Goal: Task Accomplishment & Management: Use online tool/utility

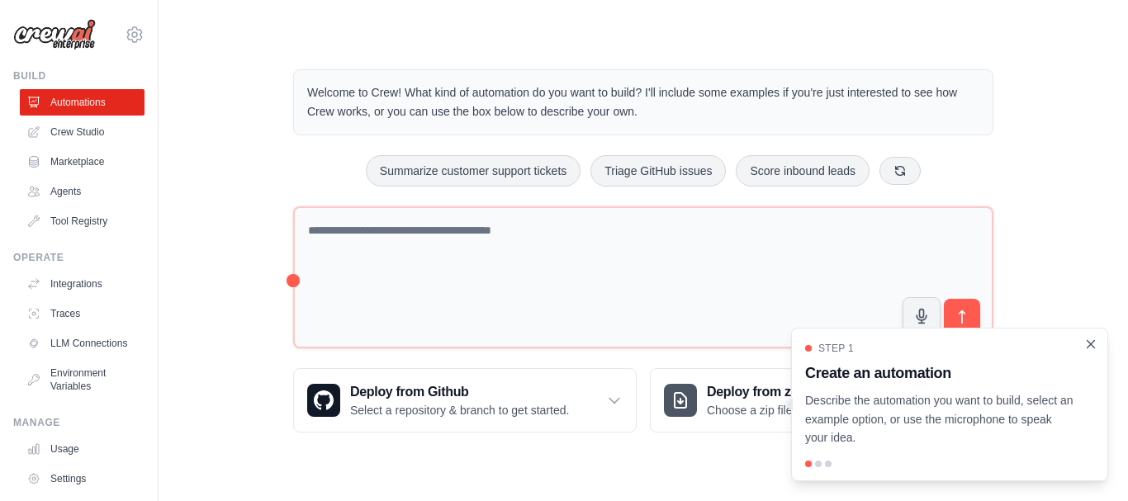
click at [1088, 343] on icon "Close walkthrough" at bounding box center [1090, 343] width 7 height 7
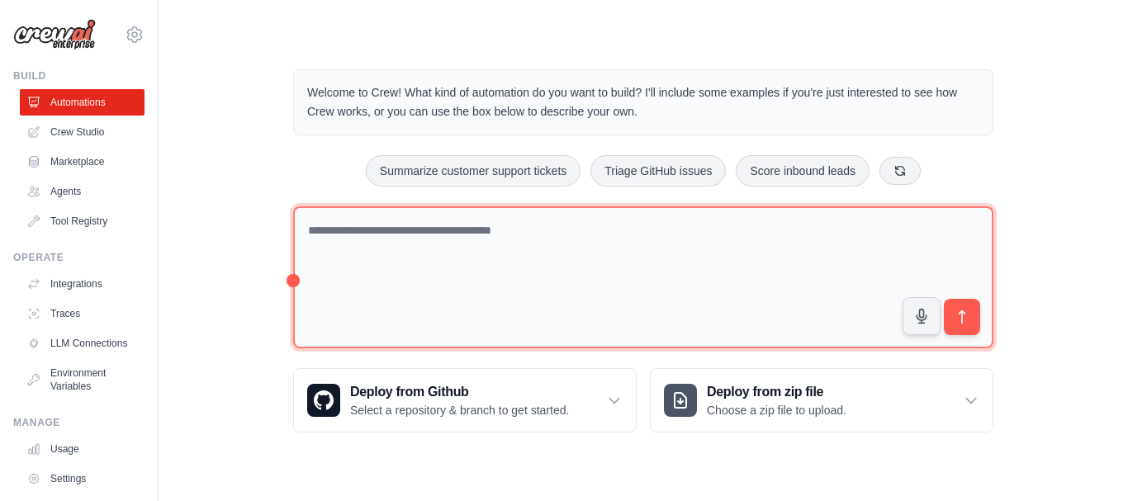
click at [514, 241] on textarea at bounding box center [643, 277] width 700 height 143
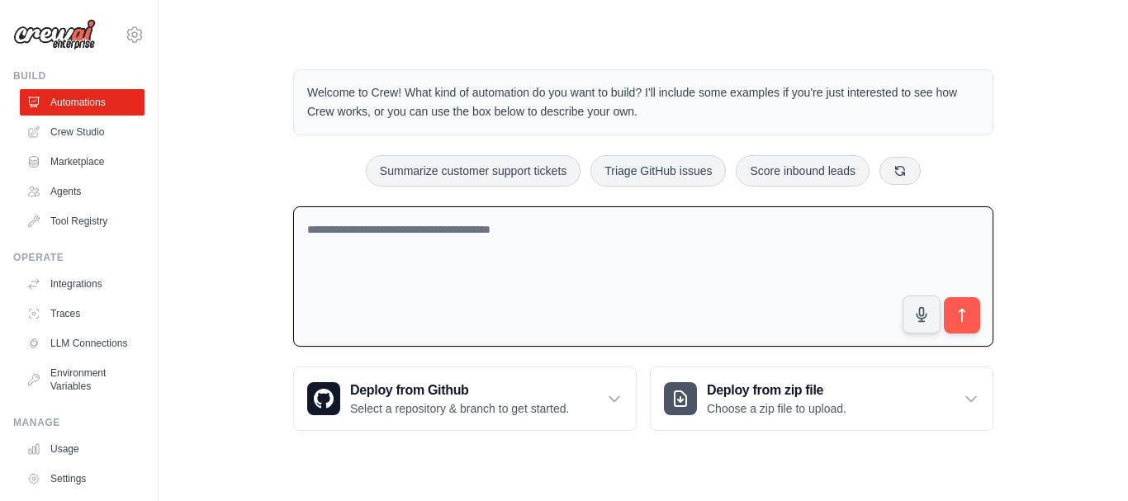
paste textarea "**********"
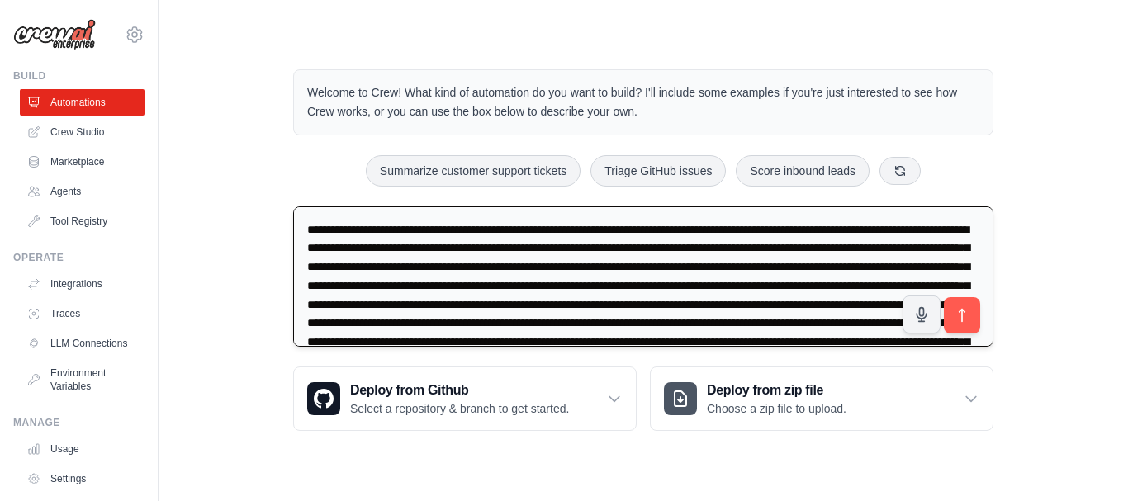
scroll to position [5826, 0]
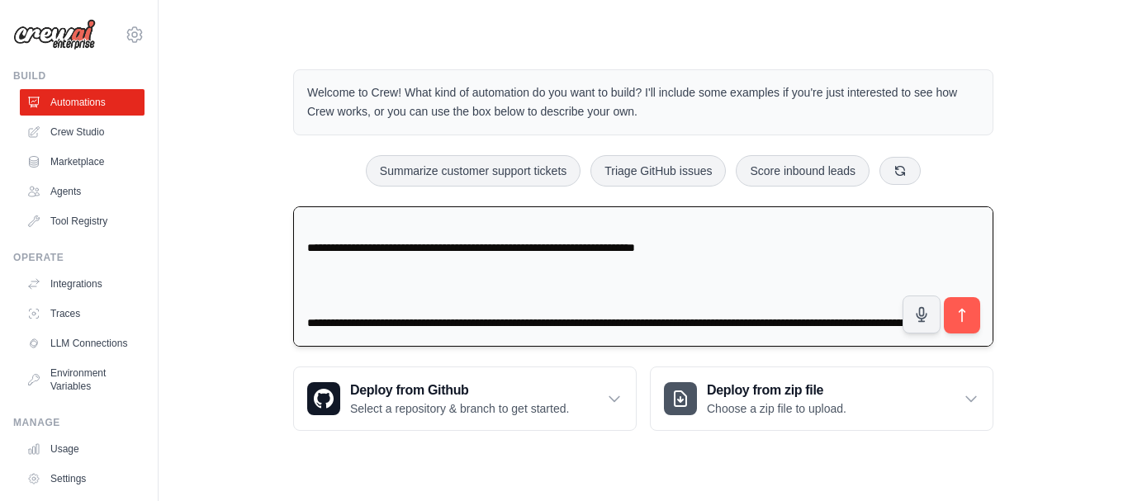
type textarea "**********"
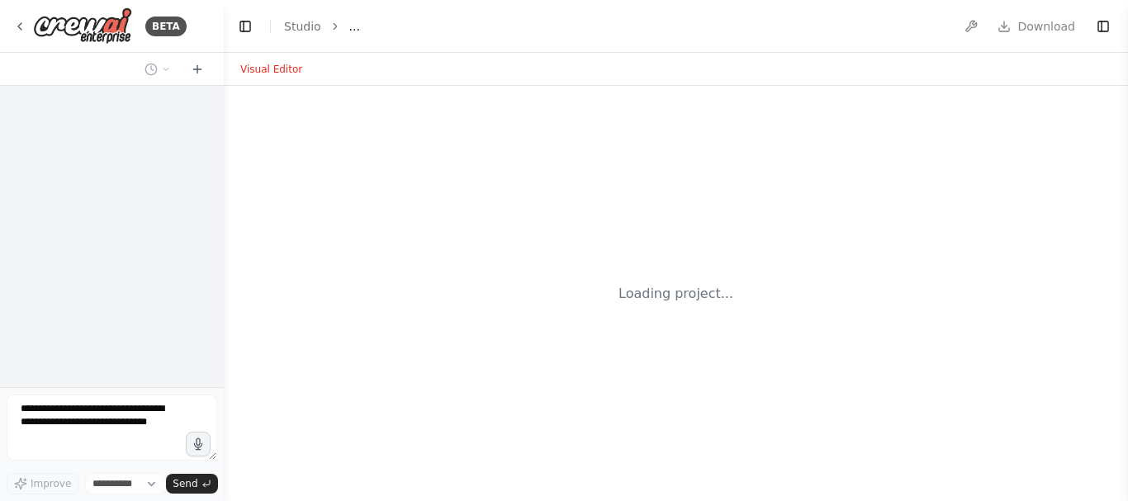
select select "****"
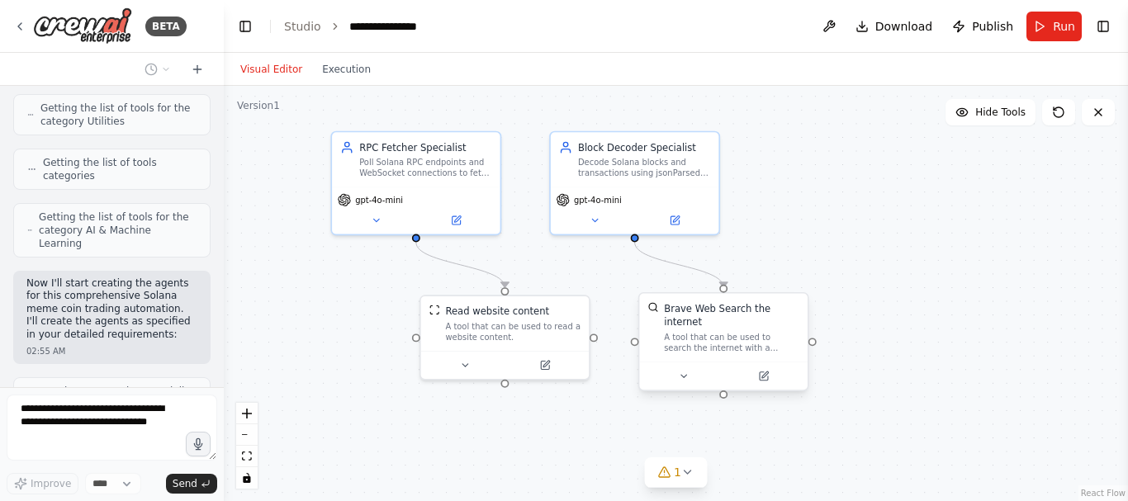
scroll to position [3890, 0]
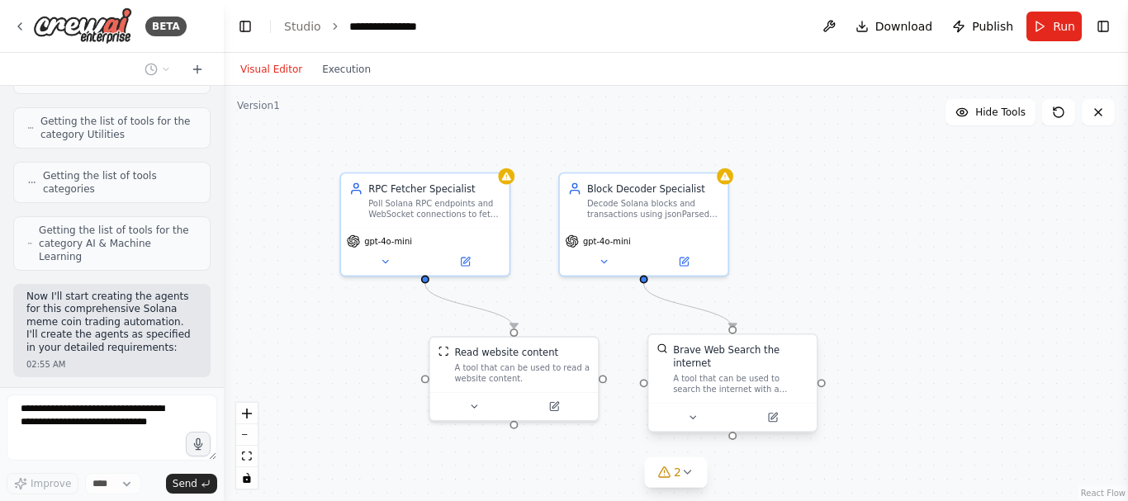
drag, startPoint x: 685, startPoint y: 352, endPoint x: 656, endPoint y: 335, distance: 33.3
click at [656, 335] on div ".deletable-edge-delete-btn { width: 20px; height: 20px; border: 0px solid #ffff…" at bounding box center [676, 293] width 904 height 415
click at [685, 476] on icon at bounding box center [687, 472] width 13 height 13
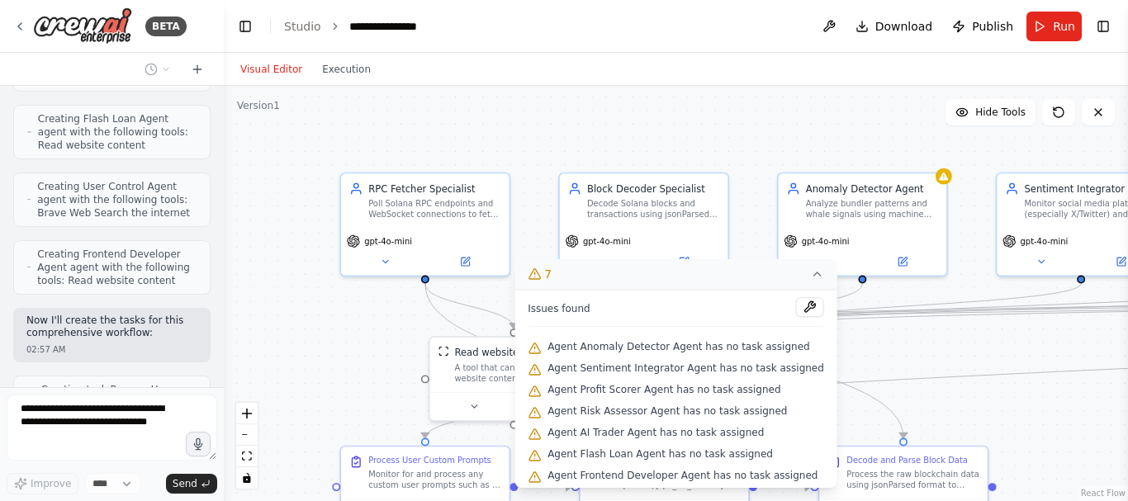
scroll to position [5, 0]
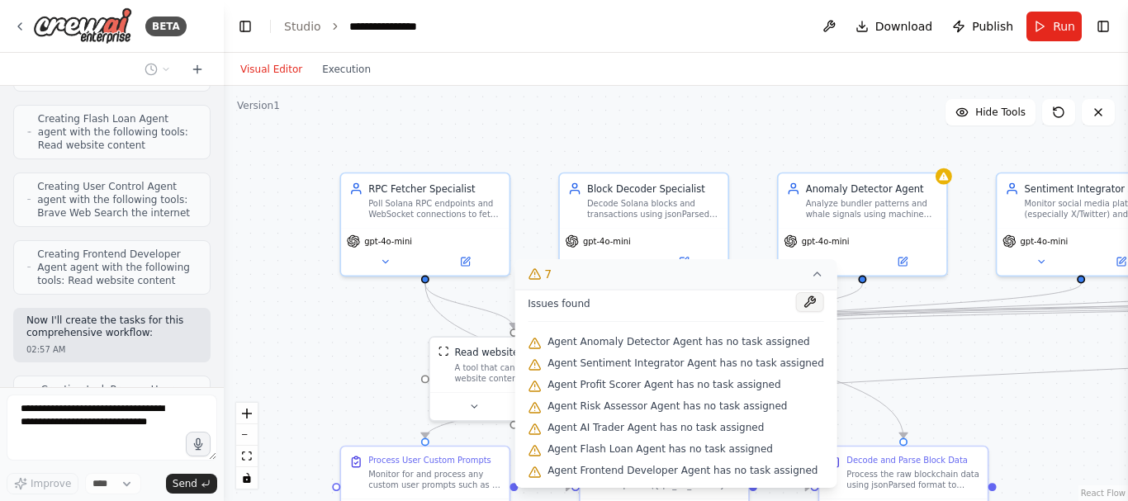
click at [796, 306] on button at bounding box center [810, 302] width 28 height 20
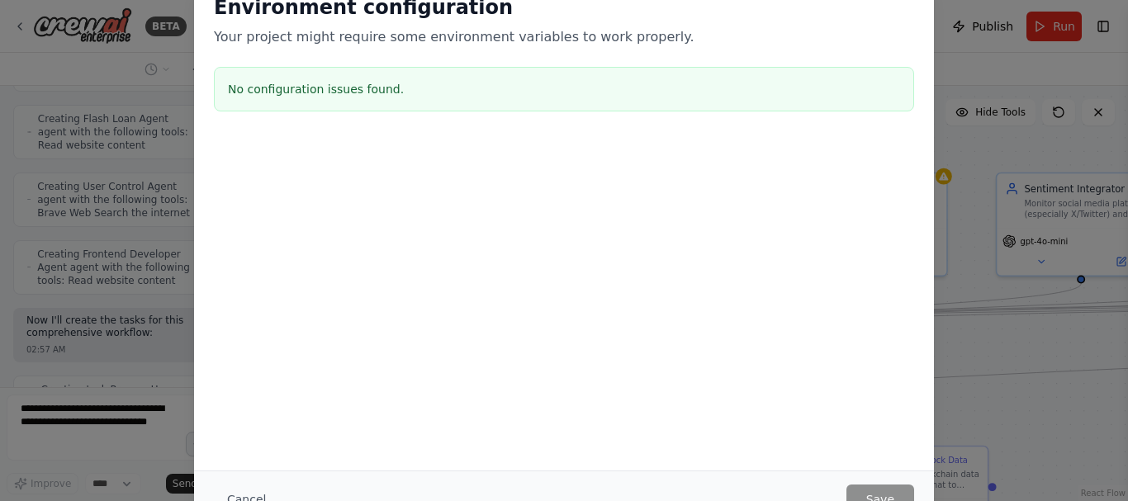
scroll to position [4744, 0]
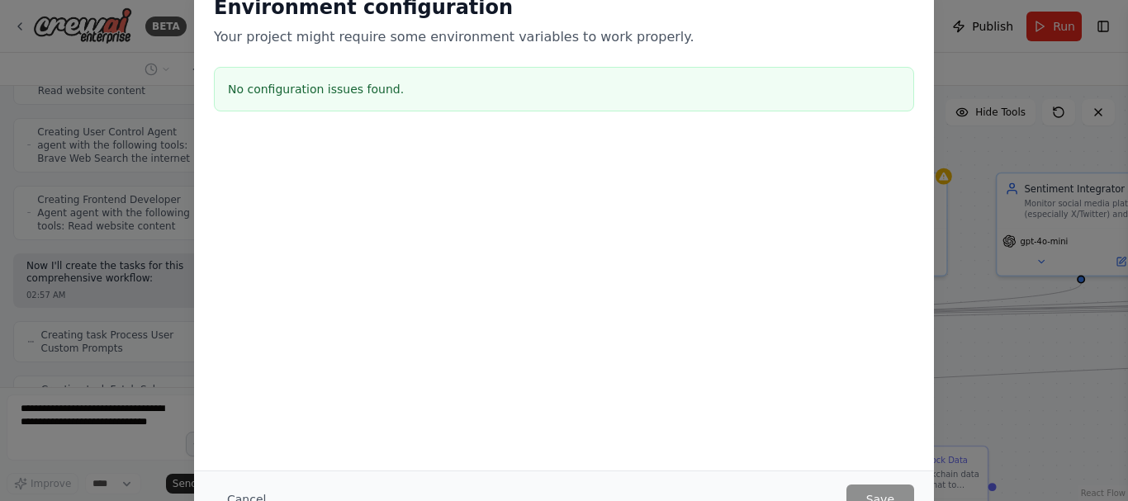
click at [959, 376] on div "Environment configuration Your project might require some environment variables…" at bounding box center [564, 250] width 1128 height 501
click at [982, 346] on div "Environment configuration Your project might require some environment variables…" at bounding box center [564, 250] width 1128 height 501
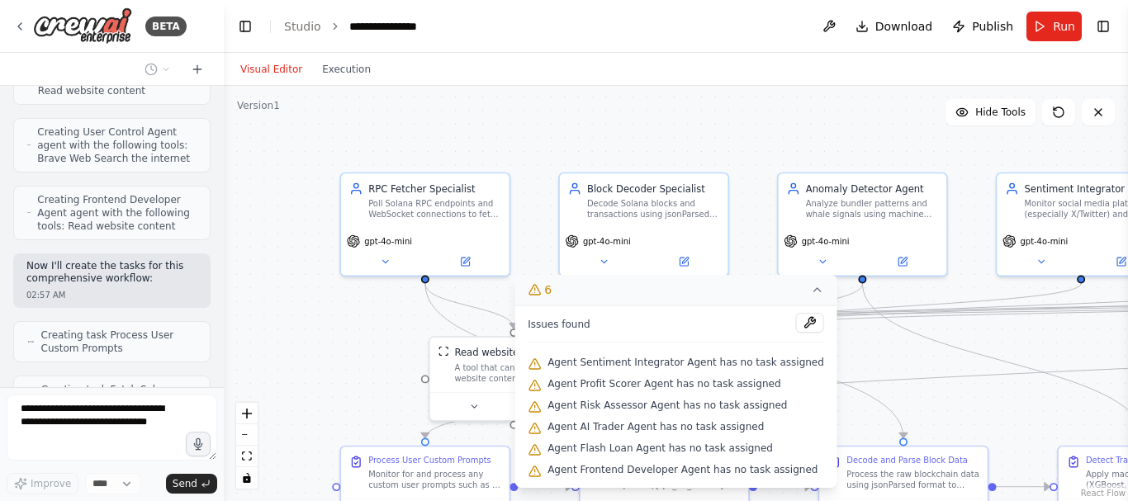
click at [811, 286] on icon at bounding box center [817, 289] width 13 height 13
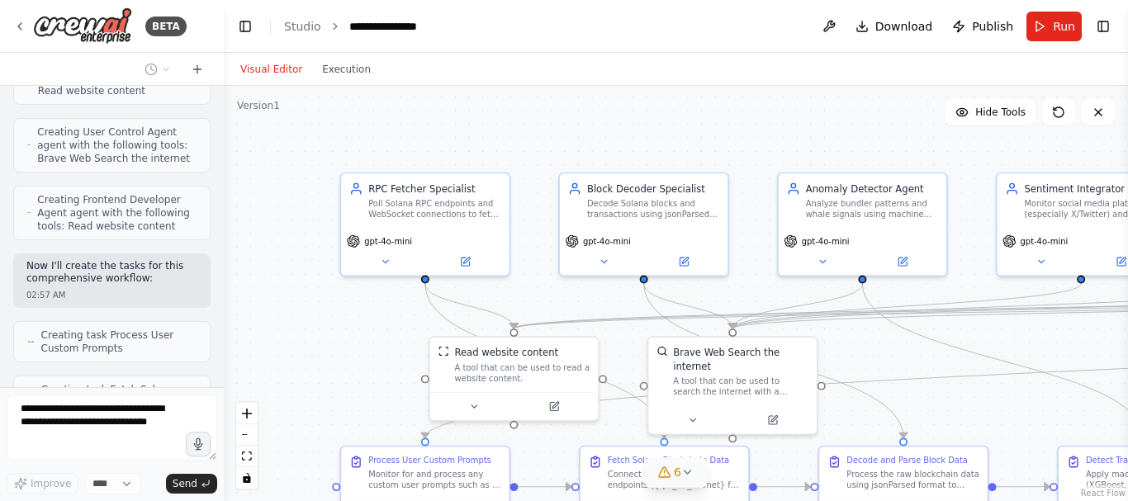
scroll to position [4798, 0]
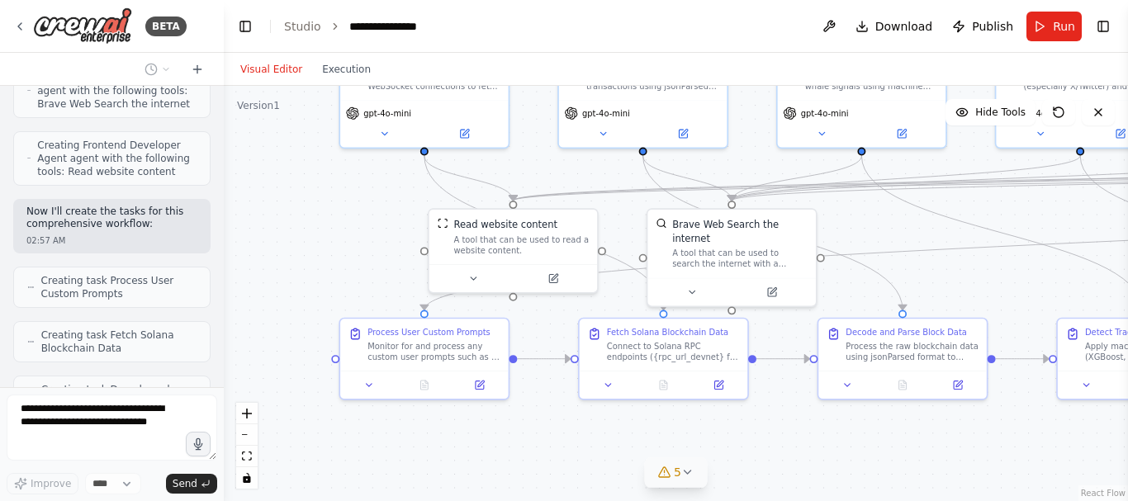
drag, startPoint x: 929, startPoint y: 399, endPoint x: 928, endPoint y: 271, distance: 128.0
click at [928, 271] on div ".deletable-edge-delete-btn { width: 20px; height: 20px; border: 0px solid #ffff…" at bounding box center [676, 293] width 904 height 415
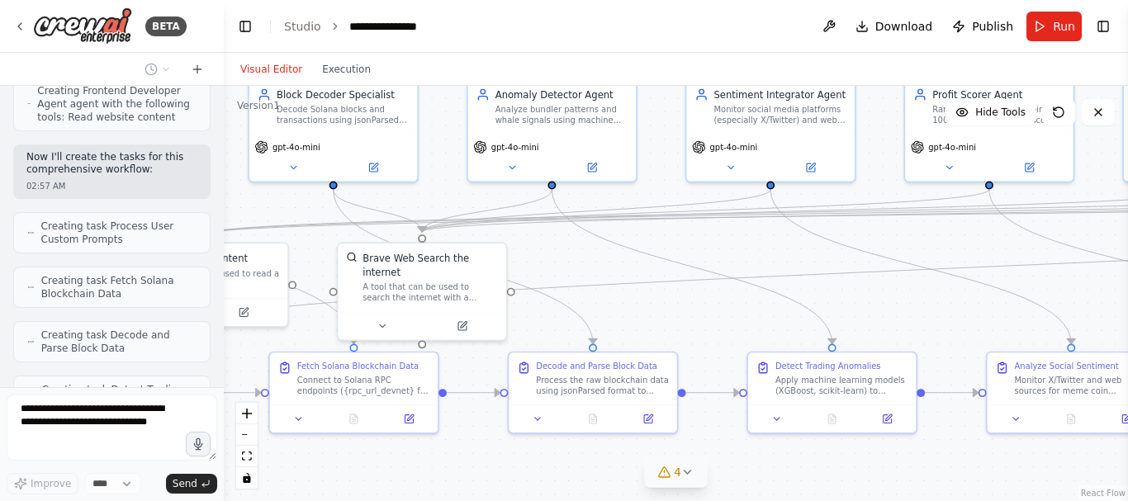
scroll to position [4907, 0]
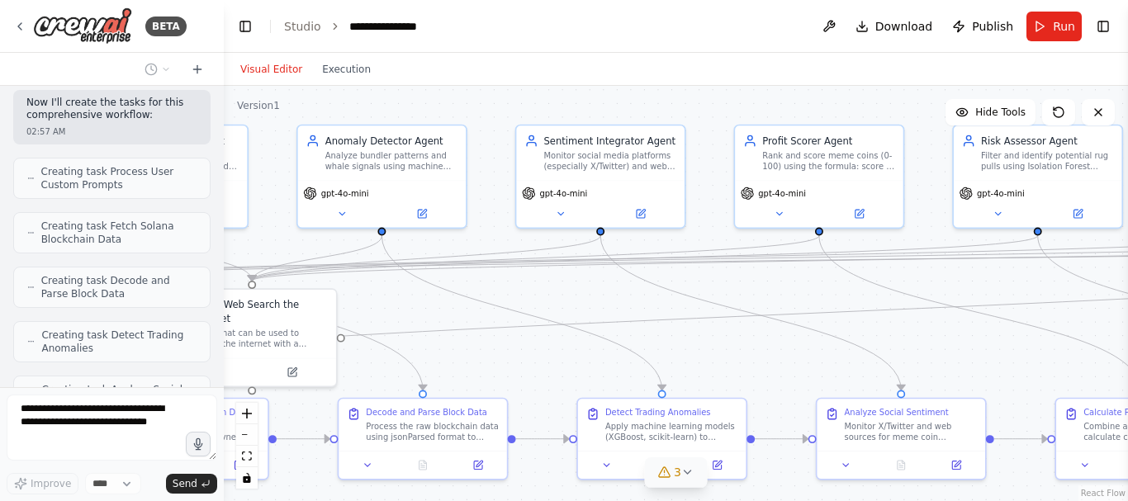
drag, startPoint x: 1001, startPoint y: 260, endPoint x: 521, endPoint y: 340, distance: 486.4
click at [521, 340] on div ".deletable-edge-delete-btn { width: 20px; height: 20px; border: 0px solid #ffff…" at bounding box center [676, 293] width 904 height 415
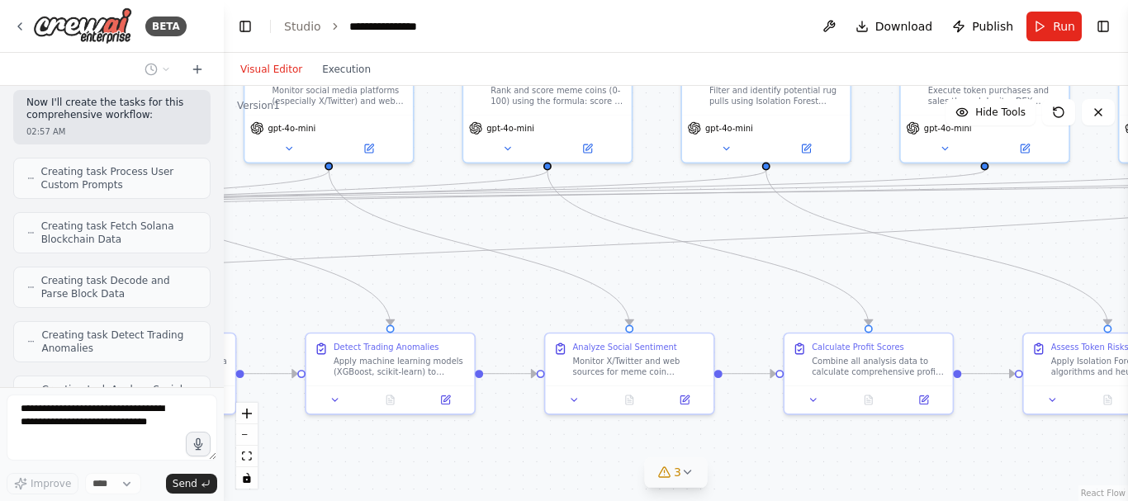
drag, startPoint x: 994, startPoint y: 291, endPoint x: 722, endPoint y: 225, distance: 279.4
click at [722, 225] on div ".deletable-edge-delete-btn { width: 20px; height: 20px; border: 0px solid #ffff…" at bounding box center [676, 293] width 904 height 415
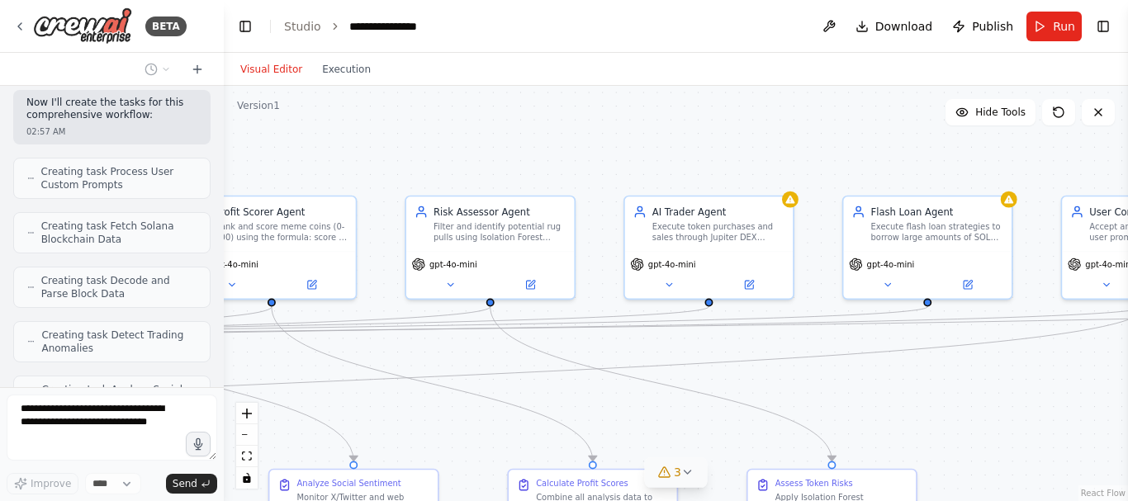
drag, startPoint x: 1021, startPoint y: 242, endPoint x: 732, endPoint y: 376, distance: 318.4
click at [732, 376] on div ".deletable-edge-delete-btn { width: 20px; height: 20px; border: 0px solid #ffff…" at bounding box center [676, 293] width 904 height 415
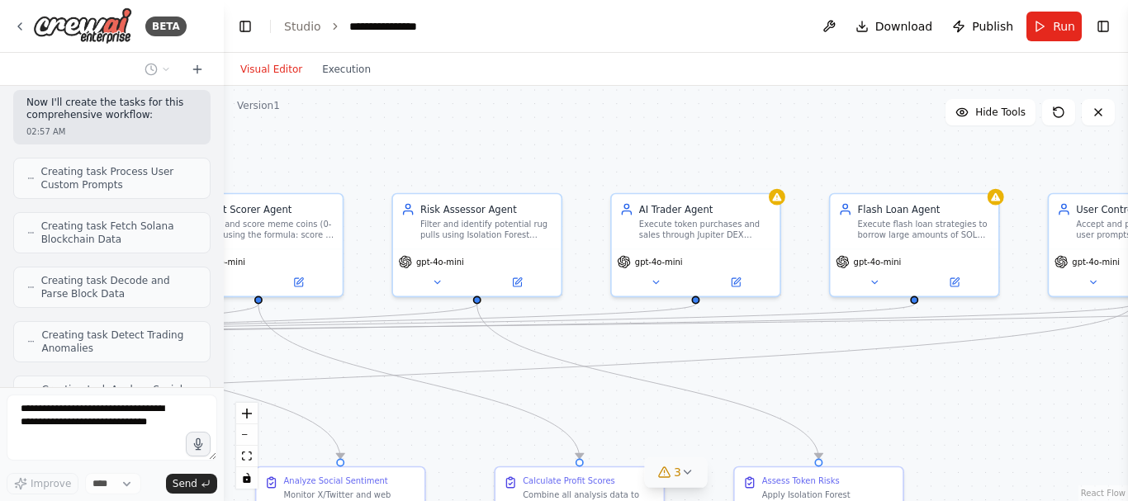
scroll to position [4962, 0]
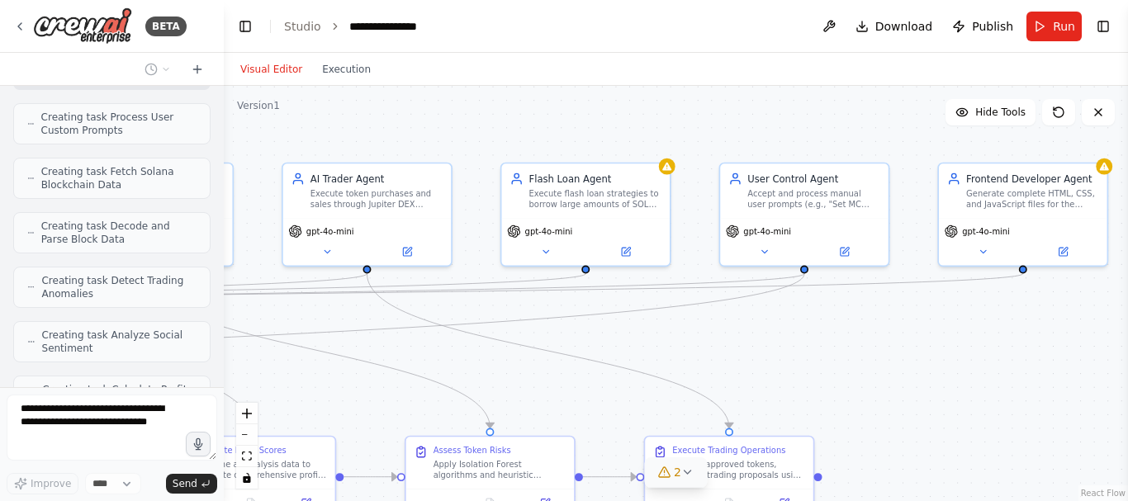
drag, startPoint x: 1011, startPoint y: 381, endPoint x: 682, endPoint y: 351, distance: 330.0
click at [682, 351] on div ".deletable-edge-delete-btn { width: 20px; height: 20px; border: 0px solid #ffff…" at bounding box center [676, 293] width 904 height 415
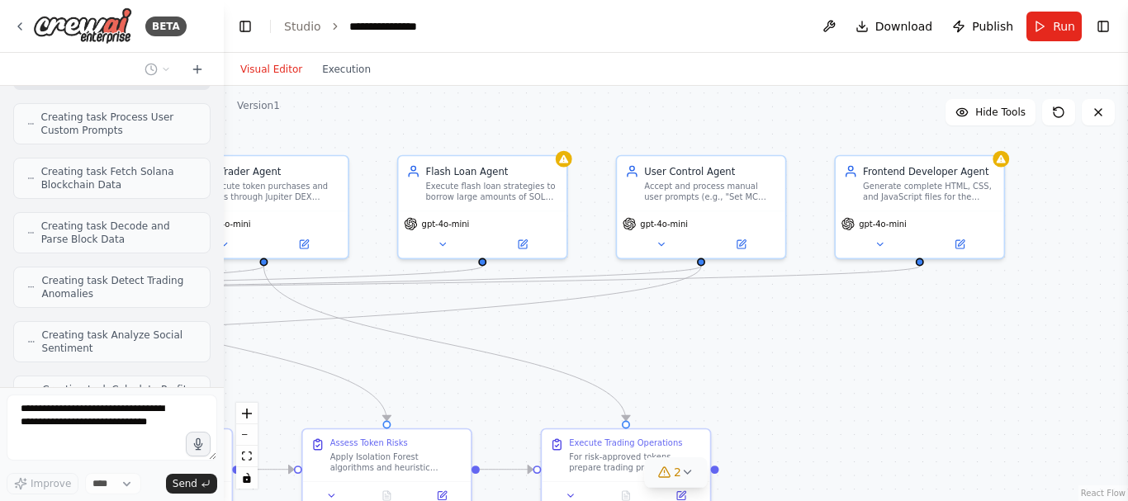
scroll to position [5016, 0]
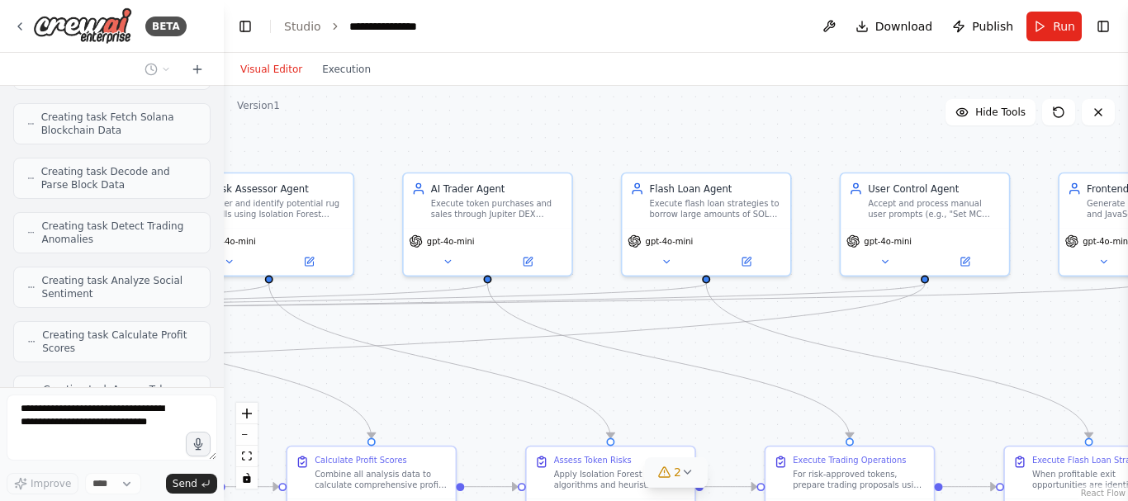
drag, startPoint x: 883, startPoint y: 339, endPoint x: 1003, endPoint y: 348, distance: 120.9
click at [1003, 348] on div ".deletable-edge-delete-btn { width: 20px; height: 20px; border: 0px solid #ffff…" at bounding box center [676, 293] width 904 height 415
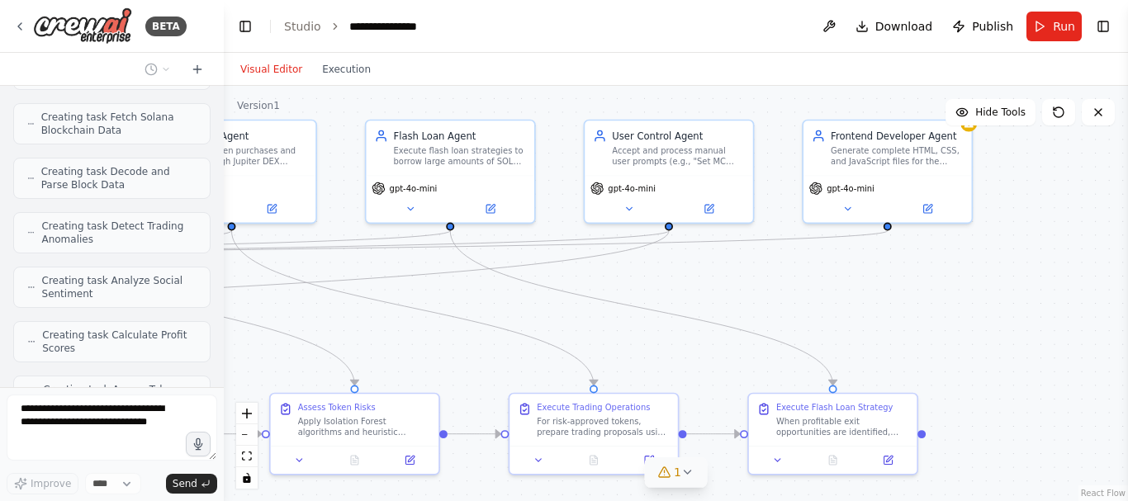
drag, startPoint x: 1003, startPoint y: 348, endPoint x: 747, endPoint y: 296, distance: 261.2
click at [747, 296] on div ".deletable-edge-delete-btn { width: 20px; height: 20px; border: 0px solid #ffff…" at bounding box center [676, 293] width 904 height 415
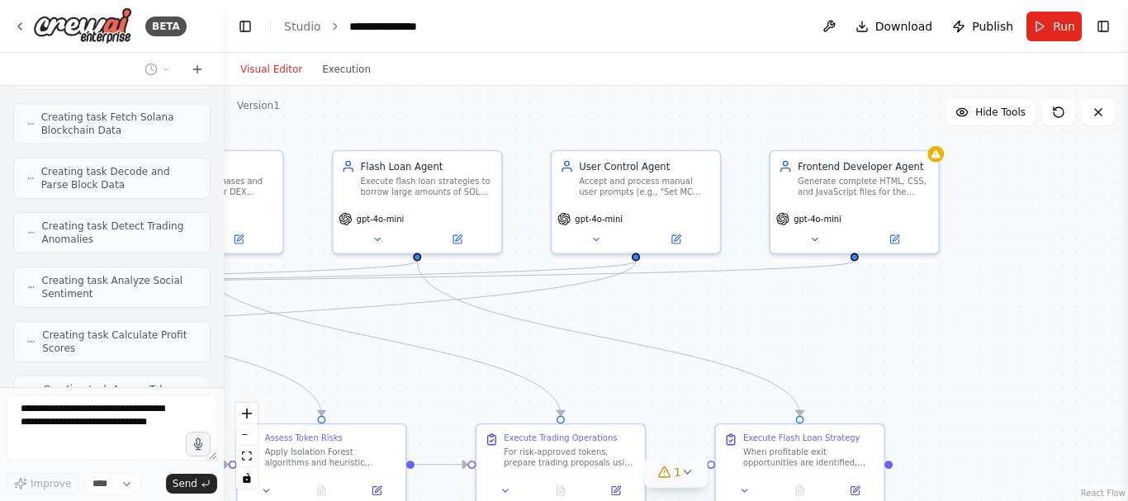
drag, startPoint x: 747, startPoint y: 296, endPoint x: 714, endPoint y: 326, distance: 45.0
click at [714, 326] on div ".deletable-edge-delete-btn { width: 20px; height: 20px; border: 0px solid #ffff…" at bounding box center [676, 293] width 904 height 415
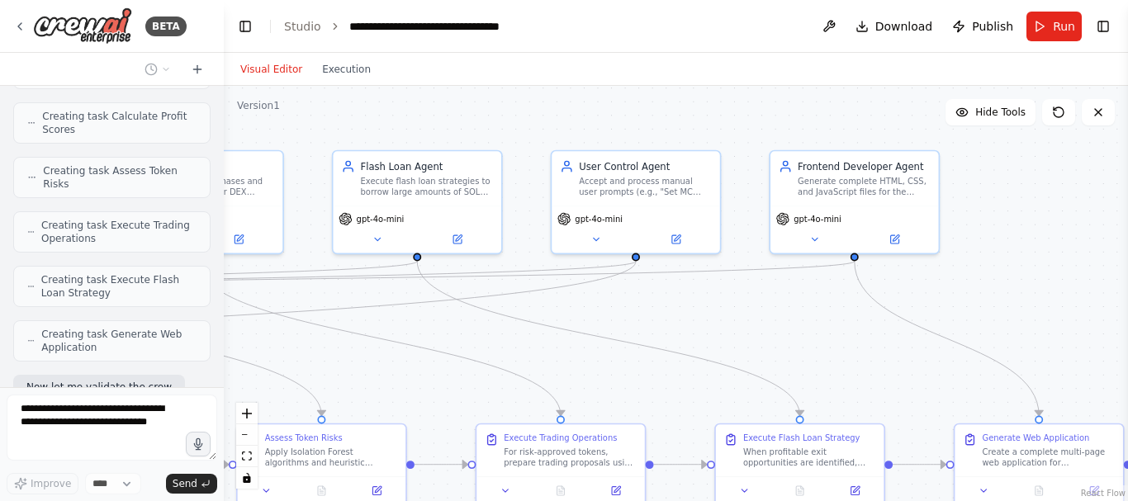
scroll to position [5247, 0]
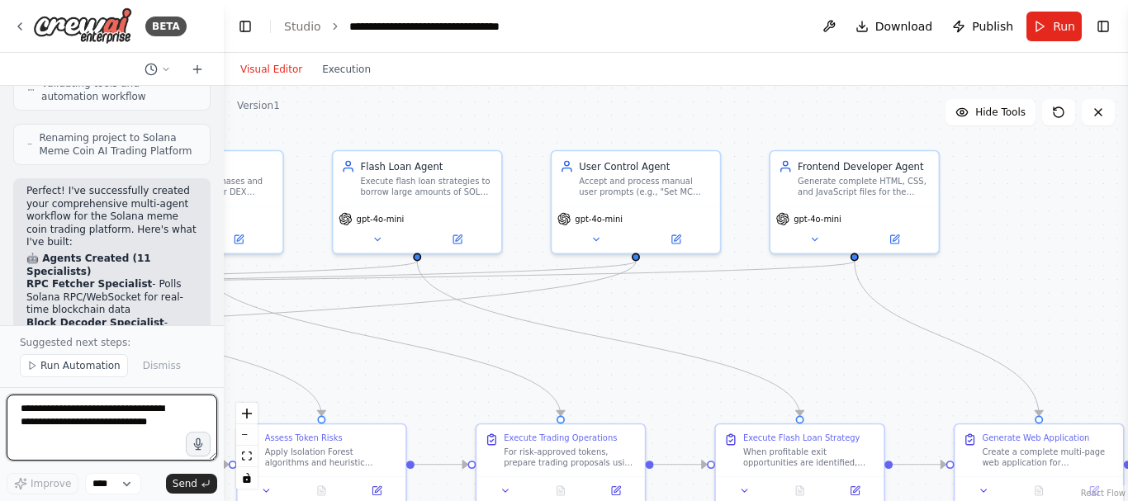
click at [105, 424] on textarea at bounding box center [112, 428] width 211 height 66
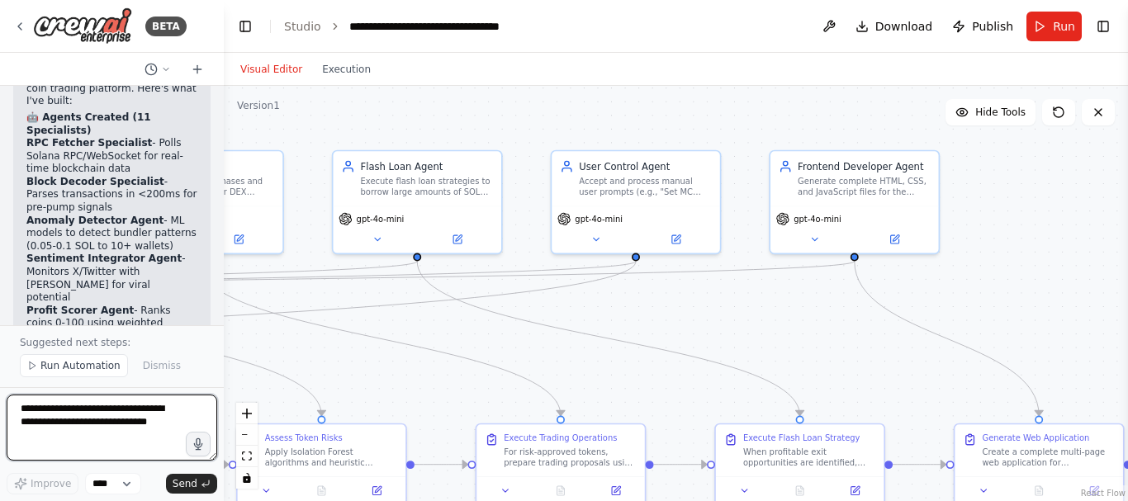
paste textarea "**********"
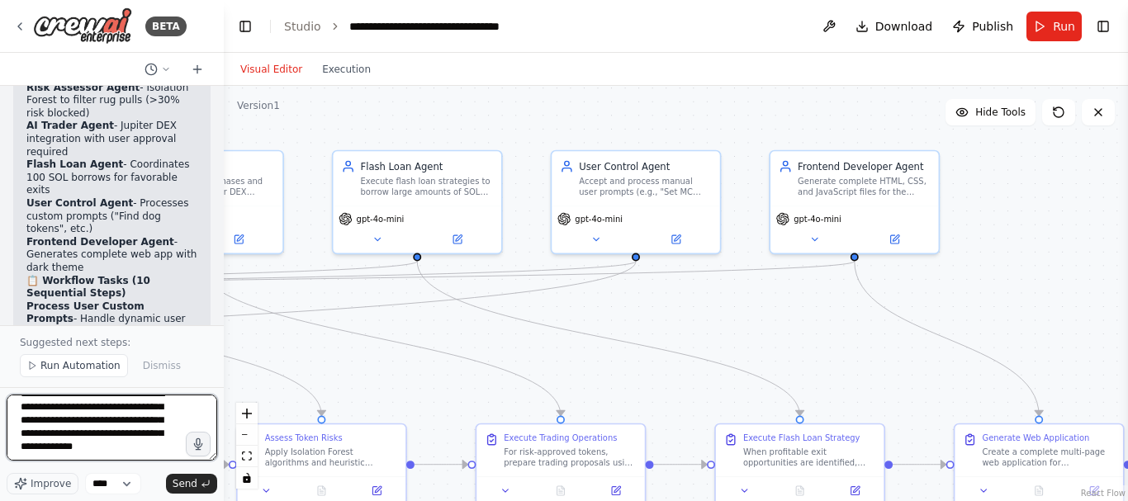
scroll to position [6023, 0]
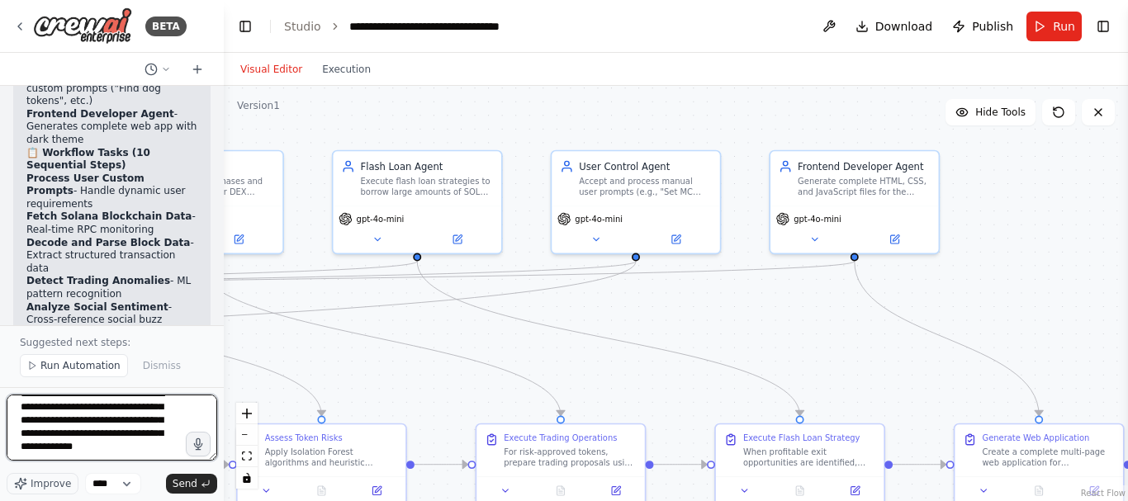
click at [110, 454] on textarea at bounding box center [112, 428] width 211 height 66
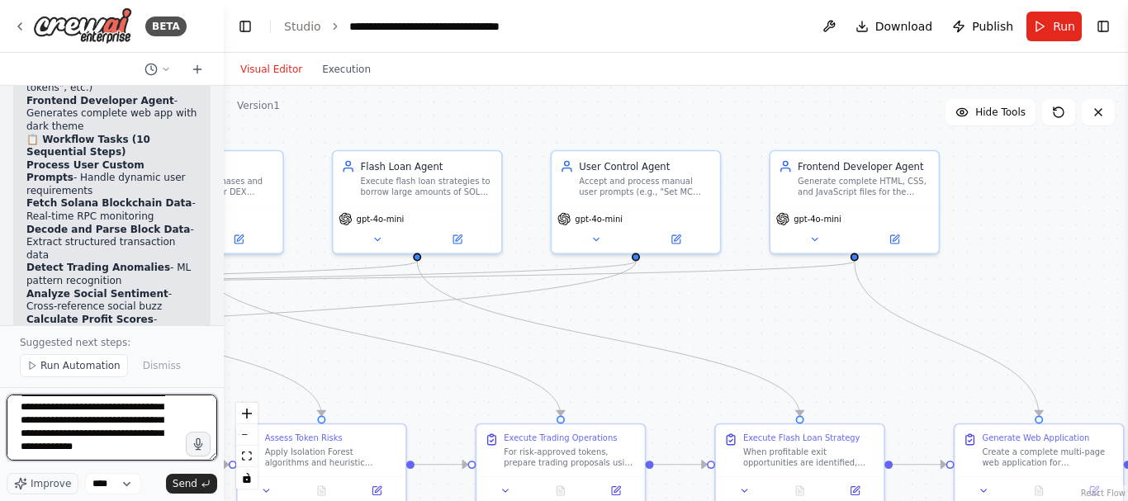
click at [110, 454] on textarea at bounding box center [112, 428] width 211 height 66
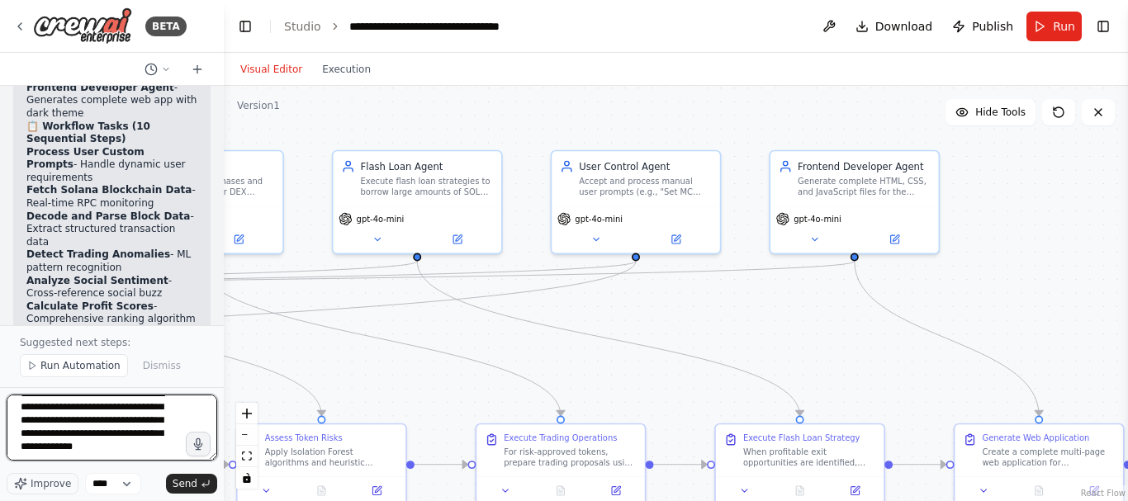
click at [110, 454] on textarea at bounding box center [112, 428] width 211 height 66
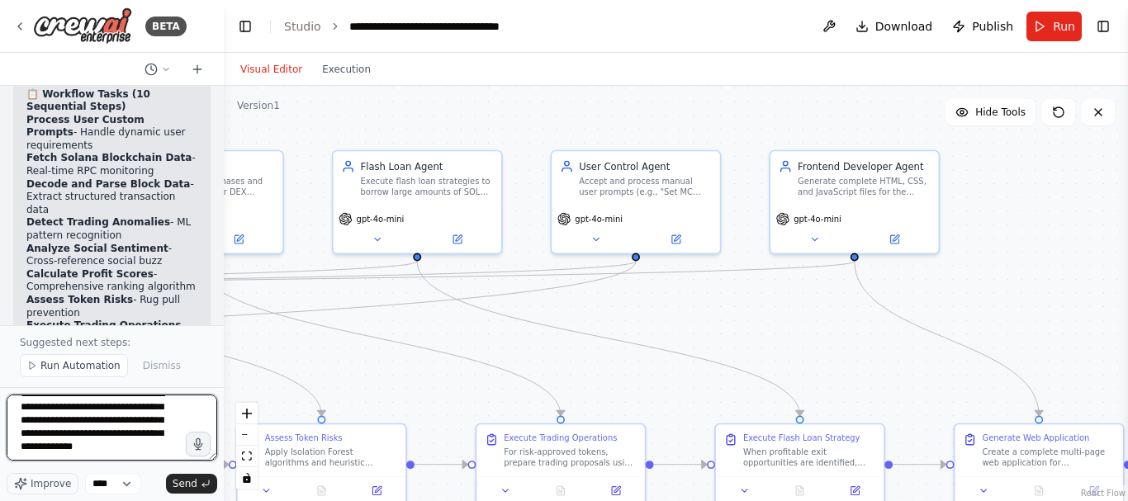
scroll to position [6223, 0]
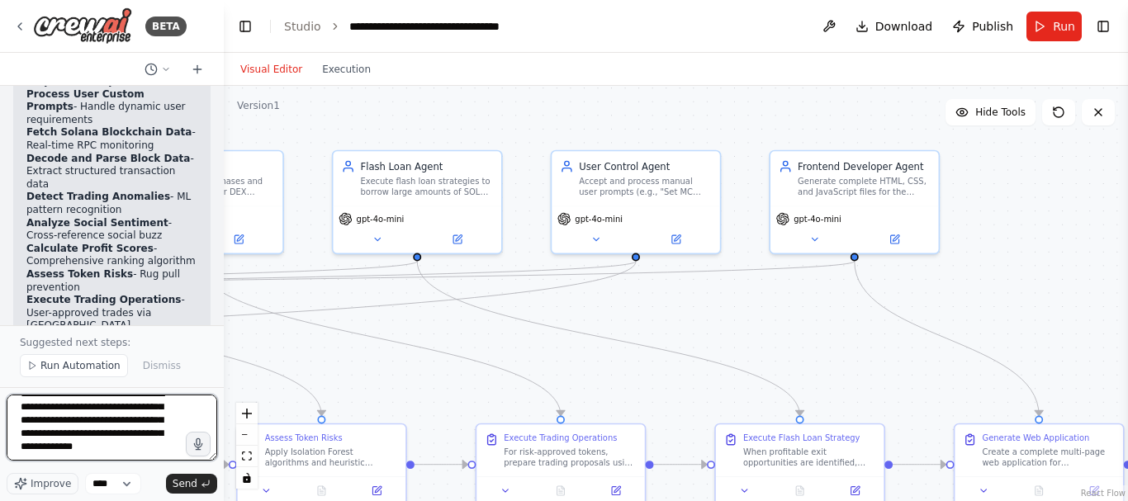
paste textarea
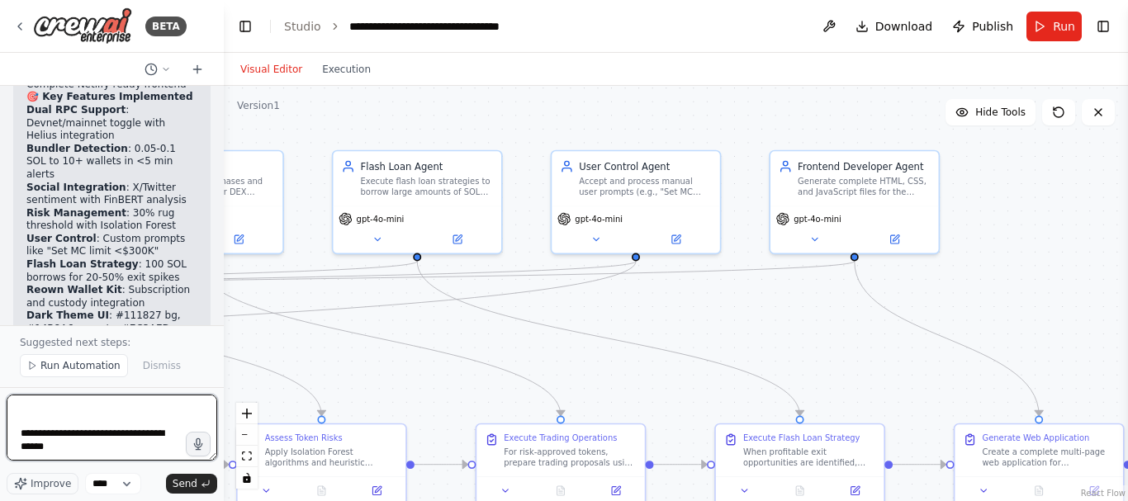
scroll to position [6533, 0]
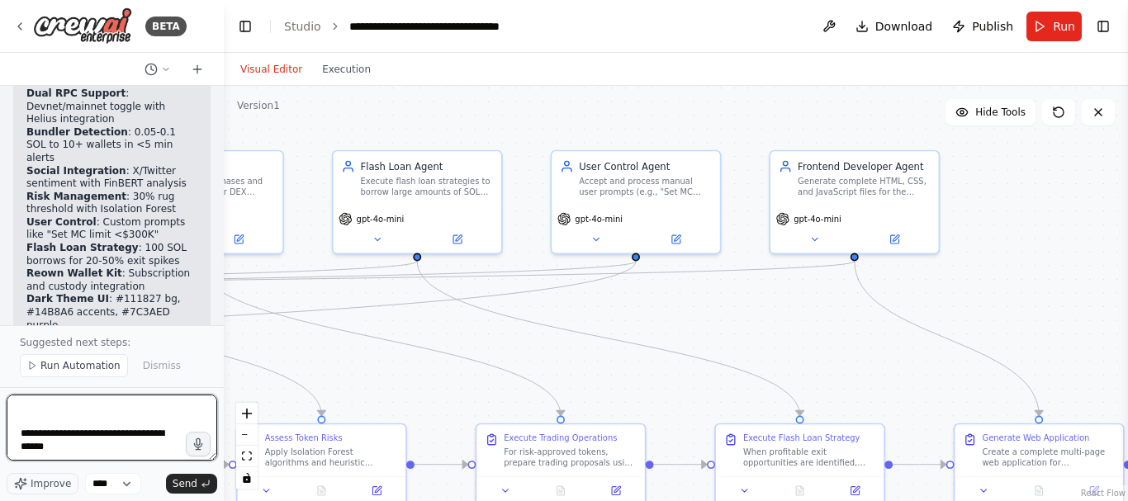
paste textarea
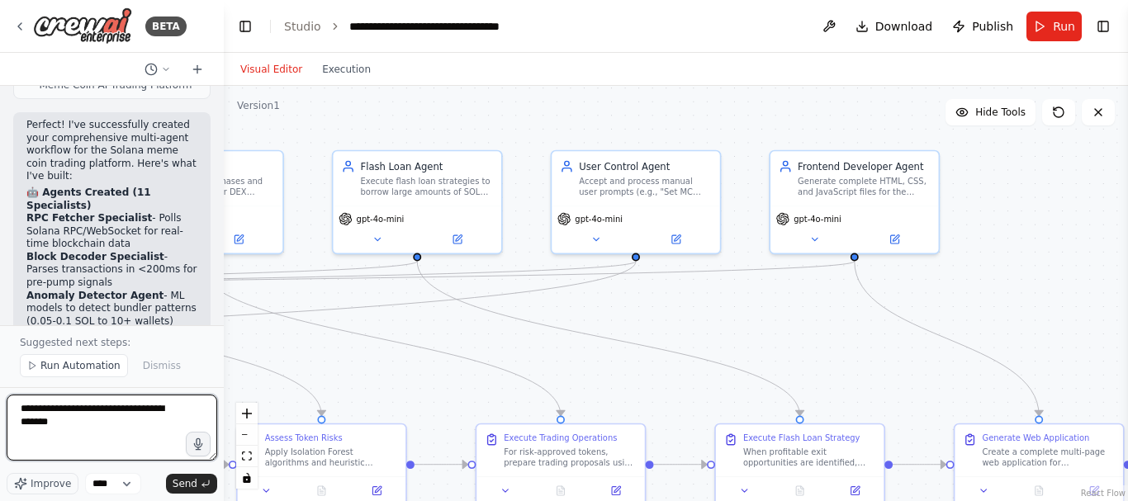
scroll to position [5673, 0]
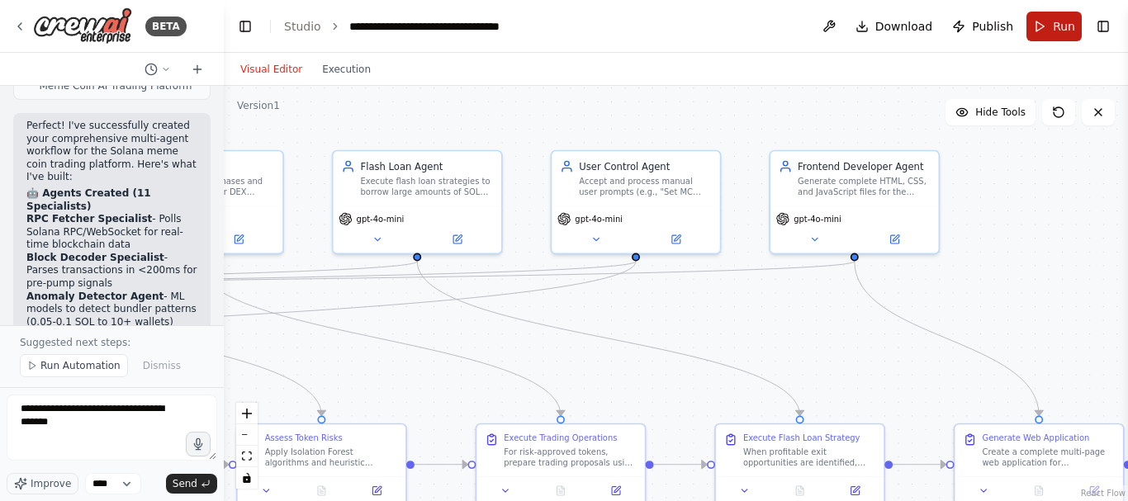
click at [1055, 40] on button "Run" at bounding box center [1053, 27] width 55 height 30
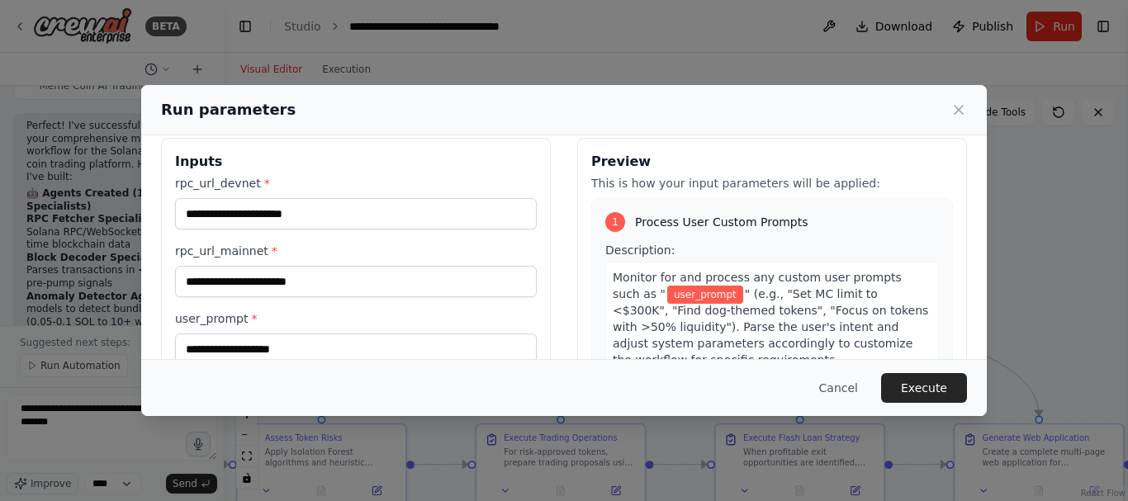
scroll to position [17, 0]
click at [98, 384] on div "Run parameters Inputs rpc_url_devnet * rpc_url_mainnet * user_prompt * market_c…" at bounding box center [564, 250] width 1128 height 501
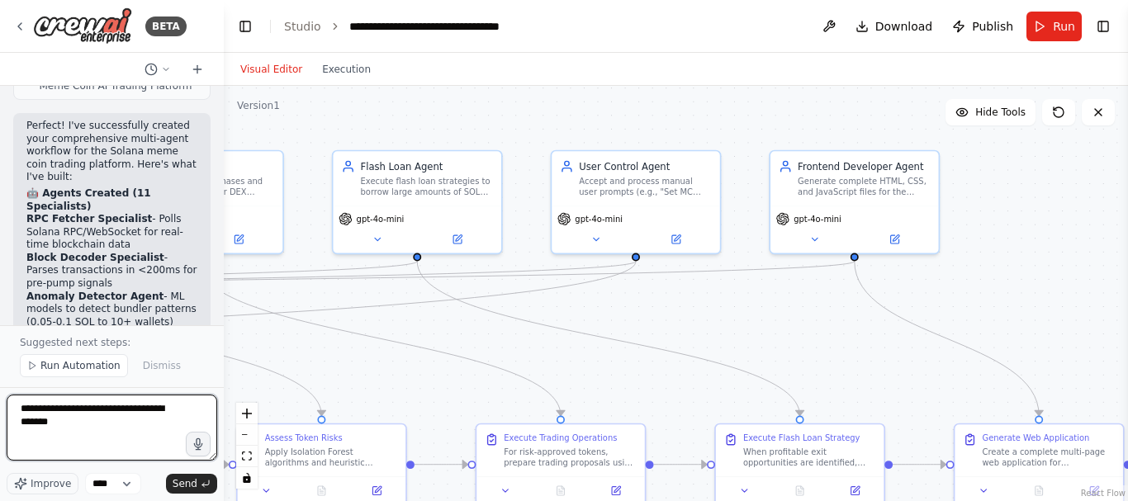
click at [127, 426] on textarea "**********" at bounding box center [112, 428] width 211 height 66
type textarea "*"
type textarea "**********"
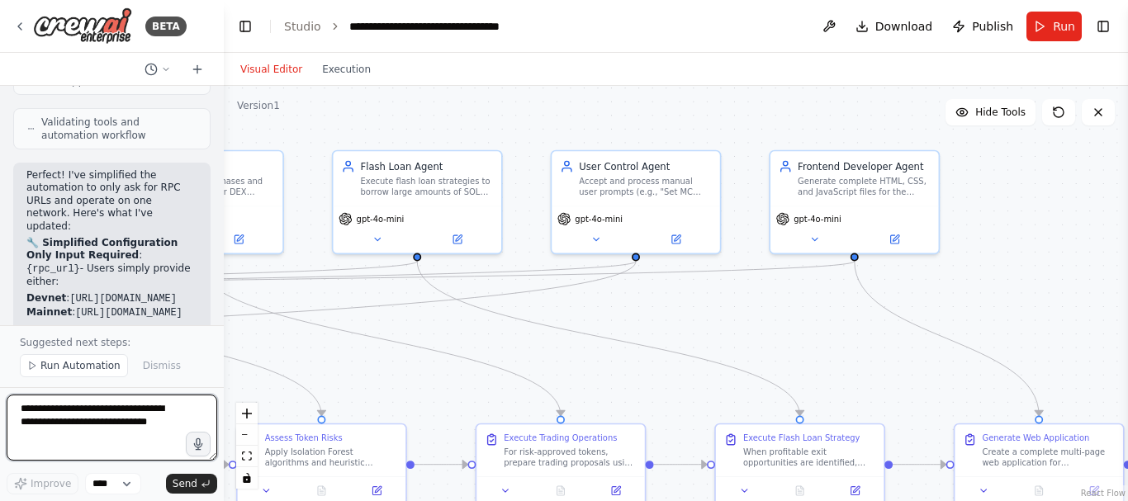
scroll to position [7702, 0]
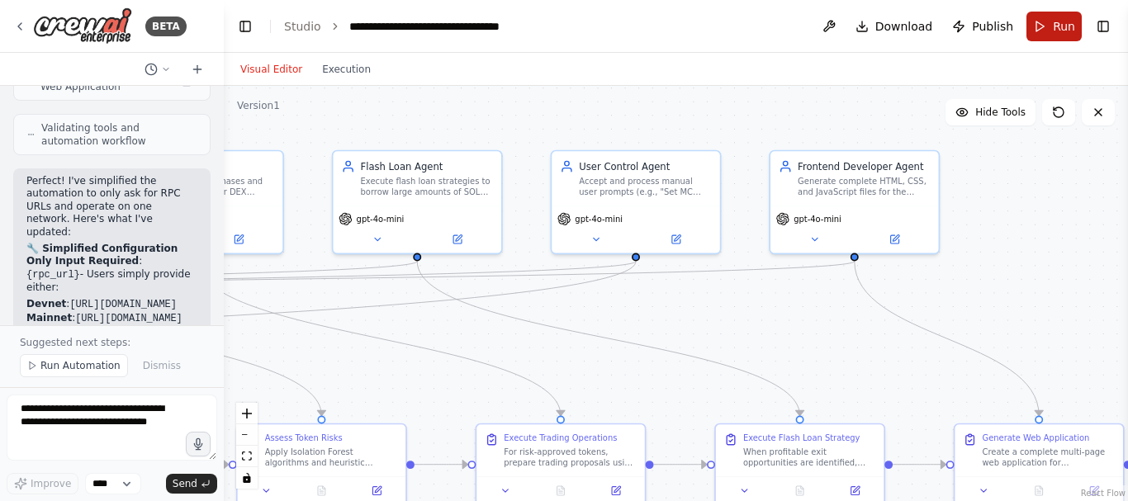
click at [1059, 20] on span "Run" at bounding box center [1064, 26] width 22 height 17
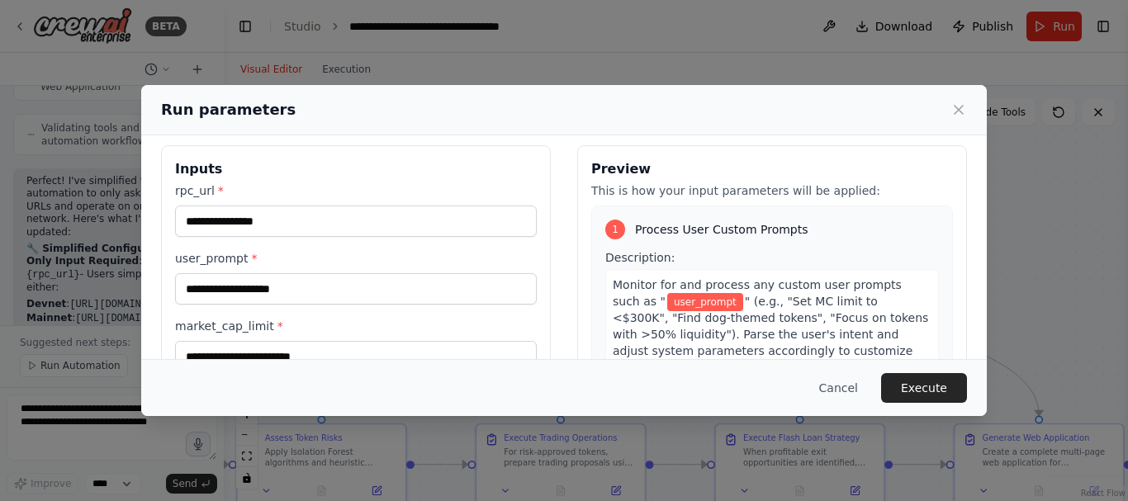
scroll to position [0, 0]
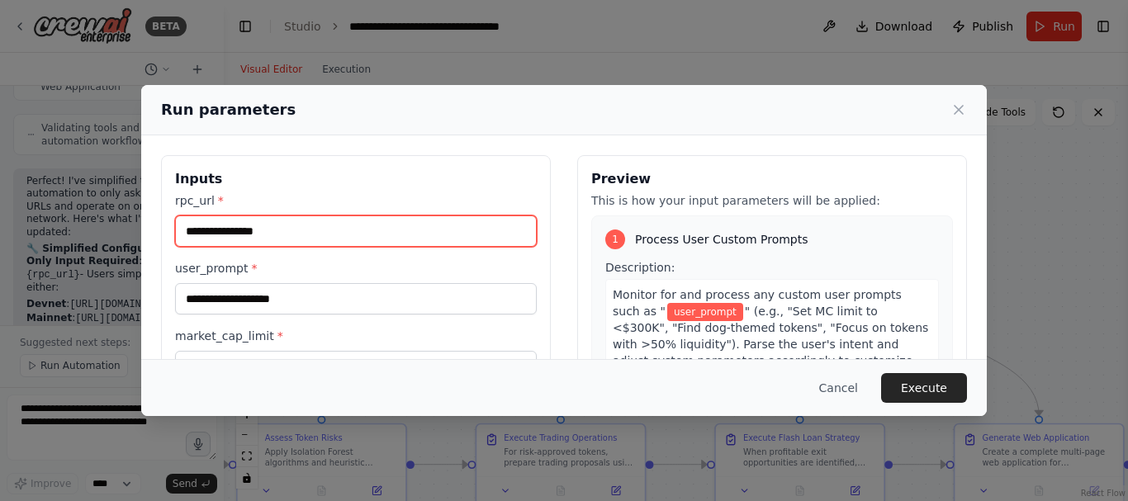
click at [296, 225] on input "rpc_url *" at bounding box center [356, 231] width 362 height 31
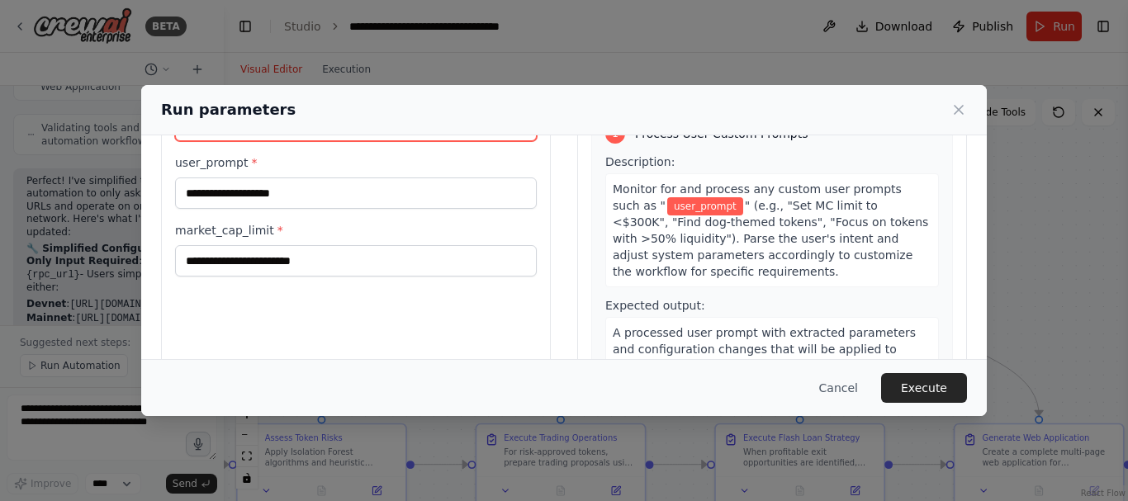
scroll to position [109, 0]
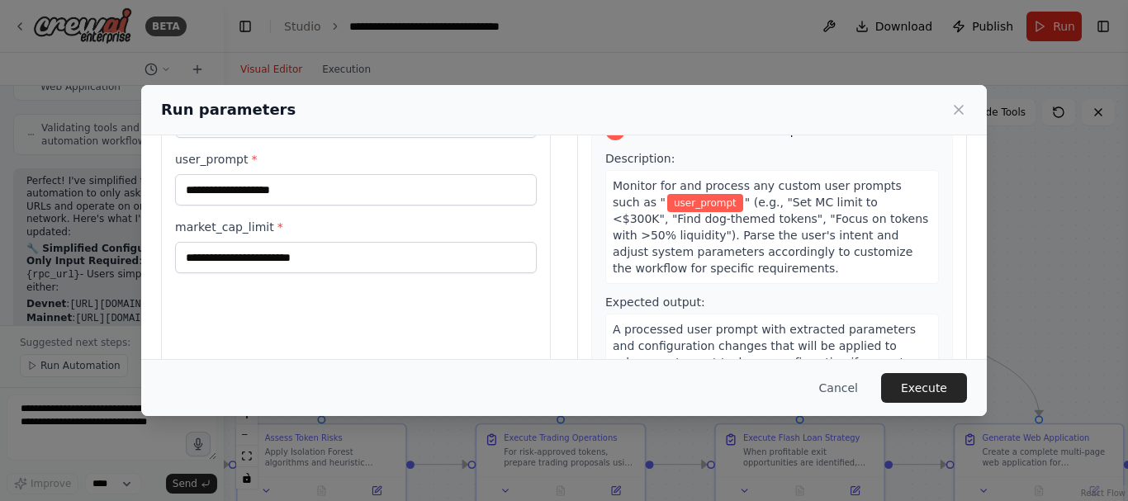
click at [107, 410] on div "Run parameters Inputs rpc_url * user_prompt * market_cap_limit * Preview This i…" at bounding box center [564, 250] width 1128 height 501
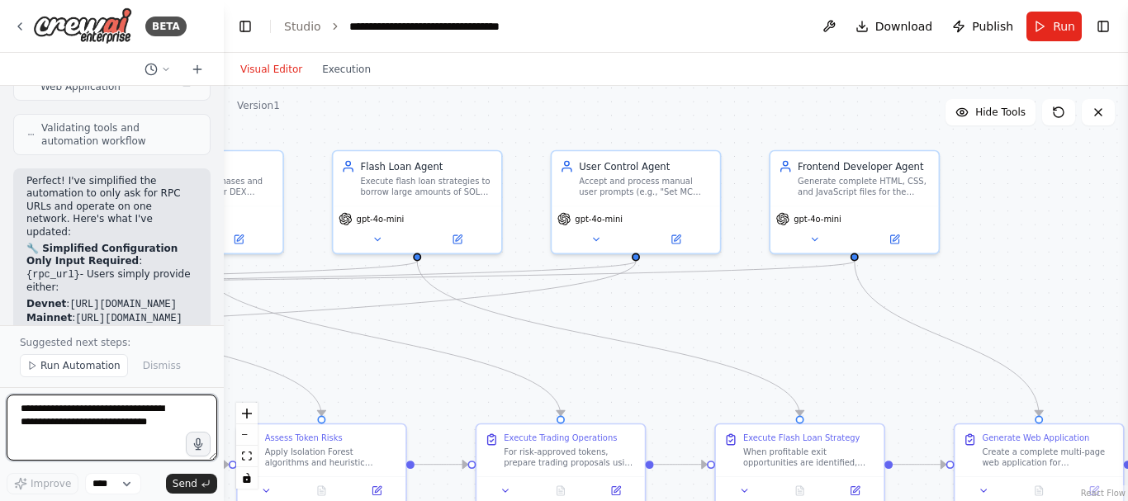
click at [101, 410] on textarea at bounding box center [112, 428] width 211 height 66
type textarea "**********"
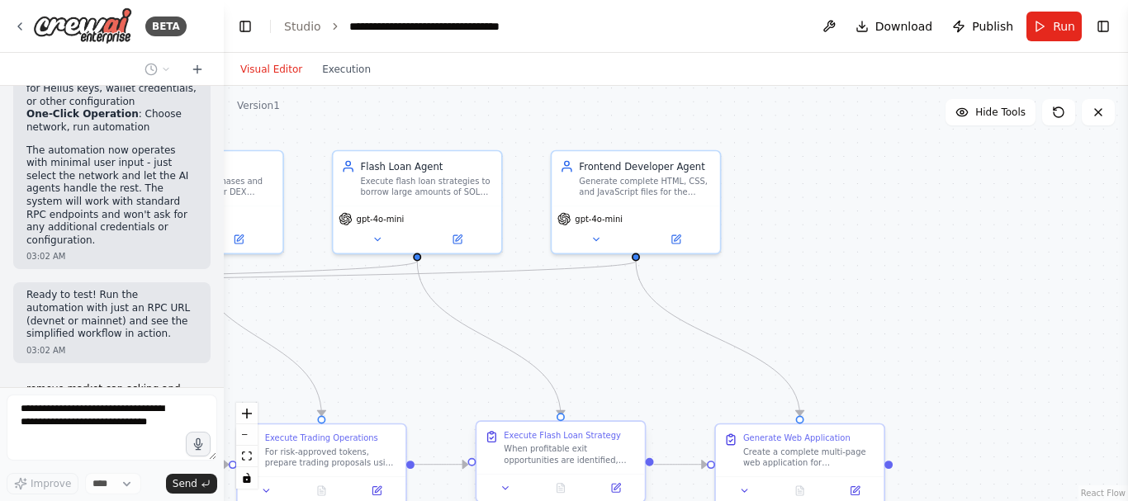
scroll to position [8264, 0]
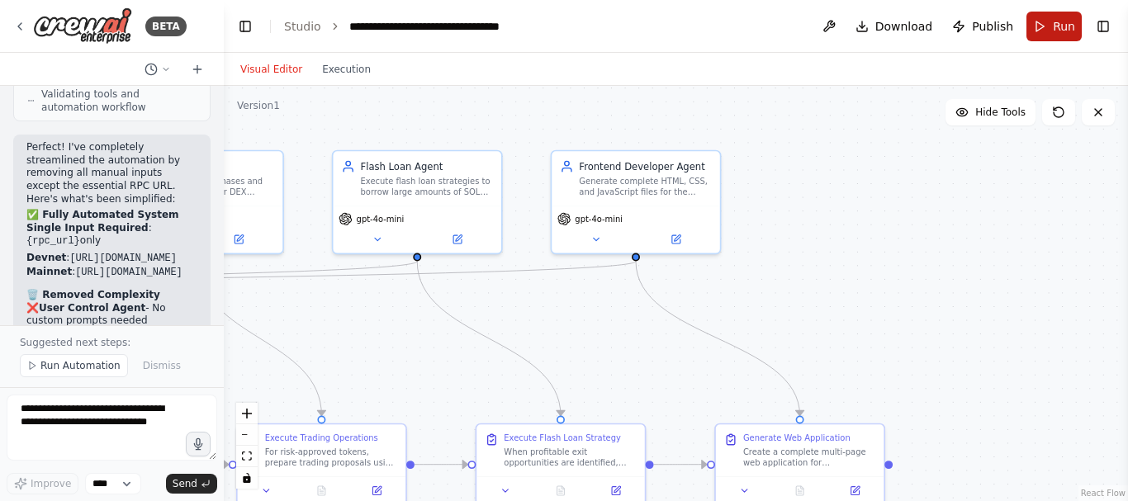
click at [1042, 27] on button "Run" at bounding box center [1053, 27] width 55 height 30
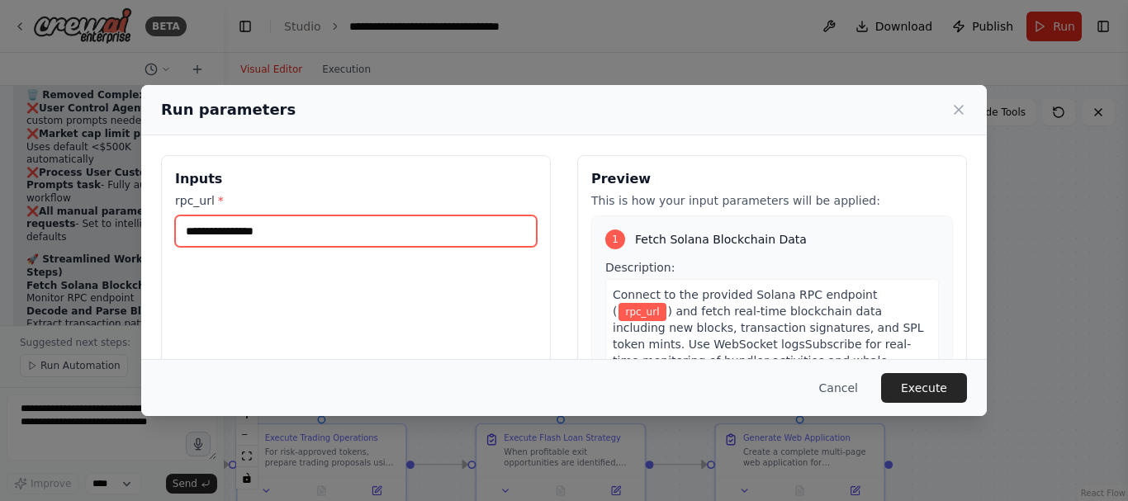
click at [372, 227] on input "rpc_url *" at bounding box center [356, 231] width 362 height 31
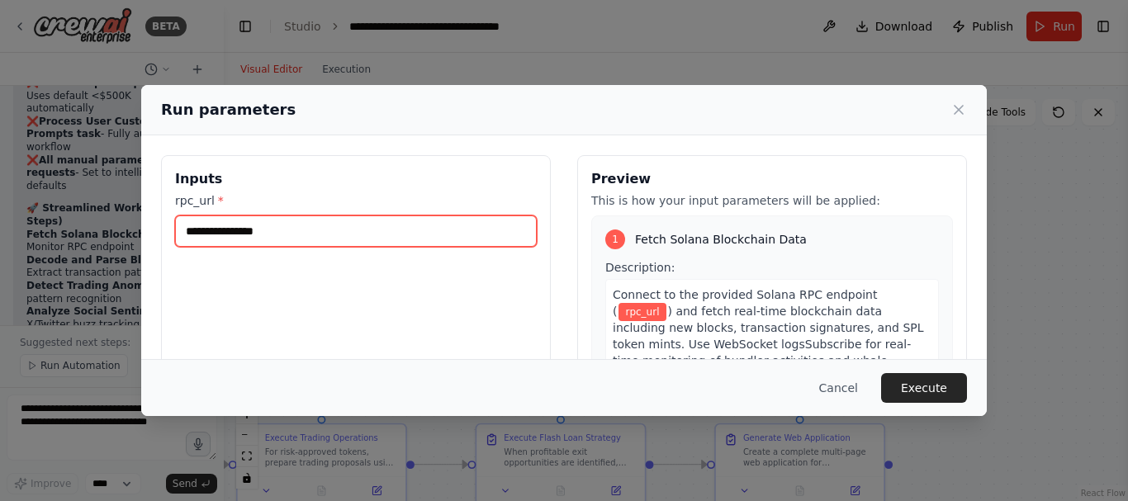
paste input "**********"
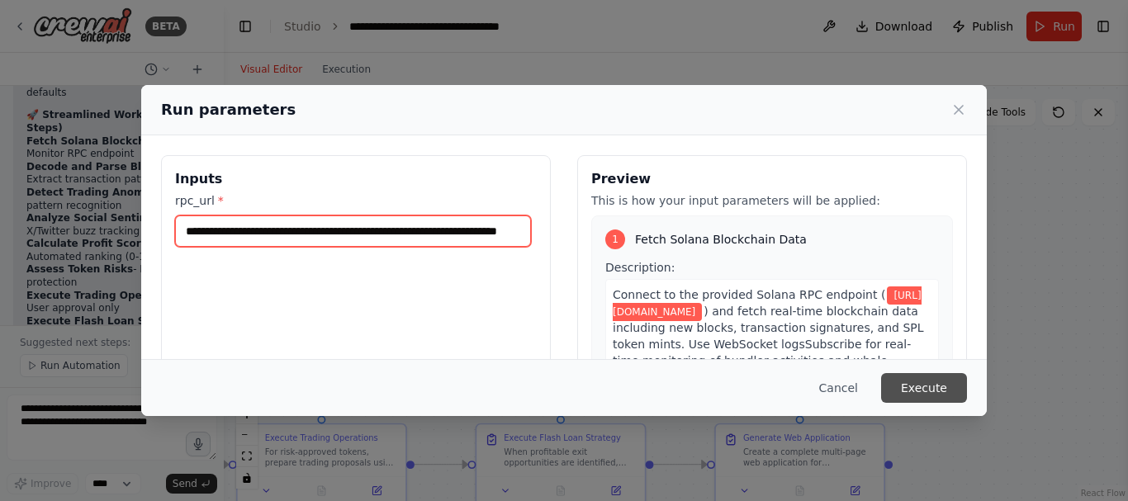
scroll to position [9356, 0]
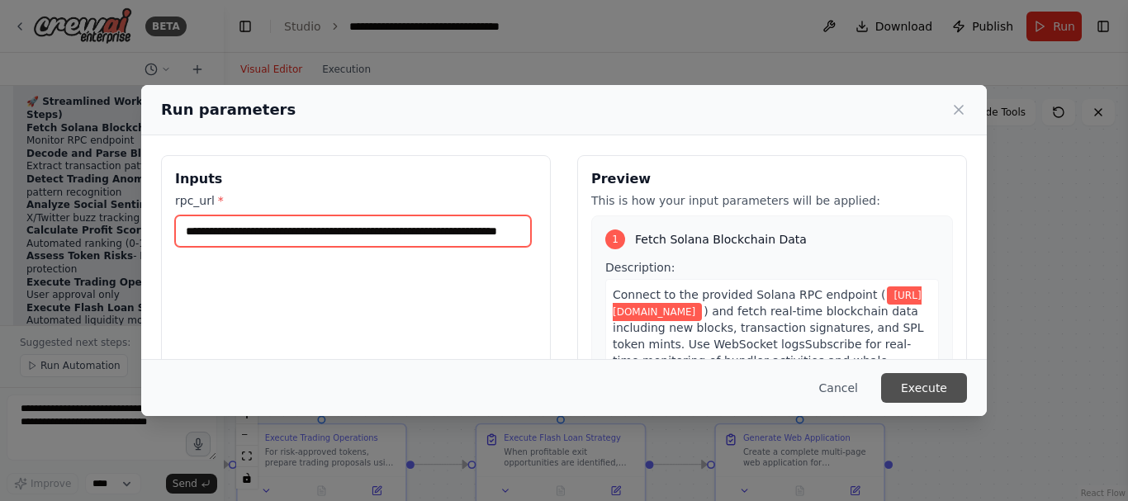
type input "**********"
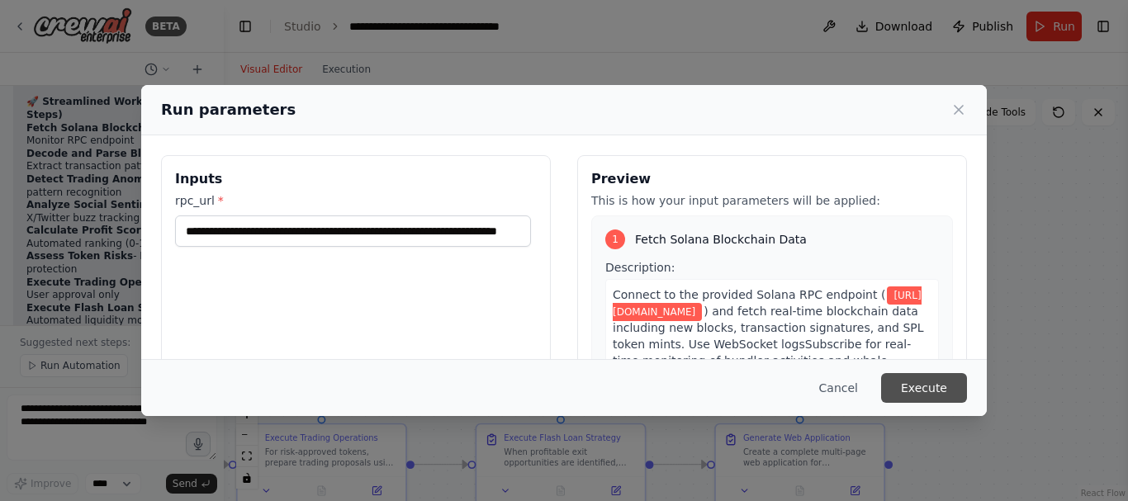
scroll to position [0, 0]
click at [917, 382] on button "Execute" at bounding box center [924, 388] width 86 height 30
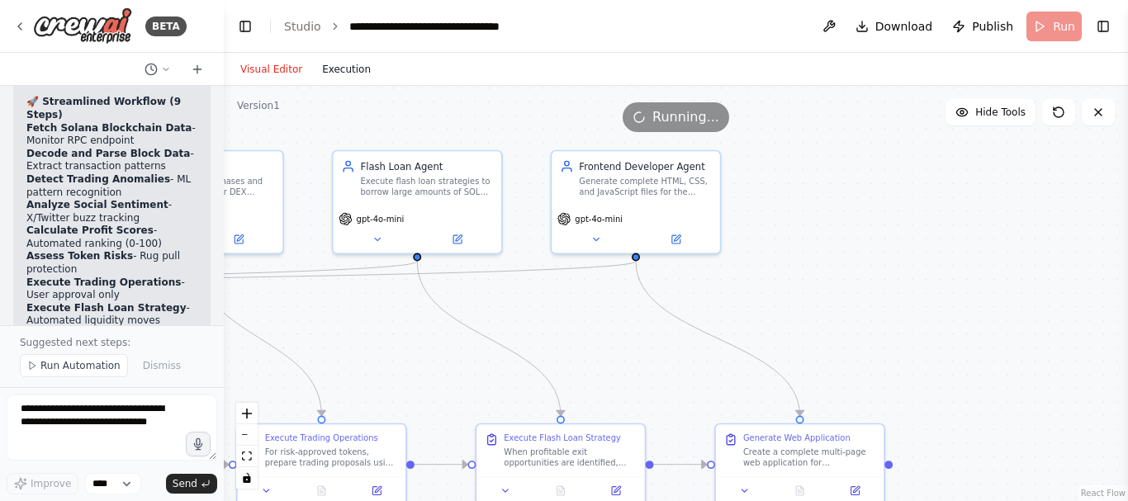
click at [348, 69] on button "Execution" at bounding box center [346, 69] width 69 height 20
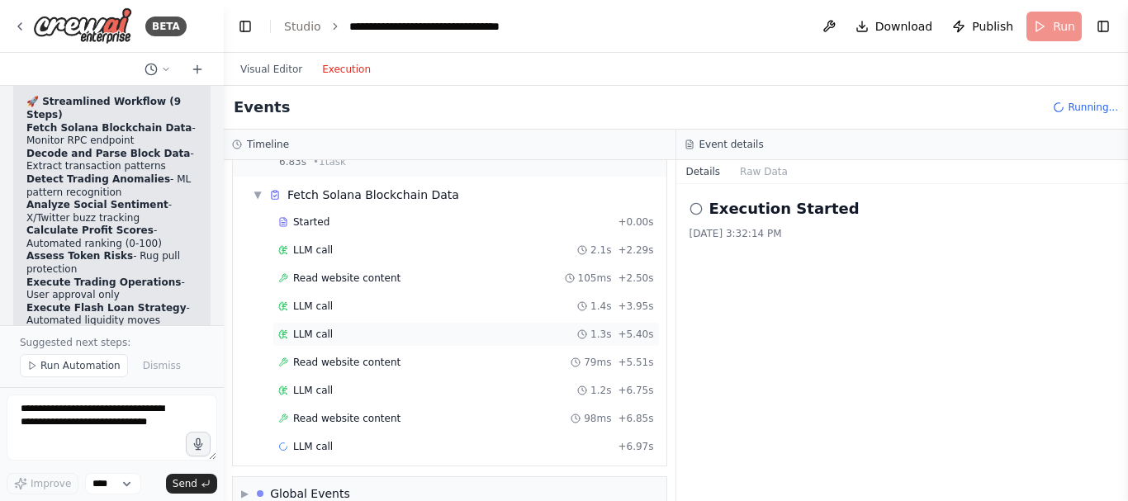
scroll to position [67, 0]
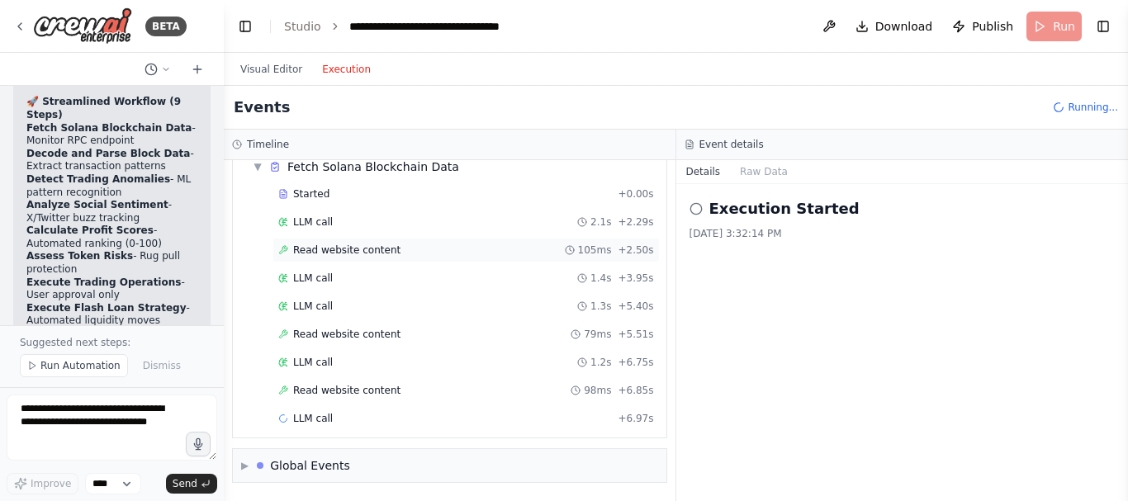
click at [367, 252] on span "Read website content" at bounding box center [346, 250] width 107 height 13
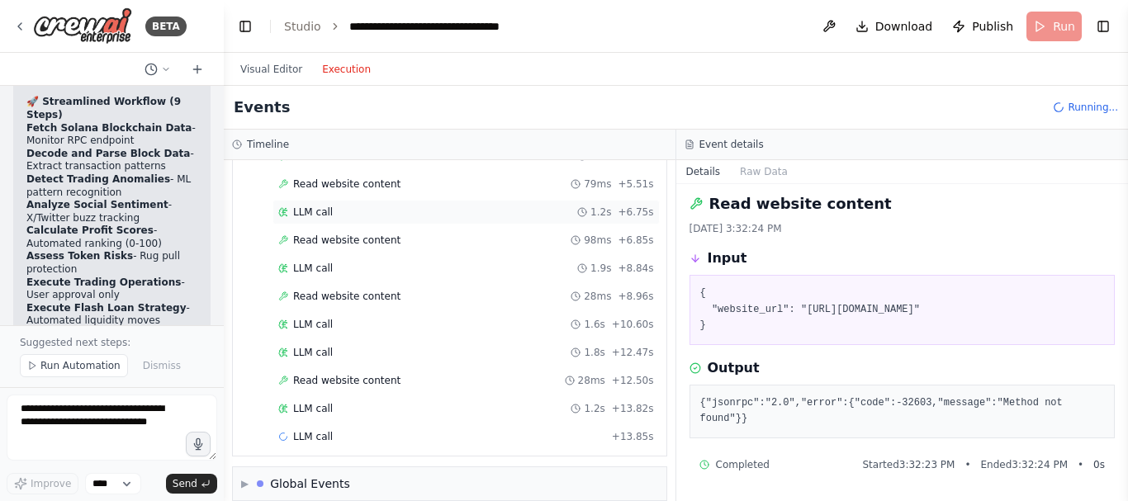
scroll to position [229, 0]
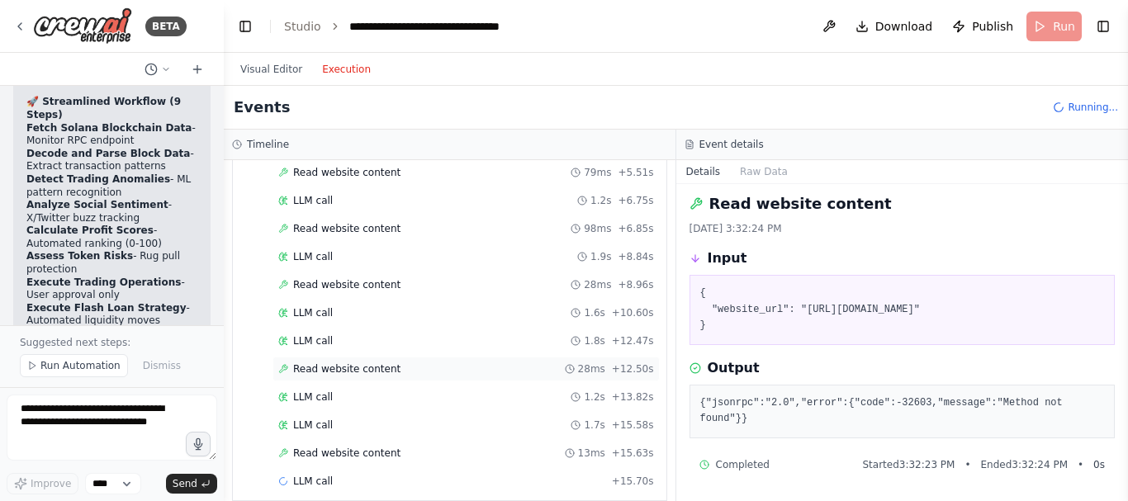
click at [379, 370] on span "Read website content" at bounding box center [346, 368] width 107 height 13
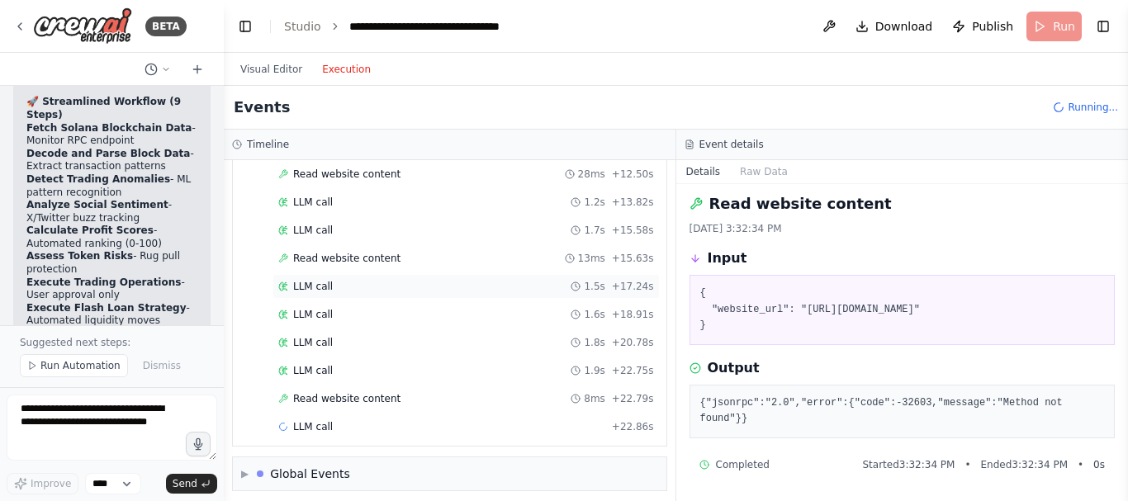
scroll to position [432, 0]
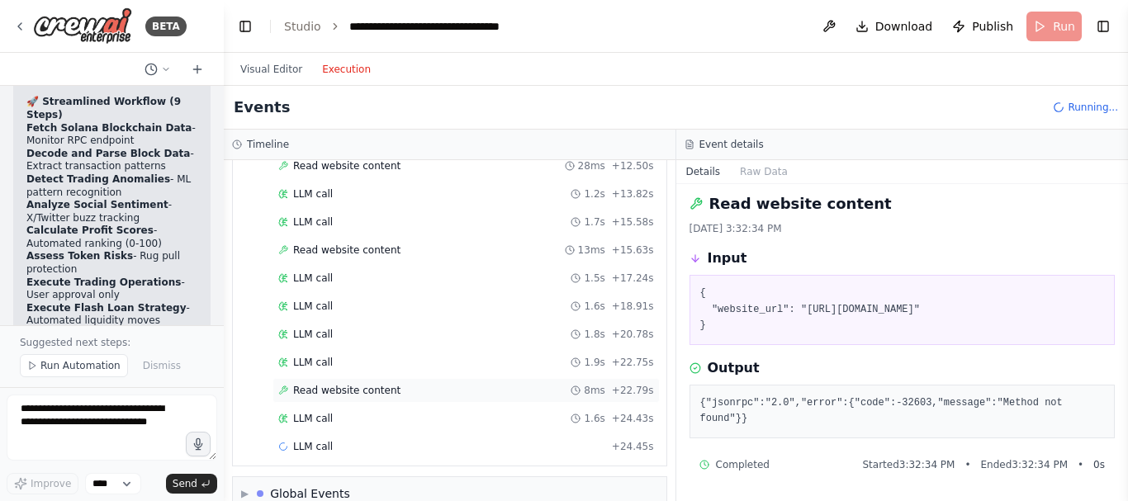
click at [375, 393] on span "Read website content" at bounding box center [346, 390] width 107 height 13
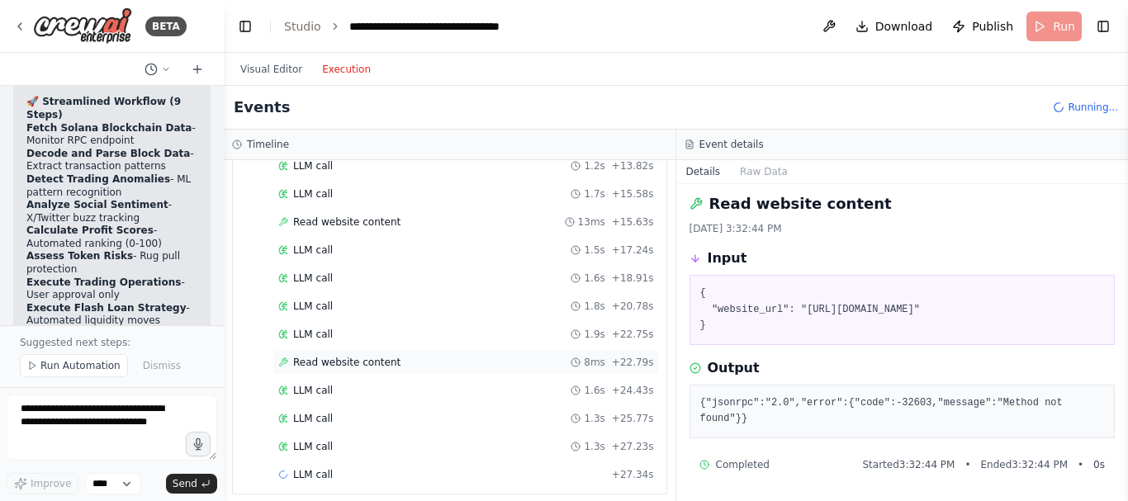
scroll to position [516, 0]
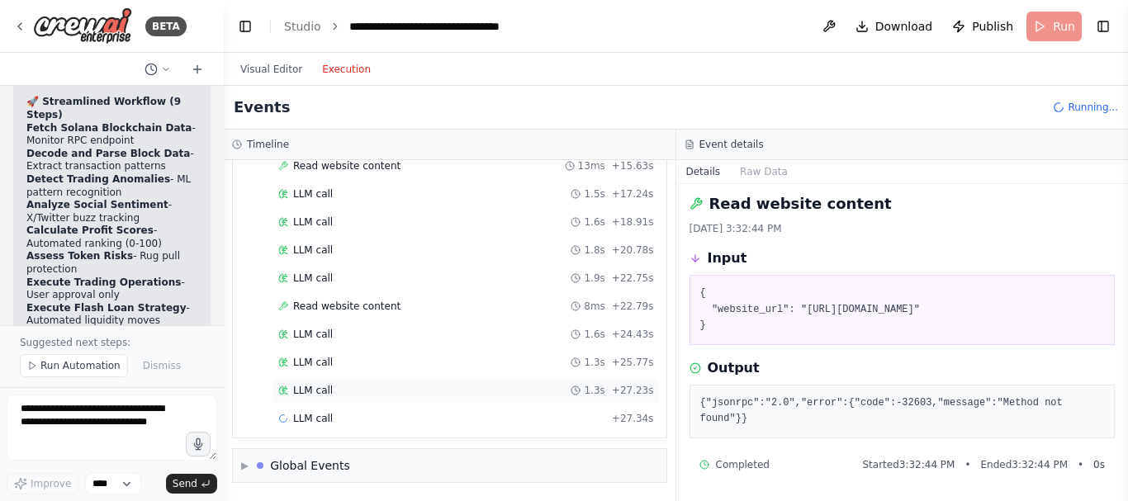
click at [350, 390] on div "LLM call 1.3s + 27.23s" at bounding box center [466, 390] width 376 height 13
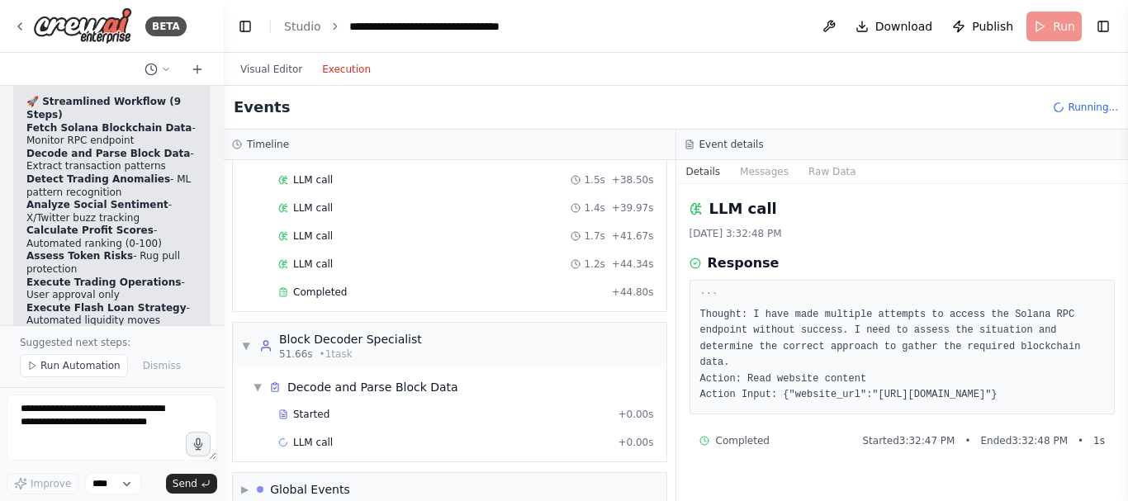
scroll to position [966, 0]
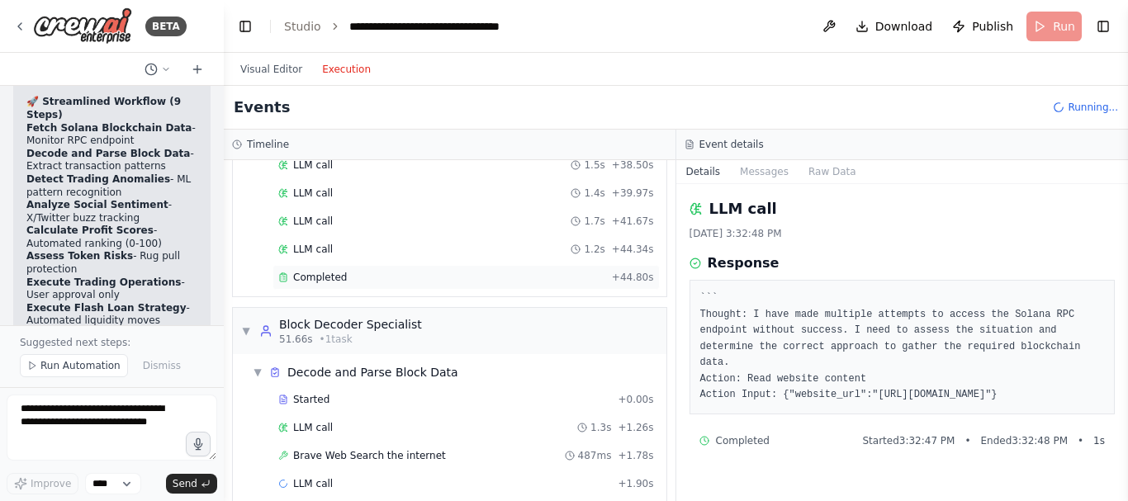
click at [396, 271] on div "Completed + 44.80s" at bounding box center [465, 277] width 387 height 25
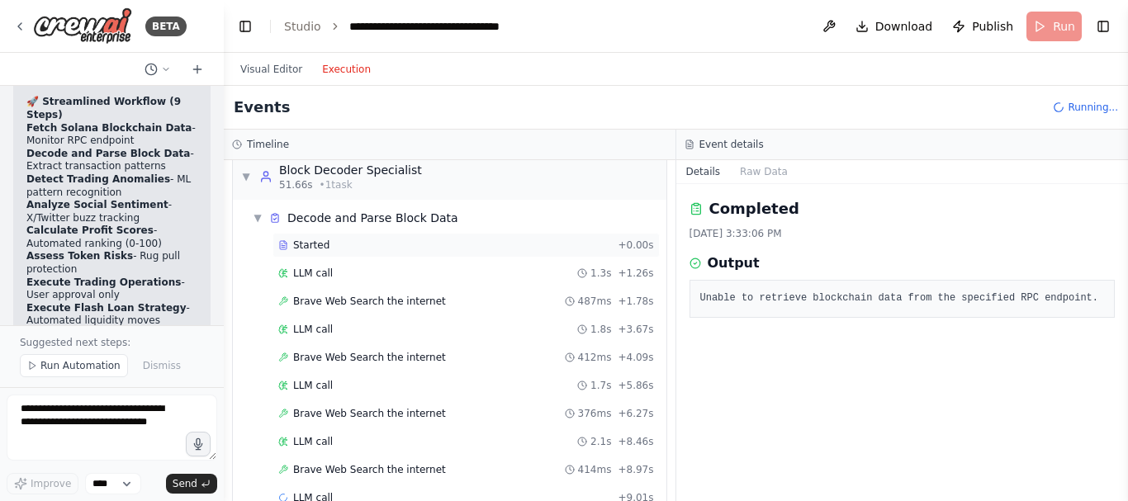
scroll to position [1200, 0]
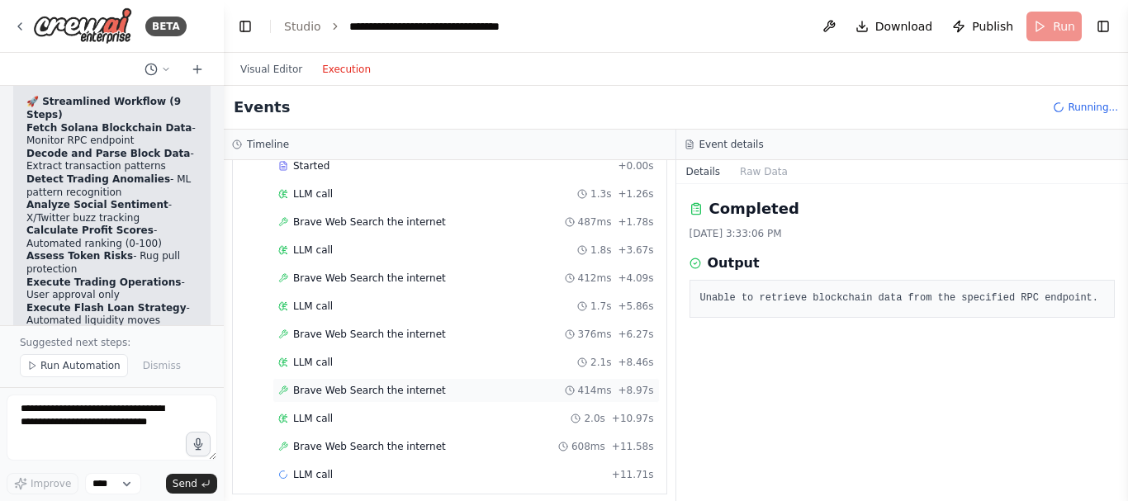
click at [409, 400] on div "Brave Web Search the internet 414ms + 8.97s" at bounding box center [465, 390] width 387 height 25
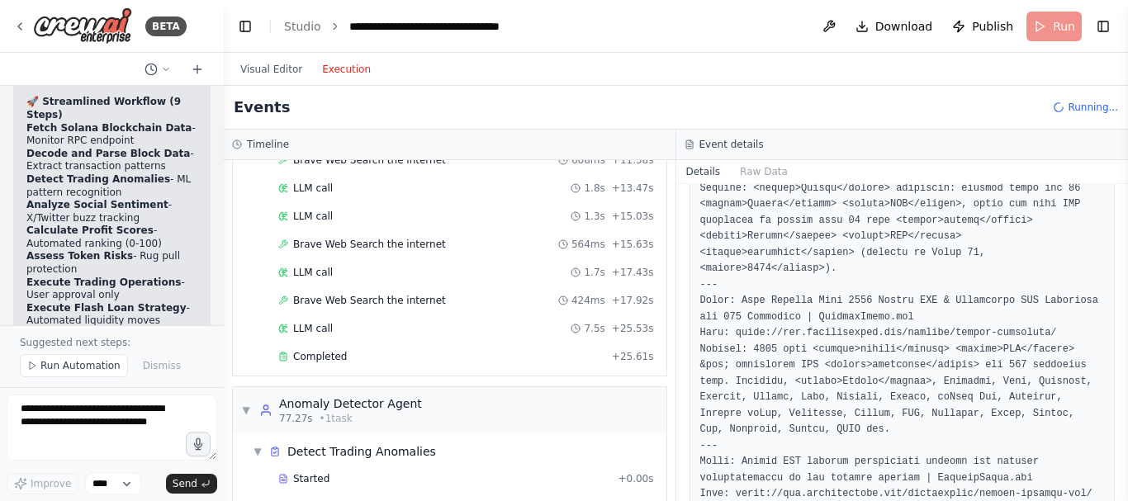
scroll to position [1487, 0]
click at [411, 301] on span "Brave Web Search the internet" at bounding box center [369, 299] width 153 height 13
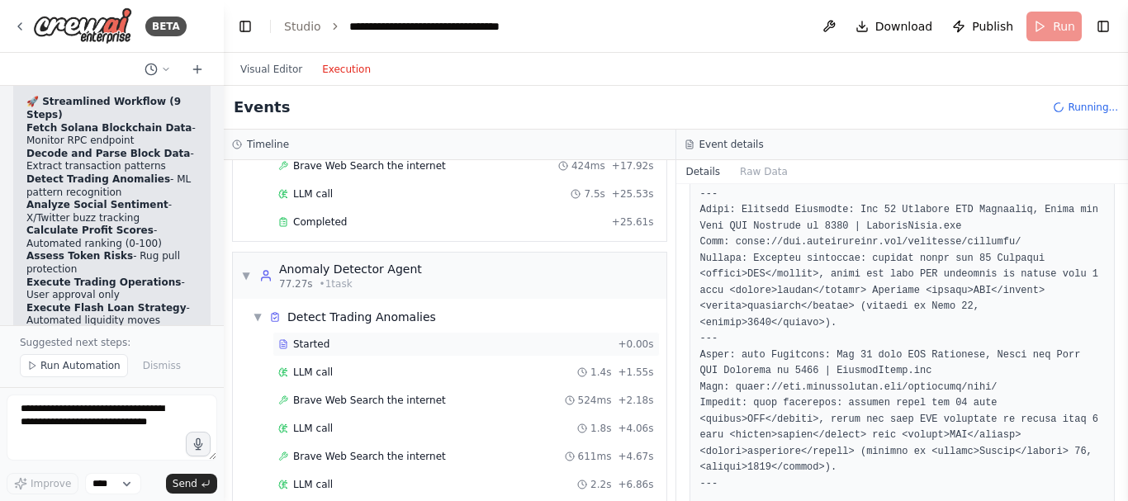
scroll to position [1743, 0]
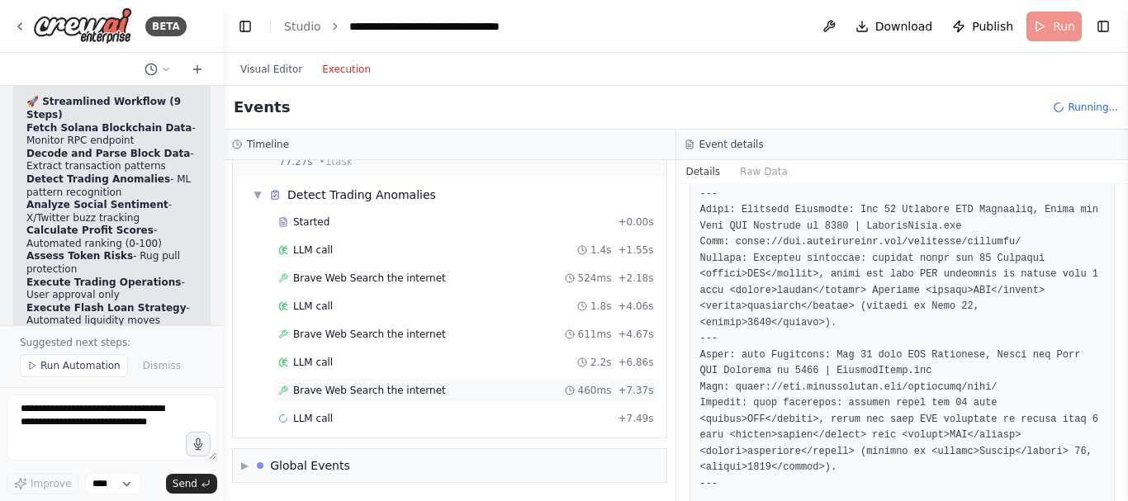
click at [368, 399] on div "Brave Web Search the internet 460ms + 7.37s" at bounding box center [465, 390] width 387 height 25
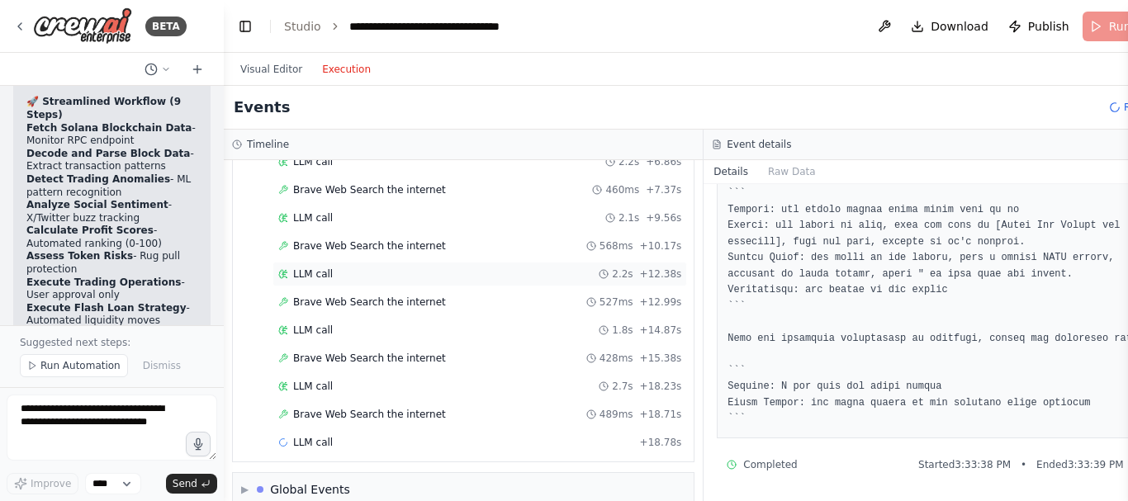
scroll to position [1968, 0]
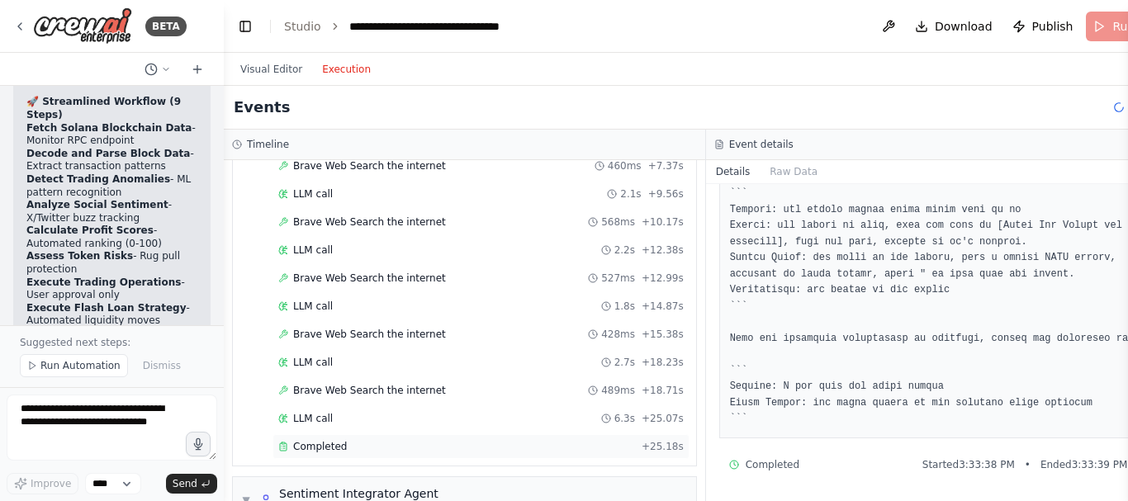
click at [374, 444] on div "Completed" at bounding box center [456, 446] width 357 height 13
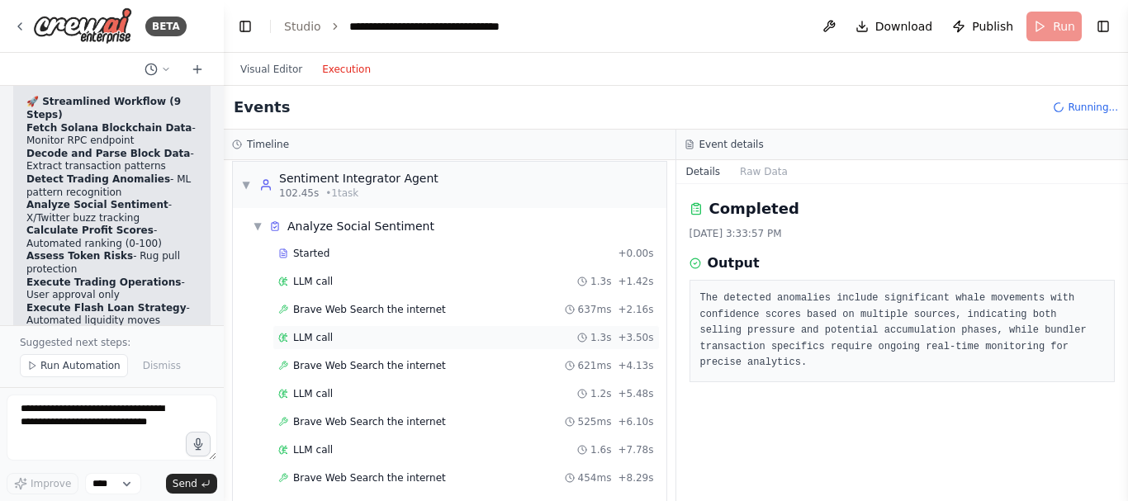
scroll to position [2282, 0]
click at [398, 314] on span "Brave Web Search the internet" at bounding box center [369, 310] width 153 height 13
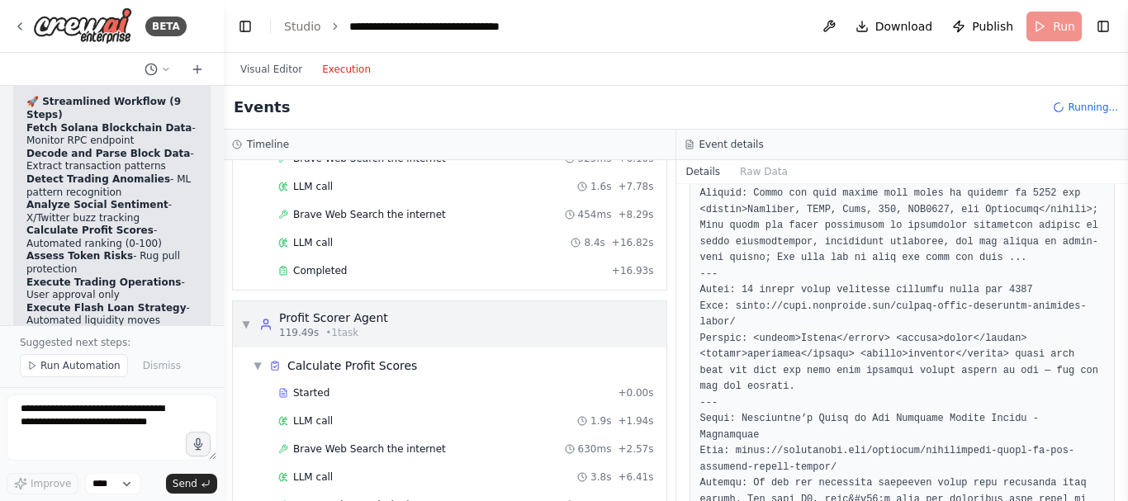
scroll to position [2773, 0]
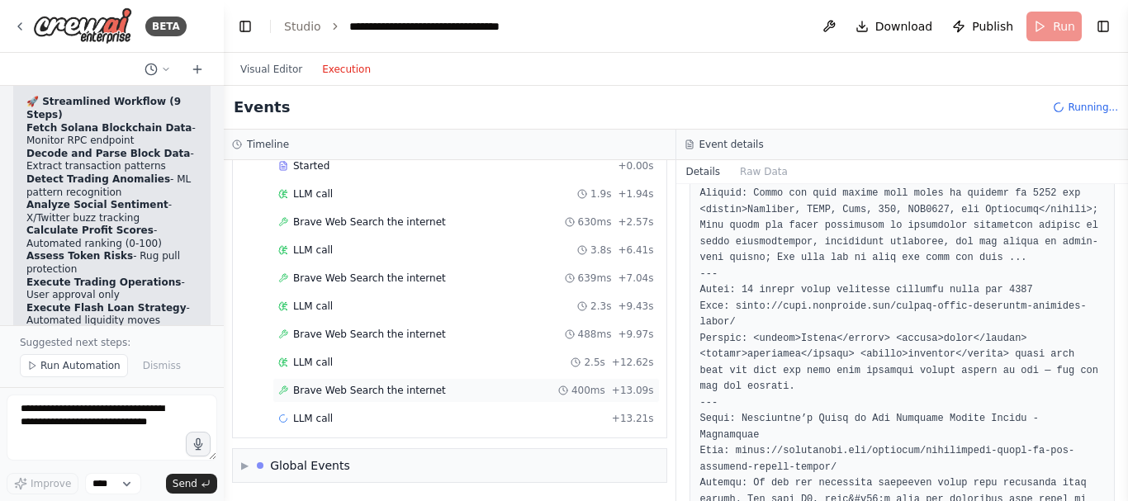
click at [361, 396] on span "Brave Web Search the internet" at bounding box center [369, 390] width 153 height 13
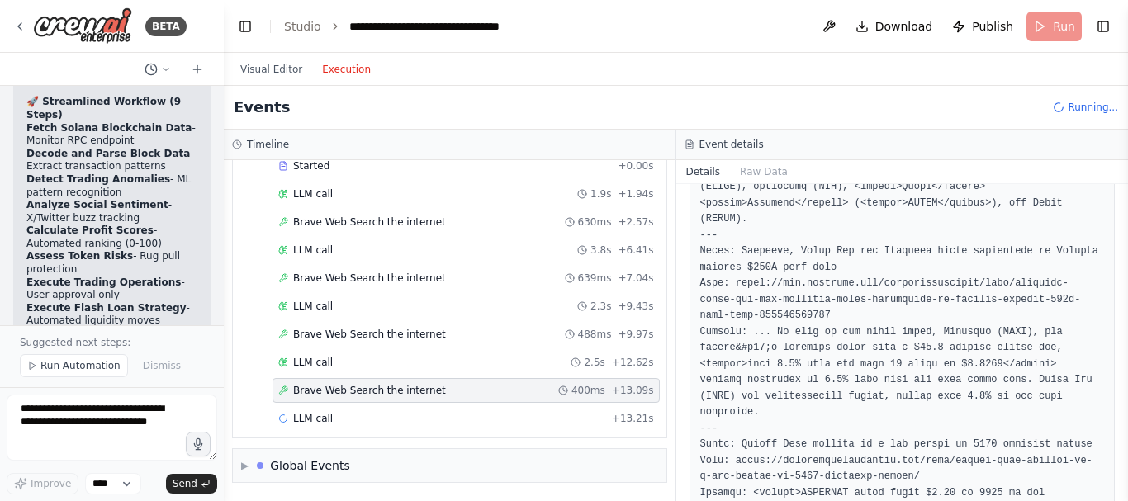
scroll to position [1460, 0]
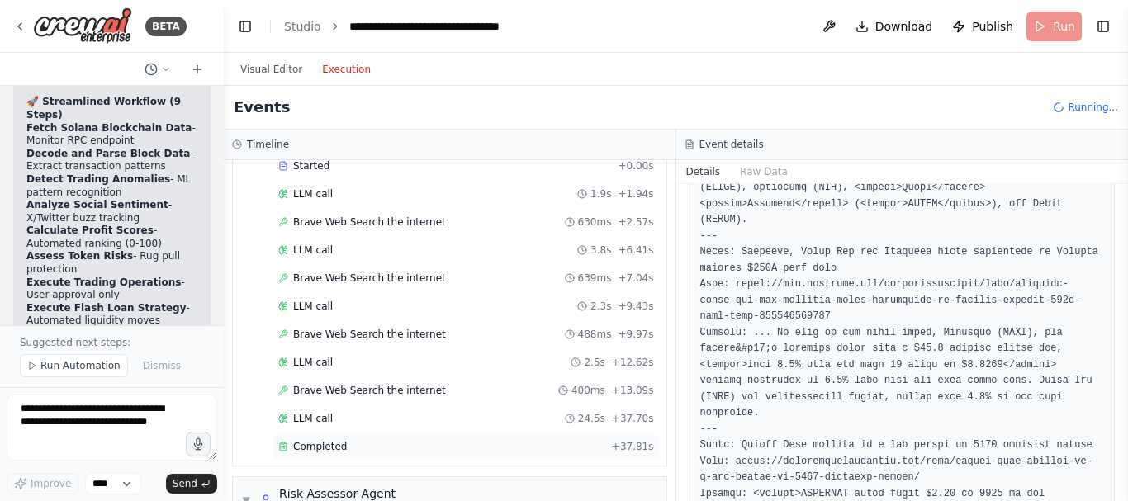
click at [448, 449] on div "Completed" at bounding box center [441, 446] width 327 height 13
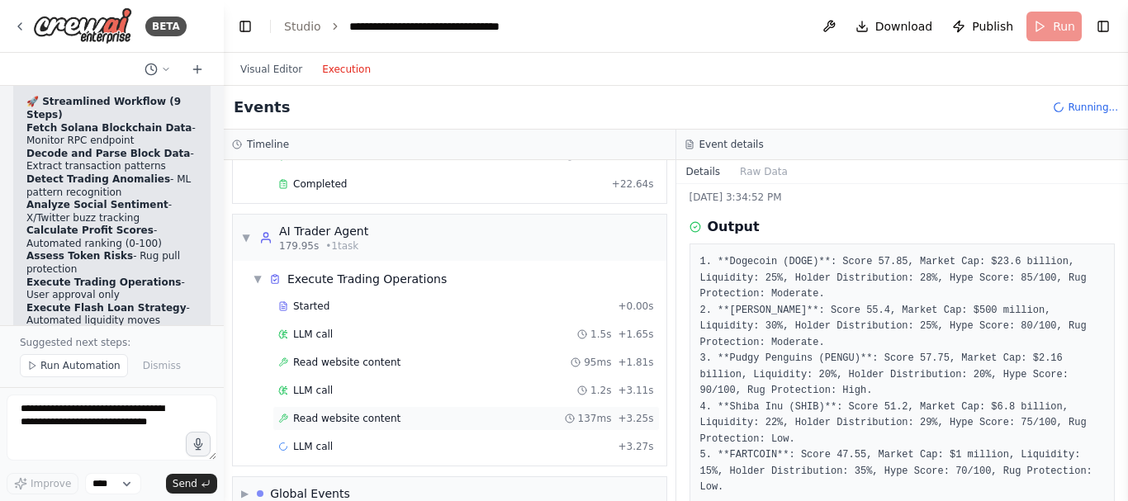
scroll to position [3523, 0]
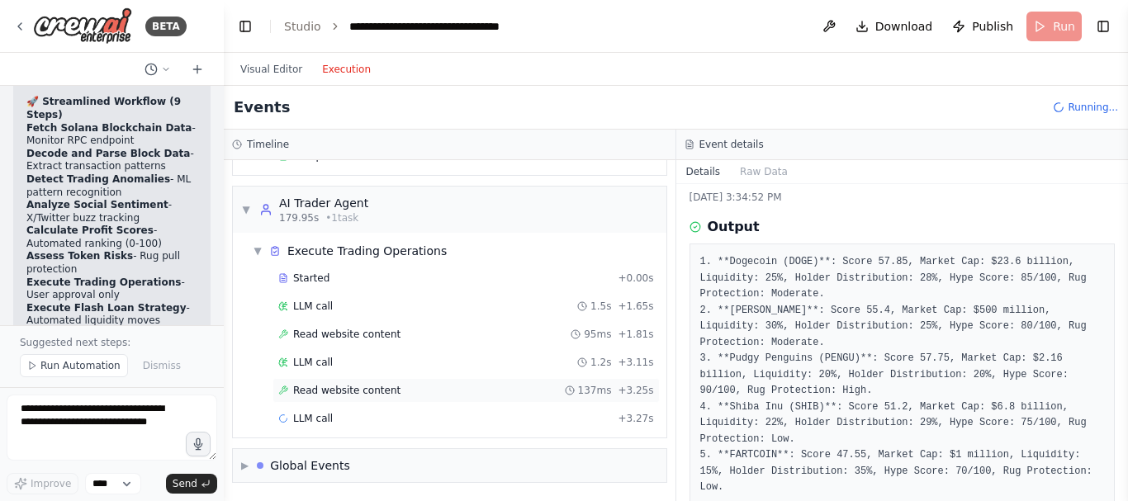
click at [372, 392] on span "Read website content" at bounding box center [346, 390] width 107 height 13
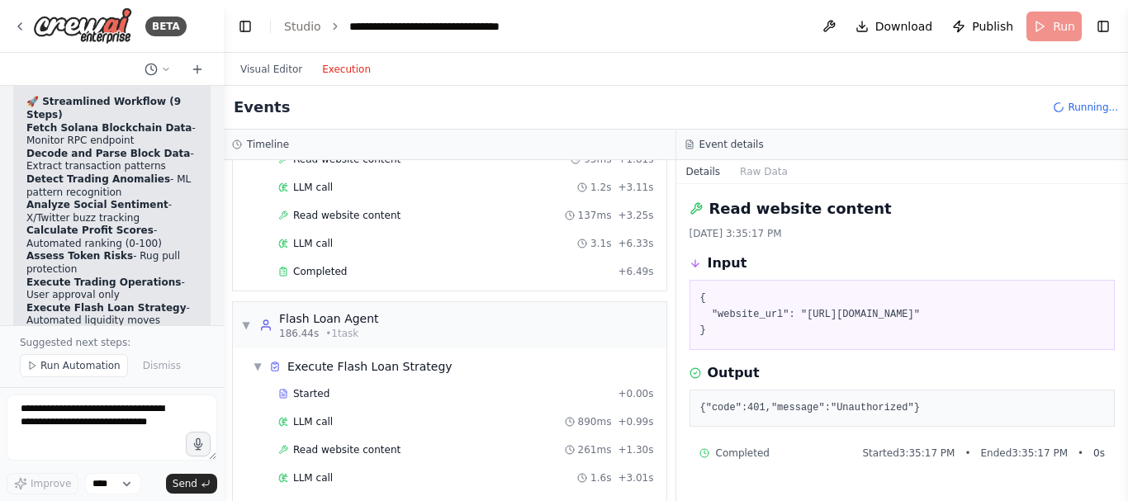
scroll to position [3870, 0]
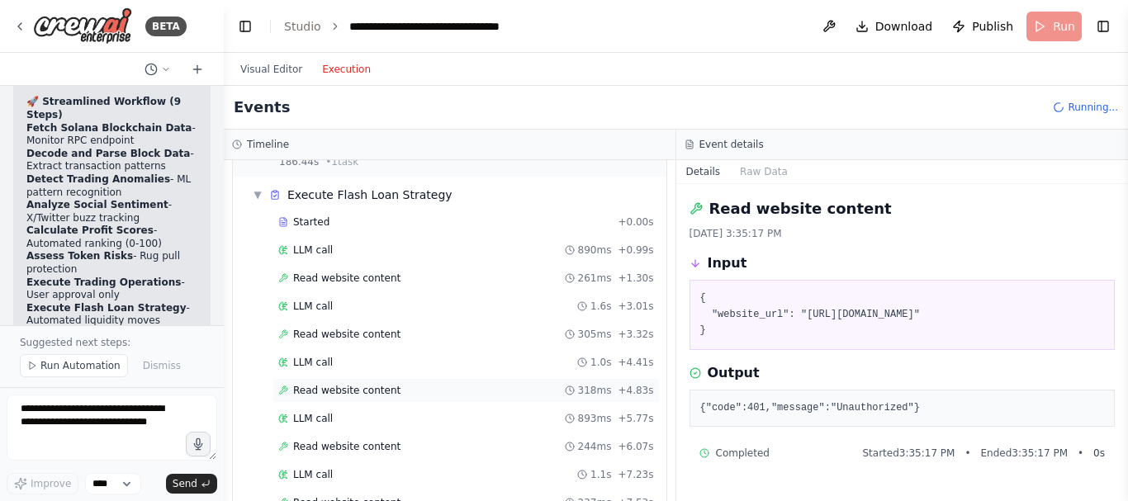
click at [367, 394] on span "Read website content" at bounding box center [346, 390] width 107 height 13
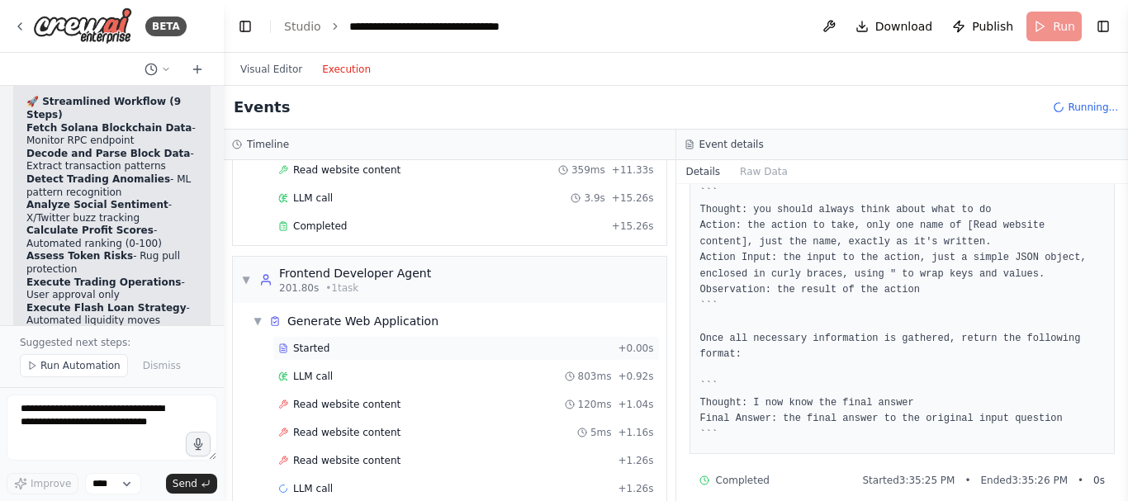
scroll to position [4441, 0]
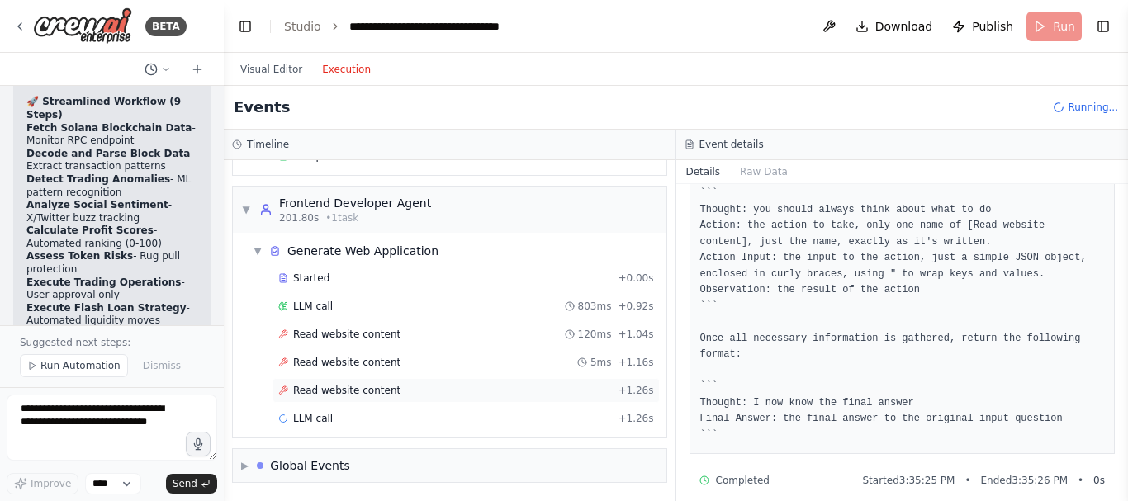
click at [399, 393] on div "Read website content + 1.26s" at bounding box center [466, 390] width 376 height 13
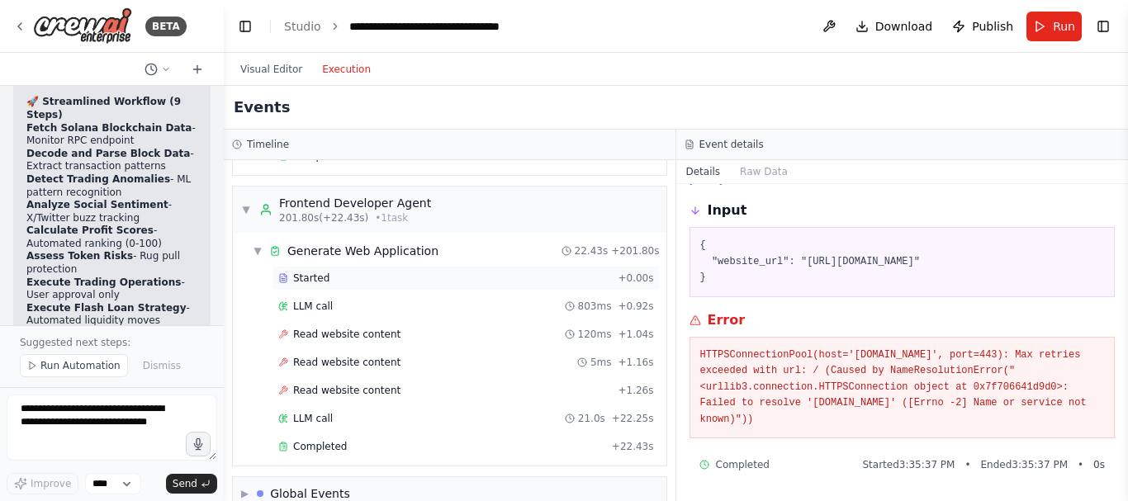
click at [398, 279] on div "Started" at bounding box center [444, 278] width 333 height 13
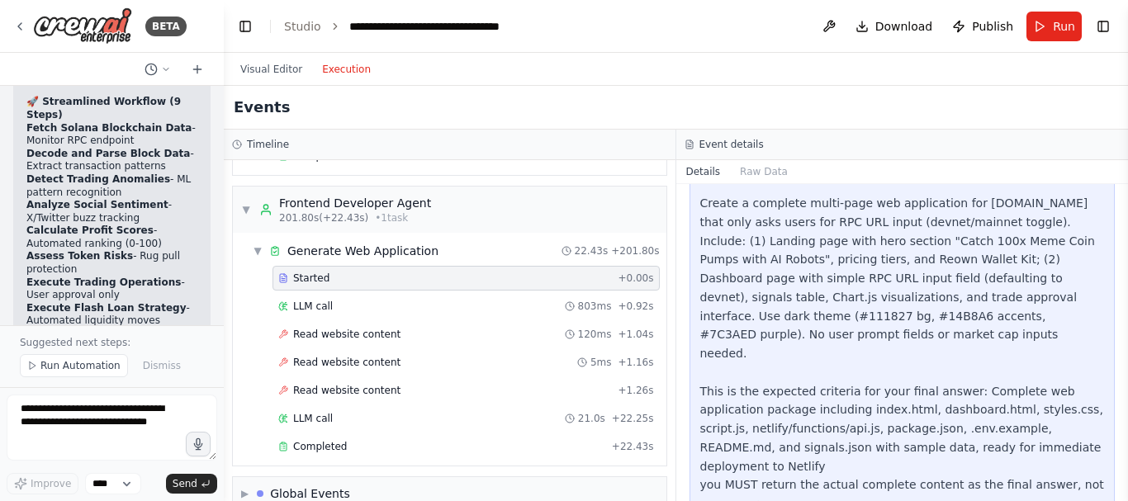
scroll to position [108, 0]
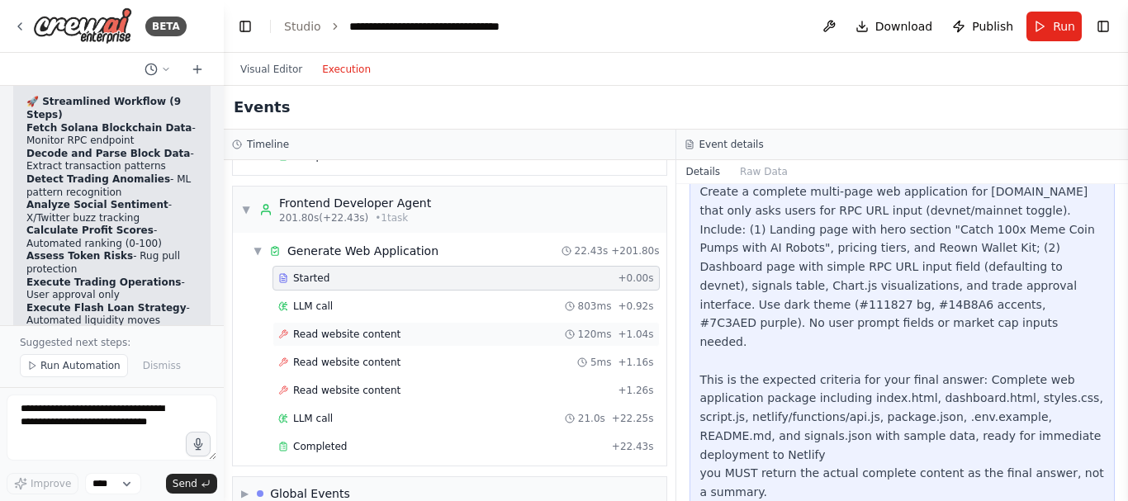
click at [448, 331] on div "Read website content 120ms + 1.04s" at bounding box center [466, 334] width 376 height 13
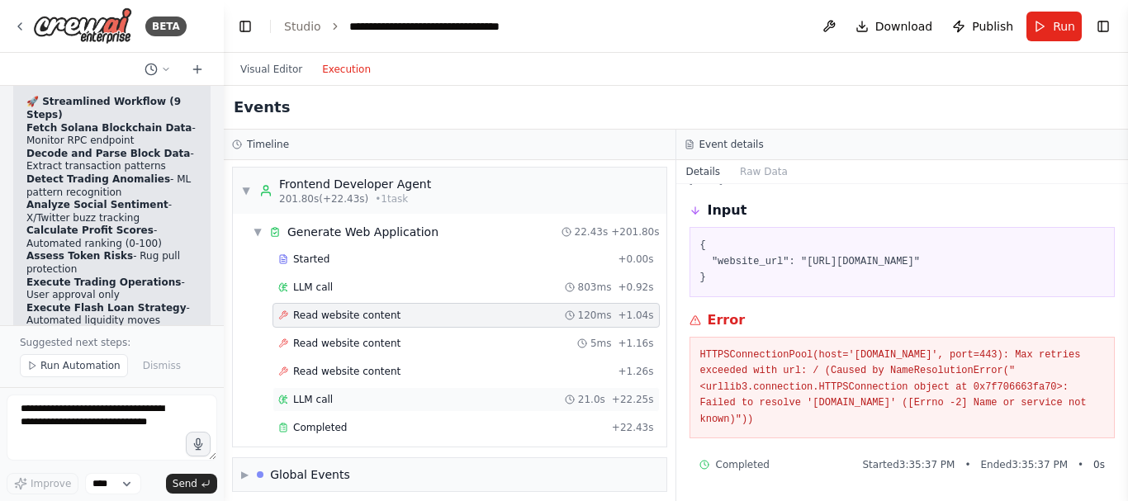
scroll to position [4469, 0]
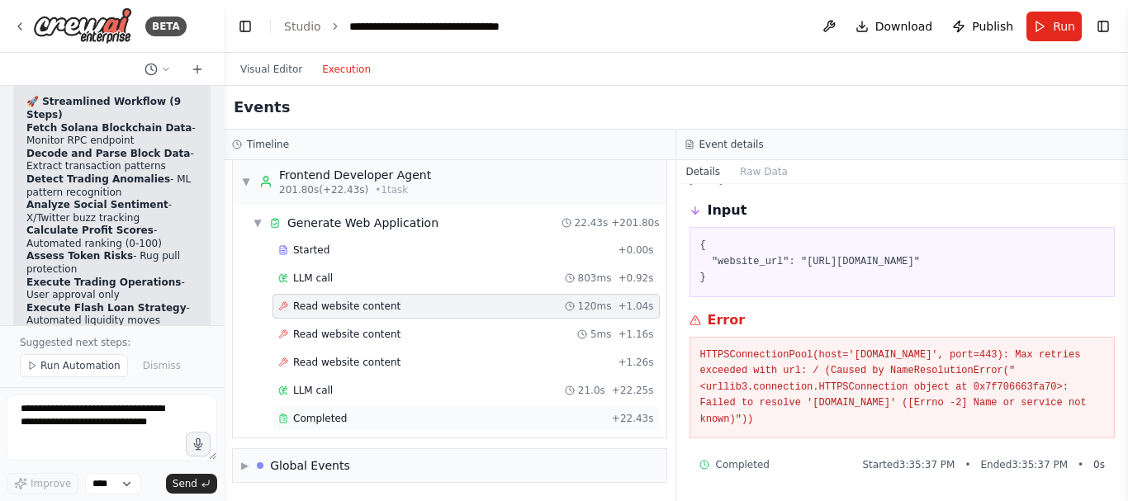
click at [504, 416] on div "Completed" at bounding box center [441, 418] width 327 height 13
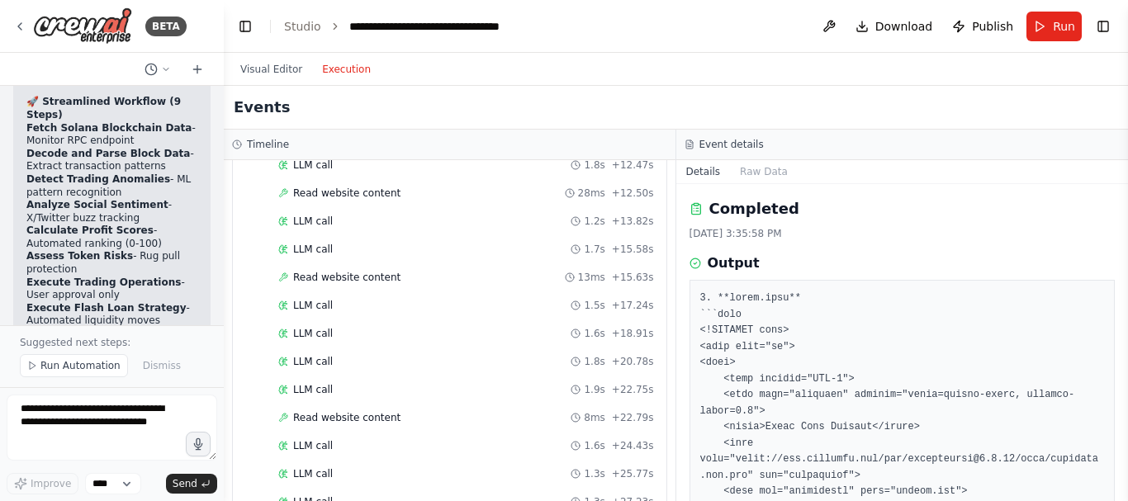
scroll to position [0, 0]
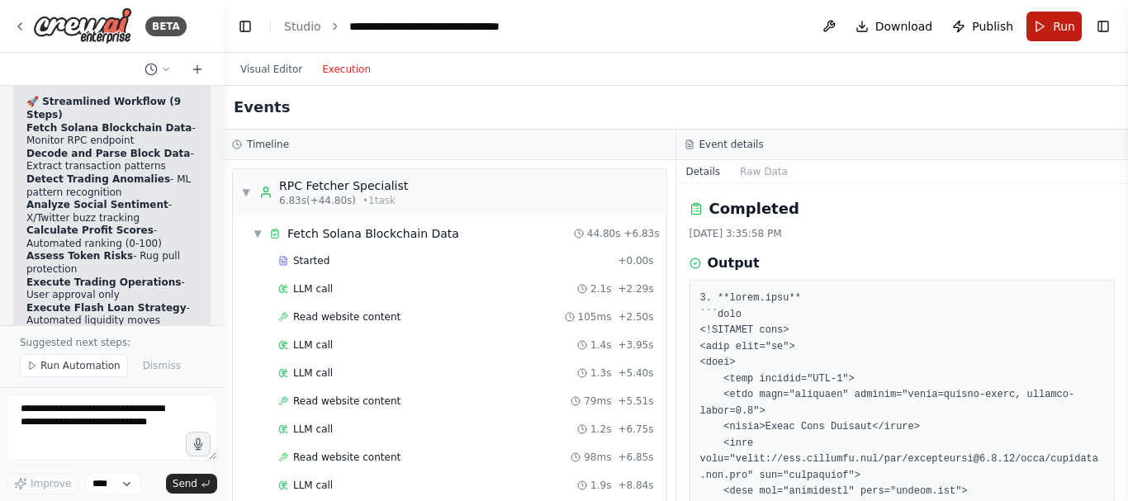
click at [1049, 26] on button "Run" at bounding box center [1053, 27] width 55 height 30
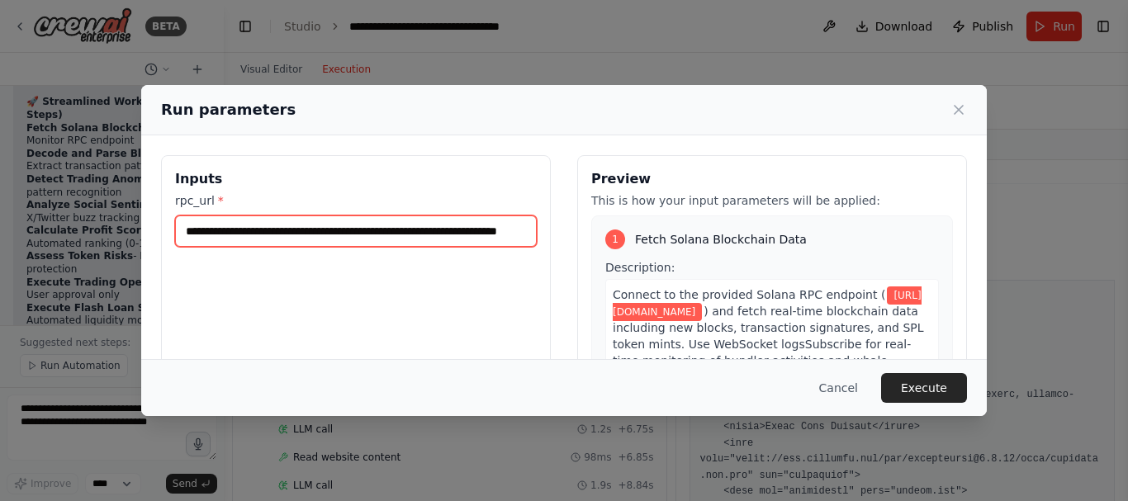
click at [467, 239] on input "**********" at bounding box center [356, 231] width 362 height 31
click at [456, 235] on input "**********" at bounding box center [353, 231] width 356 height 31
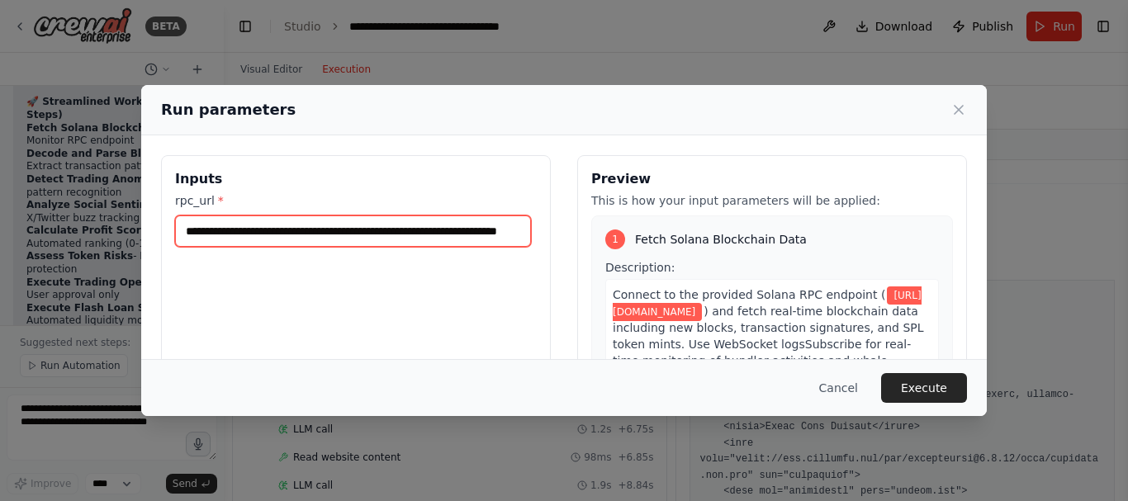
click at [456, 235] on input "**********" at bounding box center [353, 231] width 356 height 31
paste input "*"
type input "**********"
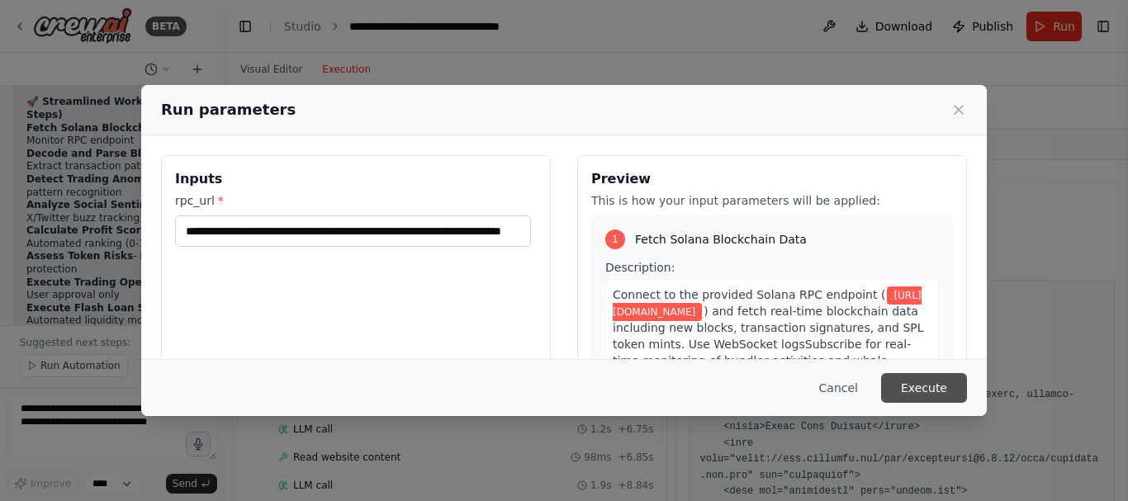
click at [934, 381] on button "Execute" at bounding box center [924, 388] width 86 height 30
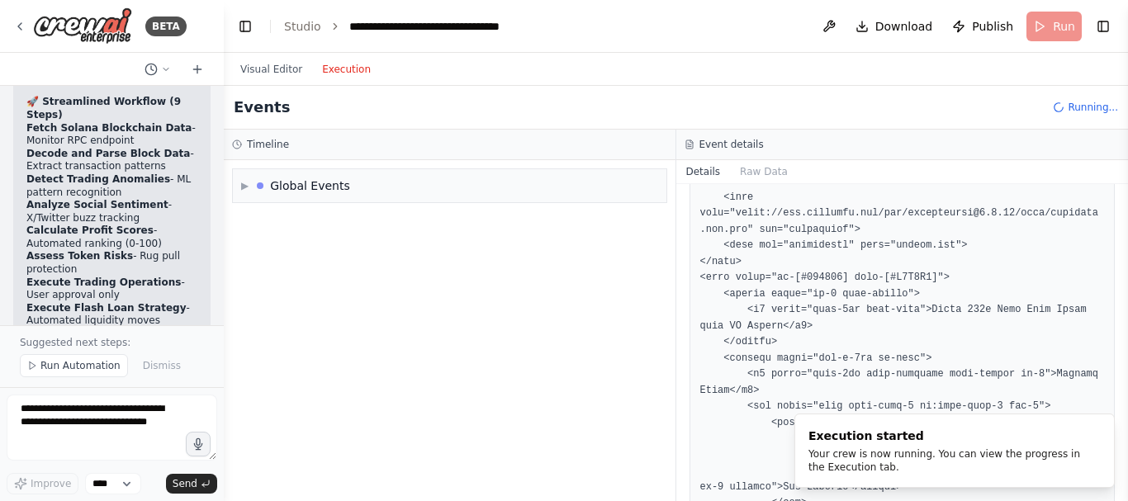
scroll to position [248, 0]
click at [754, 172] on button "Raw Data" at bounding box center [764, 171] width 68 height 23
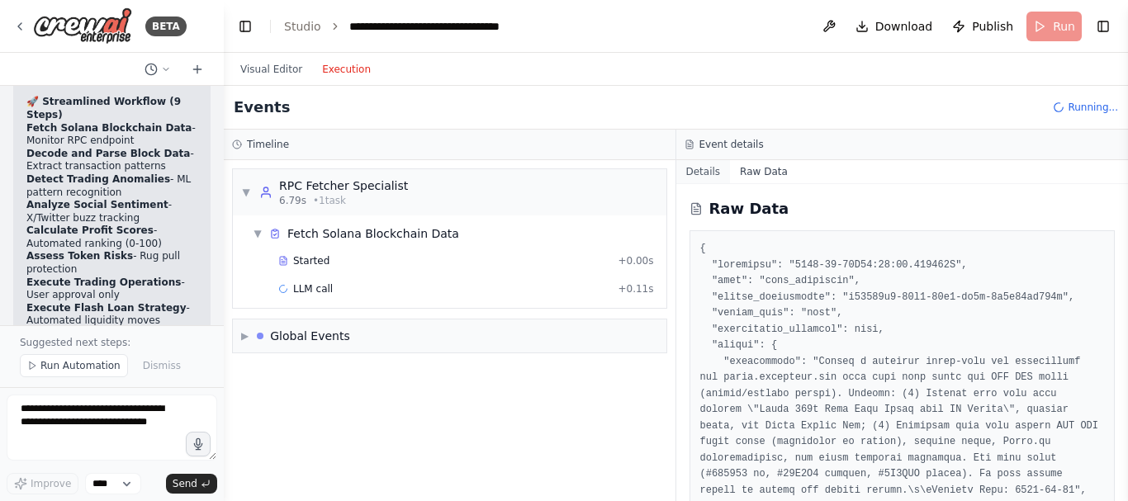
click at [711, 182] on div "Details Raw Data" at bounding box center [902, 172] width 452 height 24
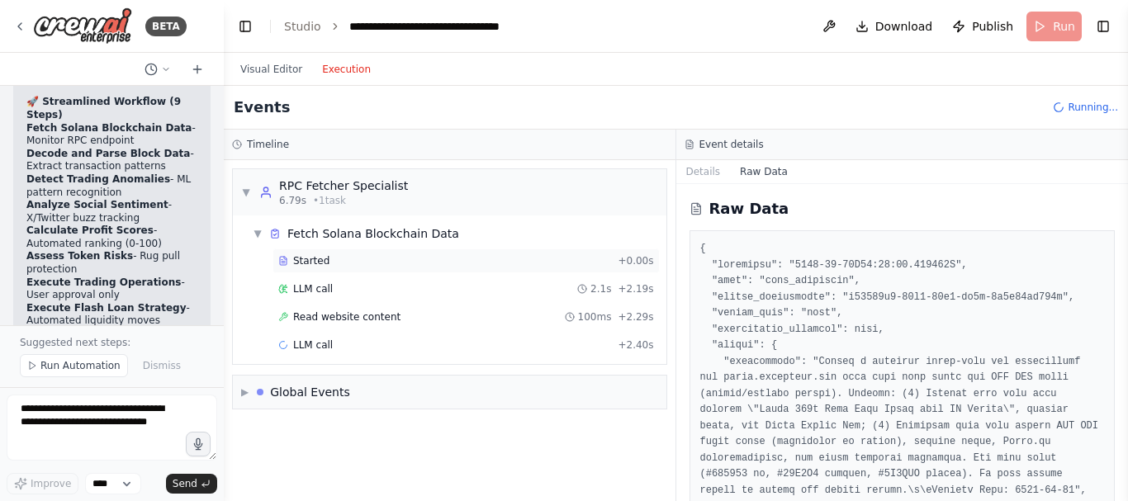
click at [479, 251] on div "Started + 0.00s" at bounding box center [465, 261] width 387 height 25
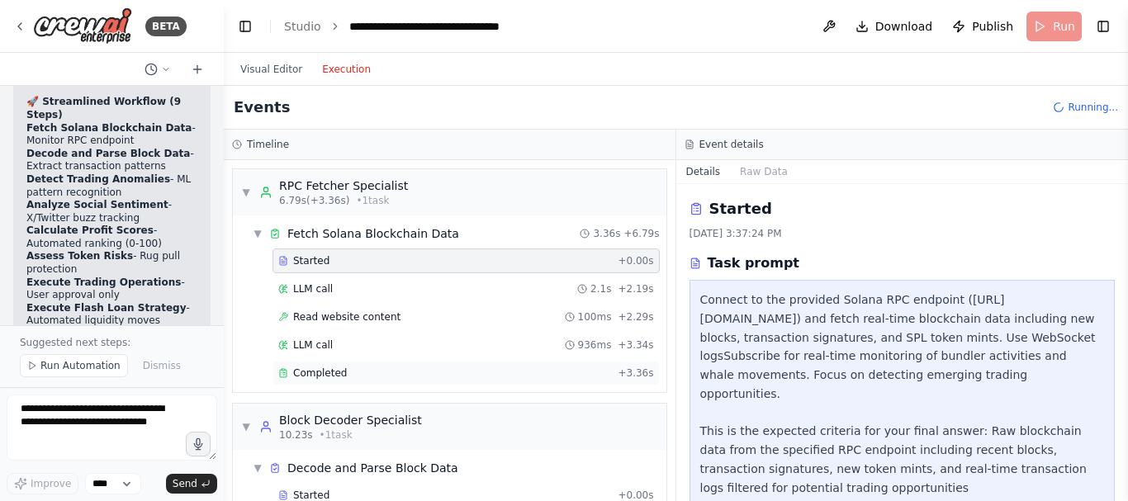
click at [446, 380] on div "Completed + 3.36s" at bounding box center [465, 373] width 387 height 25
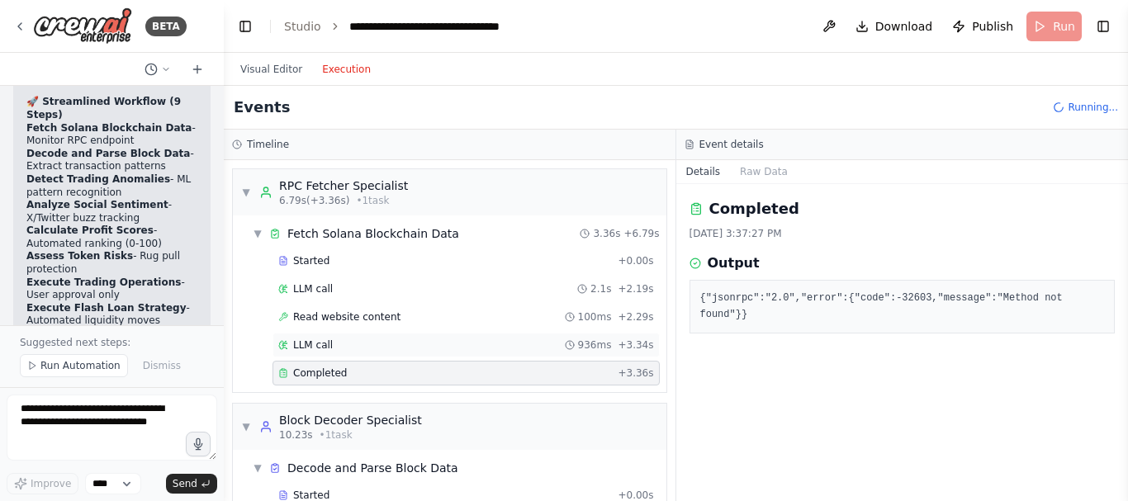
click at [488, 344] on div "LLM call 936ms + 3.34s" at bounding box center [466, 345] width 376 height 13
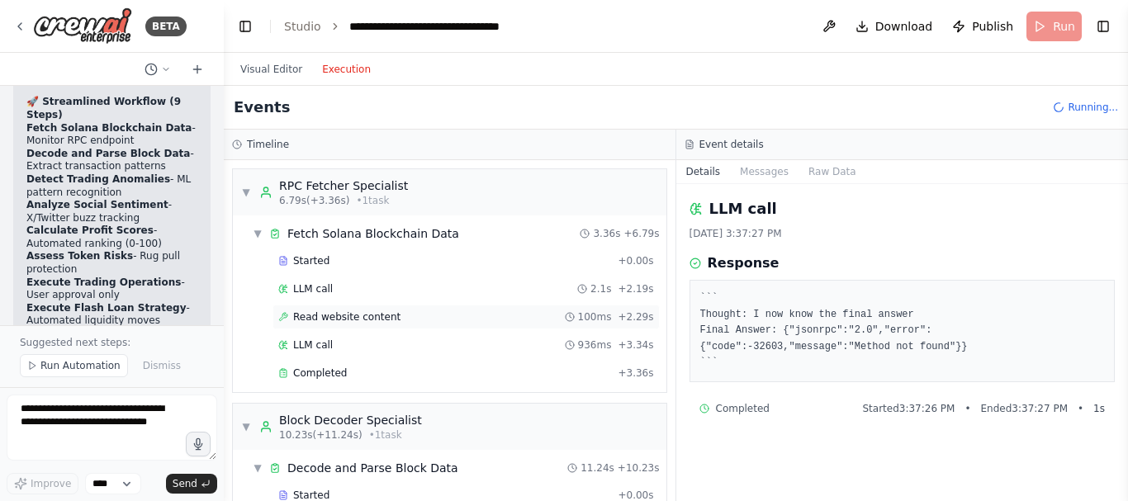
click at [485, 319] on div "Read website content 100ms + 2.29s" at bounding box center [466, 316] width 376 height 13
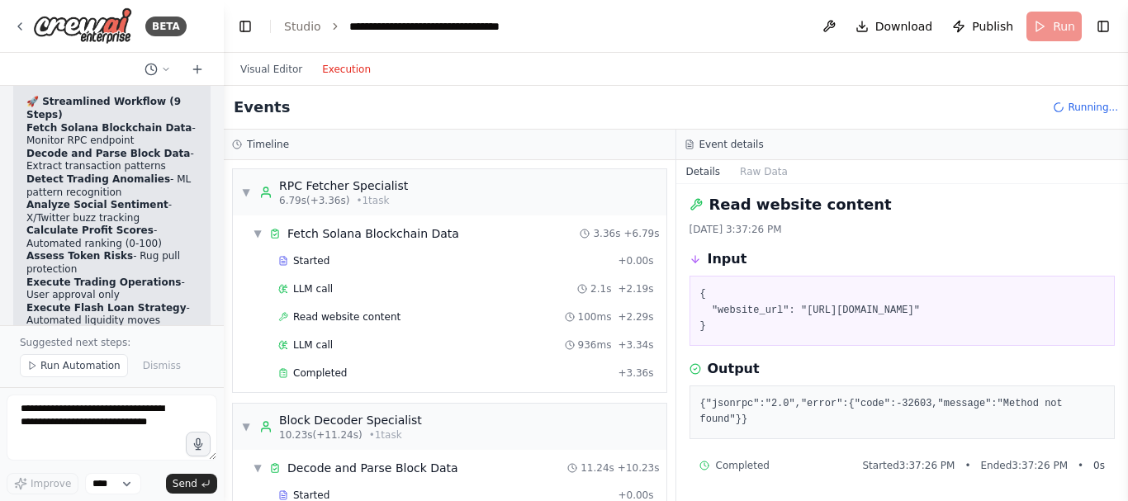
scroll to position [5, 0]
click at [472, 281] on div "LLM call 2.1s + 2.19s" at bounding box center [465, 289] width 387 height 25
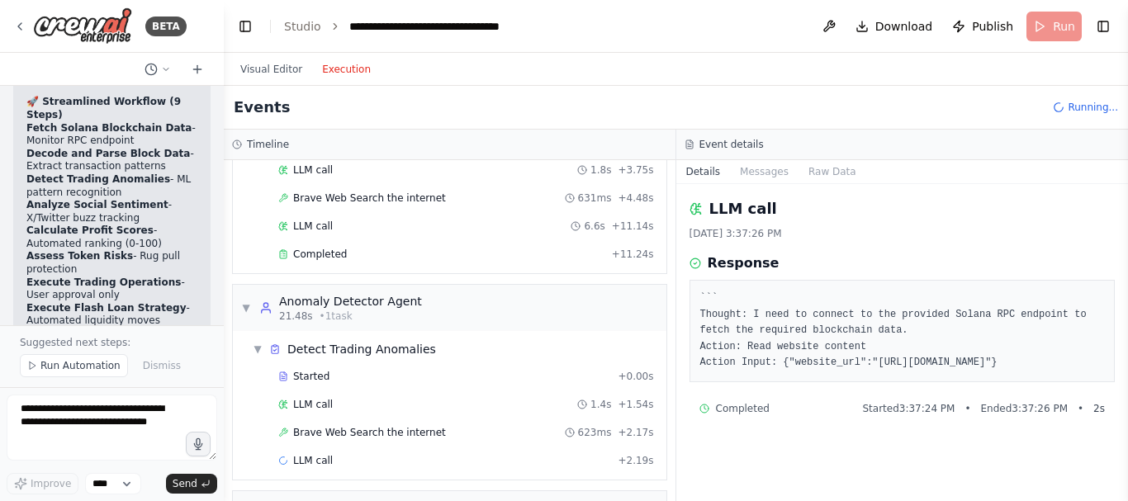
scroll to position [421, 0]
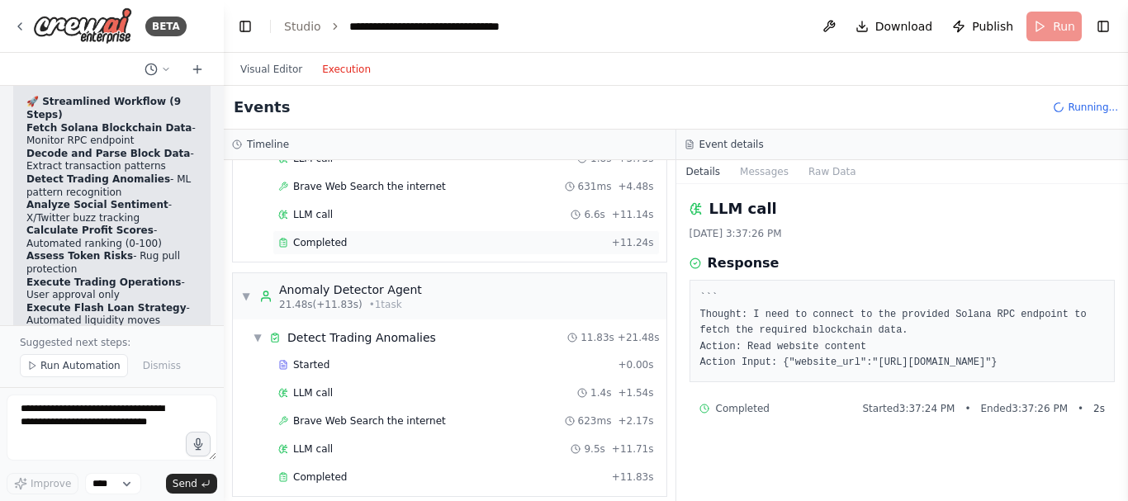
click at [411, 249] on div "Completed + 11.24s" at bounding box center [465, 242] width 387 height 25
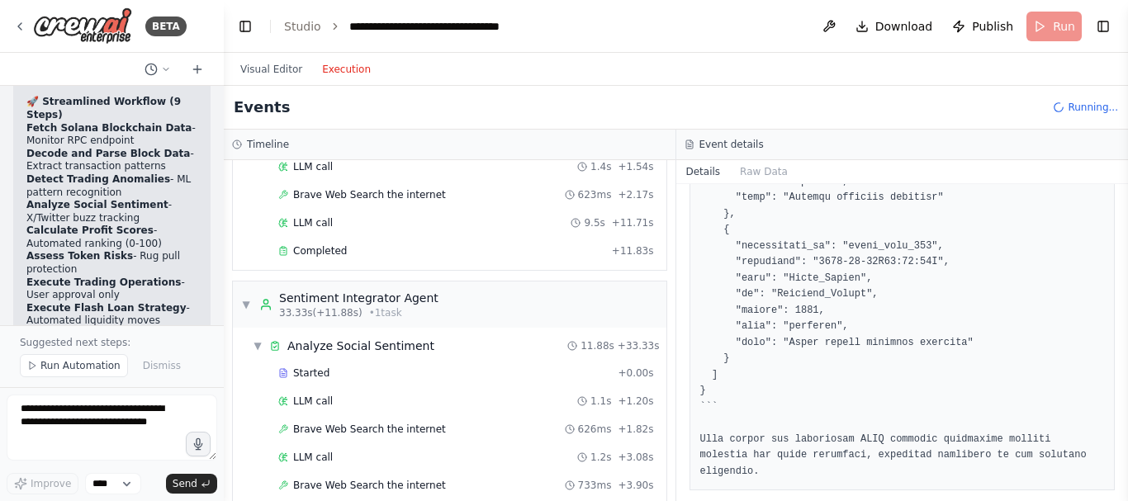
scroll to position [710, 0]
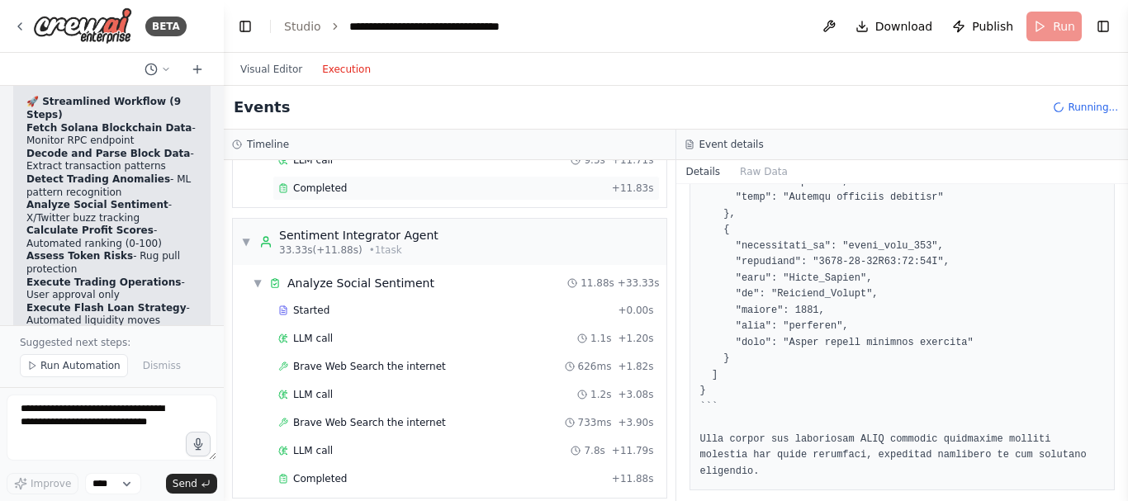
click at [425, 190] on div "Completed" at bounding box center [441, 188] width 327 height 13
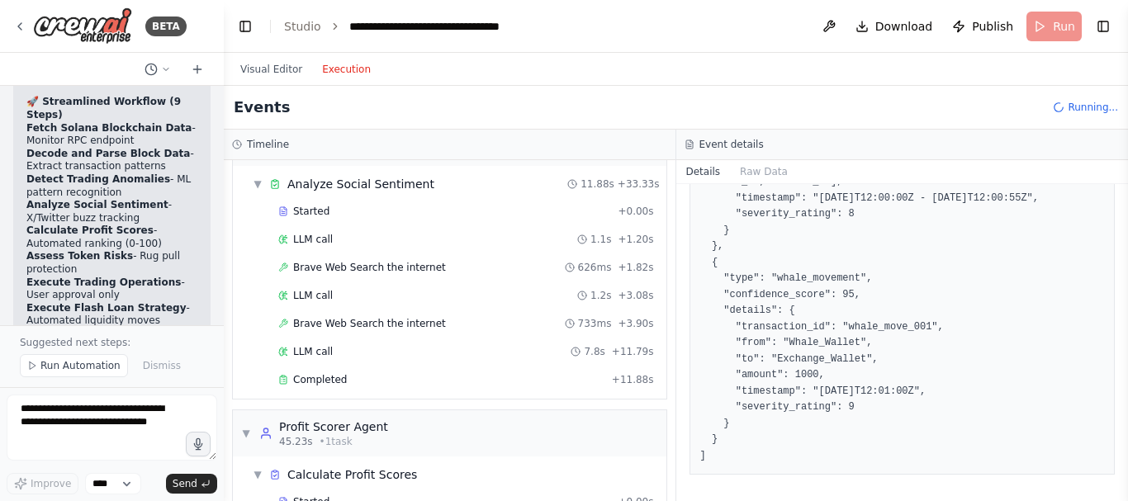
scroll to position [829, 0]
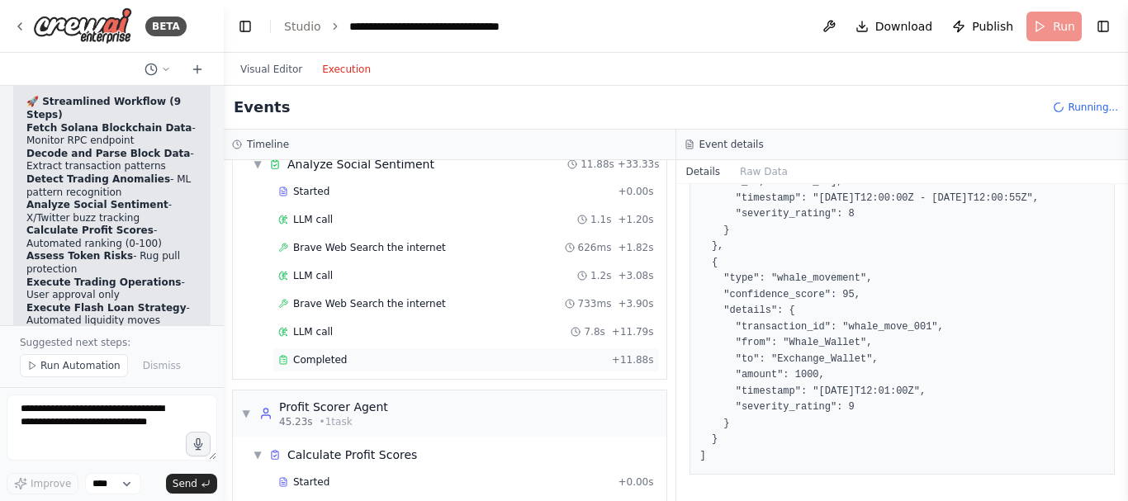
click at [417, 355] on div "Completed" at bounding box center [441, 359] width 327 height 13
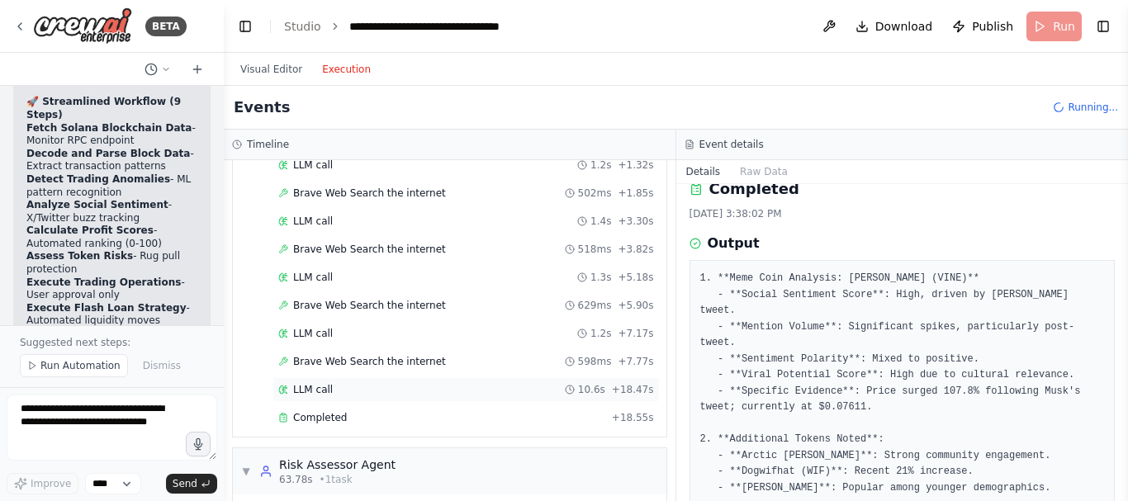
scroll to position [1182, 0]
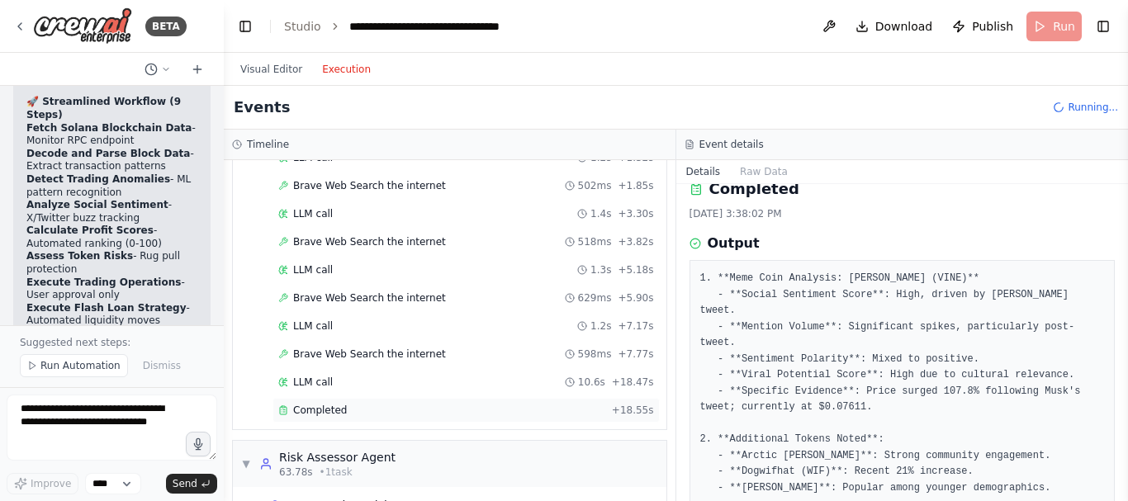
click at [443, 412] on div "Completed" at bounding box center [441, 410] width 327 height 13
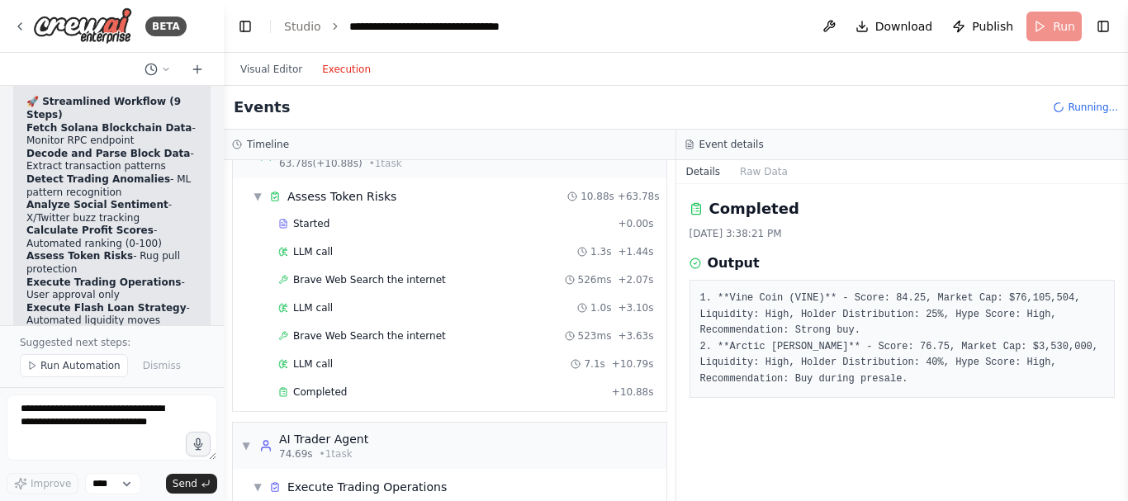
scroll to position [1493, 0]
click at [524, 391] on div "Completed" at bounding box center [441, 389] width 327 height 13
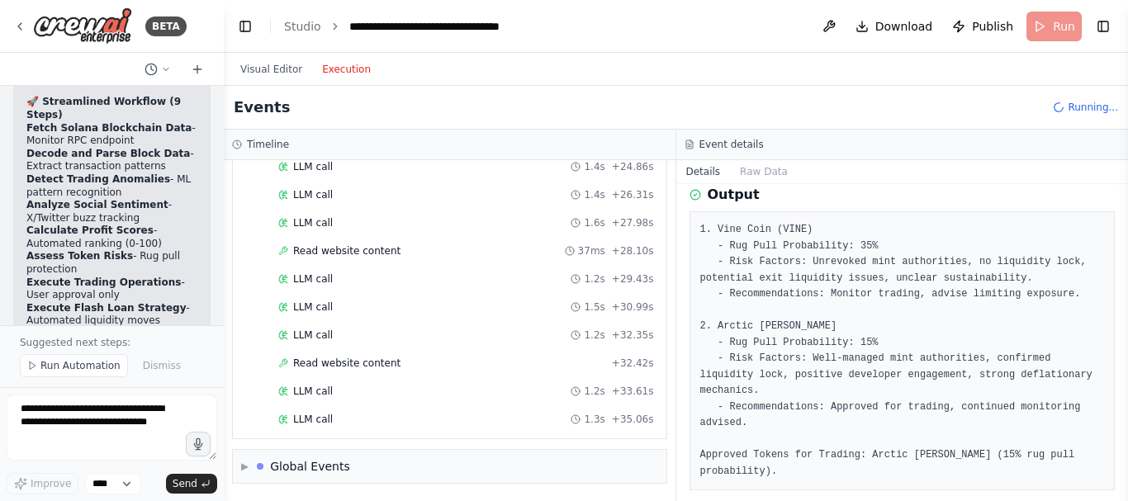
scroll to position [2541, 0]
click at [486, 417] on div "LLM call 1.3s + 35.06s" at bounding box center [466, 418] width 376 height 13
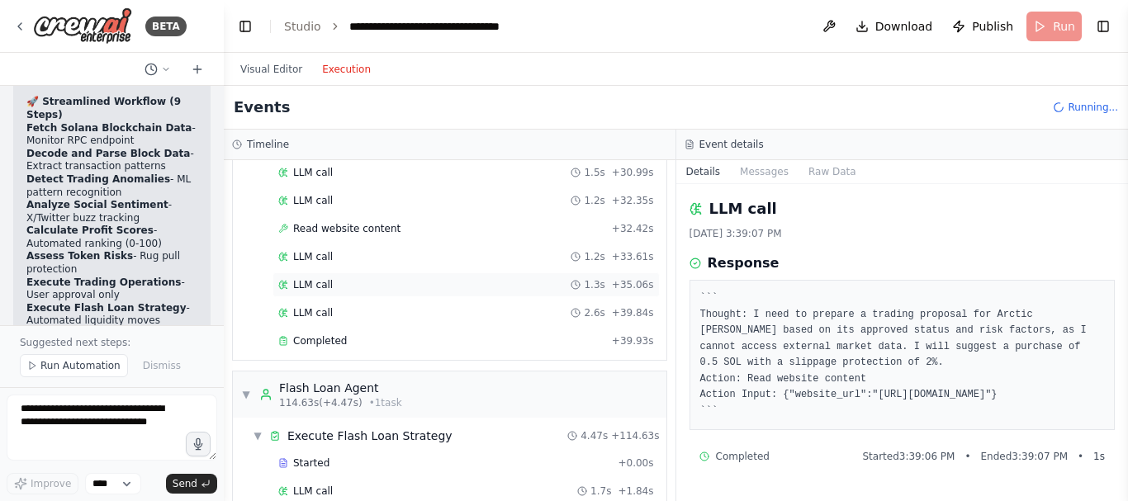
scroll to position [2679, 0]
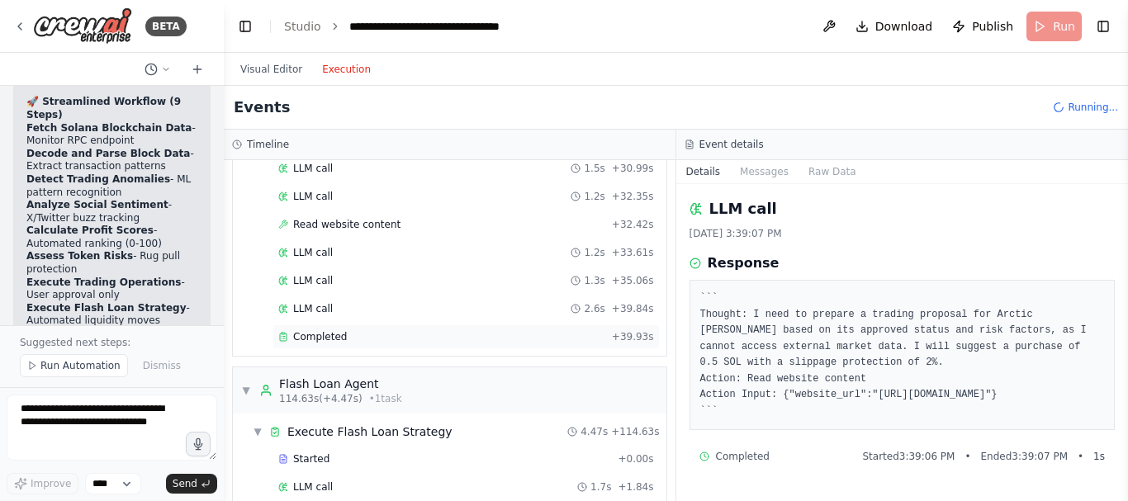
click at [398, 348] on div "Completed + 39.93s" at bounding box center [465, 336] width 387 height 25
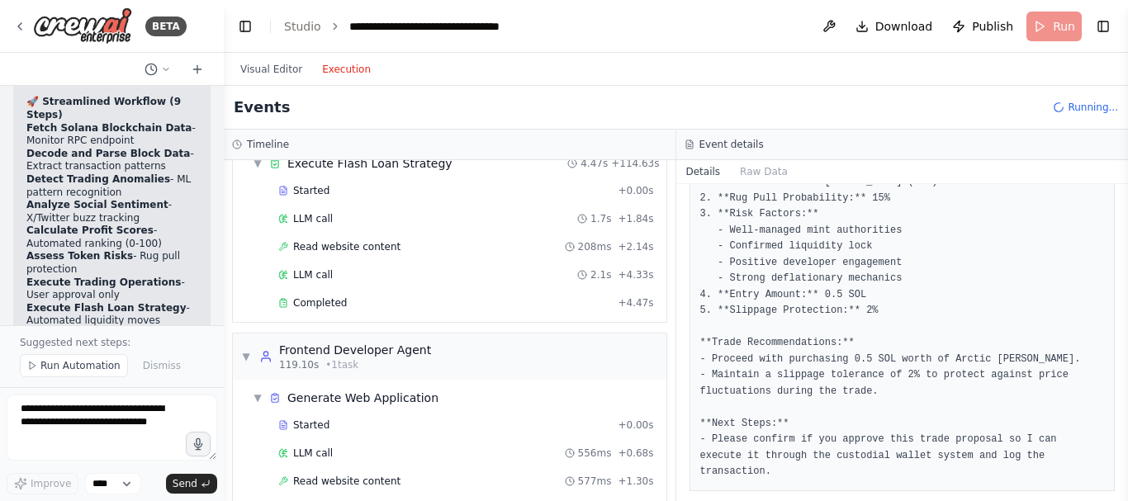
scroll to position [2954, 0]
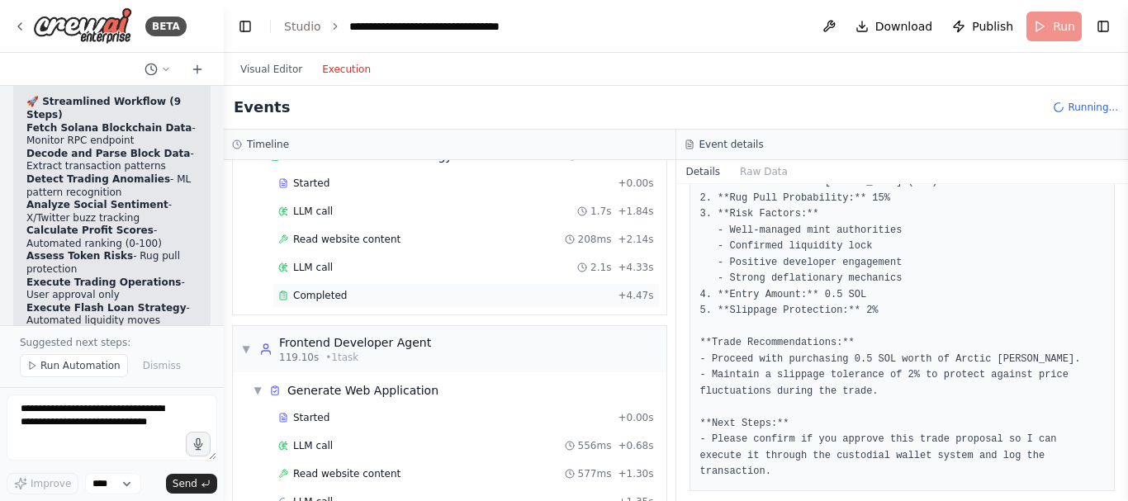
click at [573, 299] on div "Completed" at bounding box center [444, 295] width 333 height 13
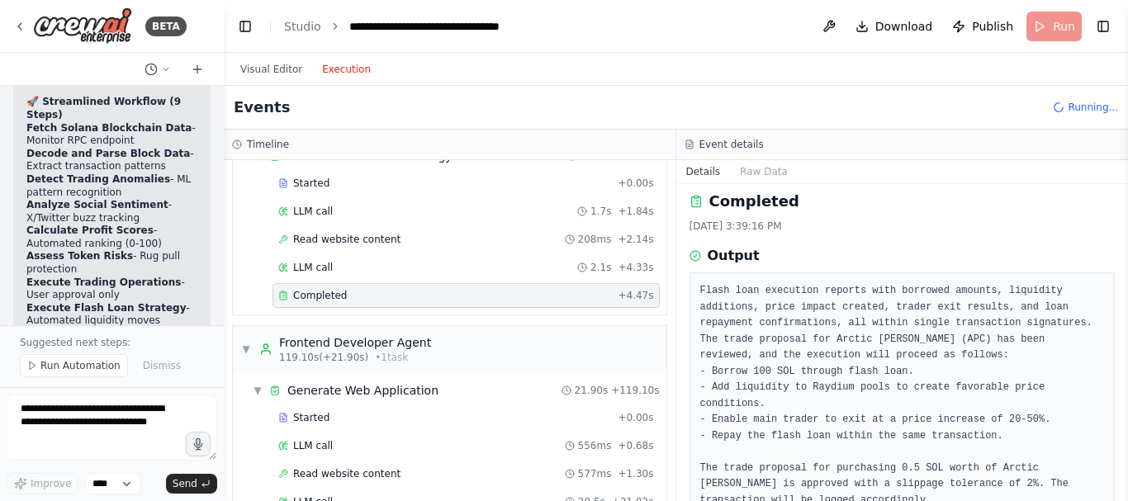
scroll to position [9, 0]
click at [523, 240] on div "Read website content 208ms + 2.14s" at bounding box center [466, 239] width 376 height 13
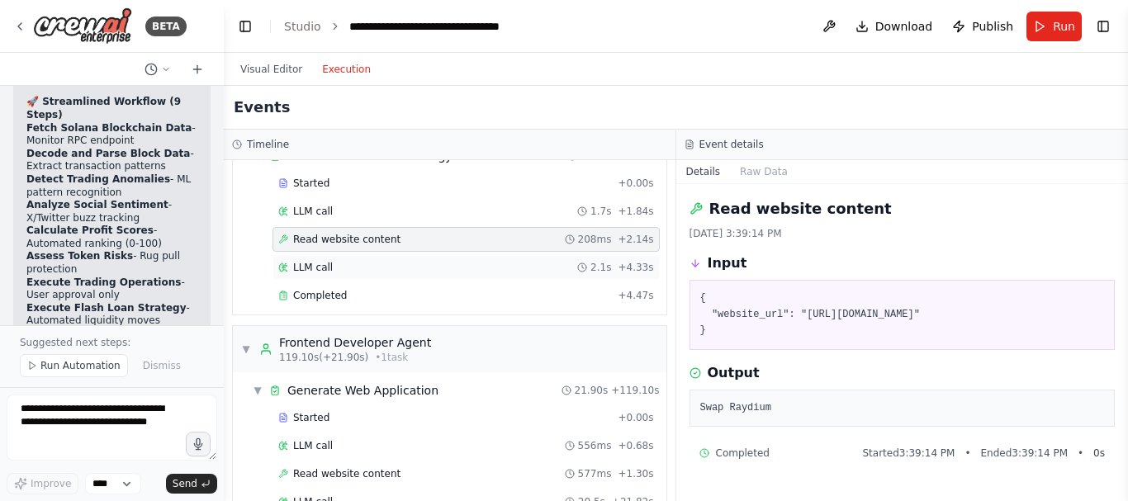
click at [412, 285] on div "Completed + 4.47s" at bounding box center [465, 295] width 387 height 25
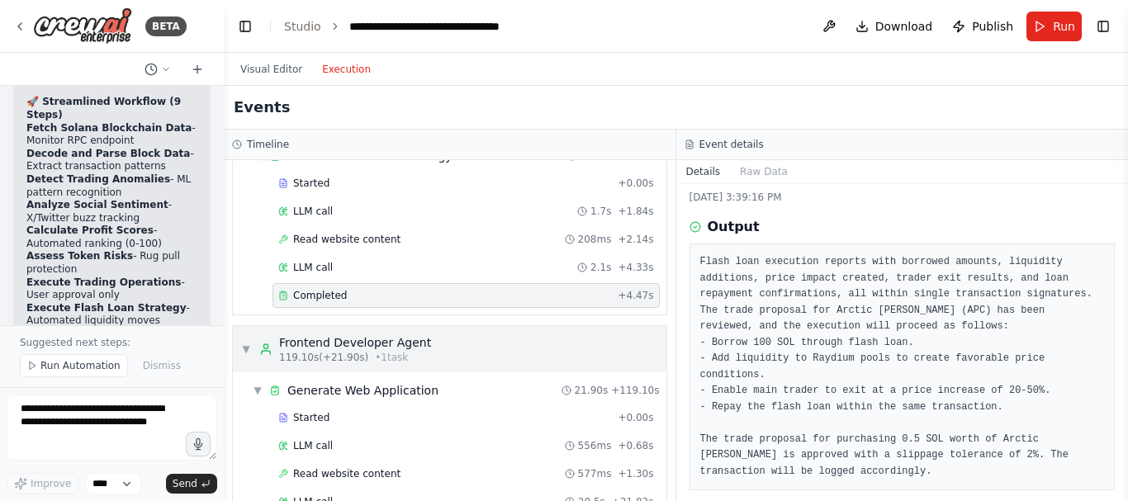
scroll to position [3066, 0]
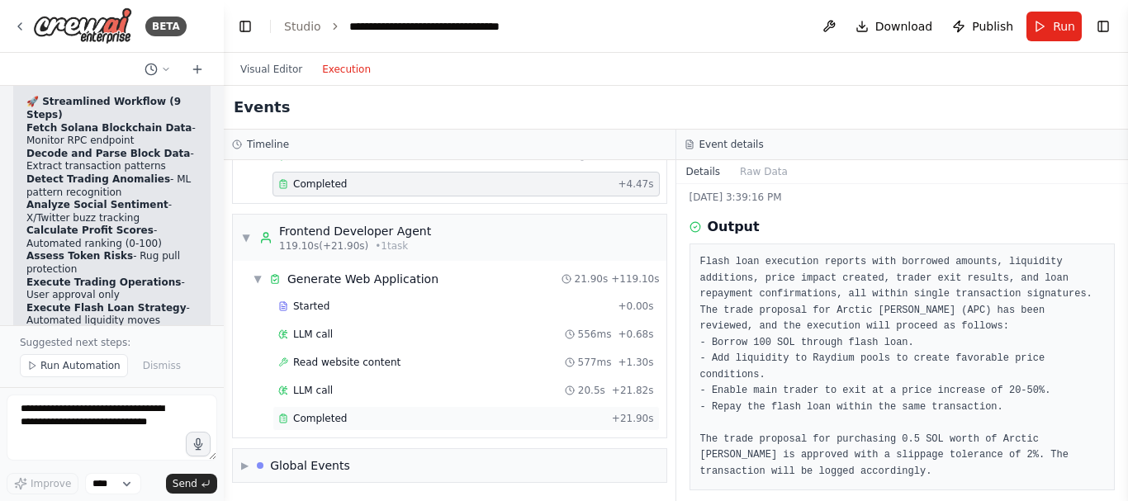
click at [383, 418] on div "Completed" at bounding box center [441, 418] width 327 height 13
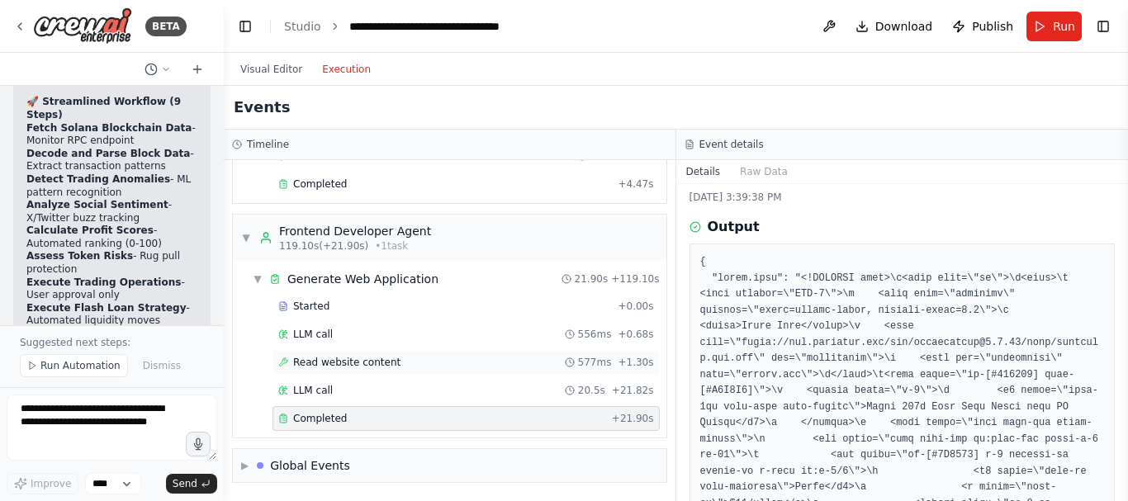
click at [387, 365] on div "Read website content 577ms + 1.30s" at bounding box center [466, 362] width 376 height 13
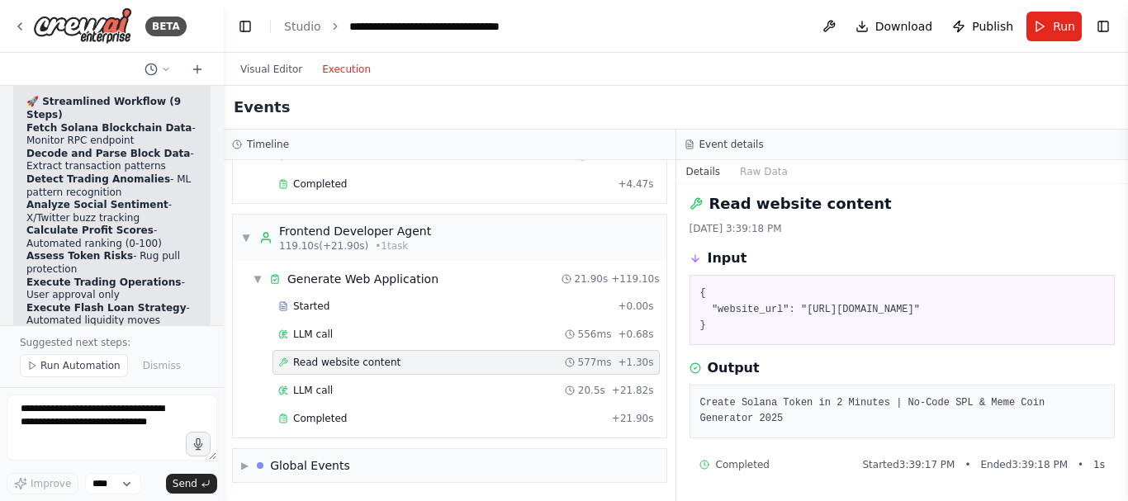
scroll to position [21, 0]
click at [457, 392] on div "LLM call 20.5s + 21.82s" at bounding box center [466, 390] width 376 height 13
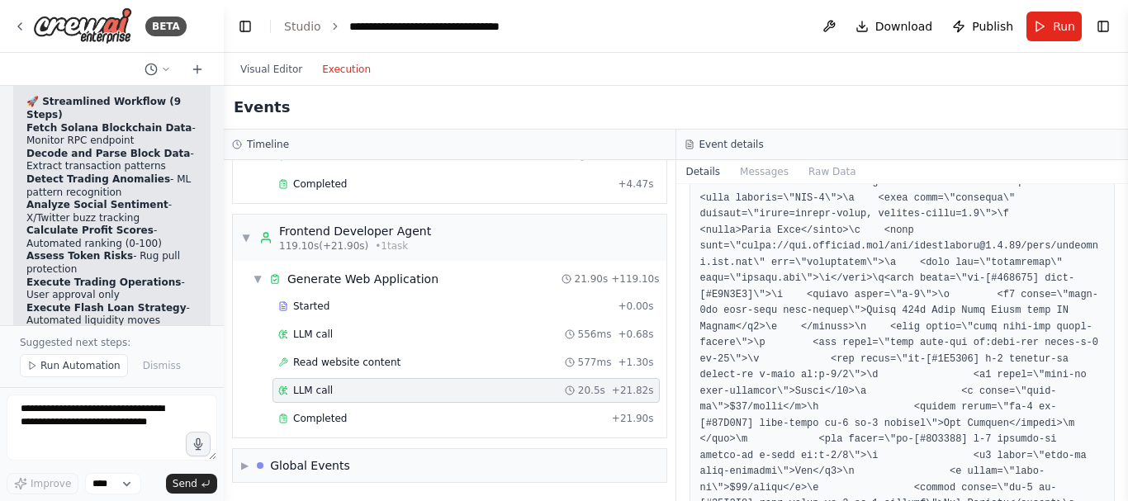
scroll to position [204, 0]
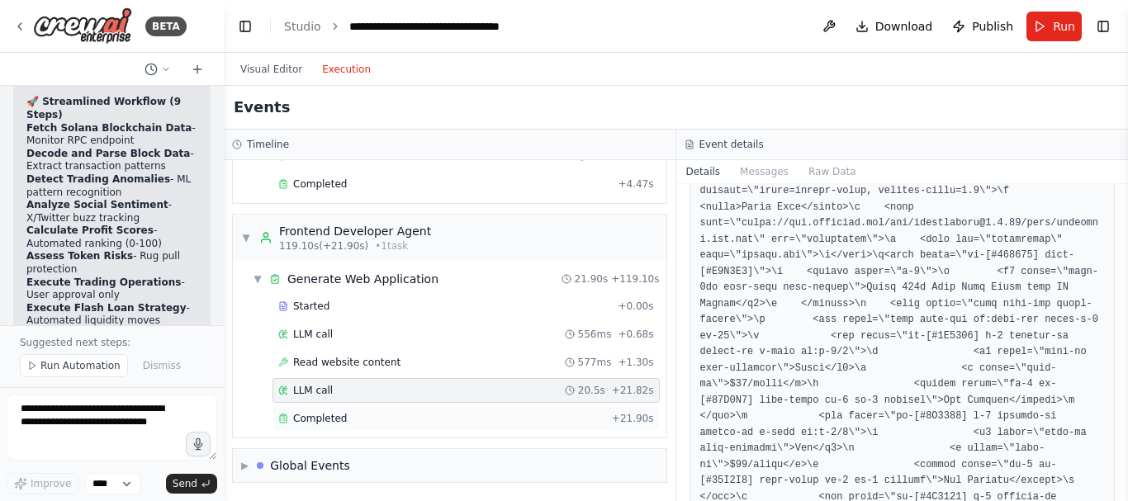
click at [565, 416] on div "Completed" at bounding box center [441, 418] width 327 height 13
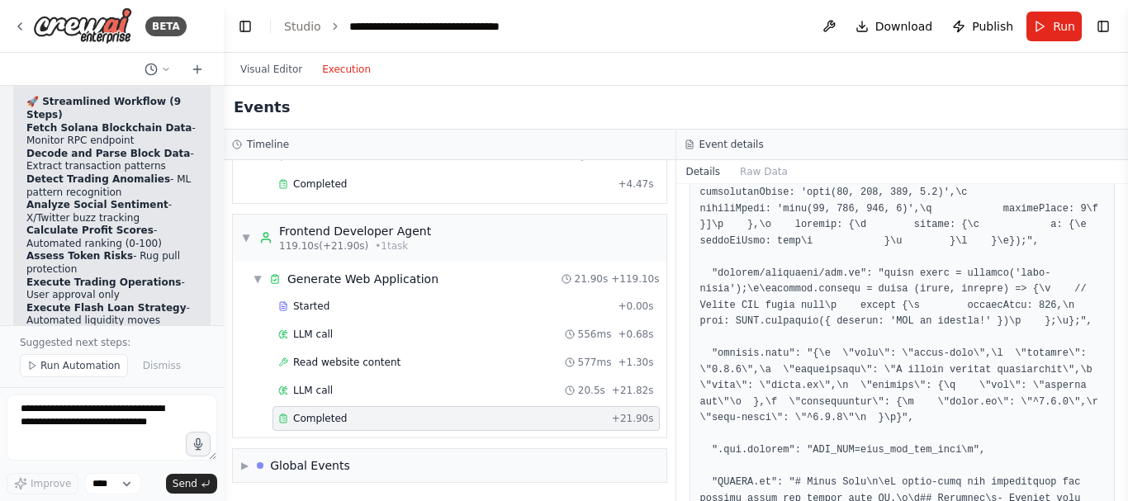
scroll to position [1469, 0]
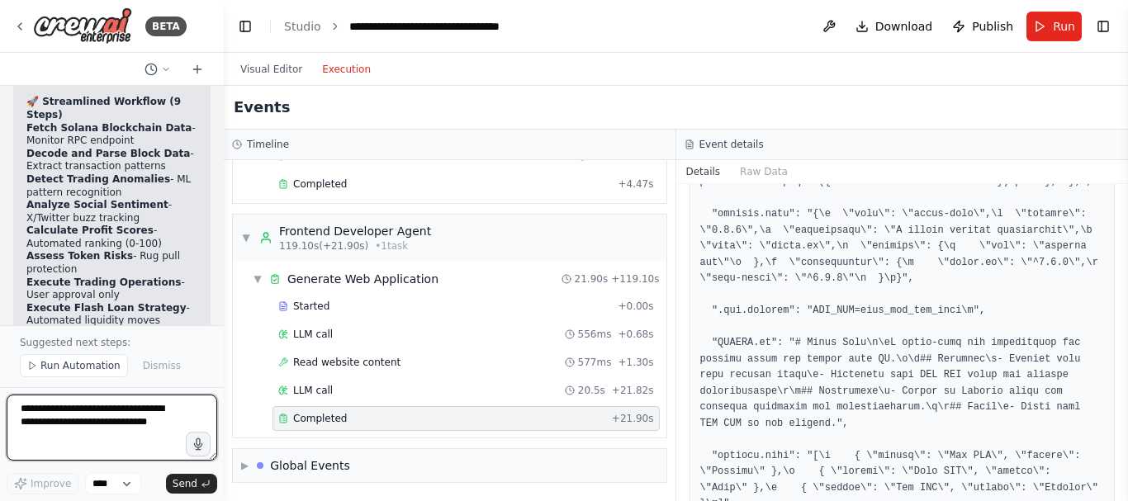
click at [88, 423] on textarea at bounding box center [112, 428] width 211 height 66
paste textarea "**********"
click at [135, 451] on textarea "**********" at bounding box center [112, 428] width 211 height 66
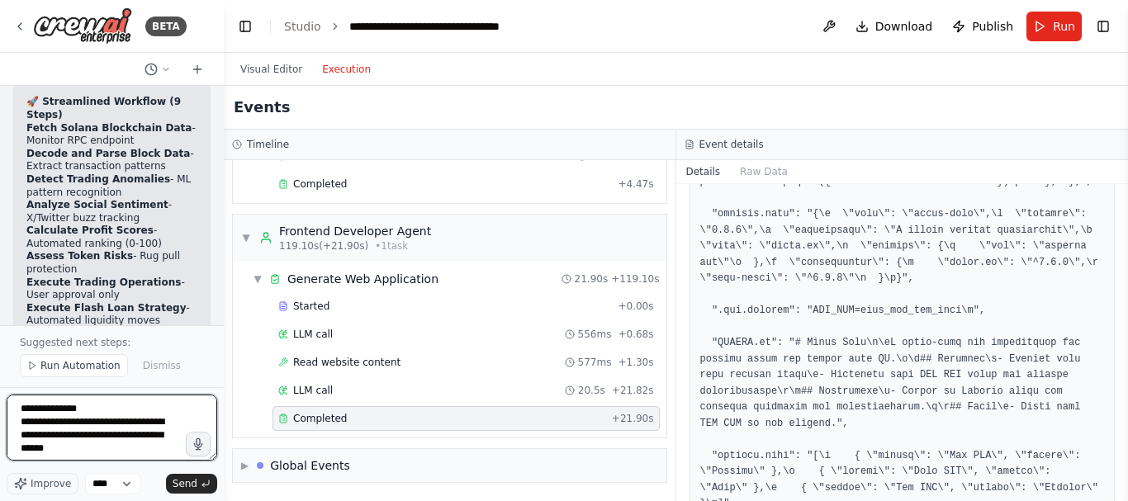
click at [135, 451] on textarea "**********" at bounding box center [112, 428] width 211 height 66
paste textarea
type textarea "**********"
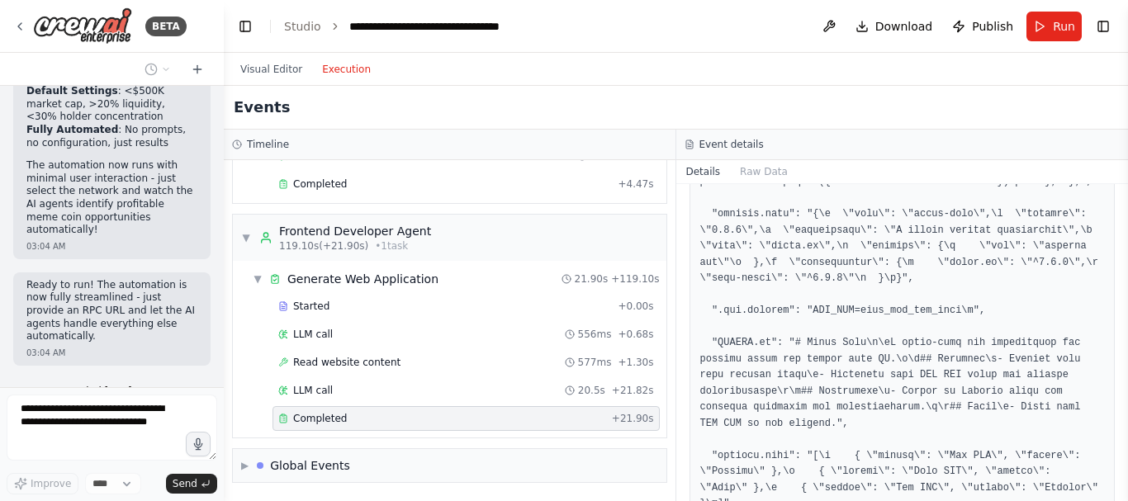
scroll to position [9743, 0]
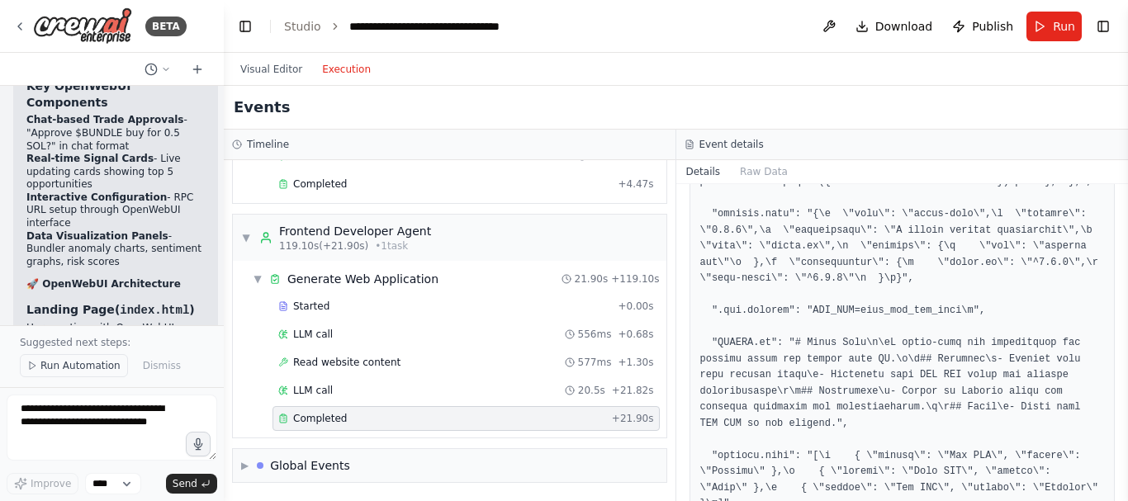
click at [96, 367] on span "Run Automation" at bounding box center [80, 365] width 80 height 13
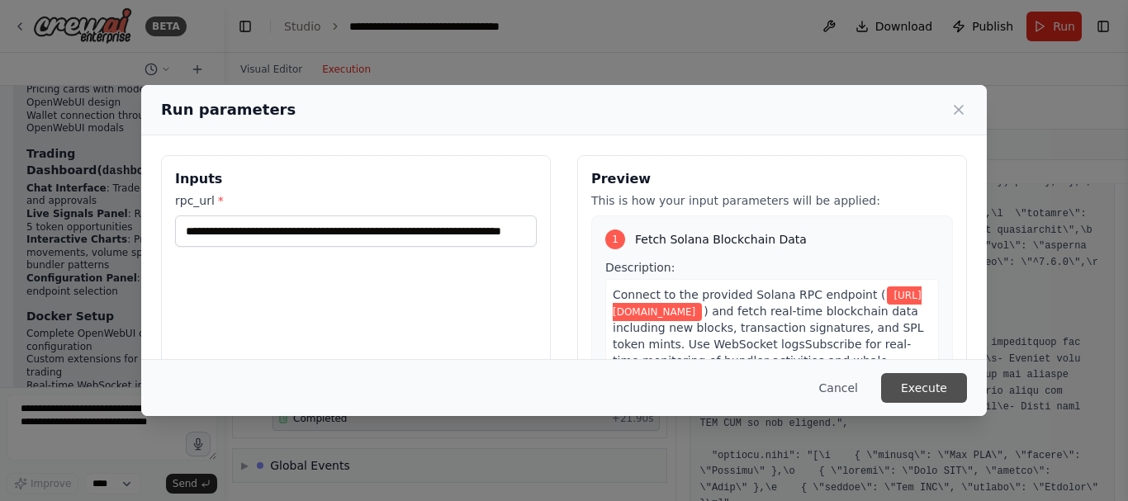
click at [936, 386] on button "Execute" at bounding box center [924, 388] width 86 height 30
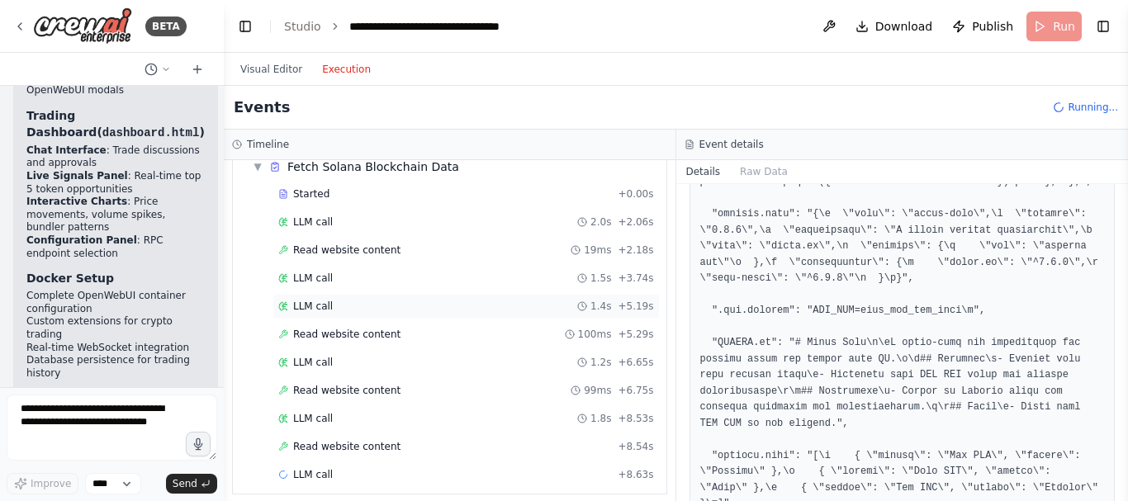
scroll to position [123, 0]
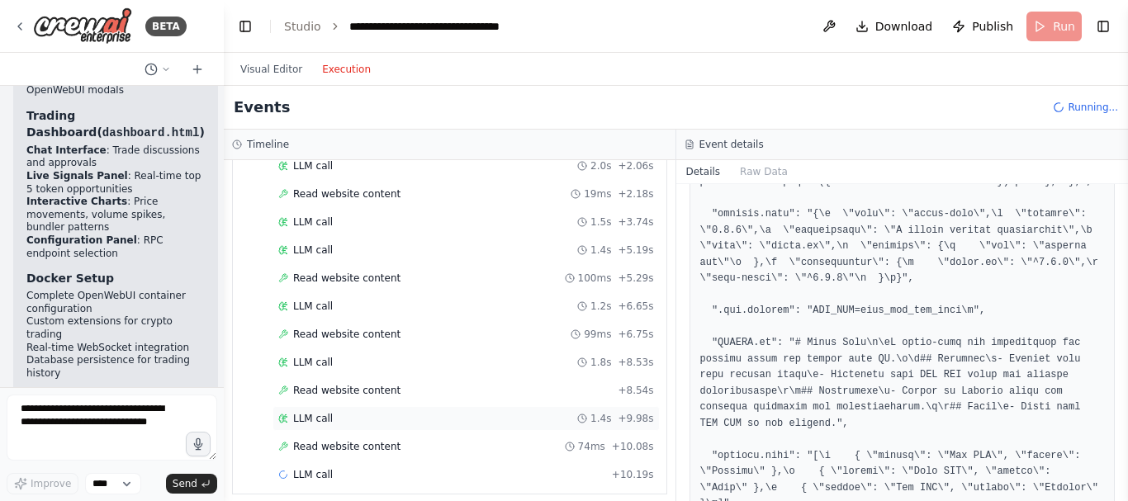
click at [418, 415] on div "LLM call 1.4s + 9.98s" at bounding box center [466, 418] width 376 height 13
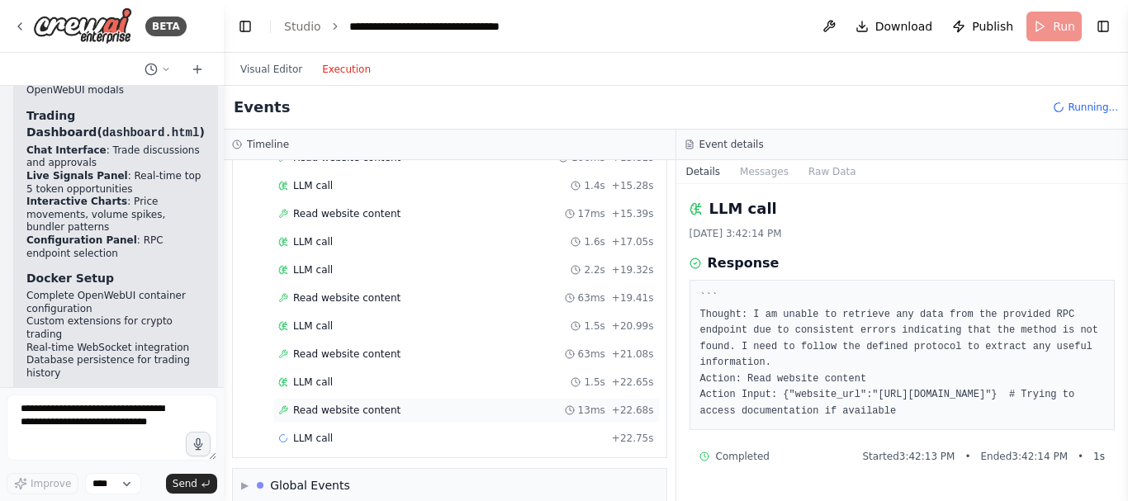
scroll to position [544, 0]
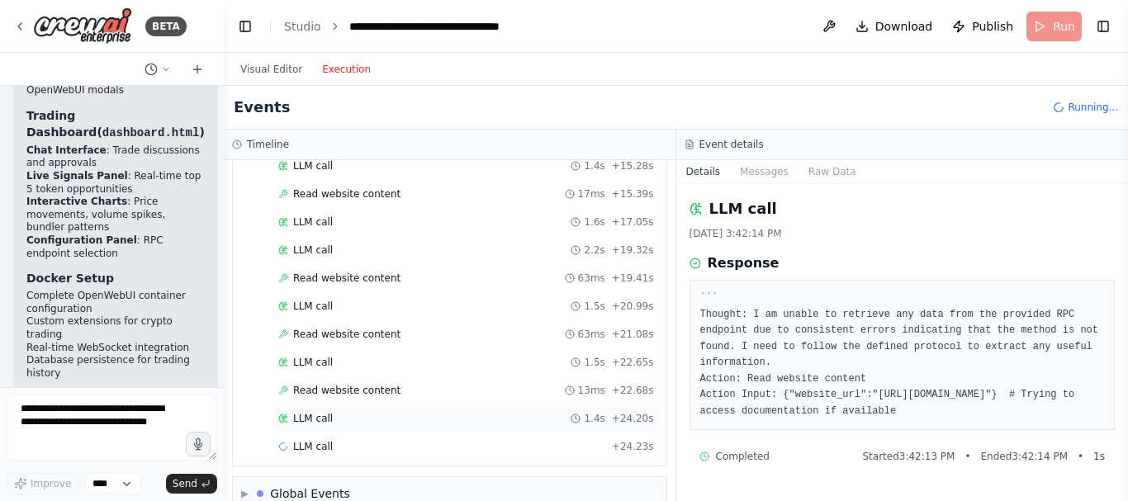
click at [410, 426] on div "LLM call 1.4s + 24.20s" at bounding box center [465, 418] width 387 height 25
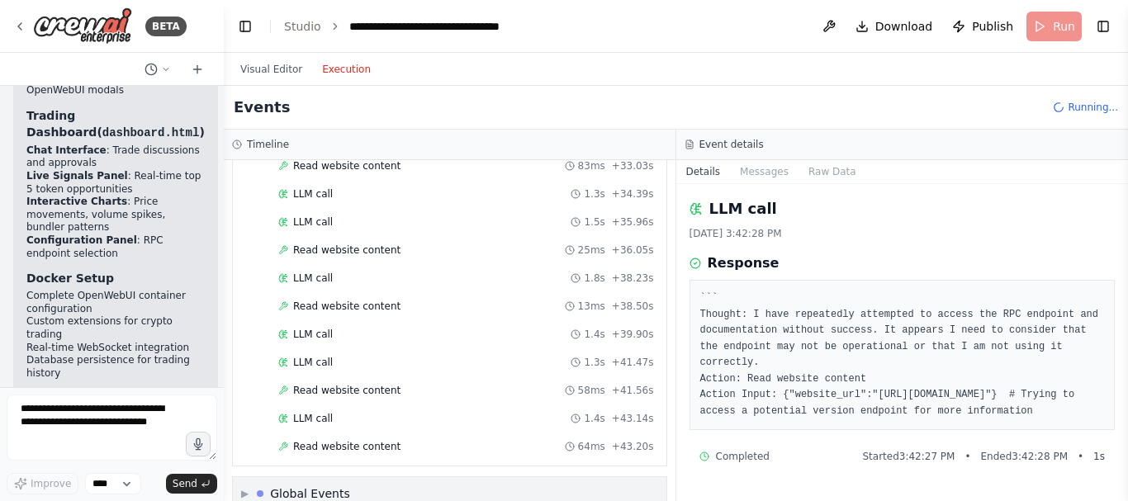
scroll to position [1078, 0]
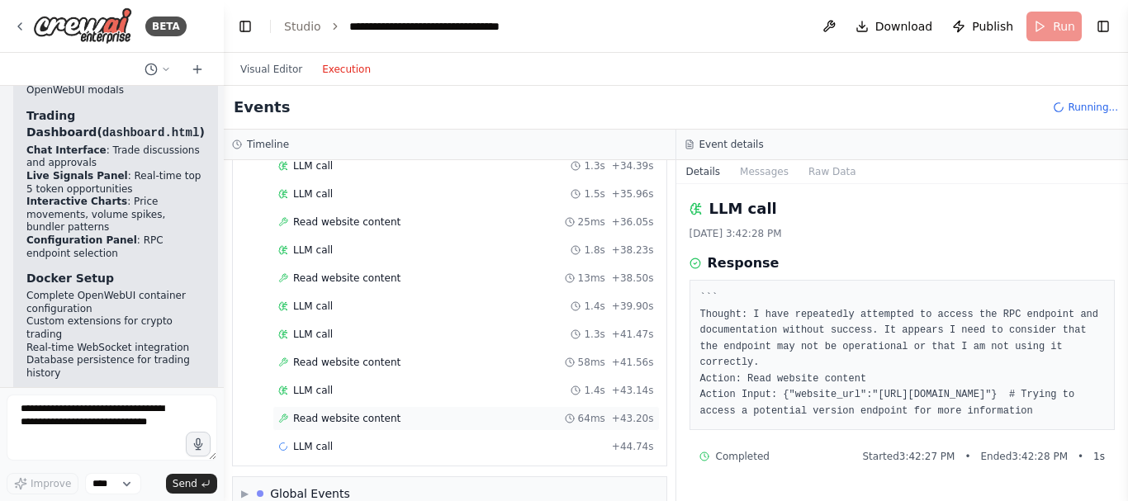
click at [396, 425] on div "Read website content 64ms + 43.20s" at bounding box center [465, 418] width 387 height 25
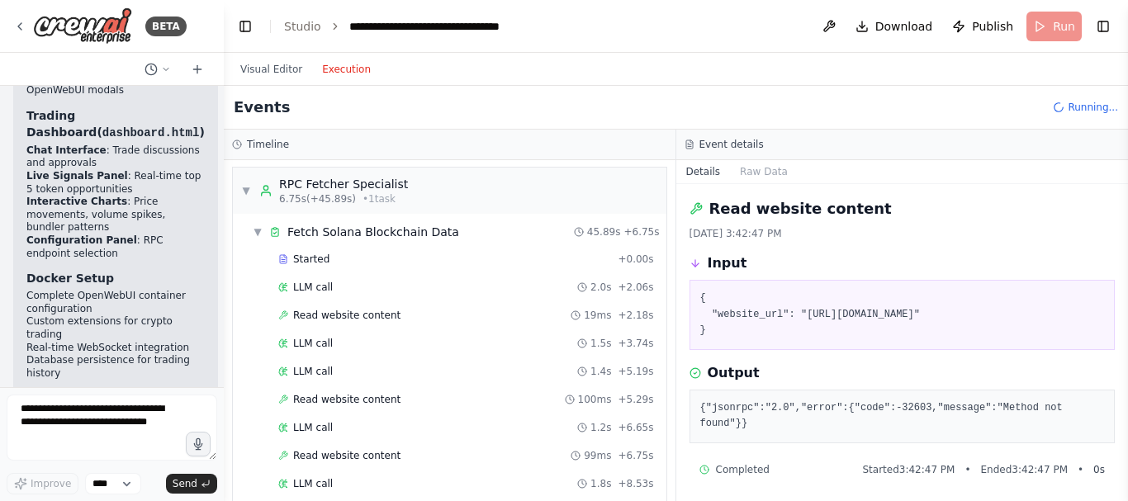
scroll to position [0, 0]
click at [249, 192] on span "▼" at bounding box center [246, 192] width 10 height 13
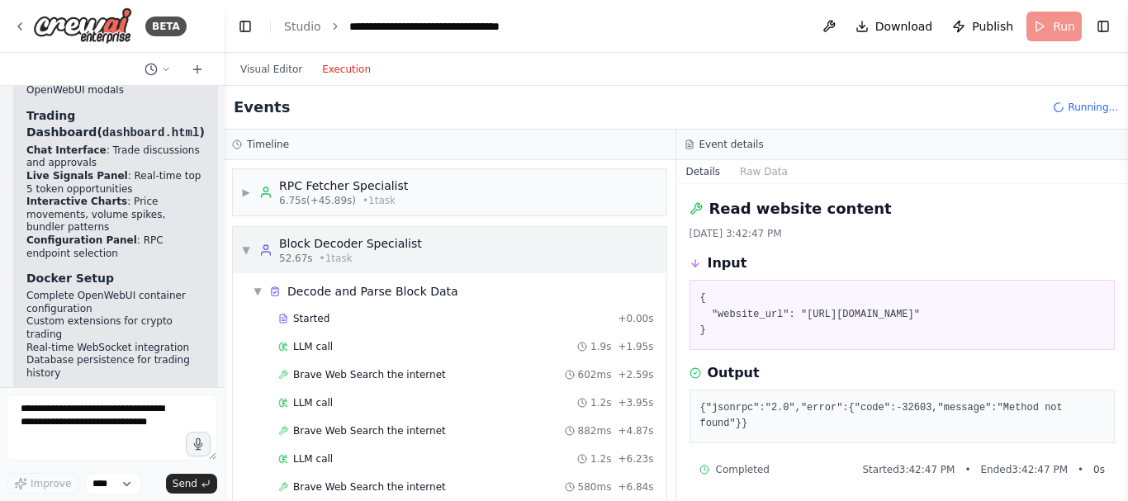
click at [245, 242] on div "▼ Block Decoder Specialist 52.67s • 1 task" at bounding box center [331, 250] width 181 height 30
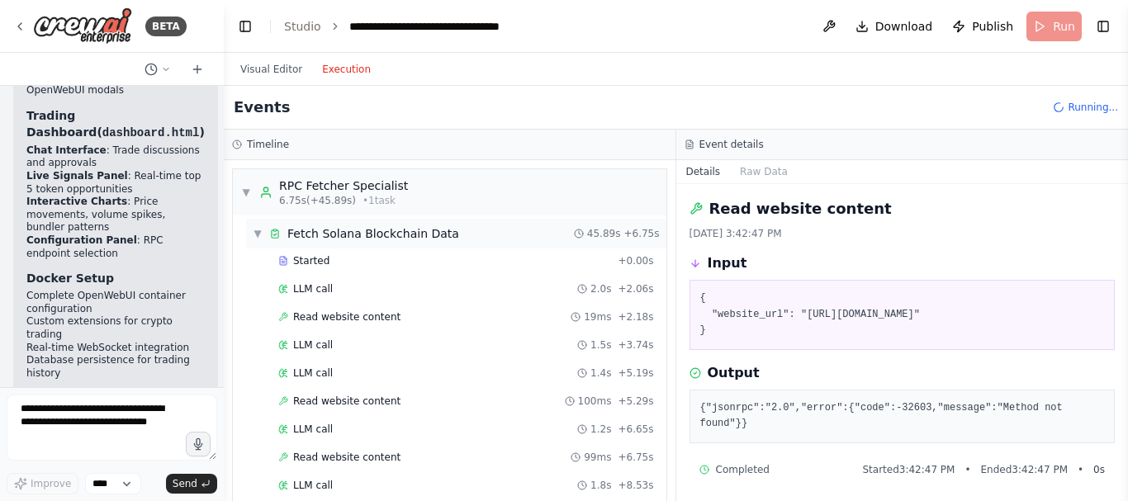
click at [405, 238] on div "Fetch Solana Blockchain Data" at bounding box center [373, 233] width 172 height 17
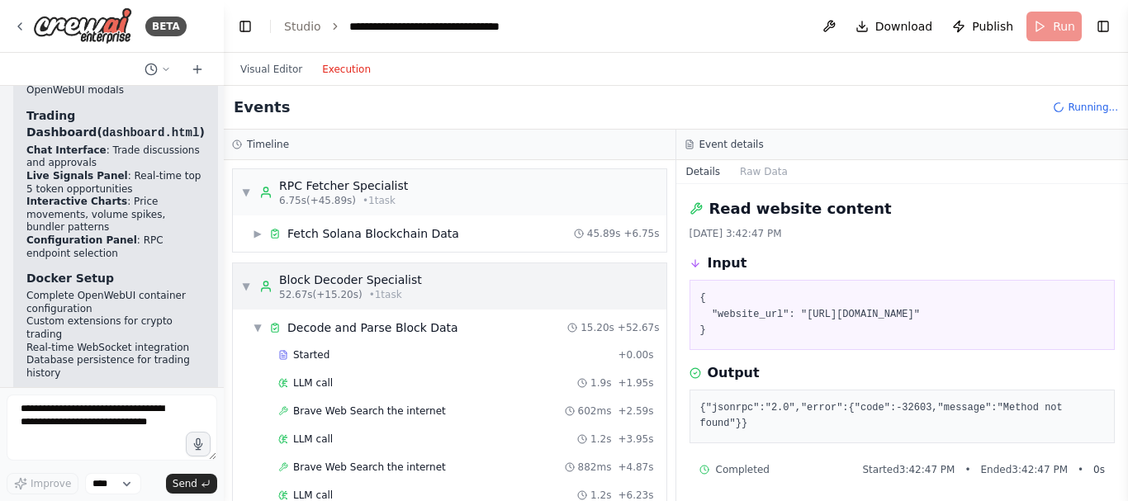
click at [346, 287] on div "Block Decoder Specialist" at bounding box center [350, 280] width 143 height 17
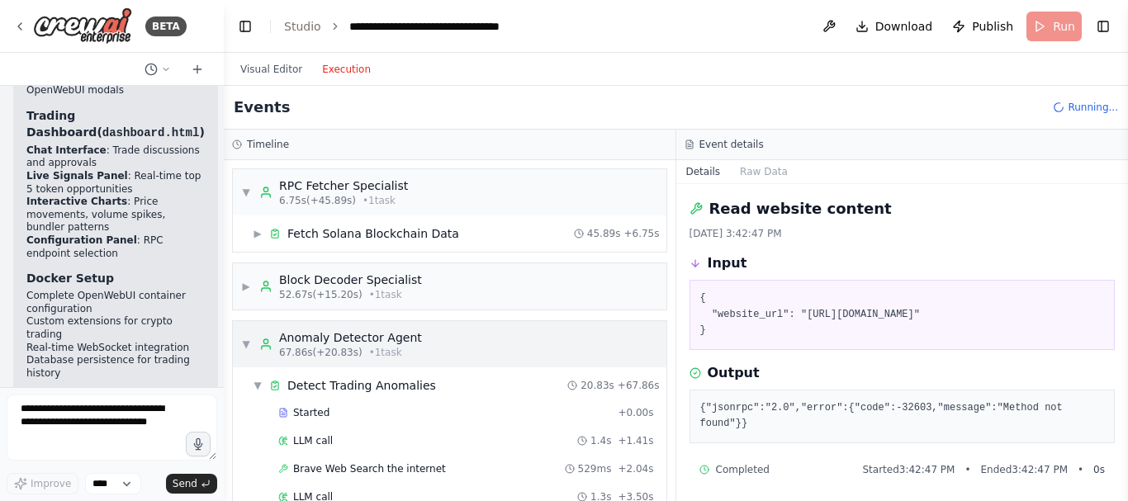
click at [443, 342] on div "▼ Anomaly Detector Agent 67.86s (+20.83s) • 1 task" at bounding box center [449, 344] width 433 height 46
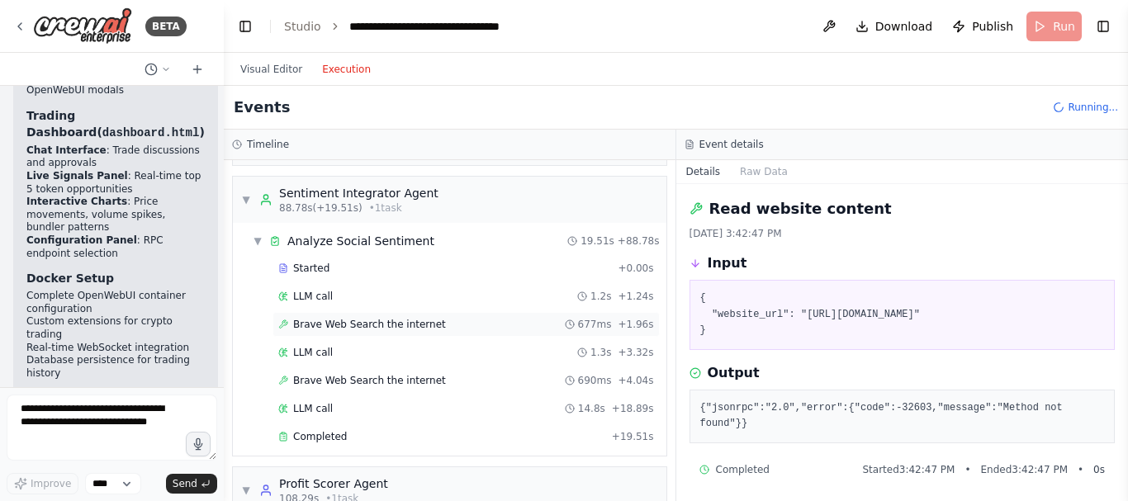
scroll to position [201, 0]
click at [413, 210] on div "88.78s (+19.51s) • 1 task" at bounding box center [358, 208] width 159 height 13
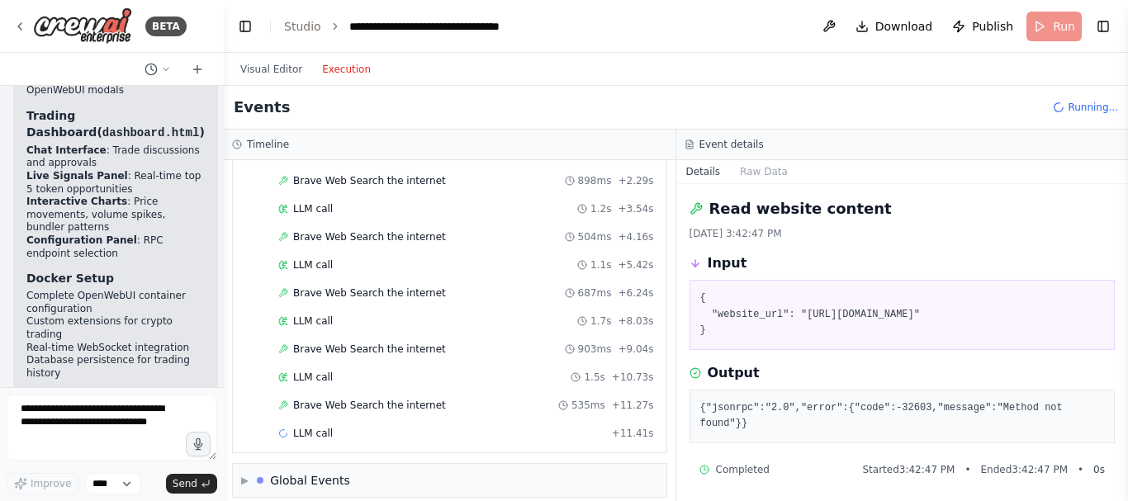
scroll to position [419, 0]
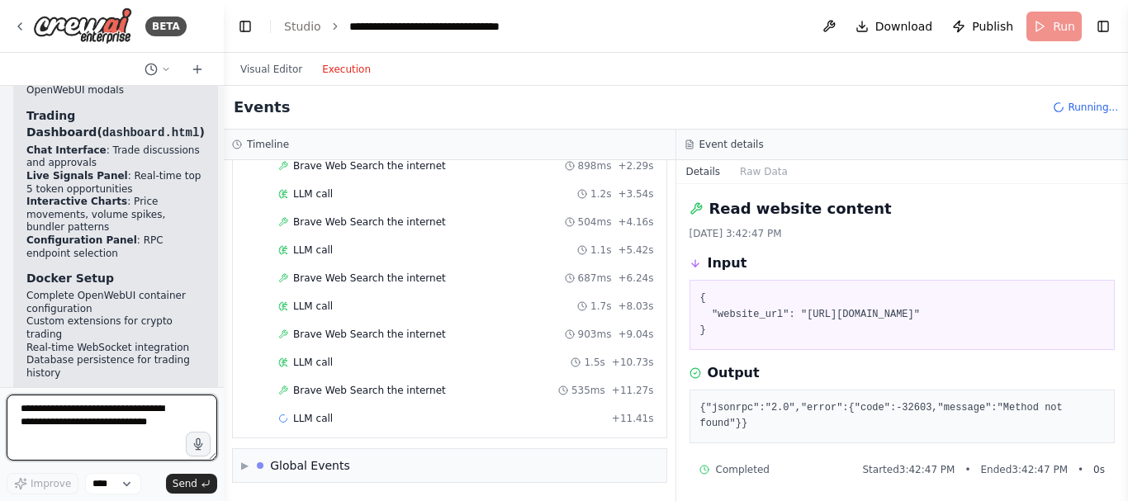
click at [143, 418] on textarea at bounding box center [112, 428] width 211 height 66
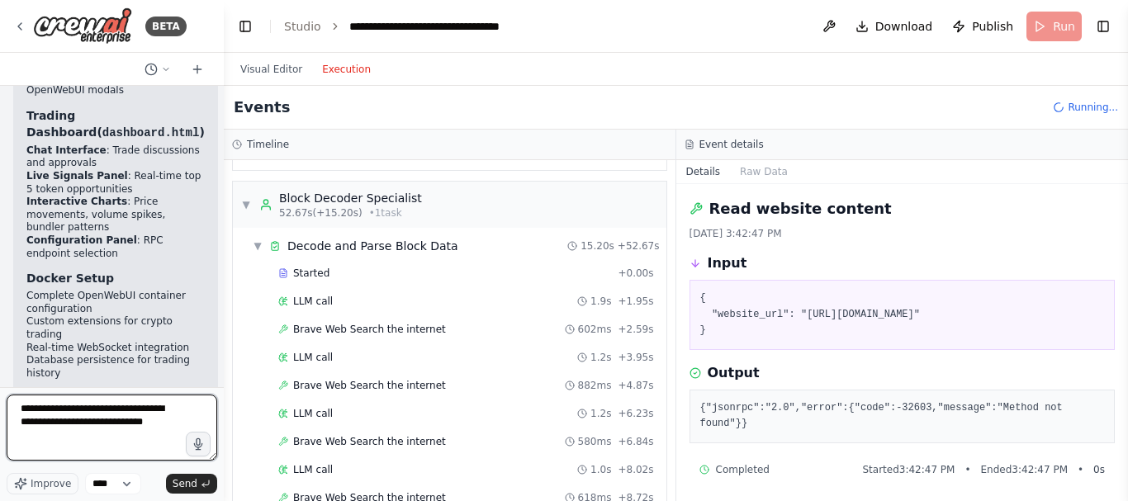
scroll to position [0, 0]
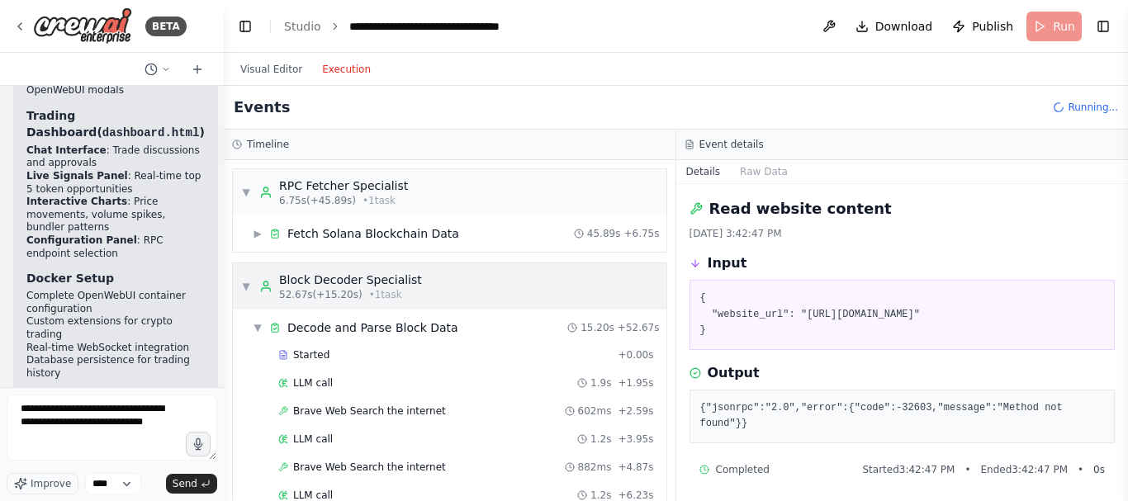
click at [499, 296] on div "▼ Block Decoder Specialist 52.67s (+15.20s) • 1 task" at bounding box center [449, 286] width 433 height 46
click at [354, 291] on div "52.67s (+15.20s) • 1 task" at bounding box center [350, 294] width 143 height 13
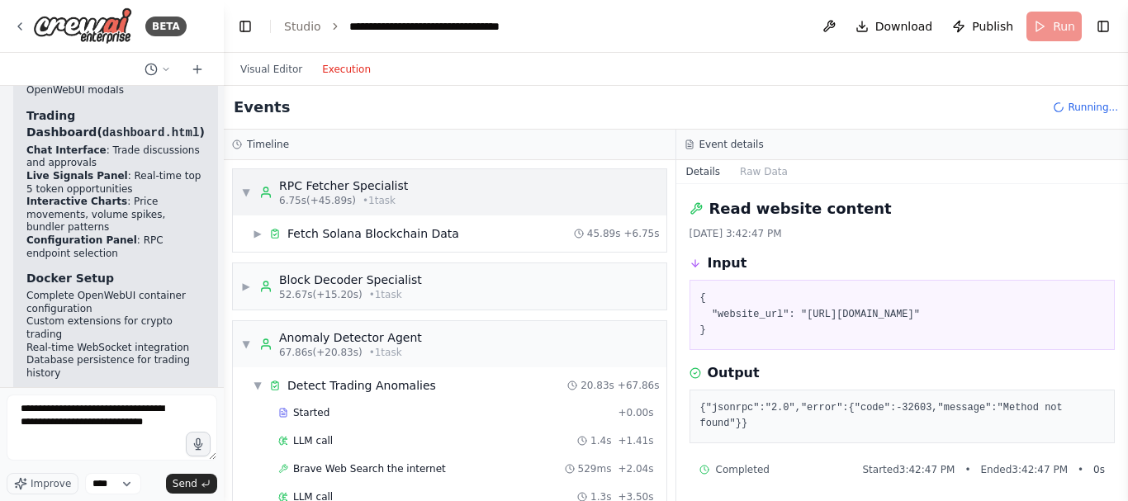
click at [246, 189] on span "▼" at bounding box center [246, 192] width 10 height 13
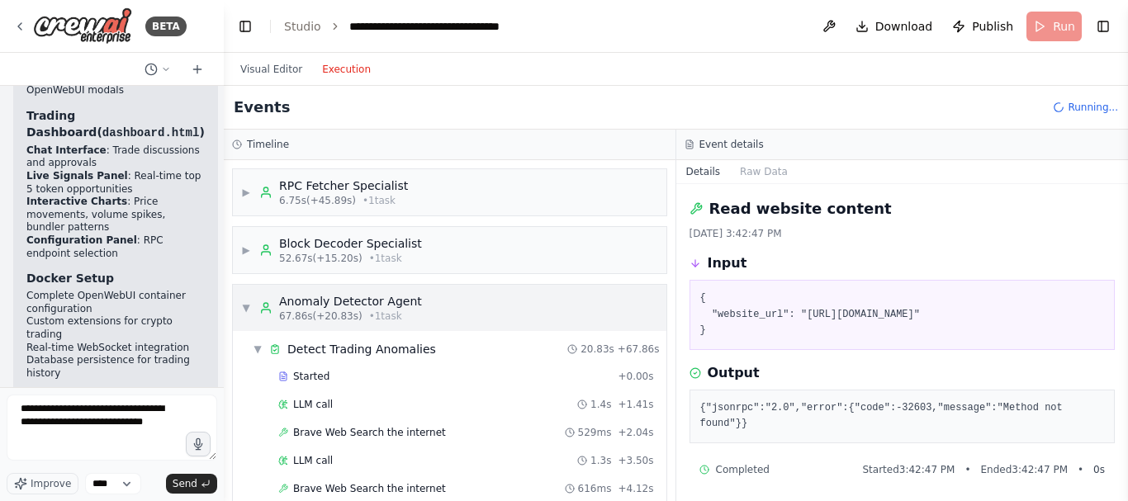
click at [246, 307] on span "▼" at bounding box center [246, 307] width 10 height 13
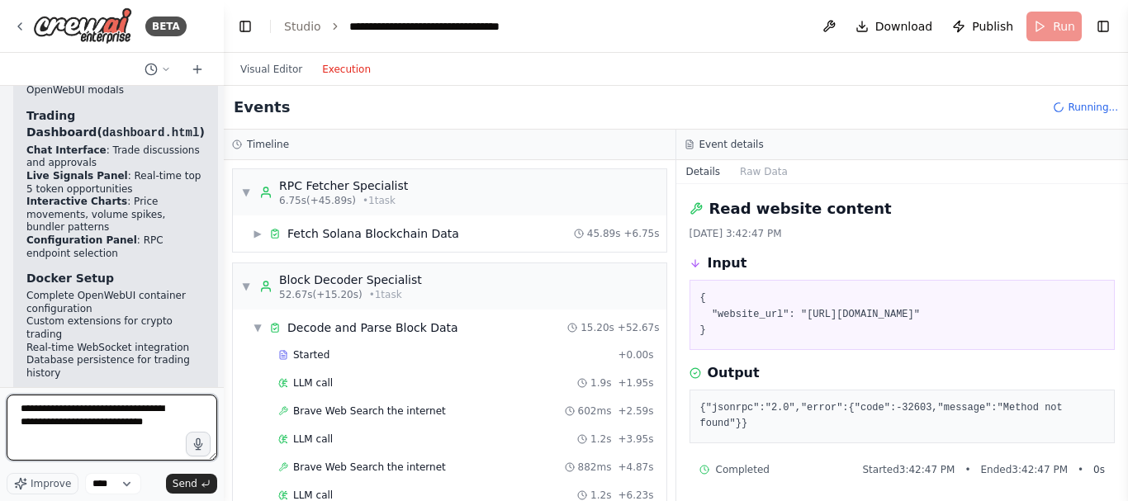
click at [157, 428] on textarea "**********" at bounding box center [112, 428] width 211 height 66
click at [47, 425] on textarea "**********" at bounding box center [112, 428] width 211 height 66
click at [190, 423] on textarea "**********" at bounding box center [112, 428] width 211 height 66
type textarea "**********"
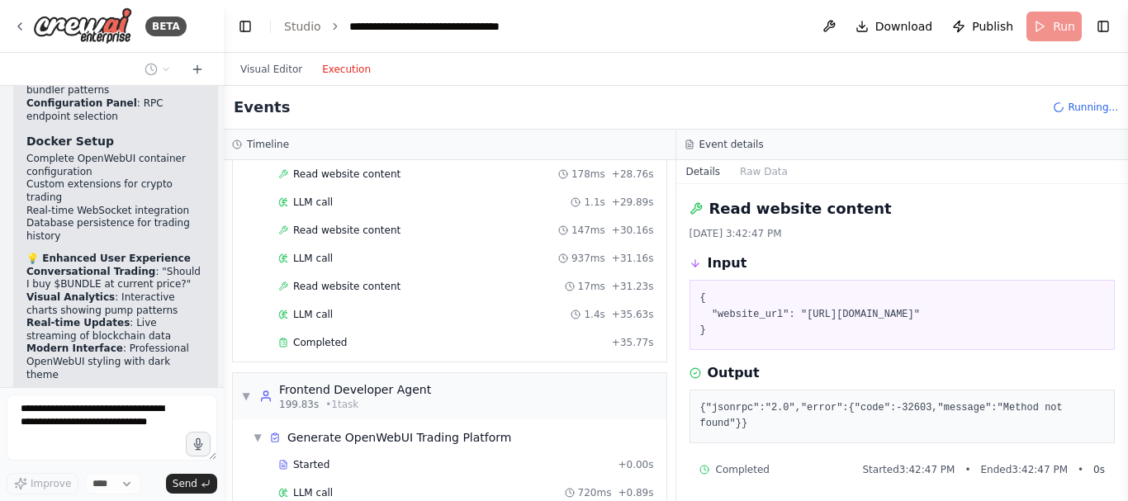
scroll to position [3740, 0]
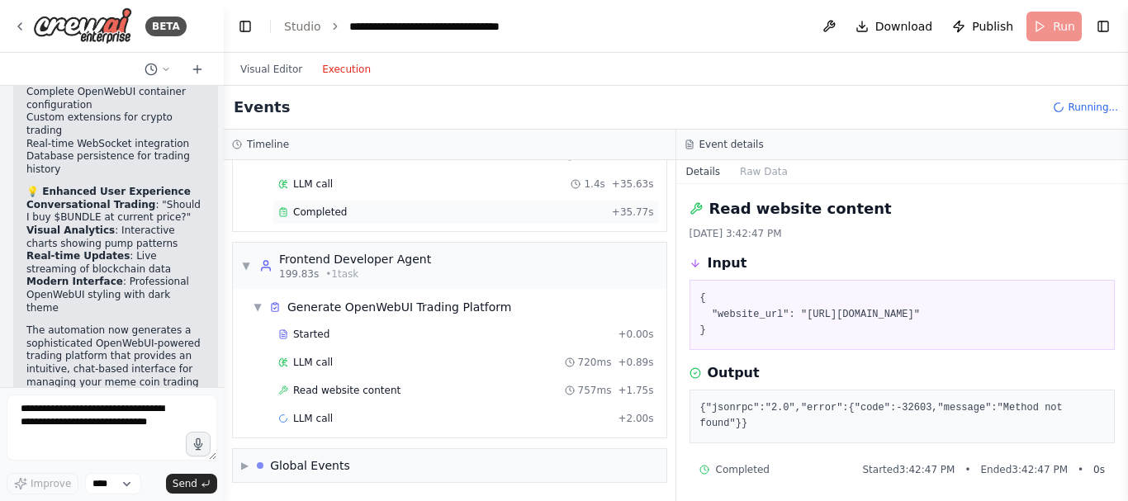
click at [430, 215] on div "Completed" at bounding box center [441, 212] width 327 height 13
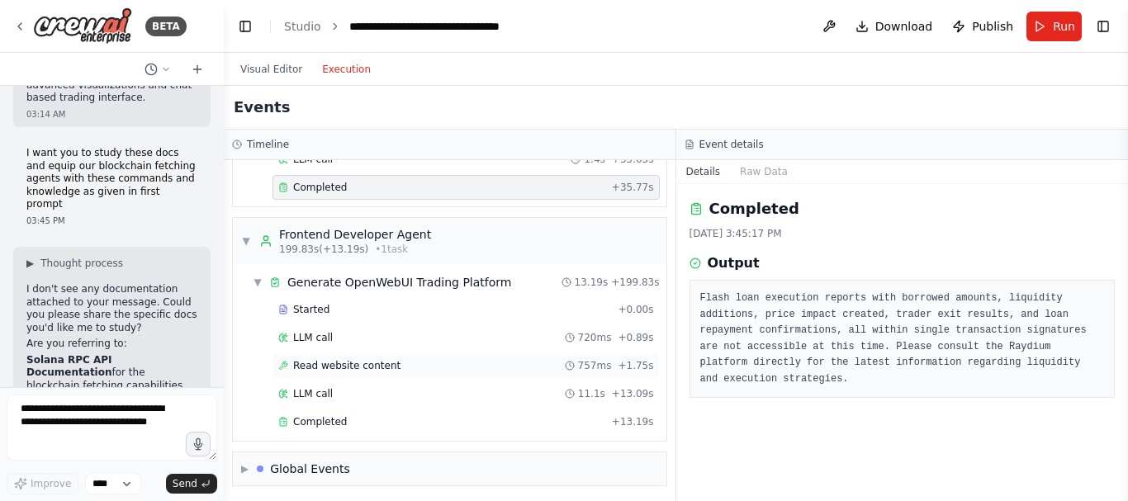
scroll to position [3768, 0]
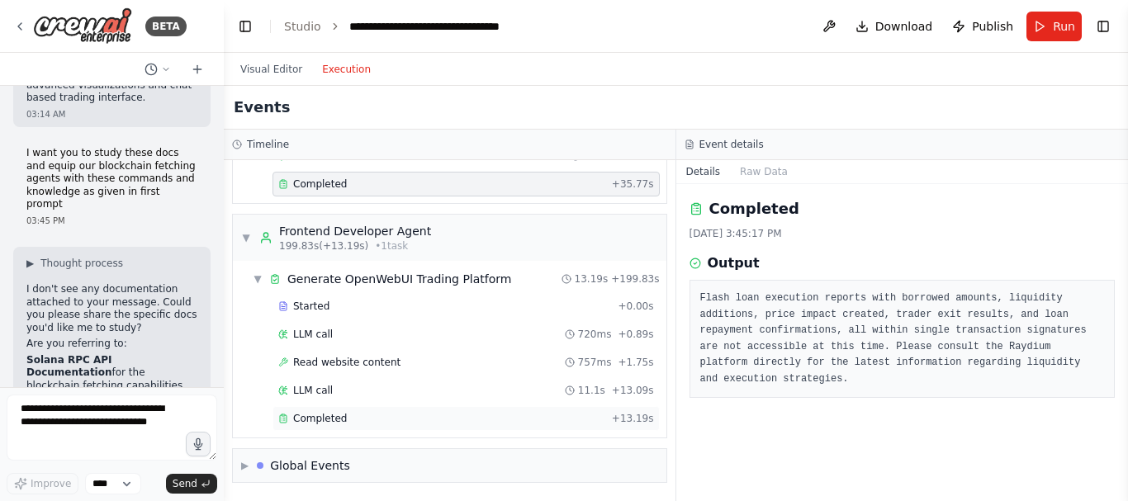
click at [379, 413] on div "Completed" at bounding box center [441, 418] width 327 height 13
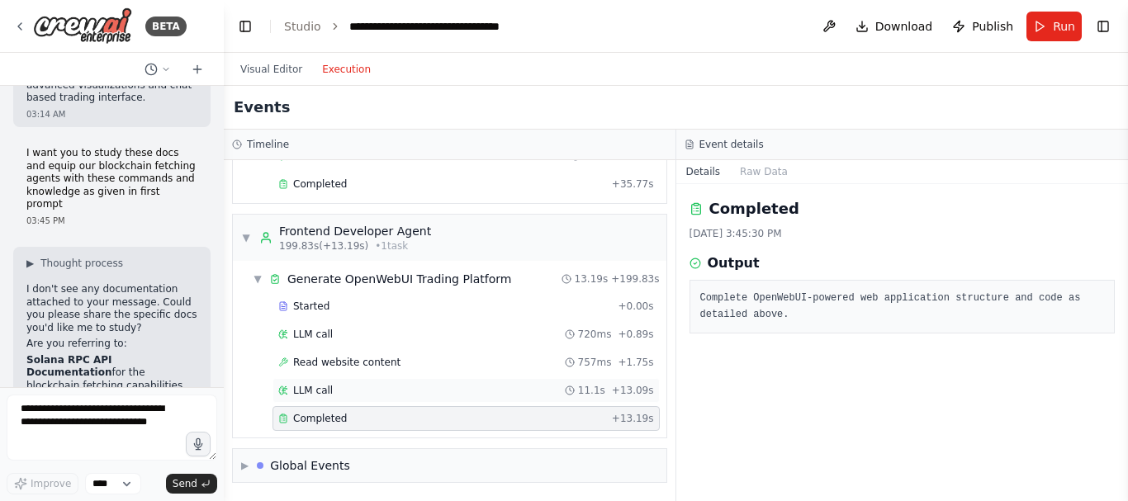
click at [583, 386] on span "11.1s" at bounding box center [591, 390] width 27 height 13
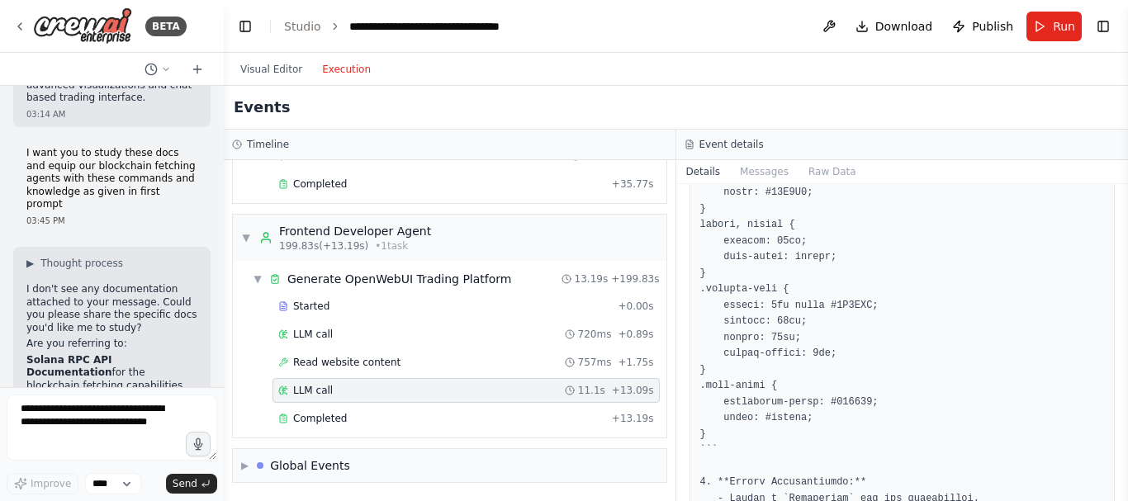
scroll to position [1784, 0]
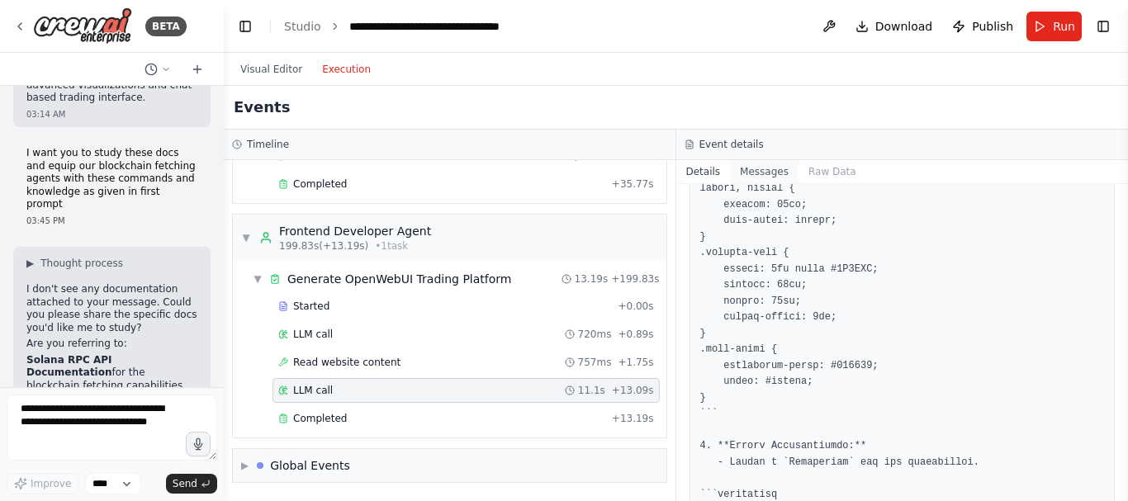
click at [758, 167] on button "Messages" at bounding box center [764, 171] width 69 height 23
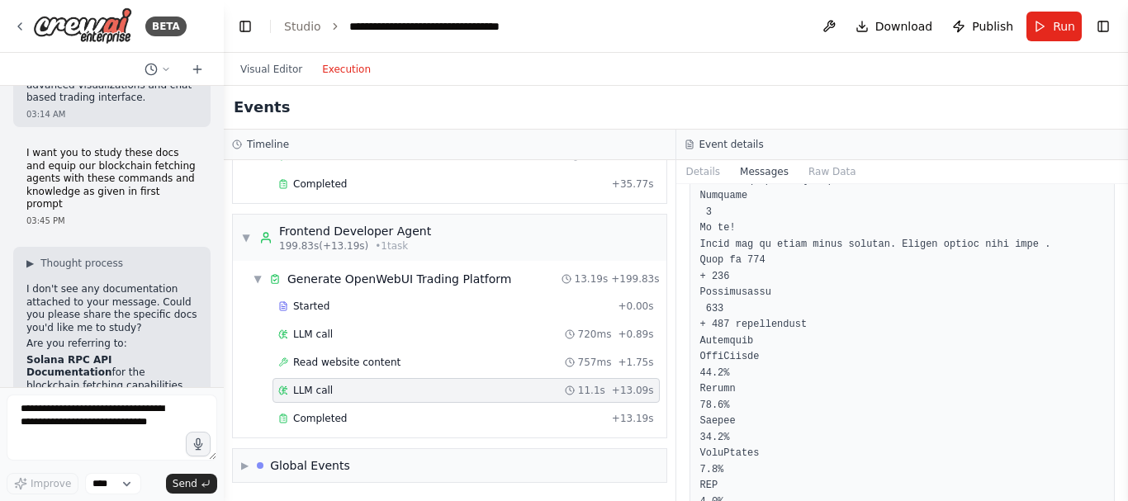
scroll to position [9422, 0]
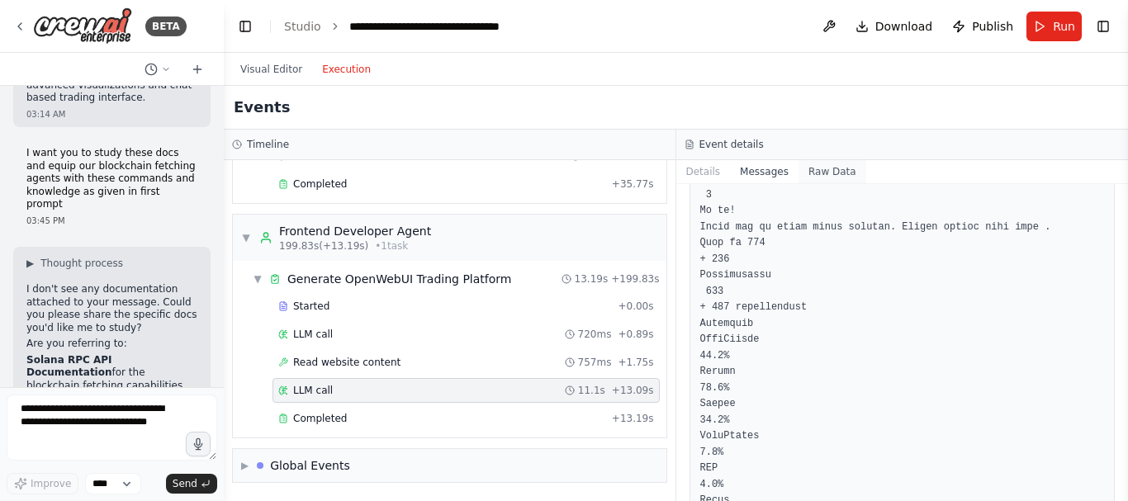
click at [809, 172] on button "Raw Data" at bounding box center [832, 171] width 68 height 23
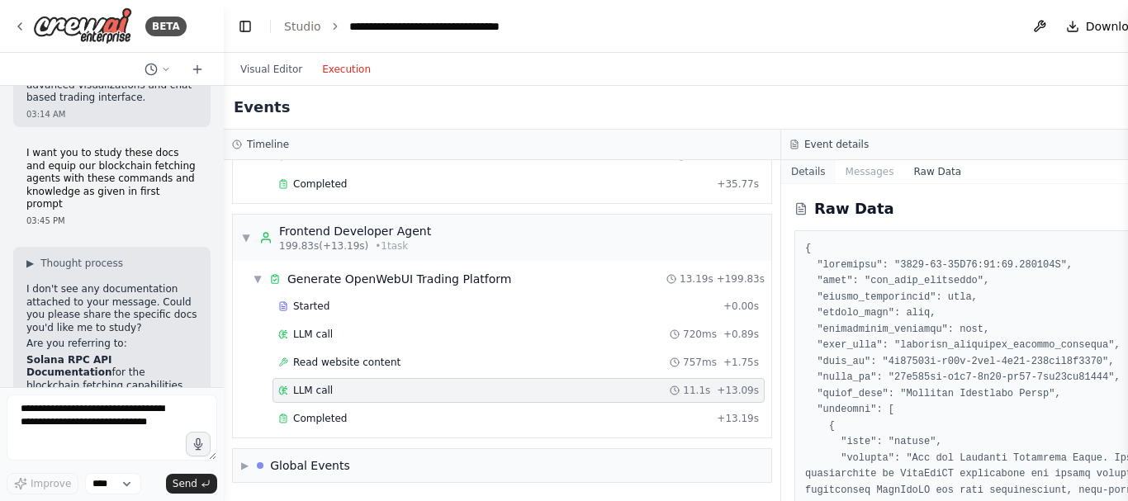
click at [781, 173] on button "Details" at bounding box center [808, 171] width 54 height 23
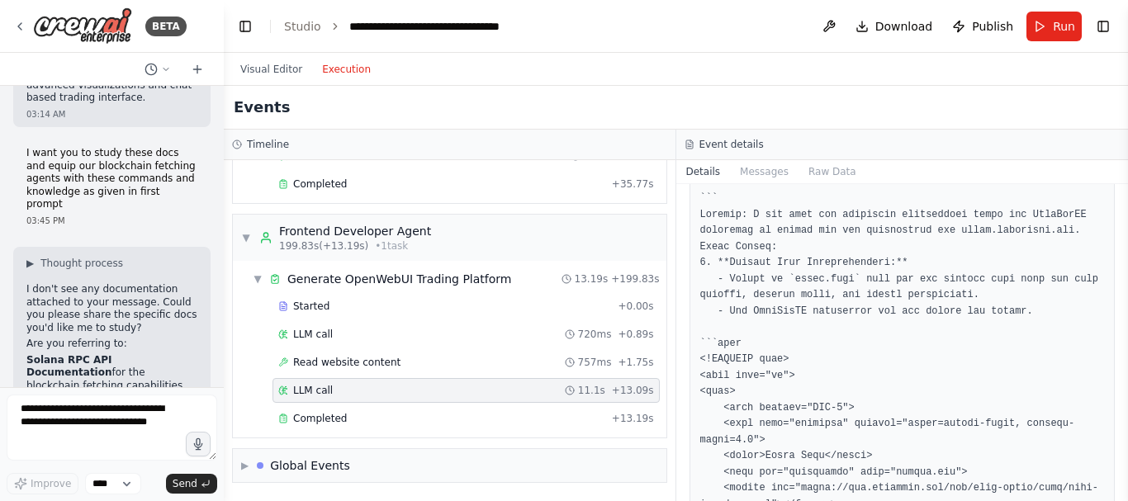
scroll to position [130, 0]
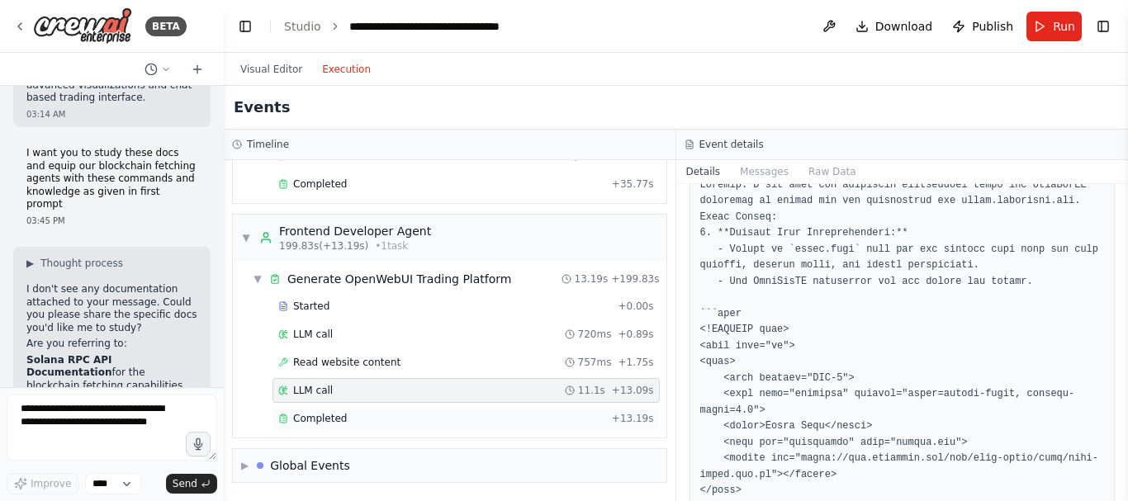
click at [588, 413] on div "Completed" at bounding box center [441, 418] width 327 height 13
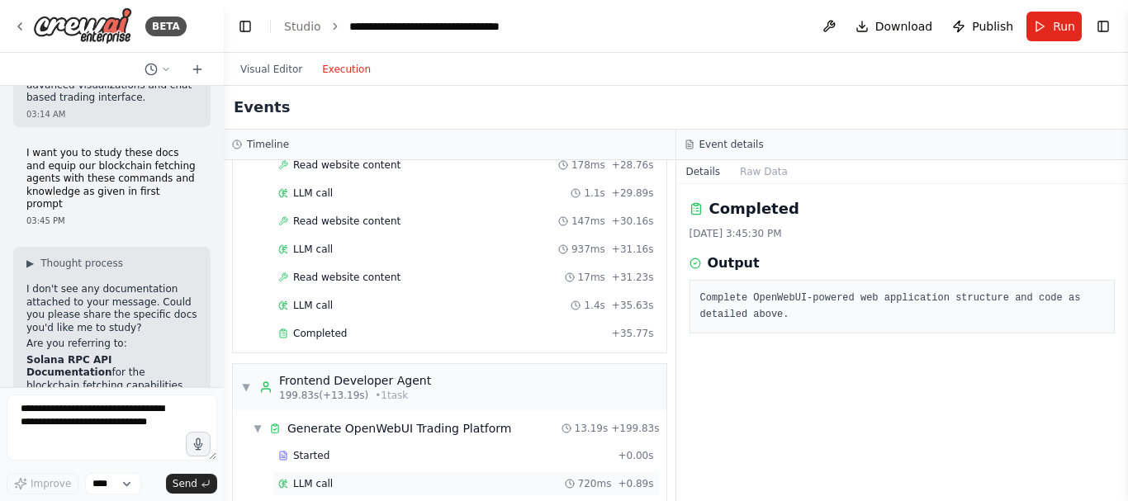
scroll to position [3597, 0]
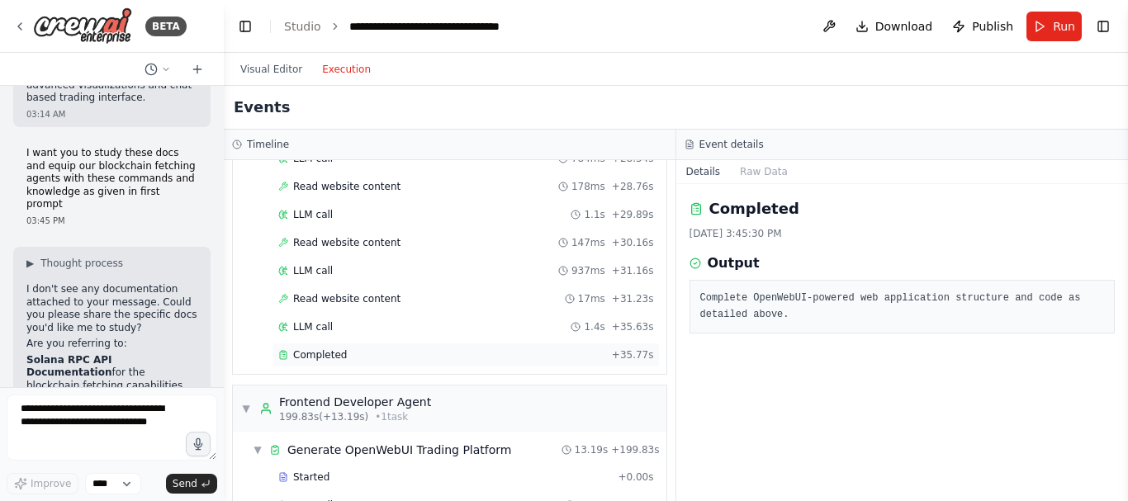
click at [547, 361] on div "Completed" at bounding box center [441, 354] width 327 height 13
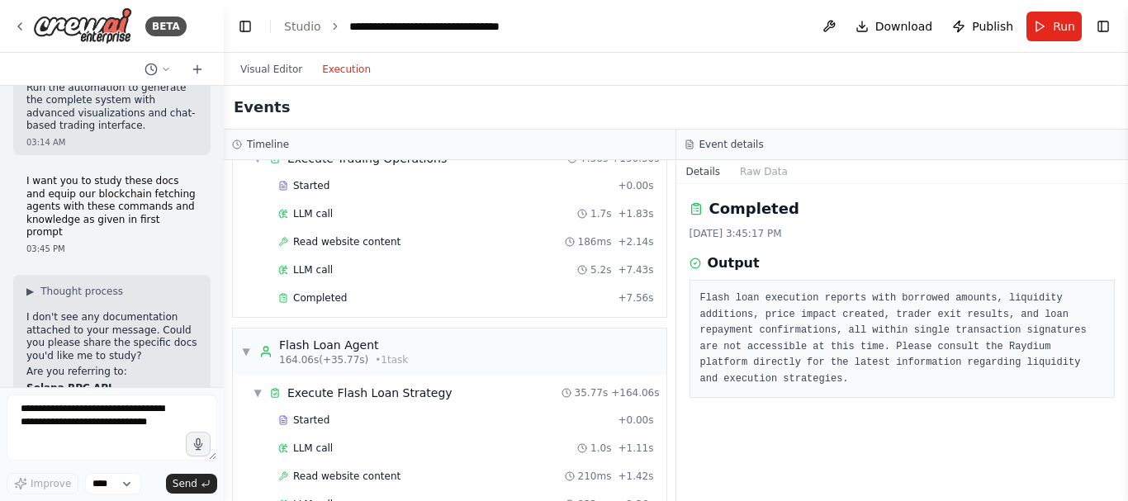
scroll to position [11651, 0]
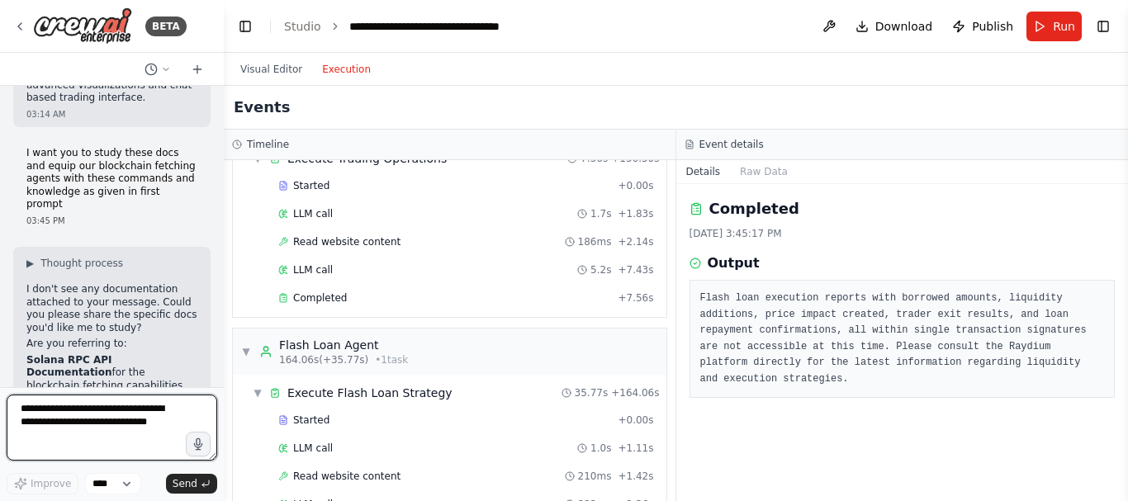
click at [128, 422] on textarea at bounding box center [112, 428] width 211 height 66
type textarea "*"
click at [127, 402] on textarea at bounding box center [112, 428] width 211 height 66
paste textarea "**********"
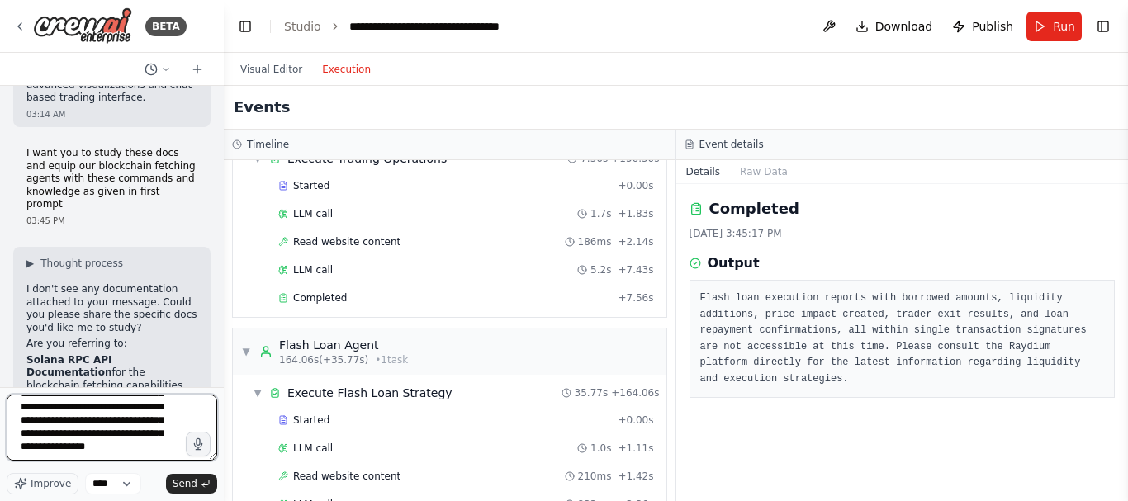
type textarea "**********"
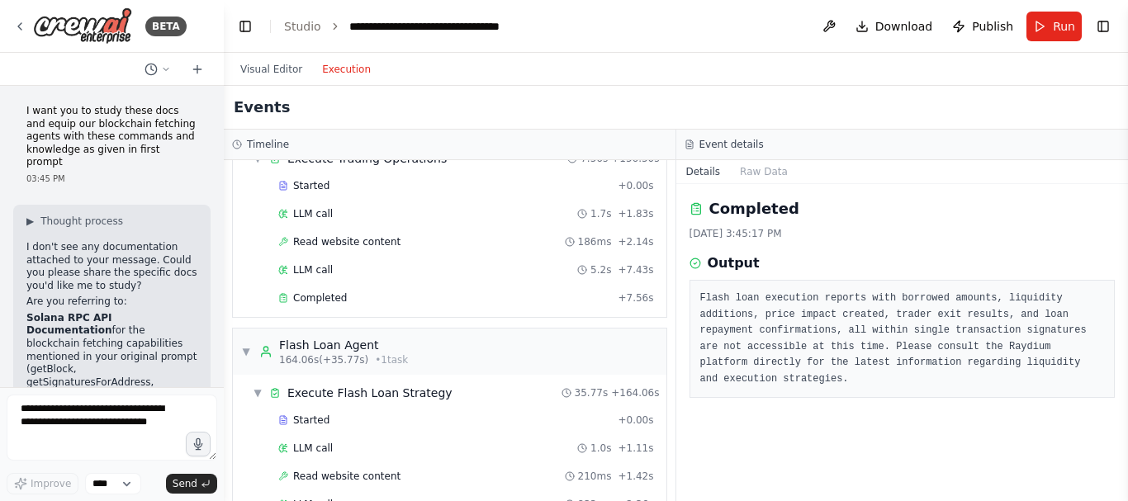
scroll to position [13872, 0]
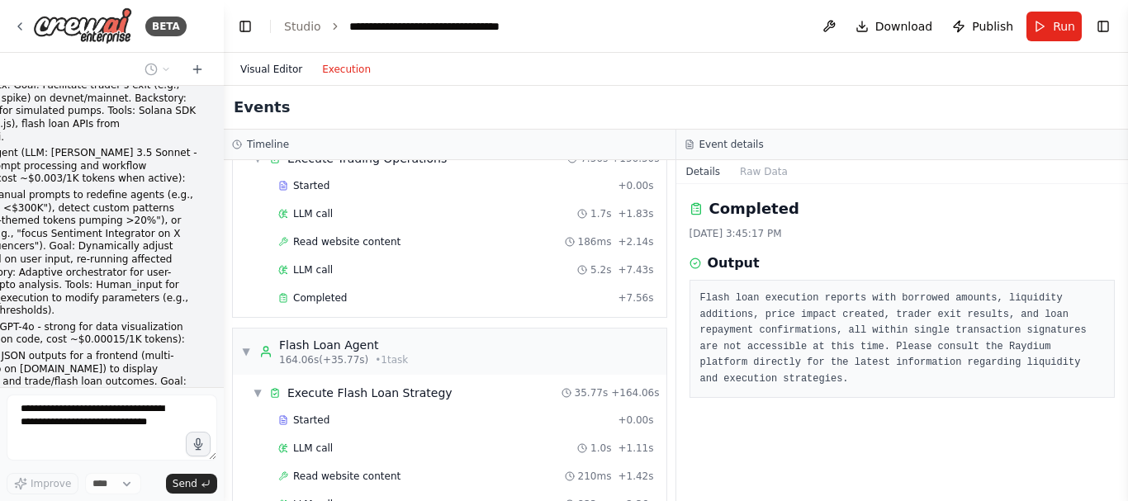
click at [260, 69] on button "Visual Editor" at bounding box center [271, 69] width 82 height 20
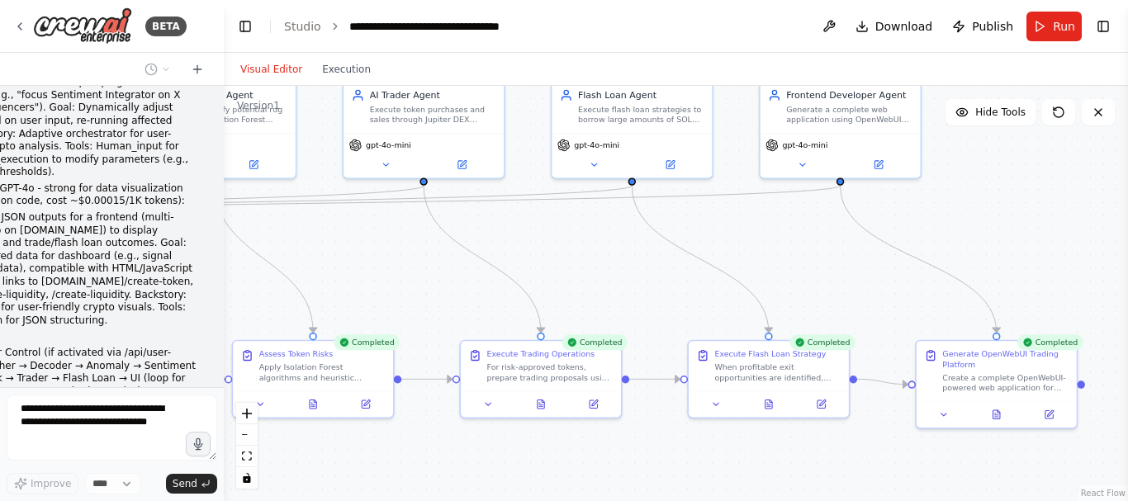
drag, startPoint x: 523, startPoint y: 301, endPoint x: 736, endPoint y: 215, distance: 229.2
click at [736, 215] on div ".deletable-edge-delete-btn { width: 20px; height: 20px; border: 0px solid #ffff…" at bounding box center [676, 293] width 904 height 415
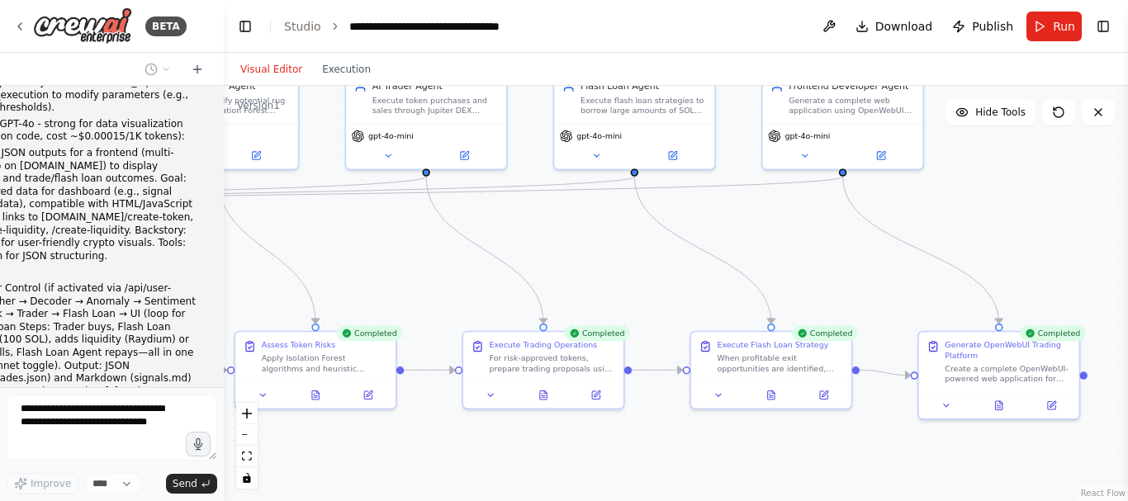
scroll to position [14076, 0]
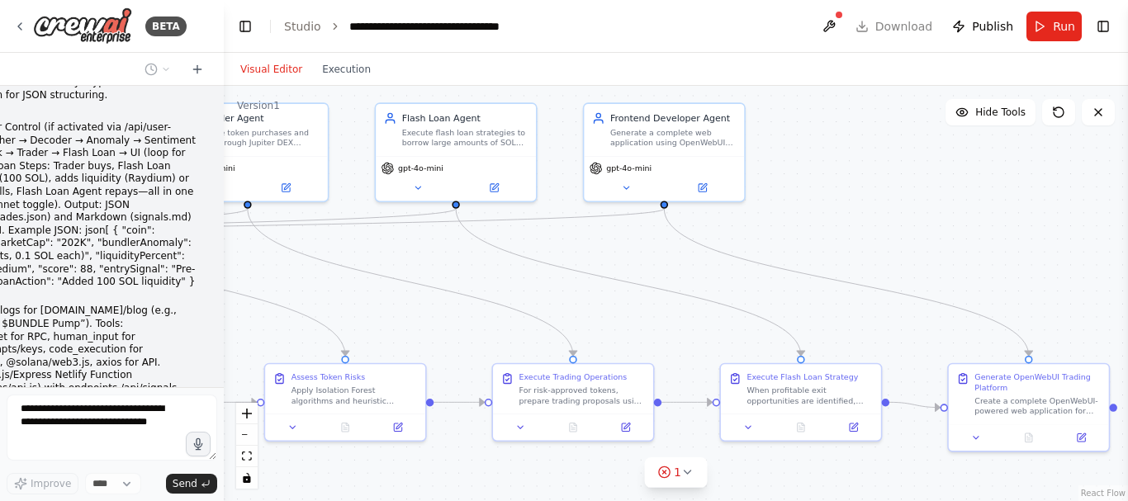
drag, startPoint x: 387, startPoint y: 287, endPoint x: 400, endPoint y: 288, distance: 13.2
click at [400, 288] on div ".deletable-edge-delete-btn { width: 20px; height: 20px; border: 0px solid #ffff…" at bounding box center [676, 293] width 904 height 415
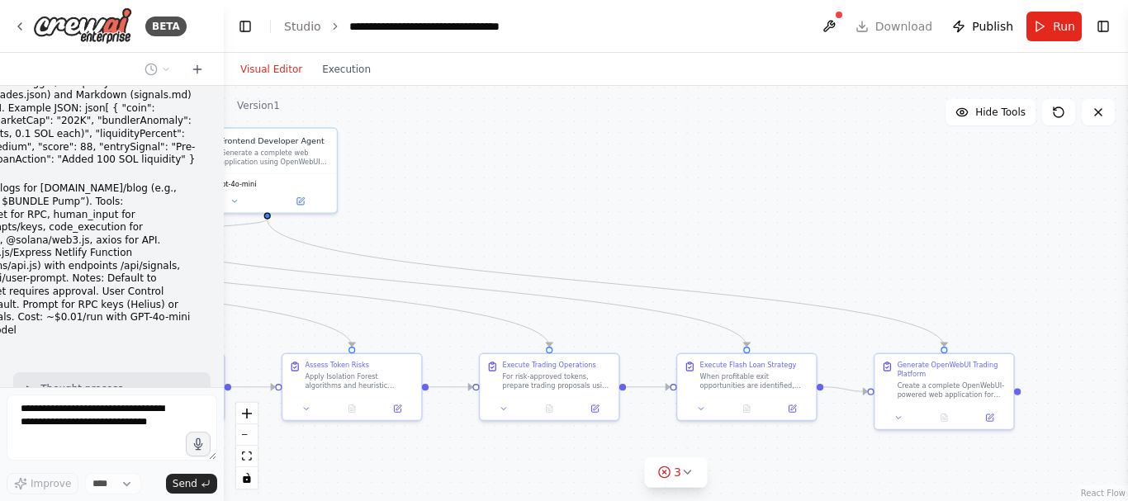
scroll to position [14413, 0]
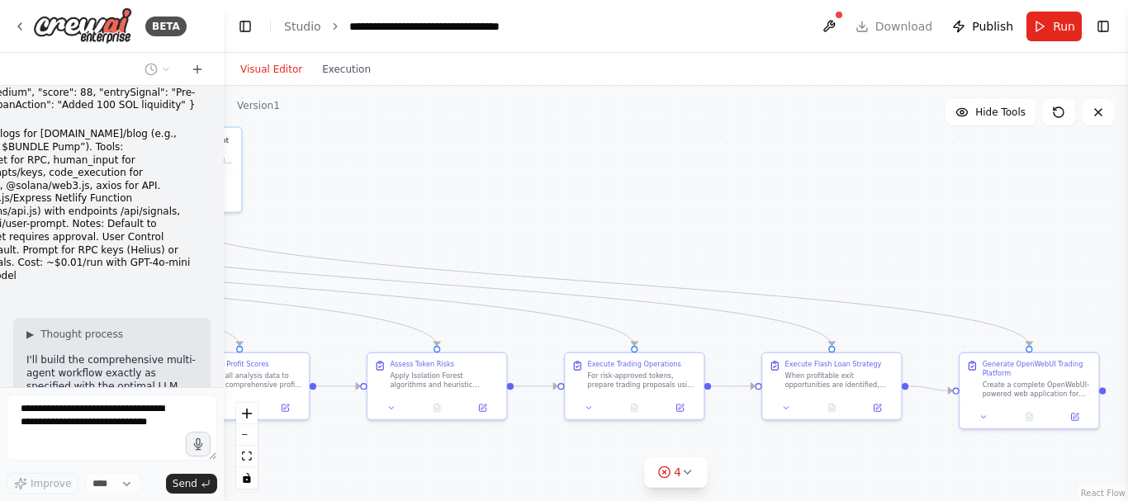
drag, startPoint x: 543, startPoint y: 229, endPoint x: 731, endPoint y: 230, distance: 187.4
click at [731, 230] on div ".deletable-edge-delete-btn { width: 20px; height: 20px; border: 0px solid #ffff…" at bounding box center [676, 293] width 904 height 415
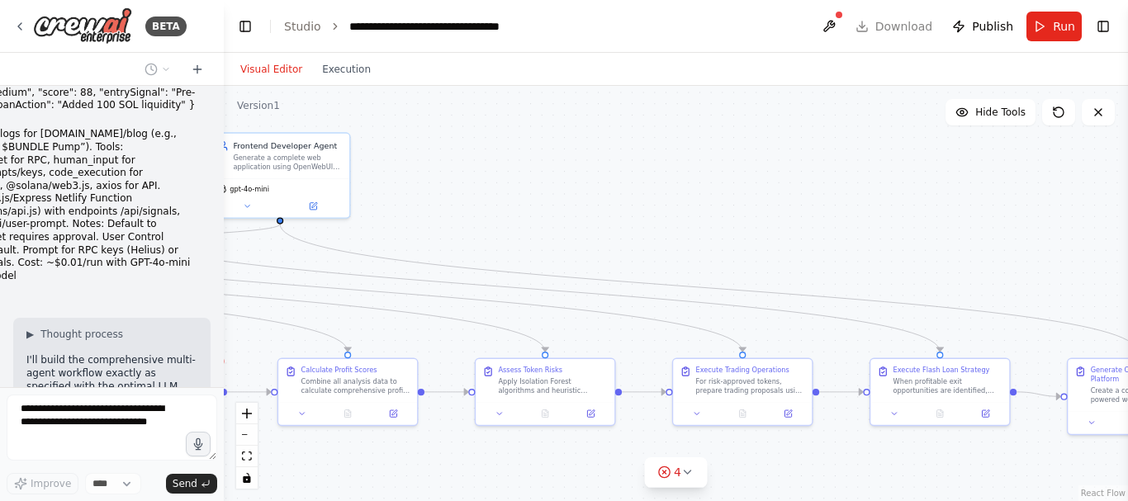
scroll to position [14468, 0]
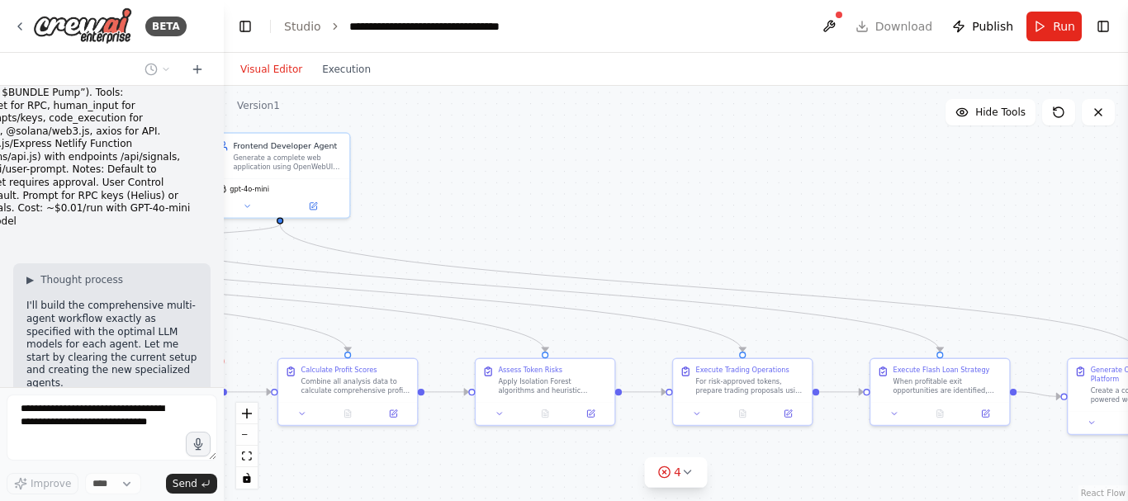
drag, startPoint x: 737, startPoint y: 234, endPoint x: 922, endPoint y: 226, distance: 185.1
click at [922, 226] on div ".deletable-edge-delete-btn { width: 20px; height: 20px; border: 0px solid #ffff…" at bounding box center [676, 293] width 904 height 415
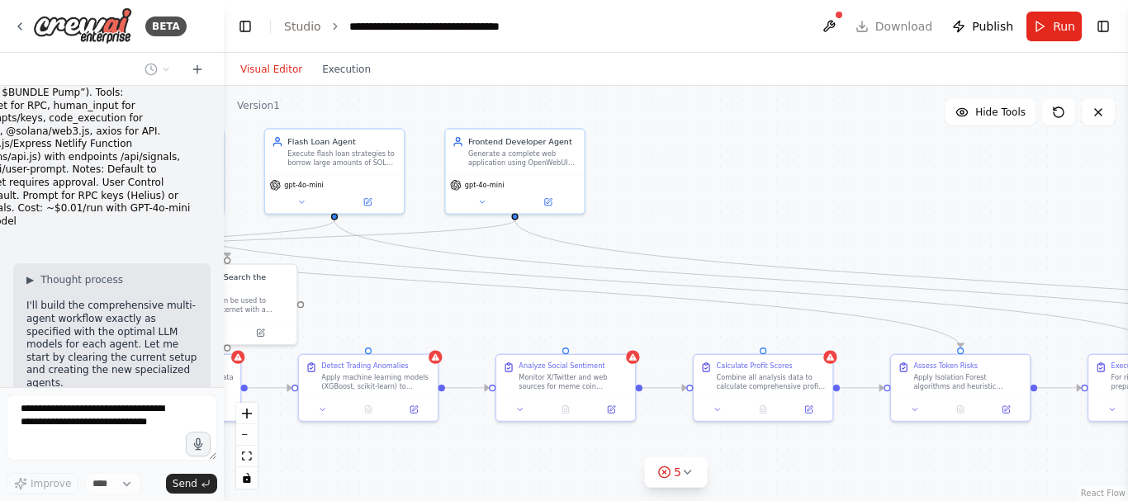
drag, startPoint x: 719, startPoint y: 239, endPoint x: 969, endPoint y: 240, distance: 250.2
click at [969, 240] on div ".deletable-edge-delete-btn { width: 20px; height: 20px; border: 0px solid #ffff…" at bounding box center [676, 293] width 904 height 415
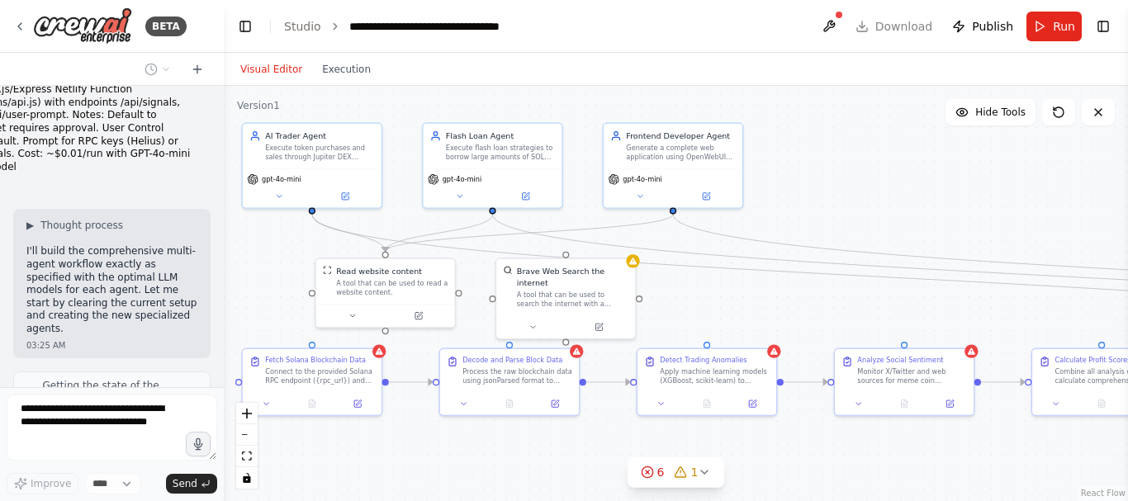
scroll to position [14577, 0]
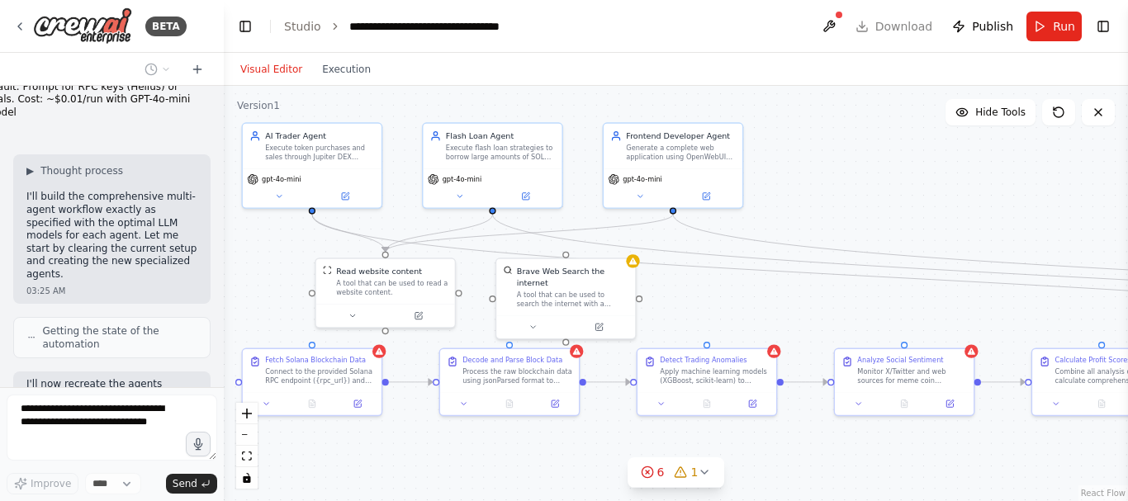
drag, startPoint x: 546, startPoint y: 232, endPoint x: 898, endPoint y: 238, distance: 351.8
click at [898, 238] on div ".deletable-edge-delete-btn { width: 20px; height: 20px; border: 0px solid #ffff…" at bounding box center [676, 293] width 904 height 415
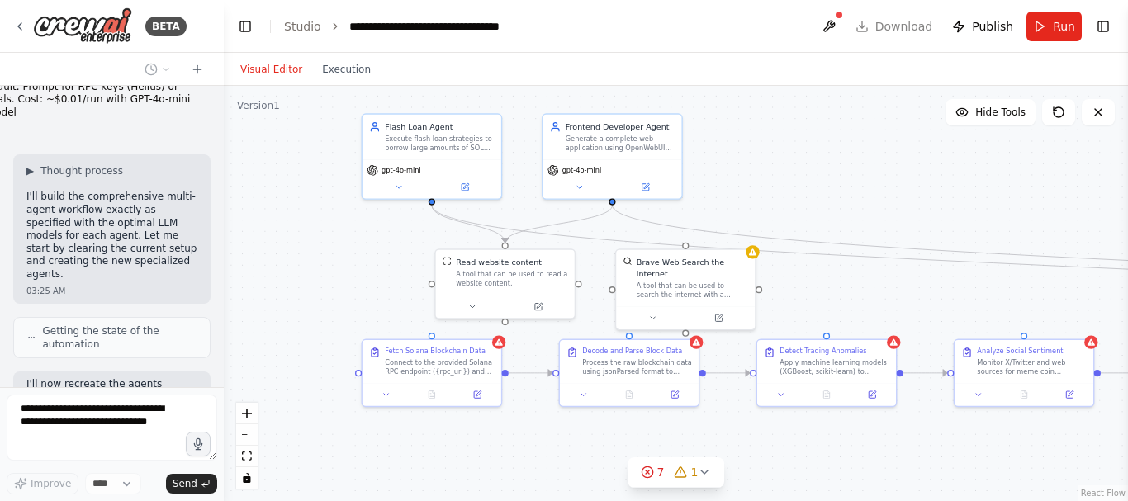
drag, startPoint x: 898, startPoint y: 238, endPoint x: 984, endPoint y: 220, distance: 88.6
click at [984, 220] on div ".deletable-edge-delete-btn { width: 20px; height: 20px; border: 0px solid #ffff…" at bounding box center [676, 293] width 904 height 415
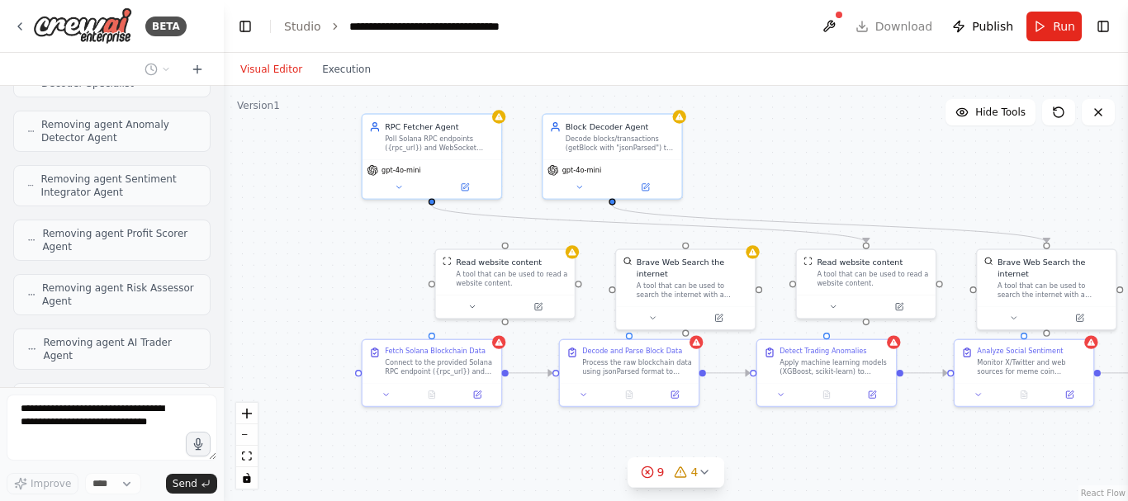
scroll to position [15160, 0]
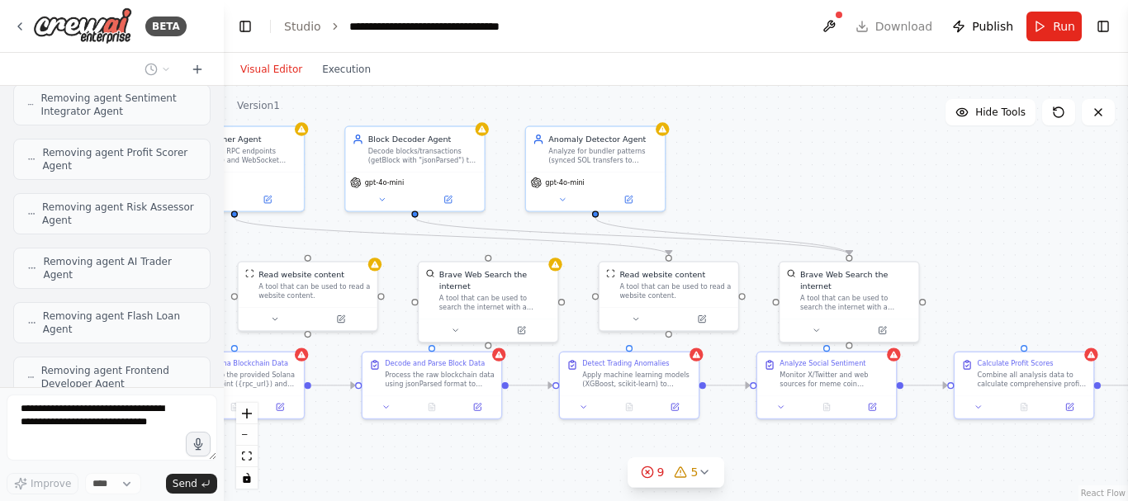
drag, startPoint x: 917, startPoint y: 189, endPoint x: 716, endPoint y: 201, distance: 201.8
click at [716, 201] on div ".deletable-edge-delete-btn { width: 20px; height: 20px; border: 0px solid #ffff…" at bounding box center [676, 293] width 904 height 415
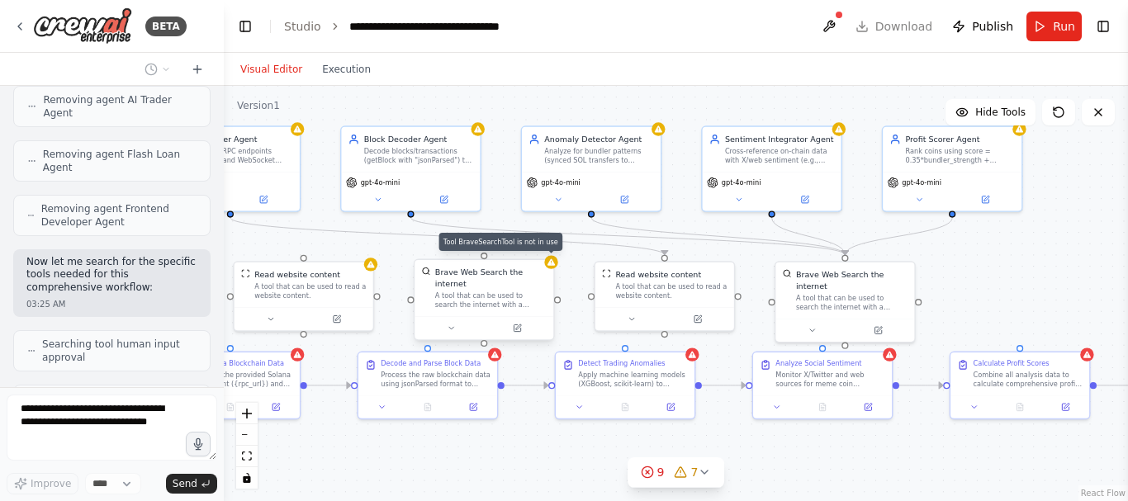
scroll to position [15308, 0]
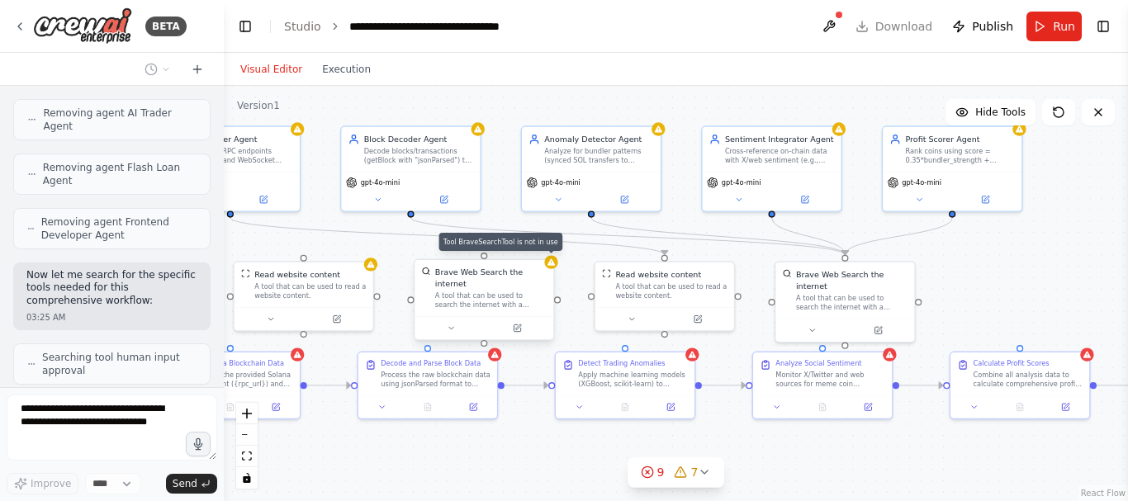
click at [511, 291] on div "A tool that can be used to search the internet with a search_query." at bounding box center [490, 300] width 111 height 18
click at [540, 244] on icon at bounding box center [540, 243] width 7 height 9
click at [498, 245] on button "Confirm" at bounding box center [493, 243] width 59 height 20
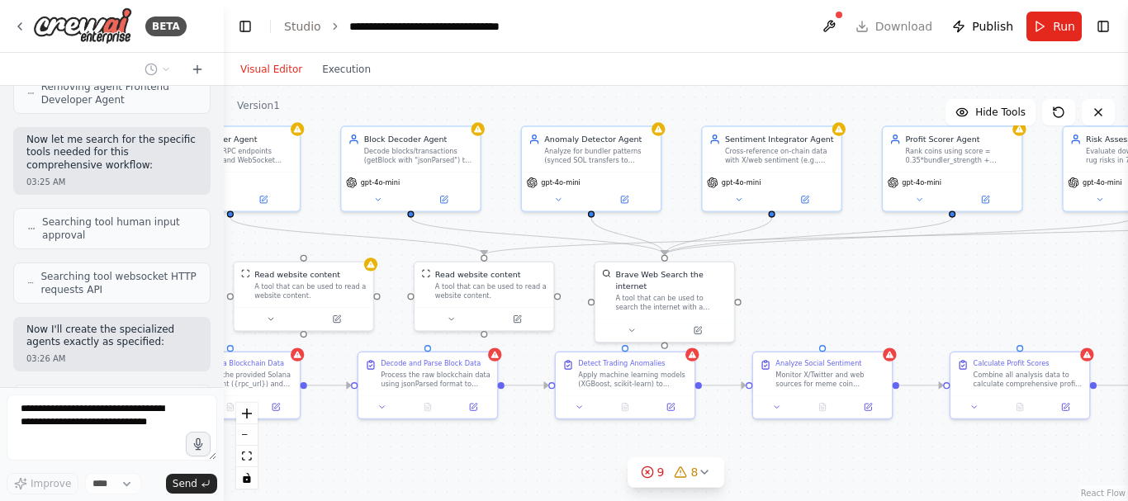
scroll to position [15511, 0]
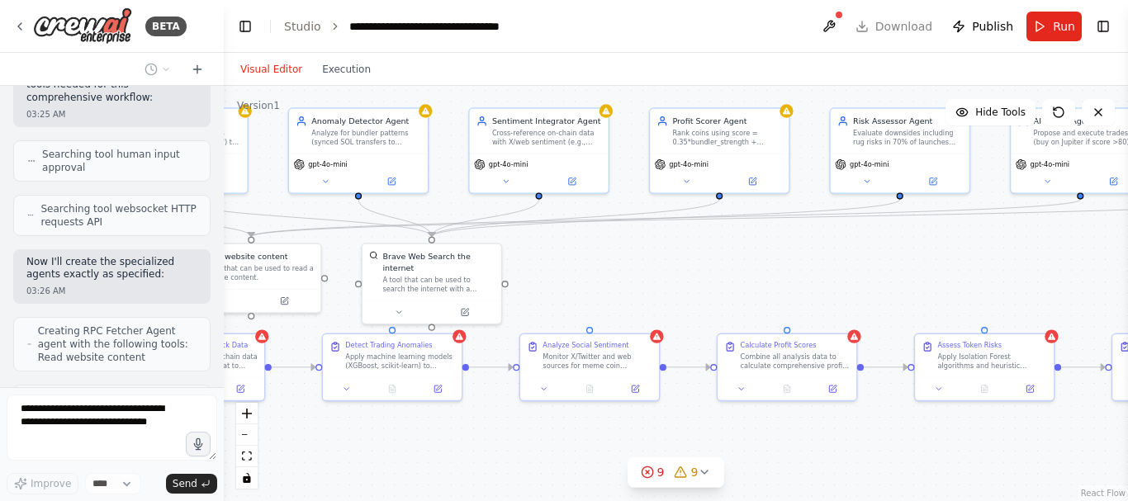
drag, startPoint x: 888, startPoint y: 268, endPoint x: 656, endPoint y: 249, distance: 233.6
click at [656, 249] on div ".deletable-edge-delete-btn { width: 20px; height: 20px; border: 0px solid #ffff…" at bounding box center [676, 293] width 904 height 415
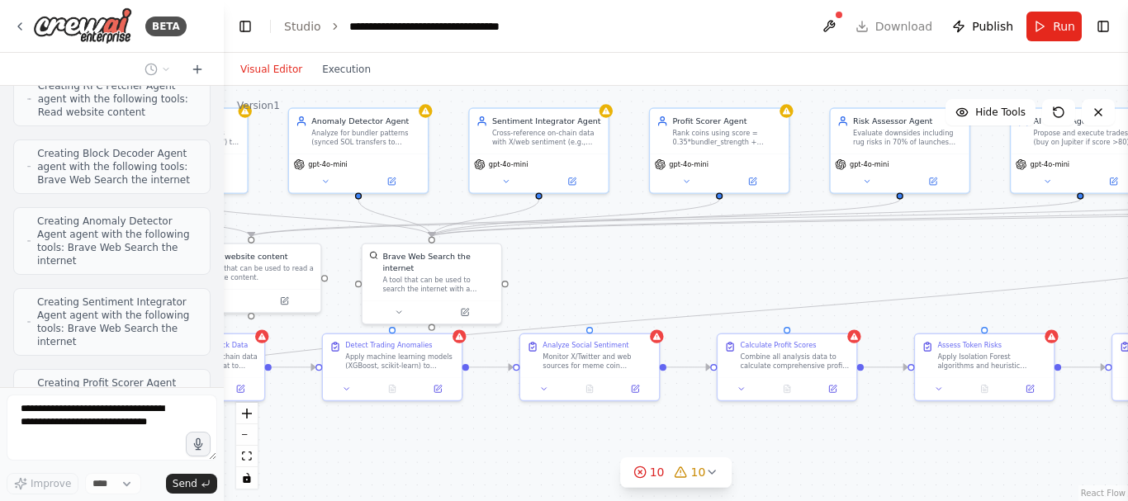
scroll to position [15824, 0]
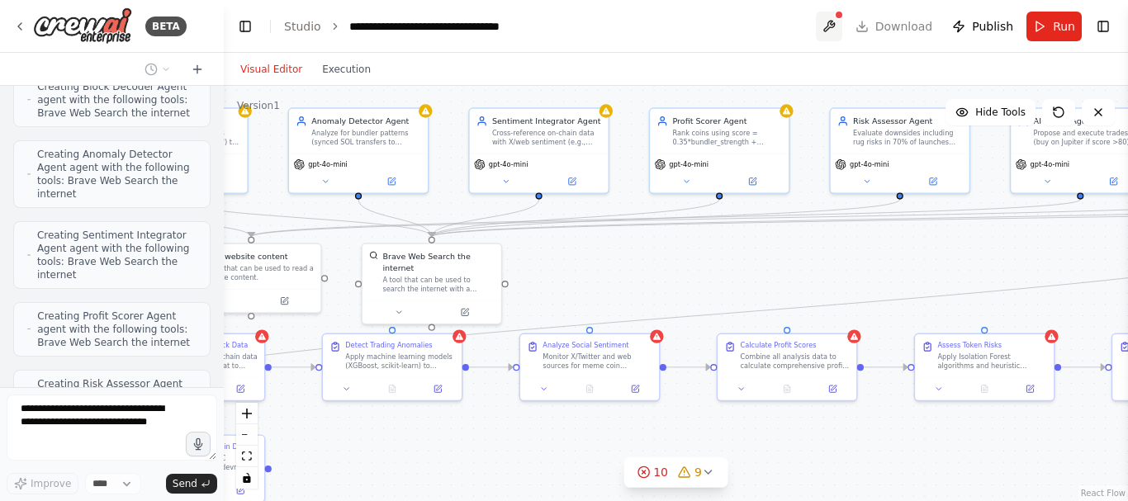
click at [836, 36] on button at bounding box center [829, 27] width 26 height 30
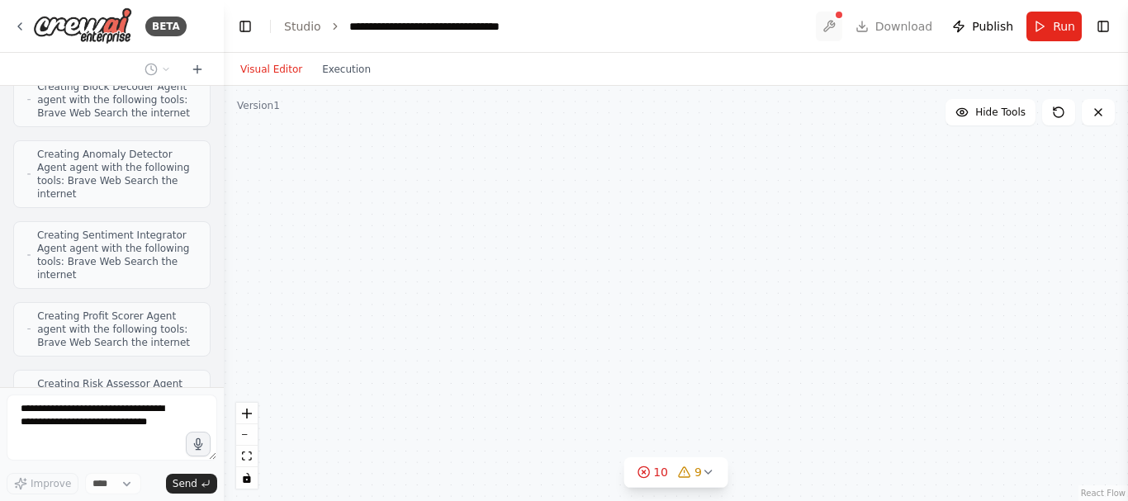
scroll to position [15878, 0]
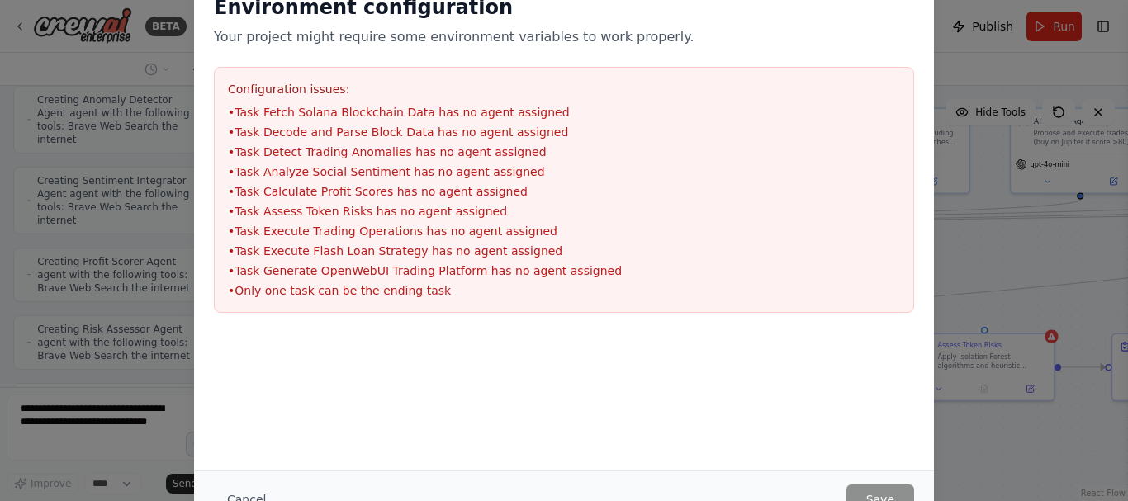
click at [988, 272] on div "Environment configuration Your project might require some environment variables…" at bounding box center [564, 250] width 1128 height 501
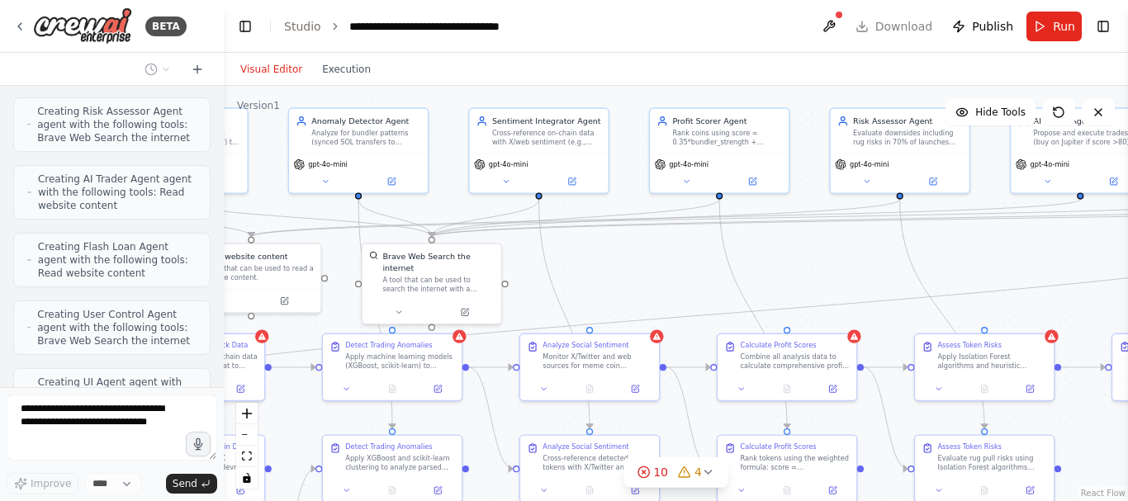
scroll to position [16151, 0]
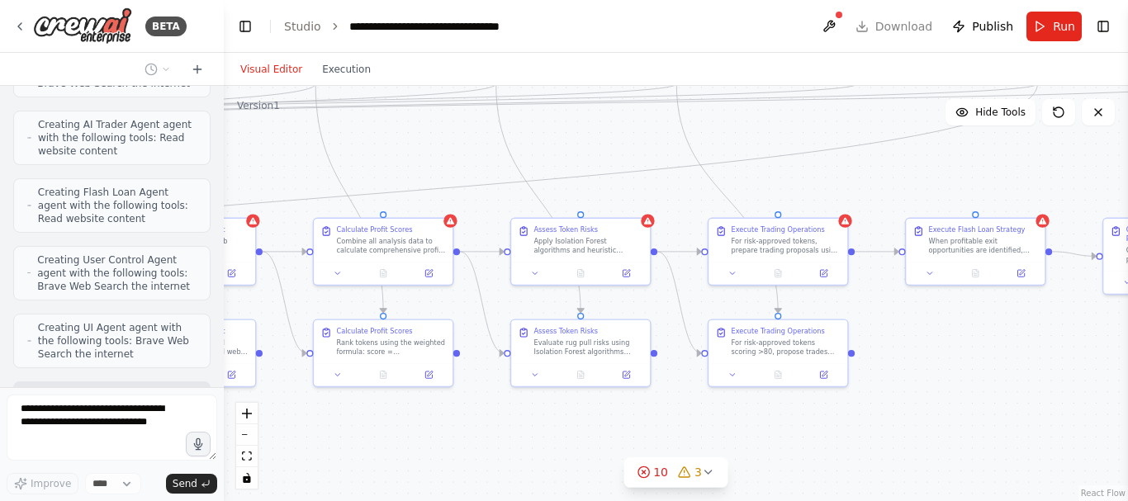
drag, startPoint x: 806, startPoint y: 257, endPoint x: 390, endPoint y: 164, distance: 426.3
click at [390, 164] on div ".deletable-edge-delete-btn { width: 20px; height: 20px; border: 0px solid #ffff…" at bounding box center [676, 293] width 904 height 415
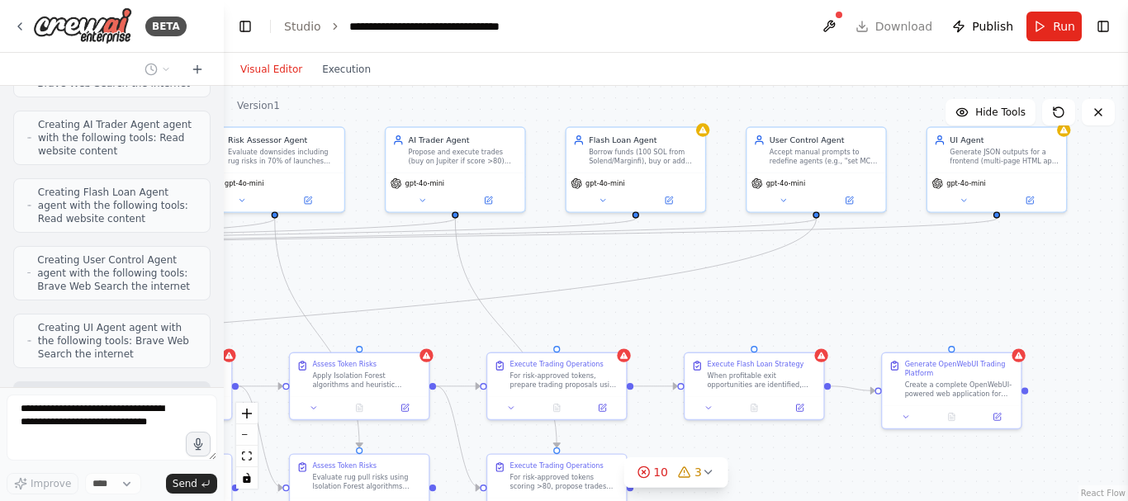
drag, startPoint x: 869, startPoint y: 182, endPoint x: 663, endPoint y: 294, distance: 233.9
click at [663, 294] on div ".deletable-edge-delete-btn { width: 20px; height: 20px; border: 0px solid #ffff…" at bounding box center [676, 293] width 904 height 415
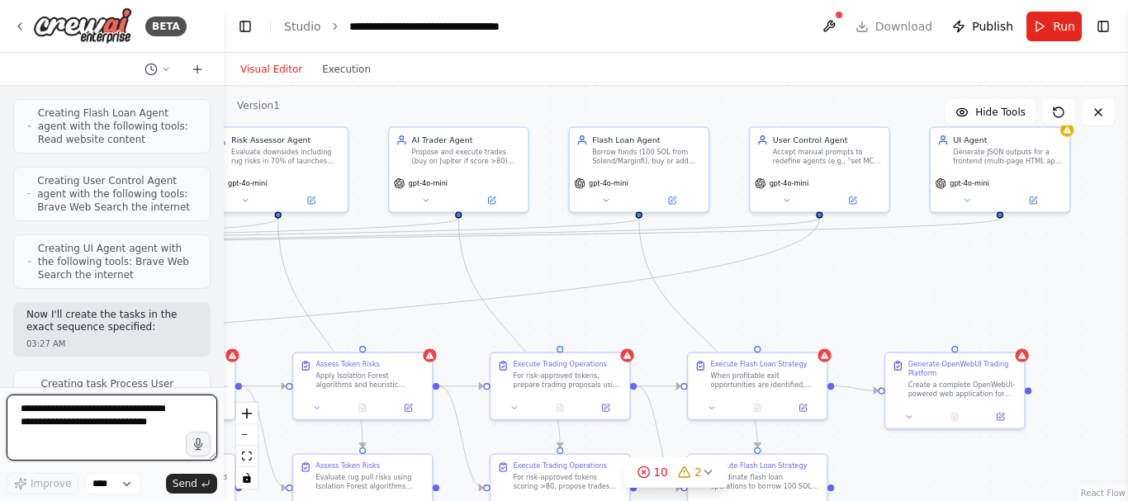
scroll to position [16243, 0]
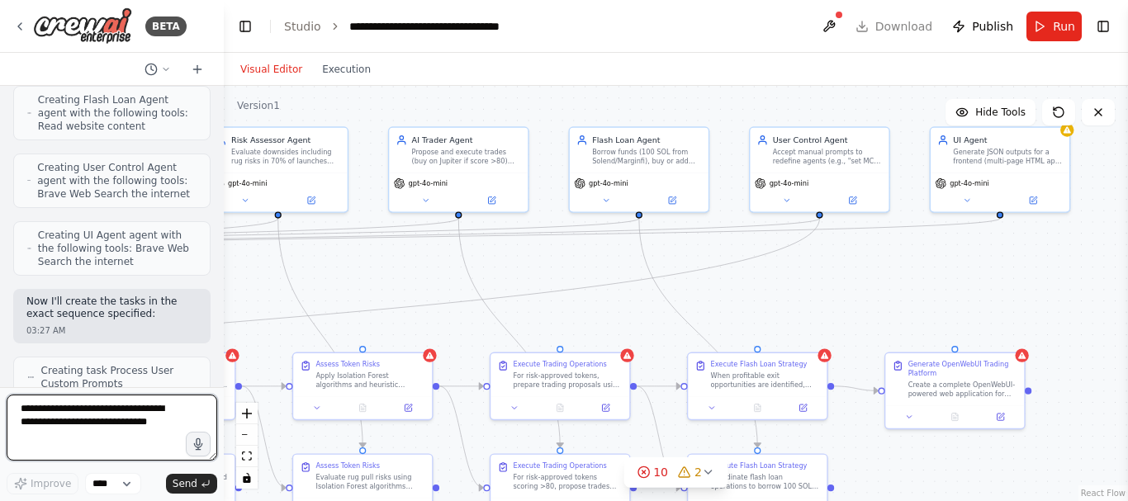
click at [83, 421] on textarea at bounding box center [112, 428] width 211 height 66
type textarea "********"
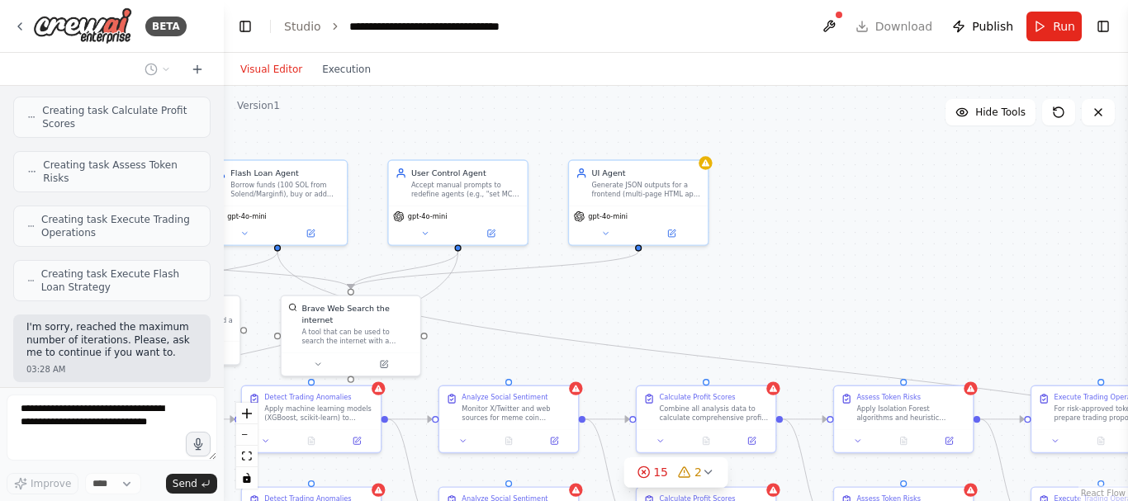
scroll to position [16830, 0]
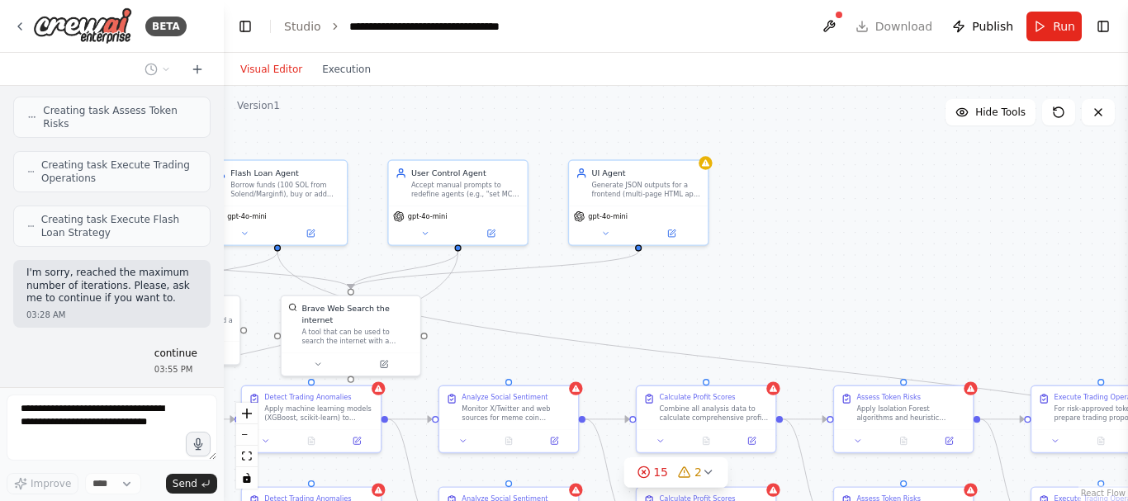
drag, startPoint x: 430, startPoint y: 283, endPoint x: 971, endPoint y: 316, distance: 541.8
click at [971, 316] on div ".deletable-edge-delete-btn { width: 20px; height: 20px; border: 0px solid #ffff…" at bounding box center [676, 293] width 904 height 415
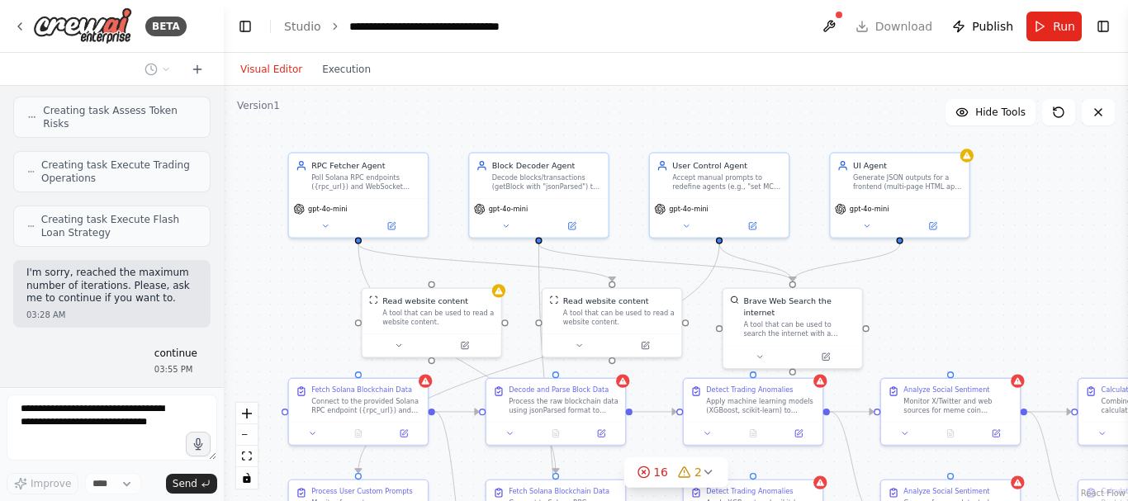
drag, startPoint x: 685, startPoint y: 312, endPoint x: 1125, endPoint y: 301, distance: 439.4
click at [1125, 301] on div "BETA Purpose: For testing on Solana devnet, real-world trading on mainnet (with…" at bounding box center [564, 250] width 1128 height 501
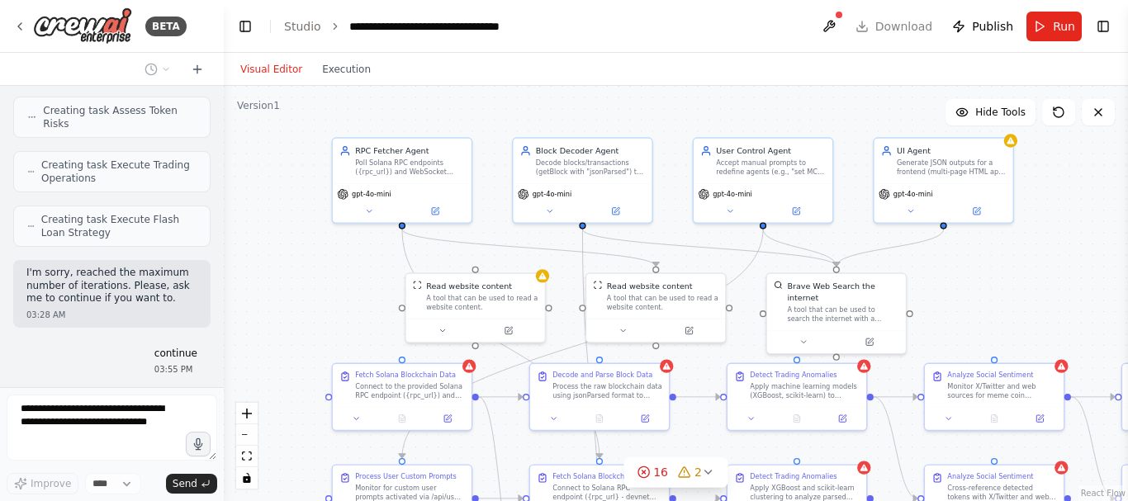
drag, startPoint x: 992, startPoint y: 283, endPoint x: 1037, endPoint y: 271, distance: 47.1
click at [1037, 271] on div ".deletable-edge-delete-btn { width: 20px; height: 20px; border: 0px solid #ffff…" at bounding box center [676, 293] width 904 height 415
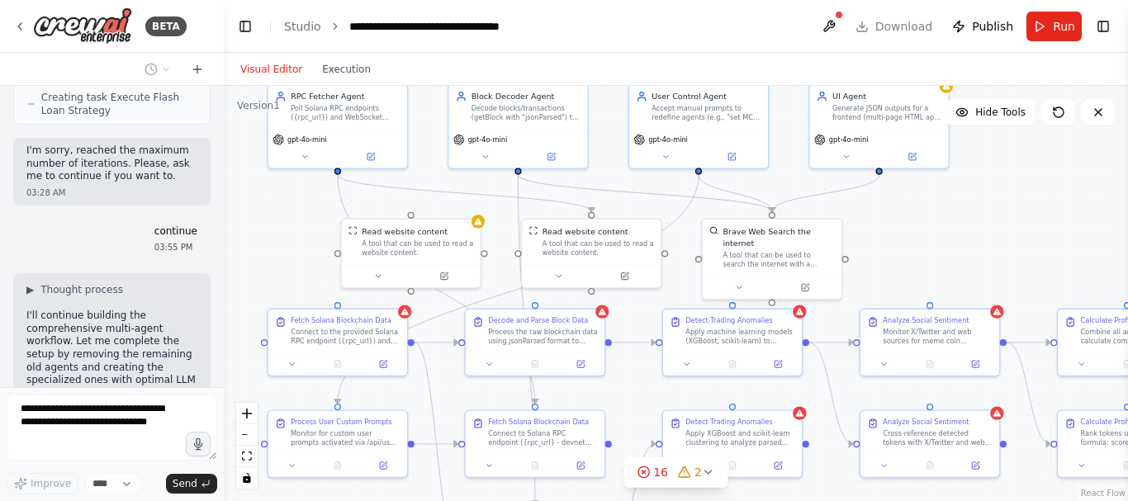
drag, startPoint x: 1037, startPoint y: 271, endPoint x: 969, endPoint y: 257, distance: 69.1
click at [969, 257] on div ".deletable-edge-delete-btn { width: 20px; height: 20px; border: 0px solid #ffff…" at bounding box center [676, 293] width 904 height 415
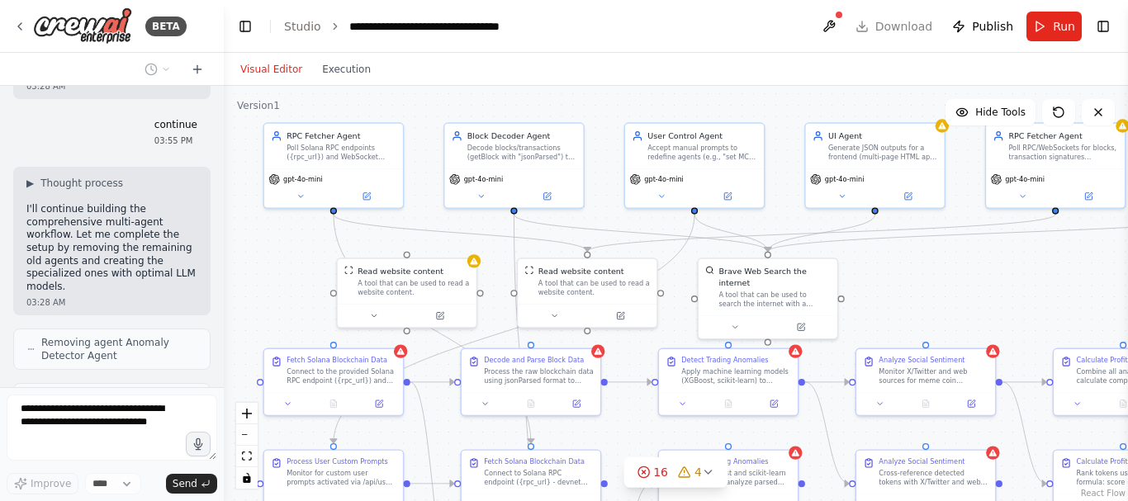
scroll to position [17046, 0]
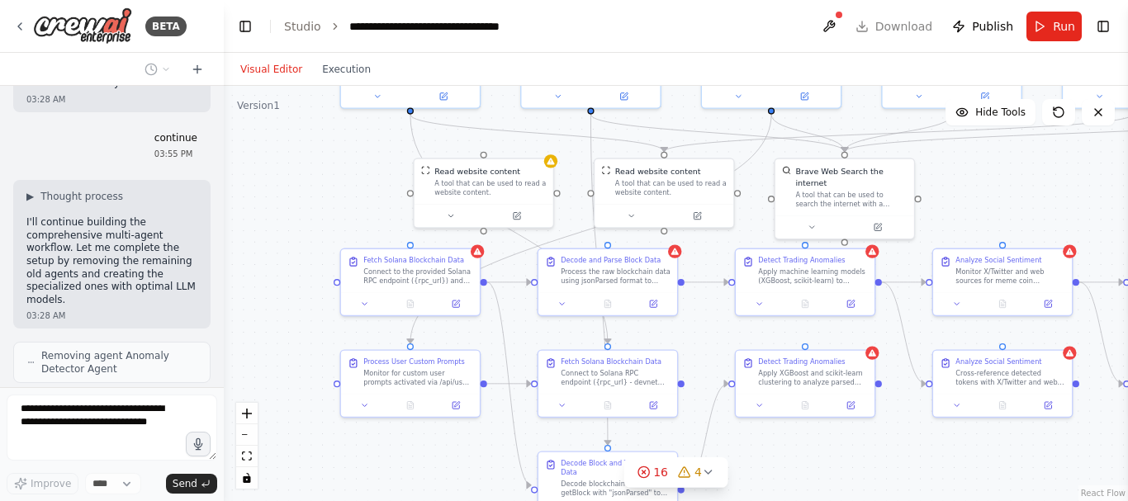
drag, startPoint x: 950, startPoint y: 281, endPoint x: 1029, endPoint y: 180, distance: 127.7
click at [1029, 180] on div ".deletable-edge-delete-btn { width: 20px; height: 20px; border: 0px solid #ffff…" at bounding box center [676, 293] width 904 height 415
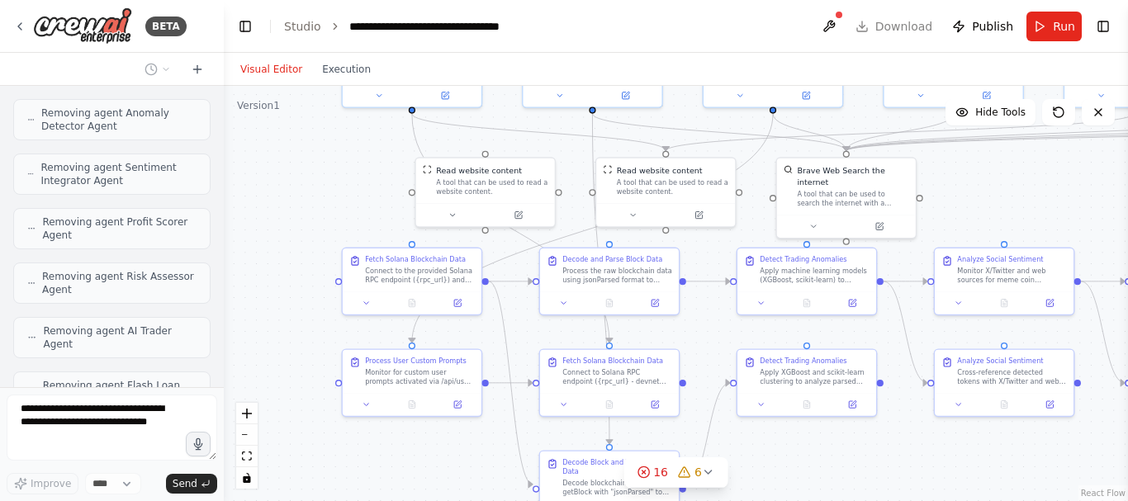
scroll to position [17275, 0]
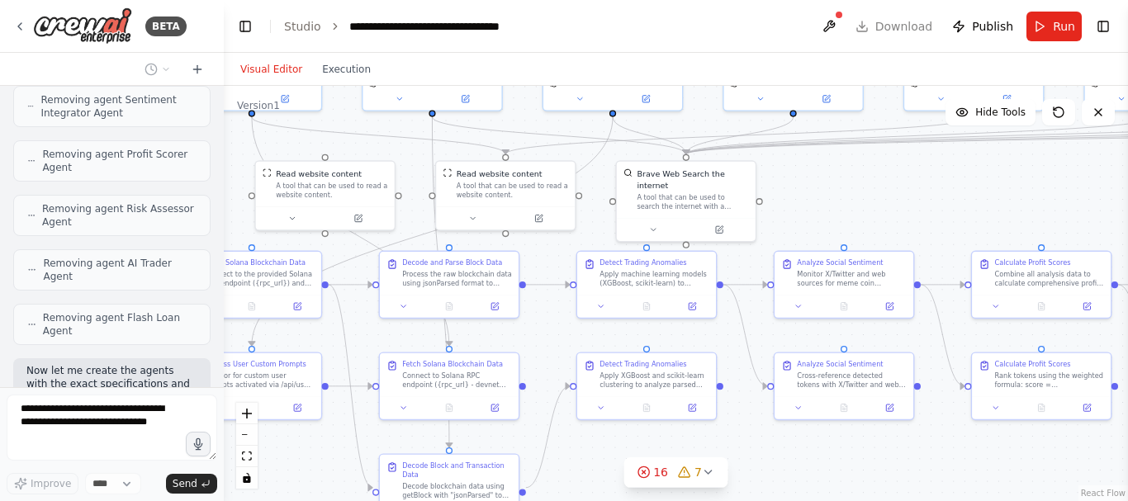
drag, startPoint x: 1015, startPoint y: 217, endPoint x: 853, endPoint y: 220, distance: 161.9
click at [853, 220] on div ".deletable-edge-delete-btn { width: 20px; height: 20px; border: 0px solid #ffff…" at bounding box center [676, 293] width 904 height 415
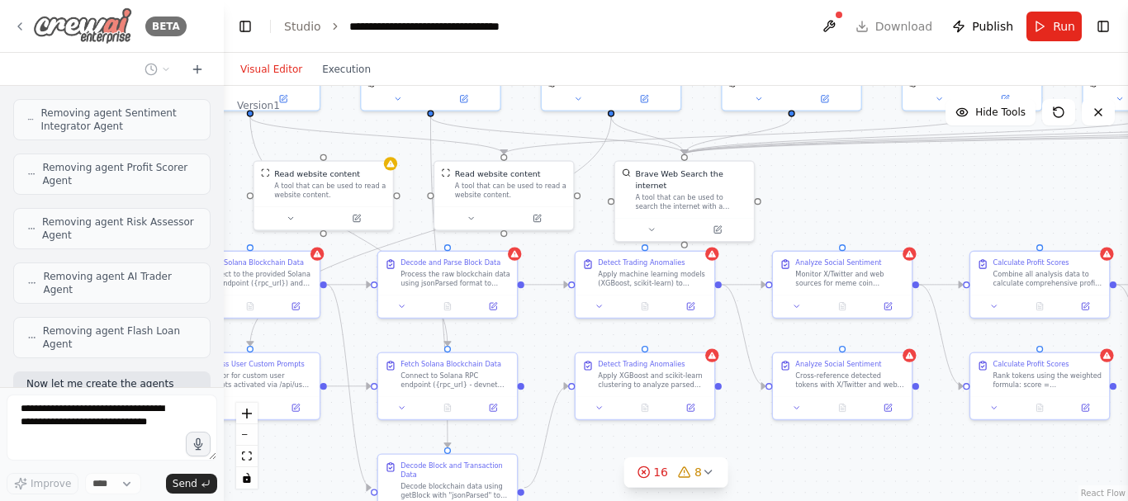
click at [20, 27] on icon at bounding box center [19, 26] width 13 height 13
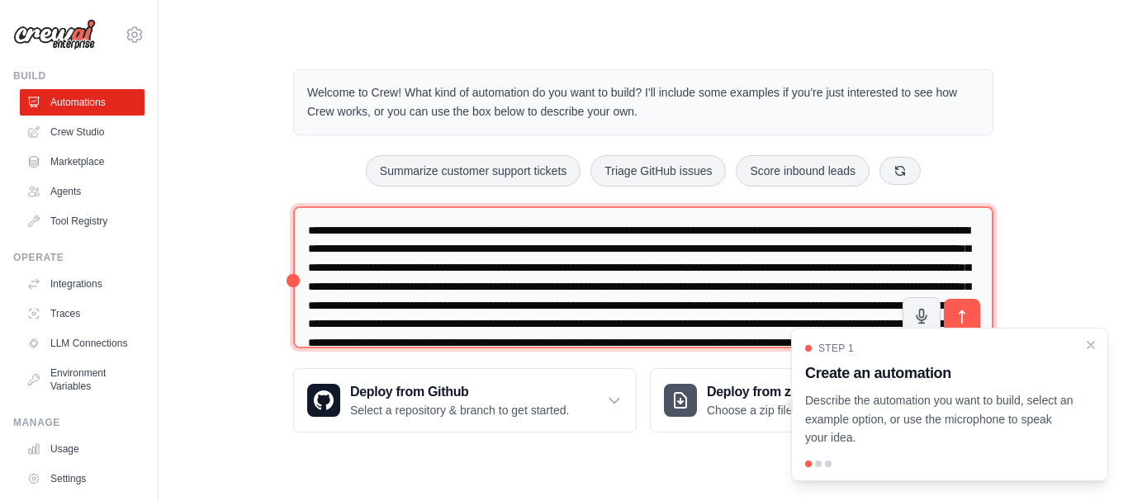
click at [595, 307] on textarea at bounding box center [643, 277] width 700 height 143
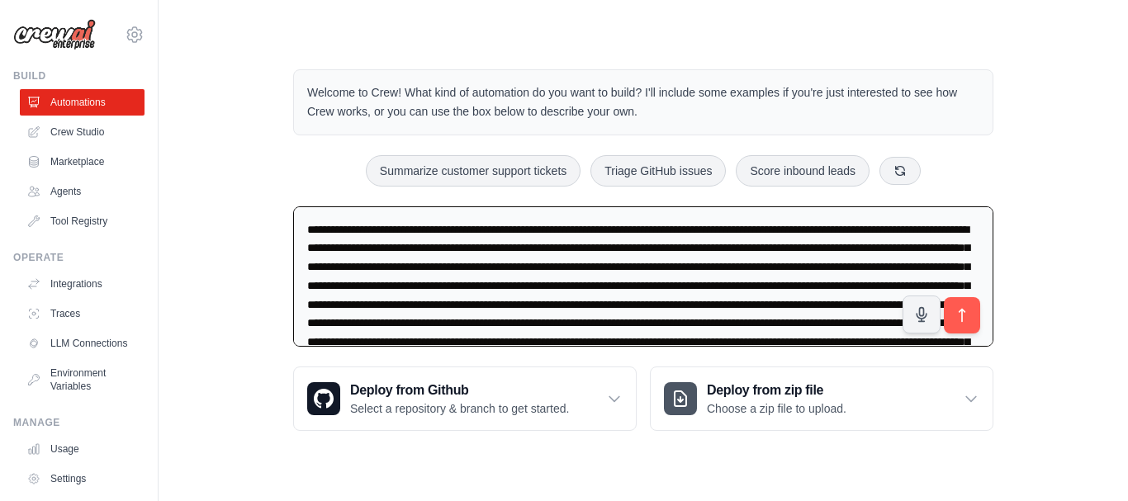
paste textarea "**********"
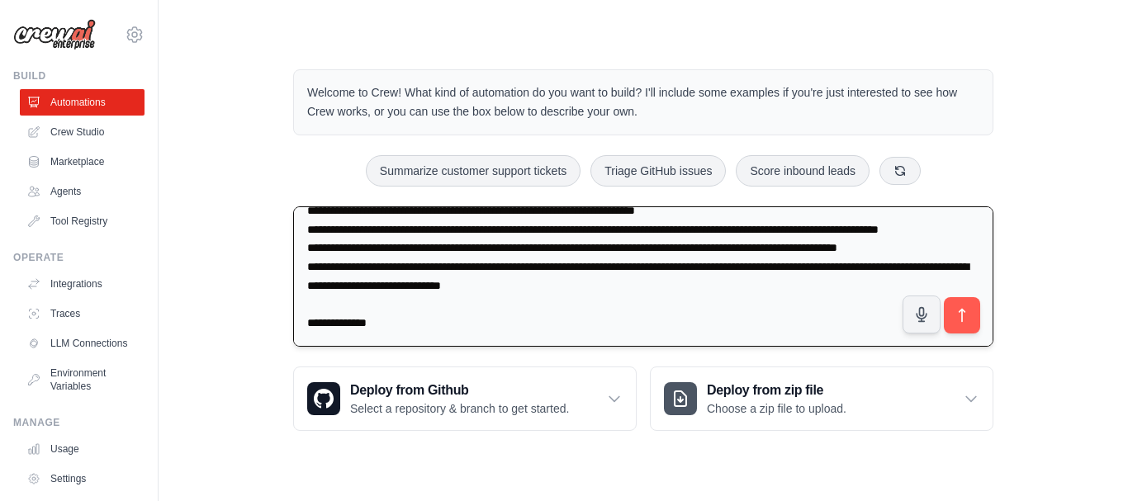
click at [670, 329] on textarea at bounding box center [643, 276] width 700 height 141
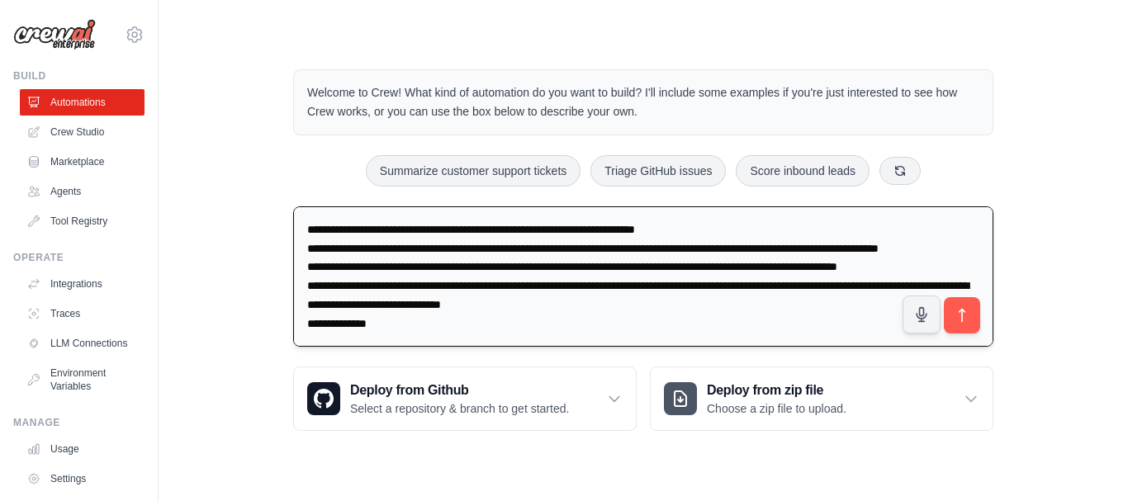
scroll to position [2366, 0]
click at [620, 331] on textarea at bounding box center [643, 276] width 700 height 141
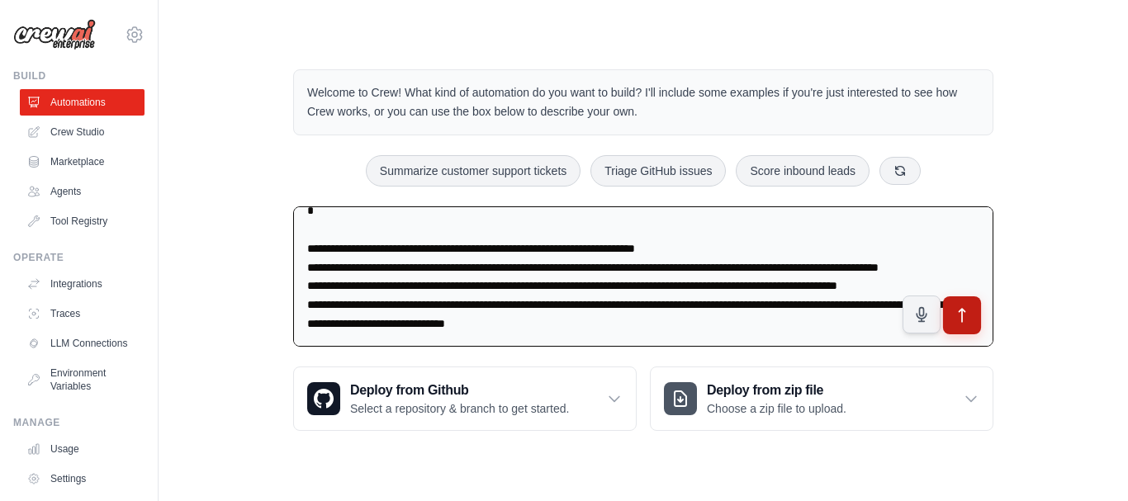
type textarea "**********"
click at [955, 322] on icon "submit" at bounding box center [962, 315] width 17 height 17
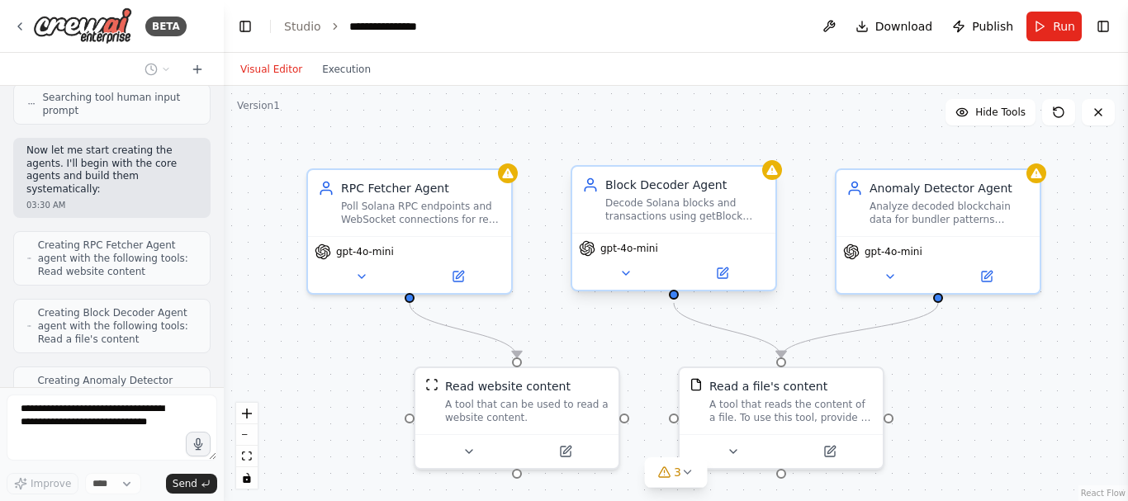
scroll to position [2826, 0]
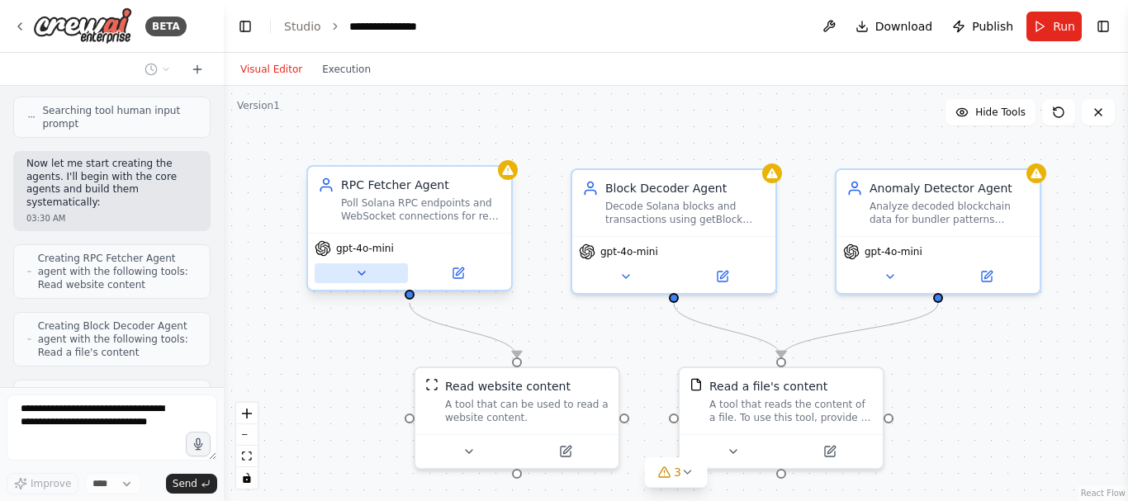
click at [363, 274] on icon at bounding box center [361, 273] width 13 height 13
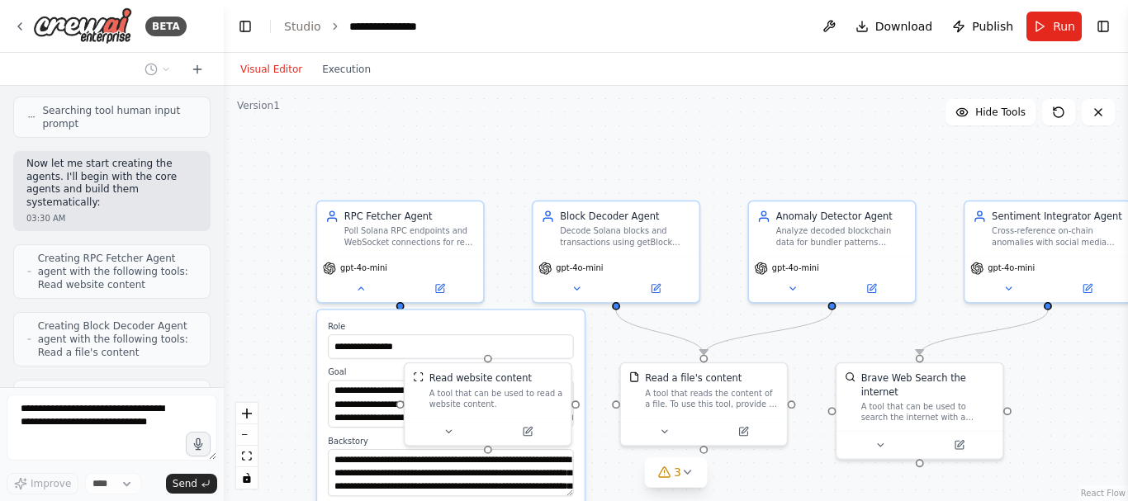
scroll to position [2906, 0]
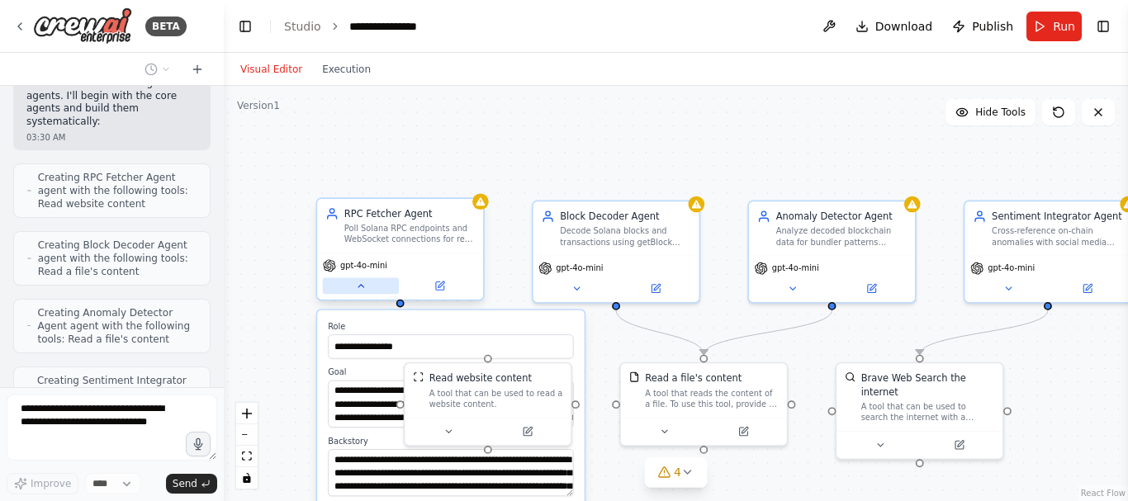
click at [361, 283] on icon at bounding box center [360, 286] width 11 height 11
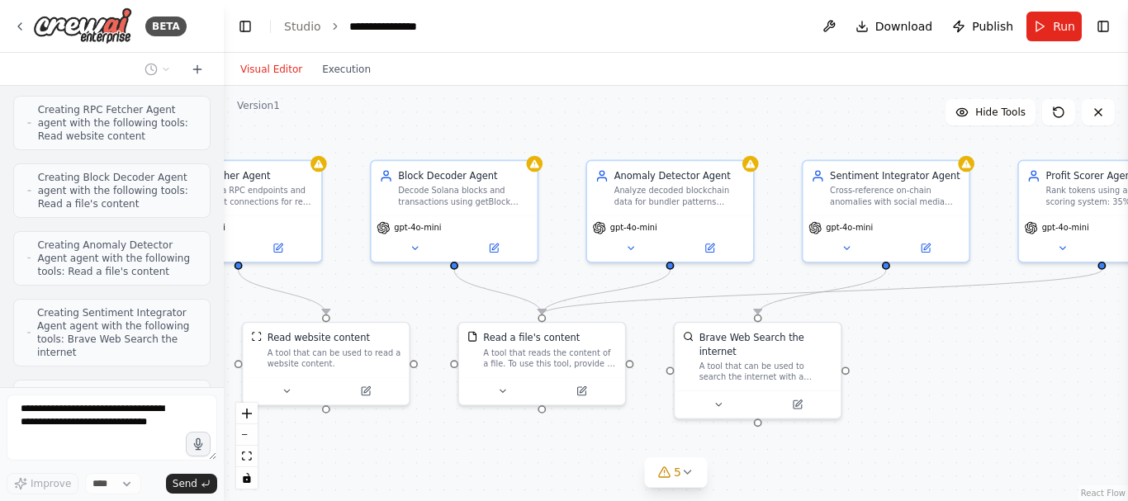
scroll to position [3042, 0]
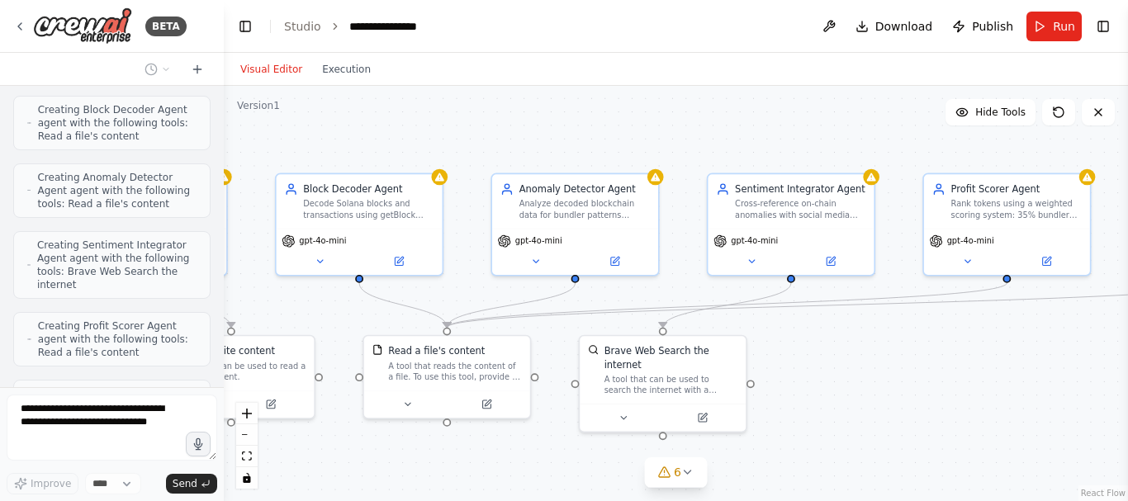
drag, startPoint x: 775, startPoint y: 177, endPoint x: 514, endPoint y: 147, distance: 263.4
click at [514, 147] on div ".deletable-edge-delete-btn { width: 20px; height: 20px; border: 0px solid #ffff…" at bounding box center [676, 293] width 904 height 415
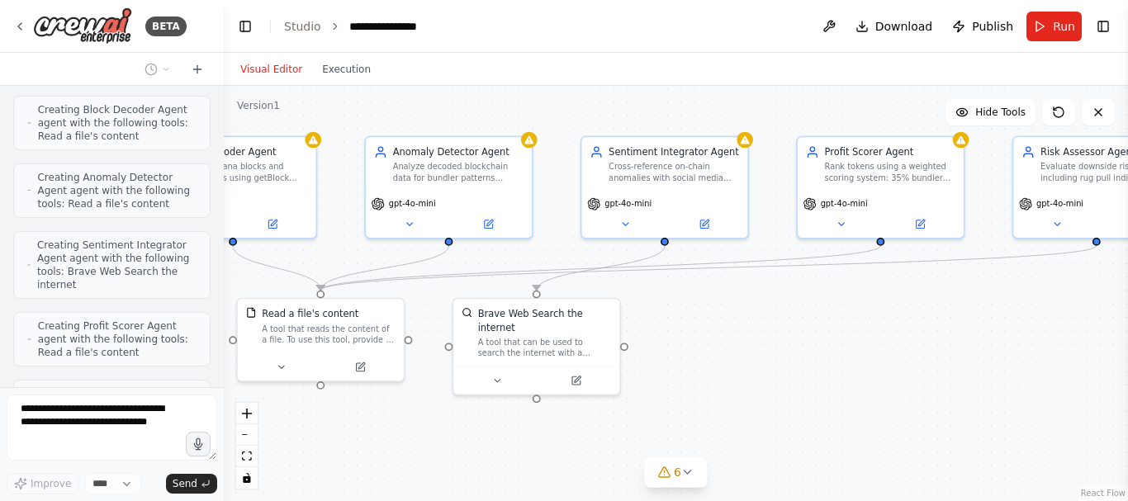
drag, startPoint x: 693, startPoint y: 138, endPoint x: 570, endPoint y: 103, distance: 127.8
click at [570, 103] on div ".deletable-edge-delete-btn { width: 20px; height: 20px; border: 0px solid #ffff…" at bounding box center [676, 293] width 904 height 415
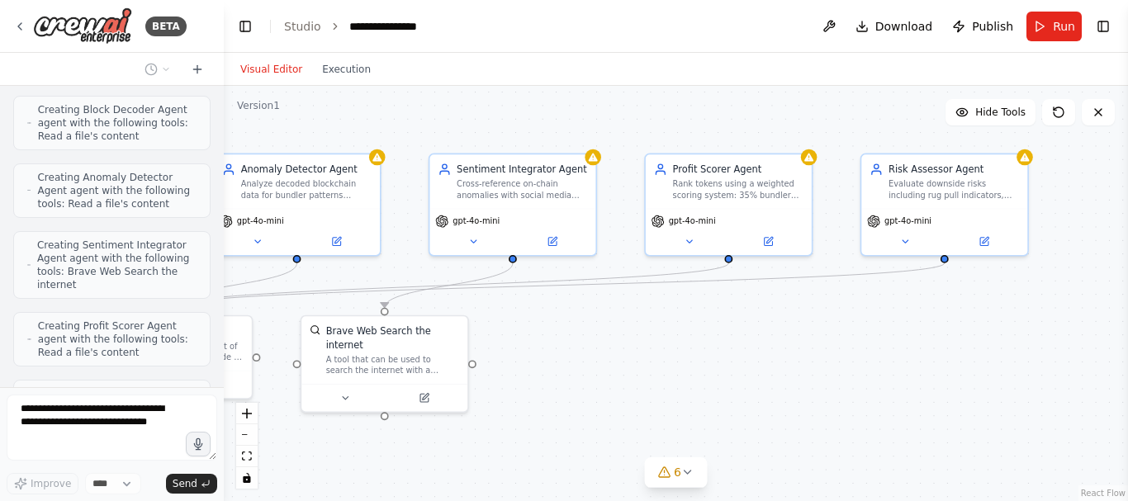
drag, startPoint x: 570, startPoint y: 103, endPoint x: 386, endPoint y: 135, distance: 186.0
click at [386, 135] on div ".deletable-edge-delete-btn { width: 20px; height: 20px; border: 0px solid #ffff…" at bounding box center [676, 293] width 904 height 415
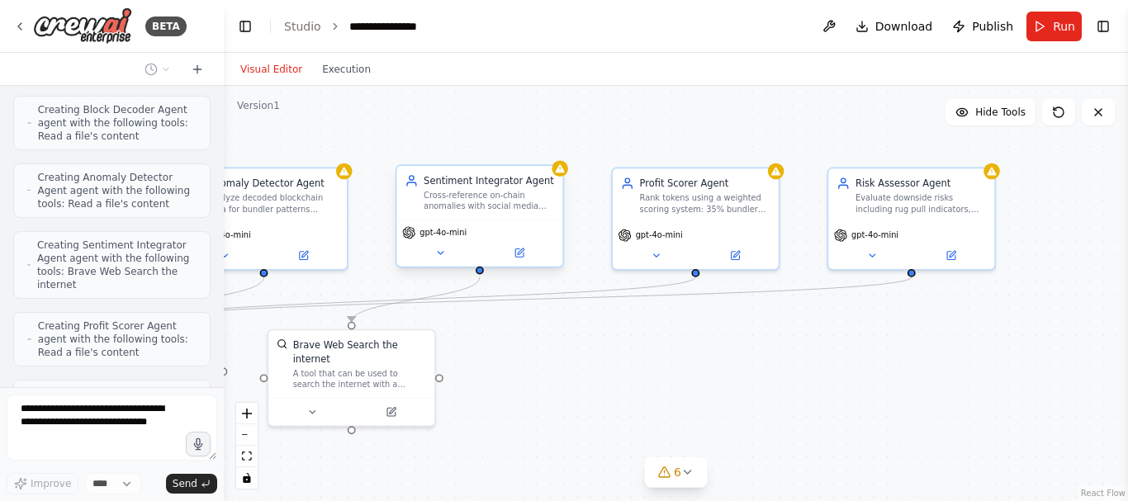
scroll to position [3110, 0]
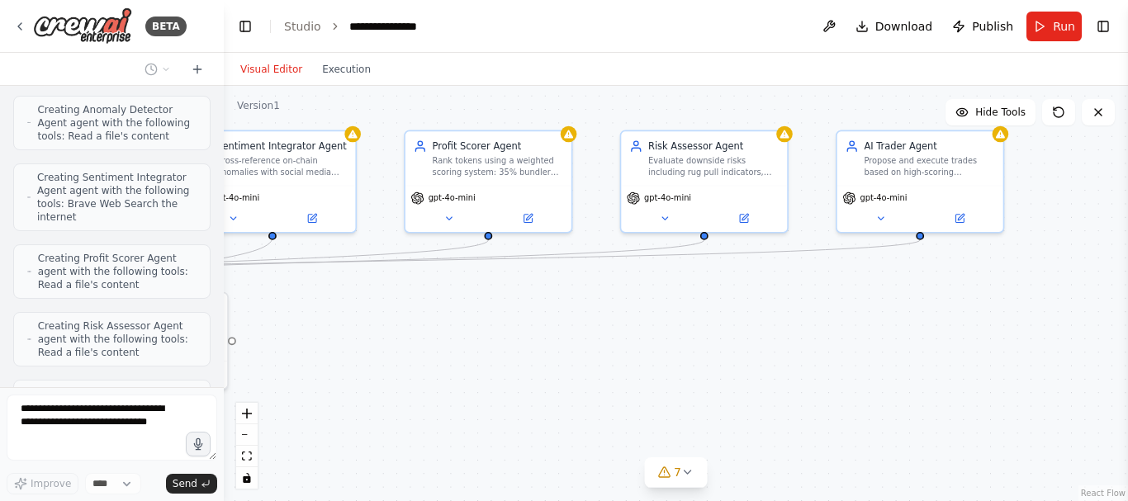
drag, startPoint x: 721, startPoint y: 373, endPoint x: 496, endPoint y: 334, distance: 227.9
click at [496, 334] on div ".deletable-edge-delete-btn { width: 20px; height: 20px; border: 0px solid #ffff…" at bounding box center [676, 293] width 904 height 415
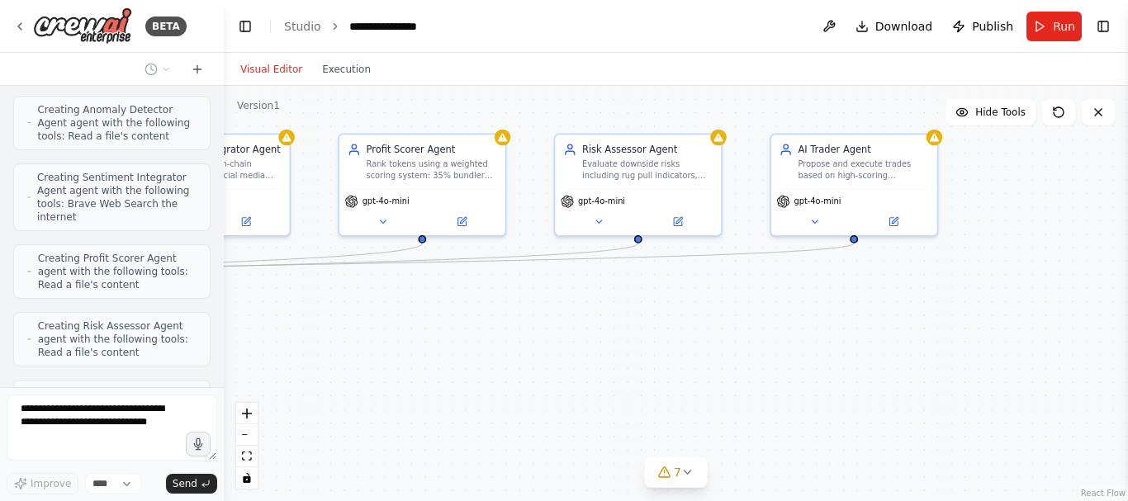
drag, startPoint x: 495, startPoint y: 334, endPoint x: 447, endPoint y: 339, distance: 49.0
click at [447, 339] on div ".deletable-edge-delete-btn { width: 20px; height: 20px; border: 0px solid #ffff…" at bounding box center [676, 293] width 904 height 415
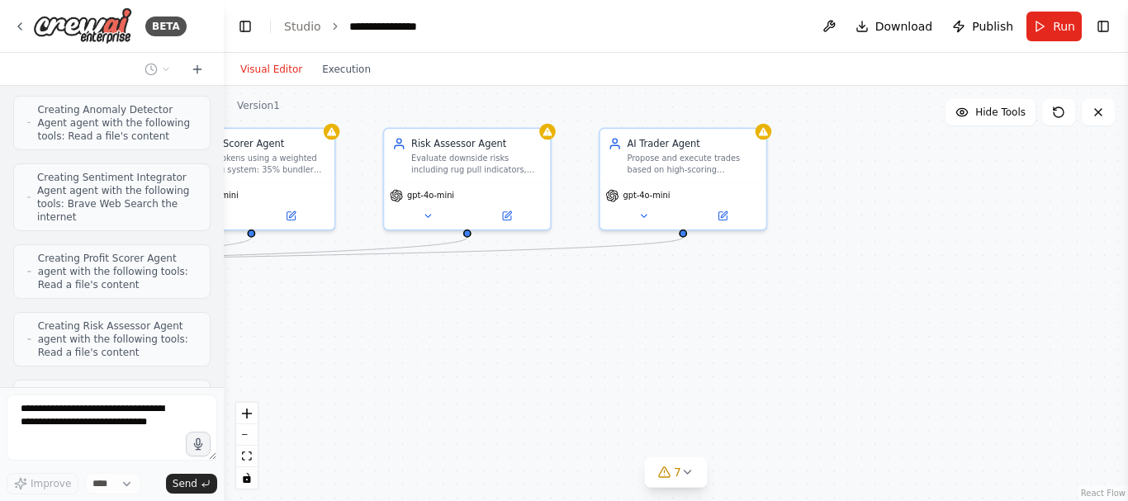
drag, startPoint x: 447, startPoint y: 340, endPoint x: 274, endPoint y: 327, distance: 173.1
click at [274, 327] on div ".deletable-edge-delete-btn { width: 20px; height: 20px; border: 0px solid #ffff…" at bounding box center [676, 293] width 904 height 415
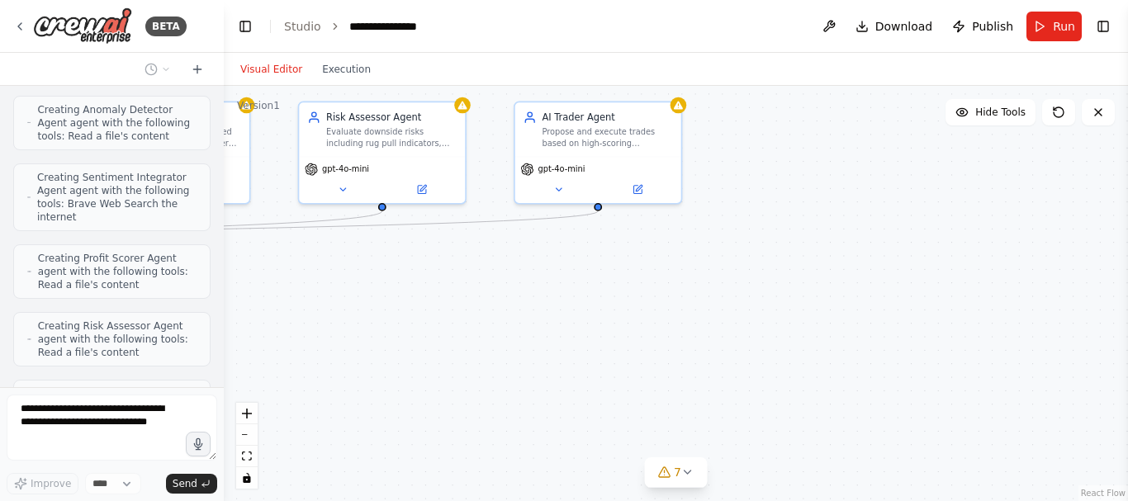
scroll to position [3177, 0]
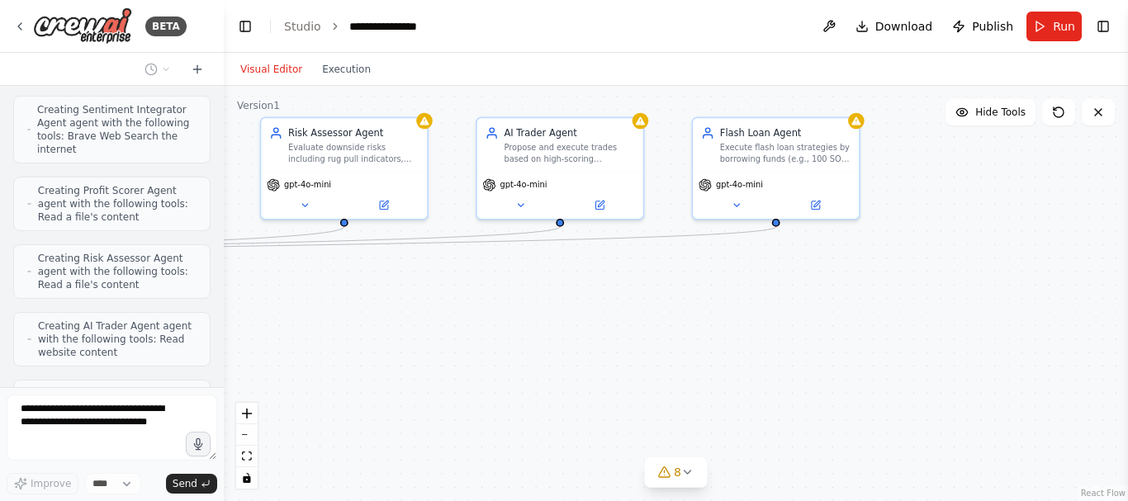
drag, startPoint x: 552, startPoint y: 306, endPoint x: 425, endPoint y: 304, distance: 126.3
click at [425, 304] on div ".deletable-edge-delete-btn { width: 20px; height: 20px; border: 0px solid #ffff…" at bounding box center [676, 293] width 904 height 415
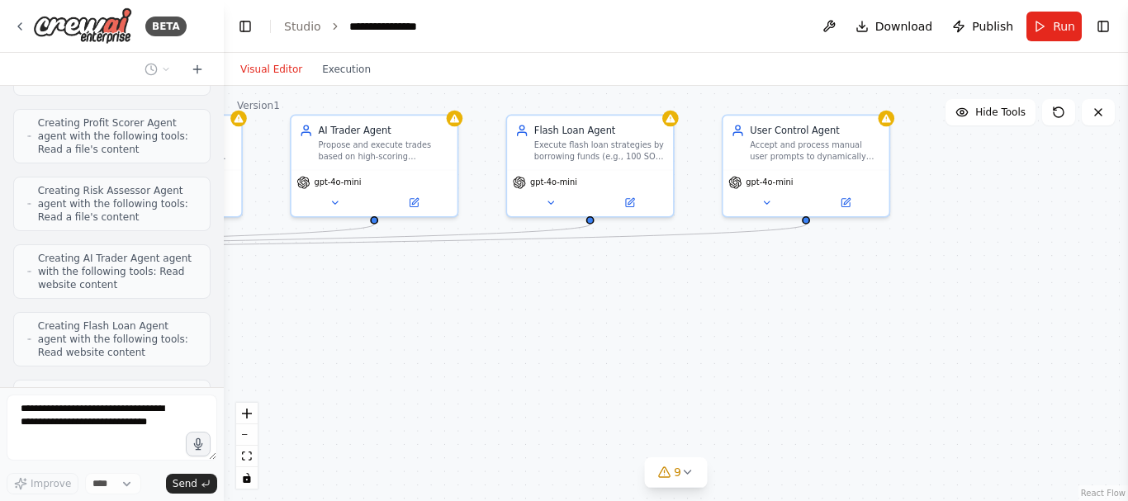
drag, startPoint x: 680, startPoint y: 322, endPoint x: 501, endPoint y: 318, distance: 179.2
click at [501, 318] on div ".deletable-edge-delete-btn { width: 20px; height: 20px; border: 0px solid #ffff…" at bounding box center [676, 293] width 904 height 415
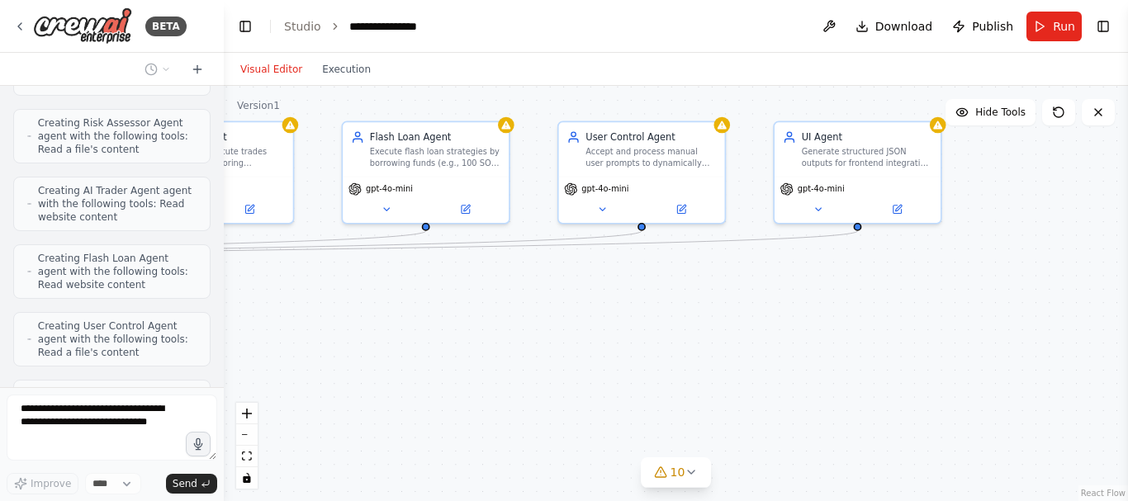
drag, startPoint x: 502, startPoint y: 318, endPoint x: 335, endPoint y: 324, distance: 166.9
click at [335, 324] on div ".deletable-edge-delete-btn { width: 20px; height: 20px; border: 0px solid #ffff…" at bounding box center [676, 293] width 904 height 415
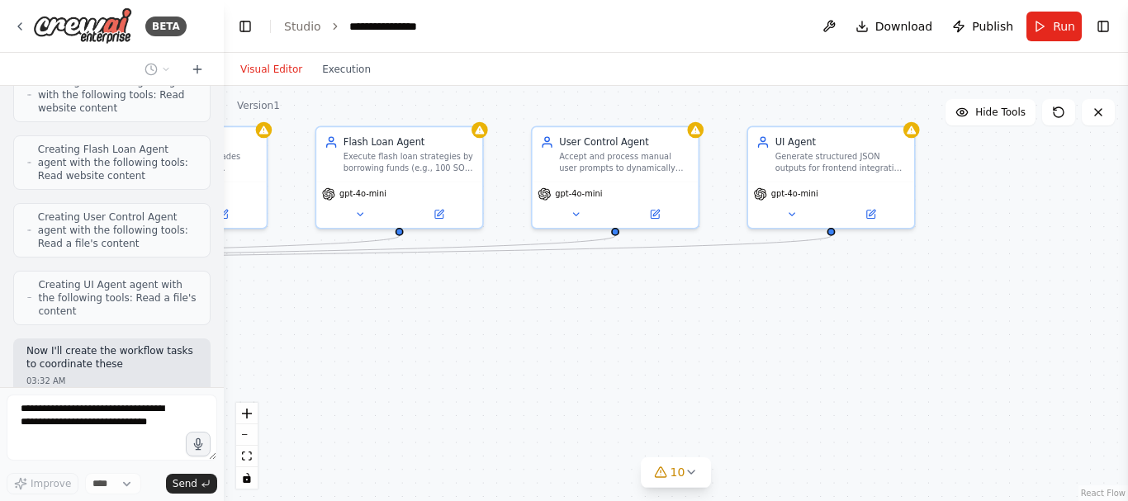
scroll to position [3435, 0]
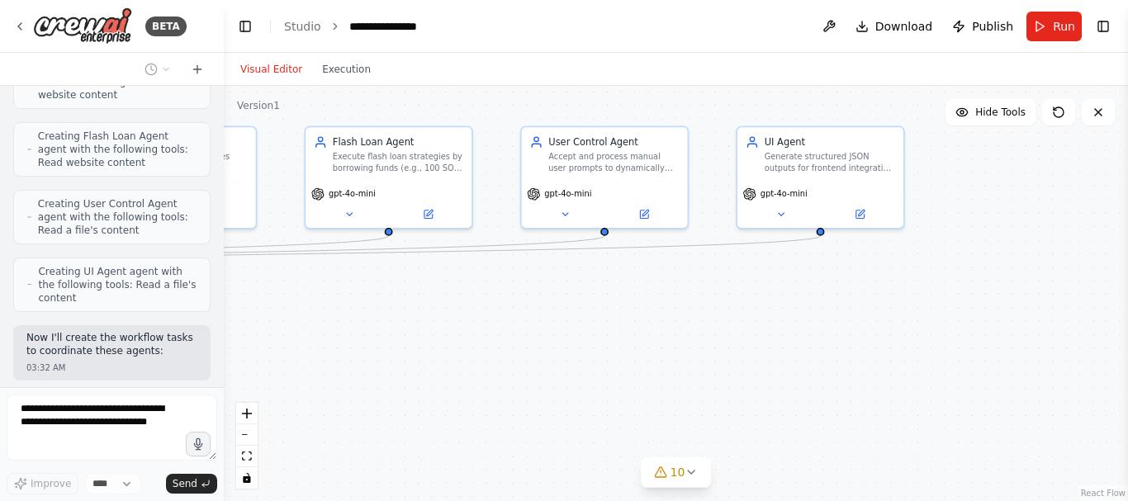
drag, startPoint x: 537, startPoint y: 310, endPoint x: 500, endPoint y: 310, distance: 36.3
click at [500, 310] on div ".deletable-edge-delete-btn { width: 20px; height: 20px; border: 0px solid #ffff…" at bounding box center [676, 293] width 904 height 415
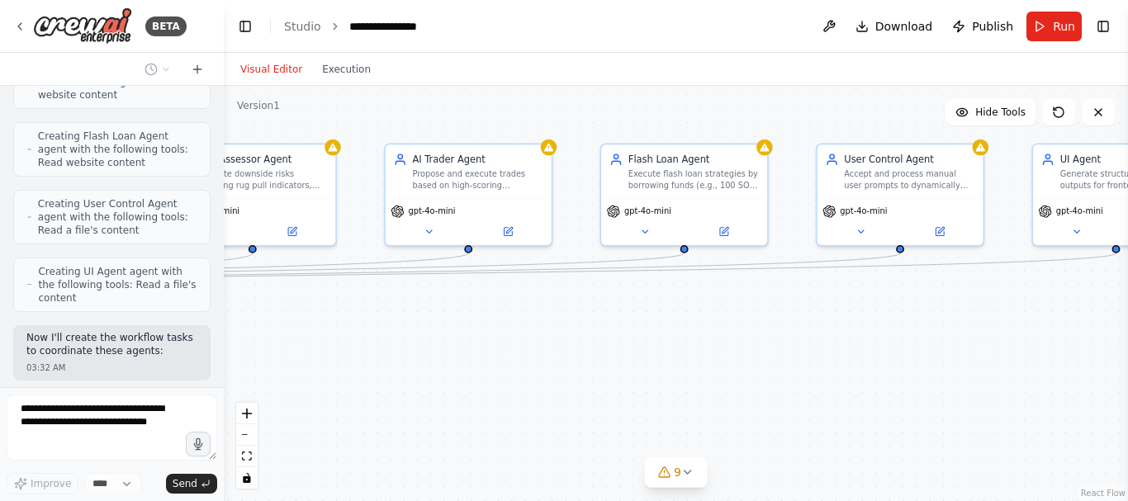
drag, startPoint x: 500, startPoint y: 310, endPoint x: 812, endPoint y: 323, distance: 311.5
click at [812, 323] on div ".deletable-edge-delete-btn { width: 20px; height: 20px; border: 0px solid #ffff…" at bounding box center [676, 293] width 904 height 415
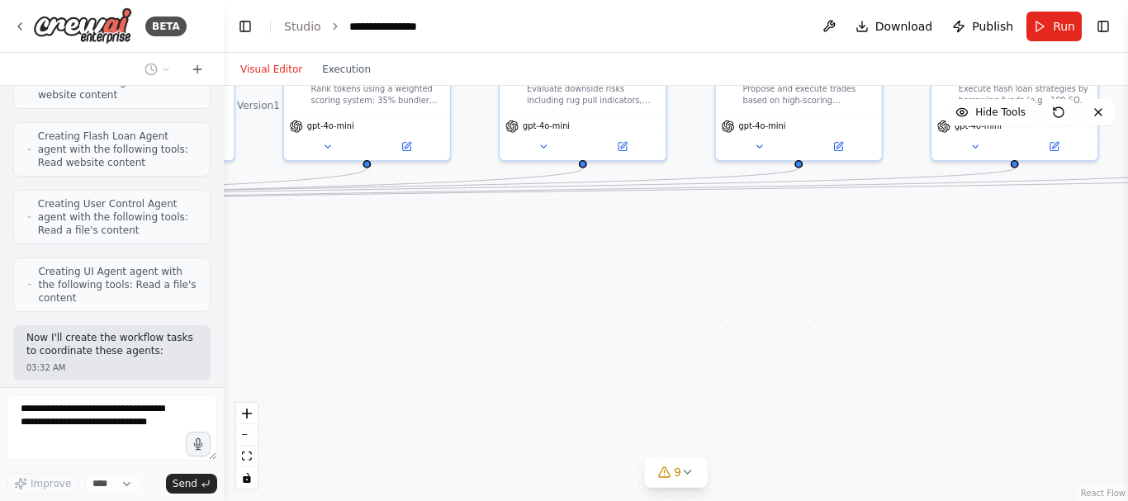
drag, startPoint x: 812, startPoint y: 323, endPoint x: 1127, endPoint y: 238, distance: 325.9
click at [1127, 238] on div "BETA RPC Fetcher Agent (LLM: Gemini 1.5 Pro - excels in API orchestration and R…" at bounding box center [564, 250] width 1128 height 501
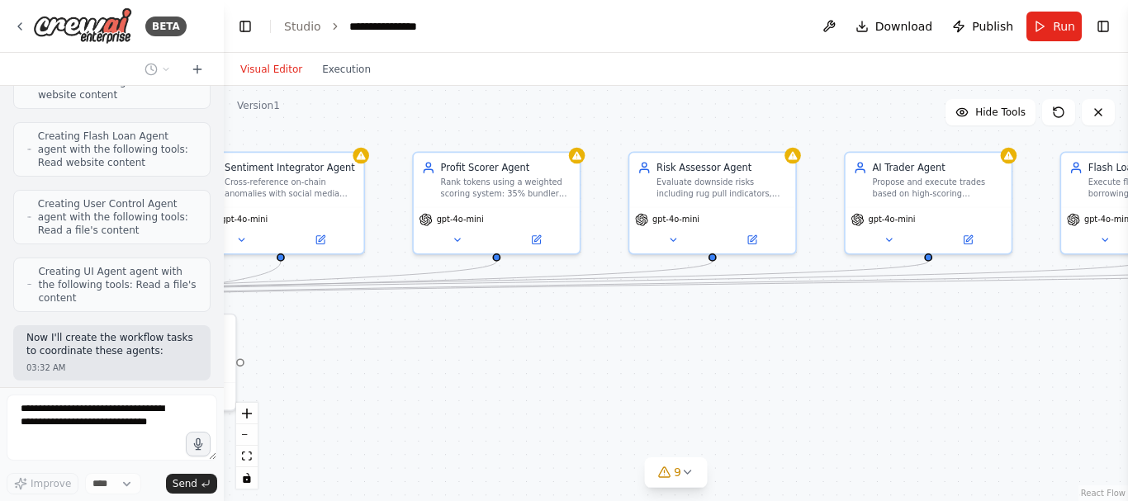
drag, startPoint x: 582, startPoint y: 249, endPoint x: 713, endPoint y: 353, distance: 166.3
click at [713, 353] on div ".deletable-edge-delete-btn { width: 20px; height: 20px; border: 0px solid #ffff…" at bounding box center [676, 293] width 904 height 415
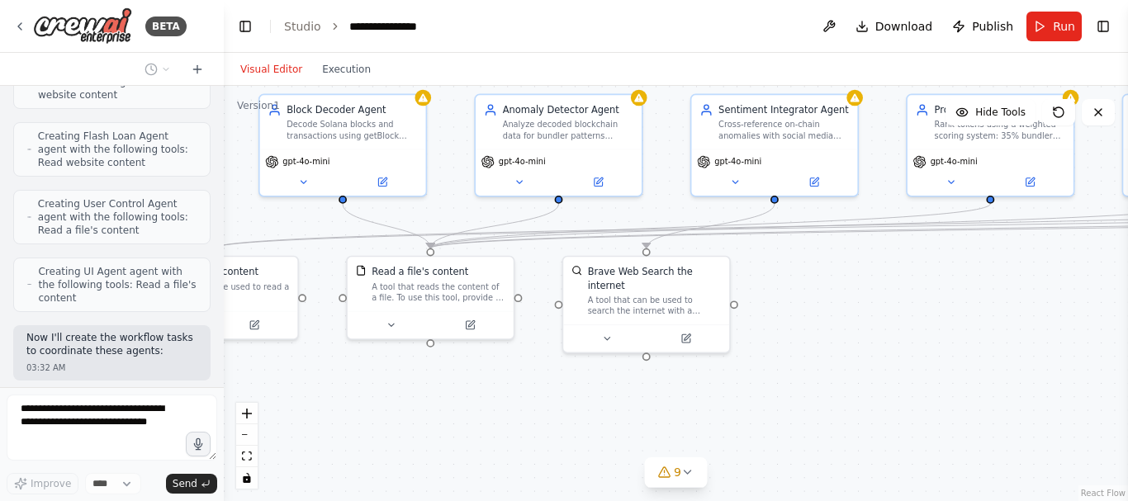
drag, startPoint x: 523, startPoint y: 329, endPoint x: 1016, endPoint y: 271, distance: 497.2
click at [1016, 271] on div ".deletable-edge-delete-btn { width: 20px; height: 20px; border: 0px solid #ffff…" at bounding box center [676, 293] width 904 height 415
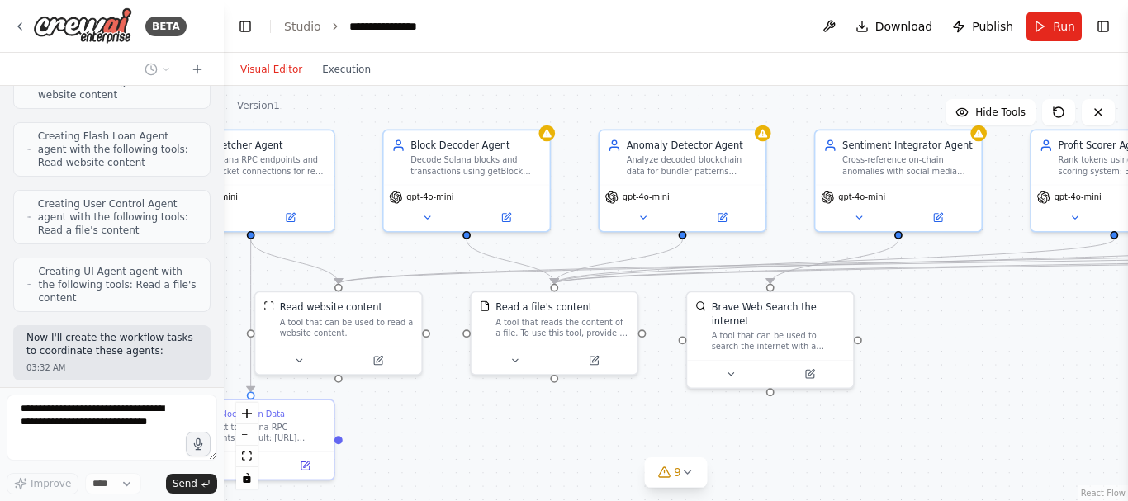
scroll to position [3489, 0]
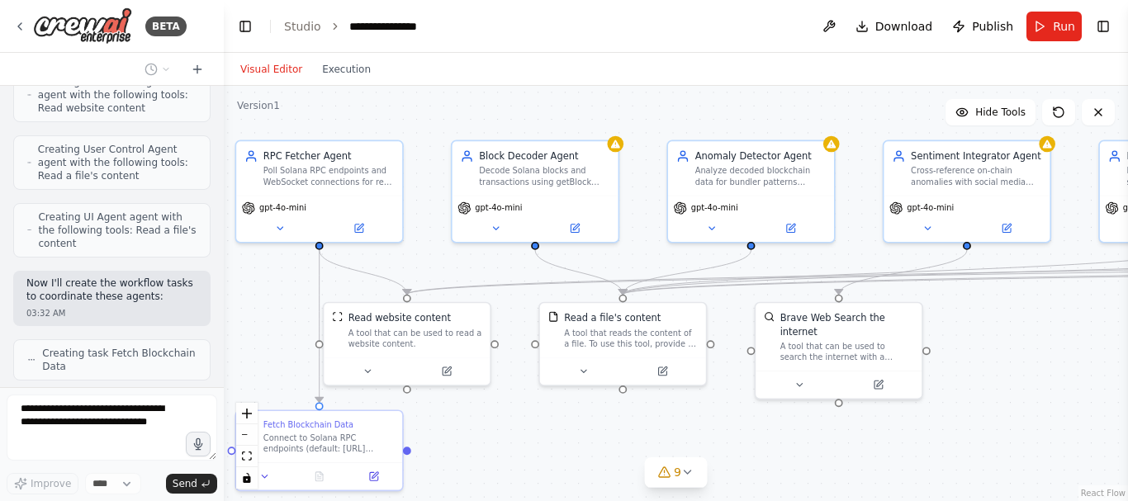
drag, startPoint x: 936, startPoint y: 292, endPoint x: 1127, endPoint y: 335, distance: 196.3
click at [1127, 335] on div "BETA RPC Fetcher Agent (LLM: Gemini 1.5 Pro - excels in API orchestration and R…" at bounding box center [564, 250] width 1128 height 501
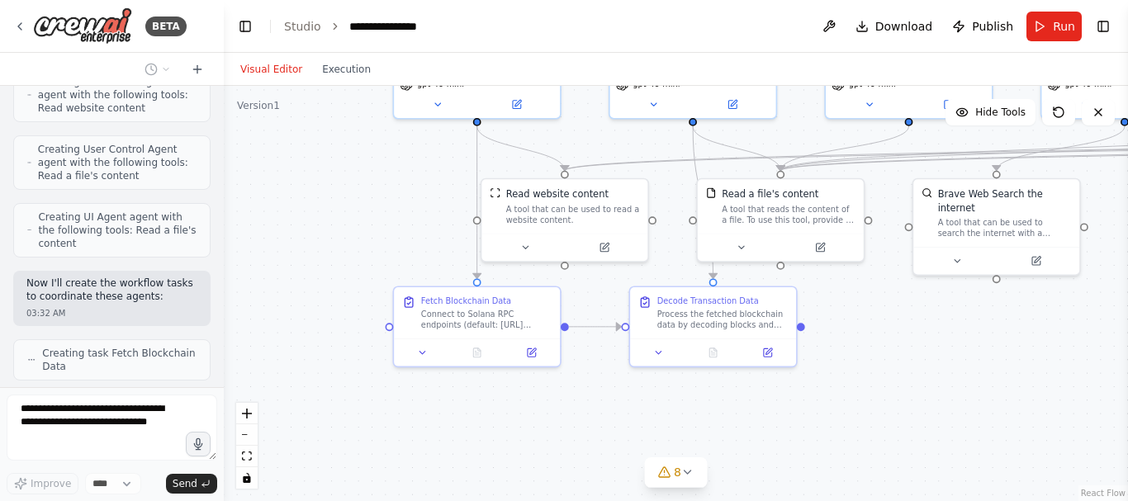
drag, startPoint x: 718, startPoint y: 400, endPoint x: 876, endPoint y: 280, distance: 198.5
click at [876, 280] on div ".deletable-edge-delete-btn { width: 20px; height: 20px; border: 0px solid #ffff…" at bounding box center [676, 293] width 904 height 415
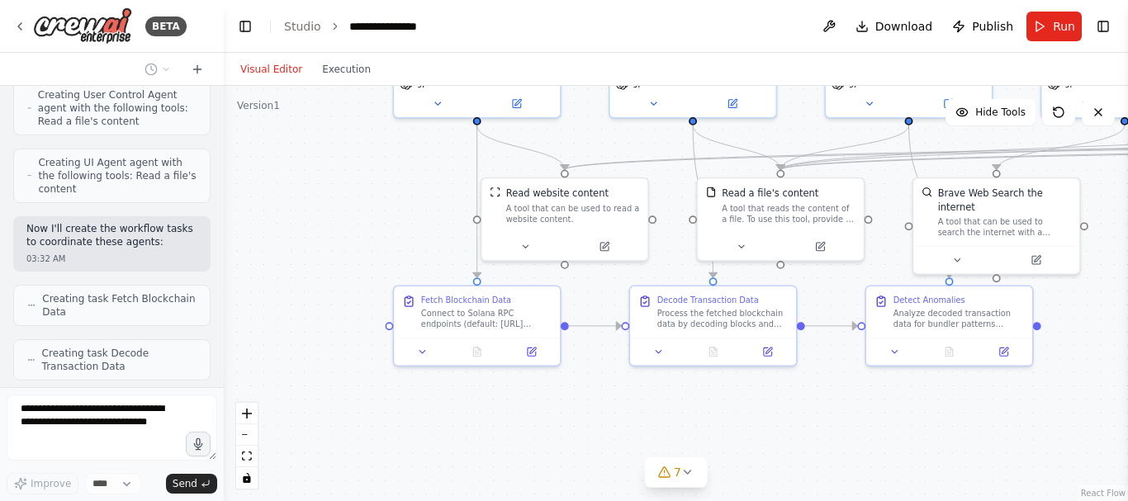
scroll to position [3531, 0]
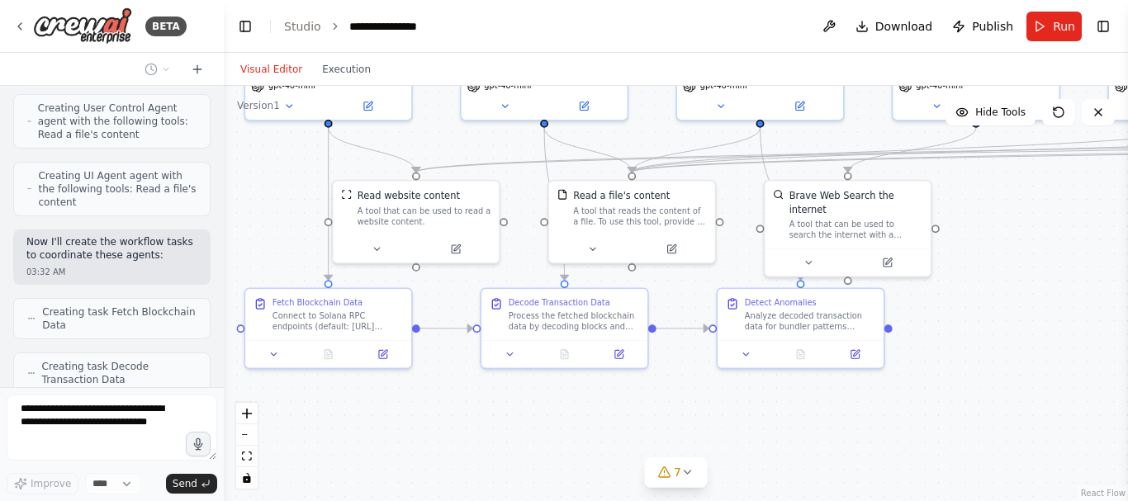
drag, startPoint x: 828, startPoint y: 312, endPoint x: 671, endPoint y: 315, distance: 156.9
click at [671, 315] on div ".deletable-edge-delete-btn { width: 20px; height: 20px; border: 0px solid #ffff…" at bounding box center [676, 293] width 904 height 415
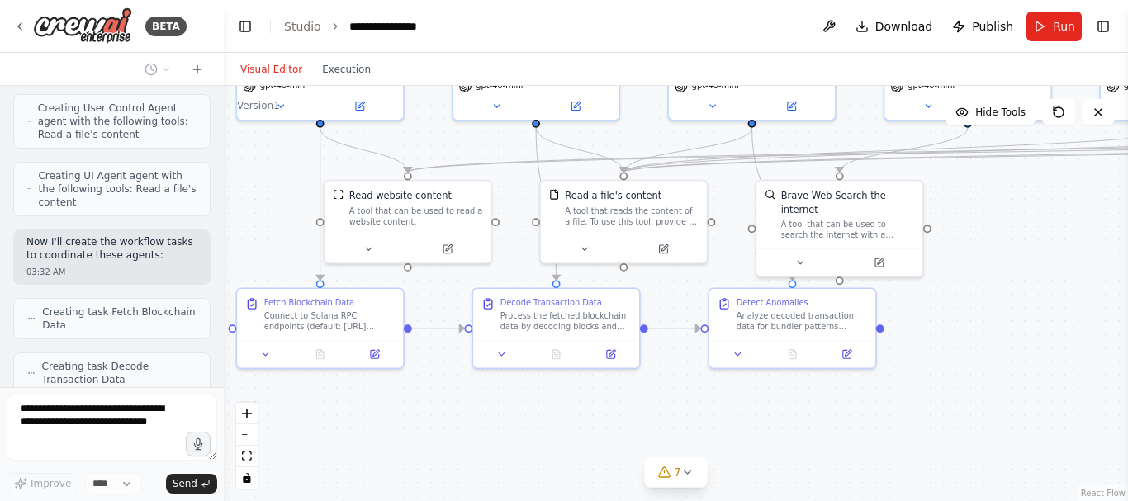
scroll to position [3585, 0]
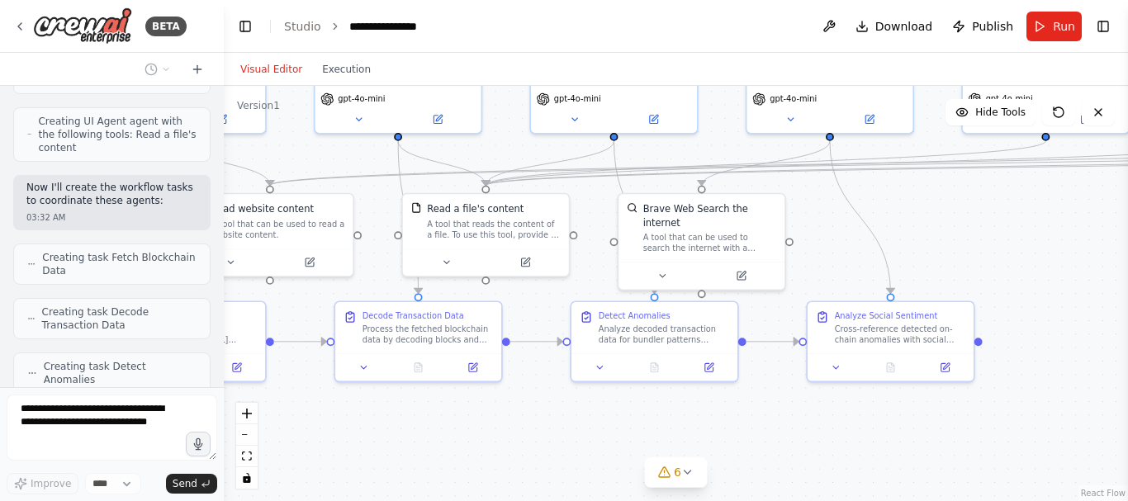
drag, startPoint x: 841, startPoint y: 396, endPoint x: 703, endPoint y: 408, distance: 138.4
click at [703, 408] on div ".deletable-edge-delete-btn { width: 20px; height: 20px; border: 0px solid #ffff…" at bounding box center [676, 293] width 904 height 415
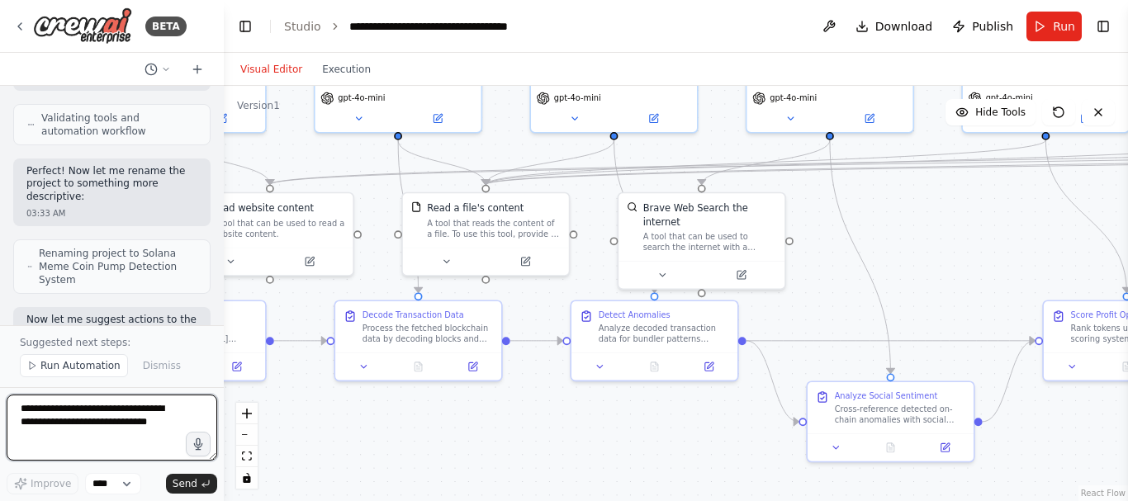
scroll to position [4853, 0]
click at [83, 434] on textarea at bounding box center [112, 428] width 211 height 66
type textarea "********"
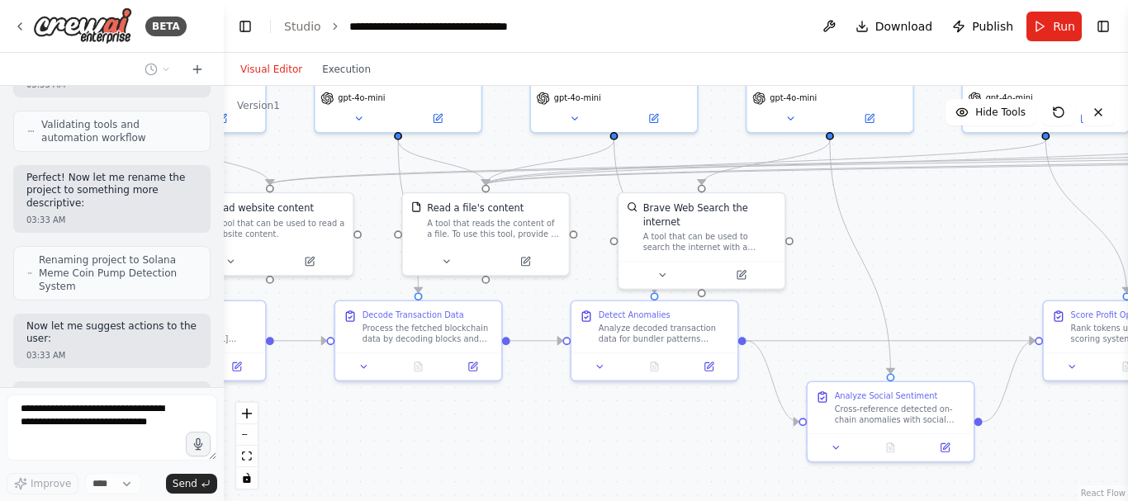
scroll to position [4890, 0]
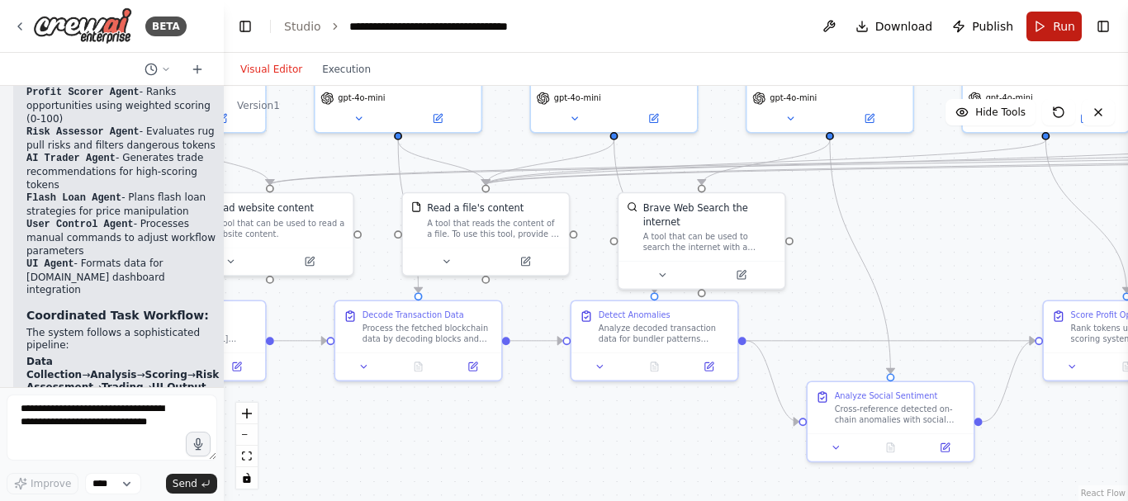
click at [1040, 21] on button "Run" at bounding box center [1053, 27] width 55 height 30
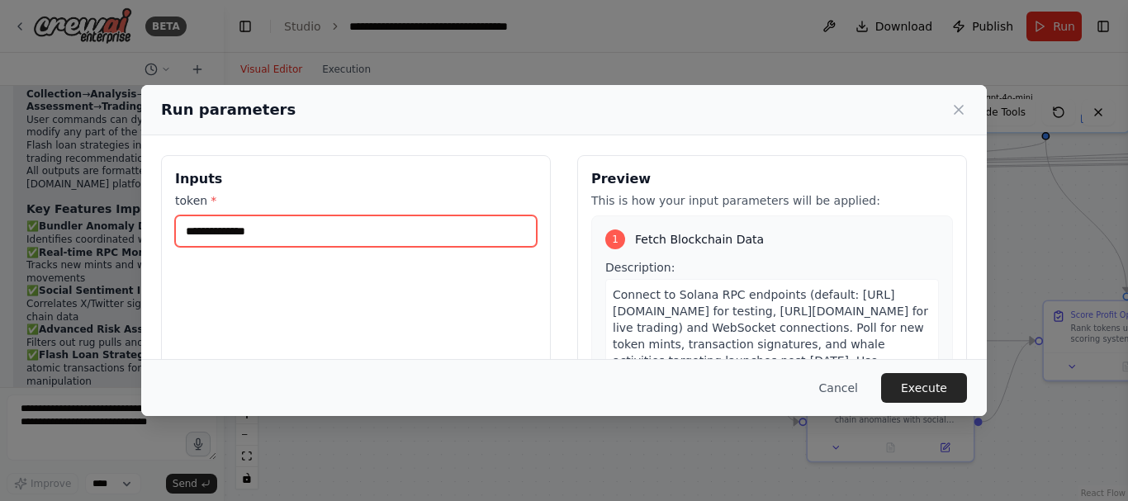
click at [356, 233] on input "token *" at bounding box center [356, 231] width 362 height 31
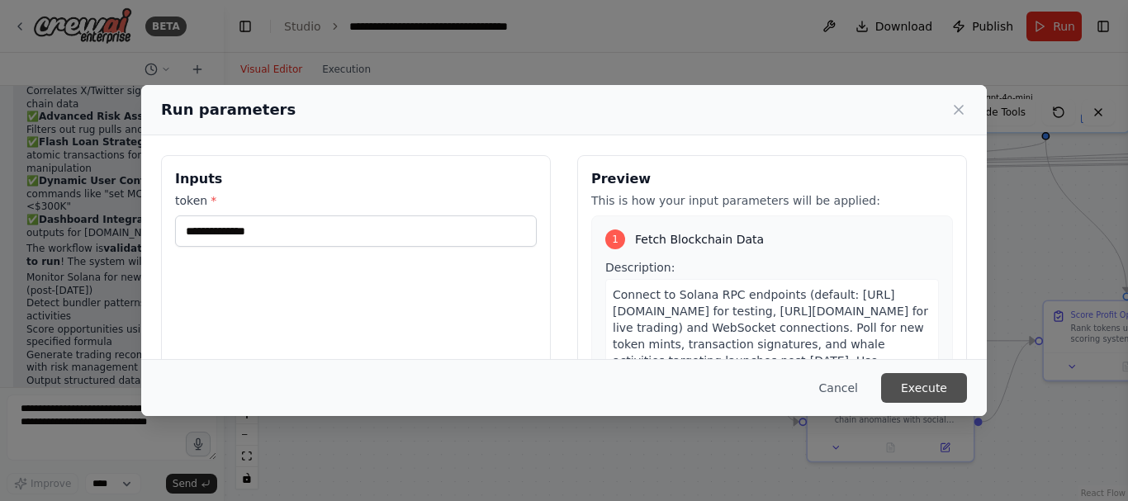
click at [908, 388] on button "Execute" at bounding box center [924, 388] width 86 height 30
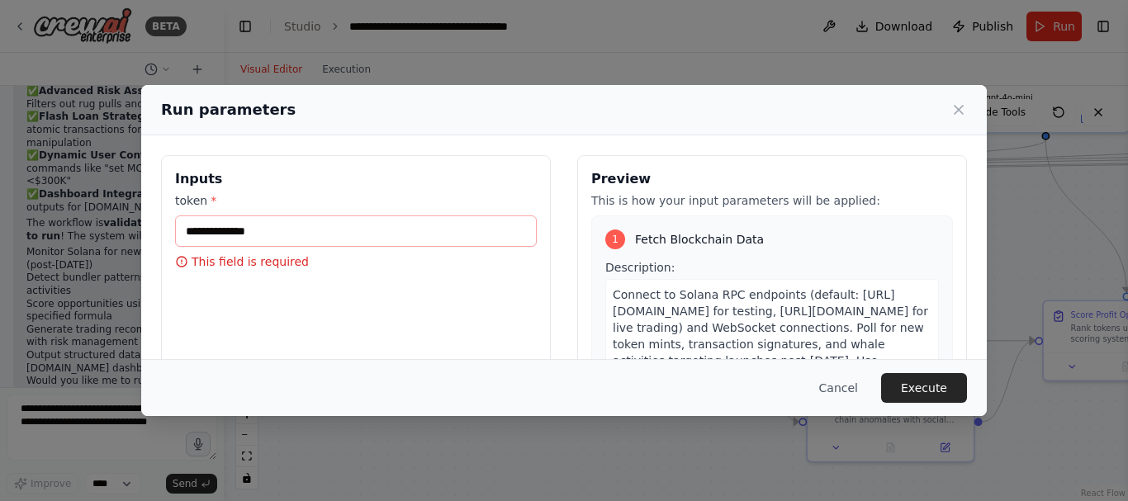
scroll to position [6144, 0]
click at [516, 458] on div "Run parameters Inputs token * This field is required Preview This is how your i…" at bounding box center [564, 250] width 1128 height 501
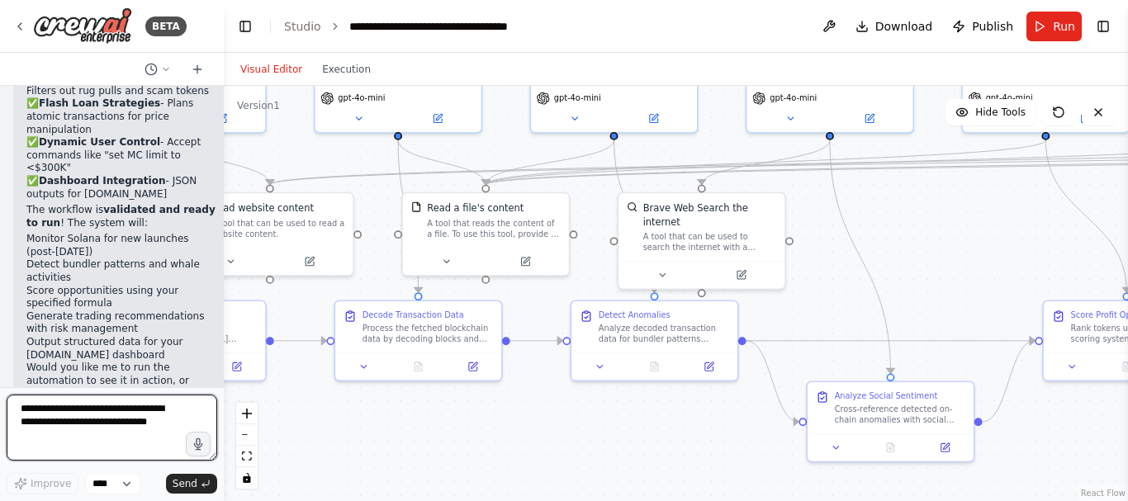
click at [104, 420] on textarea at bounding box center [112, 428] width 211 height 66
type textarea "**********"
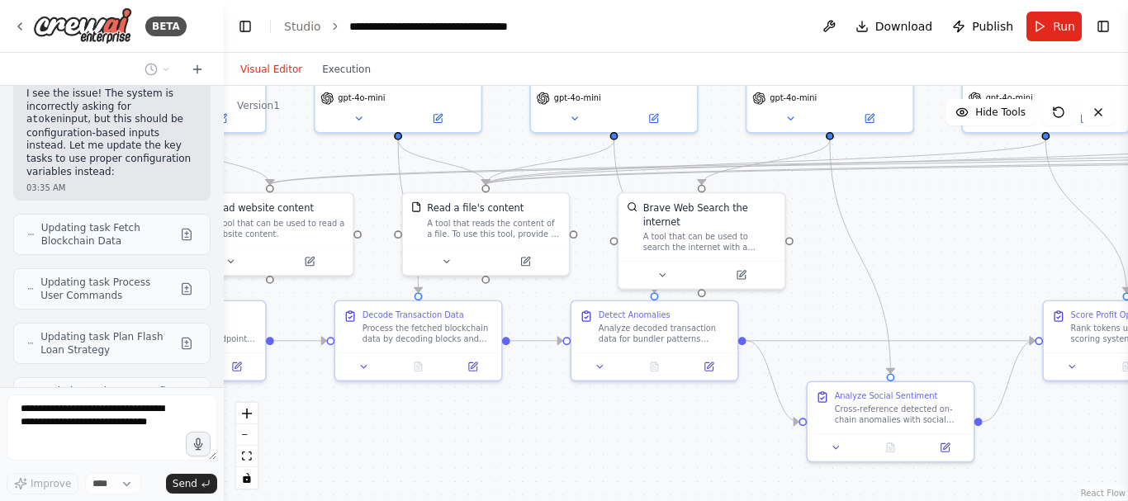
scroll to position [6851, 0]
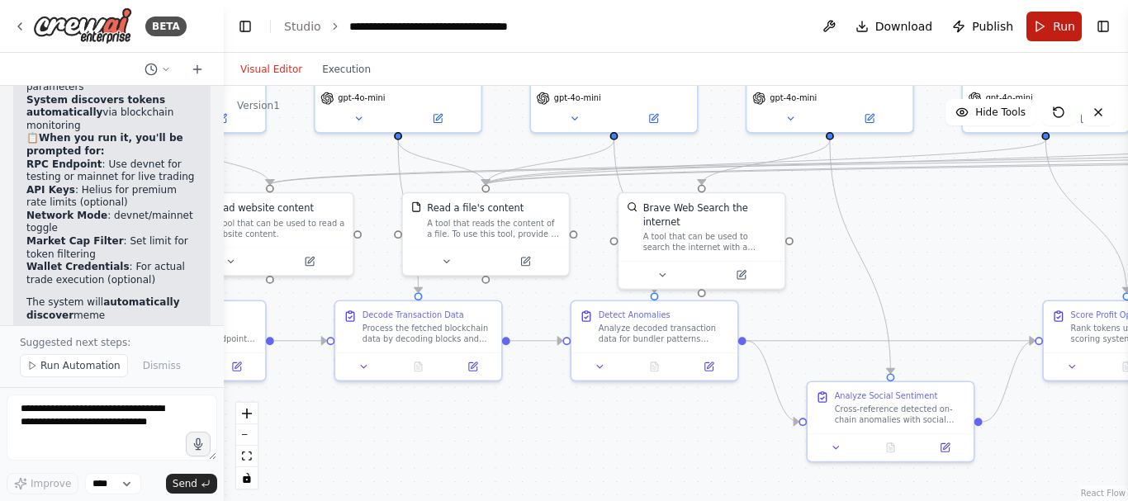
click at [1041, 31] on button "Run" at bounding box center [1053, 27] width 55 height 30
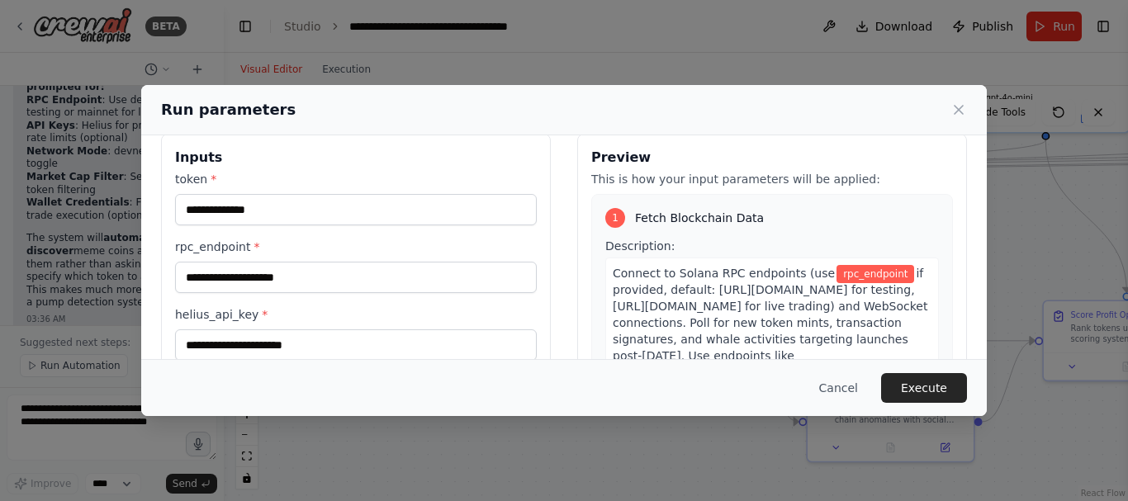
scroll to position [0, 0]
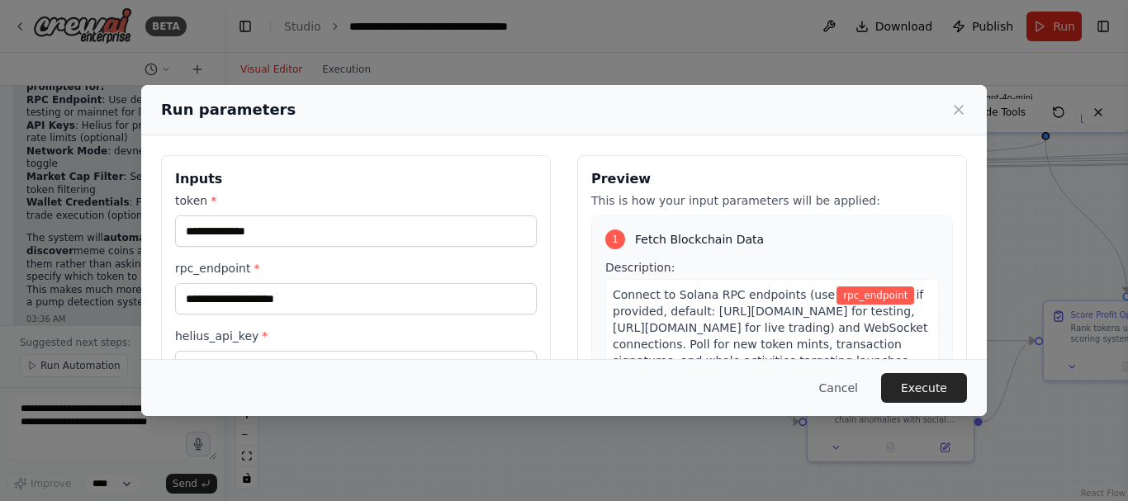
click at [99, 414] on div "Run parameters Inputs token * rpc_endpoint * helius_api_key * market_cap_limit …" at bounding box center [564, 250] width 1128 height 501
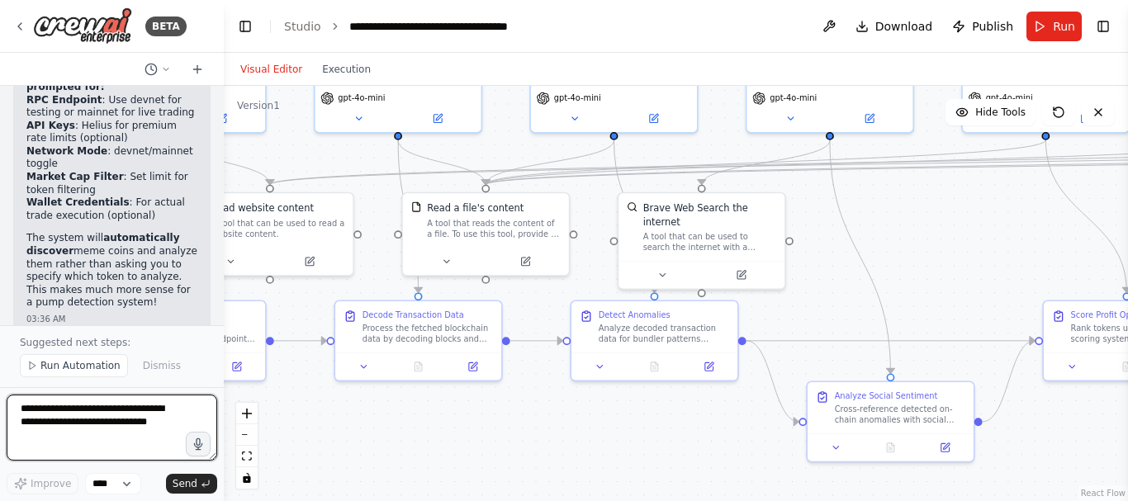
click at [99, 414] on textarea at bounding box center [112, 428] width 211 height 66
type textarea "**********"
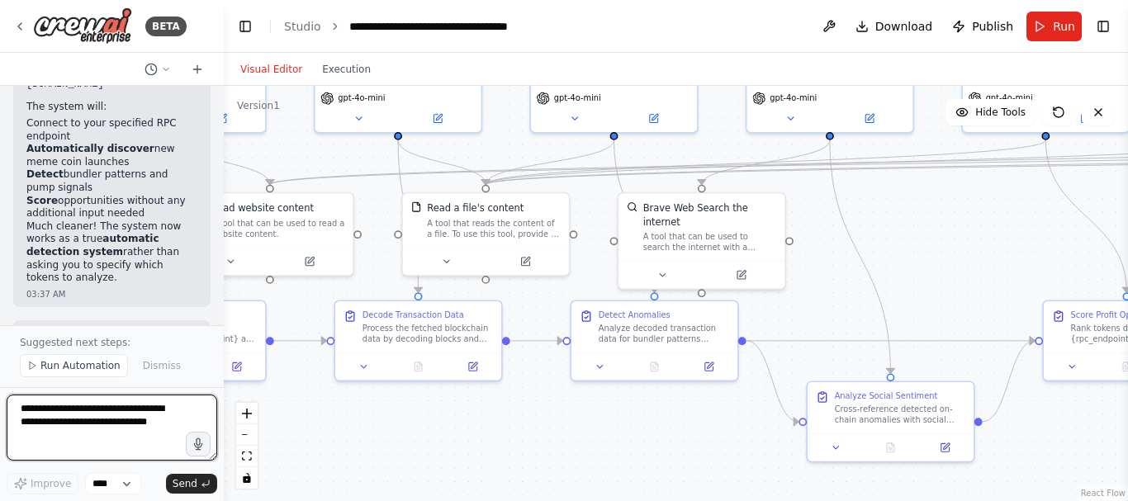
scroll to position [8498, 0]
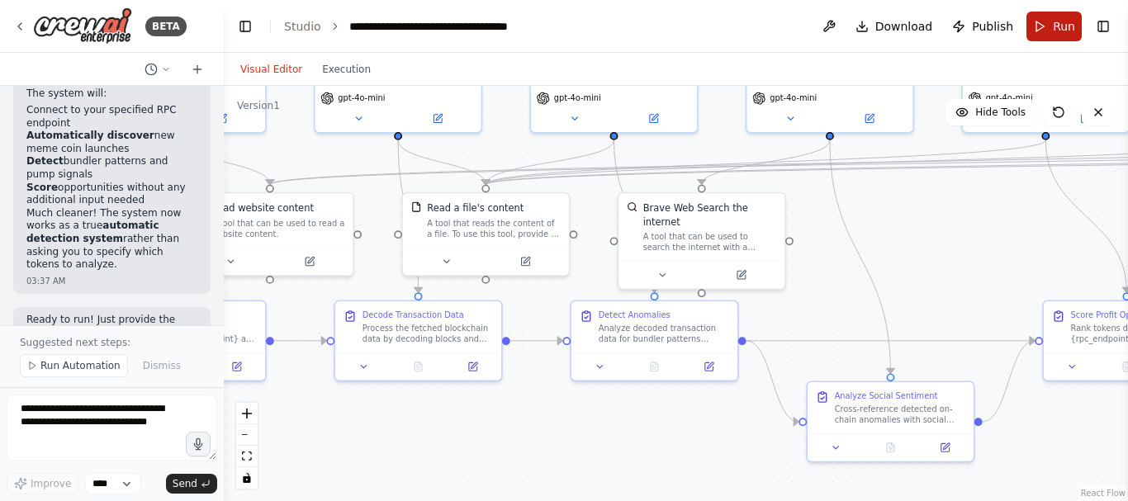
click at [1037, 30] on button "Run" at bounding box center [1053, 27] width 55 height 30
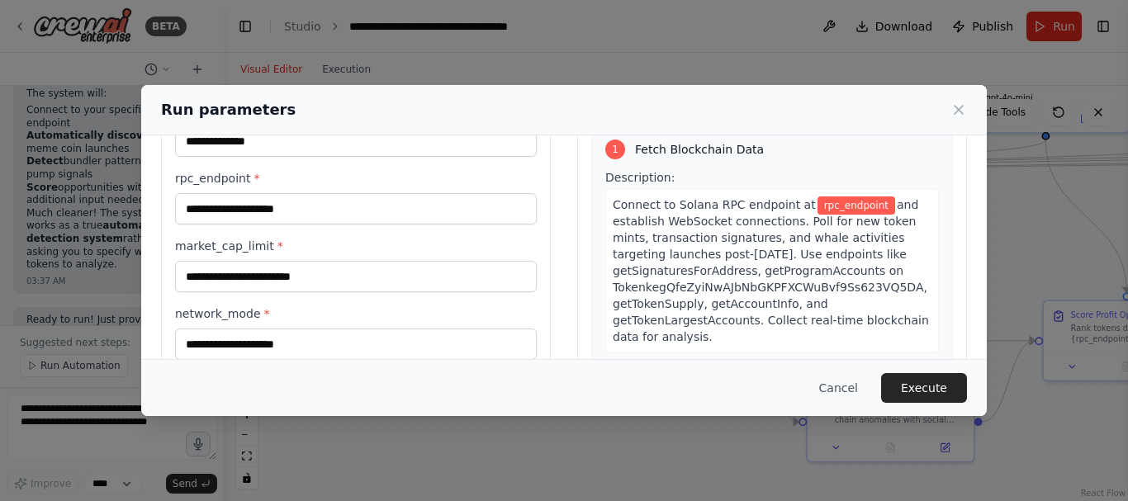
scroll to position [255, 0]
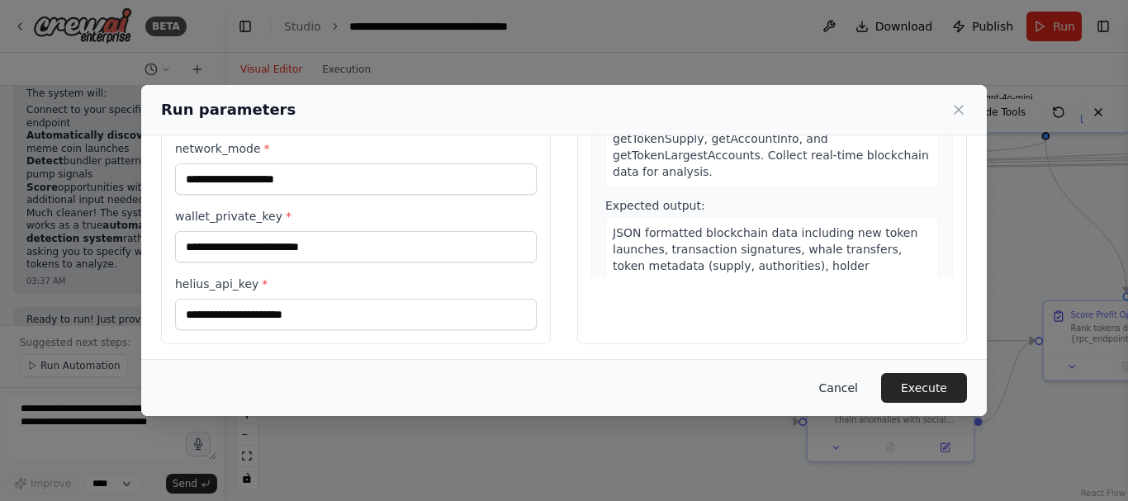
click at [838, 397] on button "Cancel" at bounding box center [838, 388] width 65 height 30
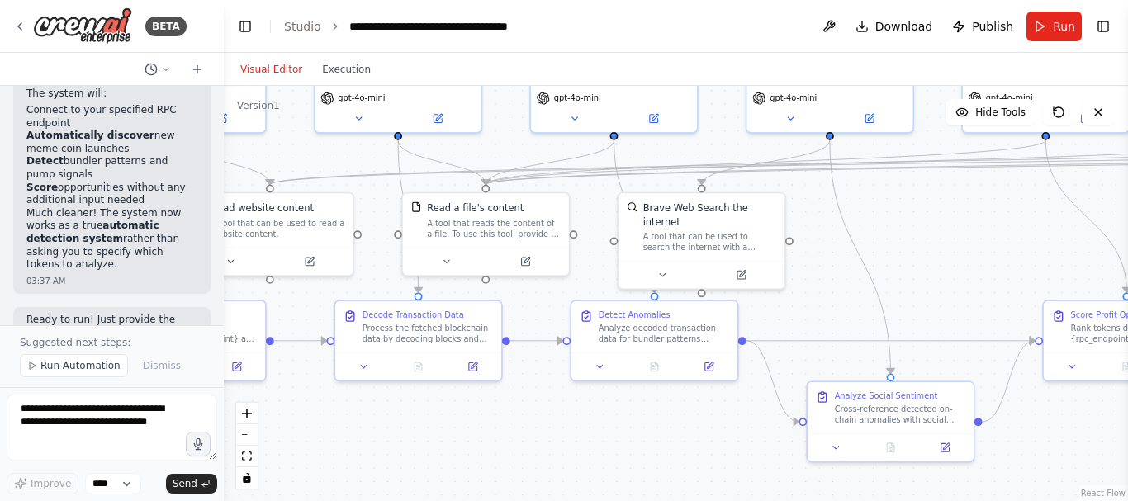
click at [92, 366] on span "Run Automation" at bounding box center [80, 365] width 80 height 13
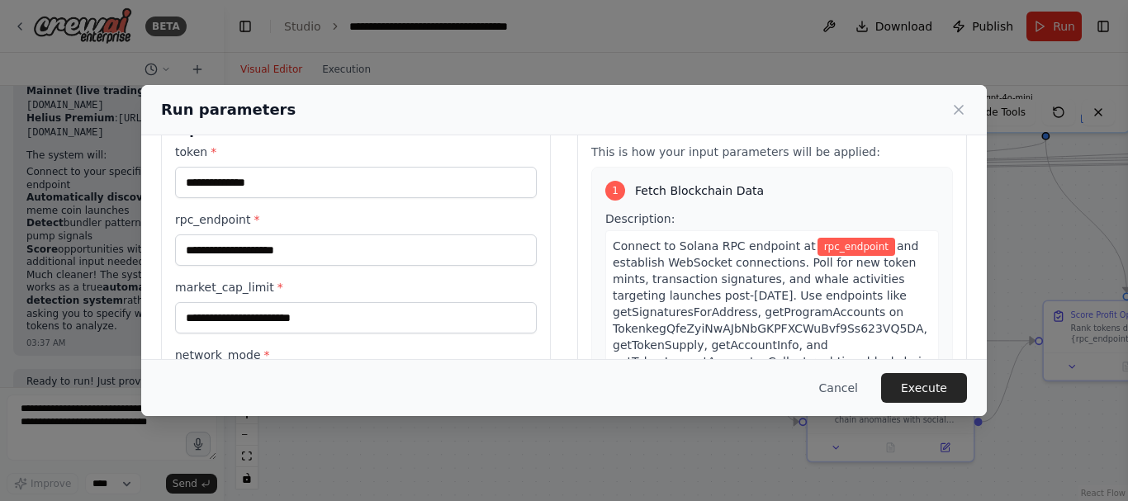
scroll to position [36, 0]
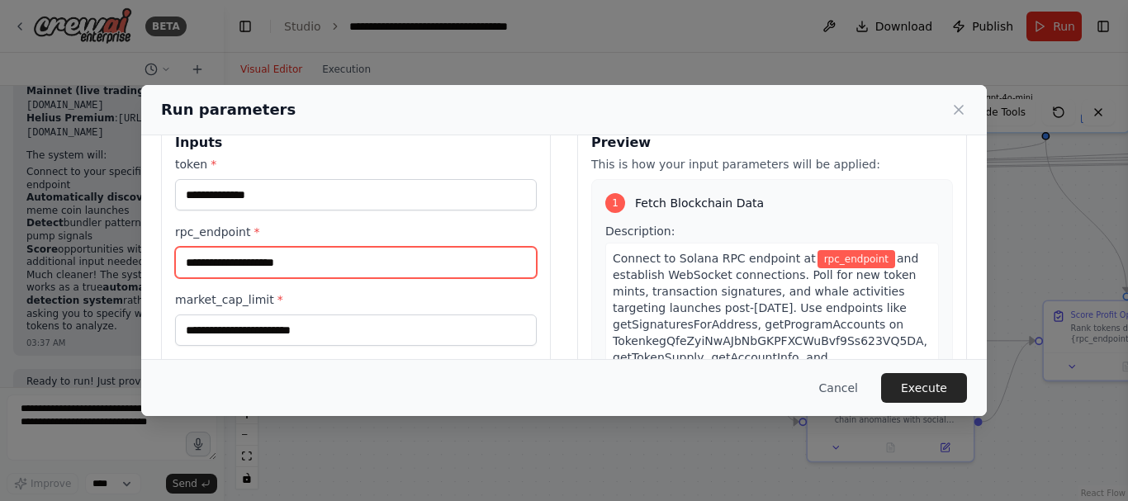
click at [383, 256] on input "rpc_endpoint *" at bounding box center [356, 262] width 362 height 31
paste input "**********"
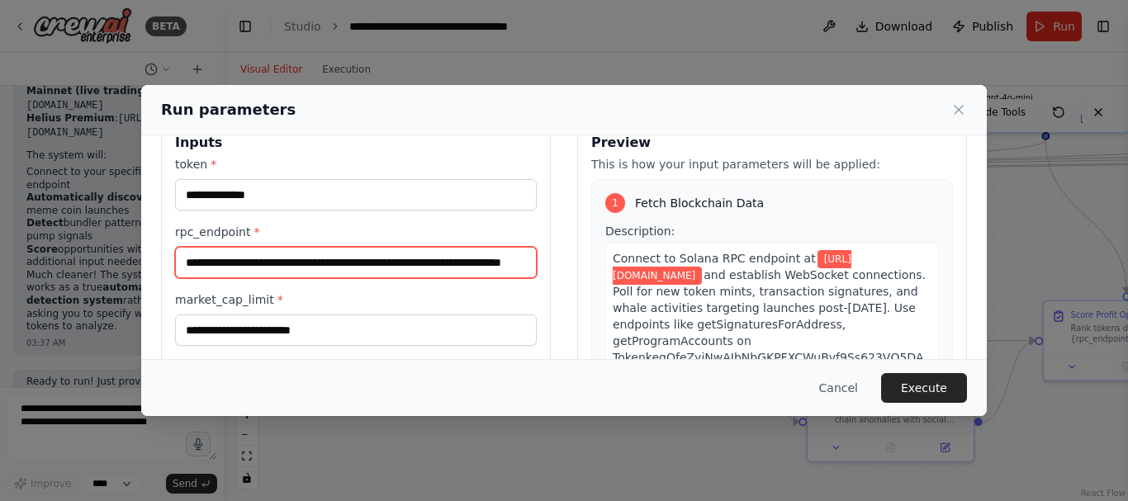
scroll to position [0, 95]
drag, startPoint x: 302, startPoint y: 263, endPoint x: 540, endPoint y: 263, distance: 237.8
click at [540, 263] on div "**********" at bounding box center [356, 341] width 390 height 444
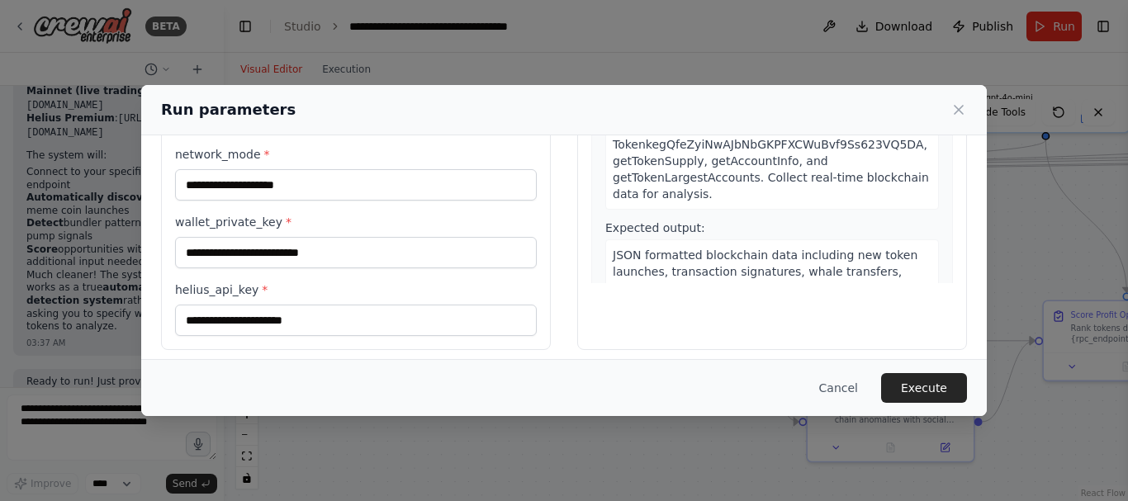
scroll to position [249, 0]
type input "**********"
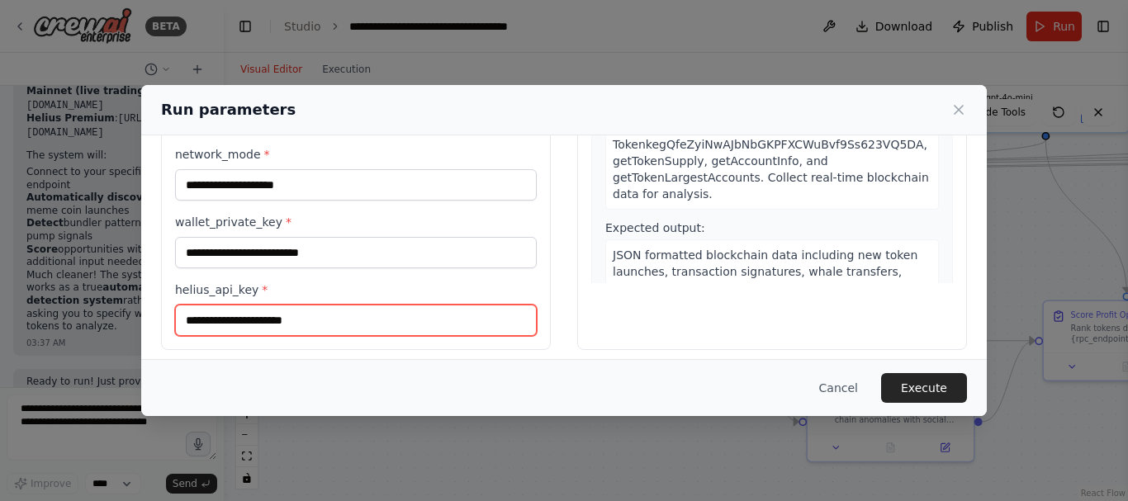
click at [329, 315] on input "helius_api_key *" at bounding box center [356, 320] width 362 height 31
paste input "**********"
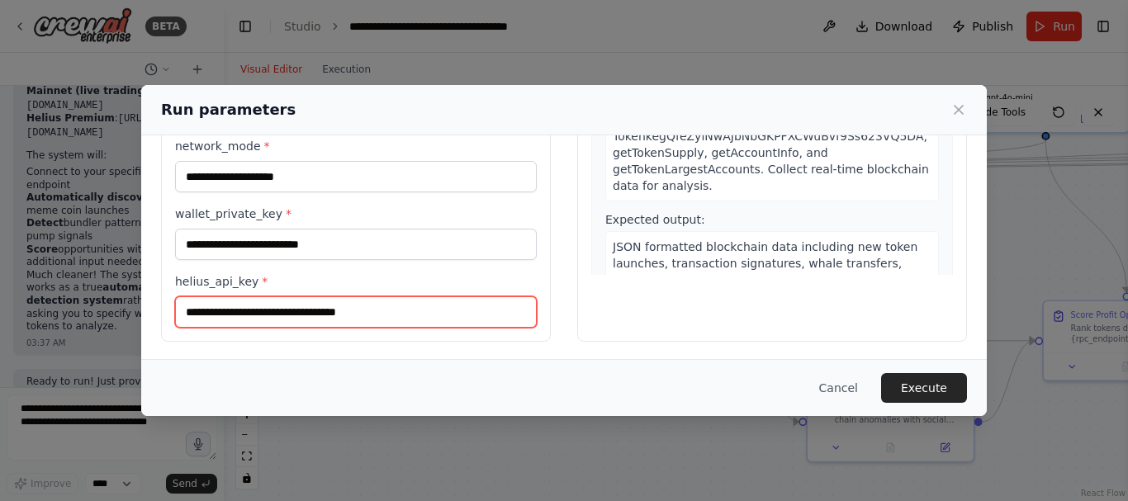
scroll to position [260, 0]
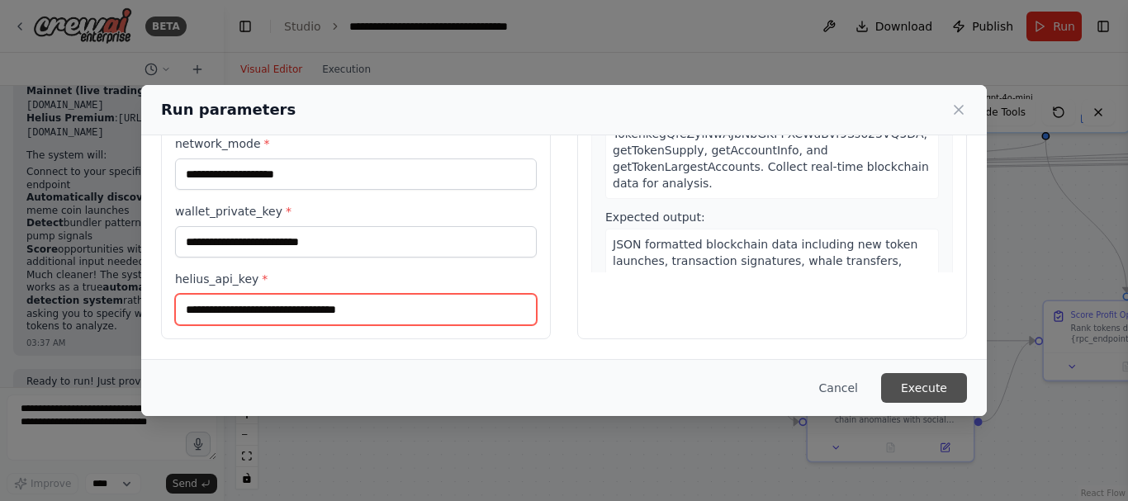
type input "**********"
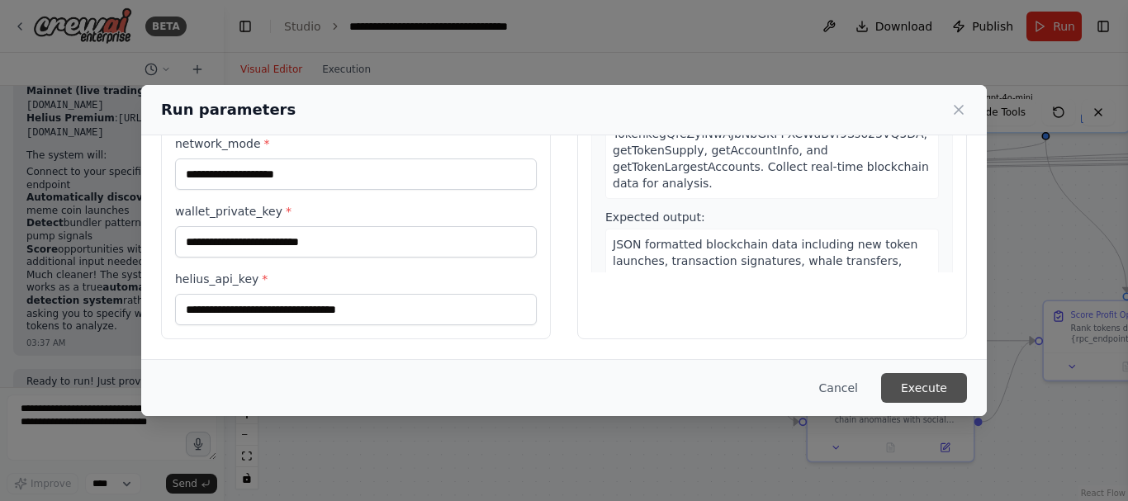
click at [942, 387] on button "Execute" at bounding box center [924, 388] width 86 height 30
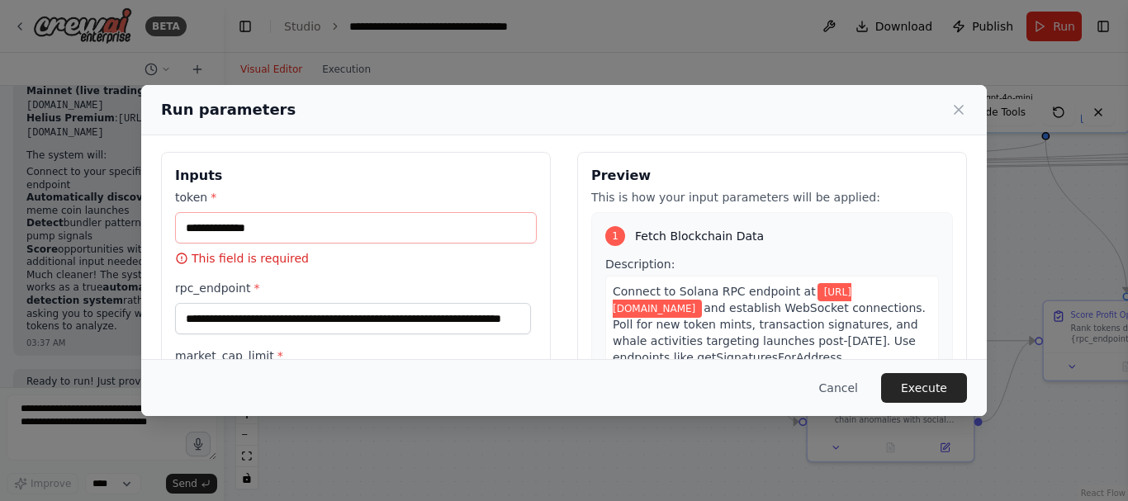
scroll to position [0, 0]
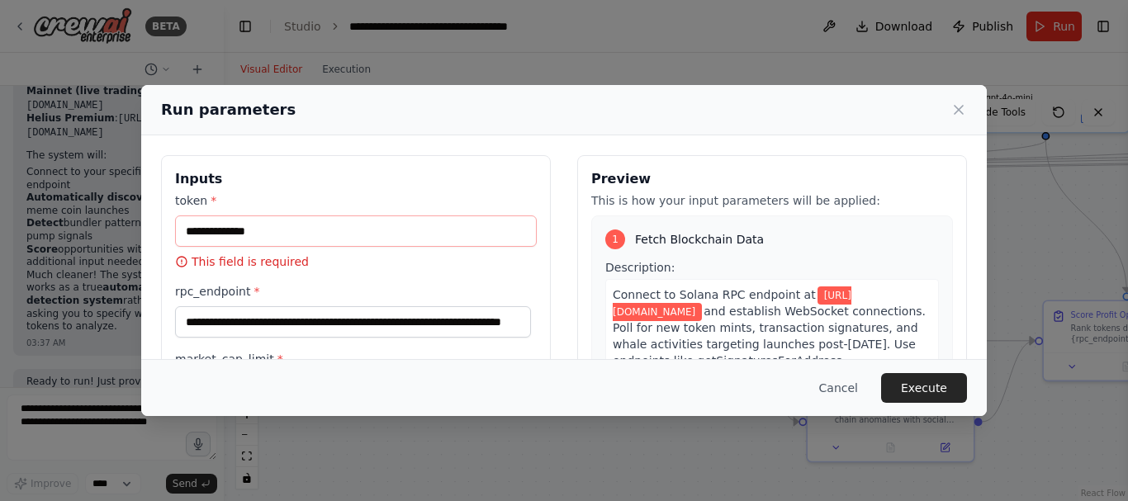
click at [85, 358] on div "**********" at bounding box center [564, 250] width 1128 height 501
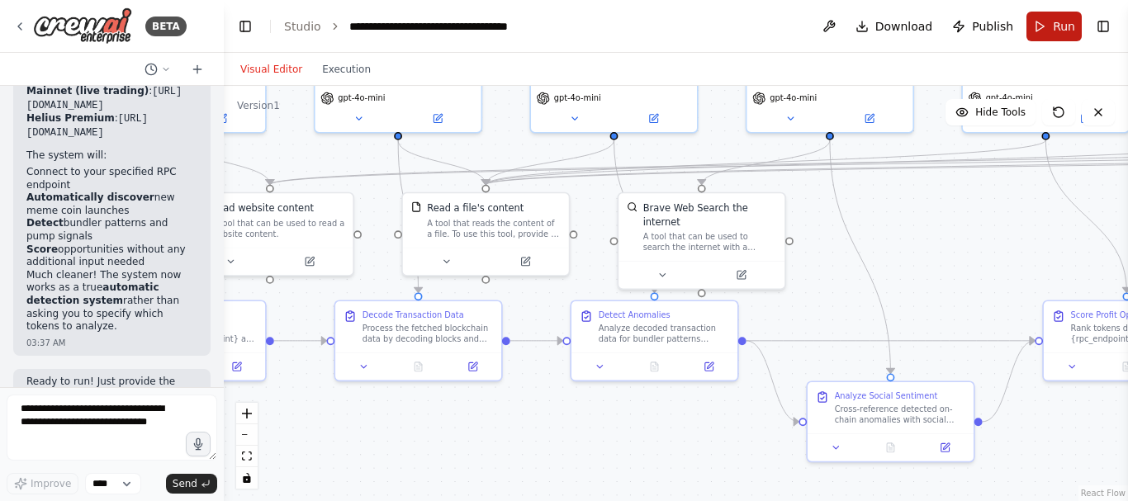
click at [1045, 32] on button "Run" at bounding box center [1053, 27] width 55 height 30
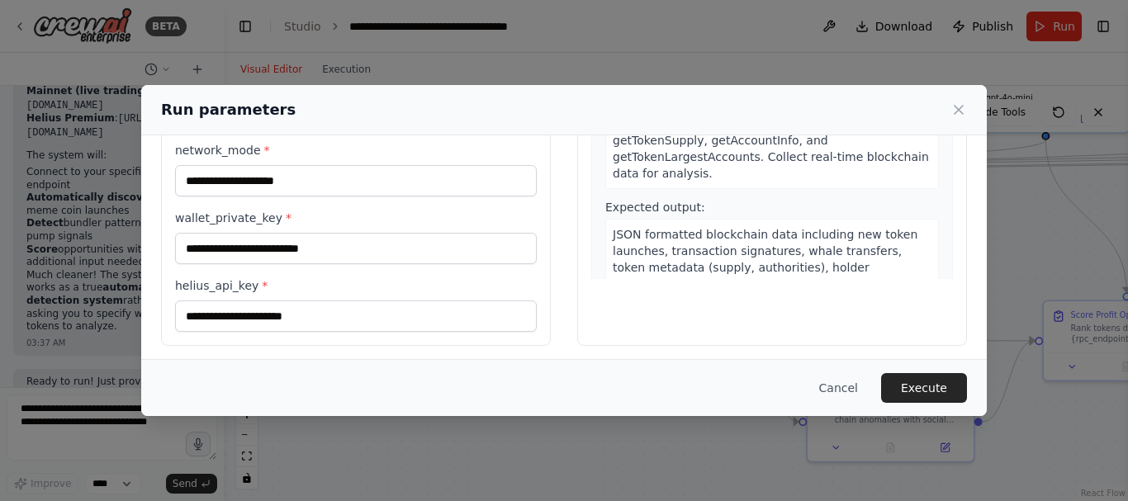
scroll to position [260, 0]
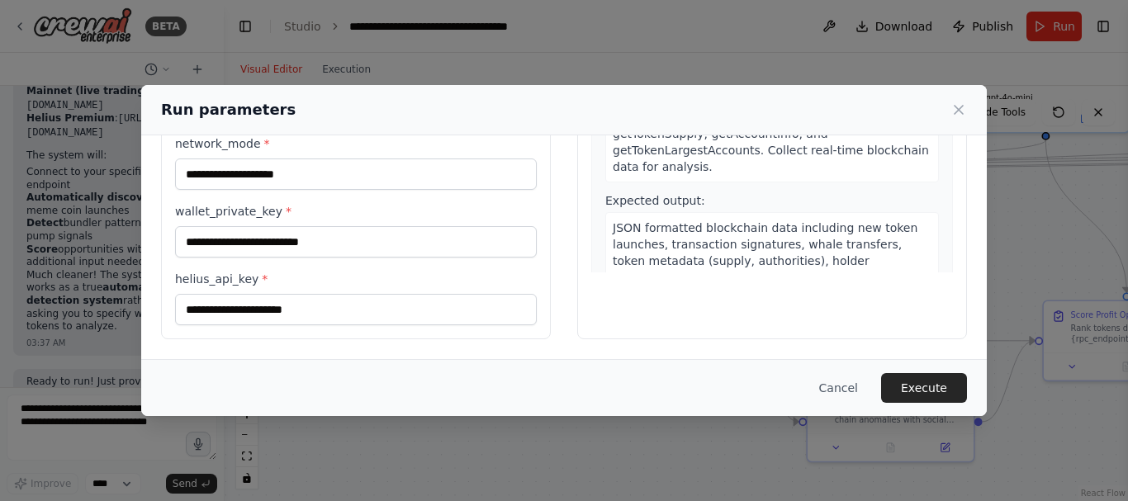
drag, startPoint x: 168, startPoint y: 390, endPoint x: 155, endPoint y: 394, distance: 13.1
click at [161, 390] on div "Cancel Execute" at bounding box center [564, 388] width 806 height 30
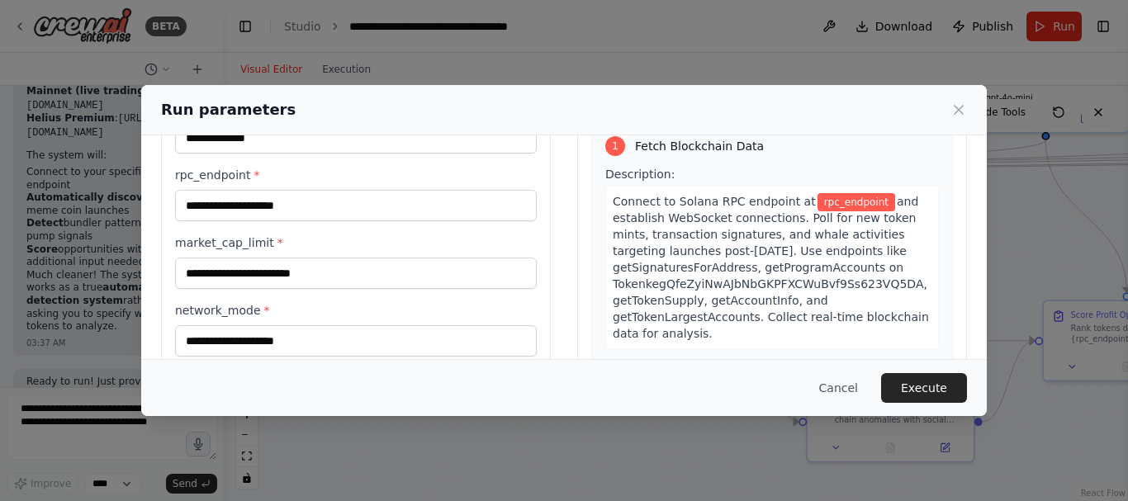
scroll to position [0, 0]
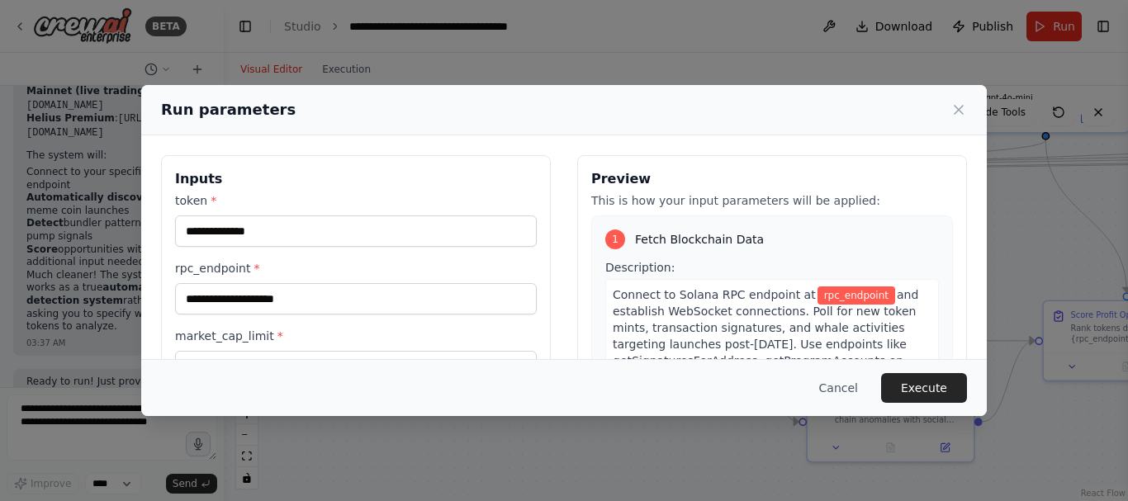
click at [88, 411] on div "Run parameters Inputs token * rpc_endpoint * market_cap_limit * network_mode * …" at bounding box center [564, 250] width 1128 height 501
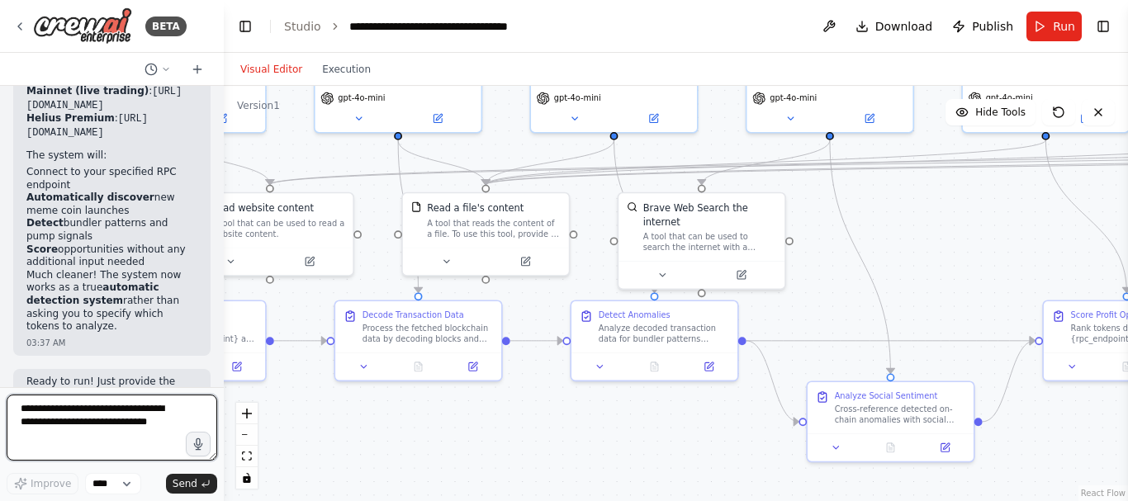
click at [87, 412] on textarea at bounding box center [112, 428] width 211 height 66
type textarea "**********"
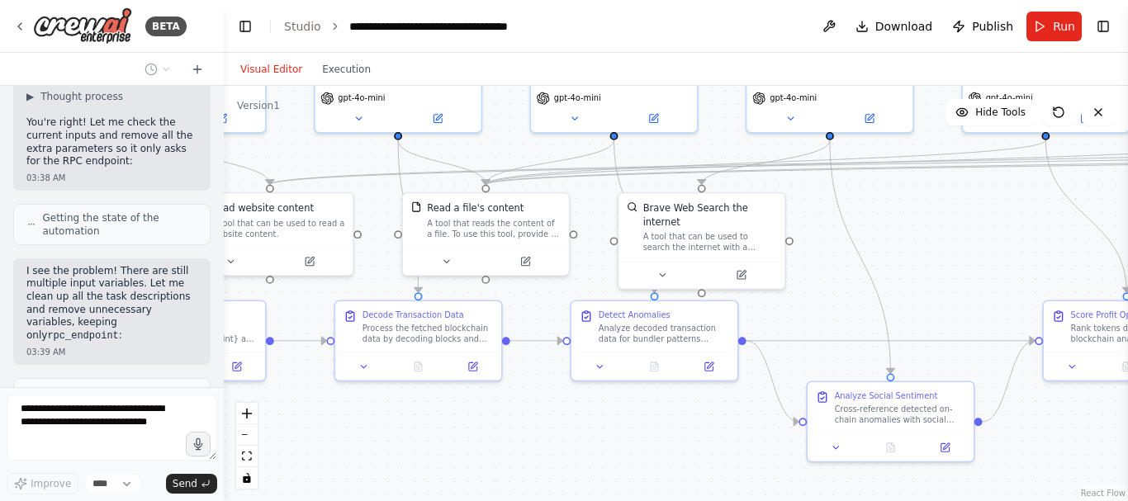
scroll to position [8941, 0]
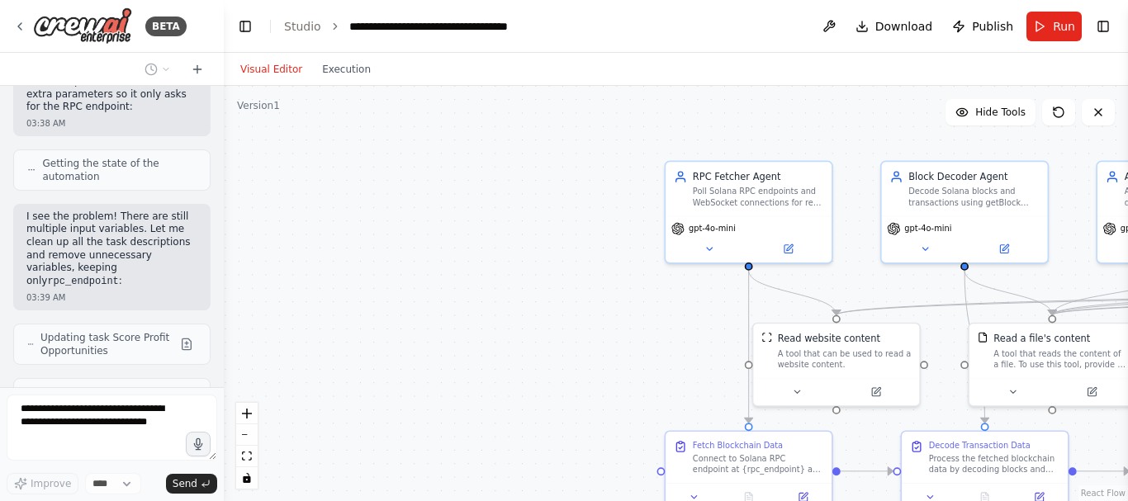
drag, startPoint x: 311, startPoint y: 319, endPoint x: 878, endPoint y: 449, distance: 581.3
click at [878, 449] on div ".deletable-edge-delete-btn { width: 20px; height: 20px; border: 0px solid #ffff…" at bounding box center [676, 293] width 904 height 415
click at [784, 250] on icon at bounding box center [788, 246] width 8 height 8
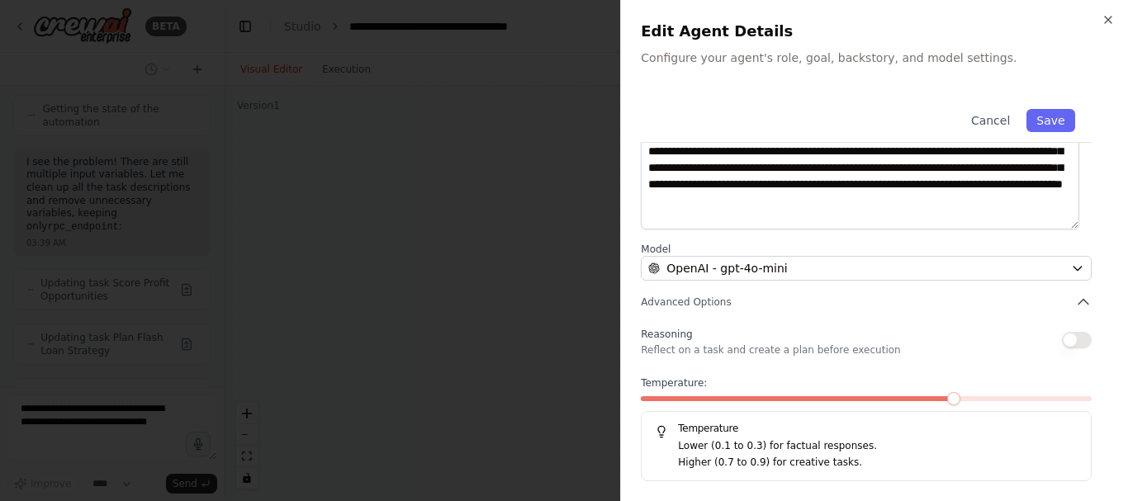
scroll to position [9050, 0]
click at [465, 329] on div at bounding box center [564, 250] width 1128 height 501
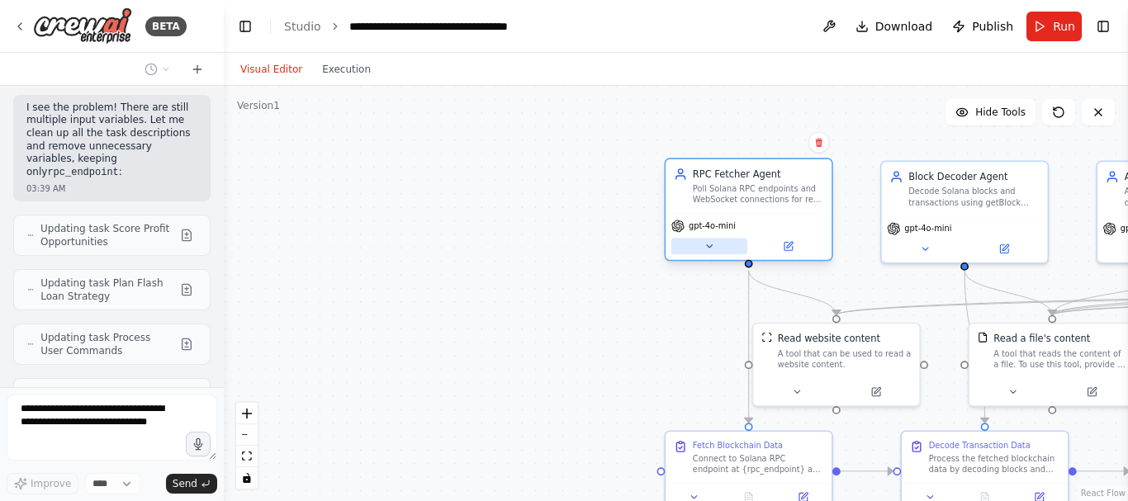
click at [711, 252] on button at bounding box center [709, 247] width 76 height 17
click at [713, 247] on icon at bounding box center [708, 246] width 11 height 11
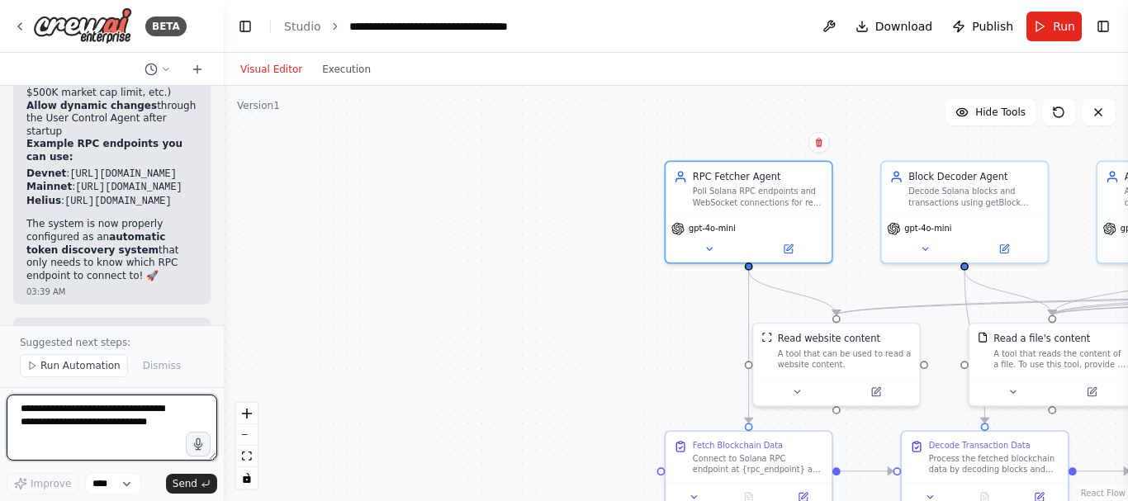
scroll to position [9526, 0]
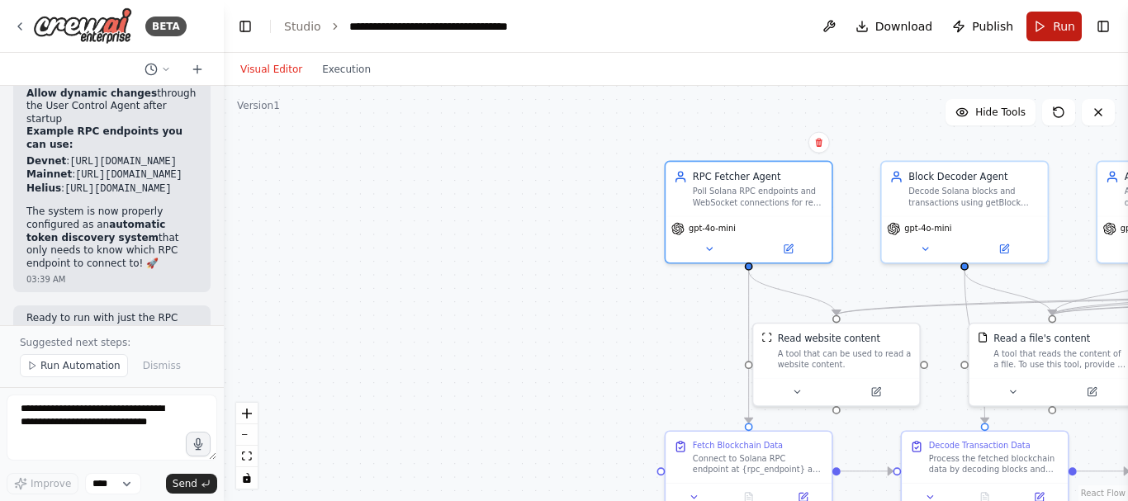
click at [1051, 26] on button "Run" at bounding box center [1053, 27] width 55 height 30
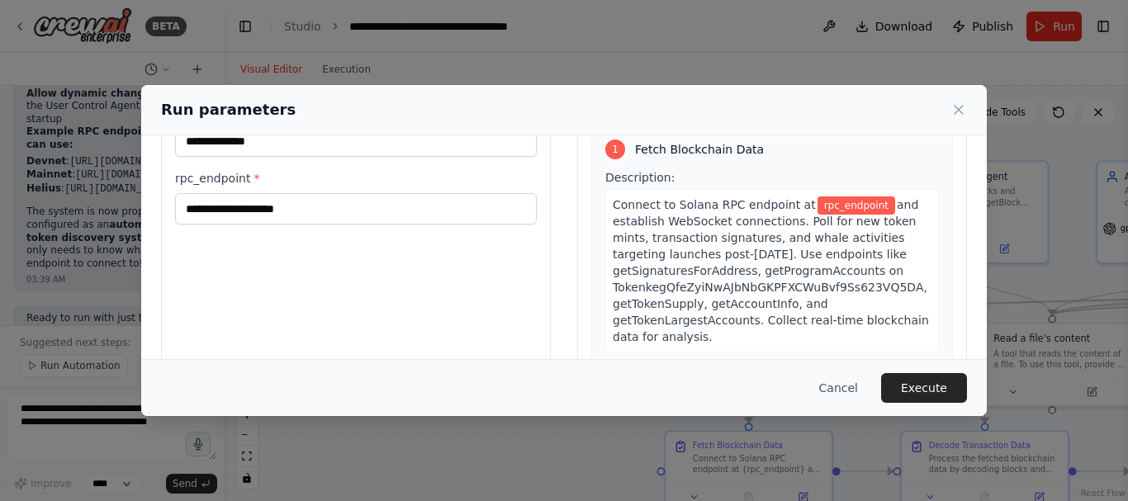
scroll to position [0, 0]
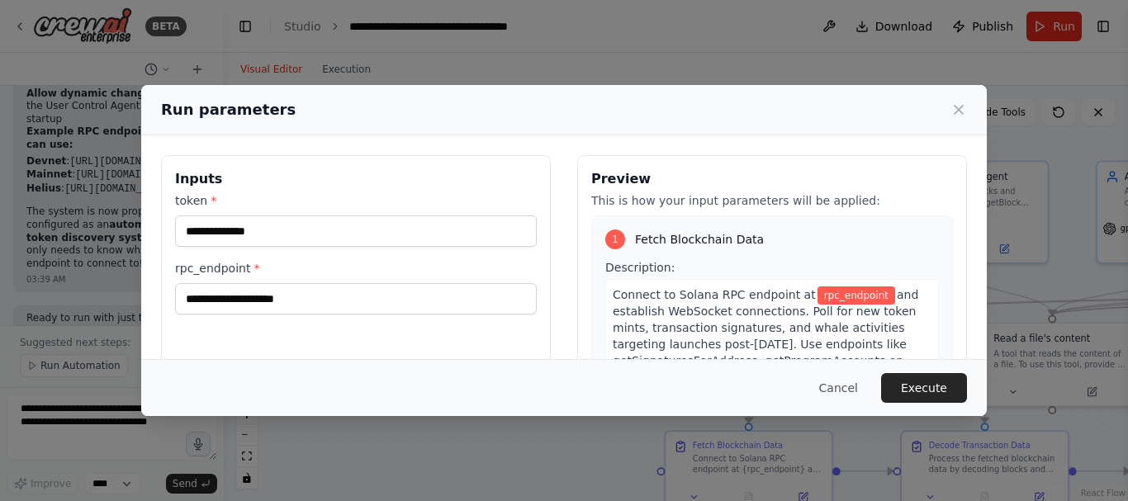
click at [462, 462] on div "Run parameters Inputs token * rpc_endpoint * Preview This is how your input par…" at bounding box center [564, 250] width 1128 height 501
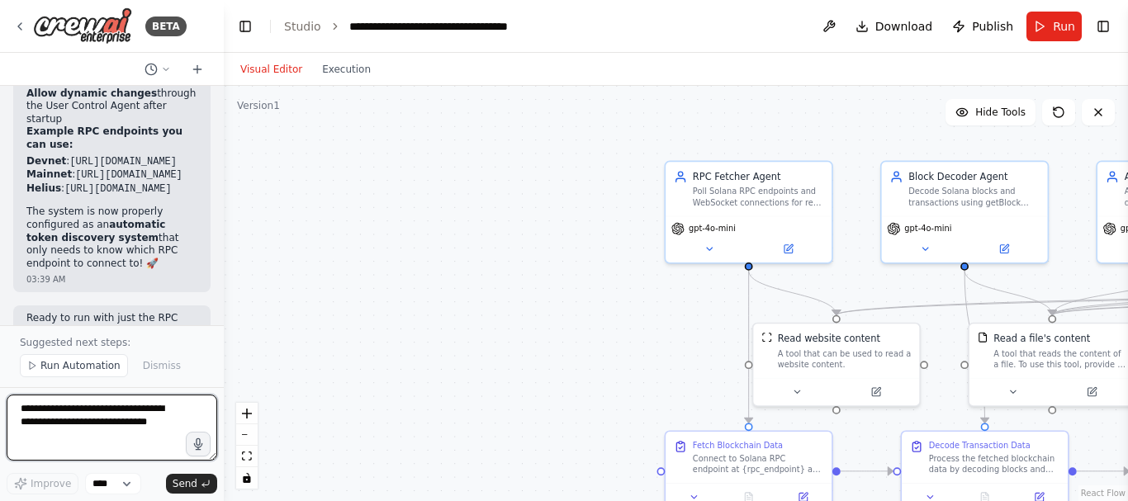
click at [94, 425] on textarea at bounding box center [112, 428] width 211 height 66
type textarea "**********"
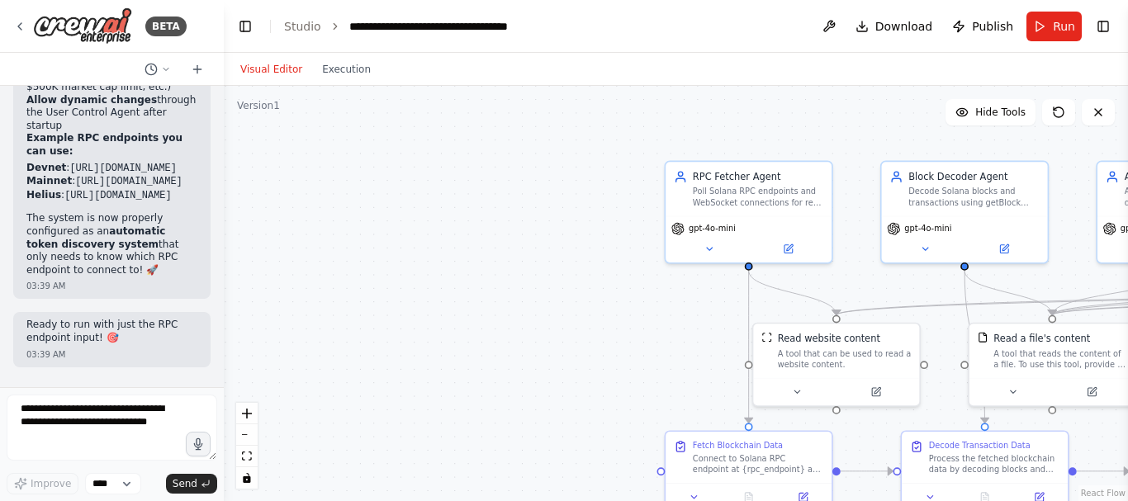
scroll to position [9562, 0]
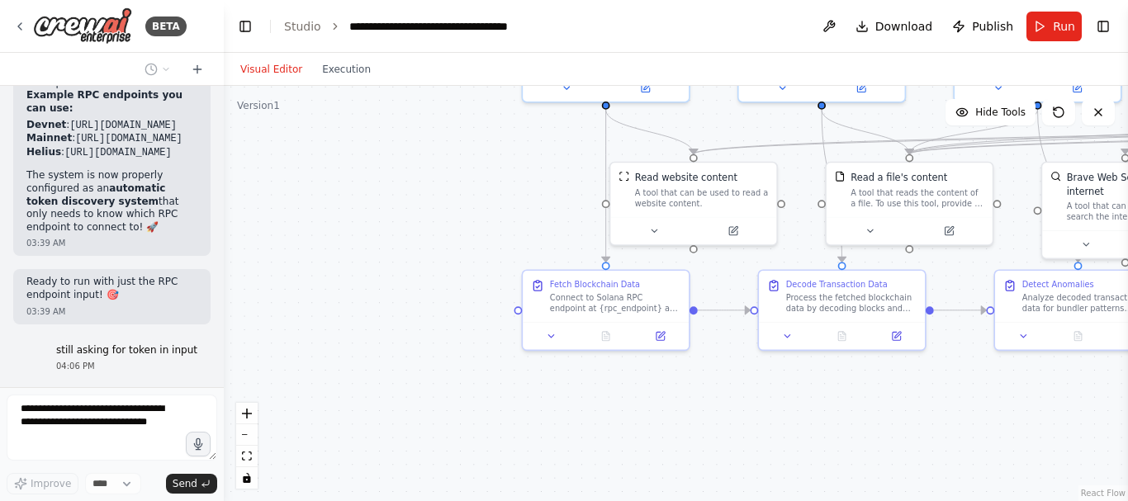
drag, startPoint x: 537, startPoint y: 368, endPoint x: 394, endPoint y: 207, distance: 215.2
click at [394, 207] on div ".deletable-edge-delete-btn { width: 20px; height: 20px; border: 0px solid #ffff…" at bounding box center [676, 293] width 904 height 415
click at [494, 211] on div ".deletable-edge-delete-btn { width: 20px; height: 20px; border: 0px solid #ffff…" at bounding box center [676, 293] width 904 height 415
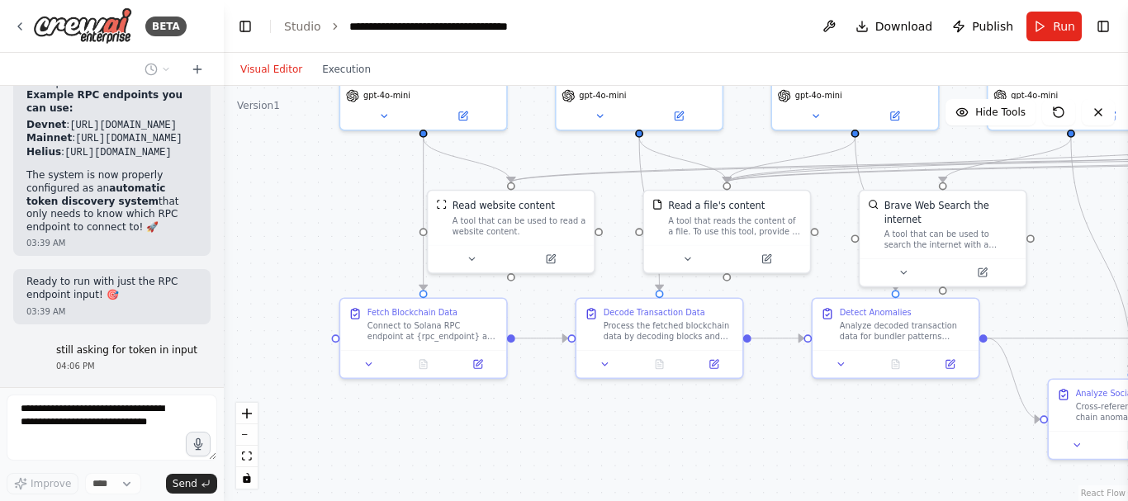
drag, startPoint x: 494, startPoint y: 211, endPoint x: 308, endPoint y: 239, distance: 187.9
click at [308, 239] on div ".deletable-edge-delete-btn { width: 20px; height: 20px; border: 0px solid #ffff…" at bounding box center [676, 293] width 904 height 415
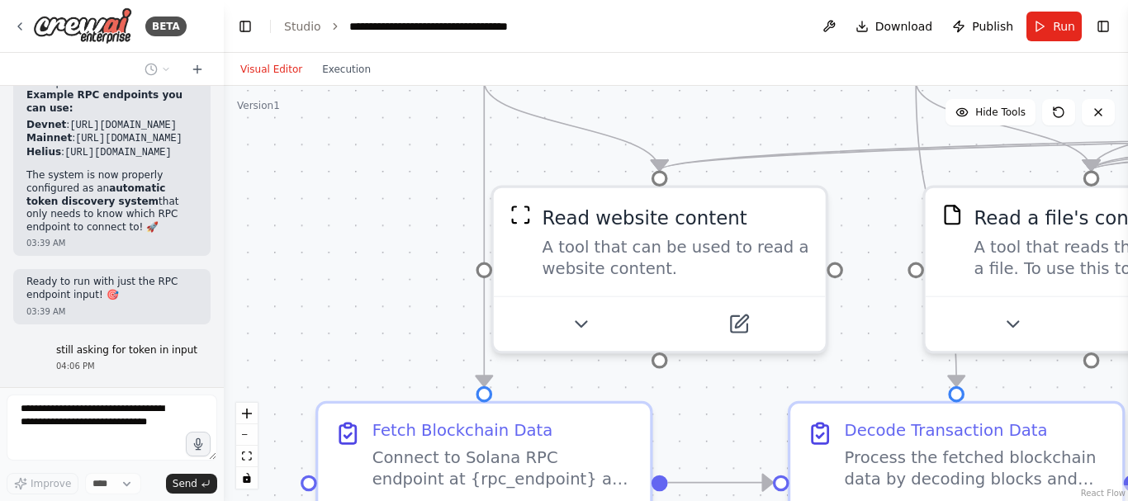
drag, startPoint x: 493, startPoint y: 272, endPoint x: 449, endPoint y: 308, distance: 56.4
click at [449, 308] on div ".deletable-edge-delete-btn { width: 20px; height: 20px; border: 0px solid #ffff…" at bounding box center [676, 293] width 904 height 415
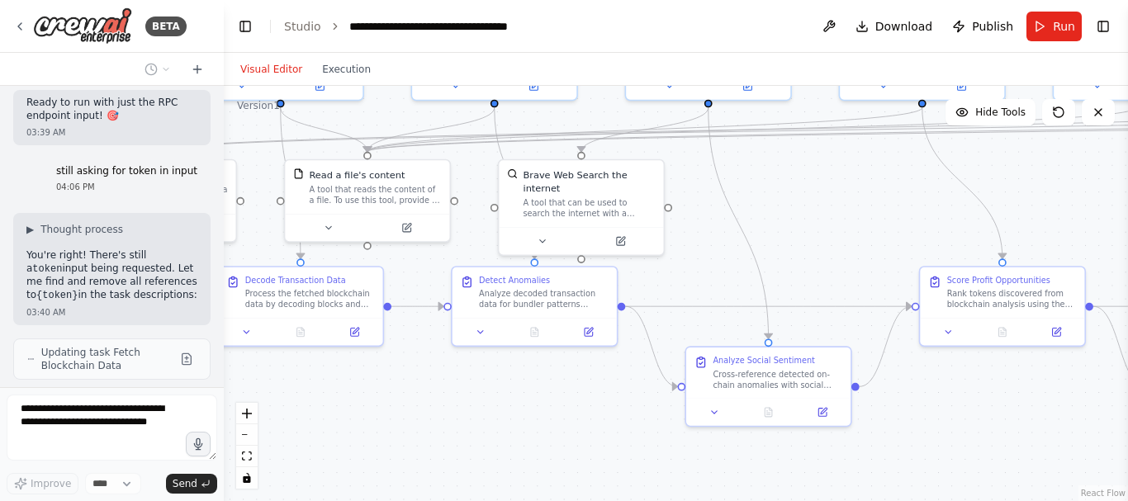
scroll to position [9796, 0]
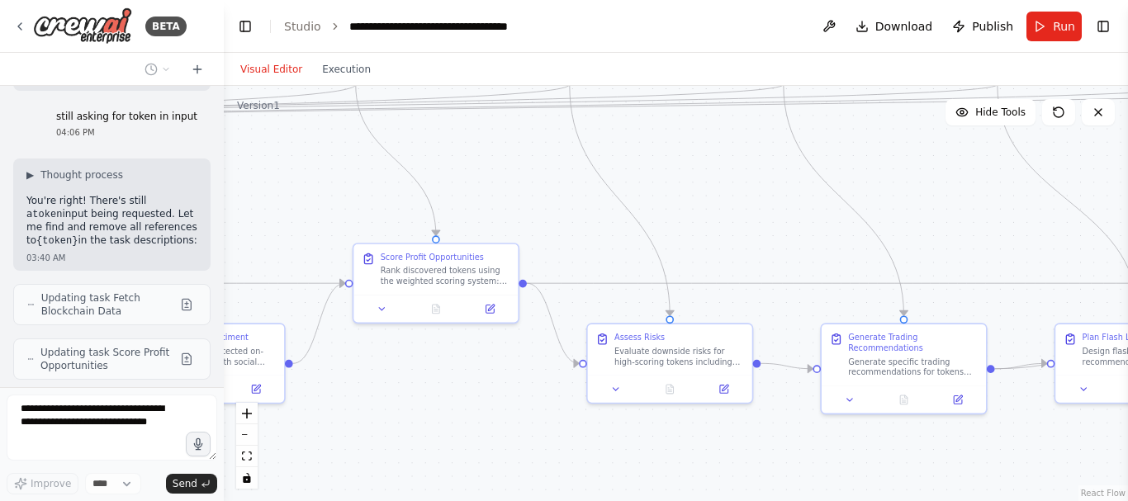
drag, startPoint x: 1086, startPoint y: 344, endPoint x: 153, endPoint y: 247, distance: 938.1
click at [153, 247] on div "BETA RPC Fetcher Agent (LLM: Gemini 1.5 Pro - excels in API orchestration and R…" at bounding box center [564, 250] width 1128 height 501
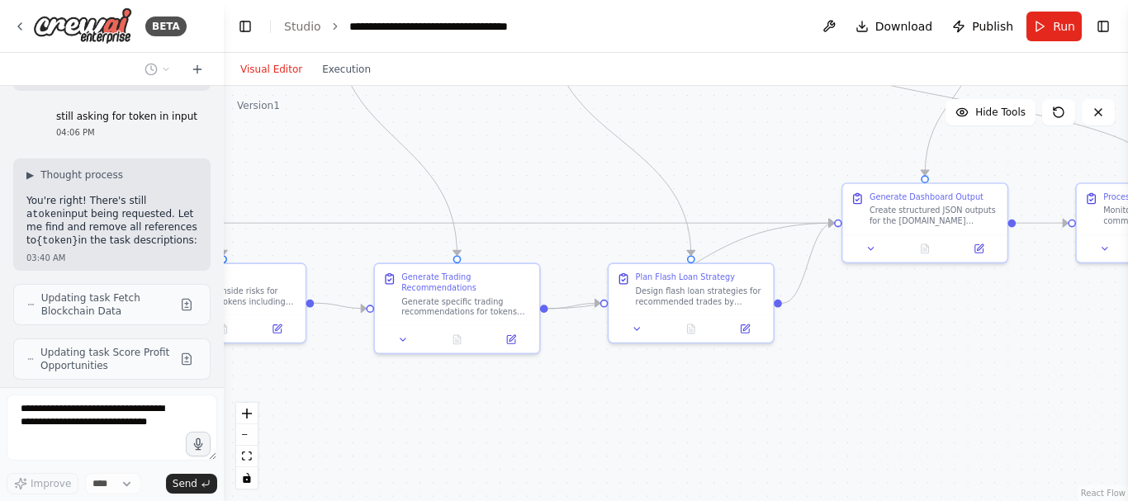
drag, startPoint x: 796, startPoint y: 227, endPoint x: 349, endPoint y: 167, distance: 450.7
click at [349, 167] on div ".deletable-edge-delete-btn { width: 20px; height: 20px; border: 0px solid #ffff…" at bounding box center [676, 293] width 904 height 415
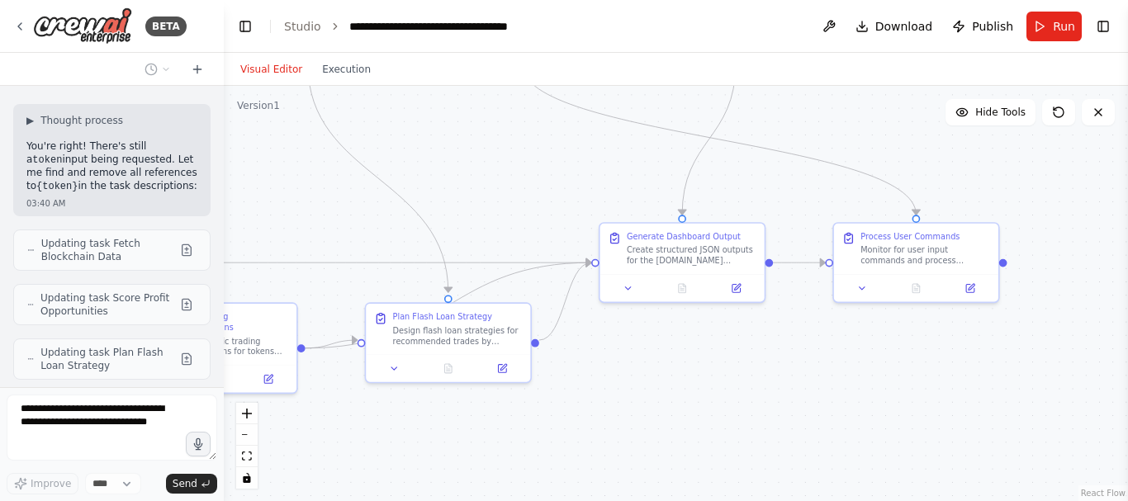
drag, startPoint x: 869, startPoint y: 332, endPoint x: 627, endPoint y: 372, distance: 246.0
click at [627, 372] on div ".deletable-edge-delete-btn { width: 20px; height: 20px; border: 0px solid #ffff…" at bounding box center [676, 293] width 904 height 415
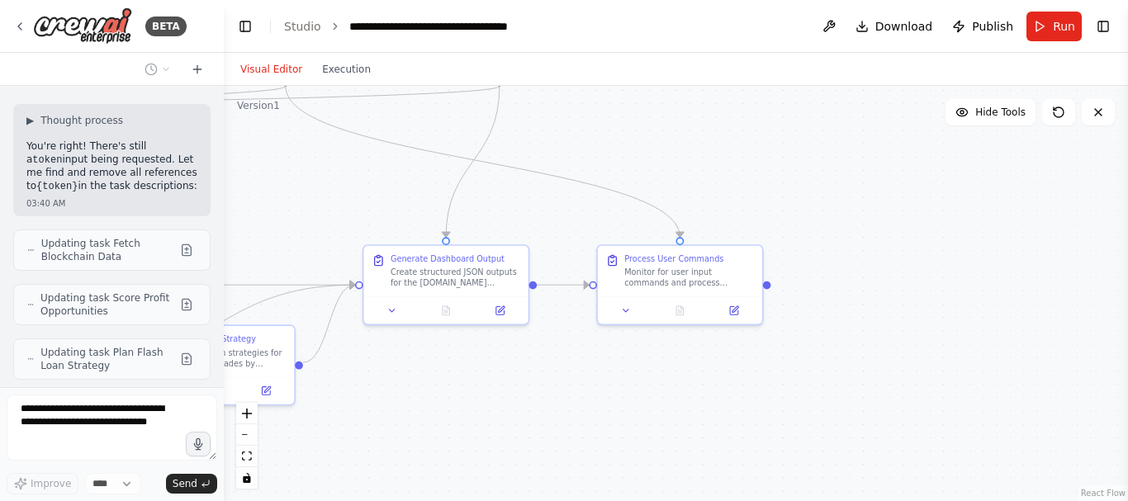
drag, startPoint x: 646, startPoint y: 374, endPoint x: 410, endPoint y: 396, distance: 237.2
click at [410, 396] on div ".deletable-edge-delete-btn { width: 20px; height: 20px; border: 0px solid #ffff…" at bounding box center [676, 293] width 904 height 415
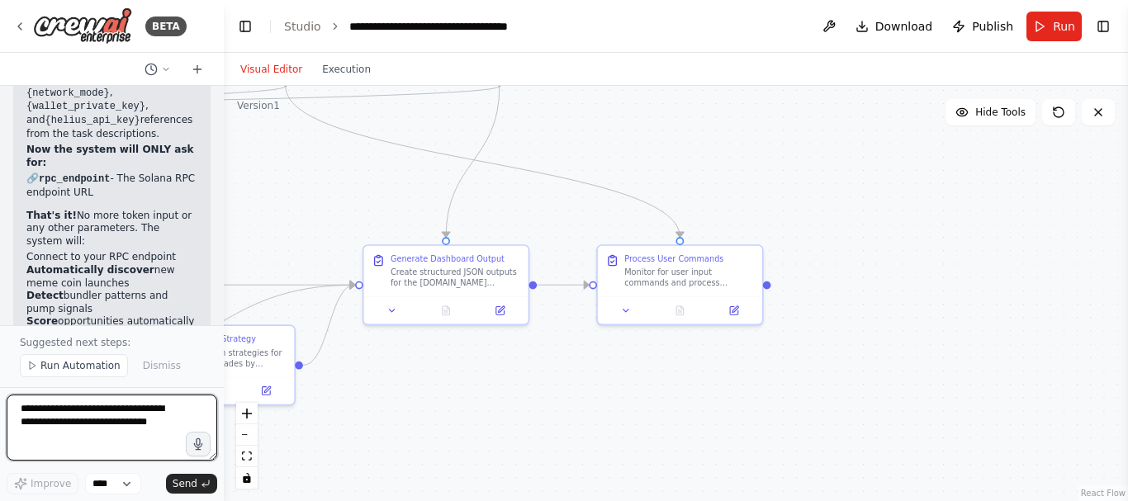
scroll to position [10276, 0]
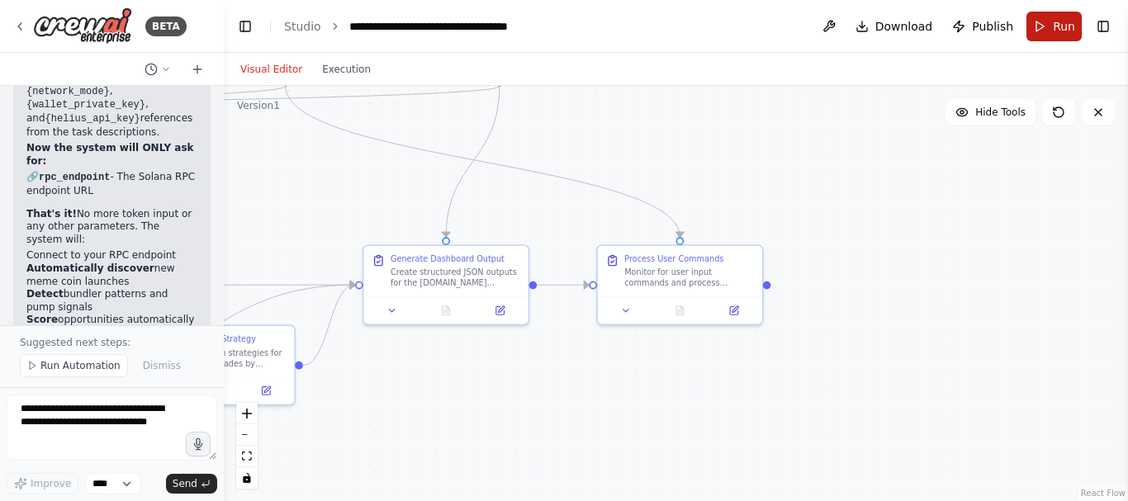
click at [1050, 38] on button "Run" at bounding box center [1053, 27] width 55 height 30
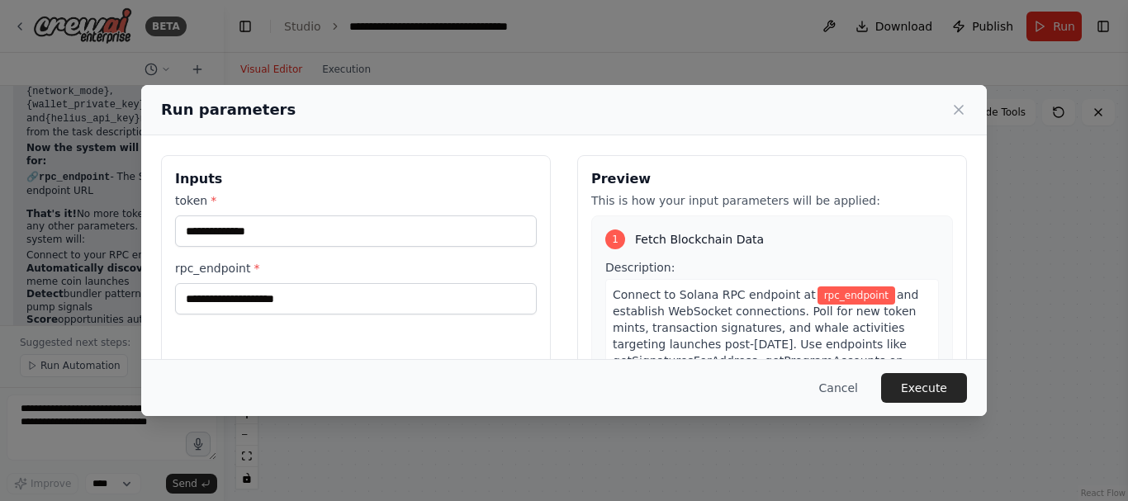
click at [414, 442] on div "Run parameters Inputs token * rpc_endpoint * Preview This is how your input par…" at bounding box center [564, 250] width 1128 height 501
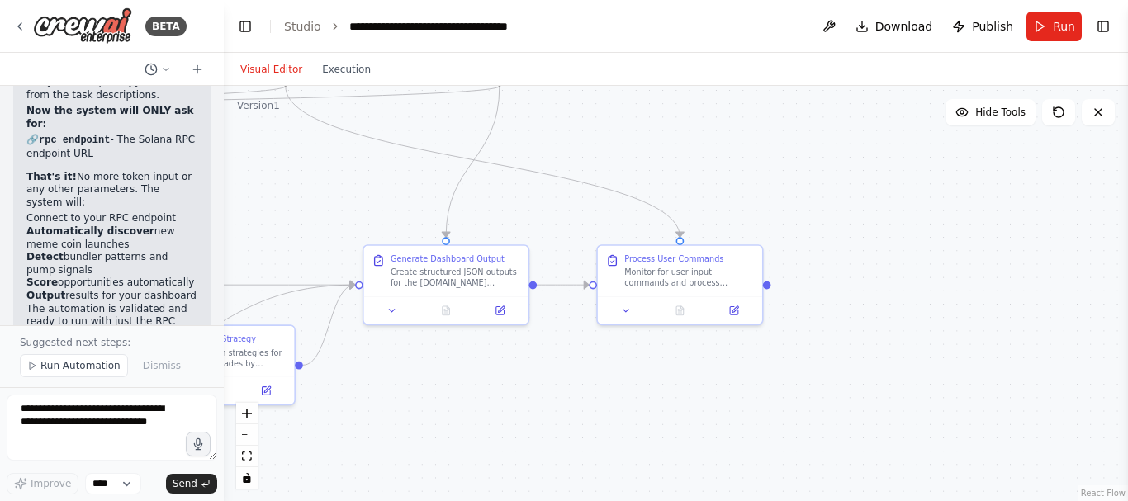
scroll to position [10316, 0]
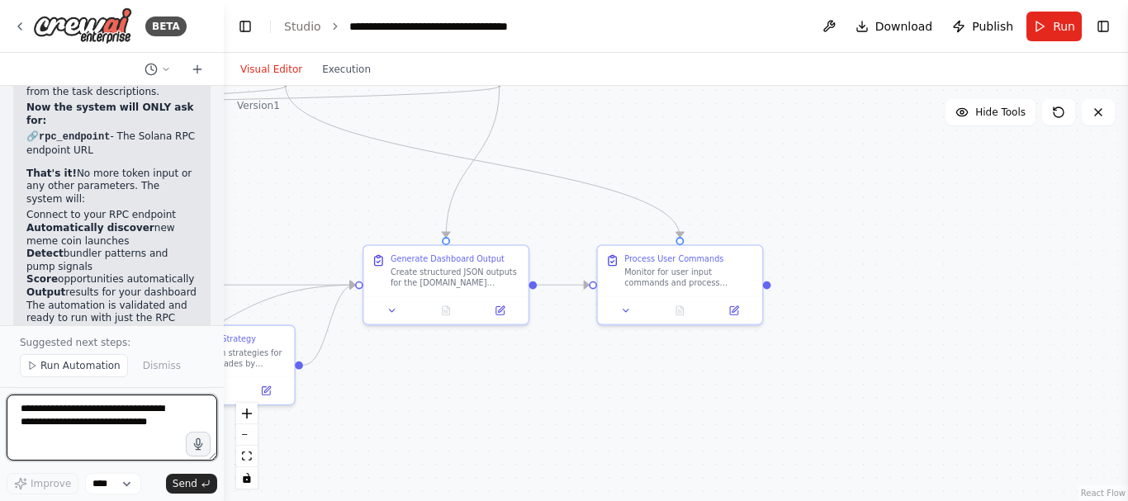
click at [91, 408] on textarea at bounding box center [112, 428] width 211 height 66
type textarea "*"
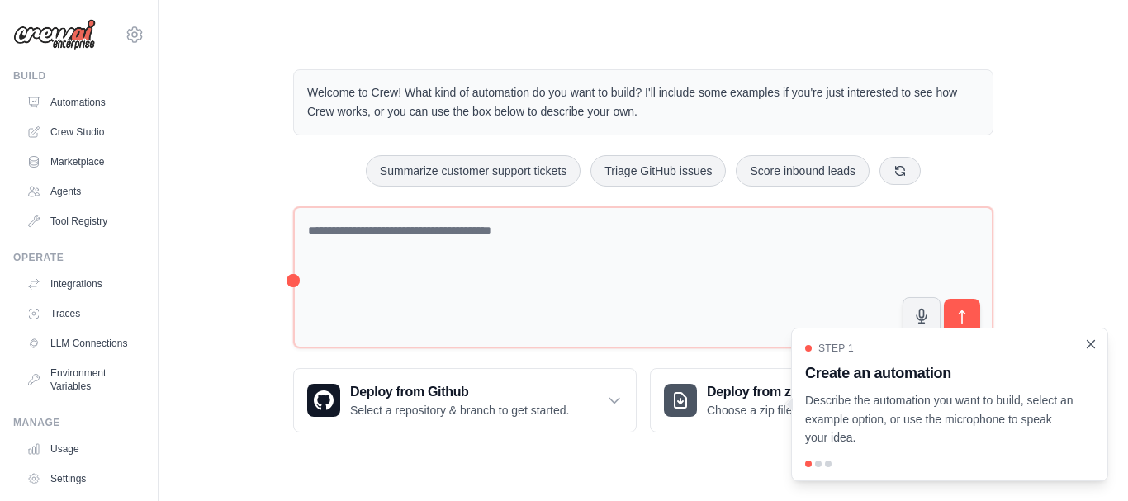
click at [1090, 345] on icon "Close walkthrough" at bounding box center [1090, 343] width 7 height 7
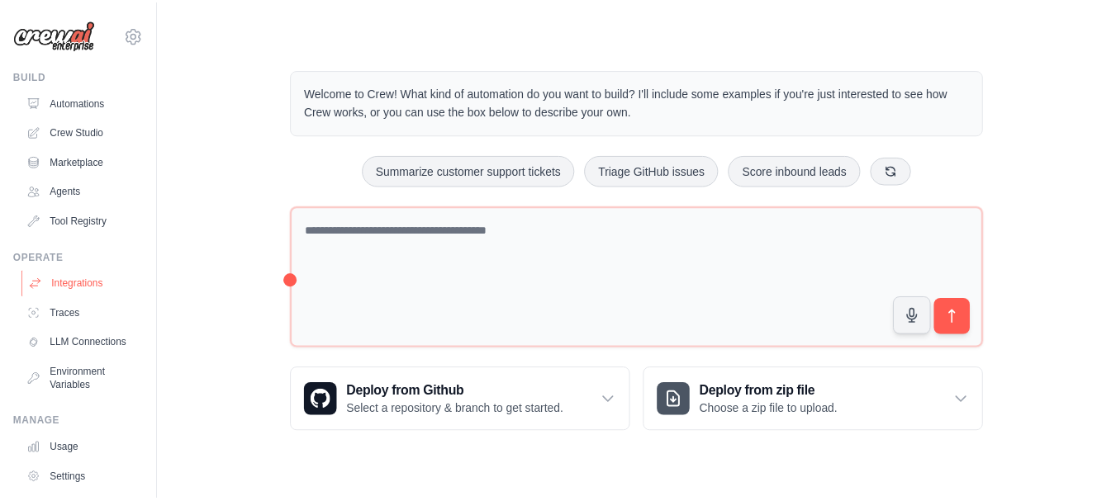
scroll to position [92, 0]
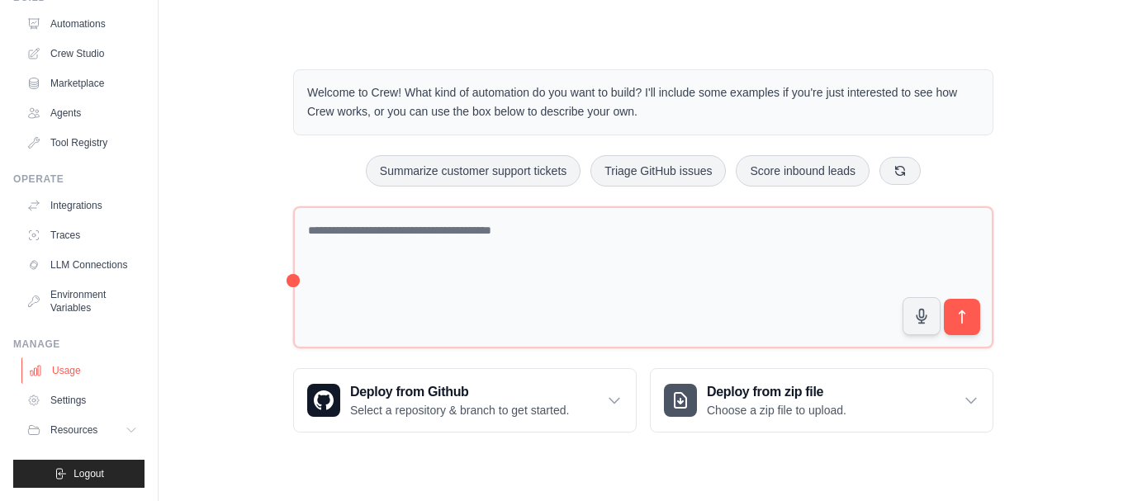
click at [77, 361] on link "Usage" at bounding box center [83, 371] width 125 height 26
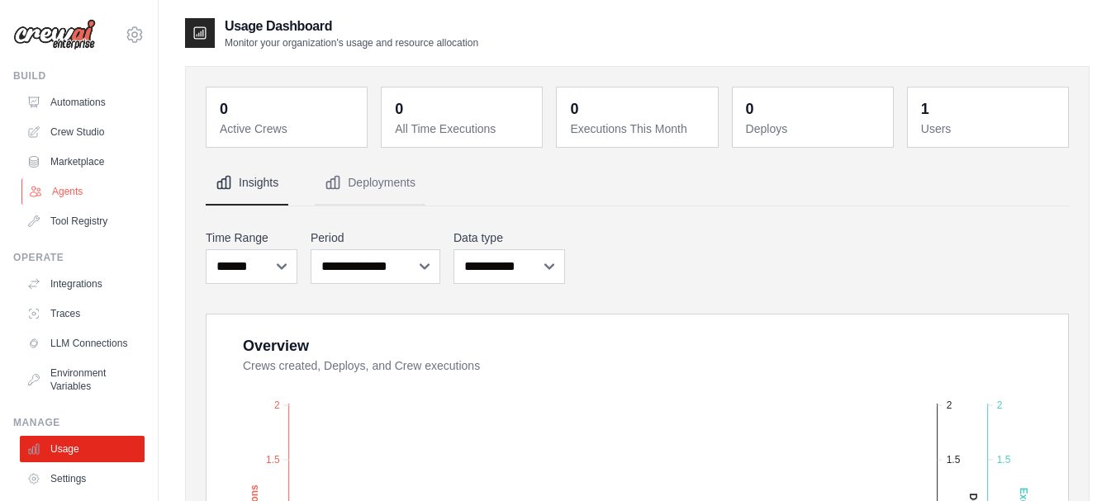
click at [79, 190] on link "Agents" at bounding box center [83, 191] width 125 height 26
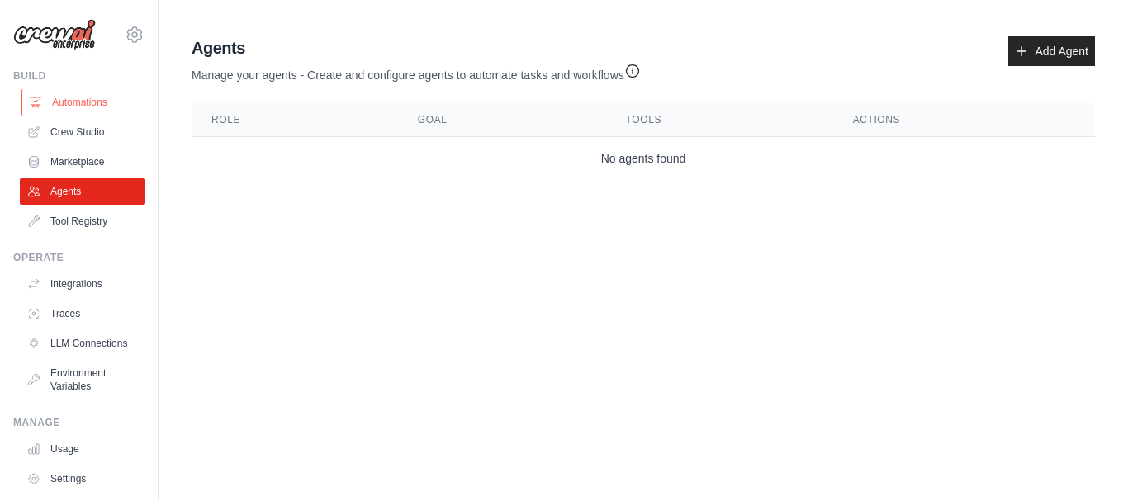
click at [79, 101] on link "Automations" at bounding box center [83, 102] width 125 height 26
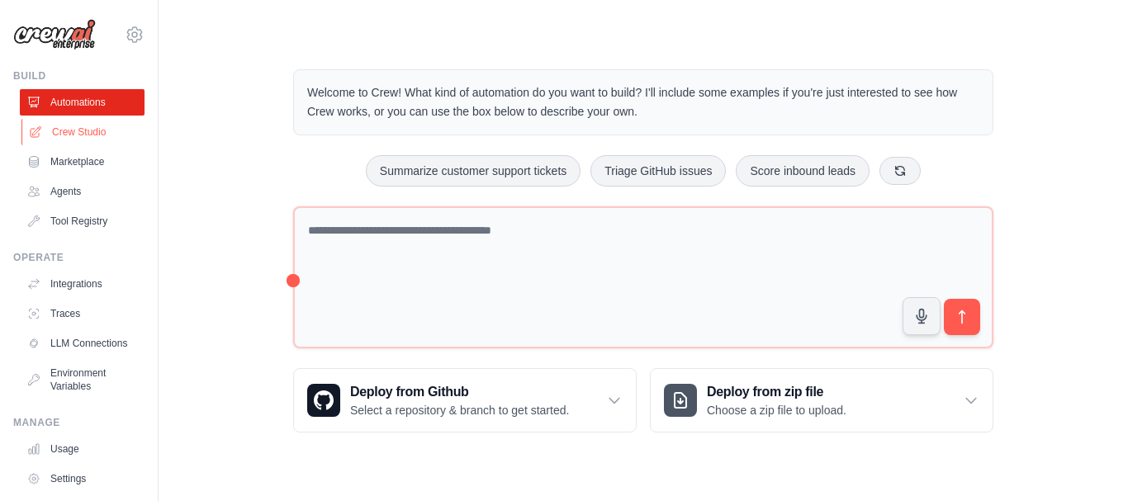
click at [88, 128] on link "Crew Studio" at bounding box center [83, 132] width 125 height 26
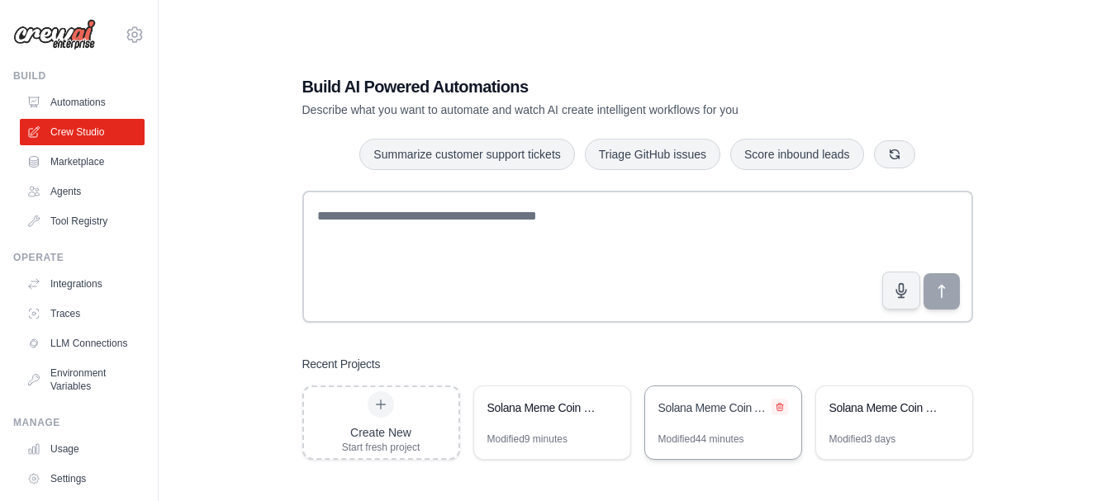
click at [779, 407] on icon at bounding box center [779, 406] width 7 height 7
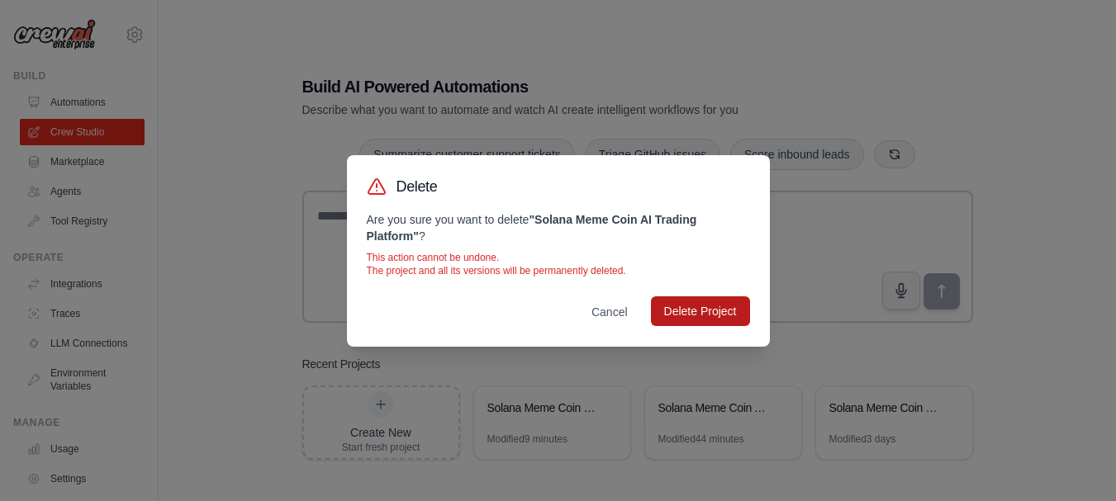
click at [695, 304] on button "Delete Project" at bounding box center [700, 311] width 99 height 30
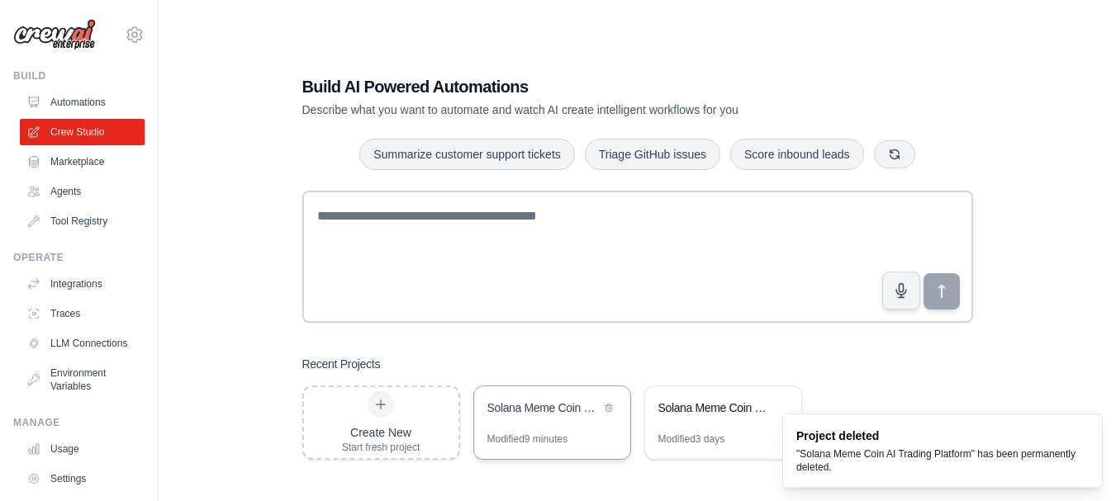
click at [561, 418] on div "Solana Meme Coin Pump Detection System" at bounding box center [543, 410] width 113 height 20
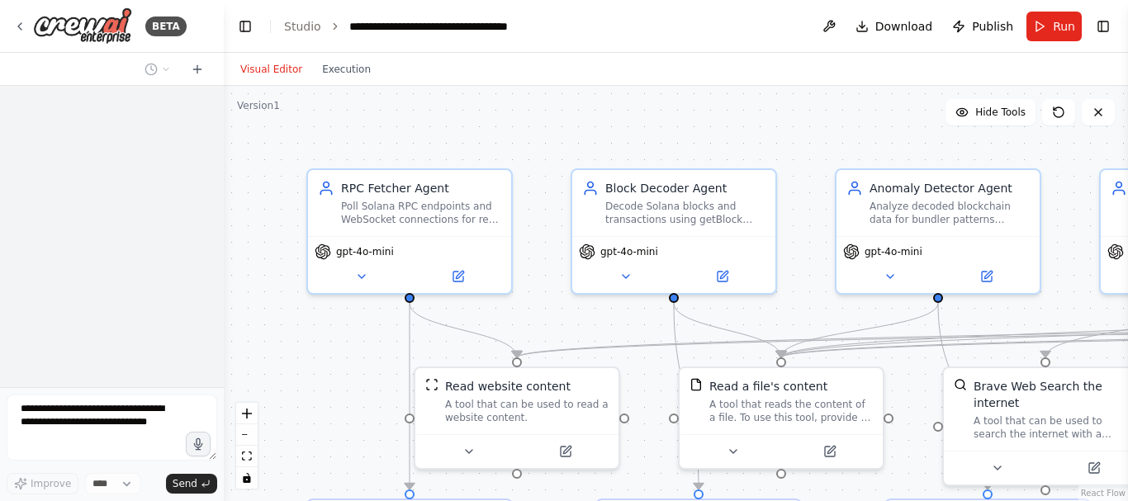
click at [1064, 22] on span "Run" at bounding box center [1064, 26] width 22 height 17
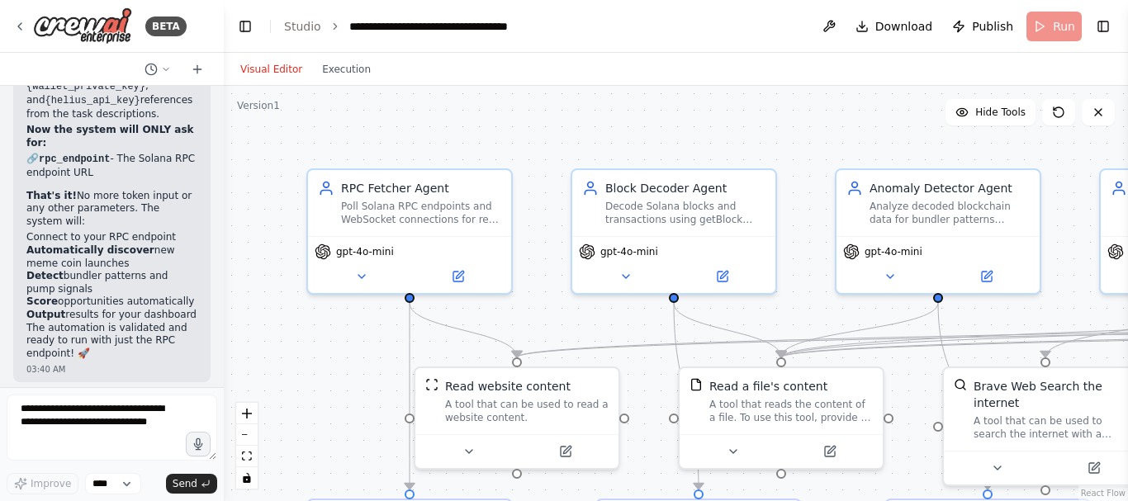
scroll to position [10254, 0]
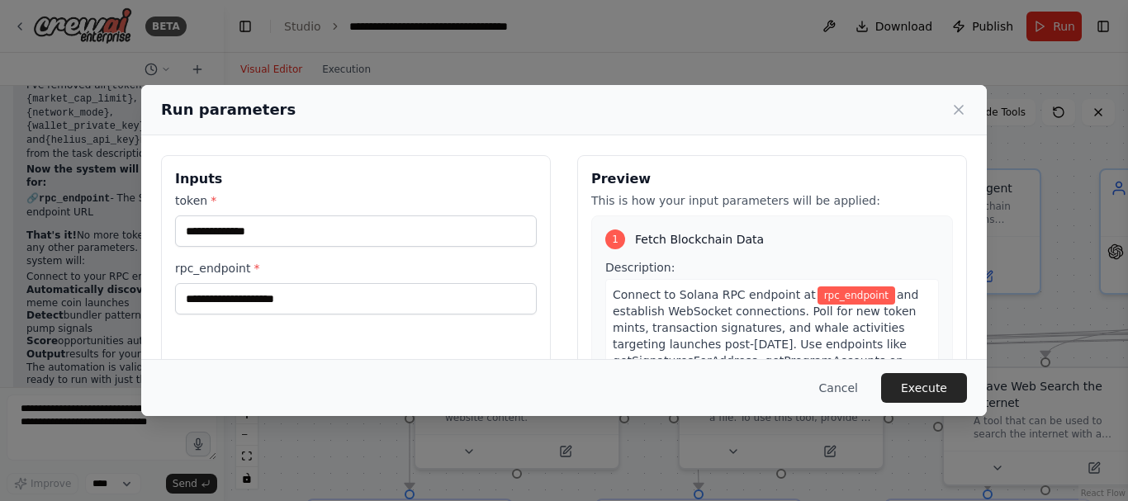
click at [358, 458] on div "Run parameters Inputs token * rpc_endpoint * Preview This is how your input par…" at bounding box center [564, 250] width 1128 height 501
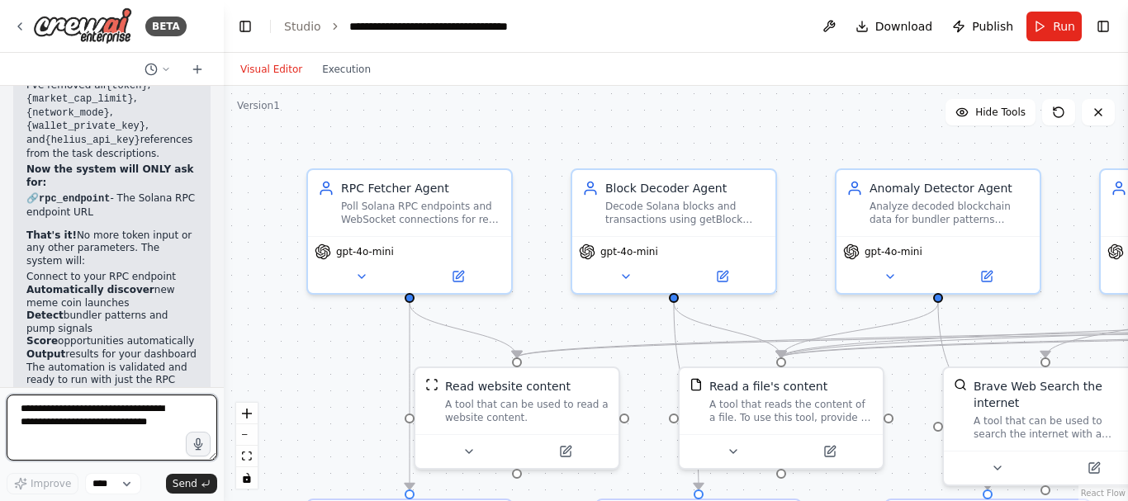
click at [140, 419] on textarea at bounding box center [112, 428] width 211 height 66
type textarea "*"
type textarea "**********"
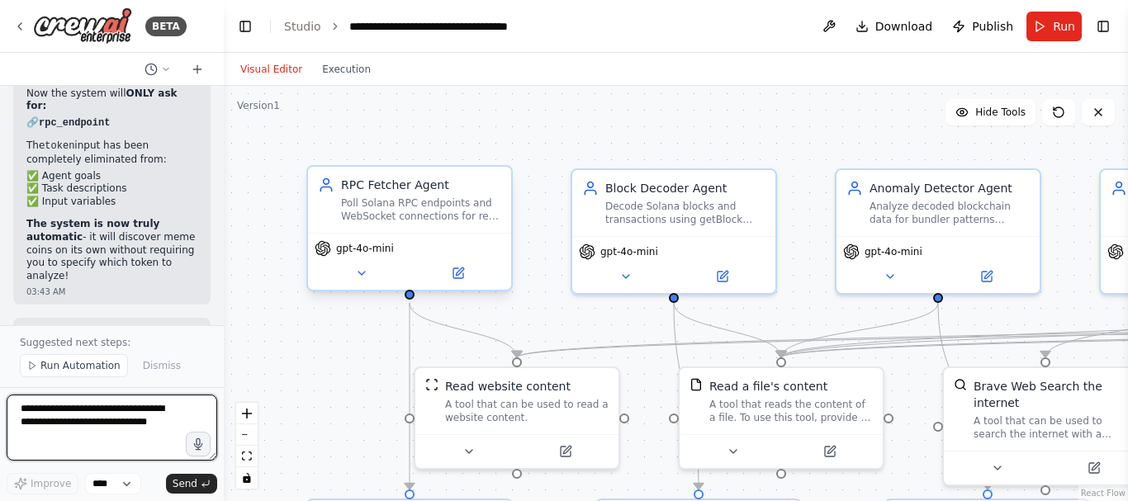
scroll to position [11237, 0]
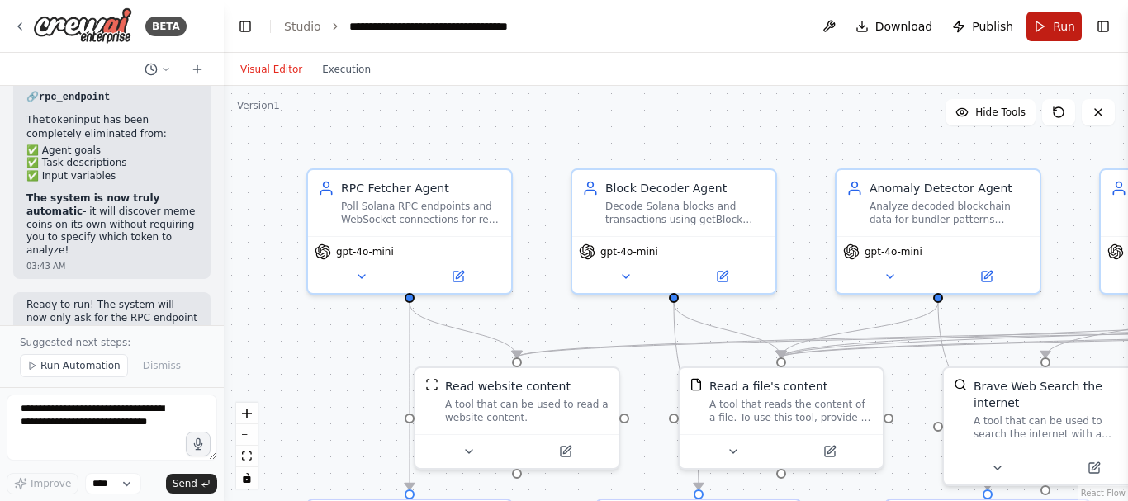
click at [1054, 29] on span "Run" at bounding box center [1064, 26] width 22 height 17
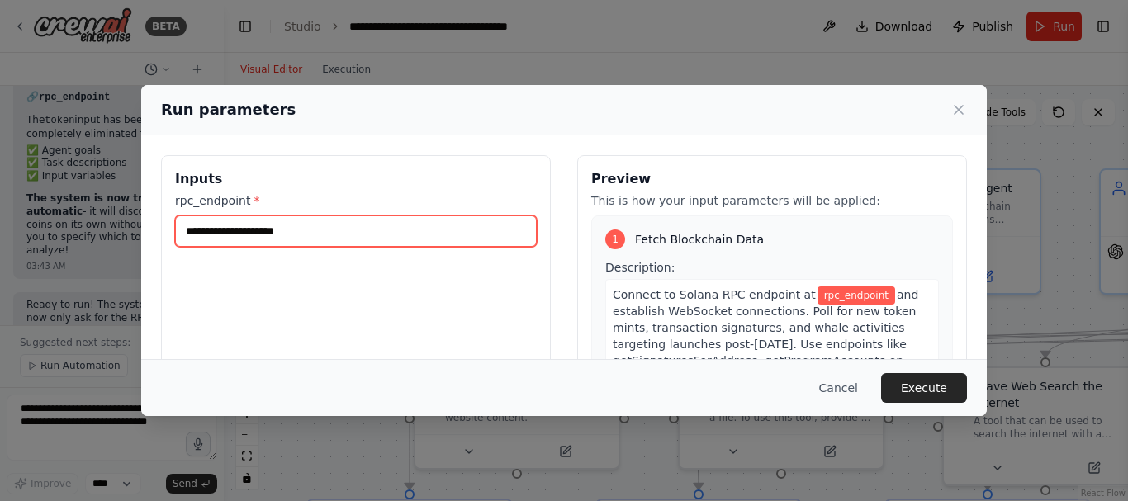
click at [464, 233] on input "rpc_endpoint *" at bounding box center [356, 231] width 362 height 31
paste input "**********"
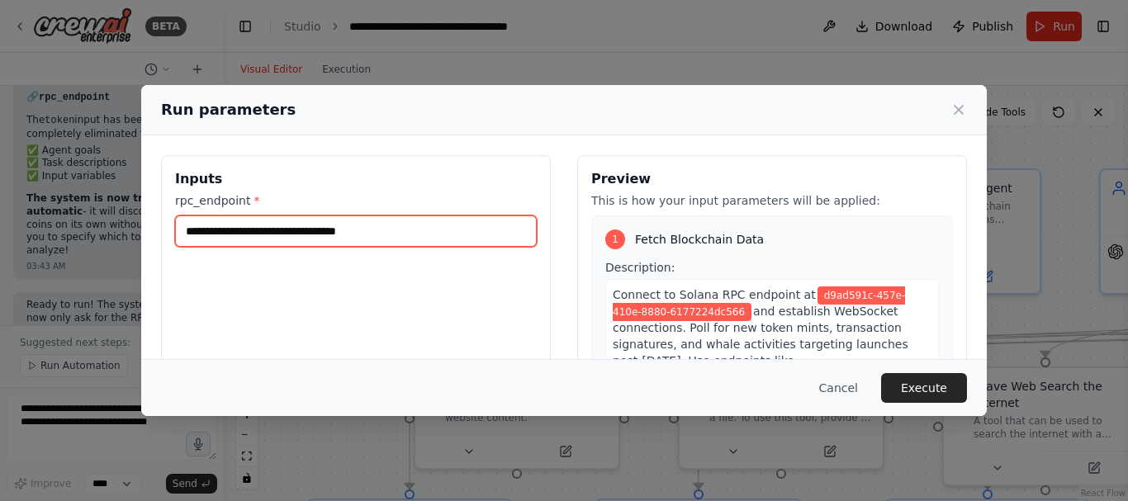
click at [462, 226] on input "**********" at bounding box center [356, 231] width 362 height 31
paste input "**********"
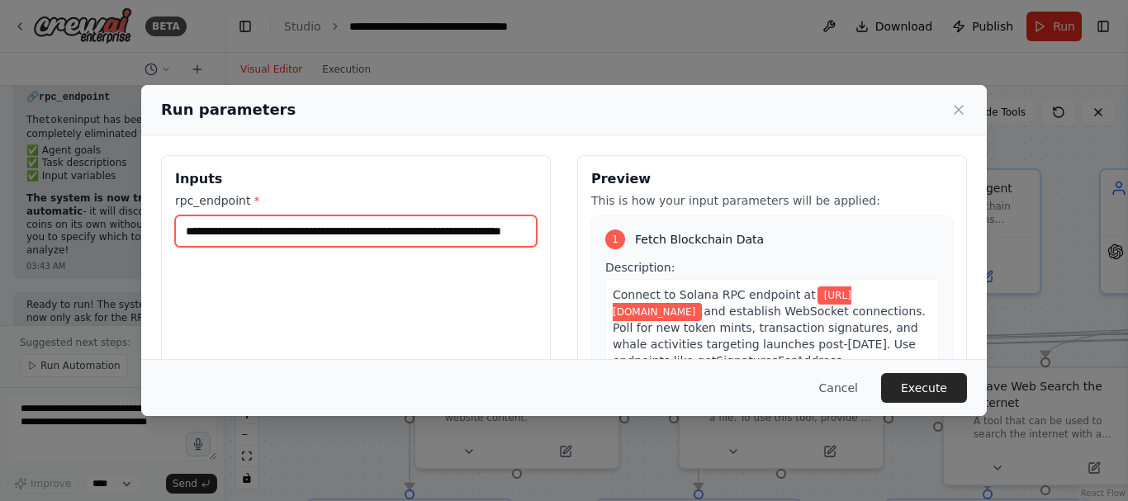
scroll to position [0, 95]
type input "**********"
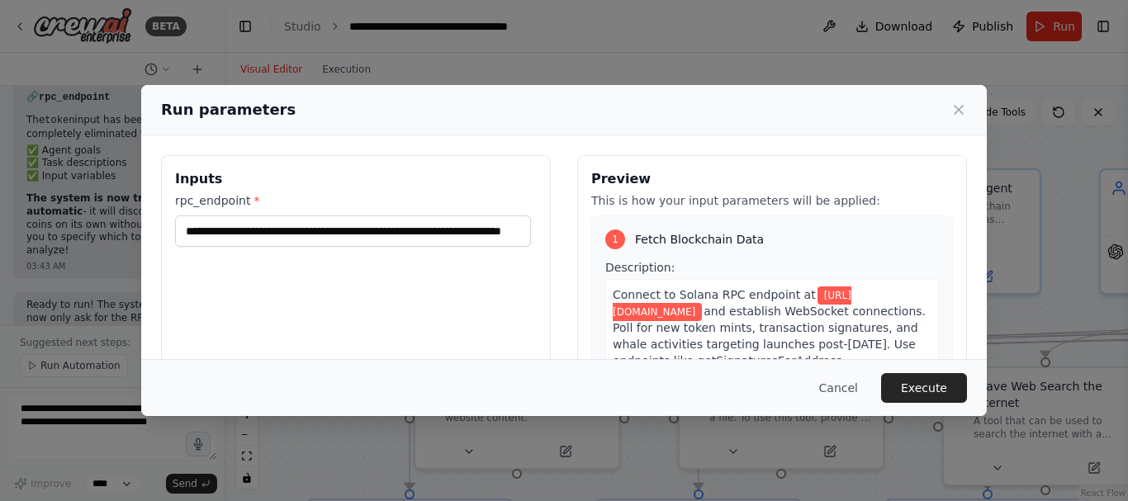
click at [907, 381] on button "Execute" at bounding box center [924, 388] width 86 height 30
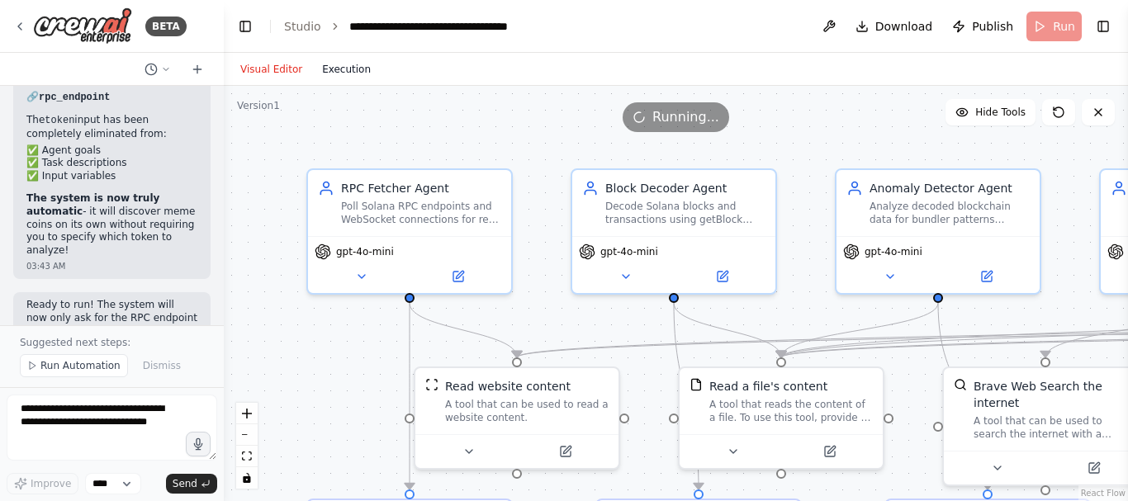
click at [344, 67] on button "Execution" at bounding box center [346, 69] width 69 height 20
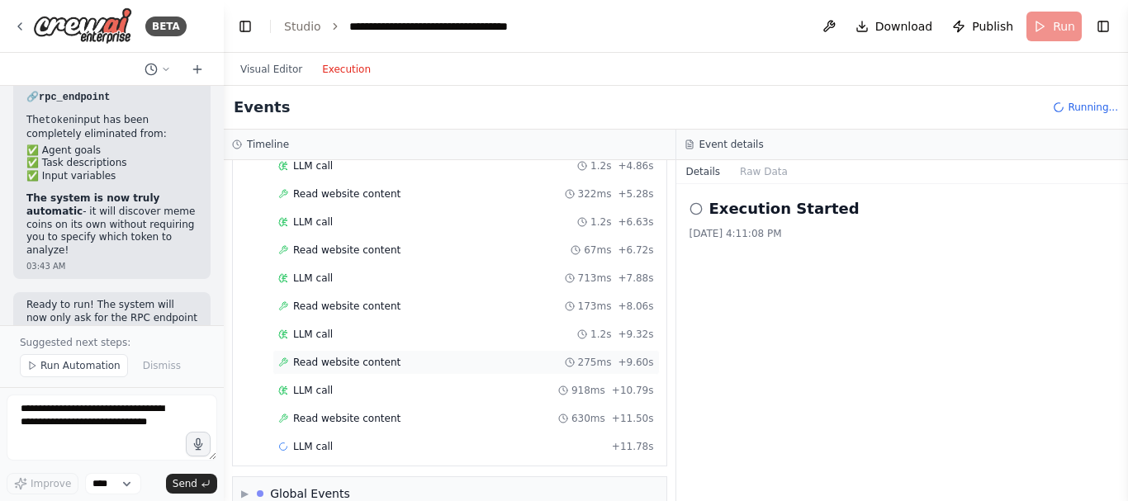
scroll to position [263, 0]
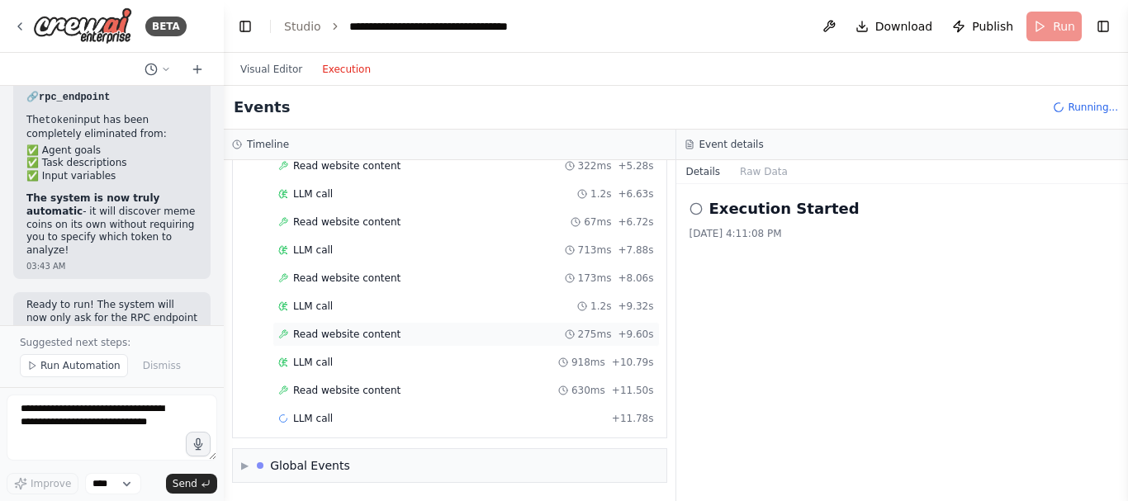
click at [391, 361] on div "LLM call 918ms + 10.79s" at bounding box center [466, 362] width 376 height 13
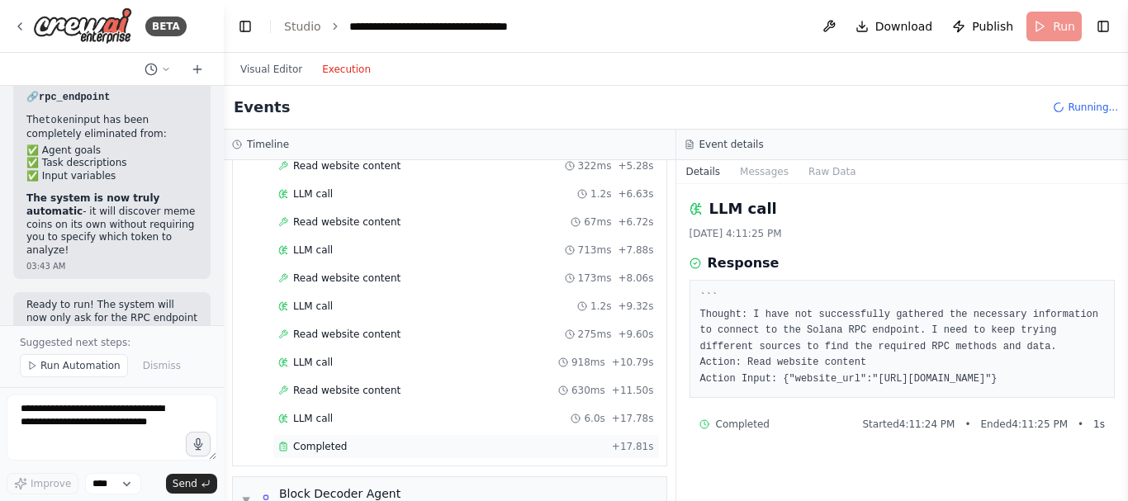
click at [355, 444] on div "Completed" at bounding box center [441, 446] width 327 height 13
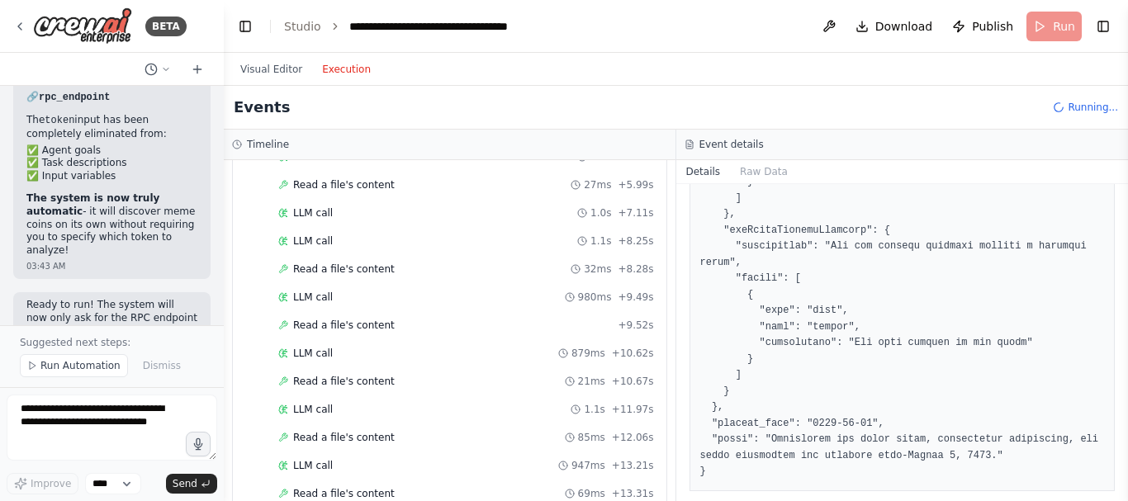
scroll to position [931, 0]
click at [384, 182] on div "Read a file's content 27ms + 5.99s" at bounding box center [466, 182] width 376 height 13
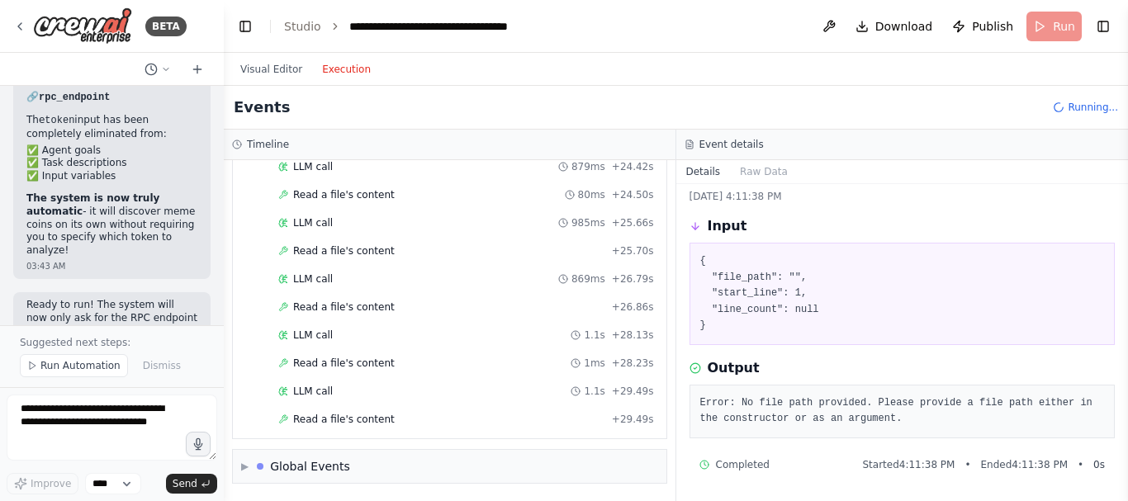
scroll to position [1789, 0]
click at [382, 425] on div "Read a file's content + 29.49s" at bounding box center [465, 418] width 387 height 25
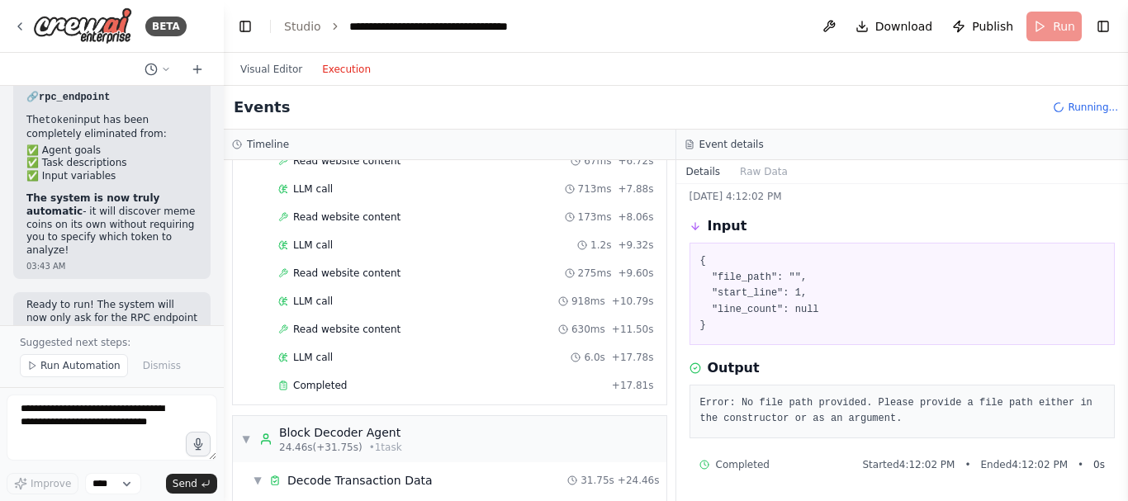
scroll to position [0, 0]
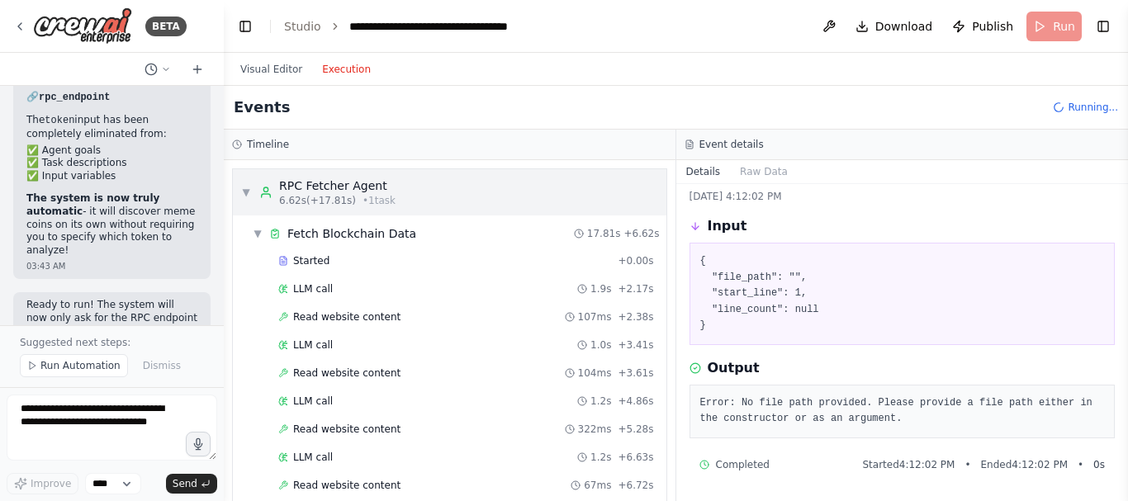
click at [253, 193] on div "▼ RPC Fetcher Agent 6.62s (+17.81s) • 1 task" at bounding box center [318, 193] width 154 height 30
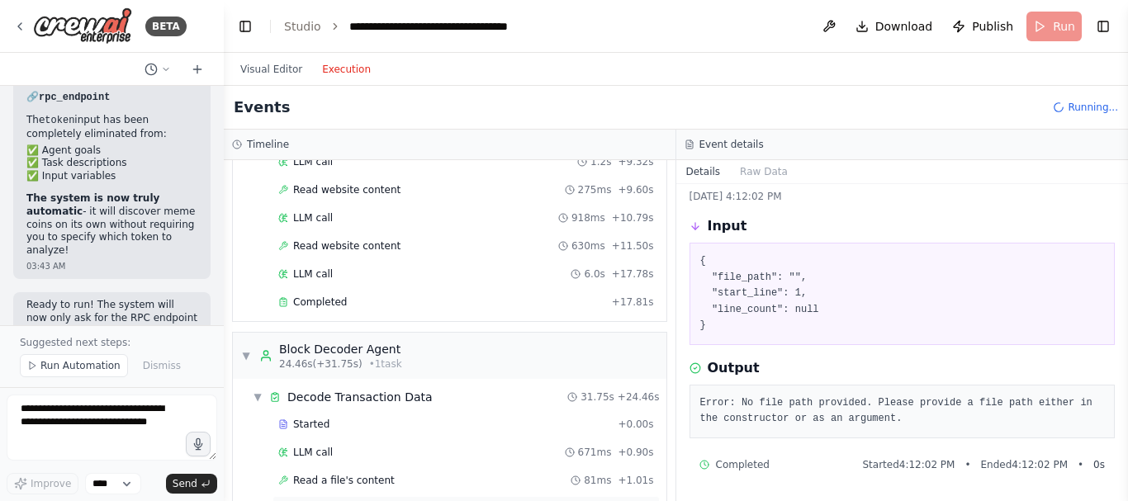
scroll to position [407, 0]
click at [349, 305] on div "Completed" at bounding box center [441, 302] width 327 height 13
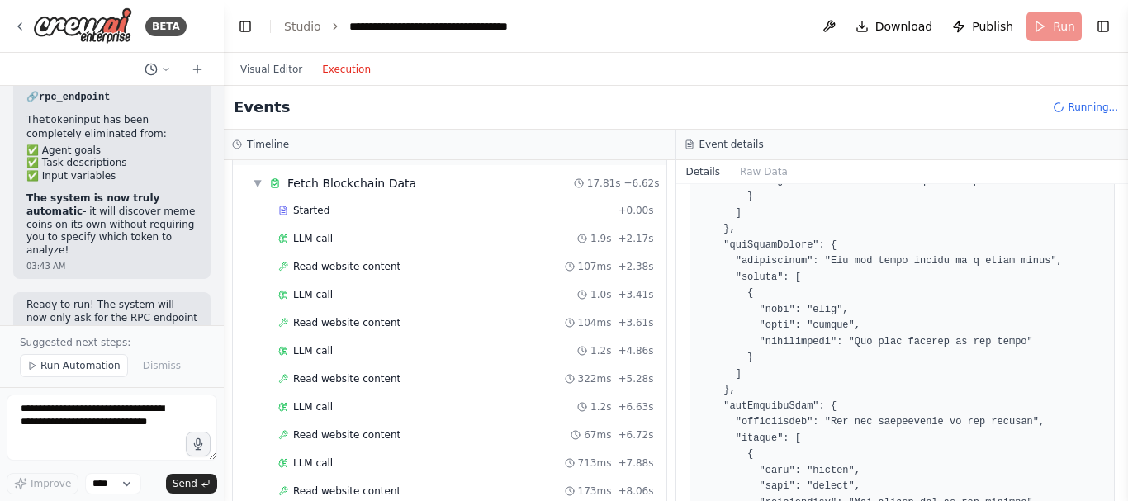
scroll to position [0, 0]
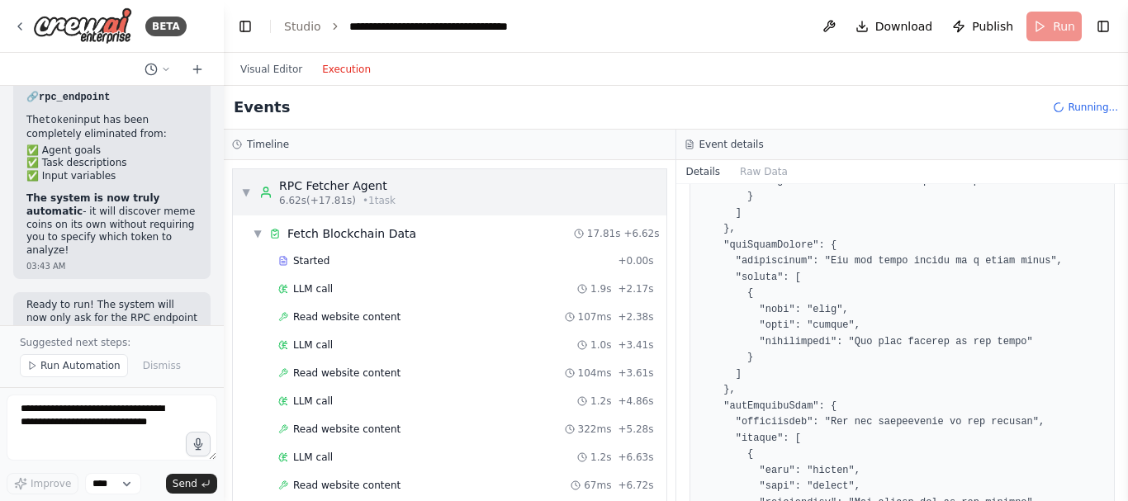
click at [244, 187] on span "▼" at bounding box center [246, 192] width 10 height 13
click at [244, 192] on span "▼" at bounding box center [246, 192] width 10 height 13
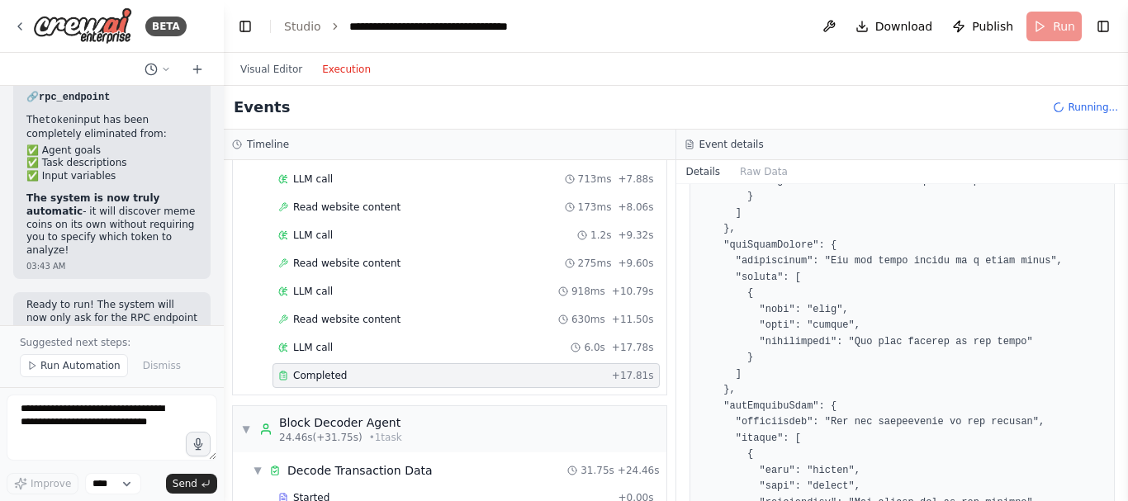
scroll to position [344, 0]
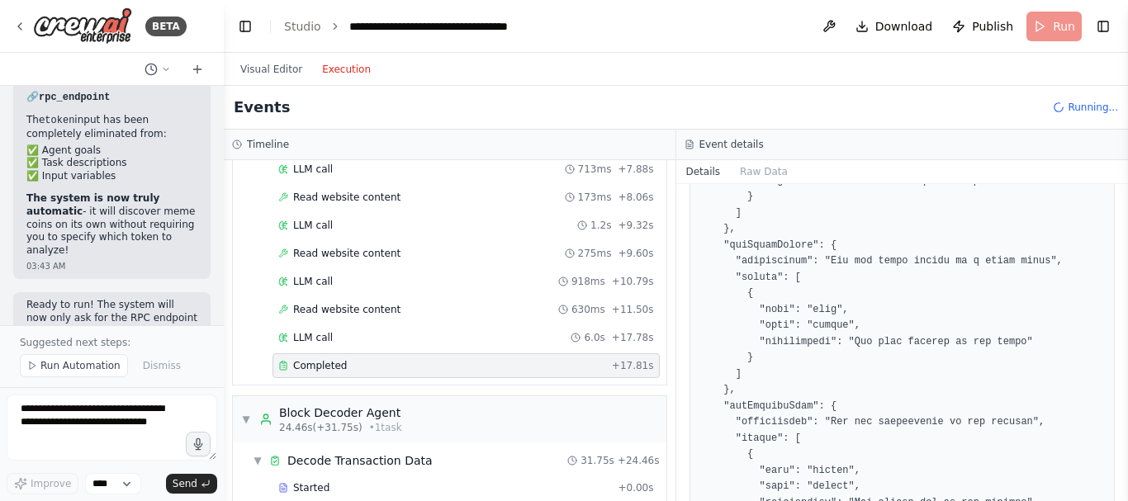
click at [354, 358] on div "Completed + 17.81s" at bounding box center [465, 365] width 387 height 25
click at [355, 358] on div "Completed + 17.81s" at bounding box center [465, 365] width 387 height 25
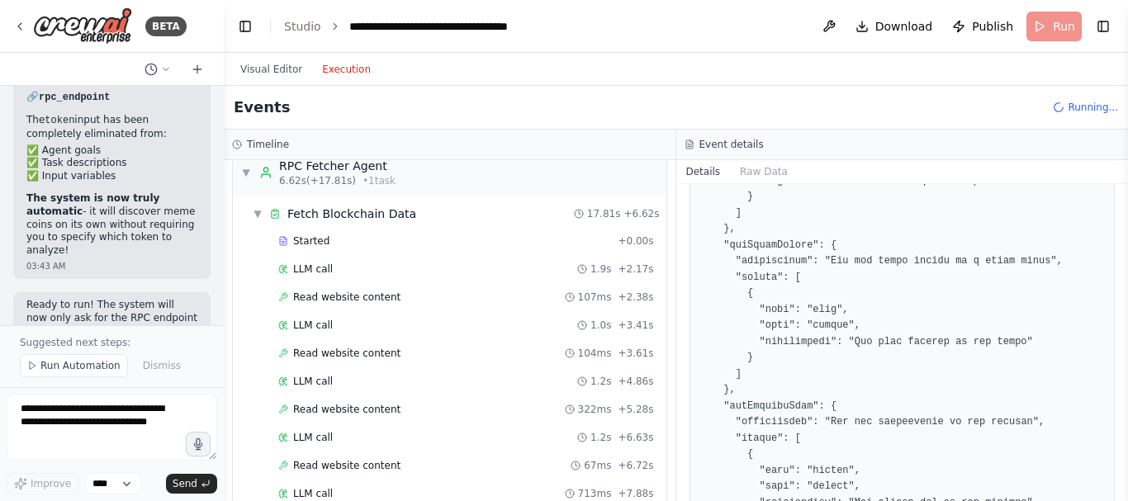
scroll to position [0, 0]
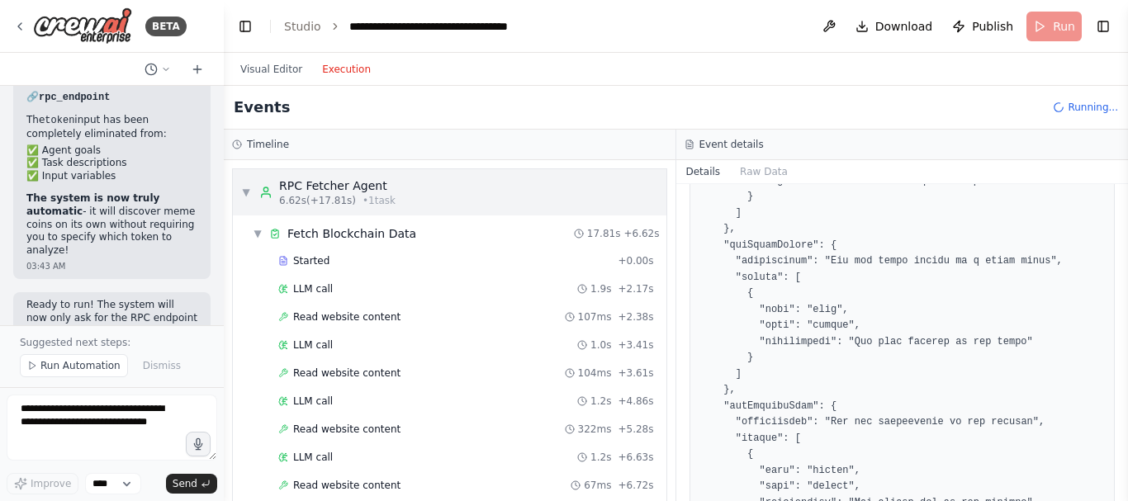
click at [241, 192] on span "▼" at bounding box center [246, 192] width 10 height 13
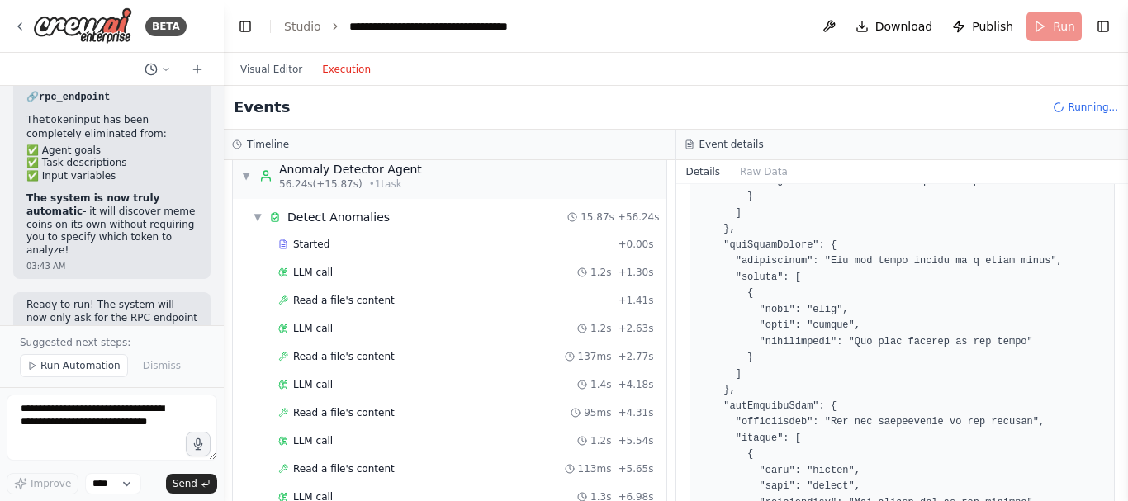
scroll to position [1427, 0]
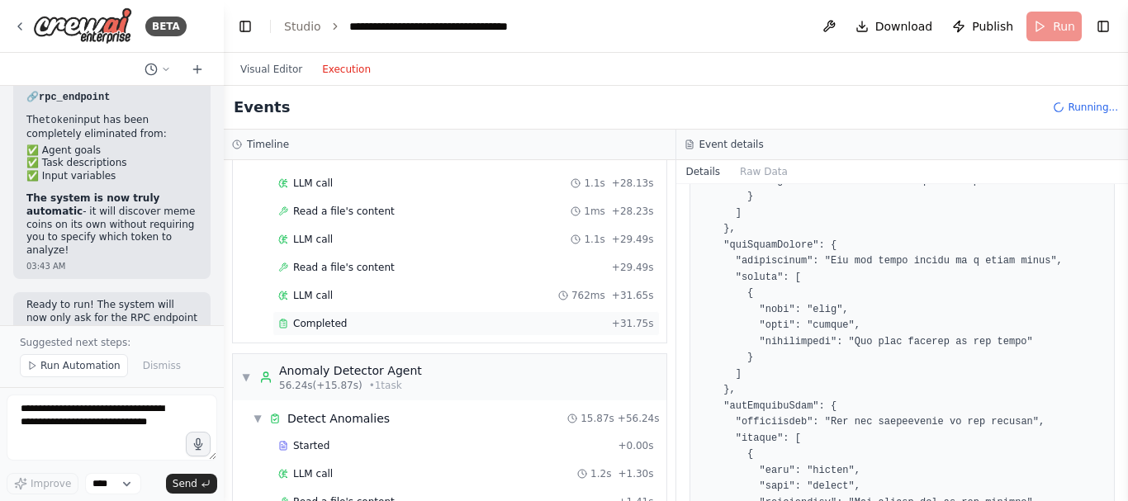
click at [378, 332] on div "Completed + 31.75s" at bounding box center [465, 323] width 387 height 25
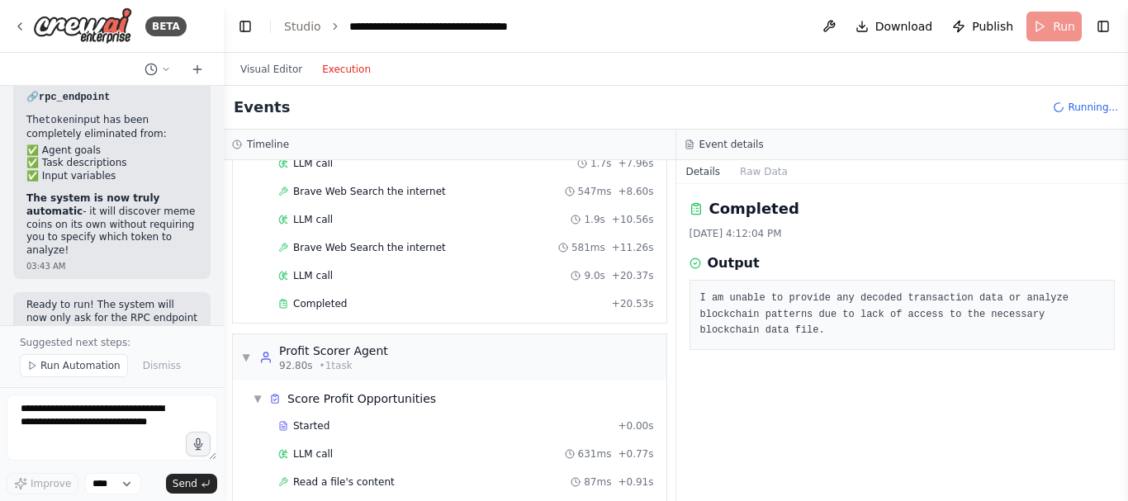
scroll to position [2991, 0]
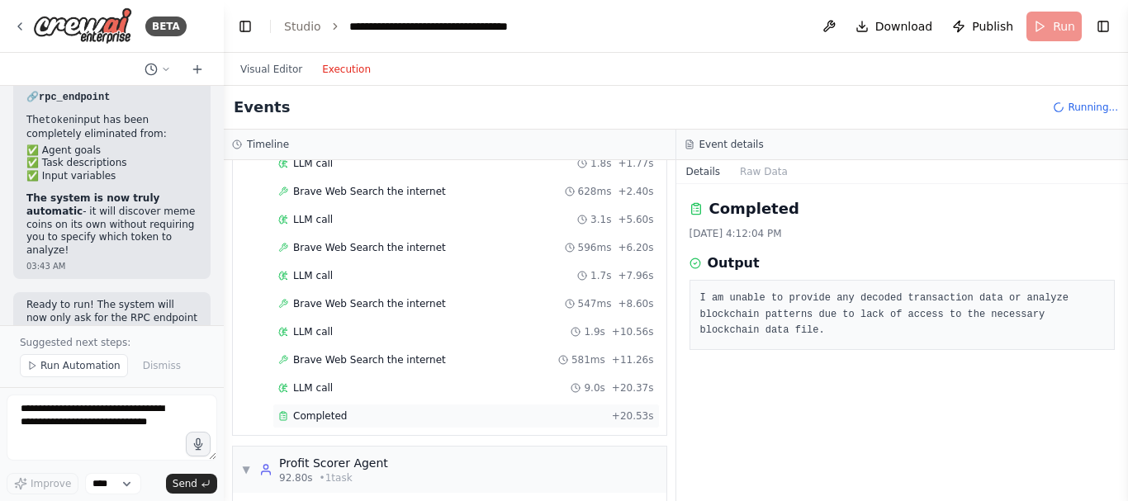
click at [331, 413] on span "Completed" at bounding box center [320, 416] width 54 height 13
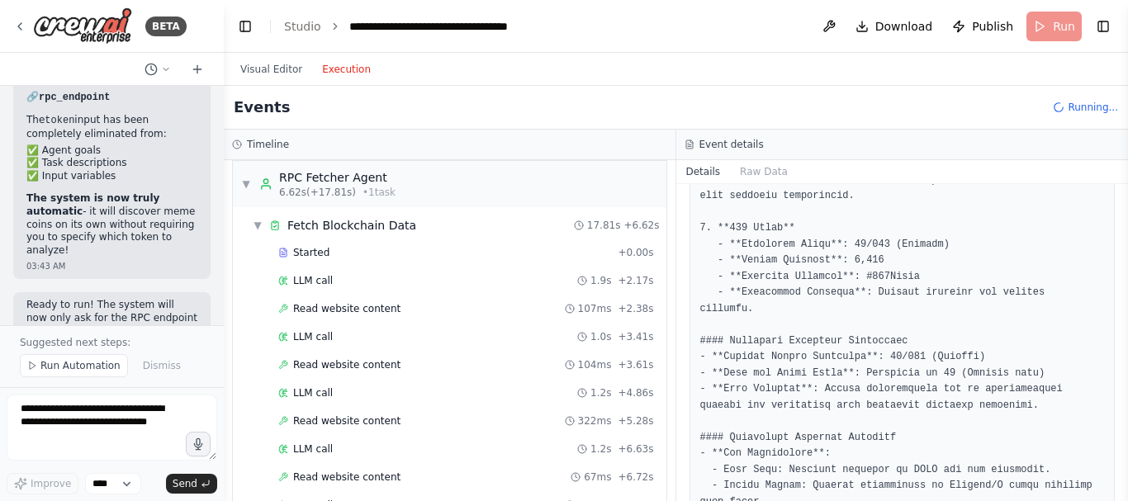
scroll to position [0, 0]
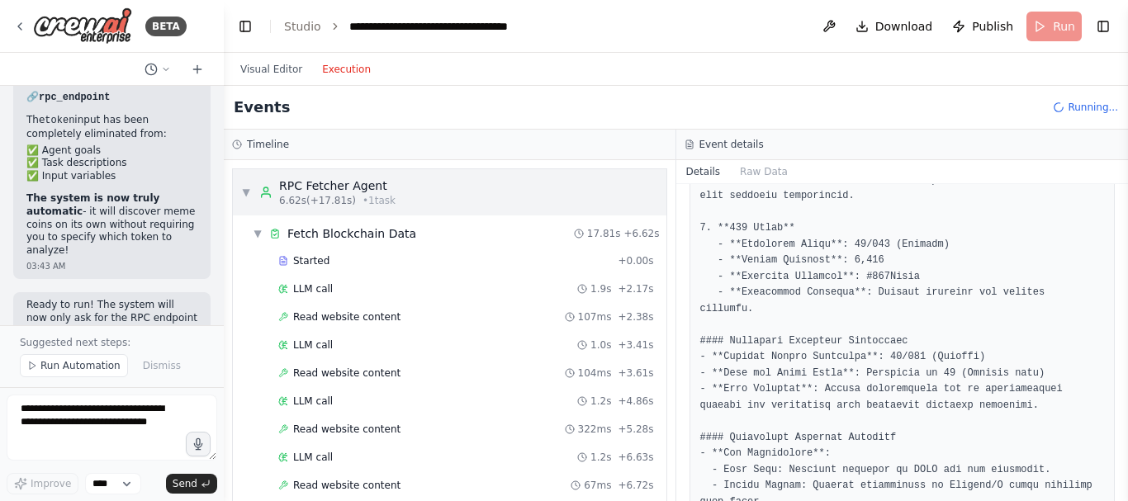
click at [242, 191] on span "▼" at bounding box center [246, 192] width 10 height 13
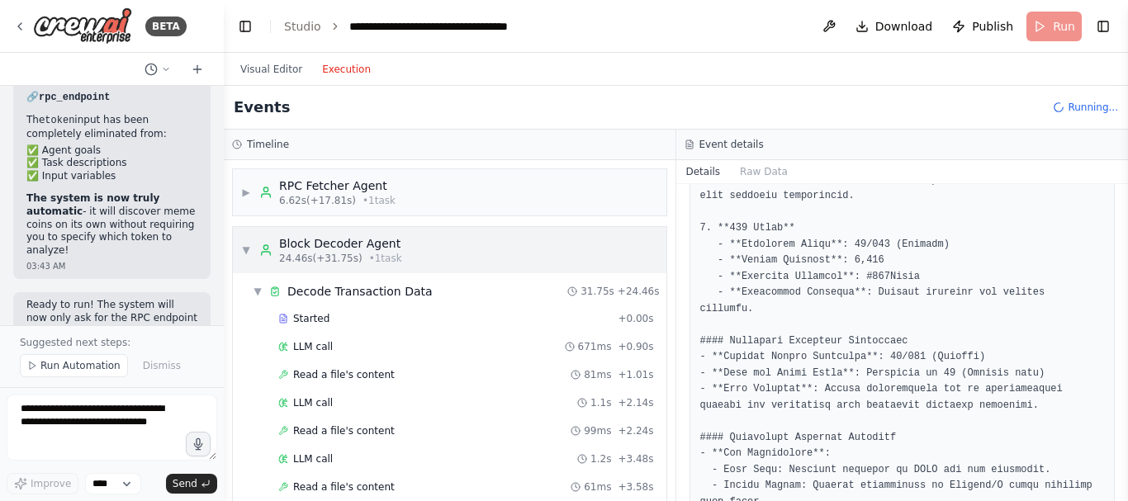
click at [246, 254] on span "▼" at bounding box center [246, 250] width 10 height 13
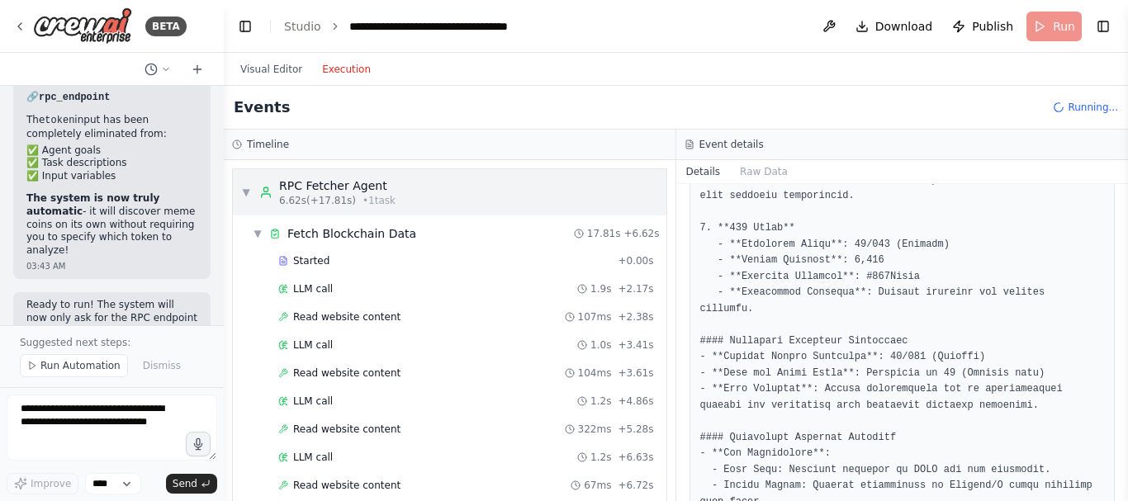
click at [245, 195] on span "▼" at bounding box center [246, 192] width 10 height 13
click at [255, 187] on div "▼ RPC Fetcher Agent 6.62s (+17.81s) • 1 task" at bounding box center [318, 193] width 154 height 30
click at [241, 197] on span "▼" at bounding box center [246, 192] width 10 height 13
click at [245, 197] on span "▼" at bounding box center [246, 192] width 10 height 13
click at [258, 234] on span "▼" at bounding box center [258, 233] width 10 height 13
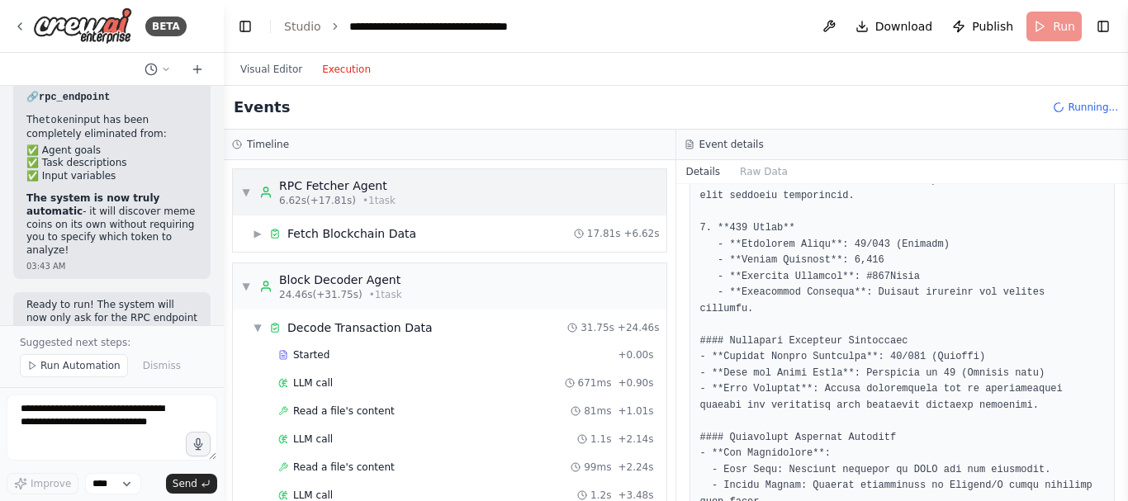
click at [244, 191] on span "▼" at bounding box center [246, 192] width 10 height 13
click at [244, 290] on span "▼" at bounding box center [246, 286] width 10 height 13
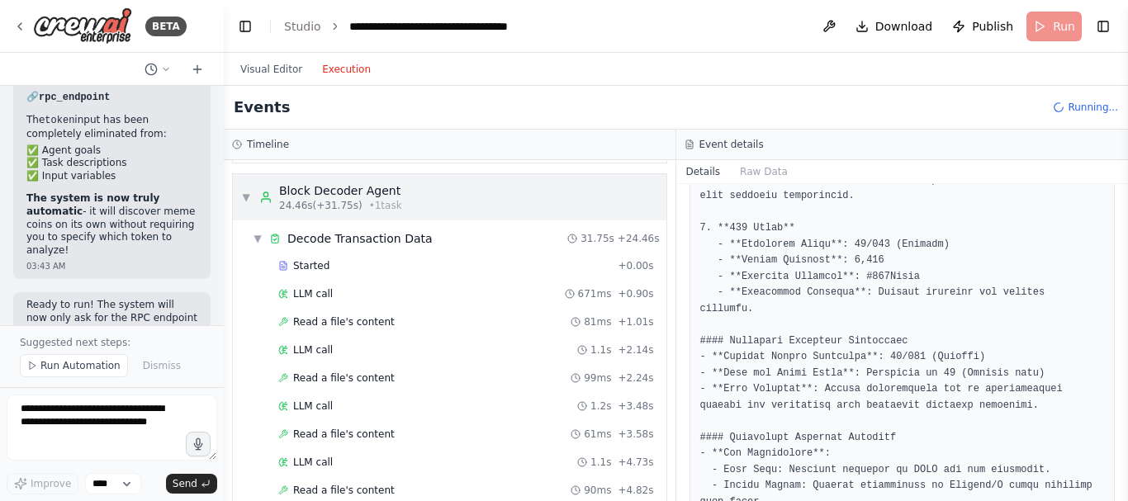
scroll to position [98, 0]
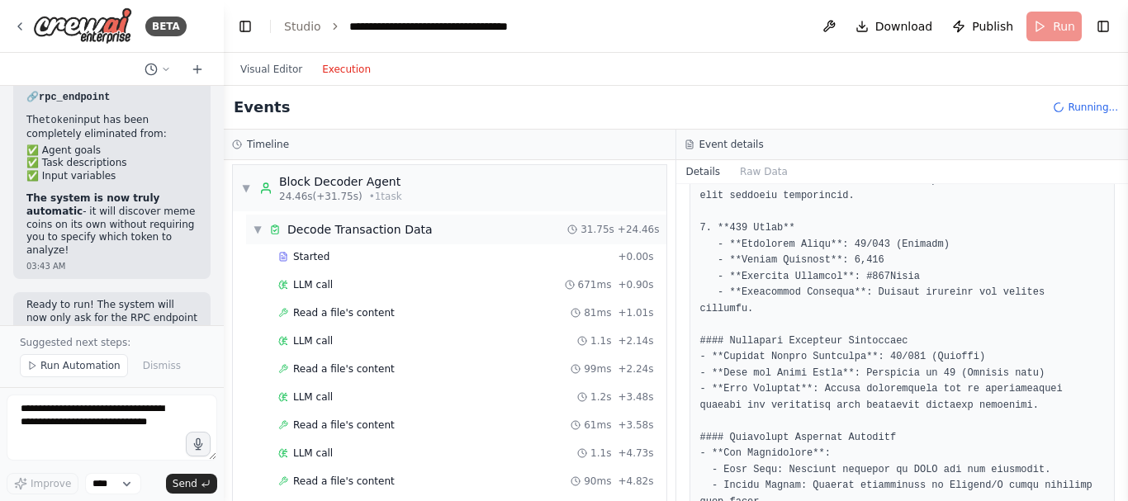
click at [258, 232] on span "▼" at bounding box center [258, 229] width 10 height 13
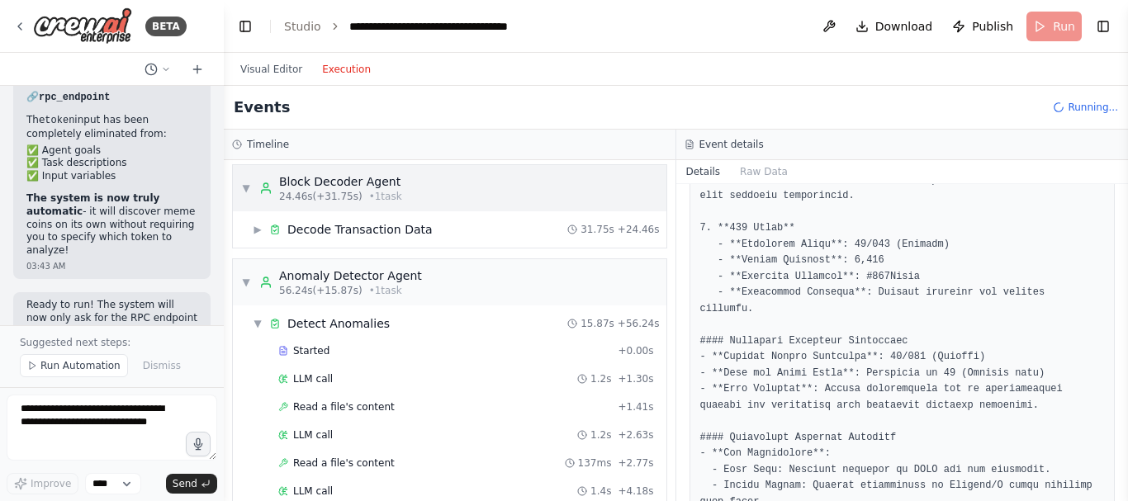
click at [249, 194] on span "▼" at bounding box center [246, 188] width 10 height 13
click at [258, 320] on span "▼" at bounding box center [258, 323] width 10 height 13
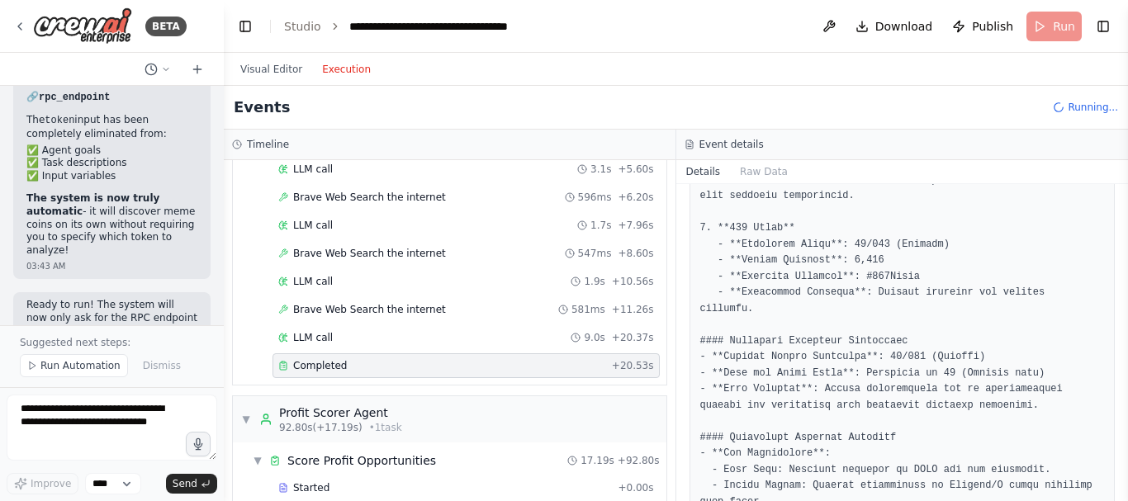
scroll to position [489, 0]
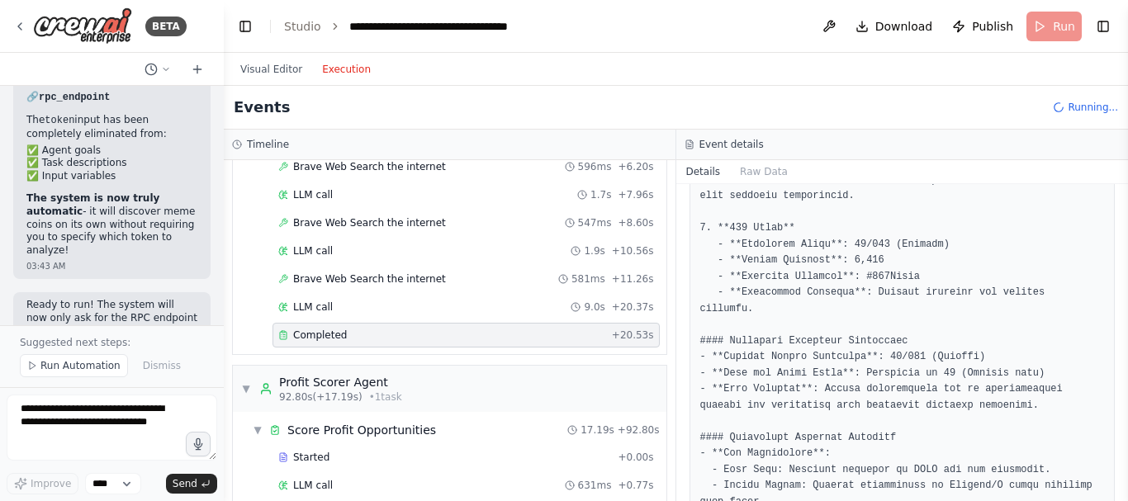
click at [329, 339] on span "Completed" at bounding box center [320, 335] width 54 height 13
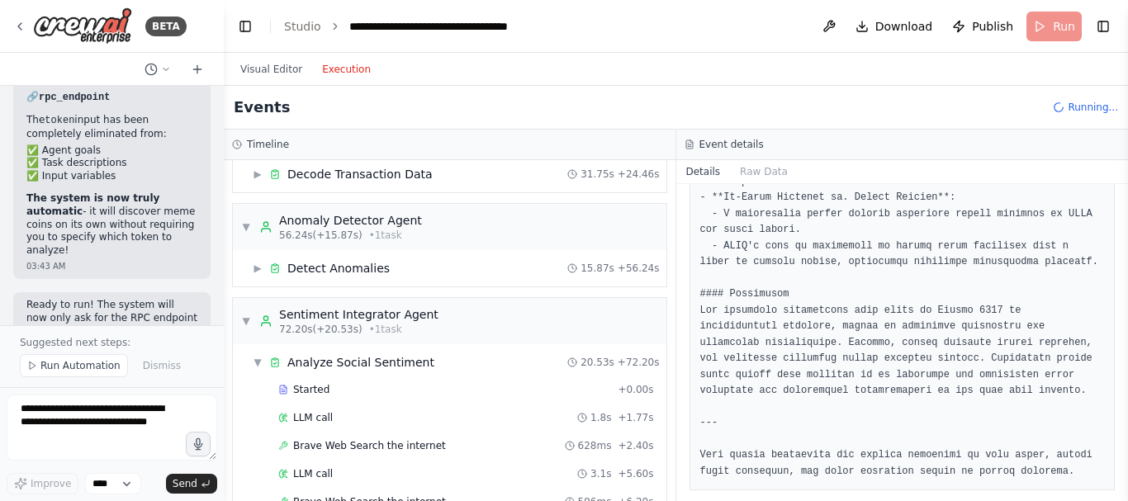
scroll to position [153, 0]
click at [261, 365] on span "▼" at bounding box center [258, 363] width 10 height 13
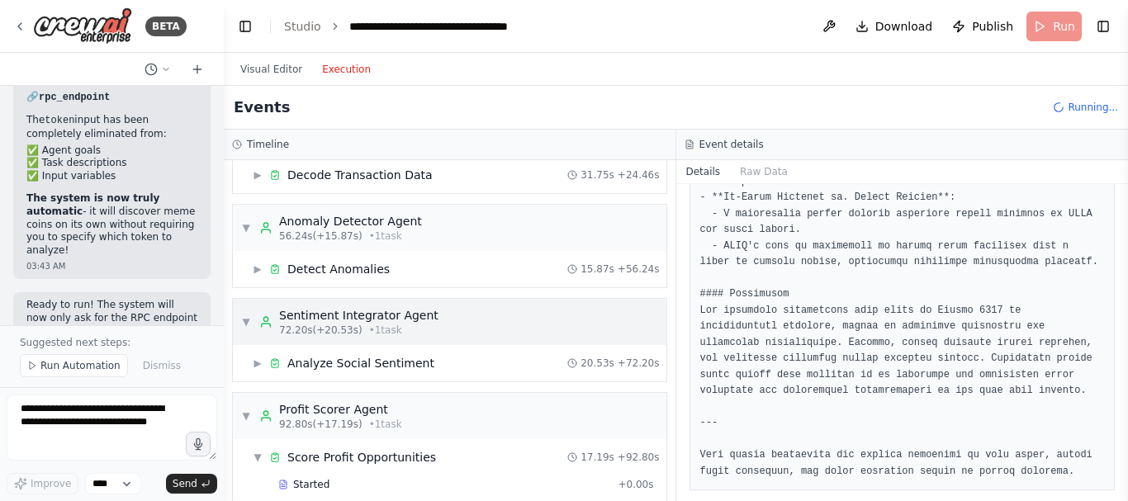
click at [249, 324] on span "▼" at bounding box center [246, 321] width 10 height 13
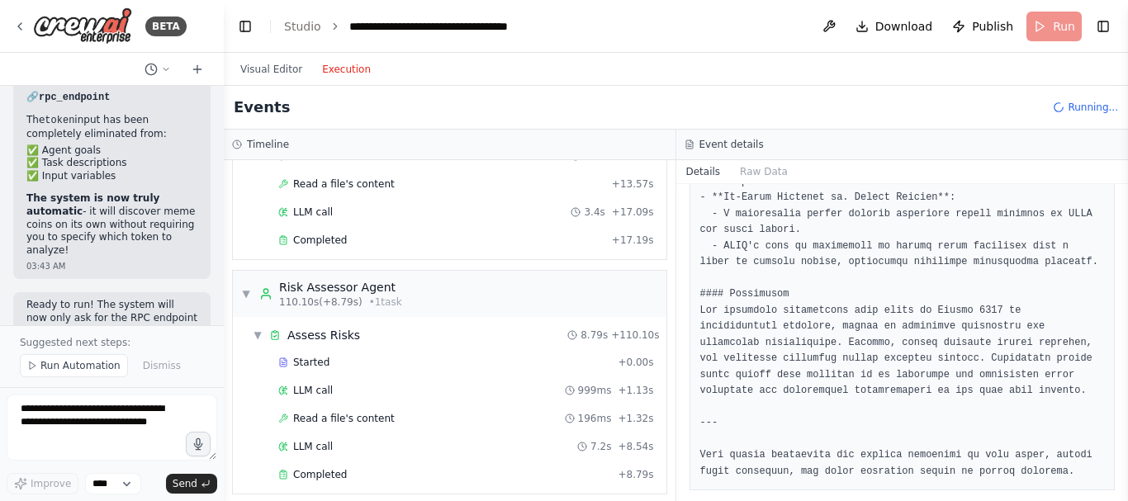
scroll to position [929, 0]
click at [341, 246] on span "Completed" at bounding box center [320, 241] width 54 height 13
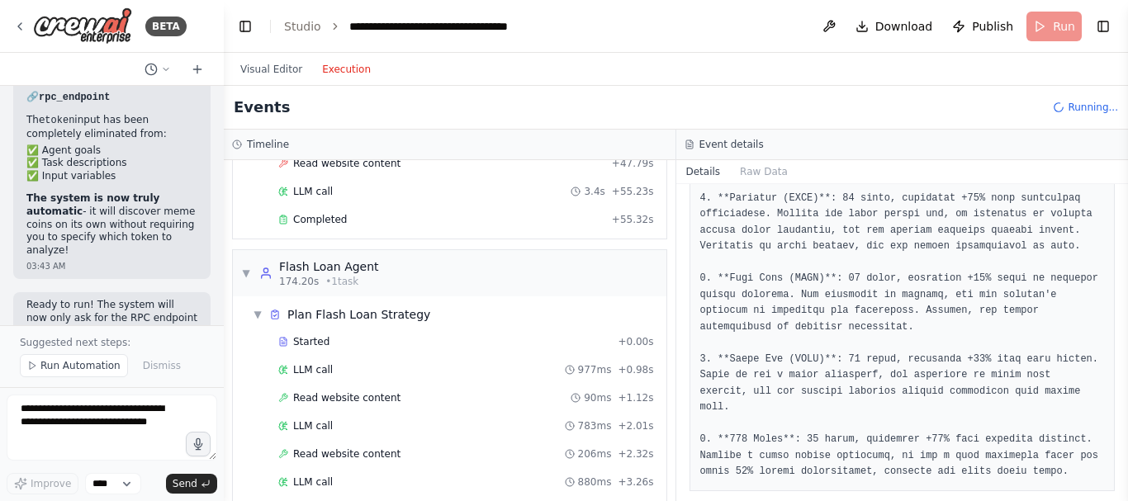
scroll to position [4066, 0]
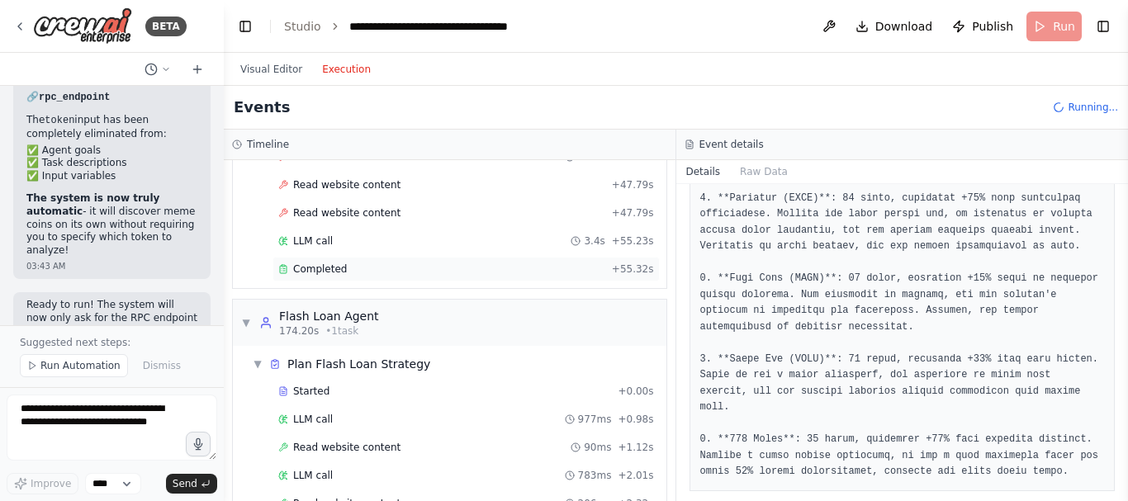
click at [334, 267] on span "Completed" at bounding box center [320, 269] width 54 height 13
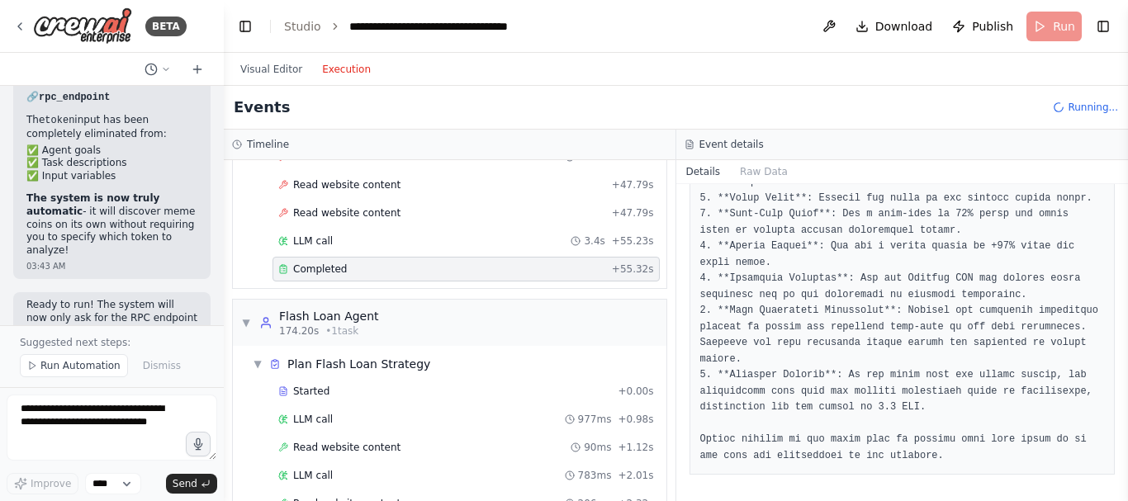
click at [335, 267] on span "Completed" at bounding box center [320, 269] width 54 height 13
click at [335, 268] on span "Completed" at bounding box center [320, 269] width 54 height 13
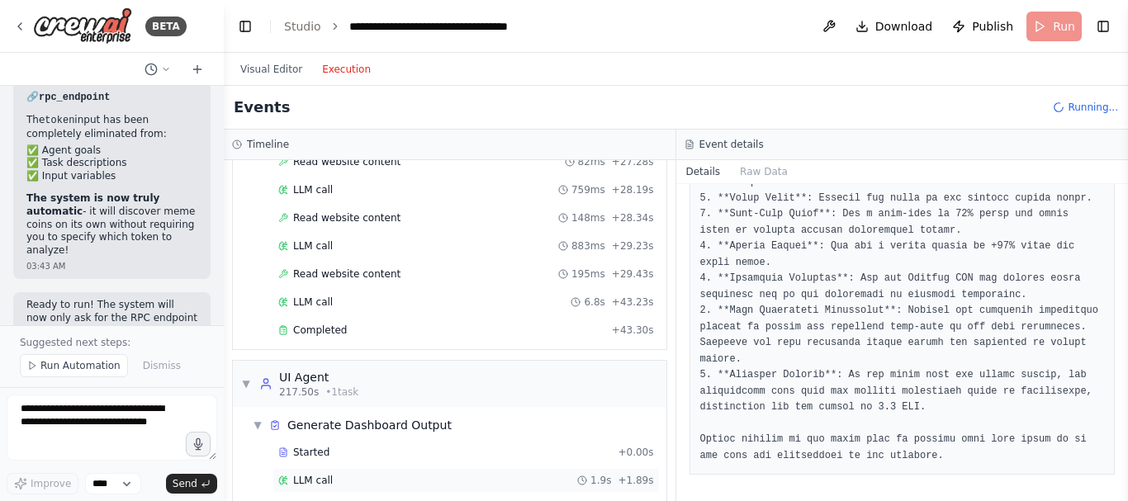
scroll to position [5436, 0]
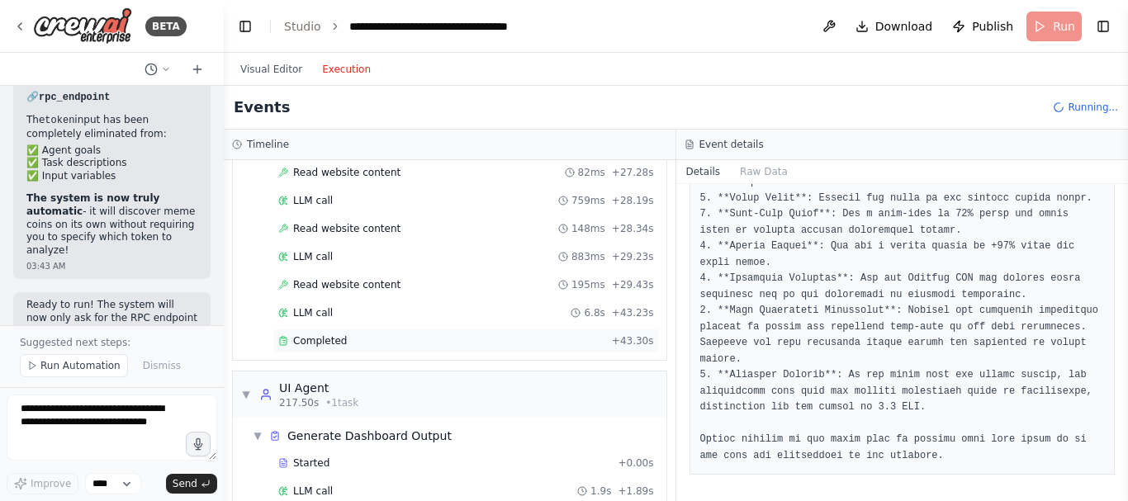
click at [332, 335] on span "Completed" at bounding box center [320, 340] width 54 height 13
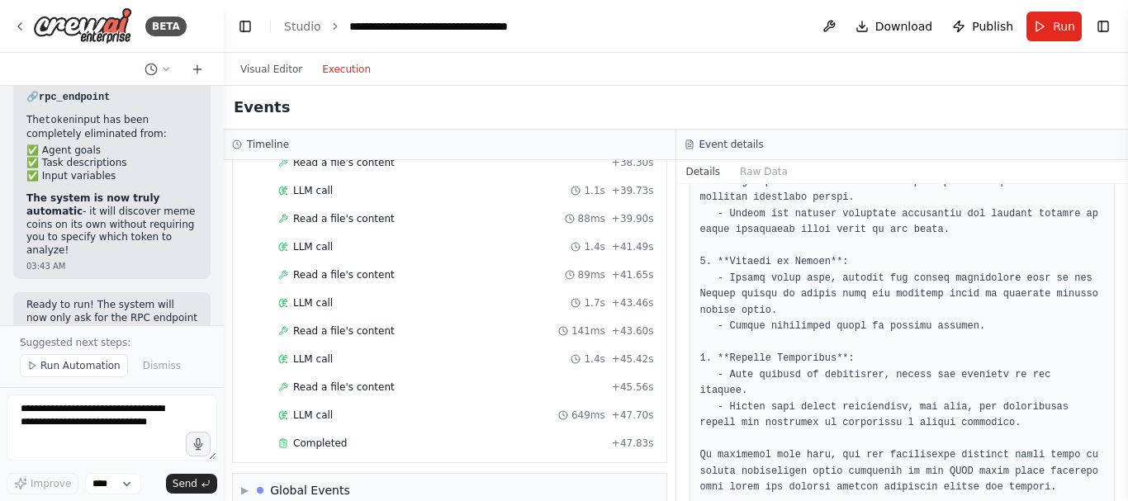
scroll to position [7231, 0]
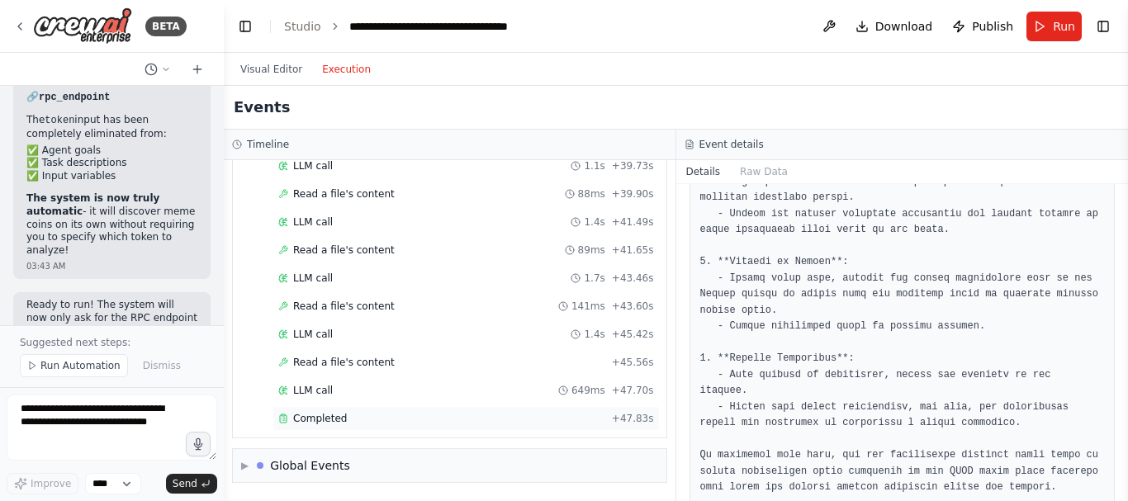
click at [408, 420] on div "Completed" at bounding box center [441, 418] width 327 height 13
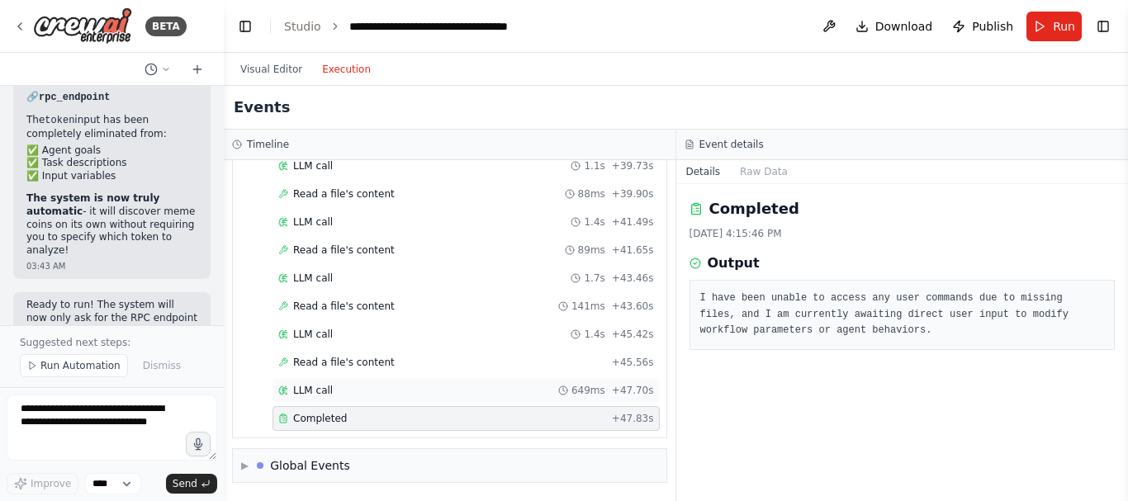
click at [459, 384] on div "LLM call 649ms + 47.70s" at bounding box center [466, 390] width 376 height 13
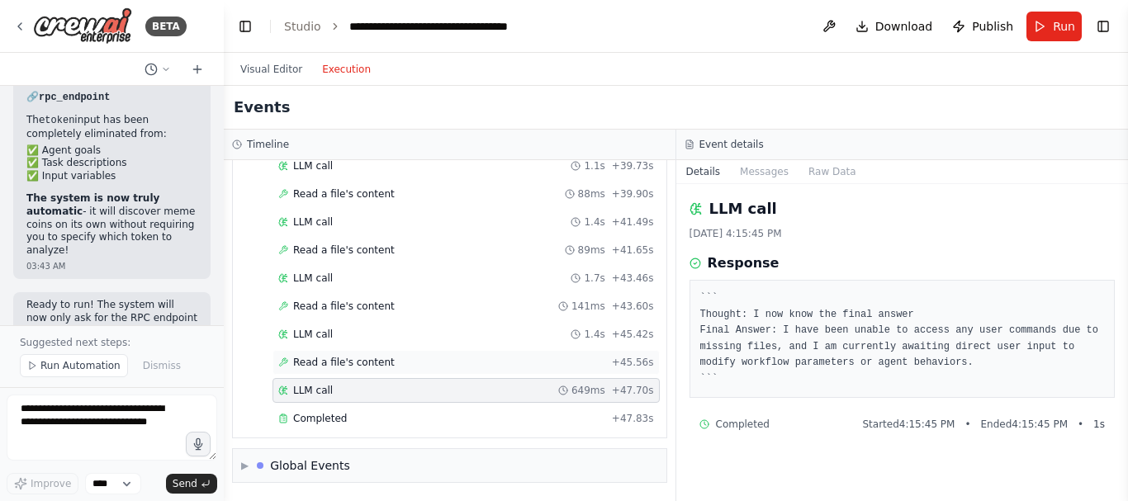
click at [443, 363] on div "Read a file's content + 45.56s" at bounding box center [466, 362] width 376 height 13
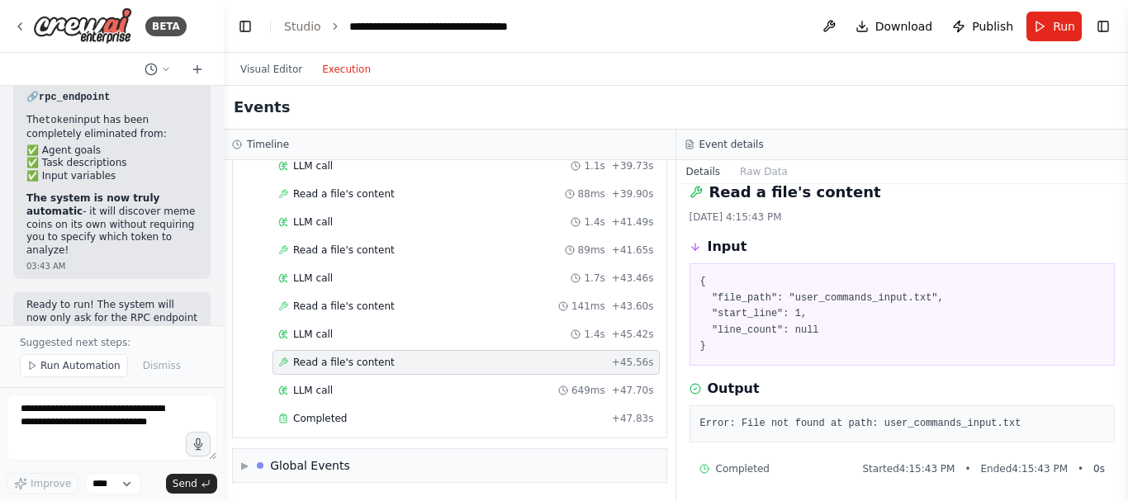
scroll to position [21, 0]
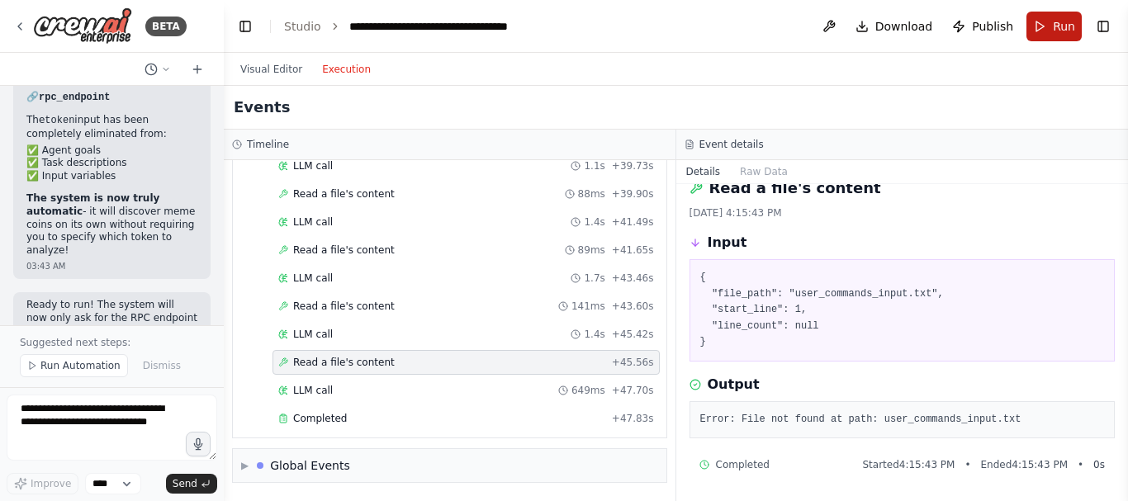
click at [1047, 28] on button "Run" at bounding box center [1053, 27] width 55 height 30
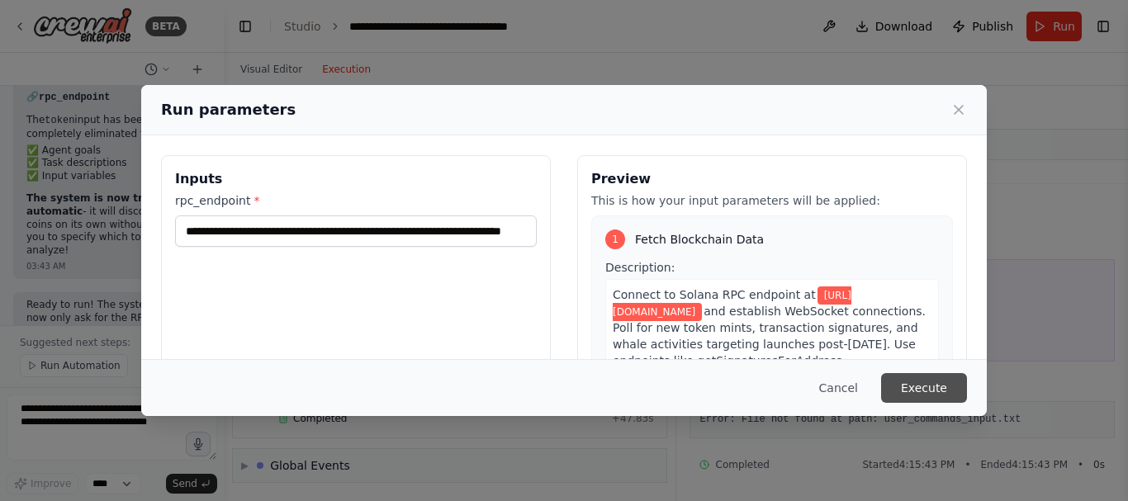
click at [916, 386] on button "Execute" at bounding box center [924, 388] width 86 height 30
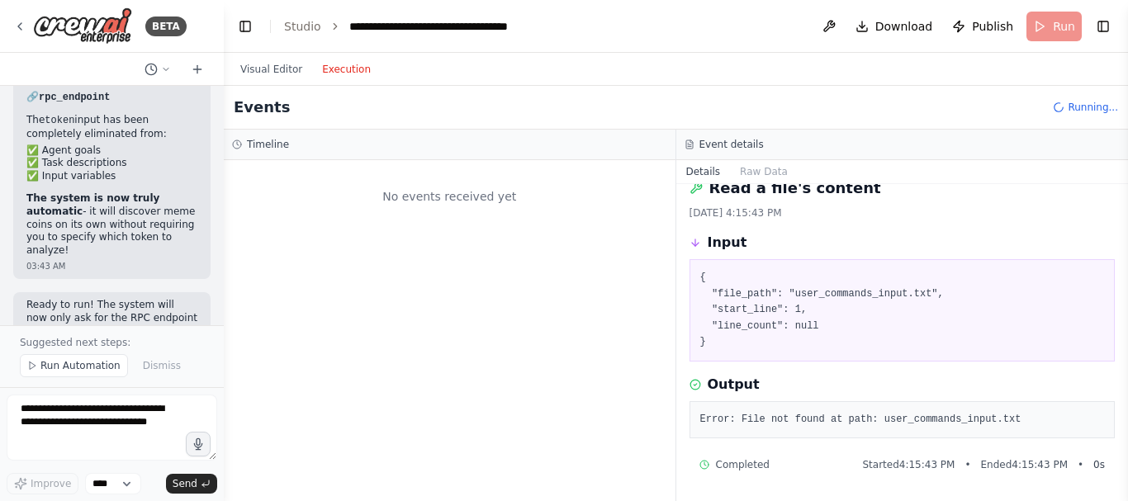
scroll to position [0, 0]
drag, startPoint x: 1125, startPoint y: 273, endPoint x: 1125, endPoint y: 219, distance: 54.5
click at [1125, 219] on button "Toggle Sidebar" at bounding box center [1127, 250] width 13 height 501
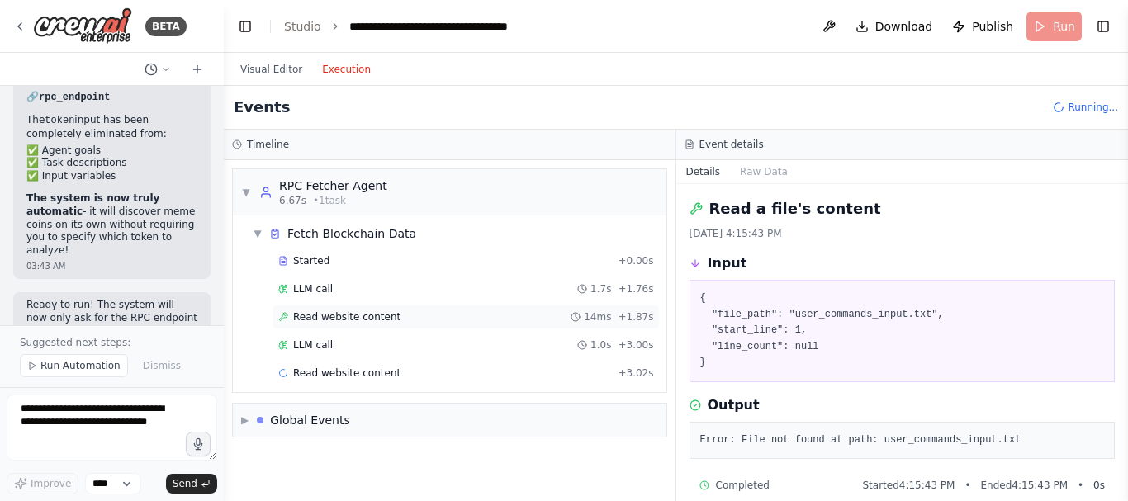
click at [372, 322] on span "Read website content" at bounding box center [346, 316] width 107 height 13
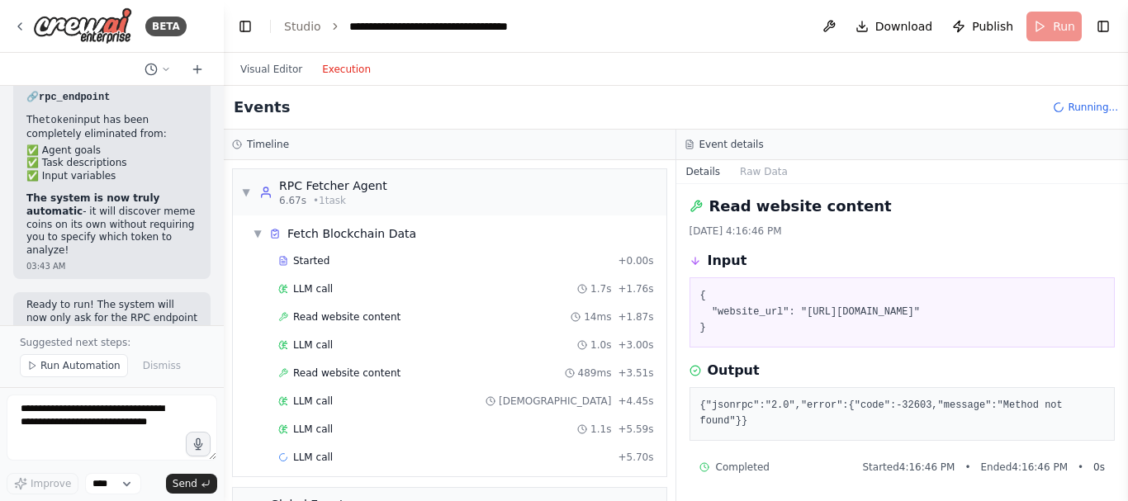
scroll to position [5, 0]
click at [486, 413] on div "Started + 0.00s LLM call 1.7s + 1.76s Read website content 14ms + 1.87s LLM cal…" at bounding box center [456, 361] width 420 height 225
click at [486, 397] on div "LLM call 928ms + 4.45s" at bounding box center [466, 401] width 376 height 13
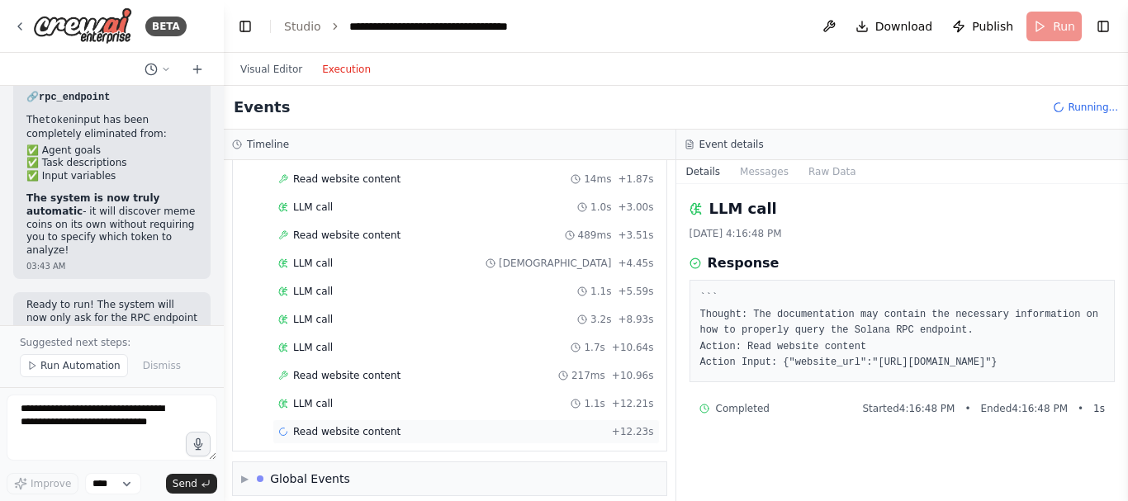
scroll to position [151, 0]
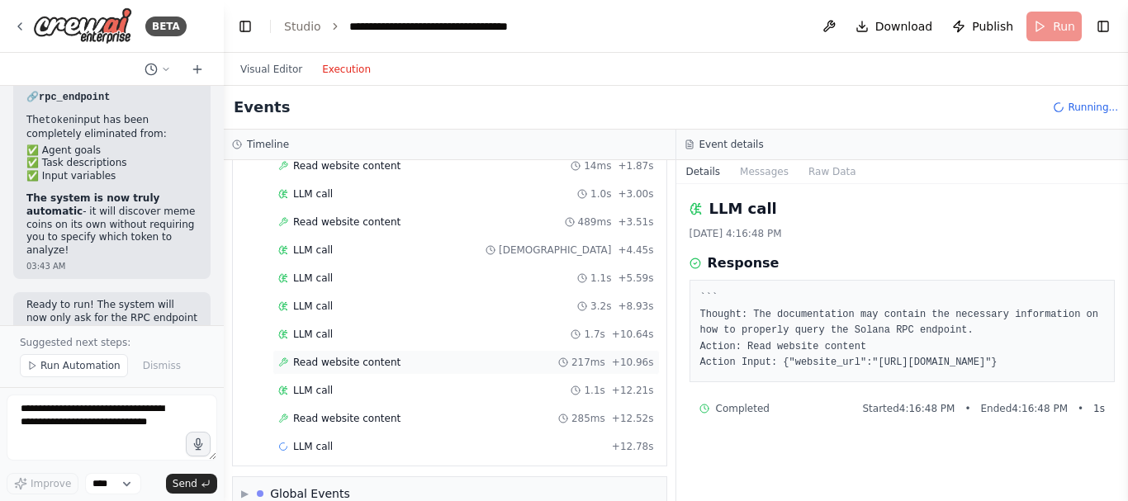
click at [392, 368] on div "Read website content 217ms + 10.96s" at bounding box center [466, 362] width 376 height 13
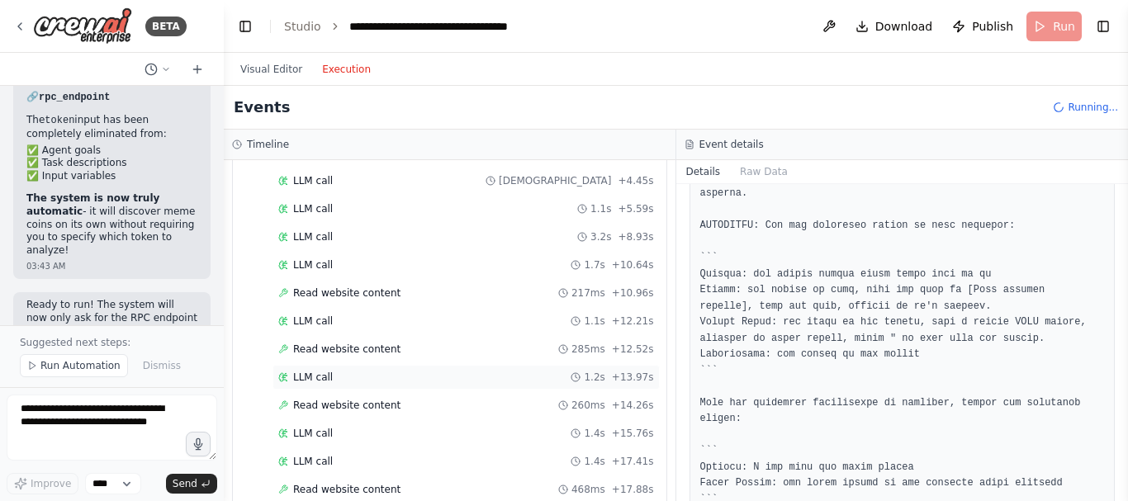
scroll to position [348, 0]
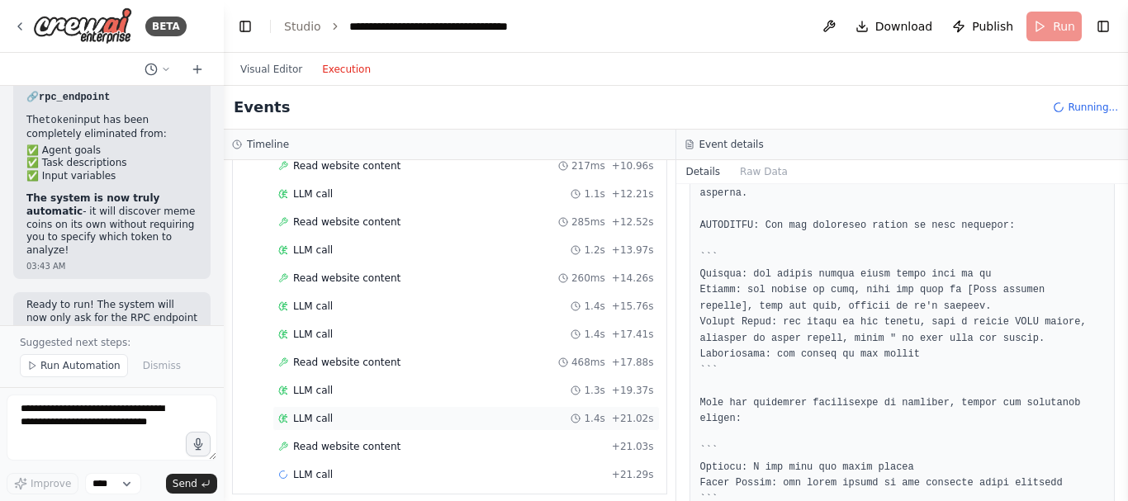
click at [380, 408] on div "LLM call 1.4s + 21.02s" at bounding box center [465, 418] width 387 height 25
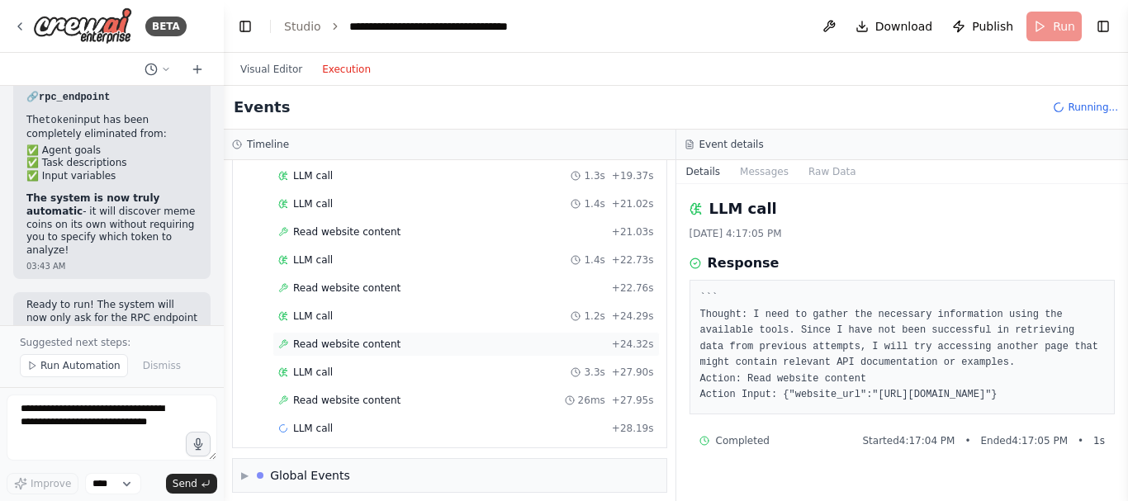
scroll to position [572, 0]
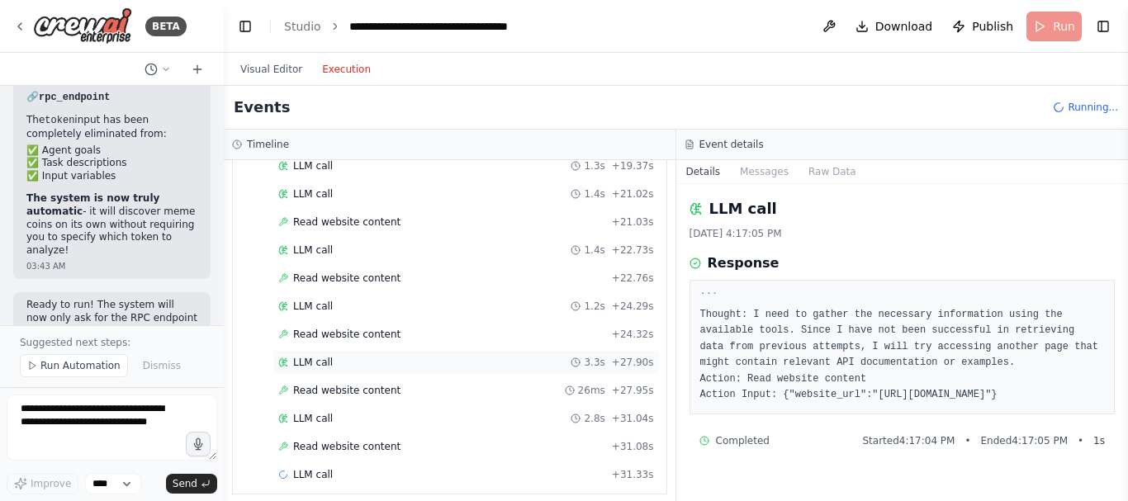
click at [348, 366] on div "LLM call 3.3s + 27.90s" at bounding box center [466, 362] width 376 height 13
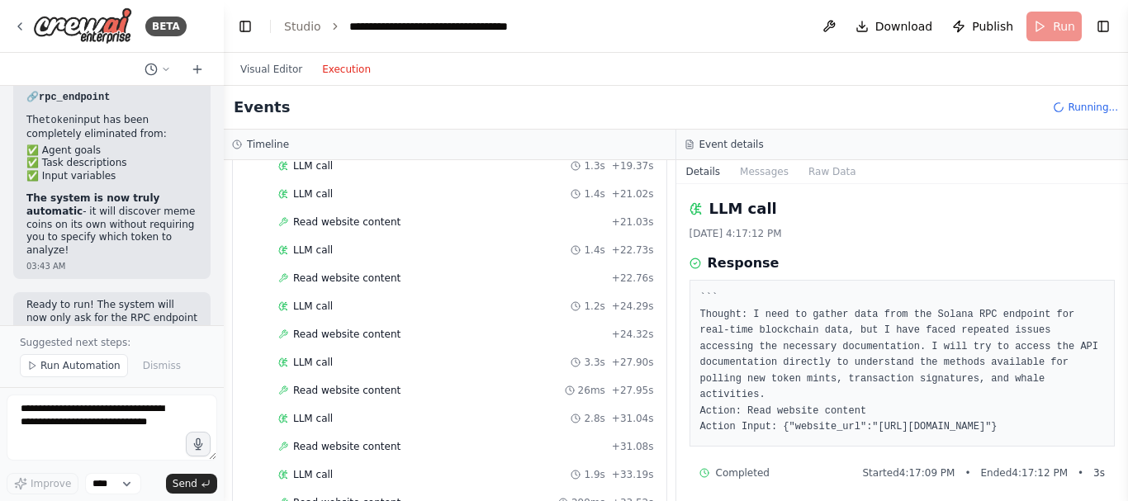
click at [342, 431] on div "Started + 0.00s LLM call 1.7s + 1.76s Read website content 14ms + 1.87s LLM cal…" at bounding box center [456, 111] width 420 height 870
click at [329, 414] on div "LLM call 2.8s + 31.04s" at bounding box center [466, 418] width 376 height 13
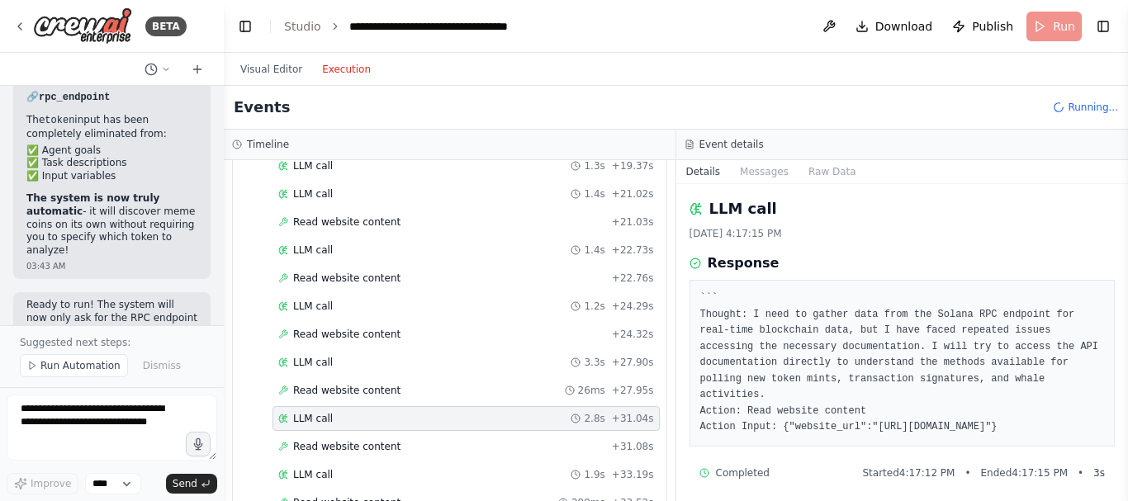
click at [329, 414] on div "LLM call 2.8s + 31.04s" at bounding box center [466, 418] width 376 height 13
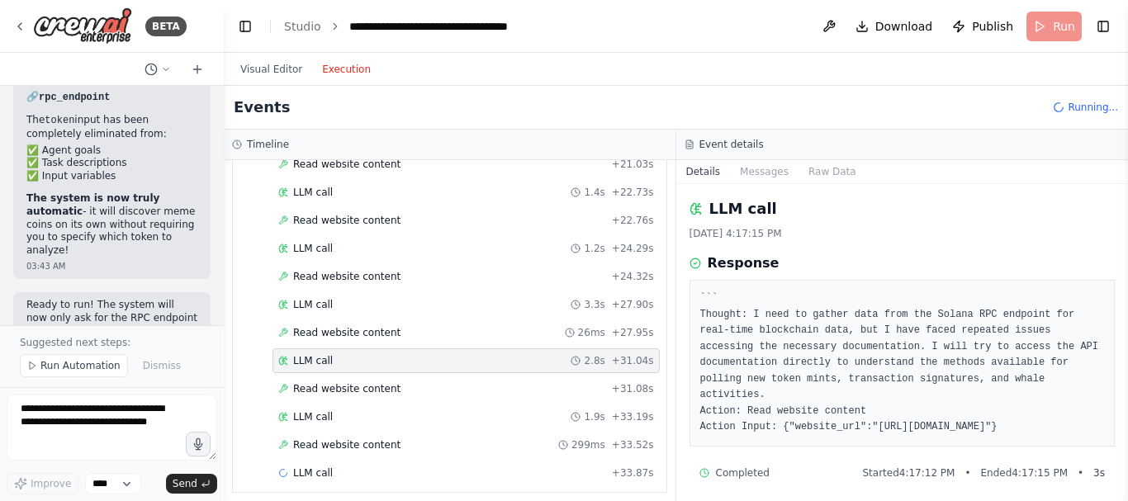
scroll to position [684, 0]
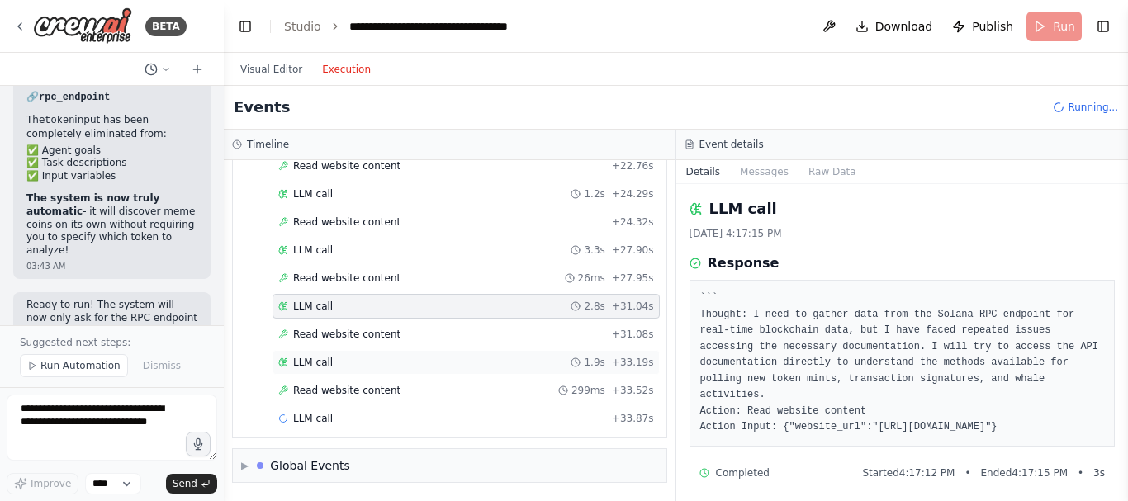
click at [324, 369] on div "LLM call 1.9s + 33.19s" at bounding box center [465, 362] width 387 height 25
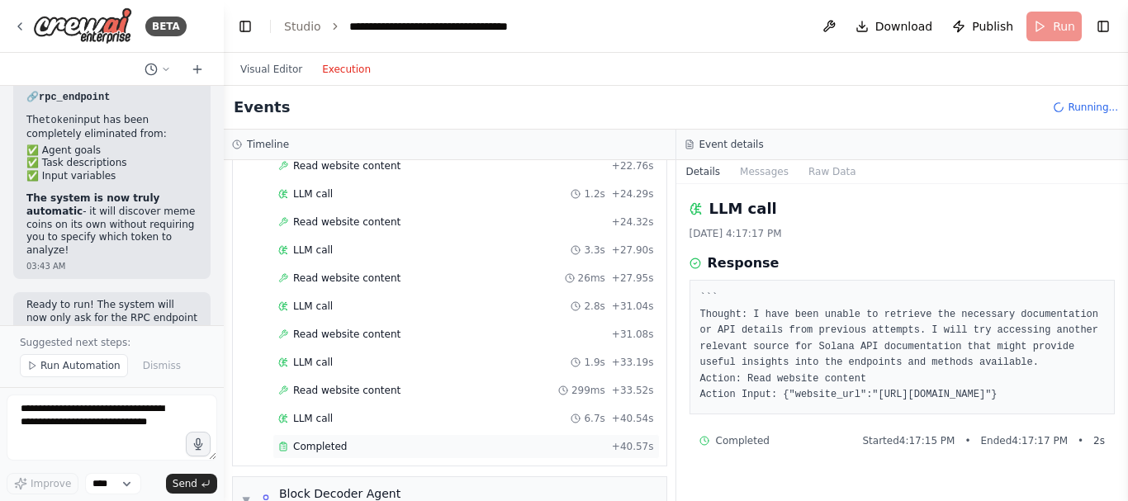
click at [340, 451] on span "Completed" at bounding box center [320, 446] width 54 height 13
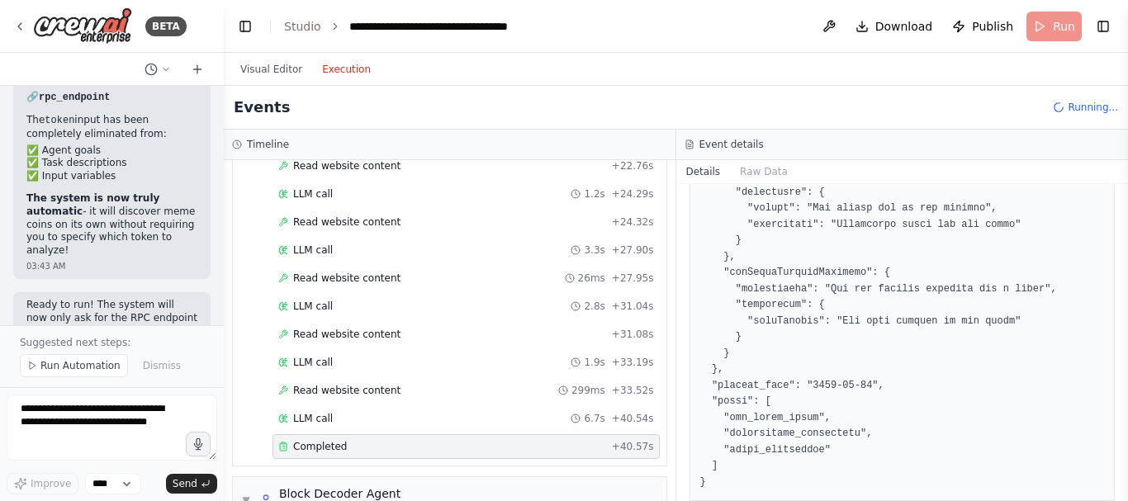
scroll to position [696, 0]
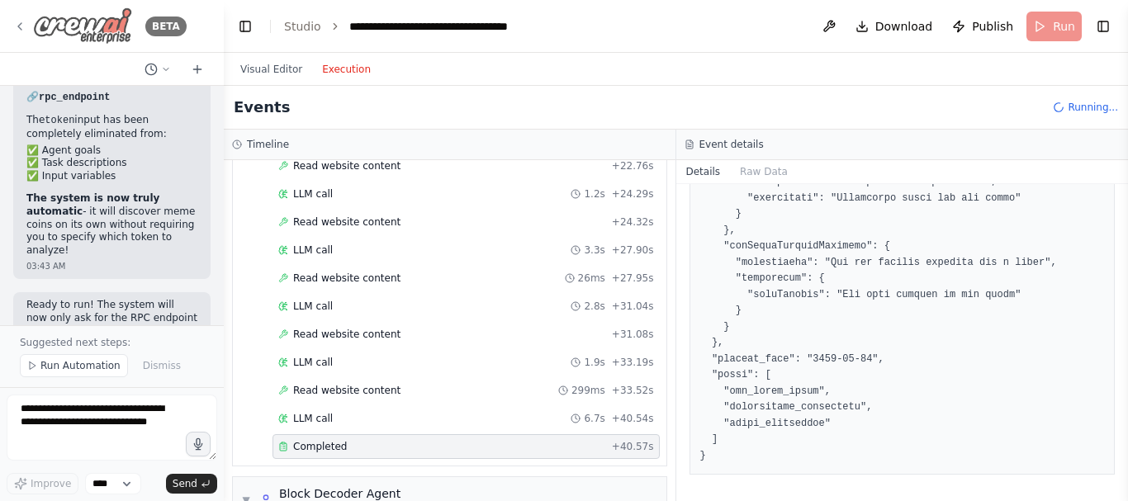
click at [21, 25] on icon at bounding box center [19, 26] width 13 height 13
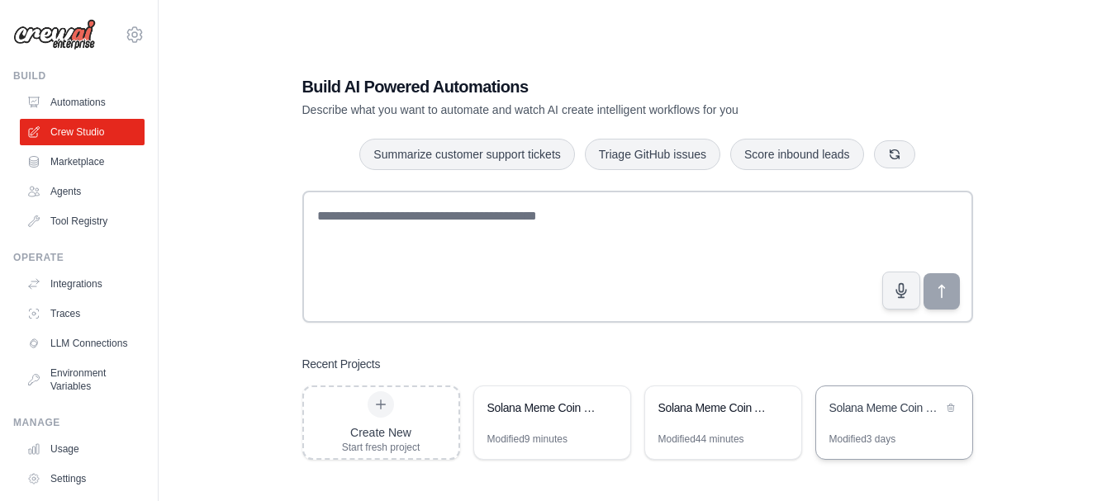
click at [867, 427] on div "Solana Meme Coin Pump Detective" at bounding box center [894, 409] width 156 height 46
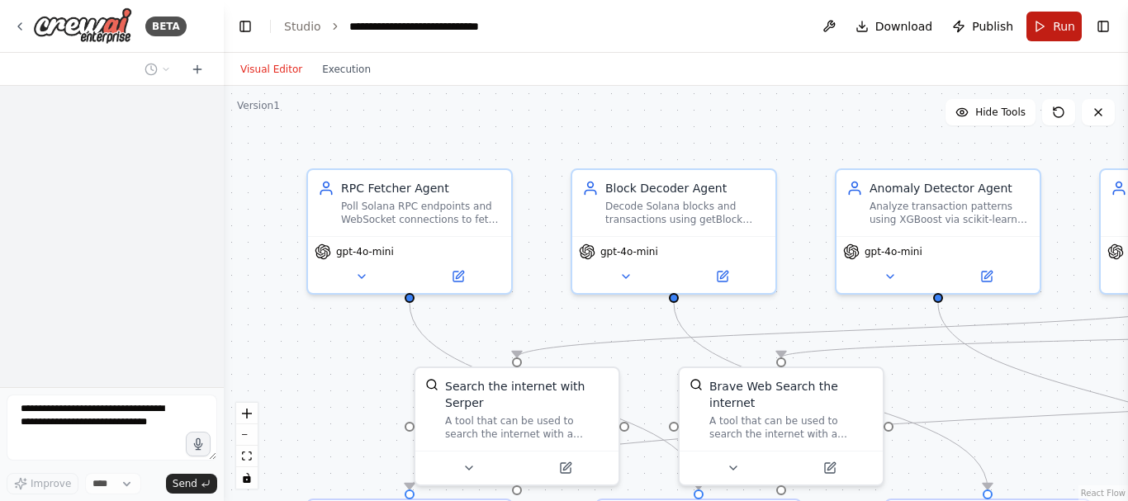
click at [1059, 22] on span "Run" at bounding box center [1064, 26] width 22 height 17
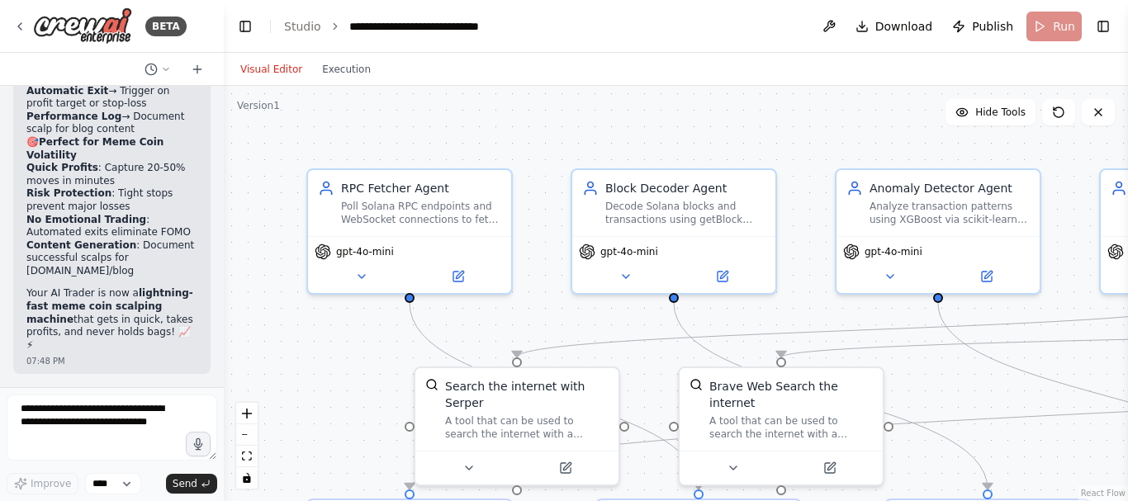
scroll to position [13166, 0]
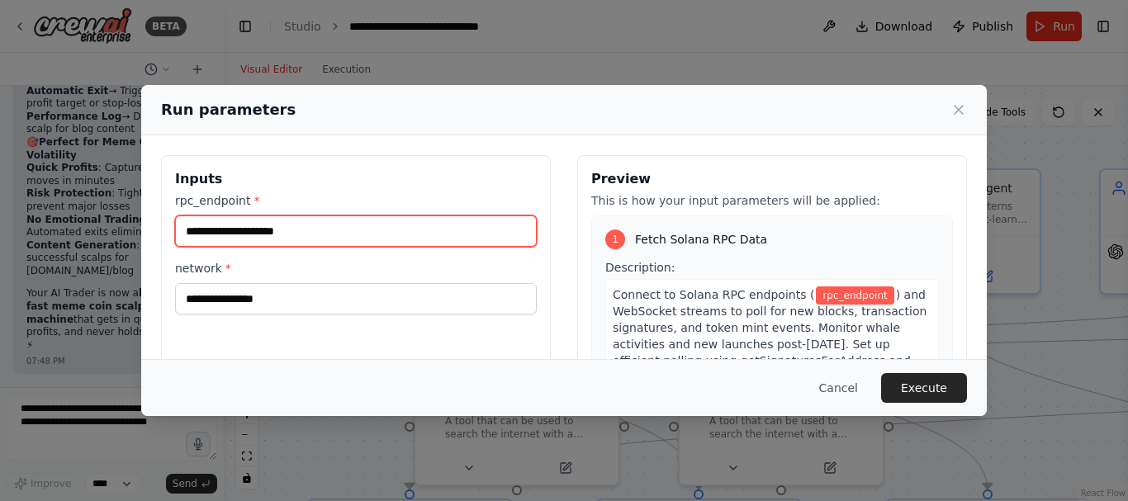
click at [313, 232] on input "rpc_endpoint *" at bounding box center [356, 231] width 362 height 31
paste input "**********"
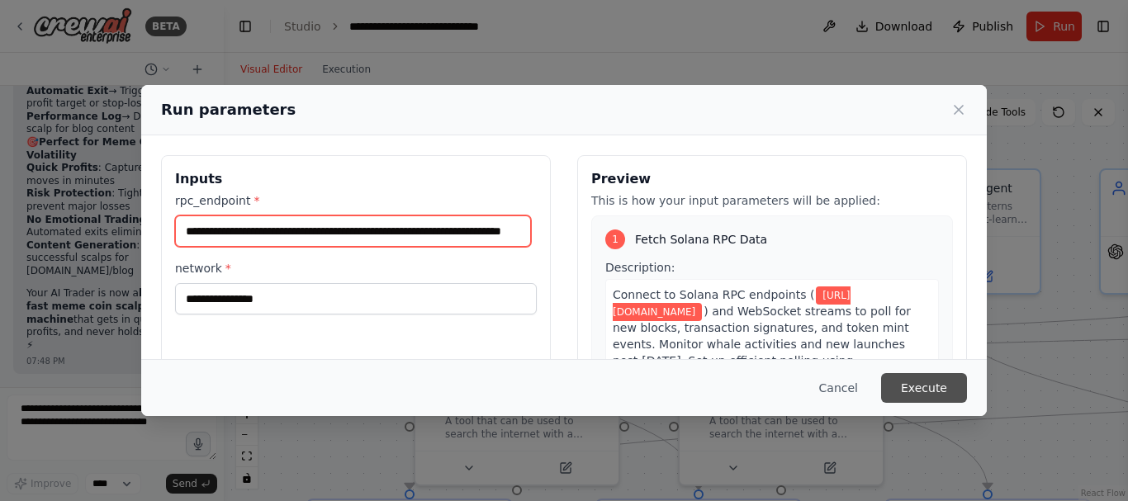
type input "**********"
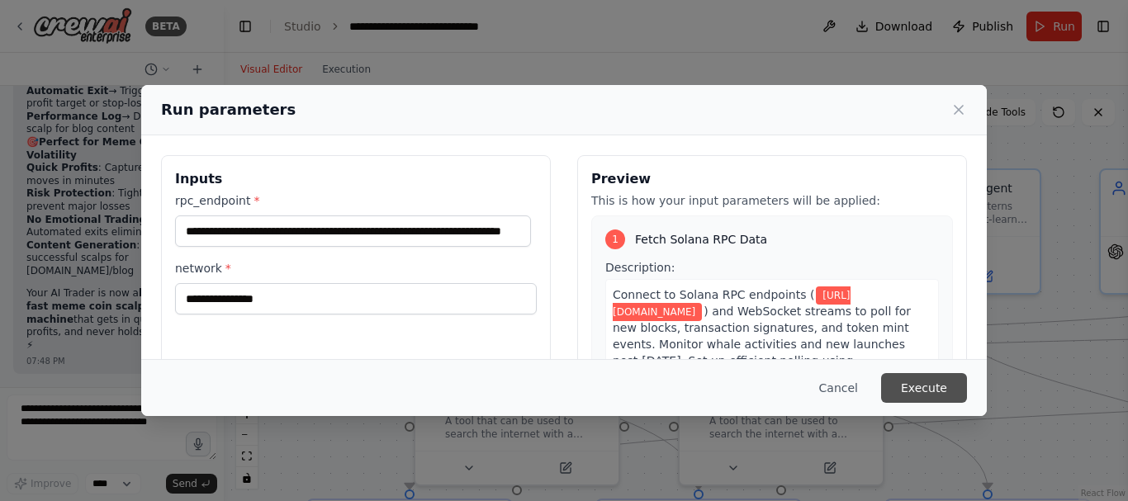
scroll to position [0, 0]
click at [946, 382] on button "Execute" at bounding box center [924, 388] width 86 height 30
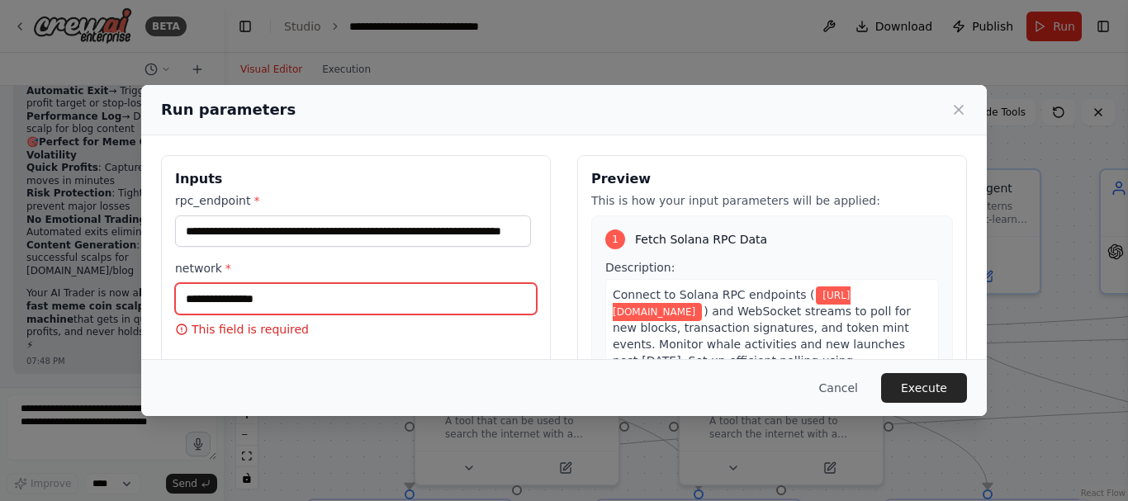
click at [358, 285] on input "network *" at bounding box center [356, 298] width 362 height 31
type input "*******"
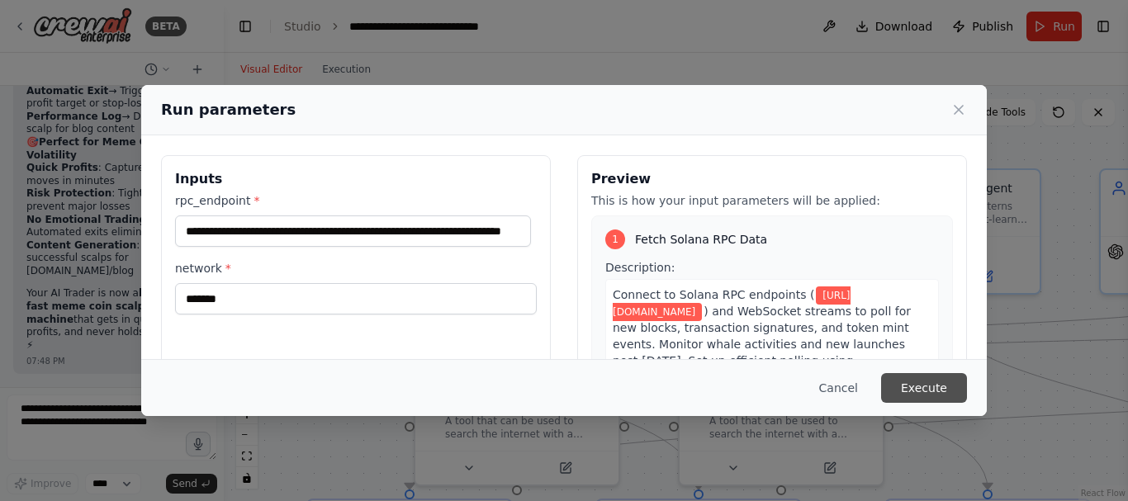
click at [910, 387] on button "Execute" at bounding box center [924, 388] width 86 height 30
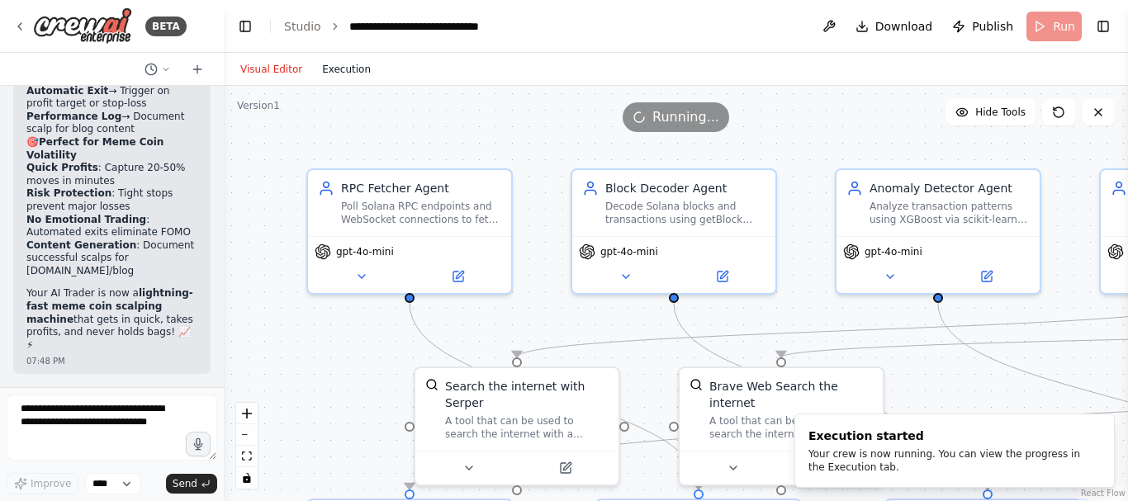
click at [348, 75] on button "Execution" at bounding box center [346, 69] width 69 height 20
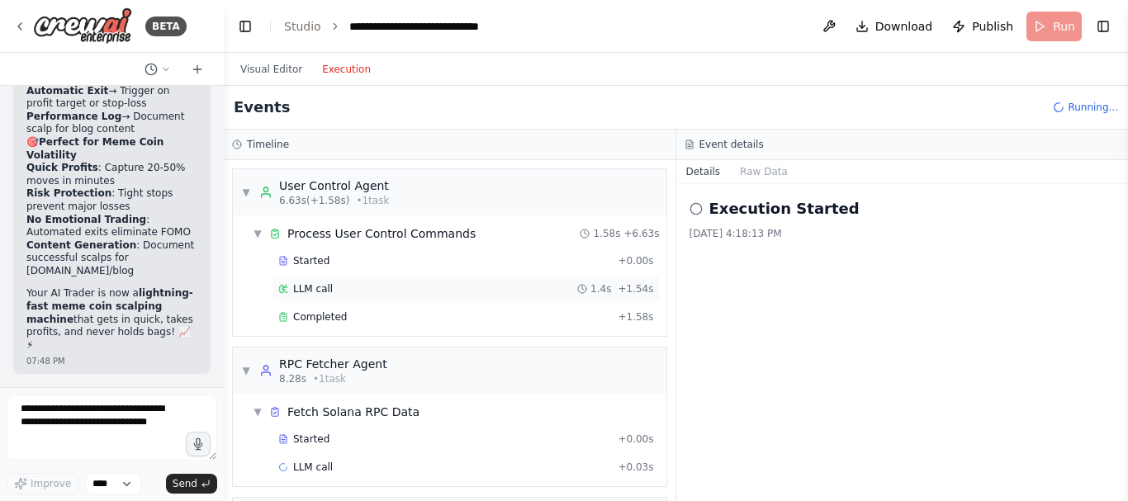
scroll to position [49, 0]
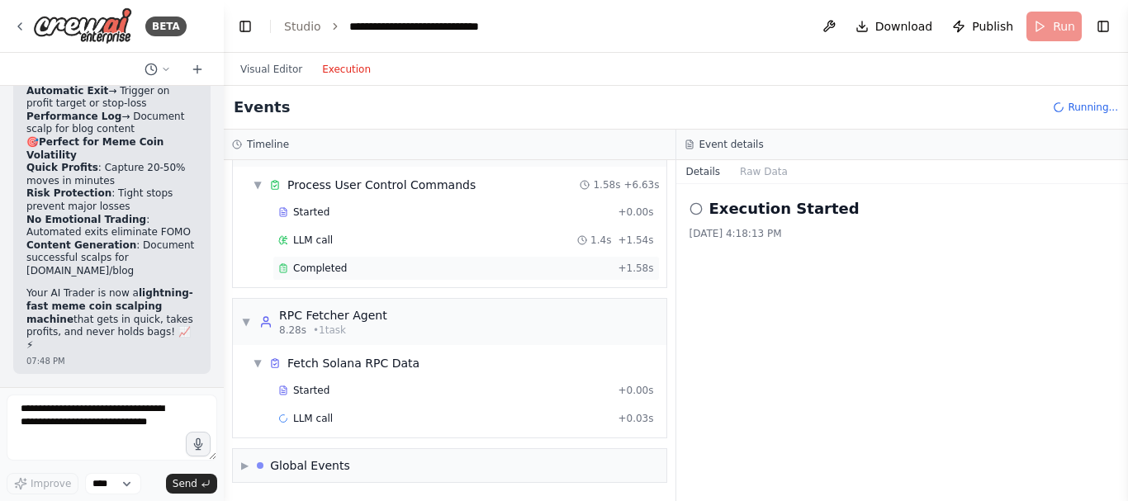
click at [382, 272] on div "Completed" at bounding box center [444, 268] width 333 height 13
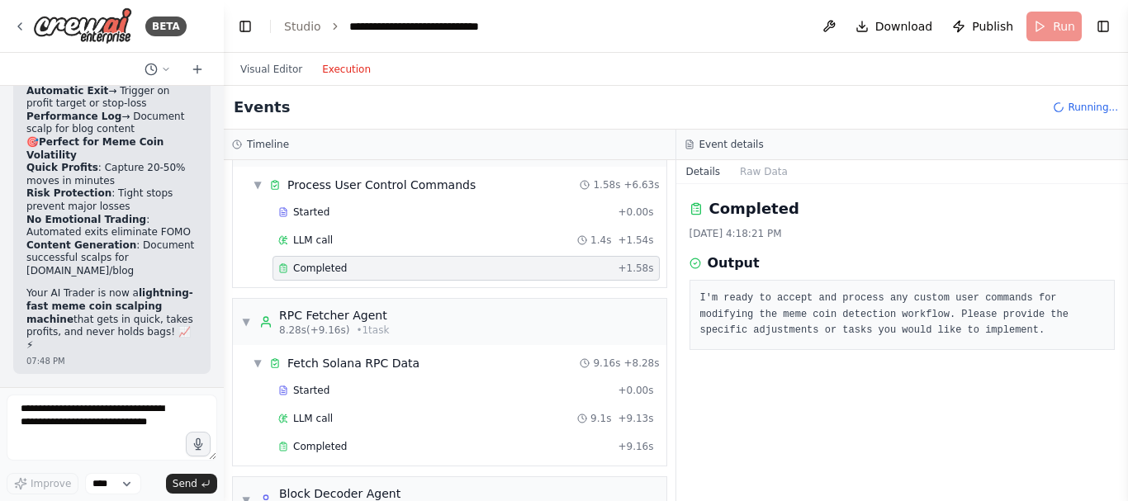
click at [444, 419] on div "LLM call 9.1s + 9.13s" at bounding box center [466, 418] width 376 height 13
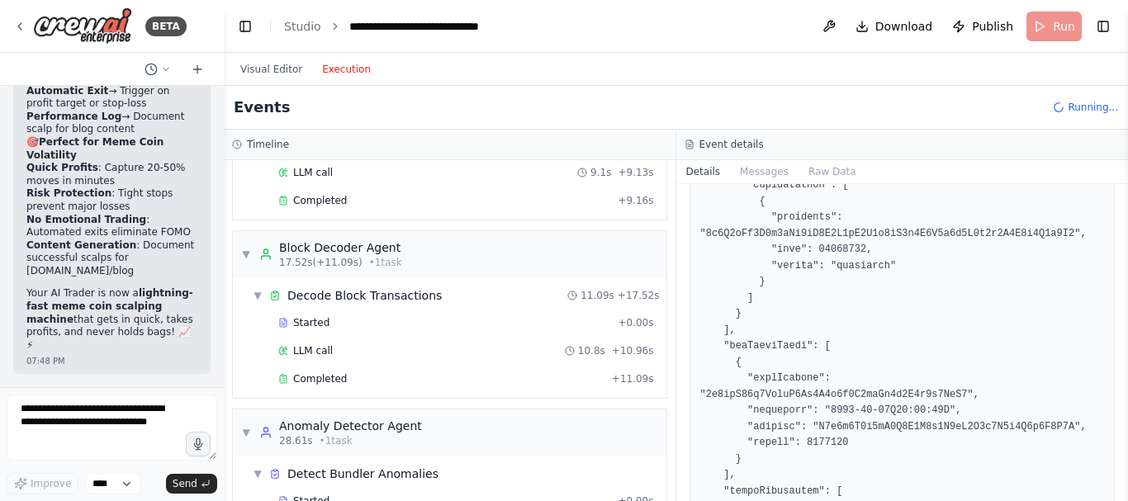
scroll to position [296, 0]
click at [434, 380] on div "Completed" at bounding box center [441, 377] width 327 height 13
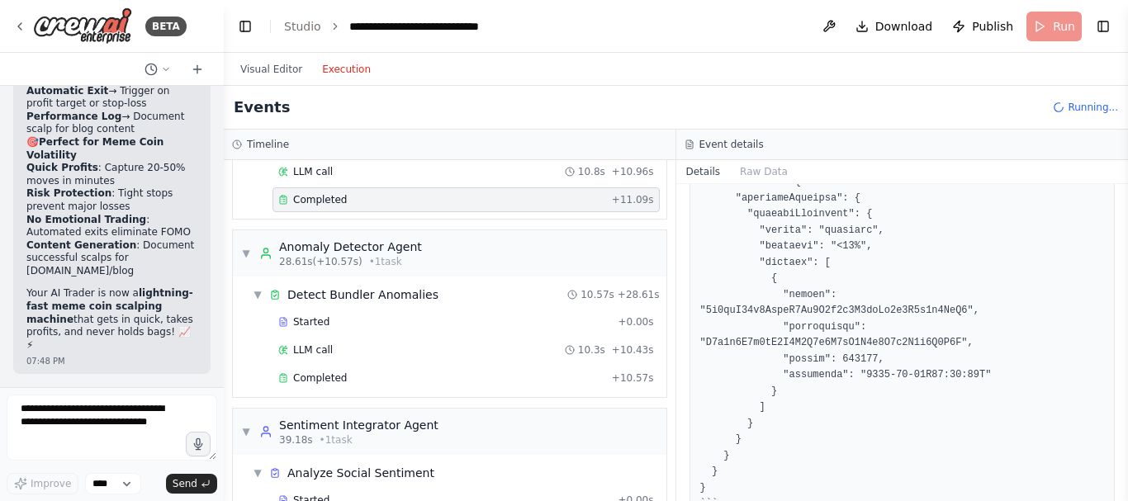
scroll to position [500, 0]
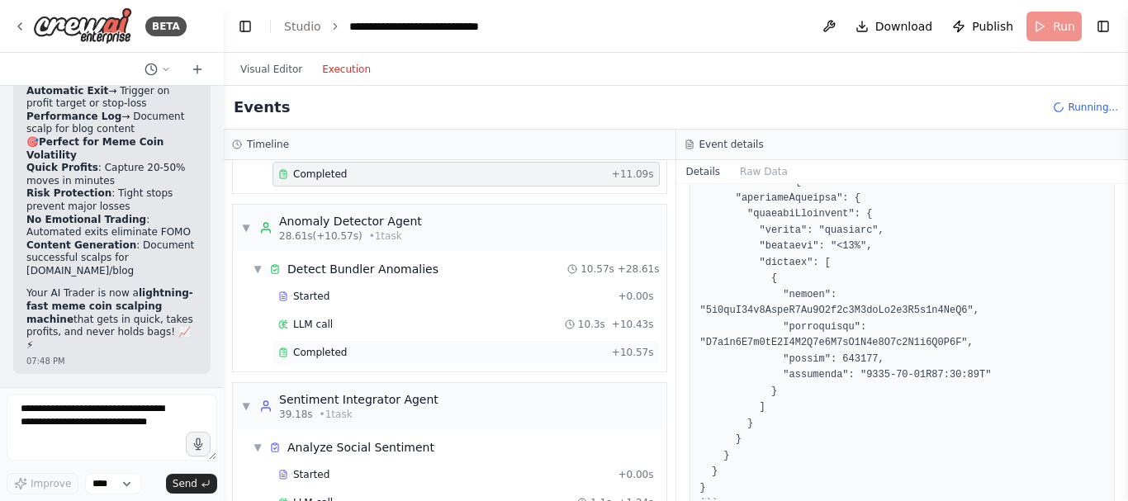
click at [394, 351] on div "Completed" at bounding box center [441, 352] width 327 height 13
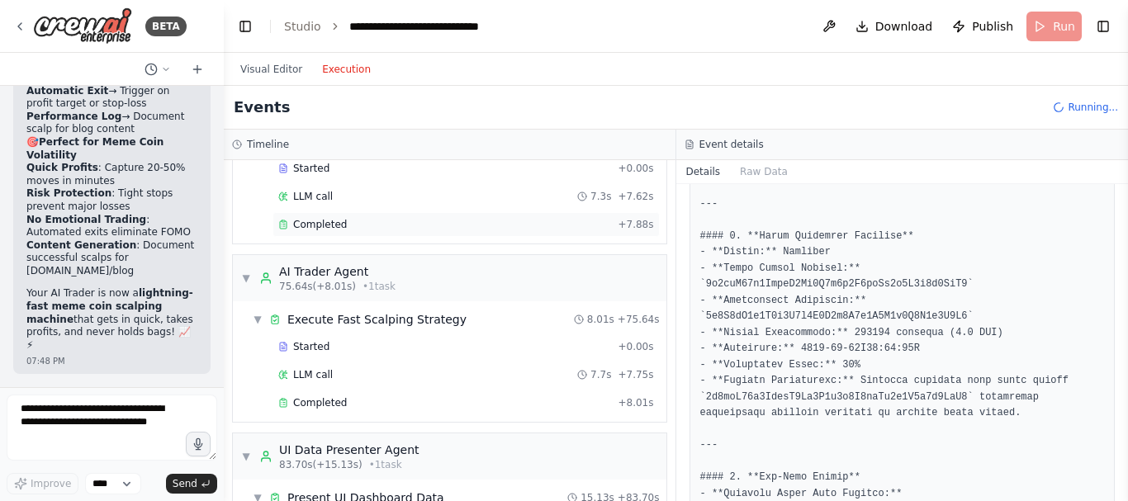
scroll to position [1423, 0]
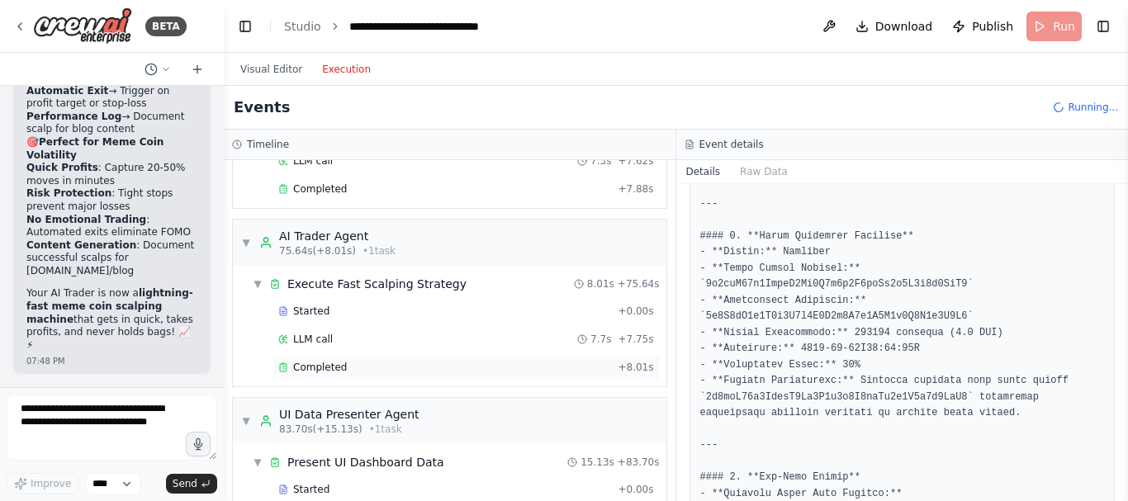
click at [394, 367] on div "Completed" at bounding box center [444, 367] width 333 height 13
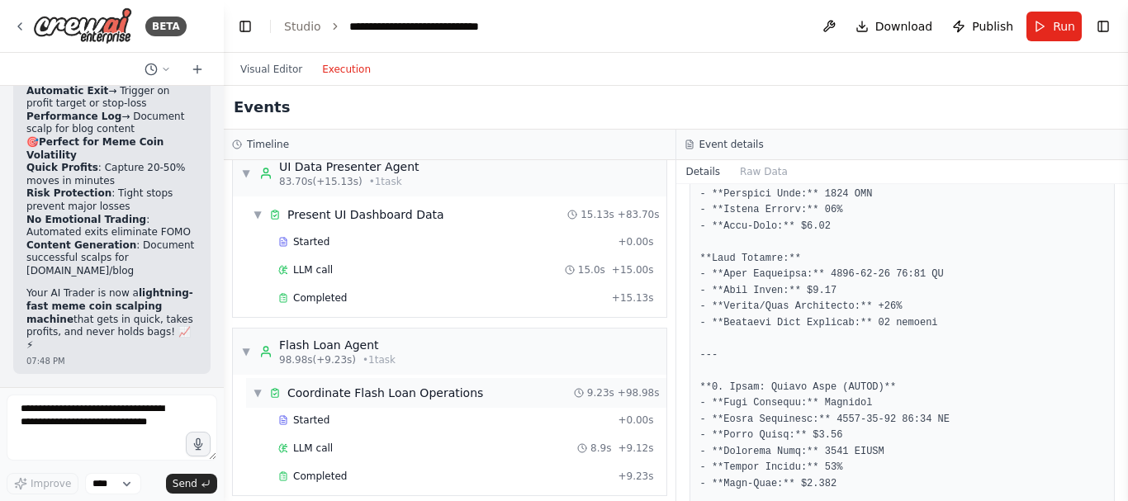
scroll to position [1682, 0]
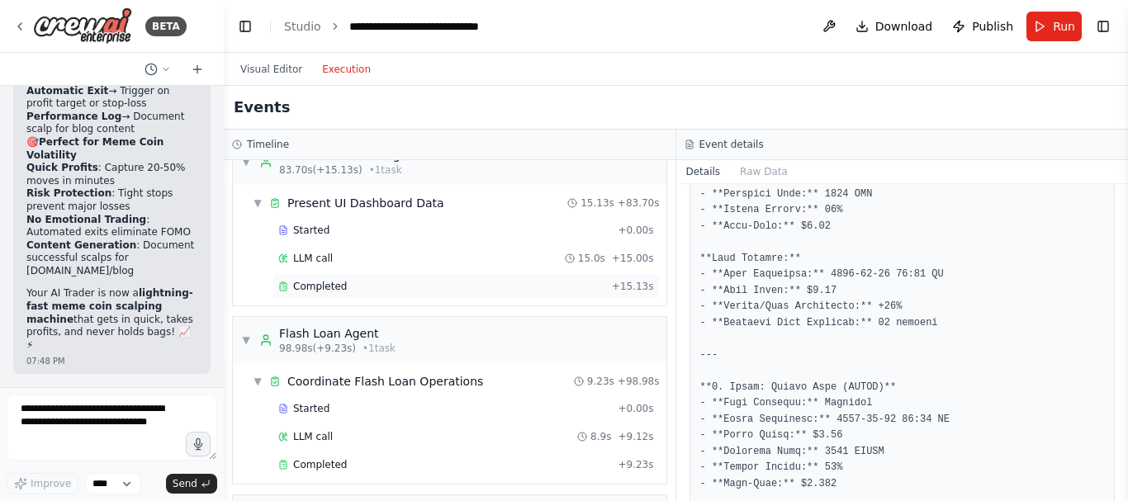
click at [388, 289] on div "Completed" at bounding box center [441, 286] width 327 height 13
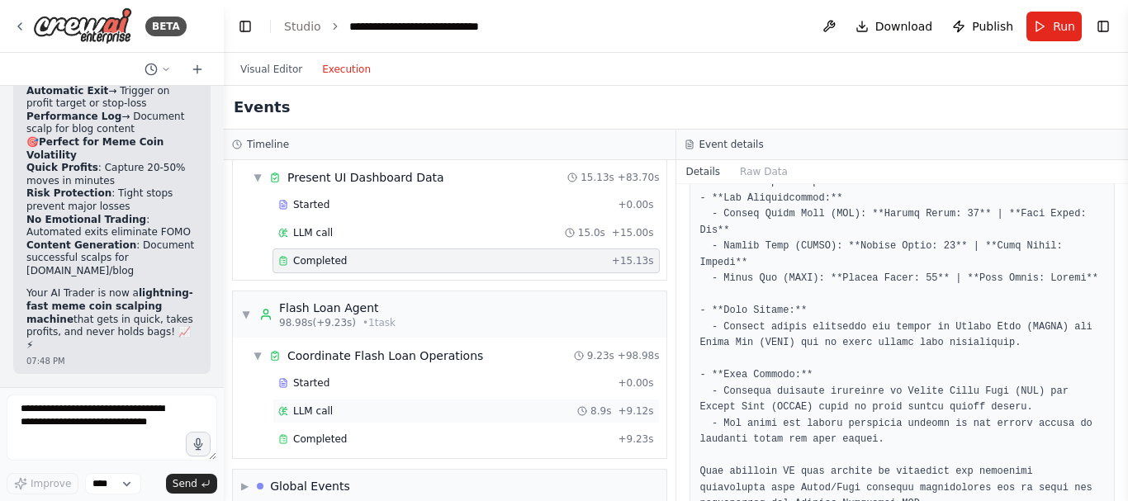
scroll to position [1728, 0]
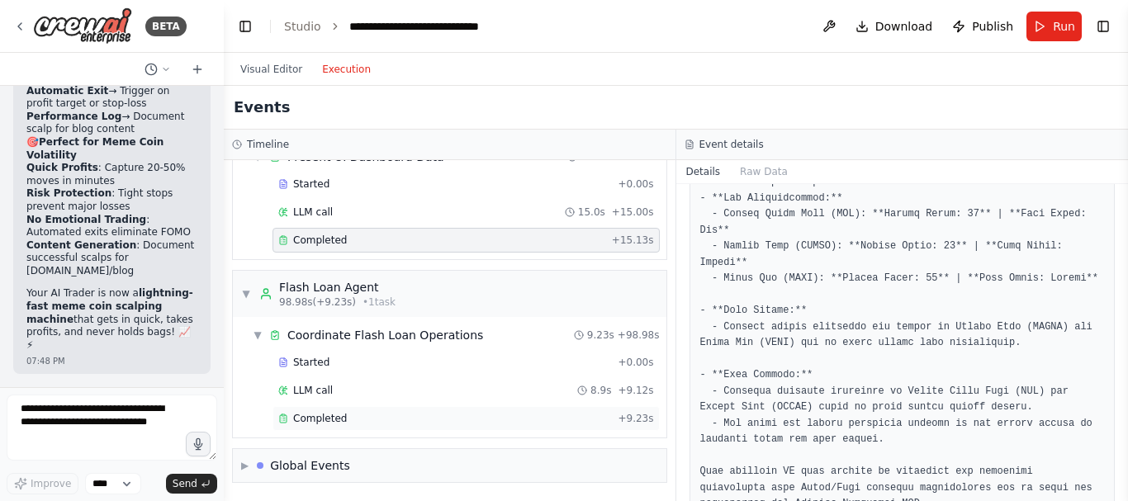
click at [394, 419] on div "Completed" at bounding box center [444, 418] width 333 height 13
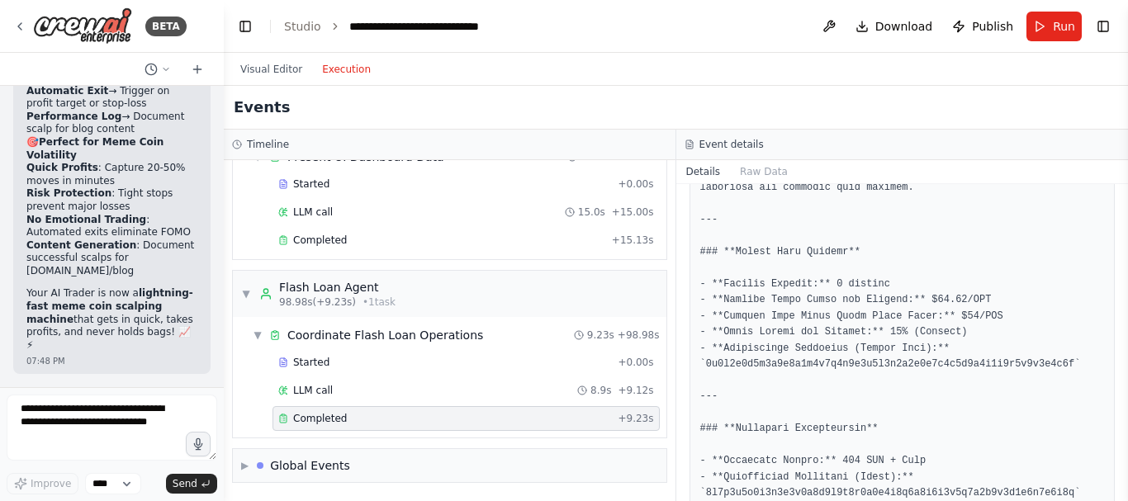
scroll to position [654, 0]
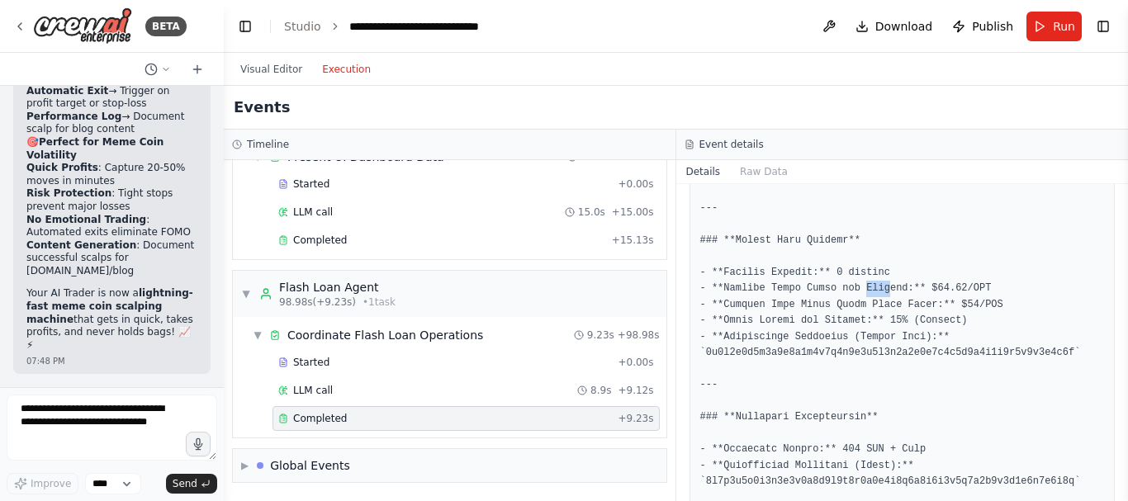
drag, startPoint x: 853, startPoint y: 292, endPoint x: 874, endPoint y: 289, distance: 21.7
click at [874, 289] on pre at bounding box center [902, 297] width 405 height 1320
click at [1014, 300] on pre at bounding box center [902, 297] width 405 height 1320
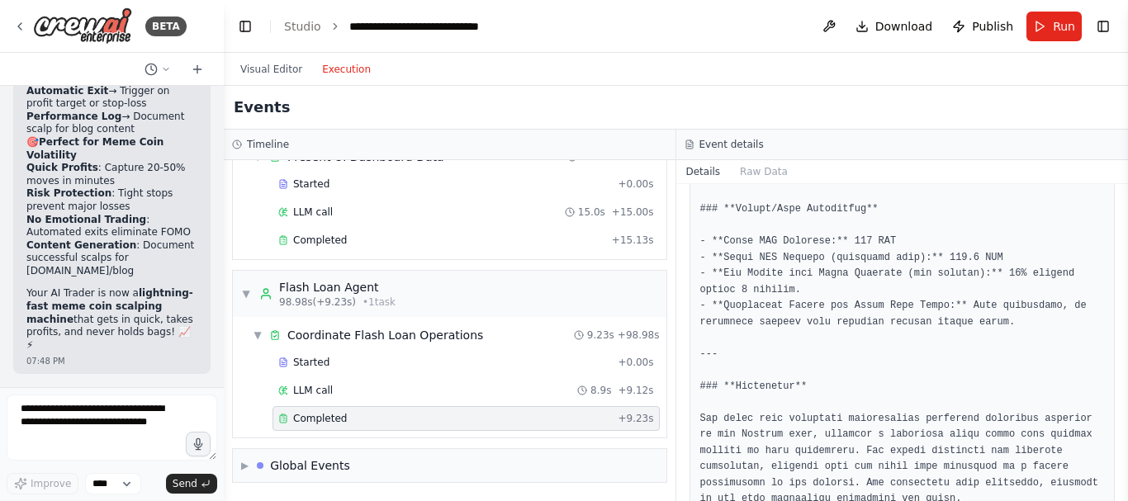
scroll to position [1002, 0]
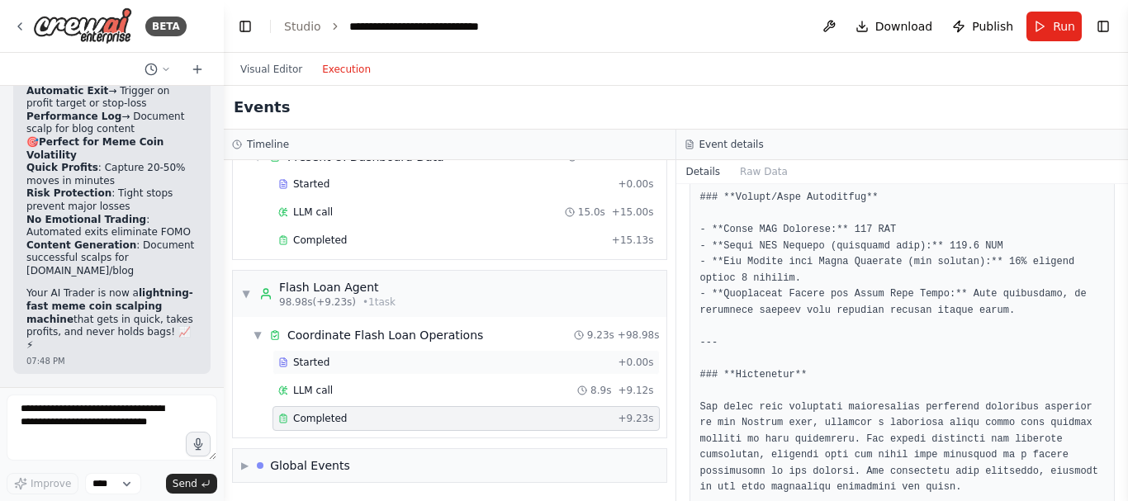
click at [588, 360] on div "Started" at bounding box center [444, 362] width 333 height 13
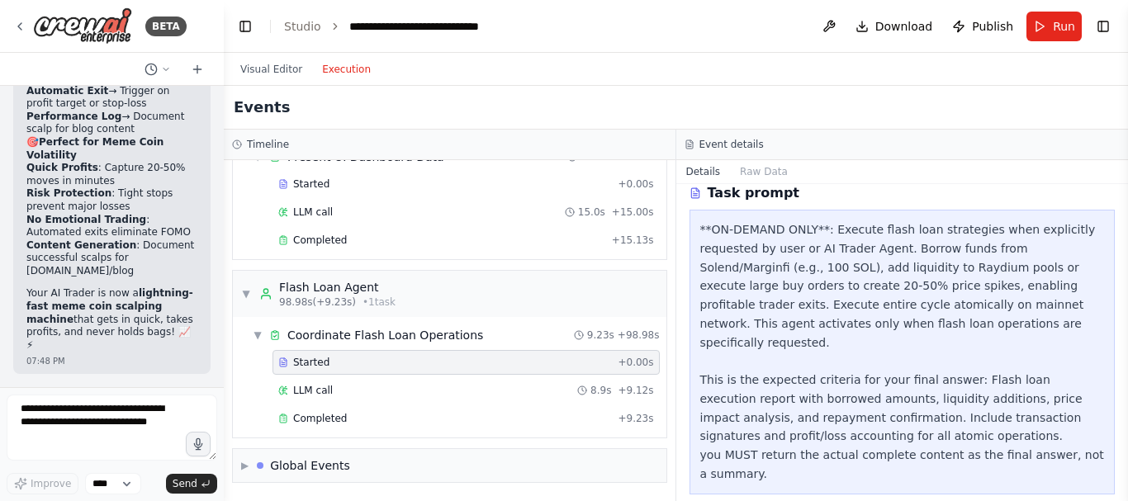
scroll to position [71, 0]
click at [435, 419] on div "Completed" at bounding box center [444, 418] width 333 height 13
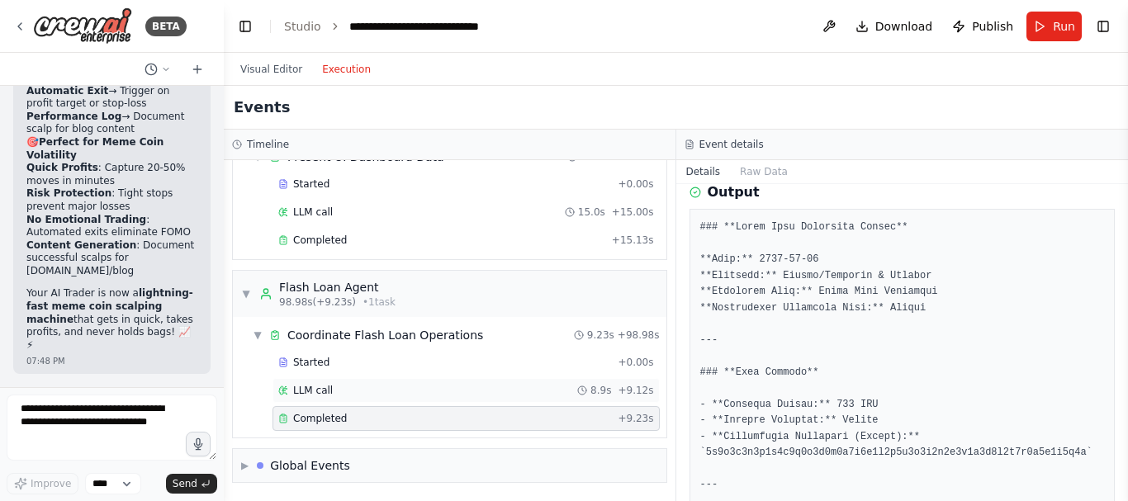
click at [419, 393] on div "LLM call 8.9s + 9.12s" at bounding box center [466, 390] width 376 height 13
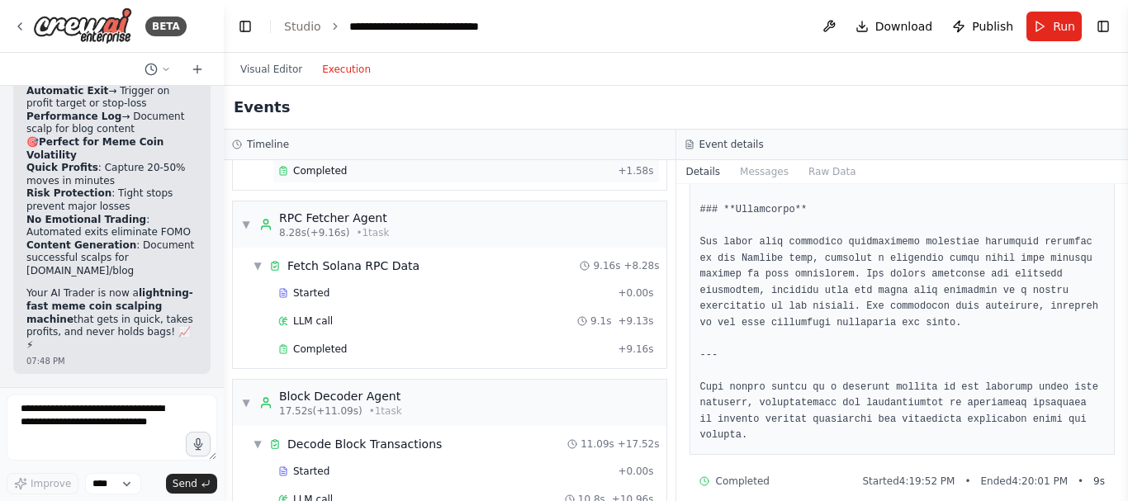
scroll to position [147, 0]
click at [362, 348] on div "Completed" at bounding box center [444, 348] width 333 height 13
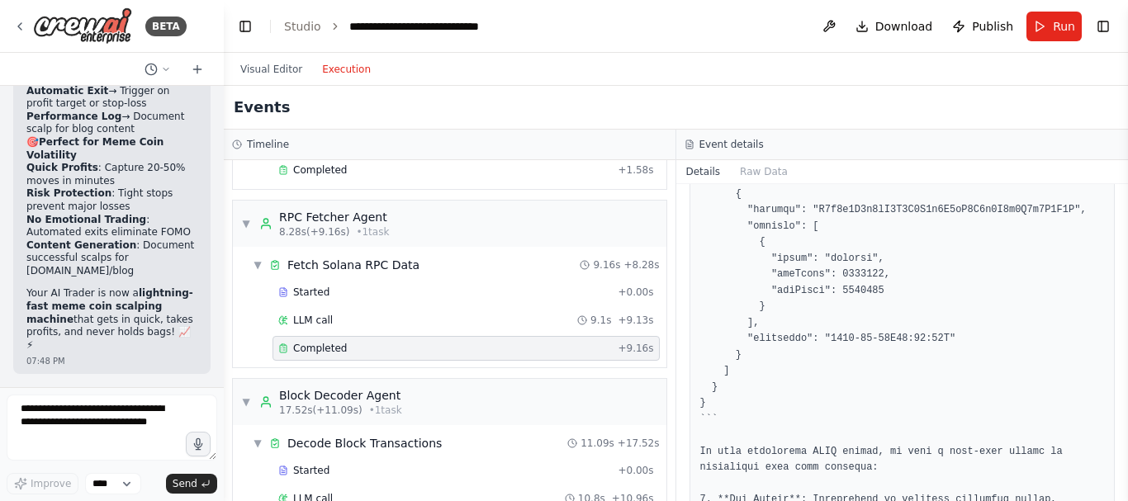
scroll to position [756, 0]
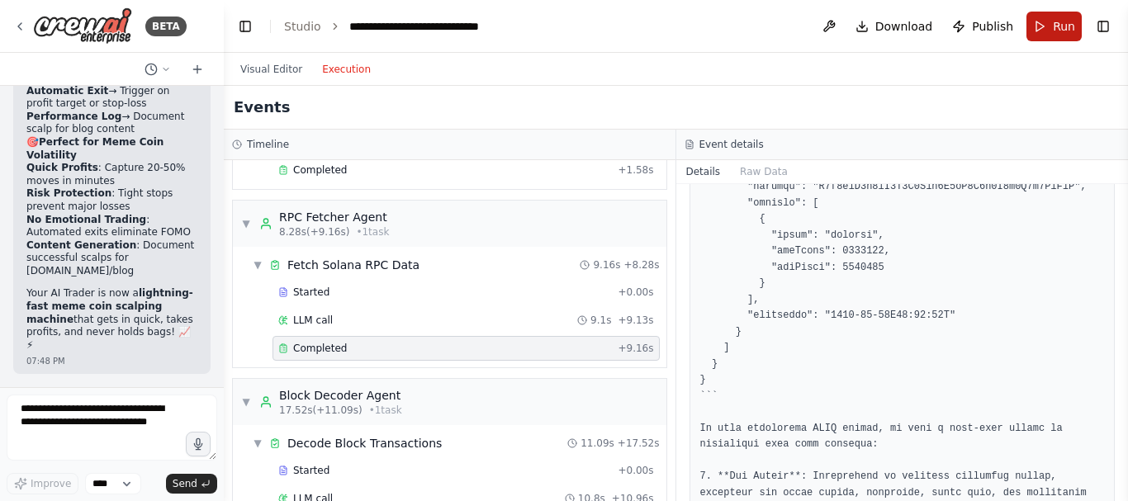
click at [1041, 21] on button "Run" at bounding box center [1053, 27] width 55 height 30
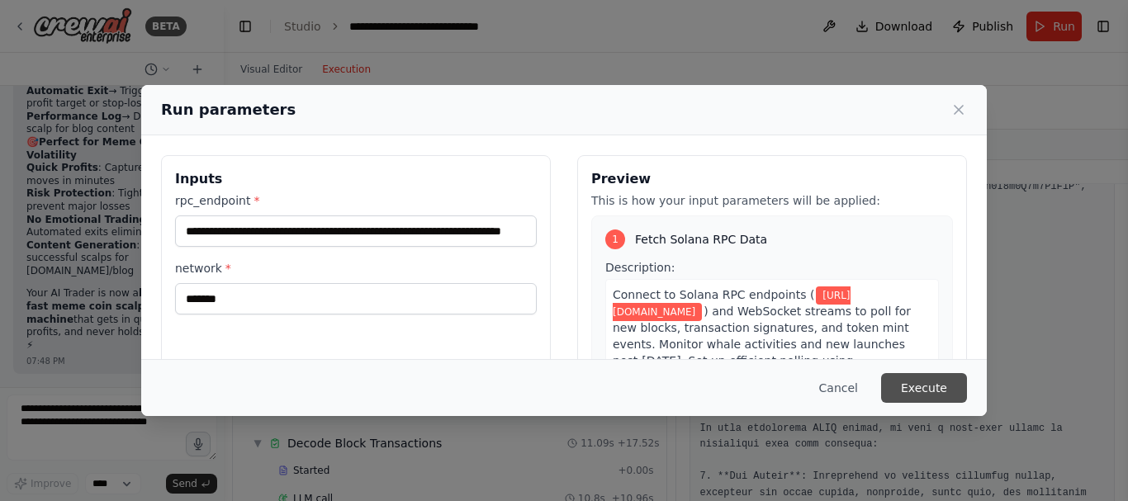
click at [921, 381] on button "Execute" at bounding box center [924, 388] width 86 height 30
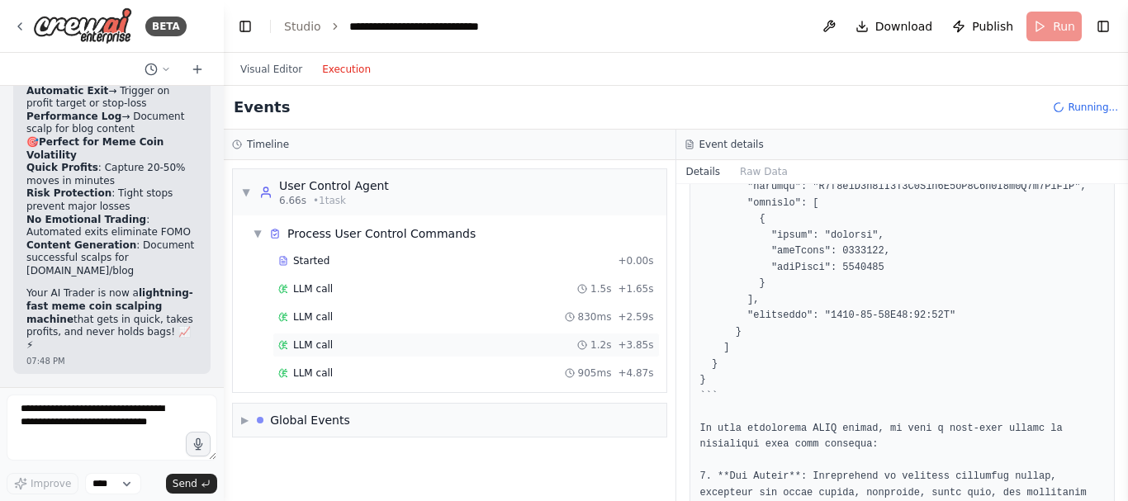
click at [386, 343] on div "LLM call 1.2s + 3.85s" at bounding box center [466, 345] width 376 height 13
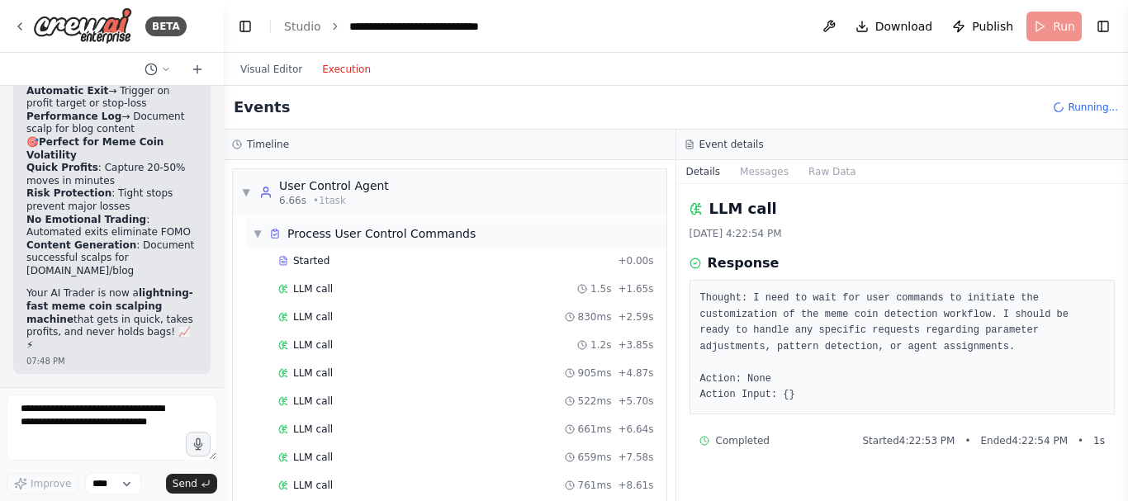
click at [406, 234] on div "Process User Control Commands" at bounding box center [381, 233] width 188 height 17
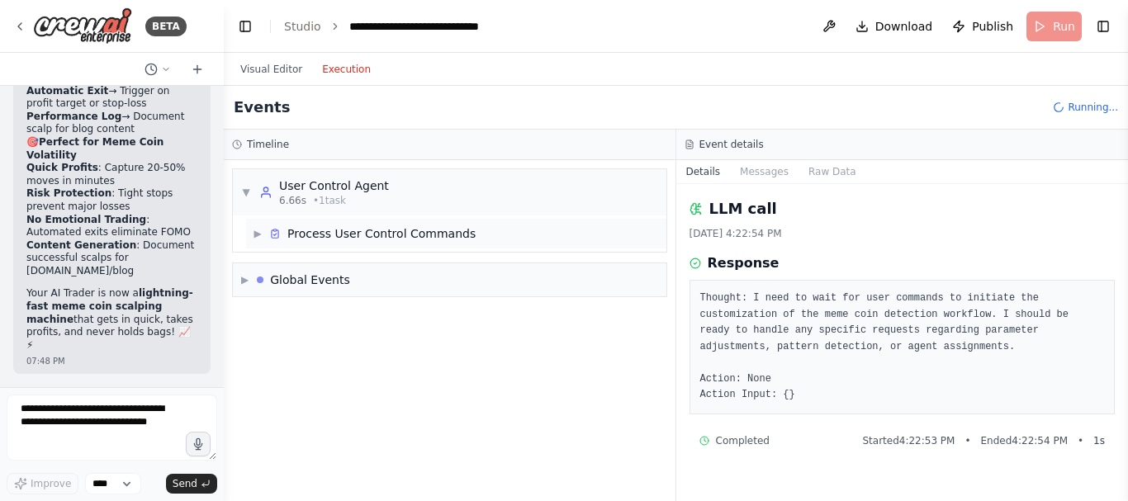
click at [406, 234] on div "Process User Control Commands" at bounding box center [381, 233] width 188 height 17
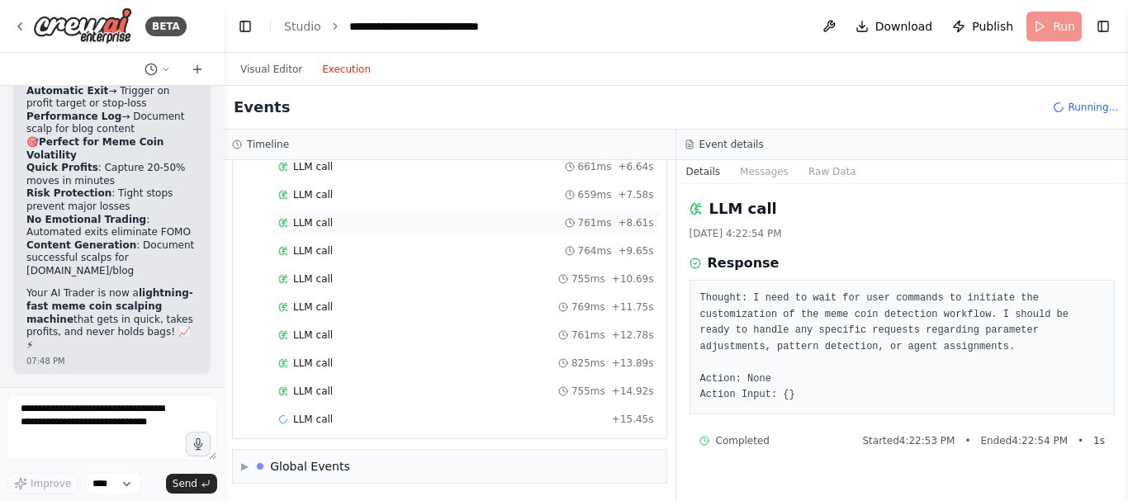
scroll to position [263, 0]
click at [336, 440] on div "LLM call 654ms + 16.93s" at bounding box center [466, 446] width 376 height 13
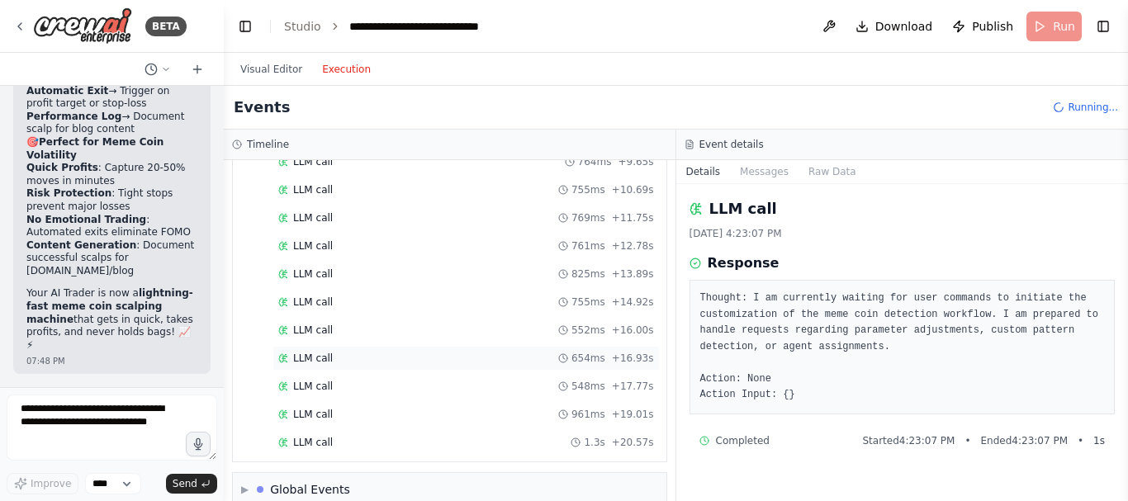
scroll to position [376, 0]
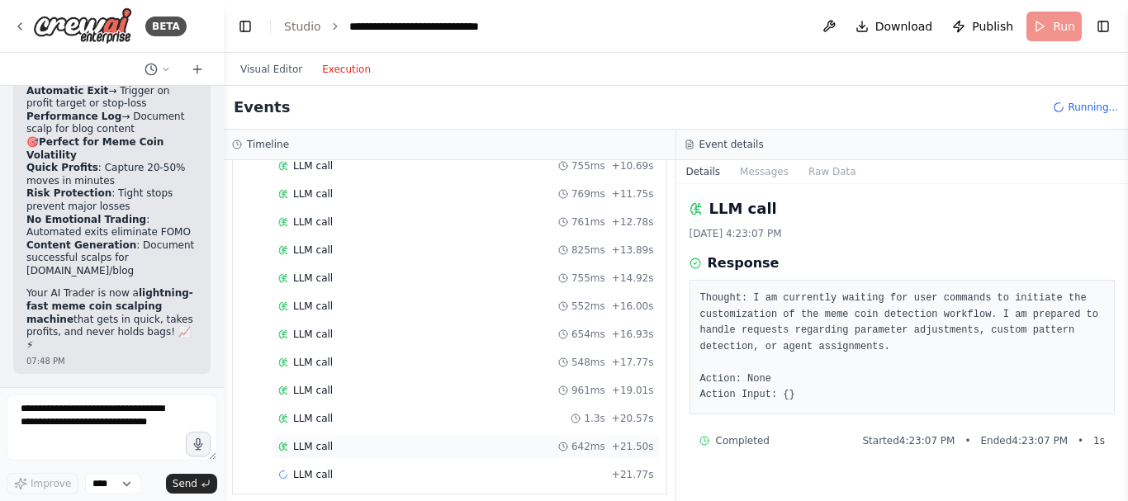
click at [329, 444] on div "LLM call 642ms + 21.50s" at bounding box center [466, 446] width 376 height 13
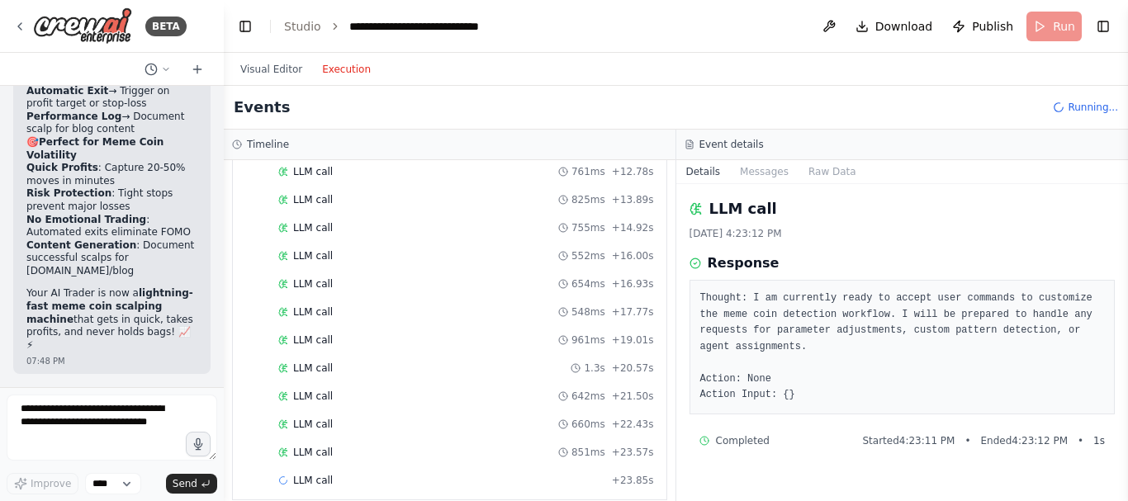
scroll to position [488, 0]
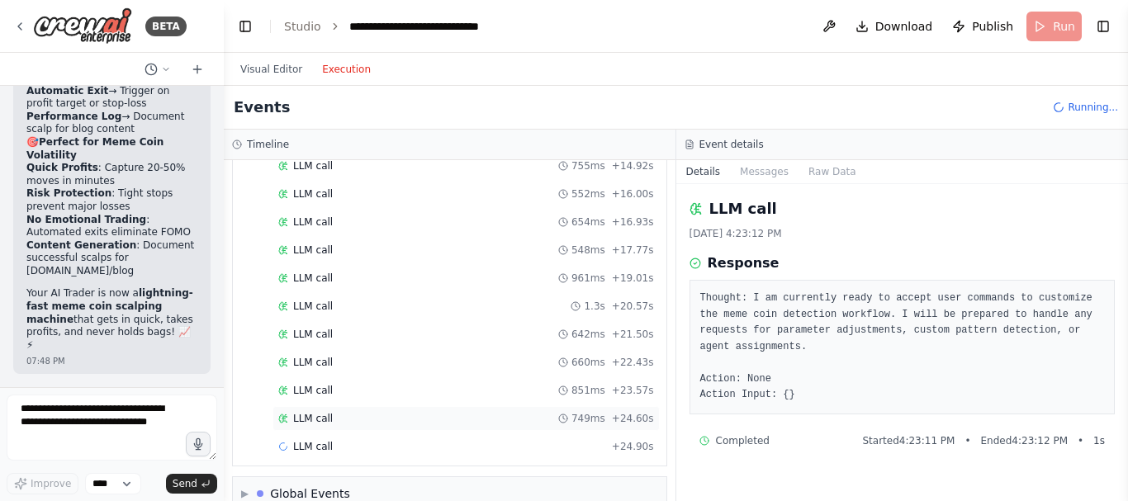
click at [366, 422] on div "LLM call 749ms + 24.60s" at bounding box center [466, 418] width 376 height 13
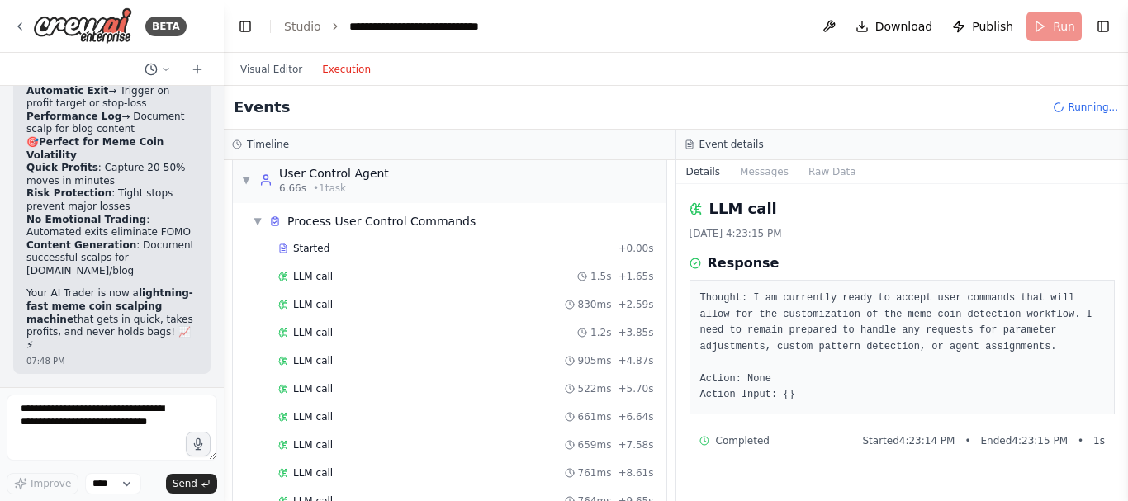
scroll to position [0, 0]
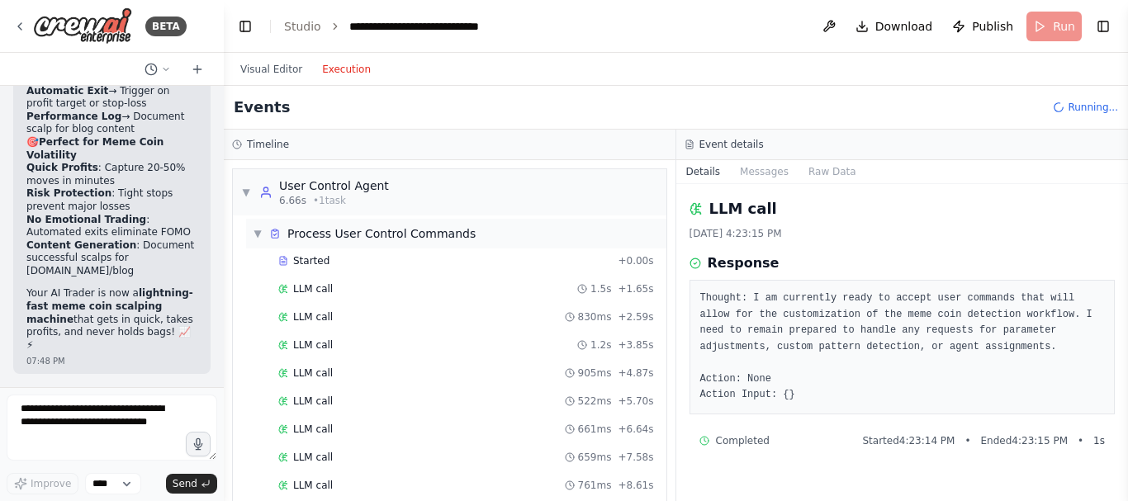
click at [353, 240] on div "Process User Control Commands" at bounding box center [381, 233] width 188 height 17
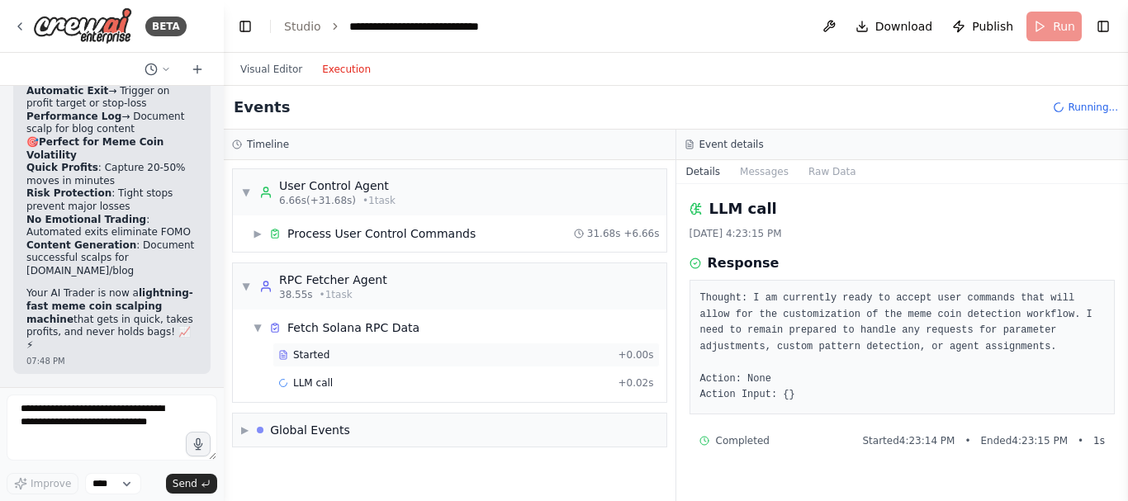
click at [367, 360] on div "Started" at bounding box center [444, 354] width 333 height 13
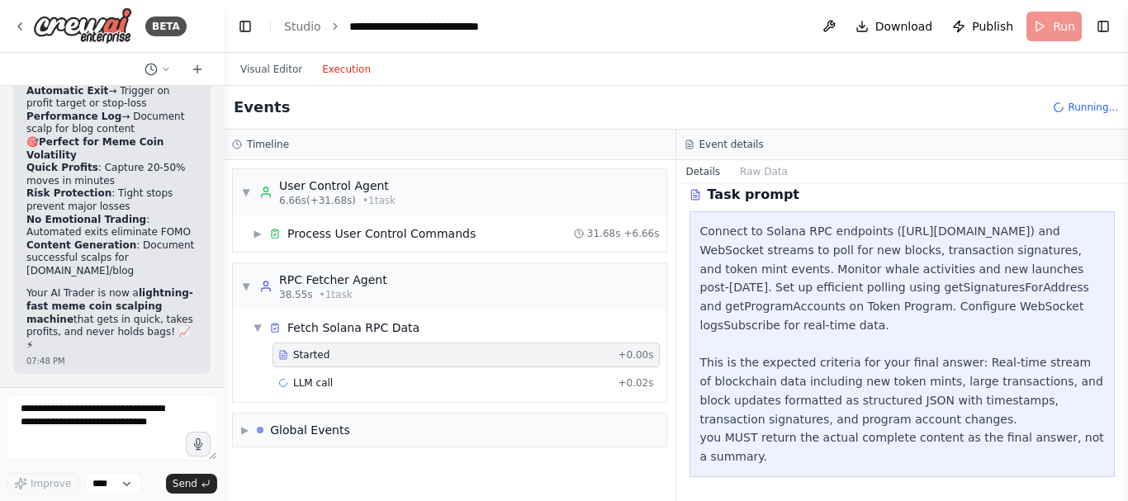
scroll to position [71, 0]
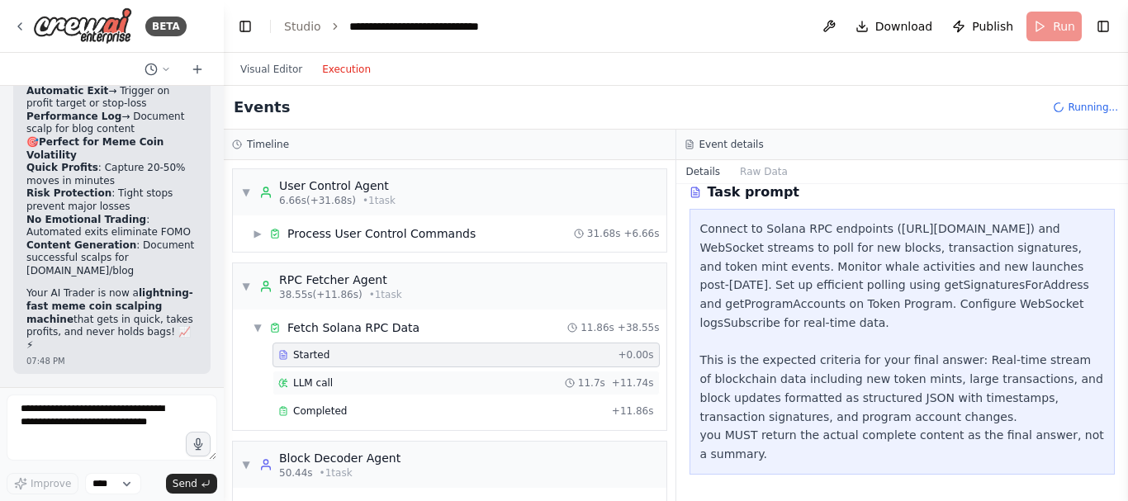
click at [451, 391] on div "LLM call 11.7s + 11.74s" at bounding box center [465, 383] width 387 height 25
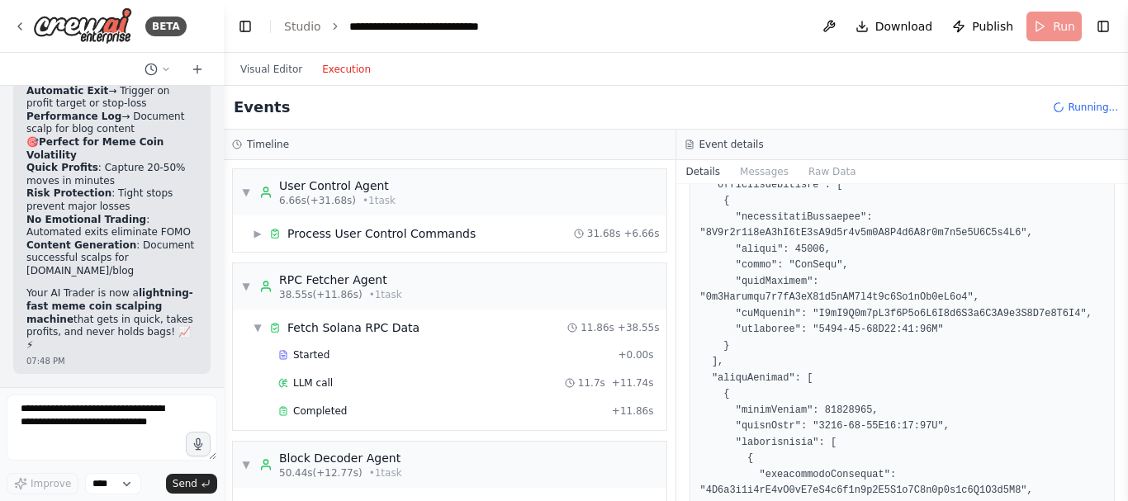
scroll to position [523, 0]
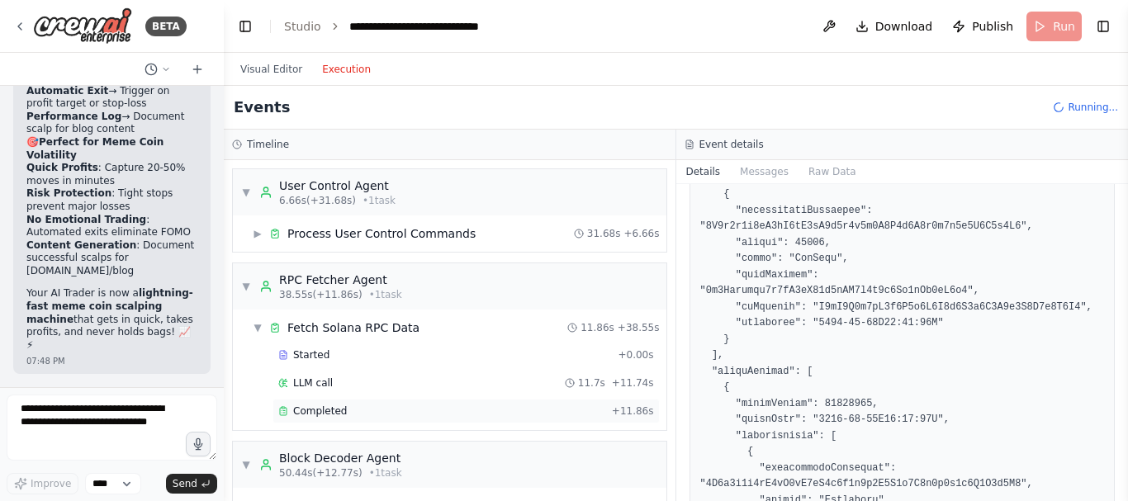
click at [347, 411] on div "Completed" at bounding box center [441, 411] width 327 height 13
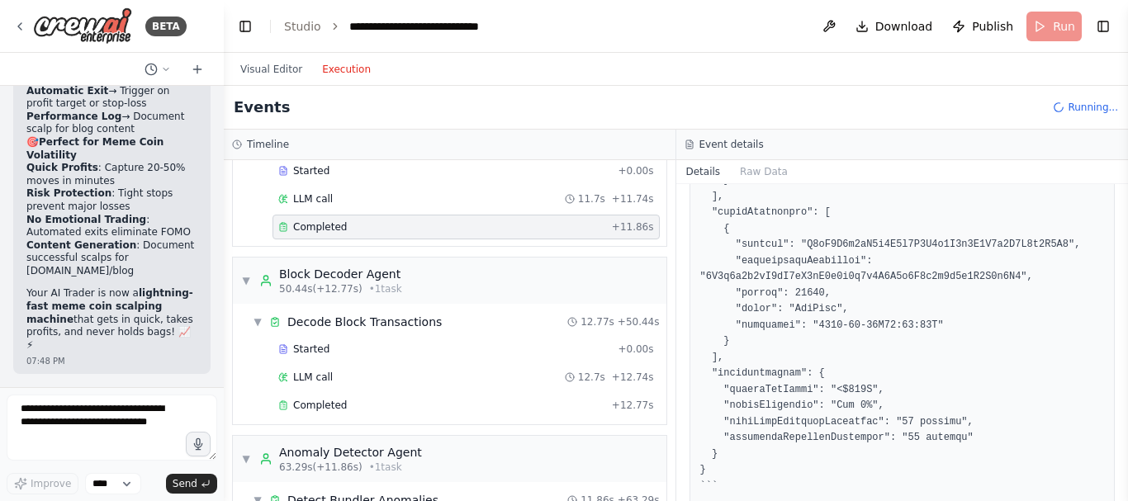
scroll to position [195, 0]
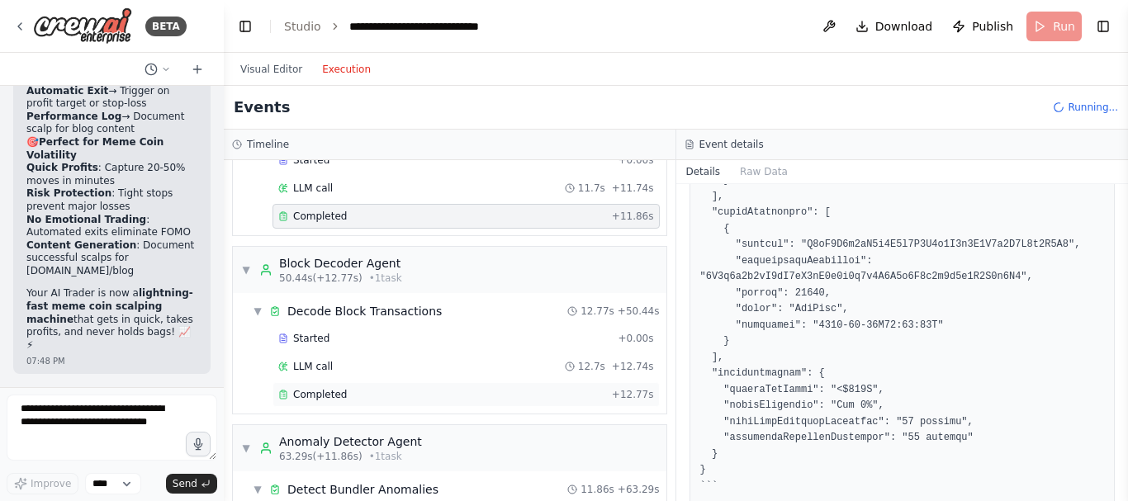
click at [462, 395] on div "Completed" at bounding box center [441, 394] width 327 height 13
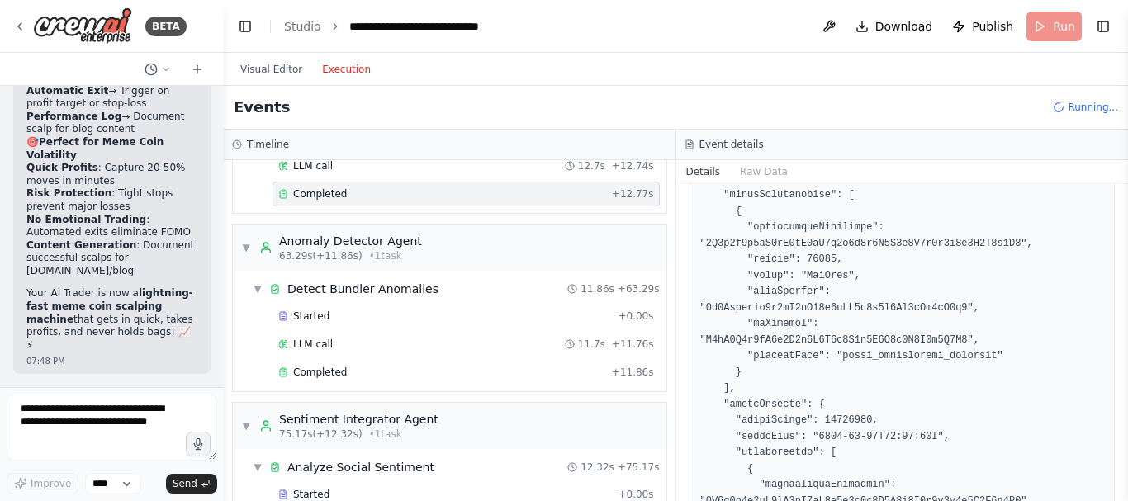
scroll to position [399, 0]
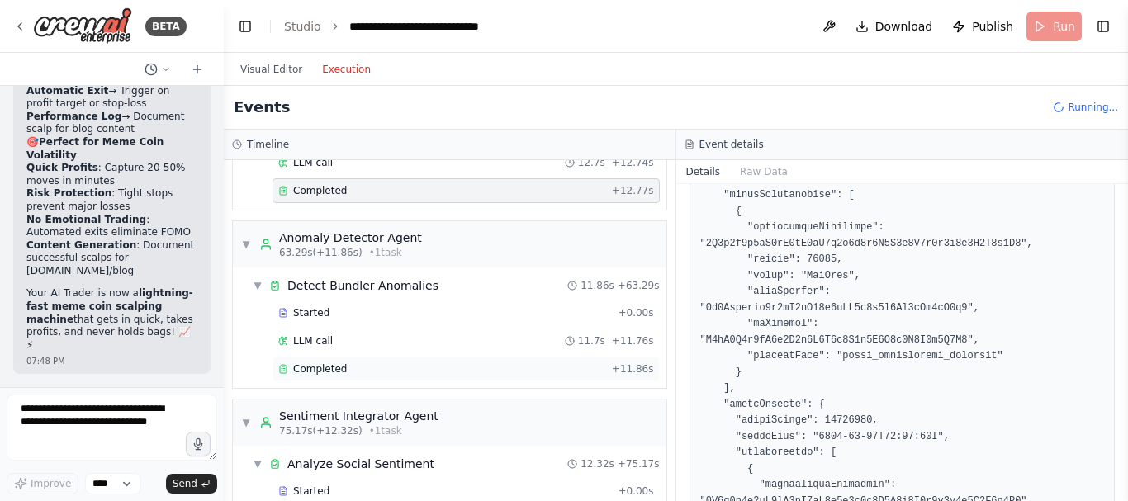
click at [418, 371] on div "Completed" at bounding box center [441, 368] width 327 height 13
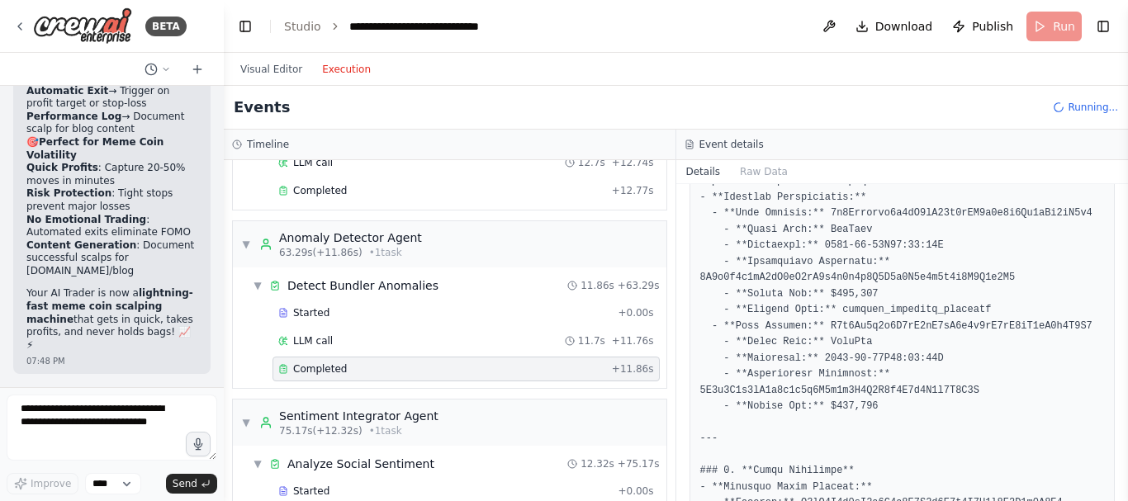
scroll to position [278, 0]
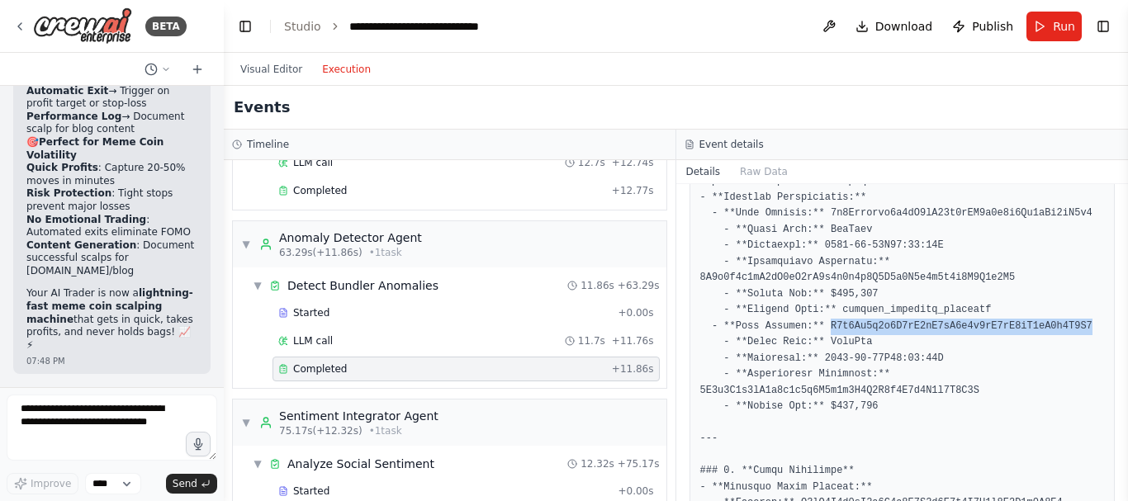
copy pre "Q2f2Gf4e7g2H8sQ6rT9bH9q2f2uD7jJ5uK4nF4g7R8H9"
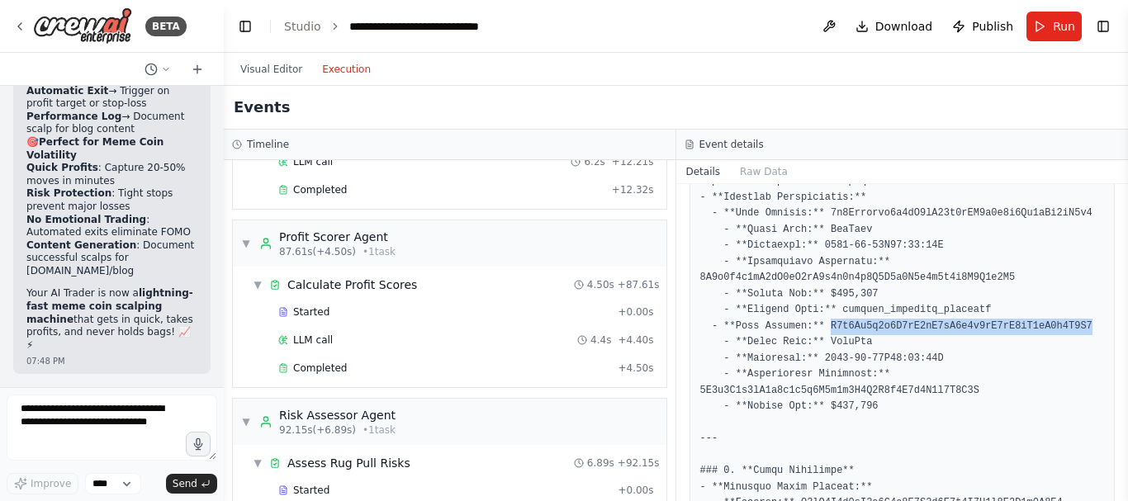
scroll to position [926, 0]
click at [393, 366] on div "Completed" at bounding box center [444, 366] width 333 height 13
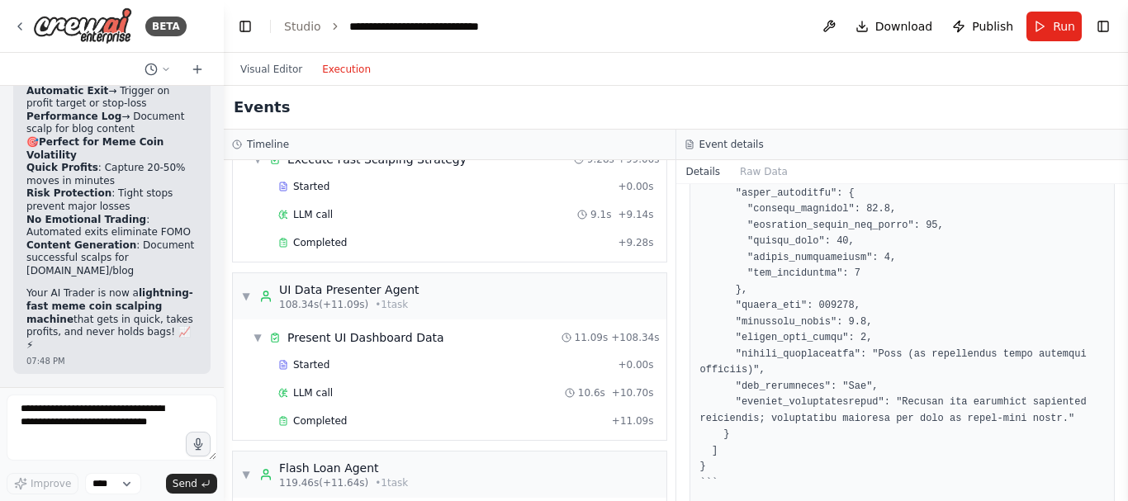
scroll to position [1409, 0]
click at [444, 248] on div "Completed + 9.28s" at bounding box center [465, 240] width 387 height 25
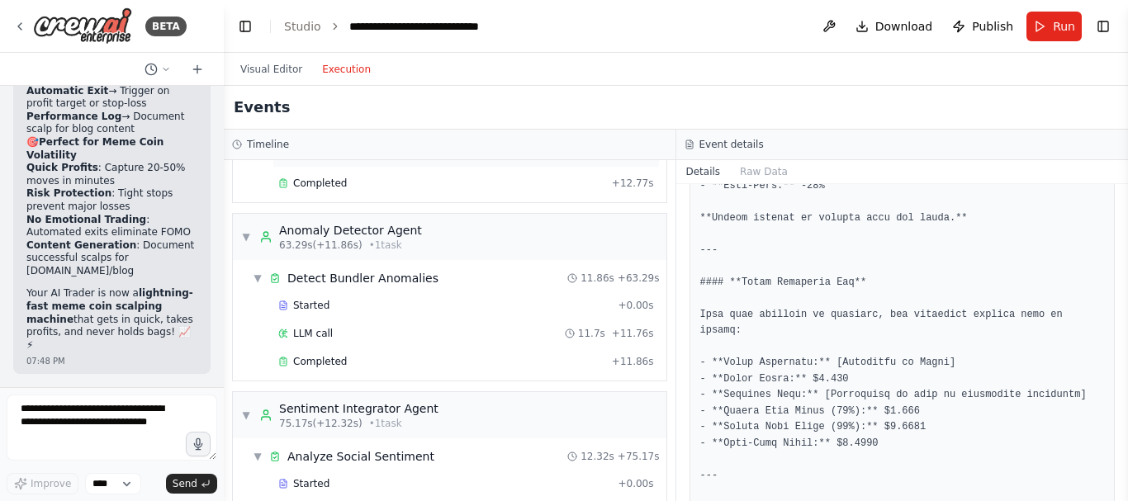
scroll to position [407, 0]
click at [418, 364] on div "Completed" at bounding box center [441, 360] width 327 height 13
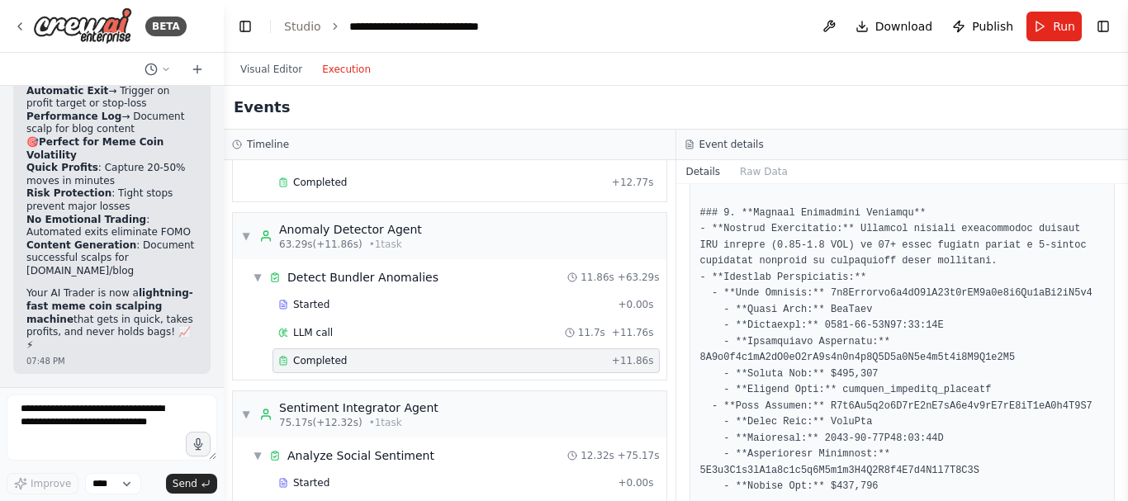
scroll to position [179, 0]
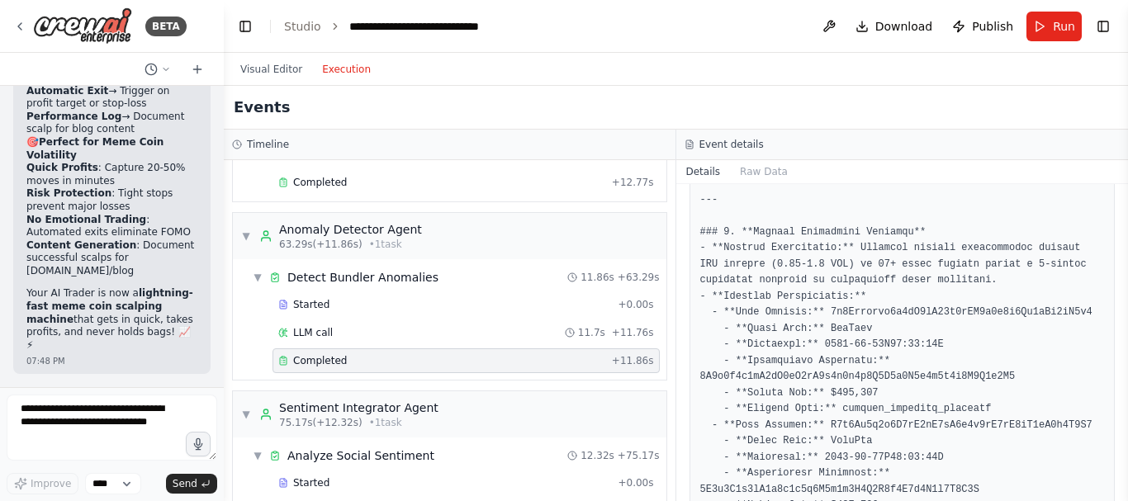
copy pre "4k3Dyjzvzp8e9fW2rZ91d5zLK7n2f6d3Yh4kMf5vD2q5"
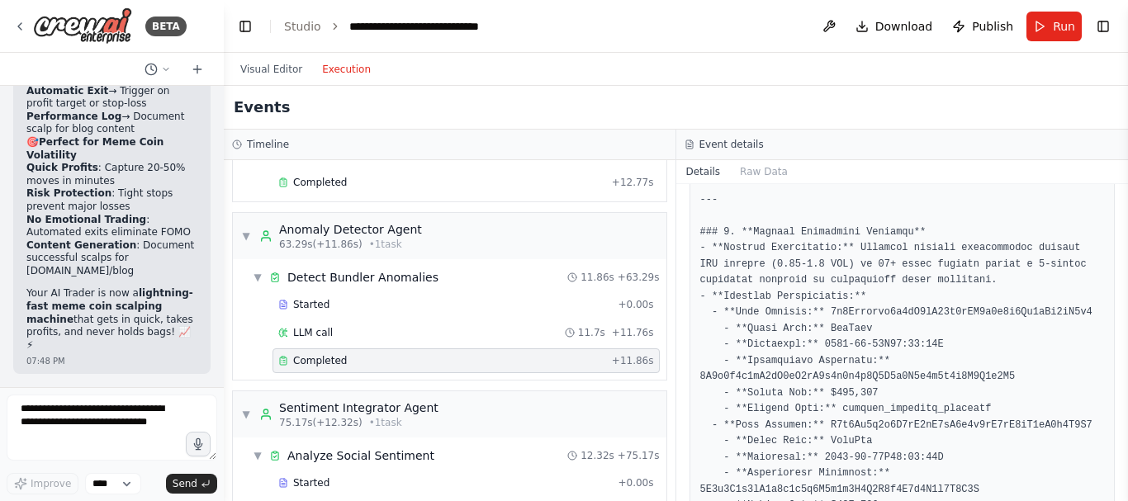
copy pre "4k3Dyjzvzp8e9fW2rZ91d5zLK7n2f6d3Yh4kMf5vD2q5"
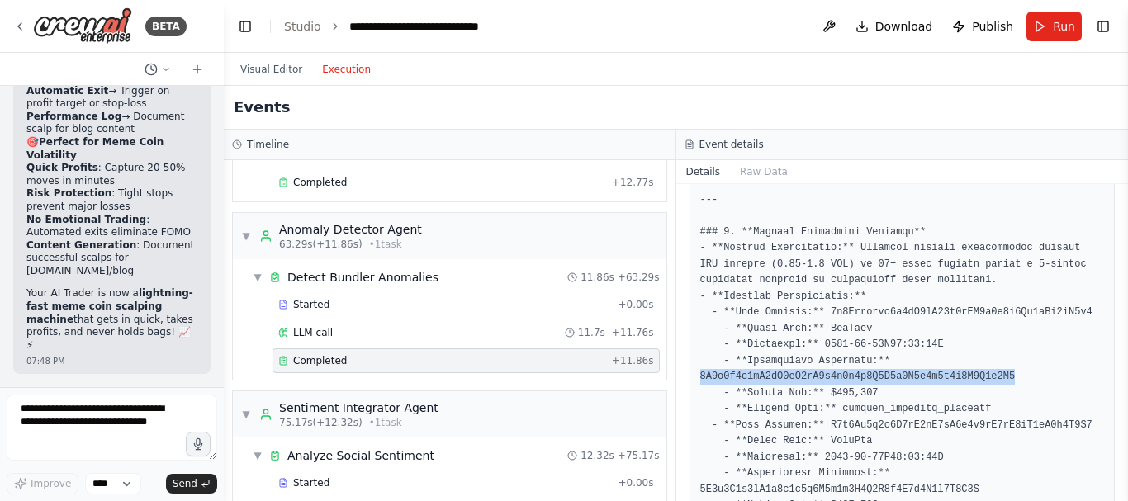
copy pre "2B1f4c4c5eU8nF2cM6vU7t9e8y2k9Q6Z1s7T4m5b4f2k5Q3Z7b2R2"
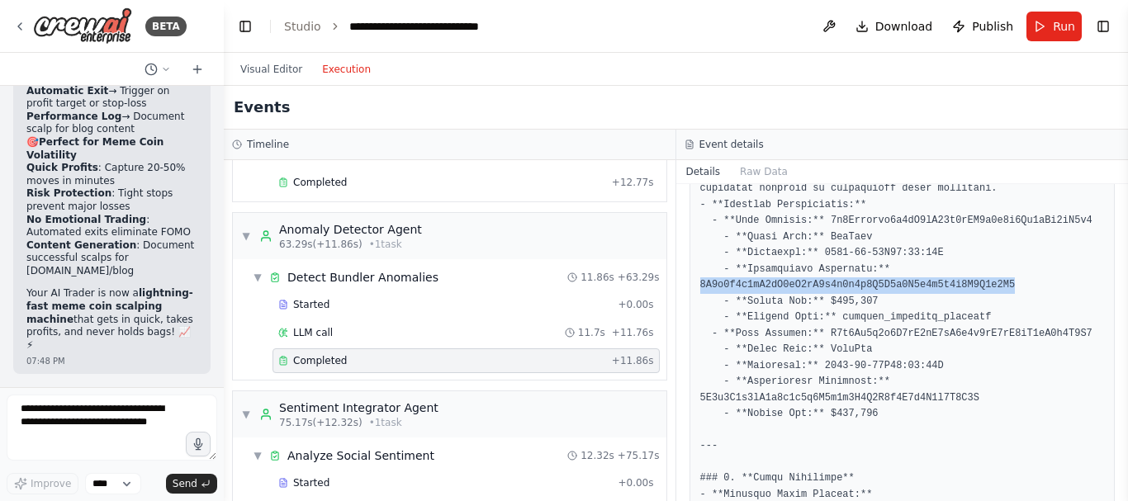
scroll to position [280, 0]
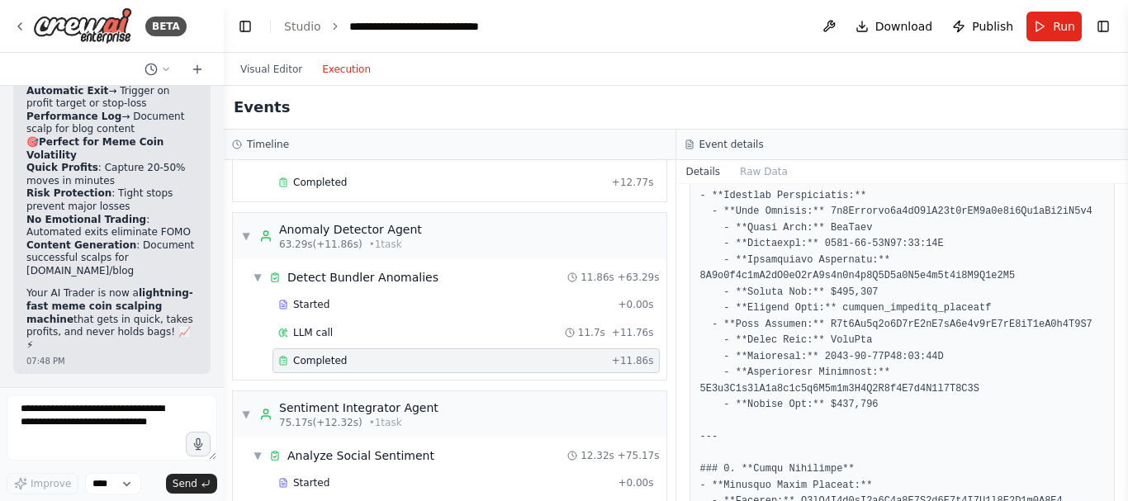
copy pre "Q2f2Gf4e7g2H8sQ6rT9bH9q2f2uD7jJ5uK4nF4g7R8H9"
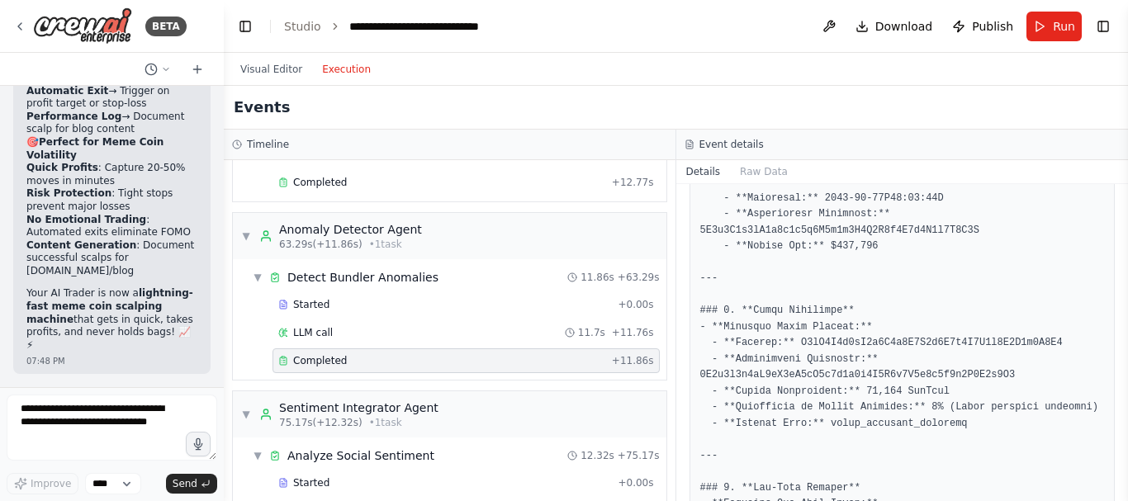
scroll to position [448, 0]
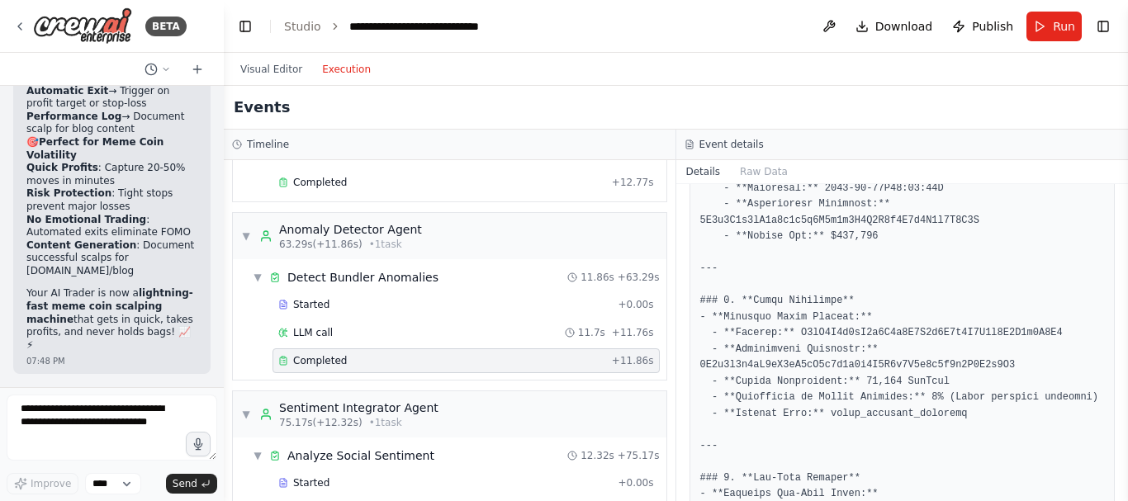
click at [812, 217] on pre at bounding box center [902, 486] width 405 height 1288
copy pre "3C8f8D9h7tY7f3d2g6d7C8b9j3F6G5Z3d4H2g7Y2r4D6X4Y"
click at [871, 329] on pre at bounding box center [902, 486] width 405 height 1288
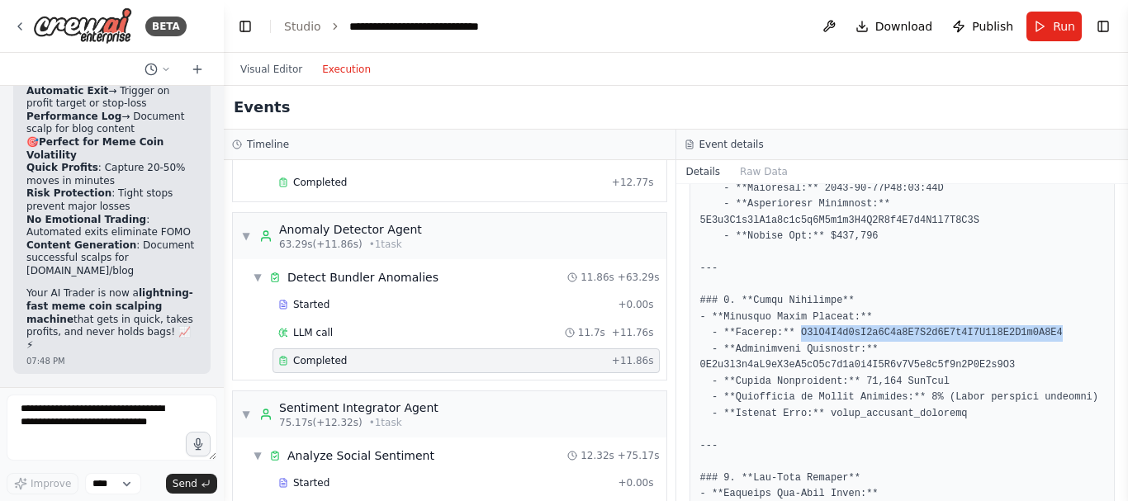
click at [871, 329] on pre at bounding box center [902, 486] width 405 height 1288
copy pre "G5gY4K8v6sD3h5G2t2F4S3f9H5h5J8J3d6H8K6j7Q9F8"
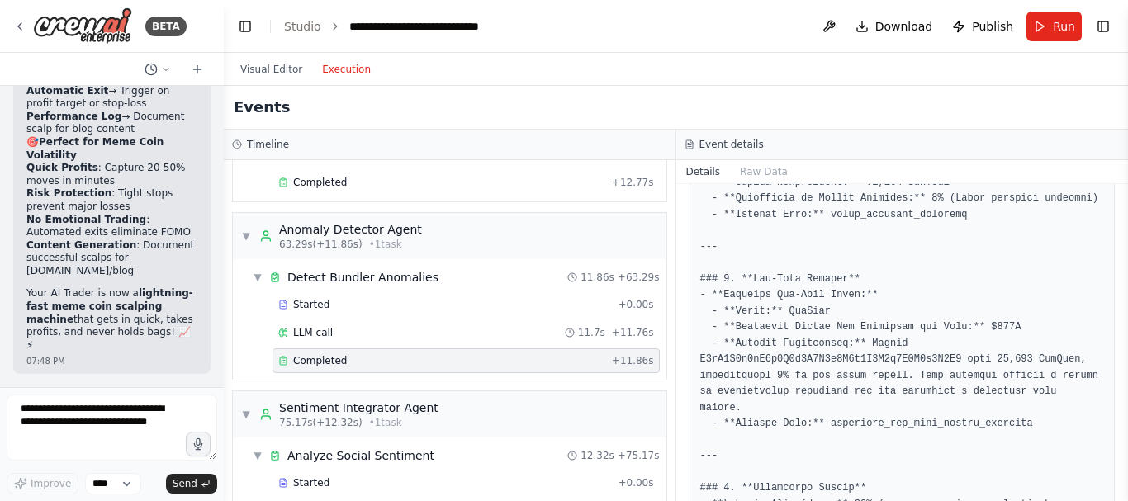
scroll to position [648, 0]
click at [876, 355] on pre at bounding box center [902, 286] width 405 height 1288
copy pre "G5gY4K8v6sD3h5G2t2F4S3f9H5h5J8J3d6H8K6j7Q9F8"
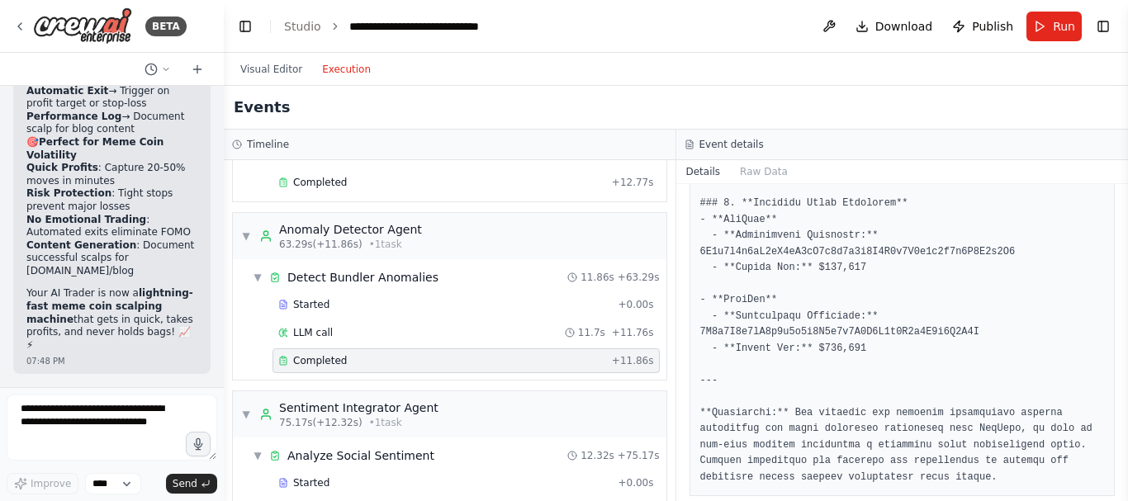
scroll to position [1099, 0]
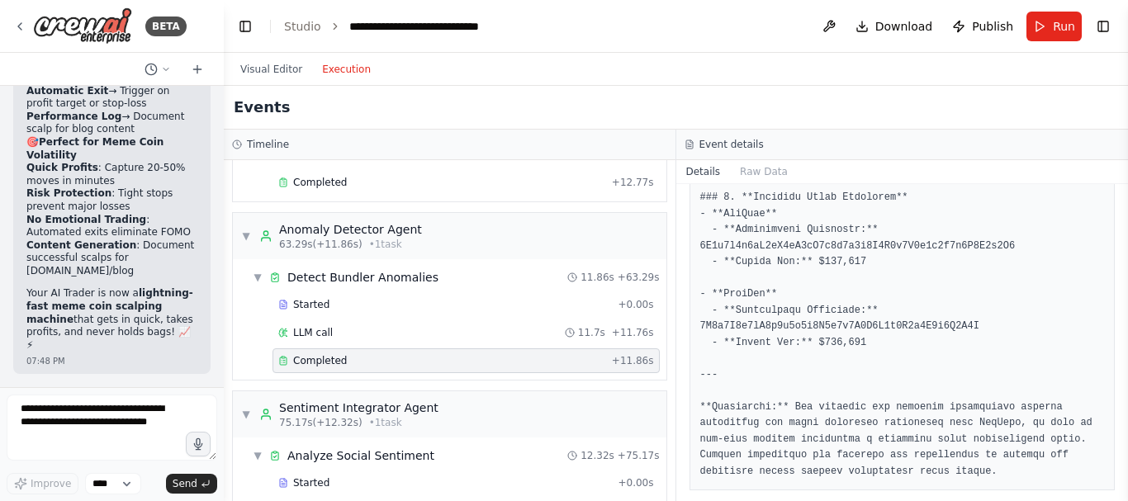
copy pre "3C8f8D9h7tY7f3d2g6d7C8b9j3F6G5Z3d4H2g7Y2r4D6X4Y"
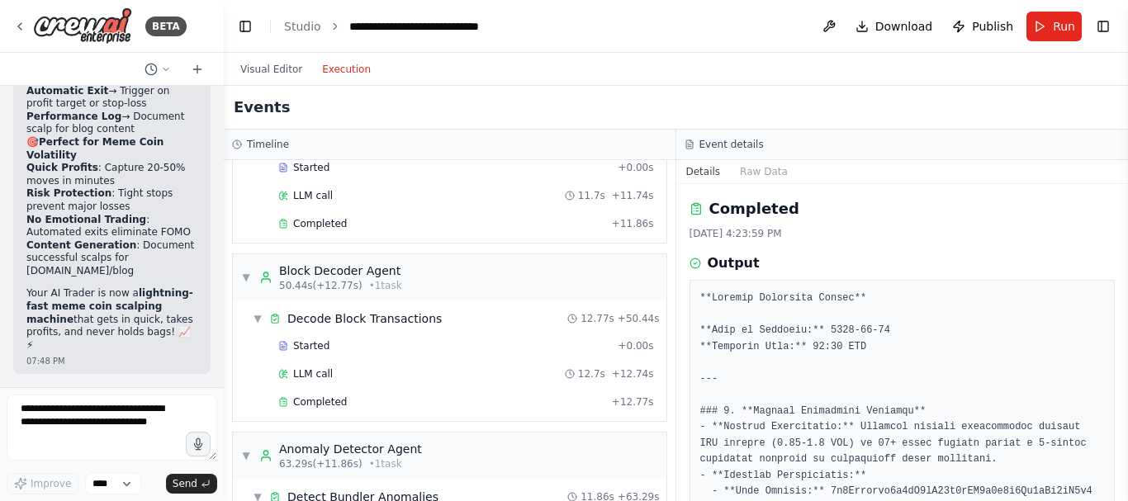
scroll to position [192, 0]
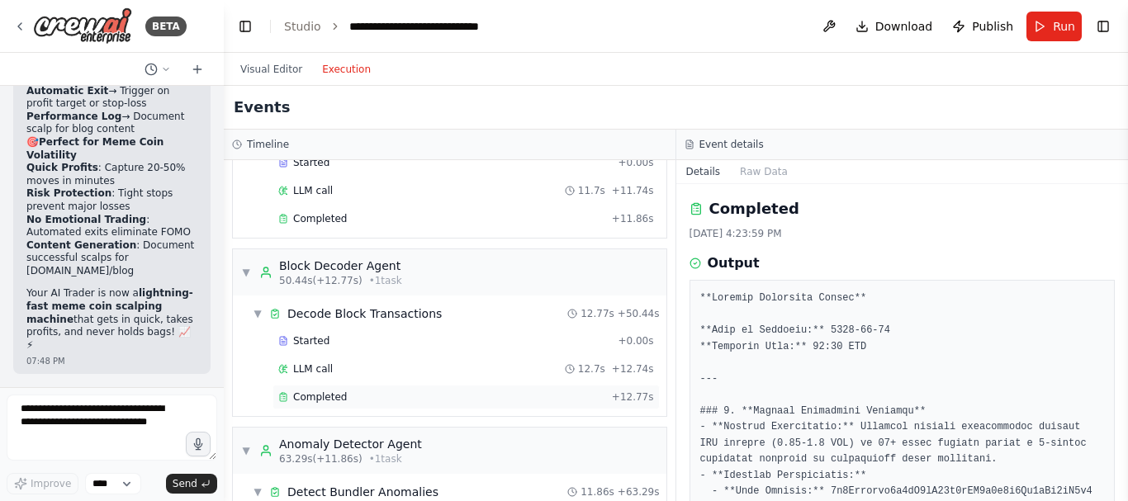
click at [400, 396] on div "Completed" at bounding box center [441, 397] width 327 height 13
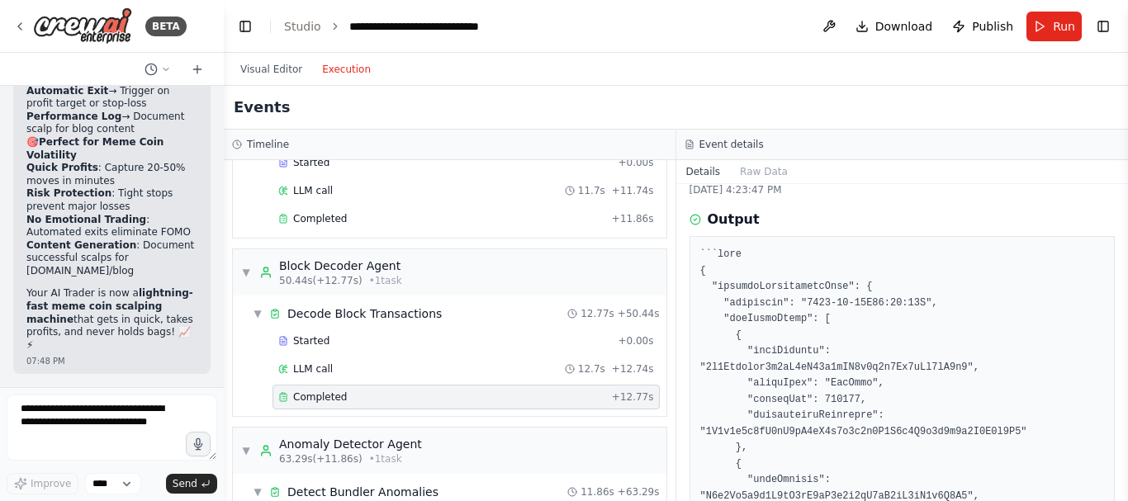
scroll to position [61, 0]
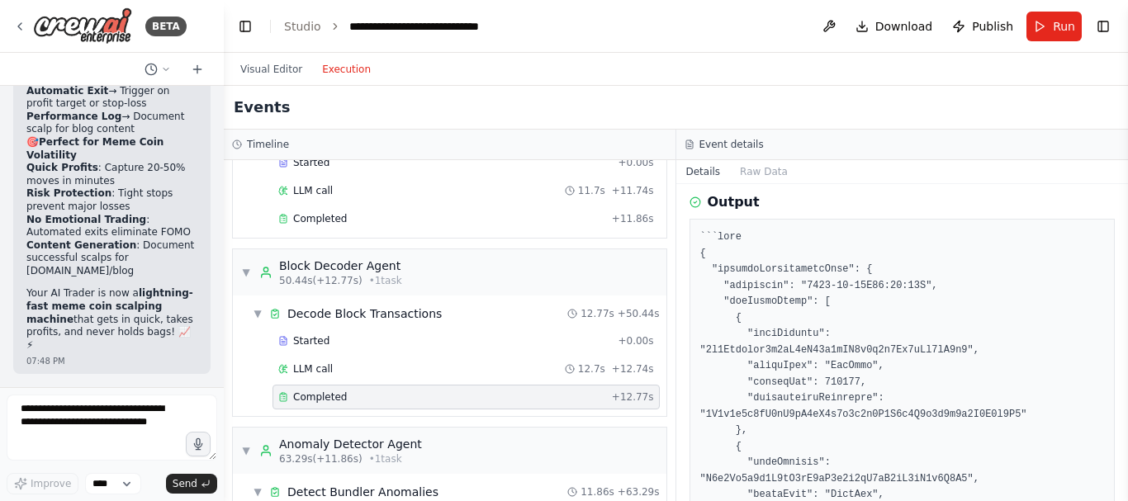
copy pre "4k3Dyjzvzp8e9fW2rZ91d5zLK7n2f6d3Yh4kMf5vD2q5"
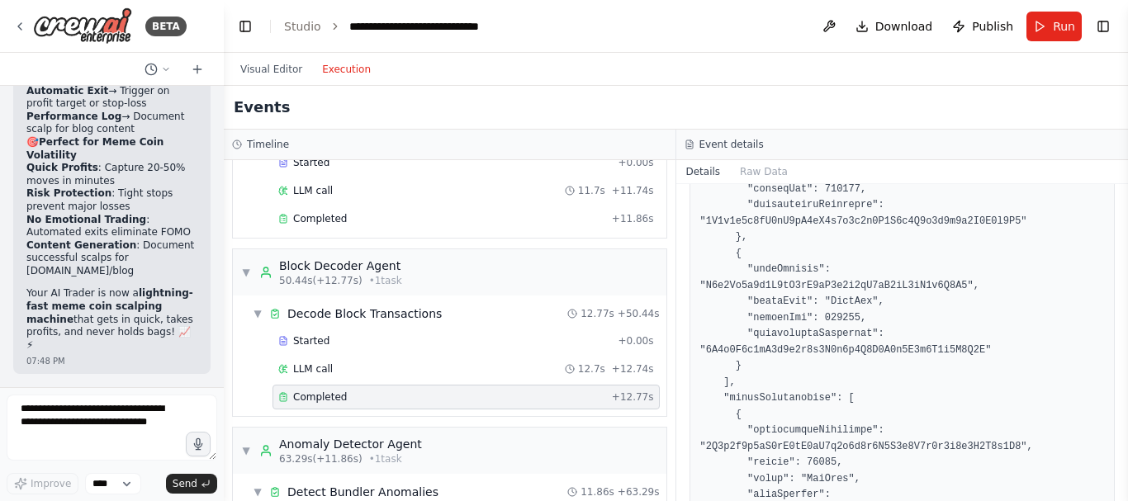
scroll to position [260, 0]
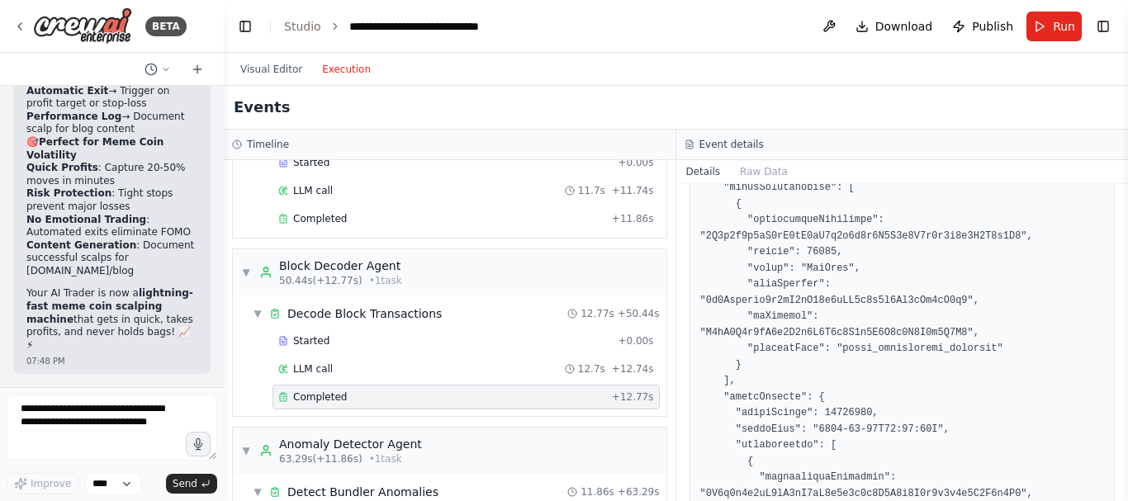
scroll to position [466, 0]
click at [879, 250] on pre at bounding box center [902, 388] width 405 height 1127
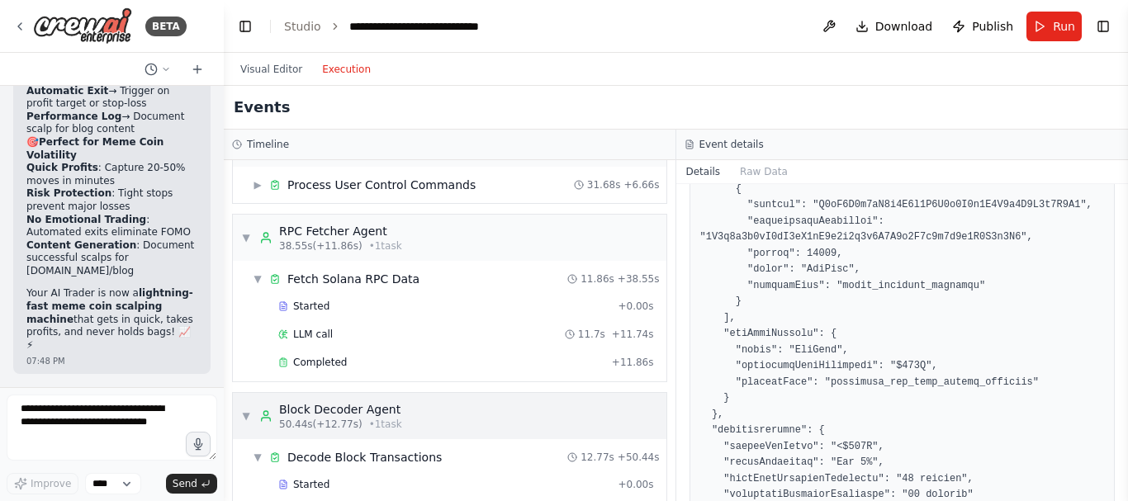
scroll to position [0, 0]
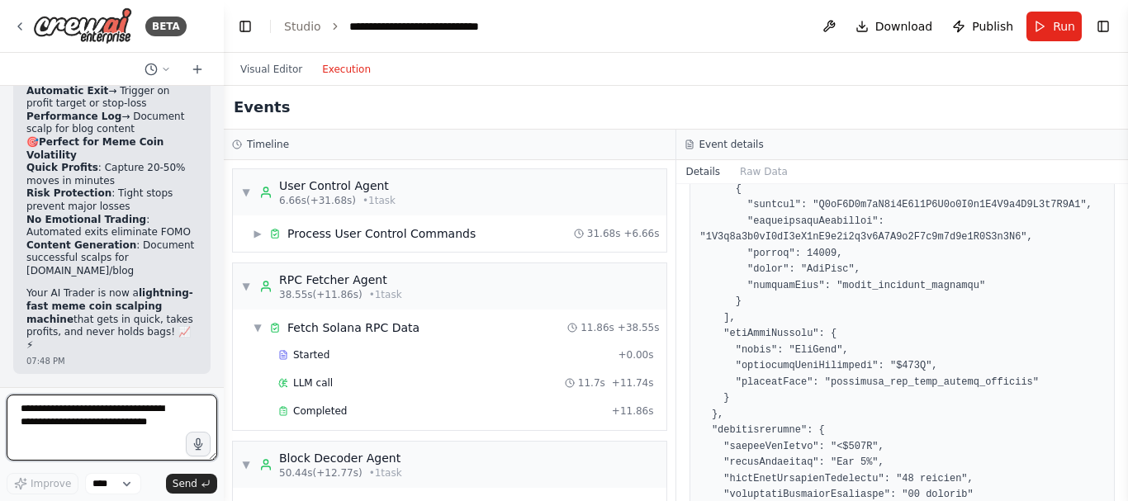
click at [111, 429] on textarea at bounding box center [112, 428] width 211 height 66
type textarea "**********"
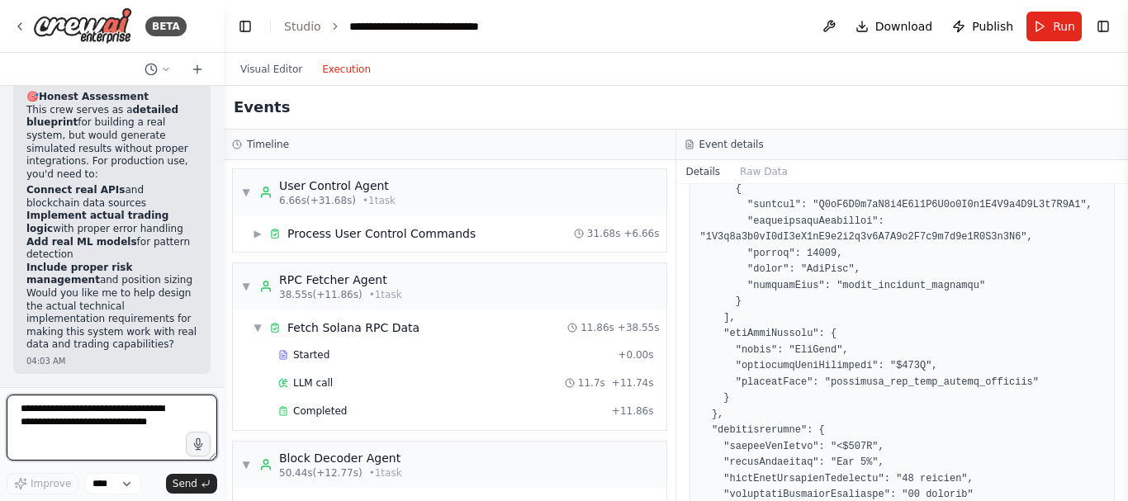
scroll to position [15037, 0]
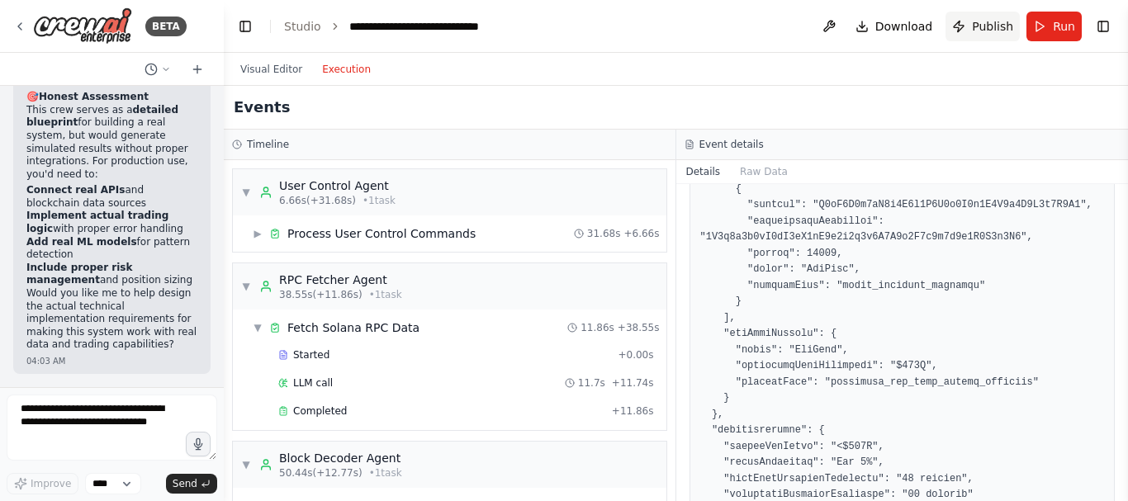
click at [978, 27] on span "Publish" at bounding box center [992, 26] width 41 height 17
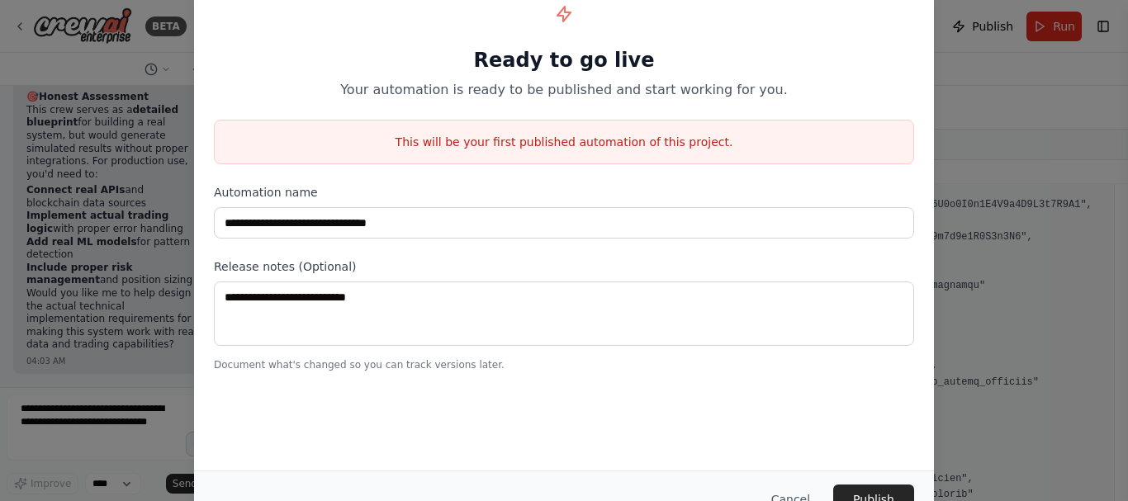
click at [939, 83] on div "**********" at bounding box center [564, 250] width 1128 height 501
click at [795, 495] on button "Cancel" at bounding box center [790, 500] width 65 height 30
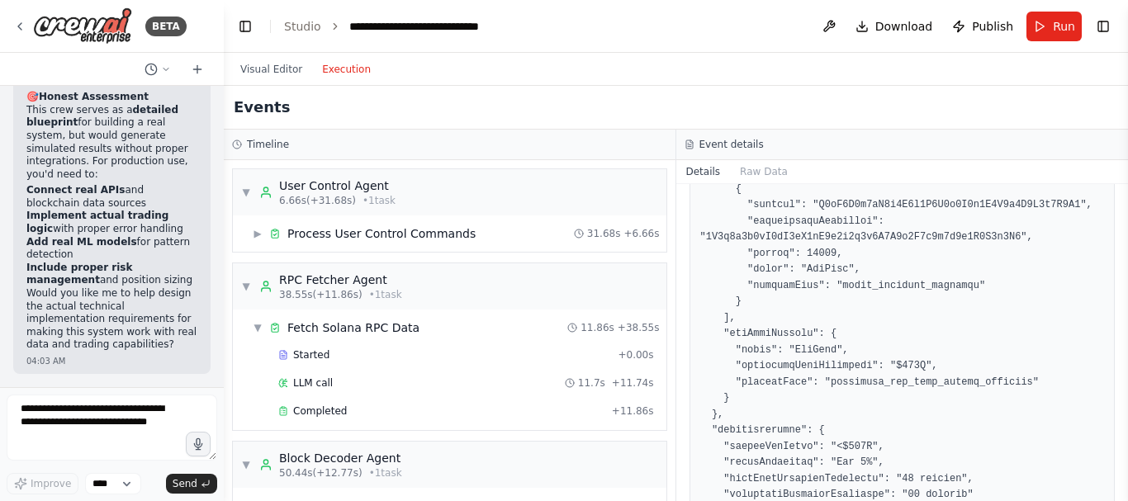
scroll to position [15156, 0]
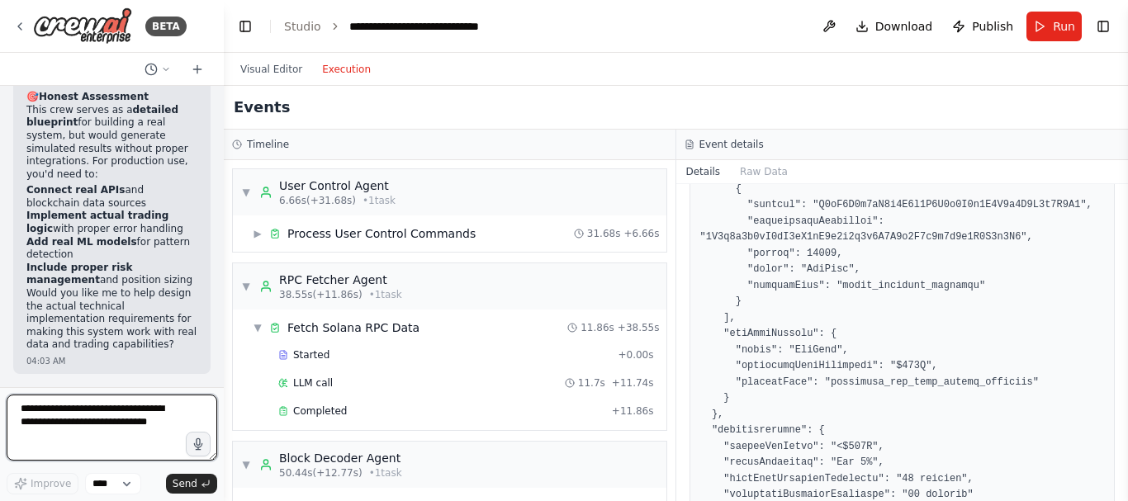
click at [125, 427] on textarea at bounding box center [112, 428] width 211 height 66
click at [143, 425] on textarea at bounding box center [112, 428] width 211 height 66
paste textarea "**********"
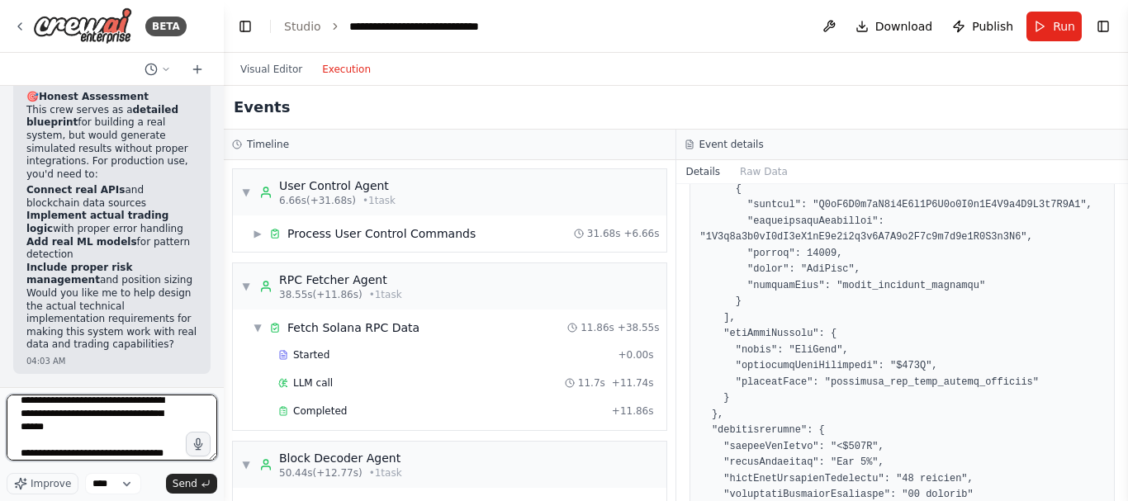
scroll to position [21, 0]
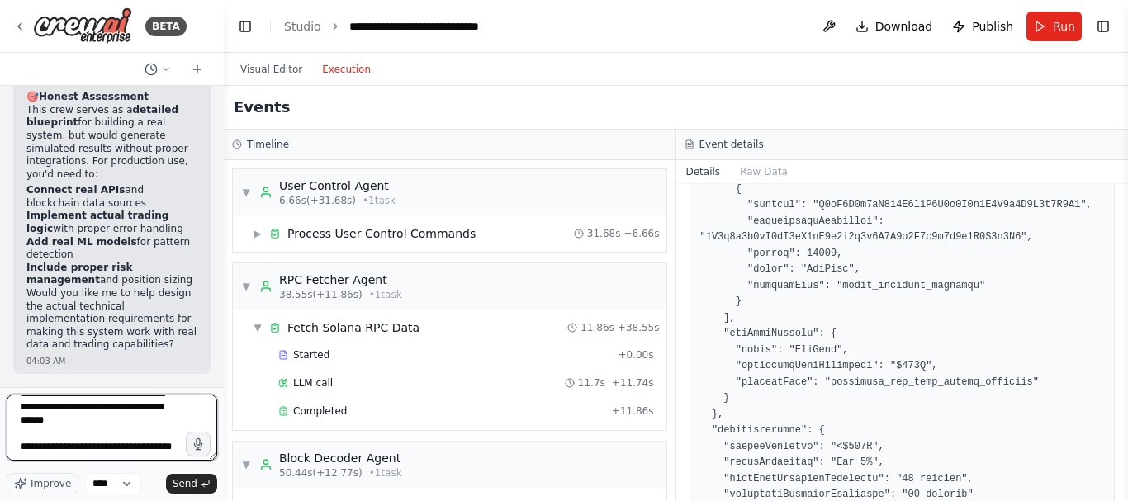
click at [130, 416] on textarea "**********" at bounding box center [112, 428] width 211 height 66
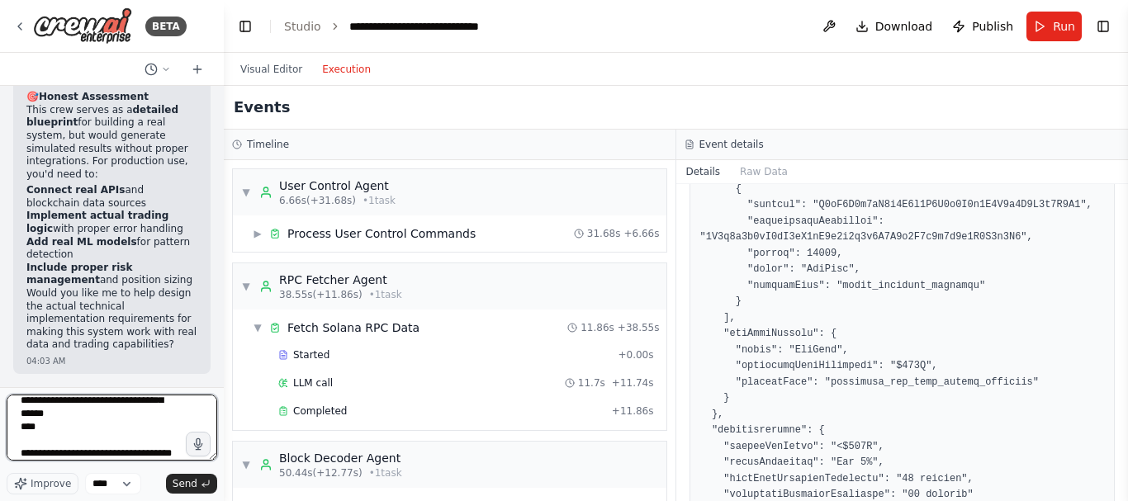
paste textarea "**********"
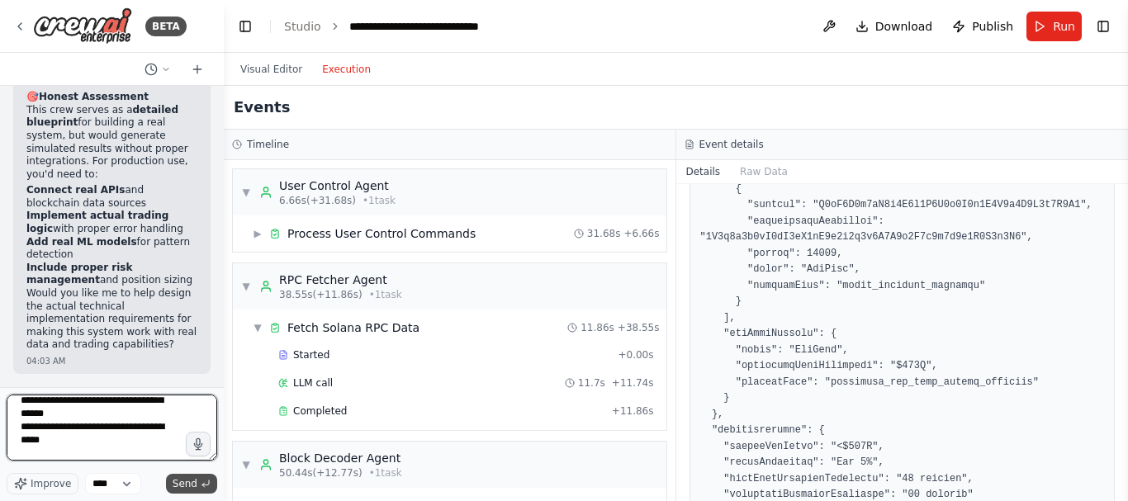
type textarea "**********"
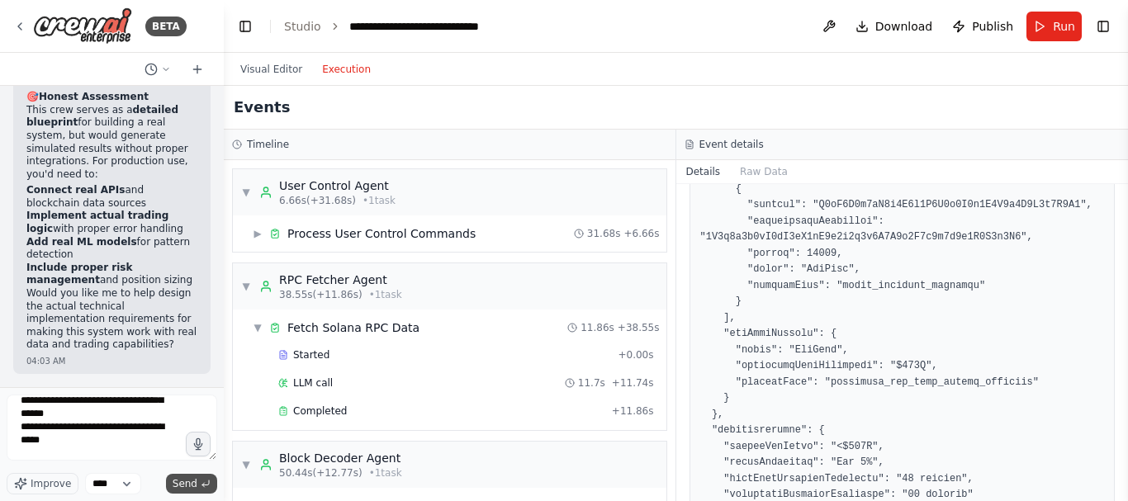
click at [191, 484] on span "Send" at bounding box center [185, 483] width 25 height 13
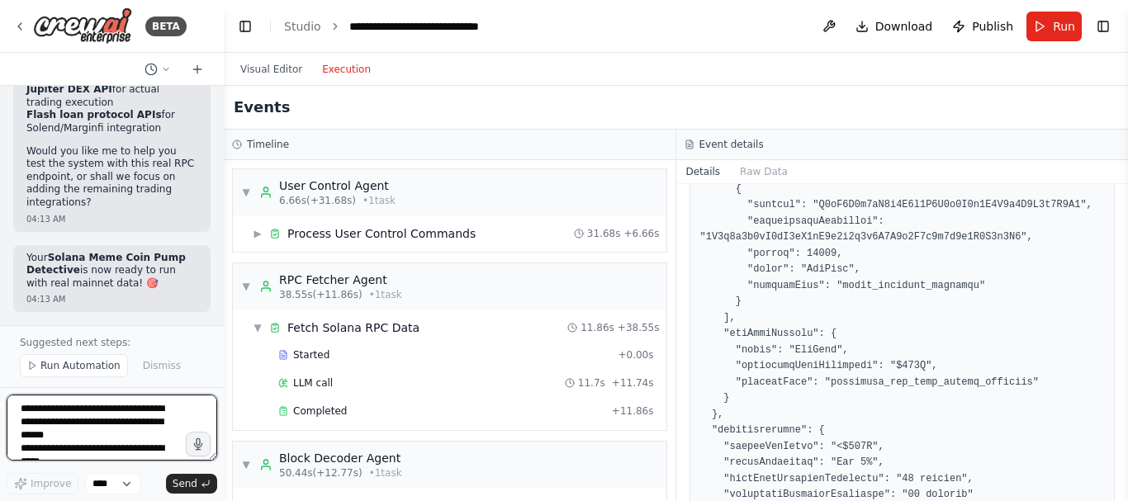
scroll to position [15753, 0]
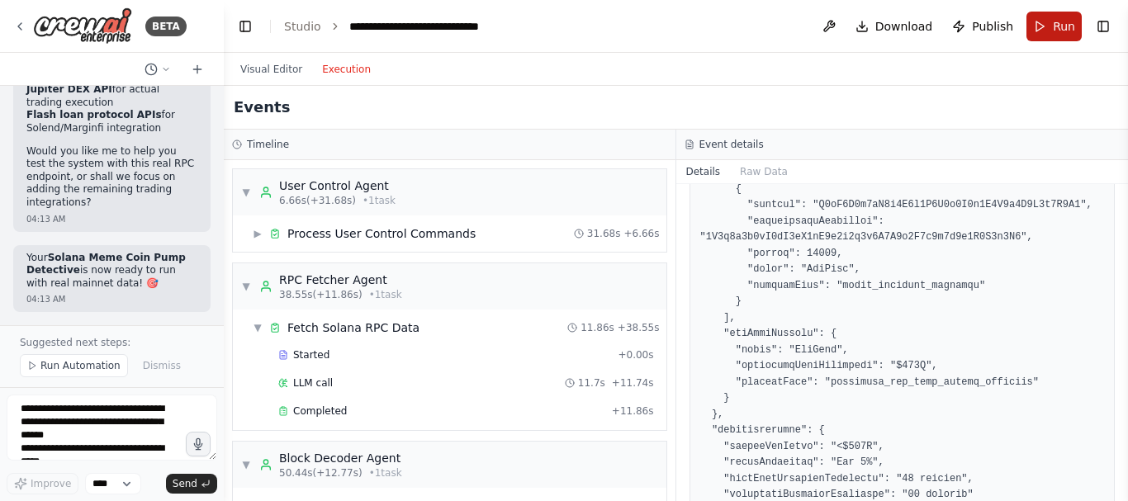
click at [1061, 23] on span "Run" at bounding box center [1064, 26] width 22 height 17
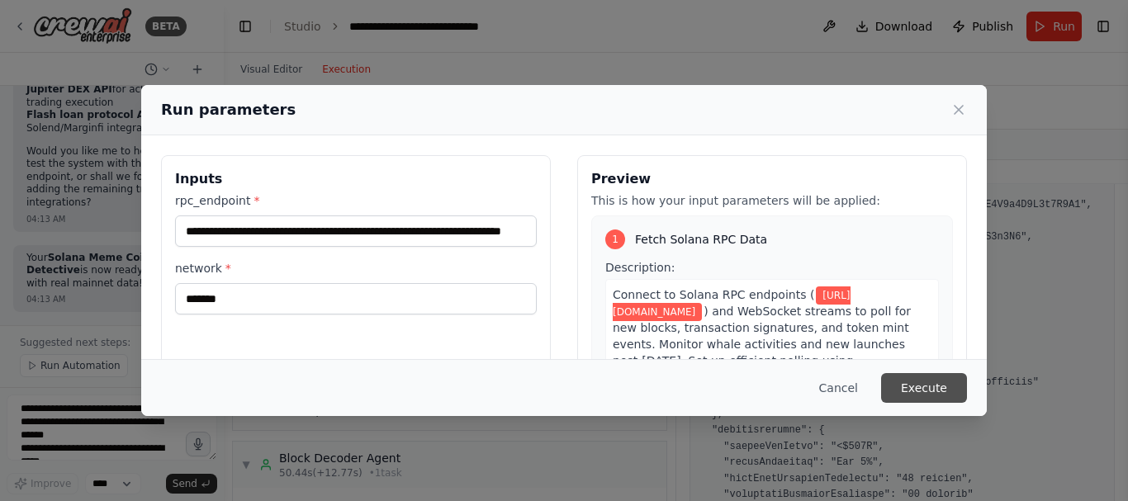
click at [921, 389] on button "Execute" at bounding box center [924, 388] width 86 height 30
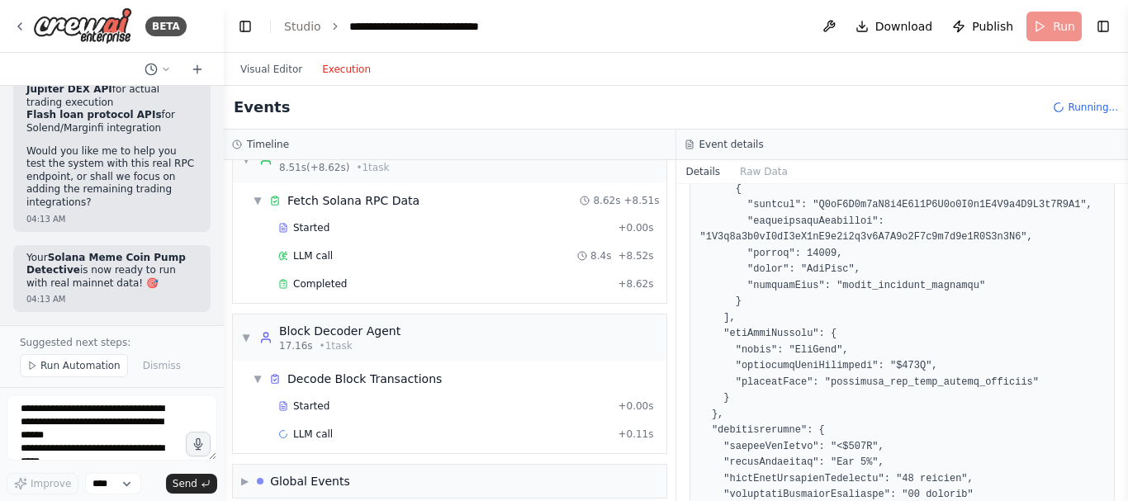
scroll to position [221, 0]
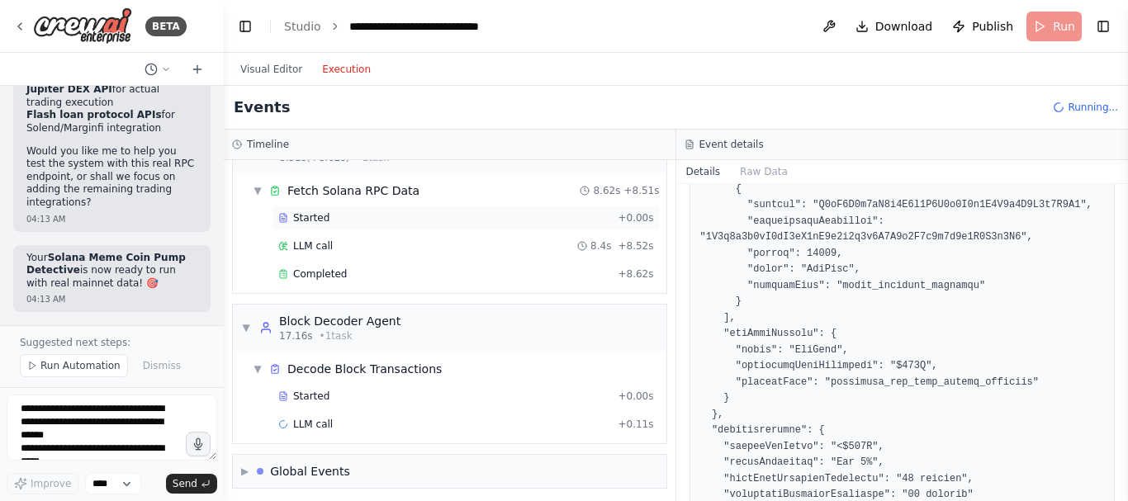
click at [438, 223] on div "Started" at bounding box center [444, 217] width 333 height 13
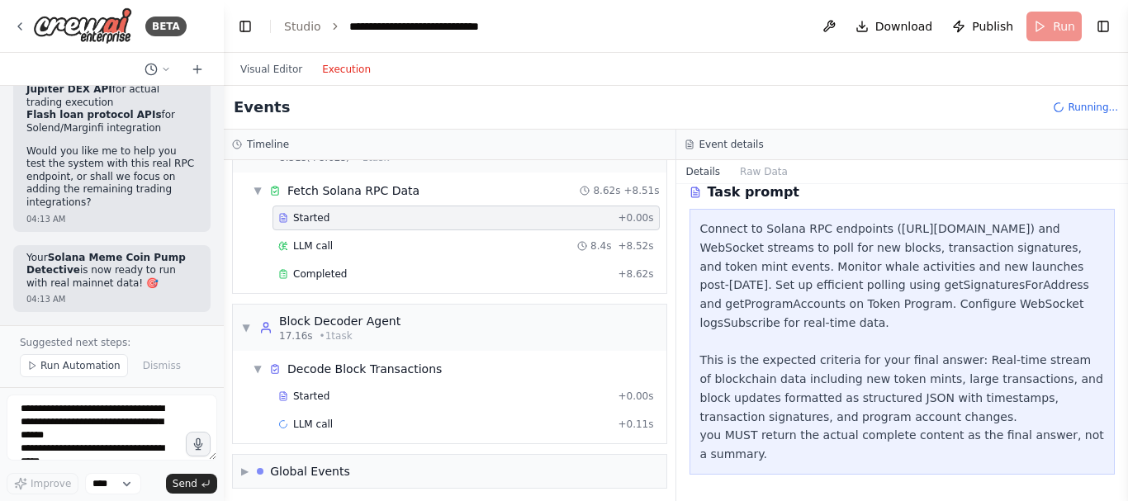
scroll to position [71, 0]
click at [492, 248] on div "LLM call 8.4s + 8.52s" at bounding box center [466, 245] width 376 height 13
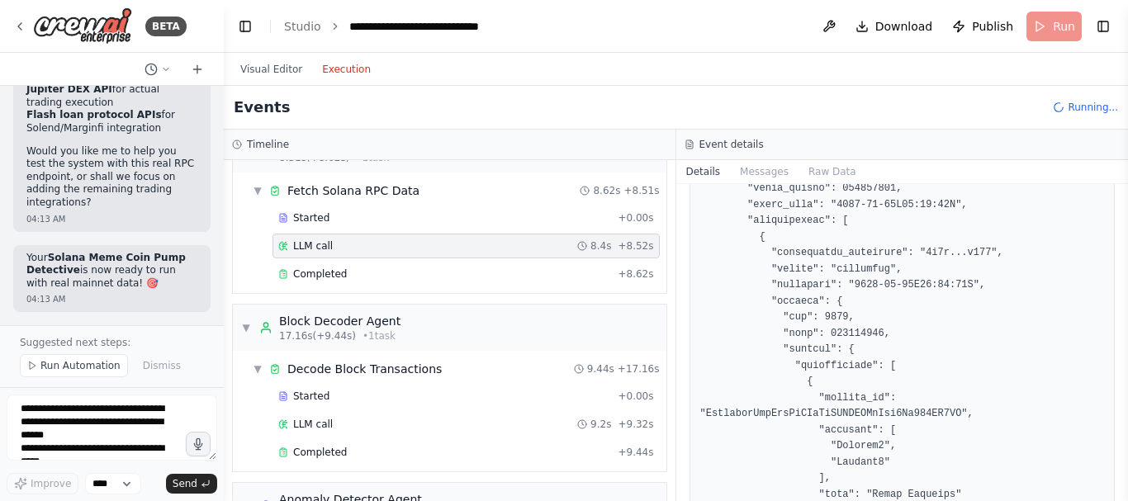
scroll to position [243, 0]
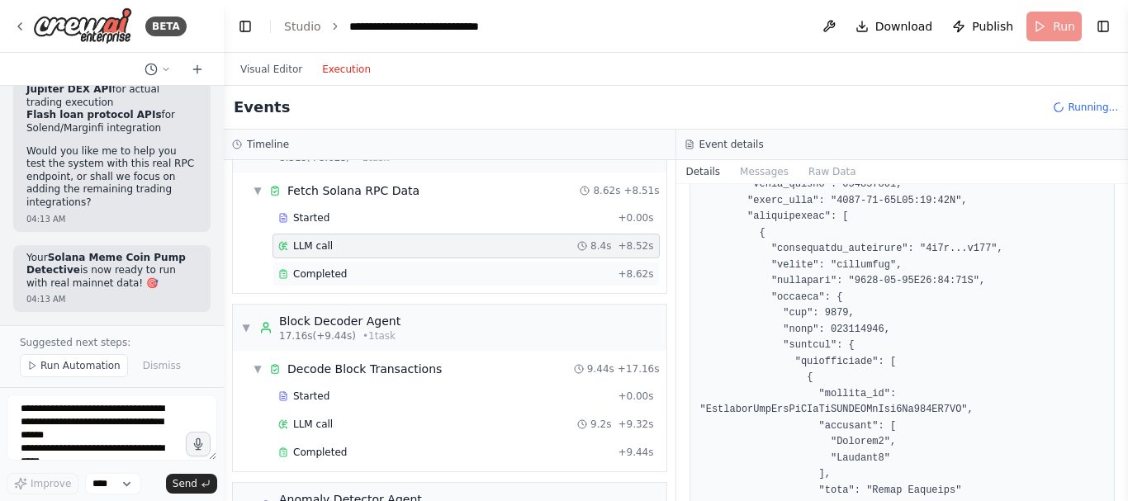
click at [519, 268] on div "Completed" at bounding box center [444, 274] width 333 height 13
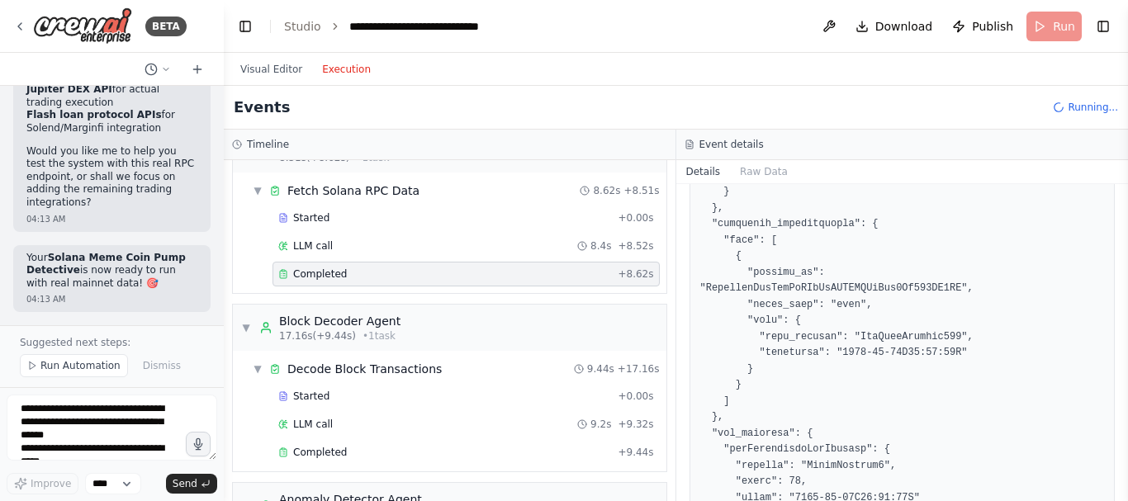
scroll to position [1012, 0]
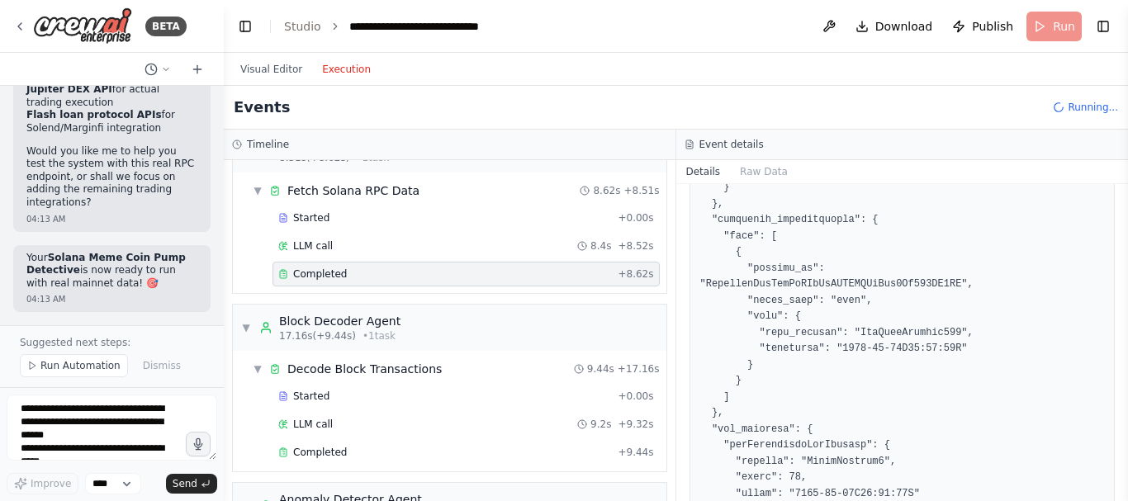
click at [886, 271] on pre at bounding box center [902, 67] width 405 height 1578
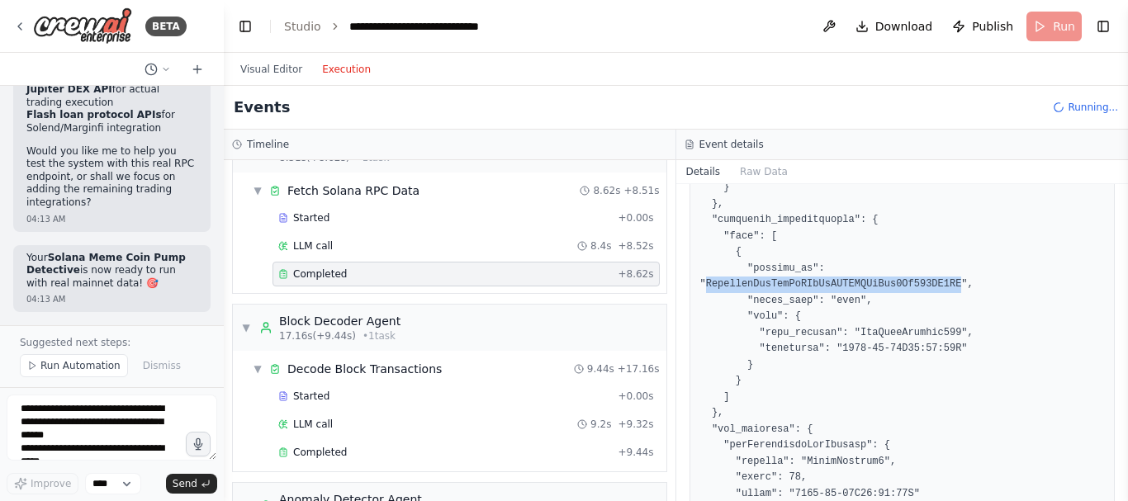
click at [886, 271] on pre at bounding box center [902, 67] width 405 height 1578
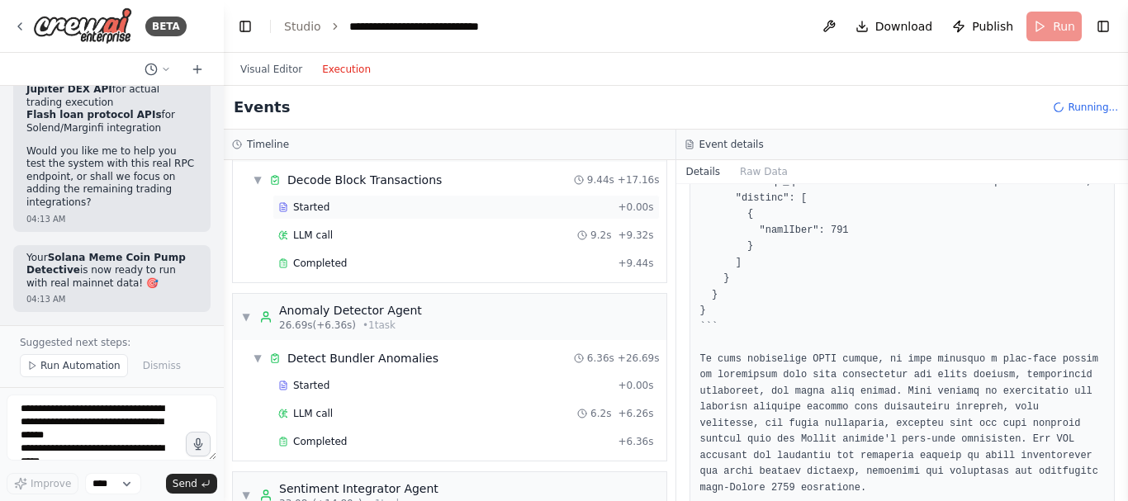
scroll to position [424, 0]
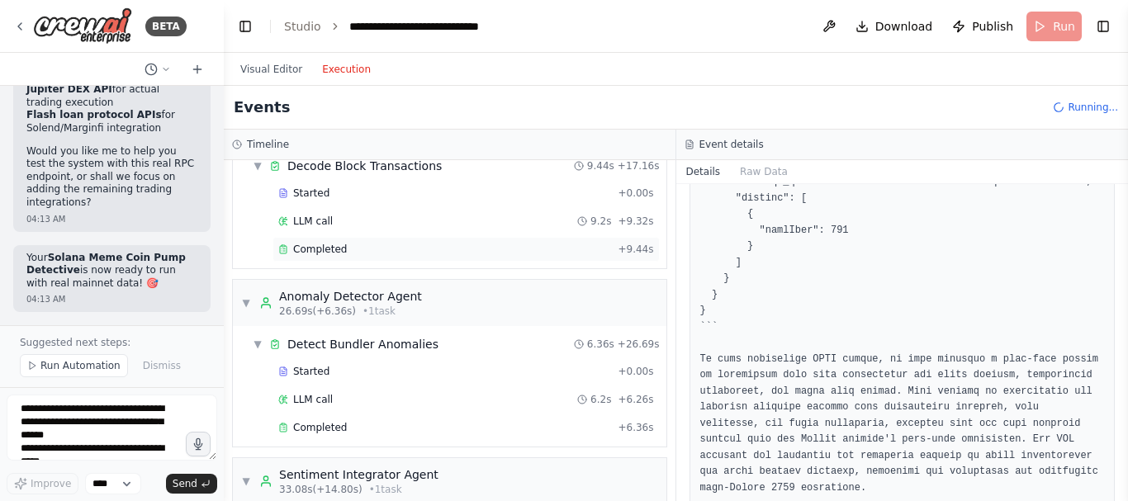
click at [405, 253] on div "Completed" at bounding box center [444, 249] width 333 height 13
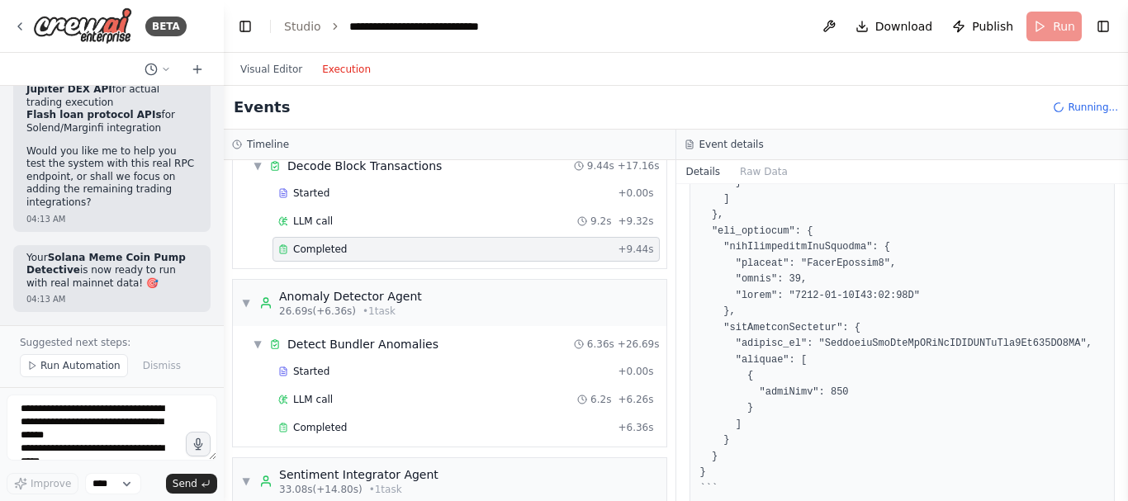
scroll to position [1550, 0]
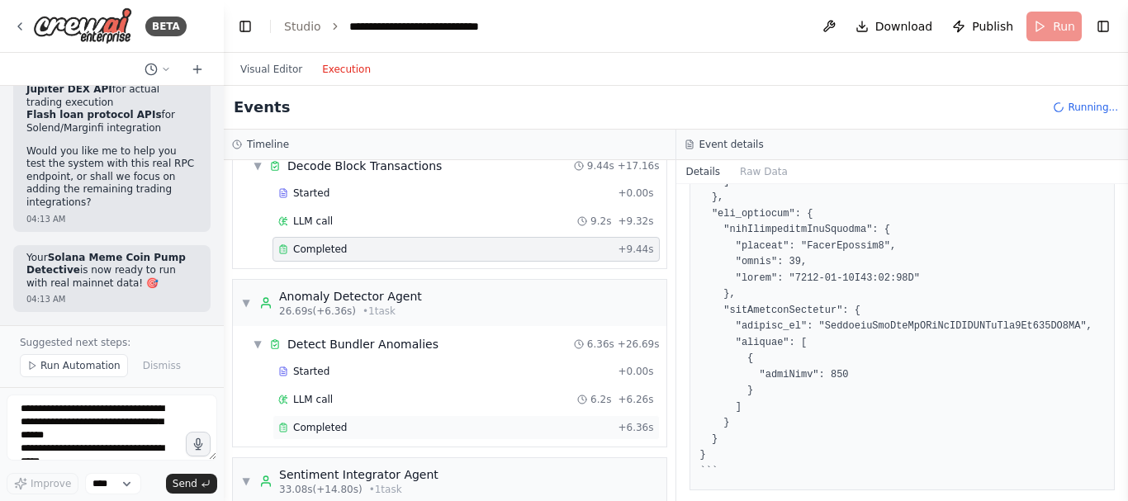
click at [414, 429] on div "Completed" at bounding box center [444, 427] width 333 height 13
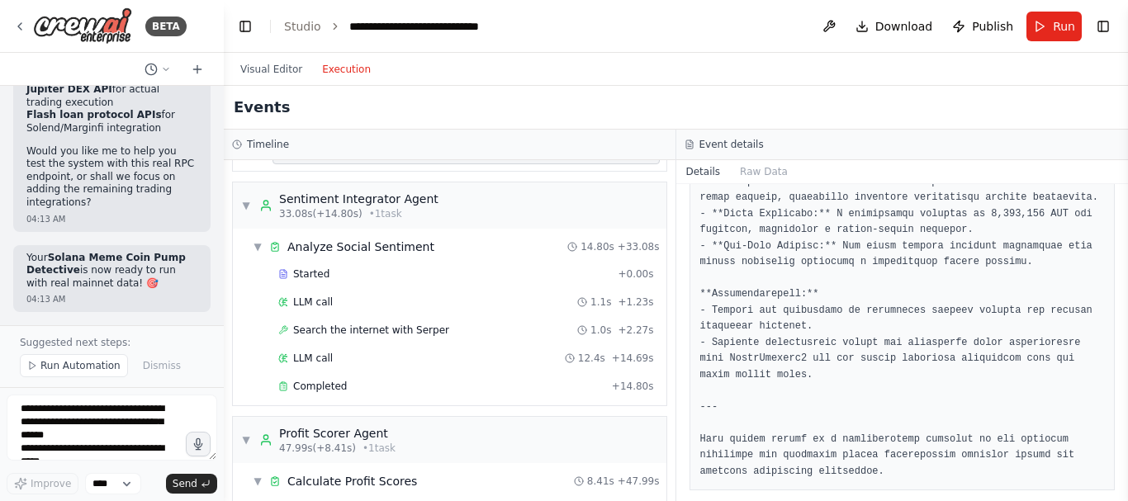
scroll to position [728, 0]
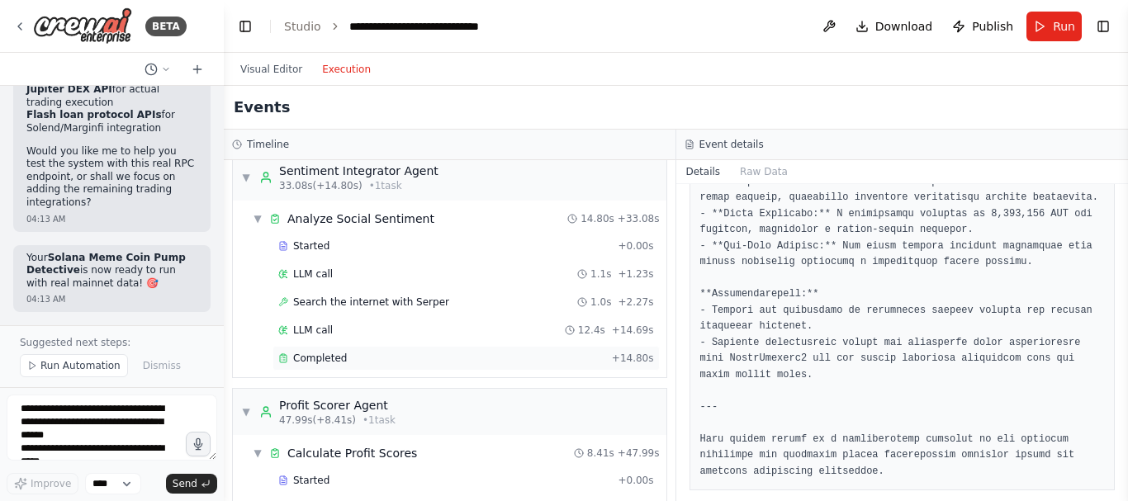
click at [402, 361] on div "Completed" at bounding box center [441, 358] width 327 height 13
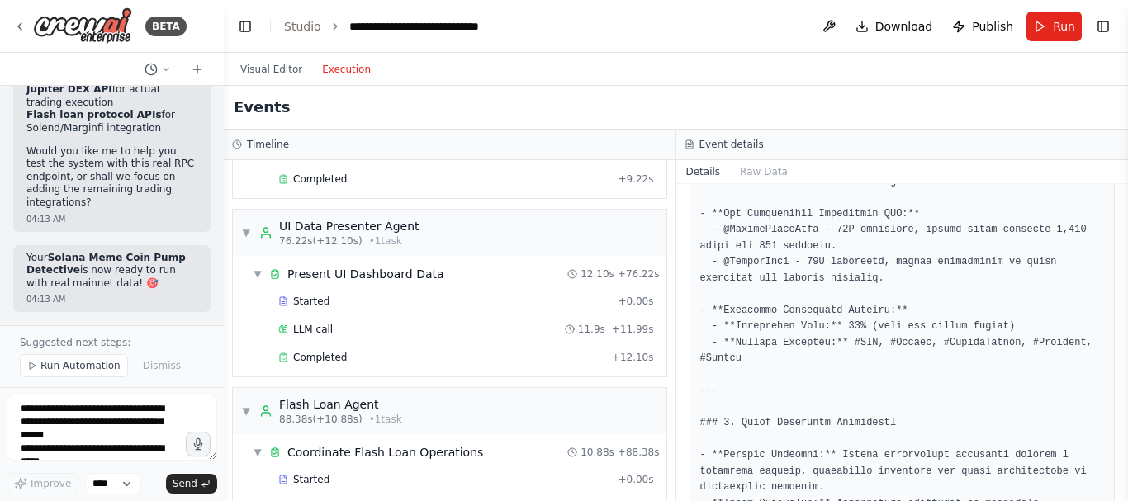
scroll to position [16584, 0]
click at [1058, 33] on span "Run" at bounding box center [1064, 26] width 22 height 17
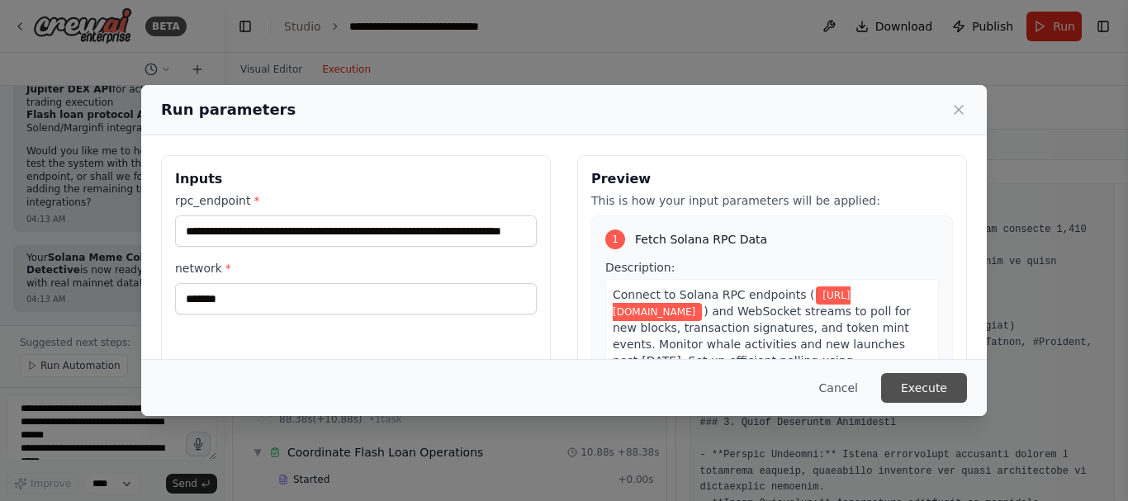
click at [921, 381] on button "Execute" at bounding box center [924, 388] width 86 height 30
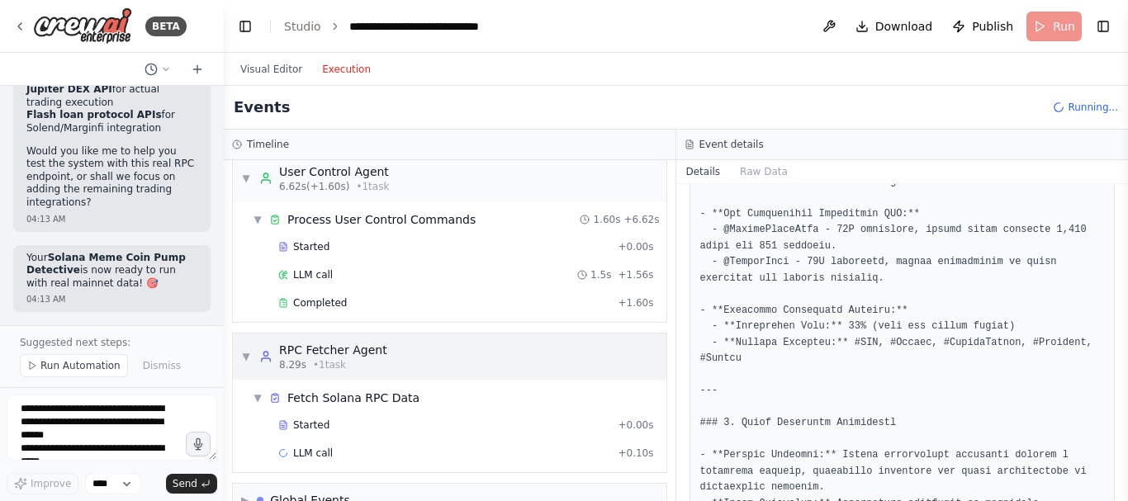
scroll to position [49, 0]
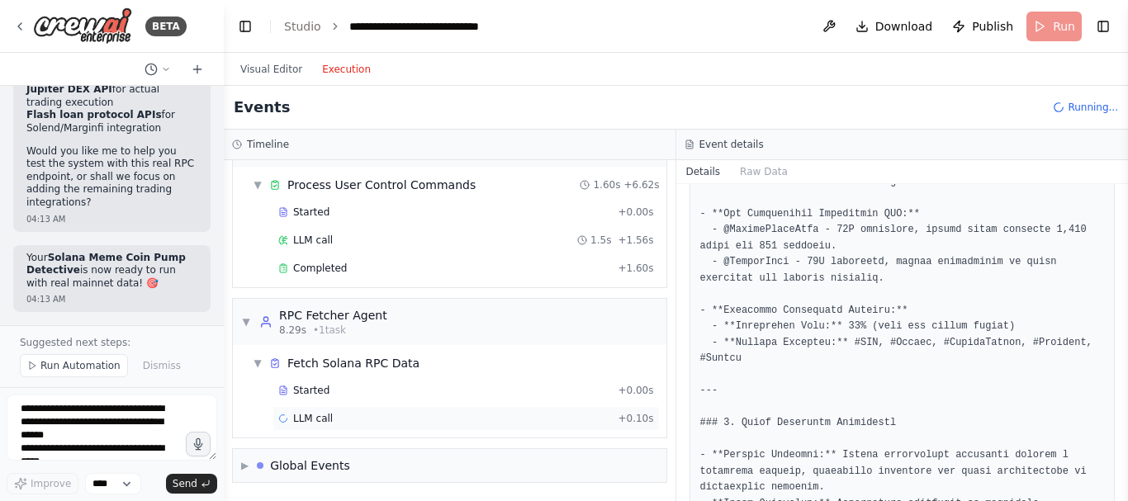
click at [453, 414] on div "LLM call + 0.10s" at bounding box center [466, 418] width 376 height 13
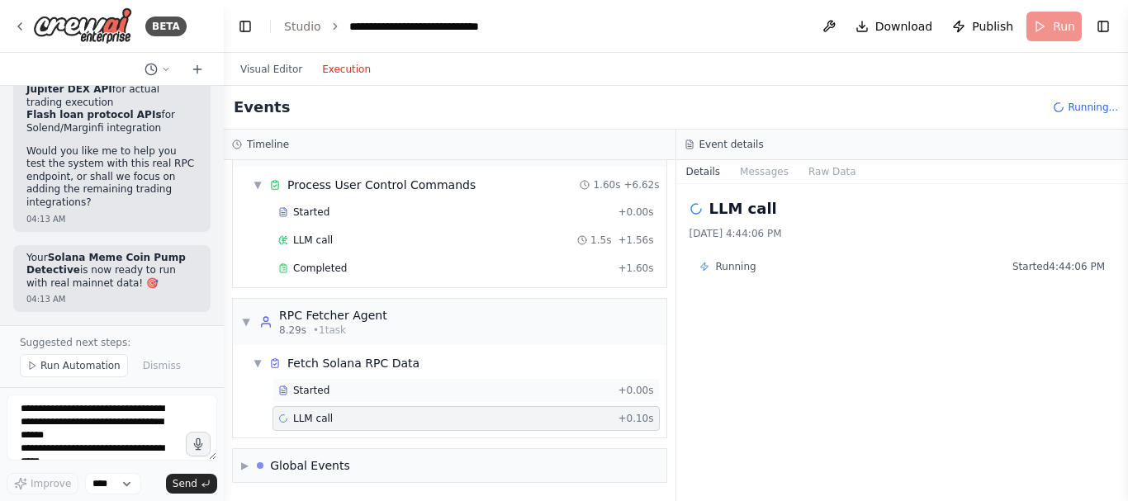
click at [507, 394] on div "Started" at bounding box center [444, 390] width 333 height 13
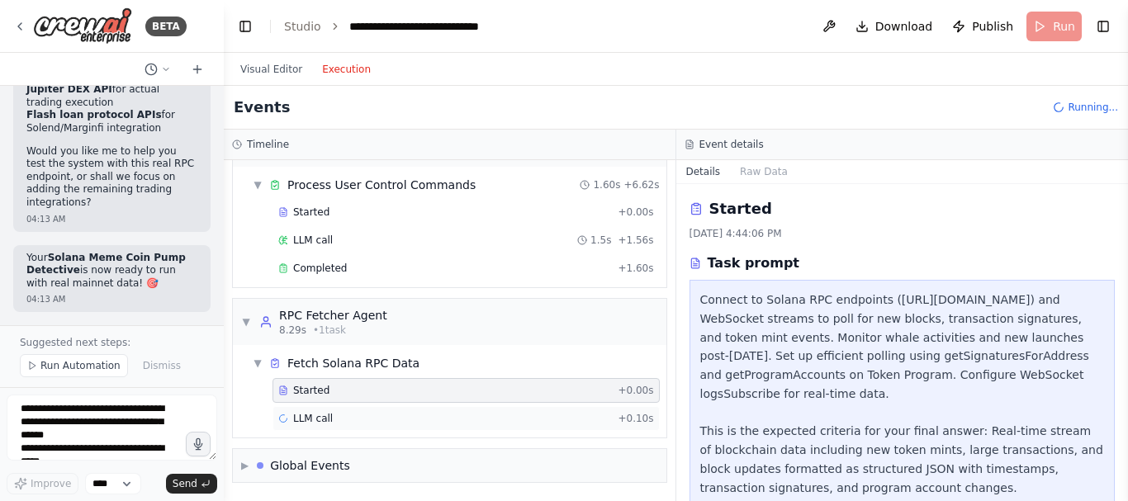
click at [495, 419] on div "LLM call + 0.10s" at bounding box center [466, 418] width 376 height 13
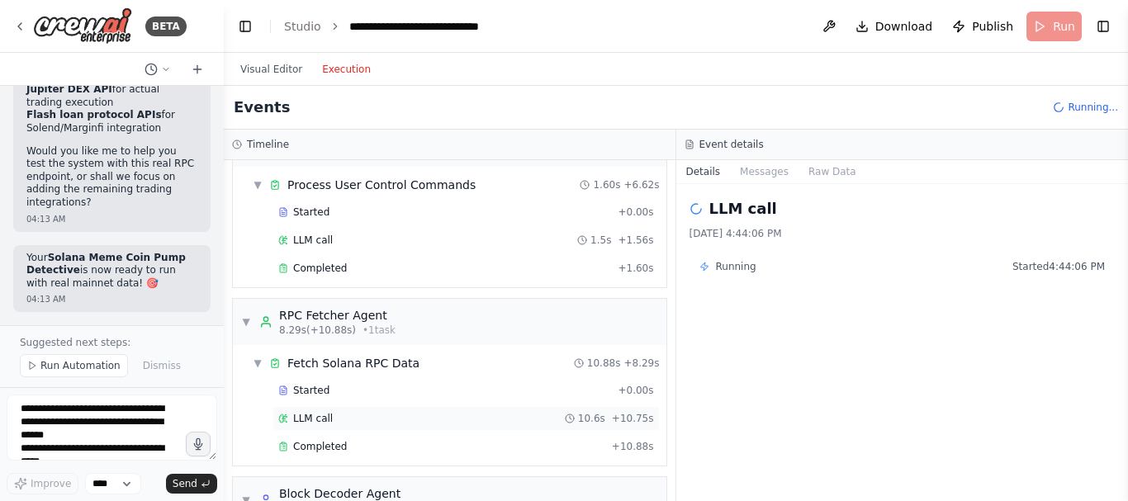
click at [483, 417] on div "LLM call 10.6s + 10.75s" at bounding box center [466, 418] width 376 height 13
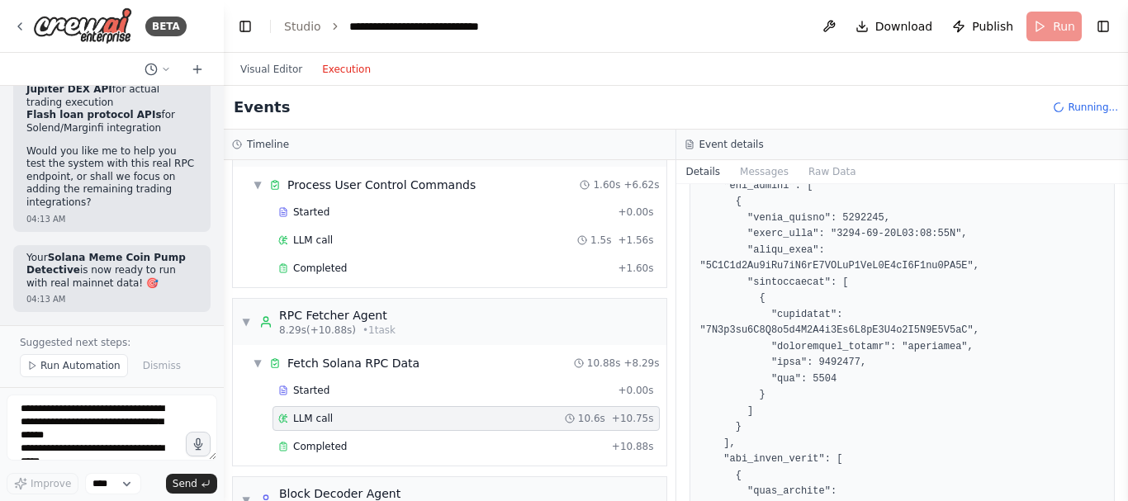
scroll to position [222, 0]
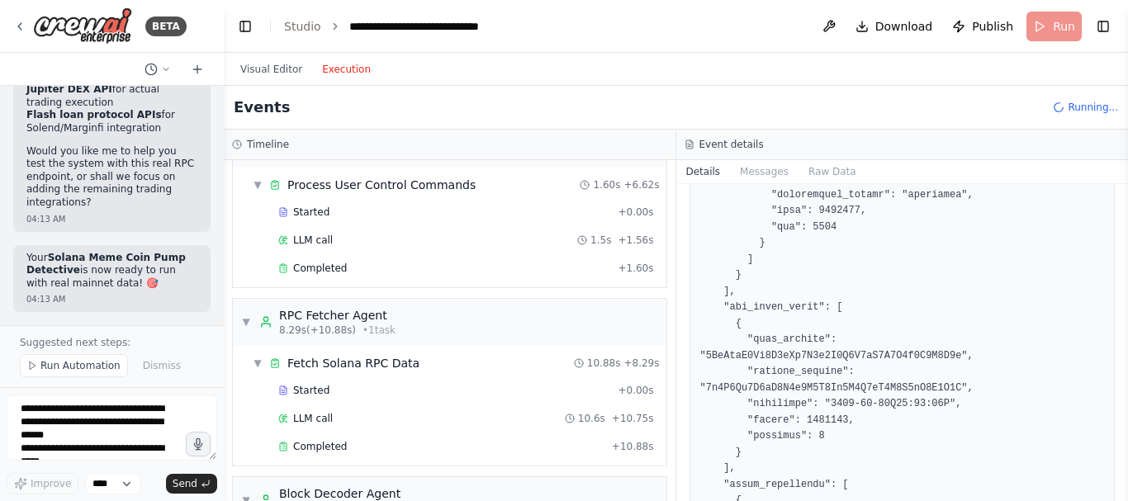
scroll to position [390, 0]
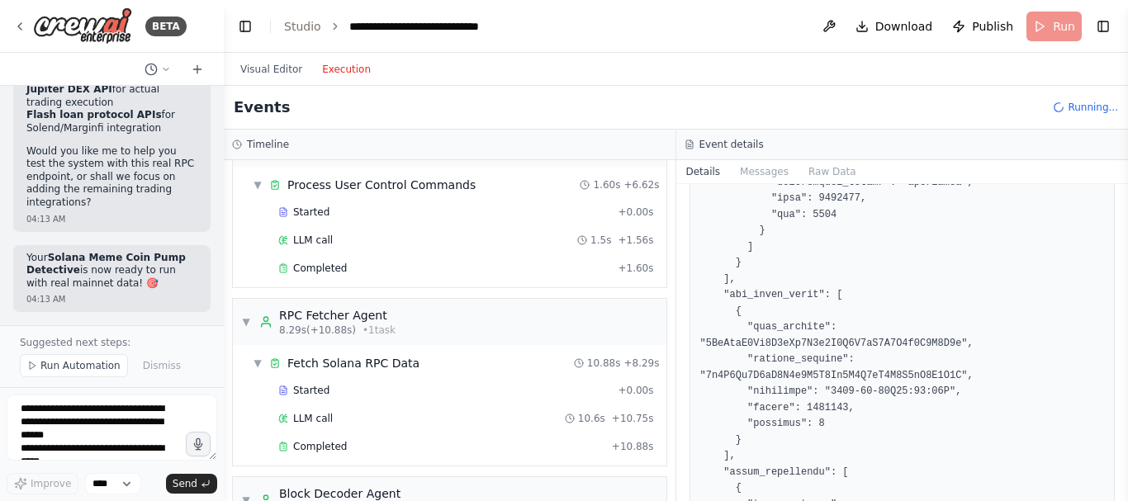
click at [886, 315] on pre at bounding box center [902, 464] width 405 height 1127
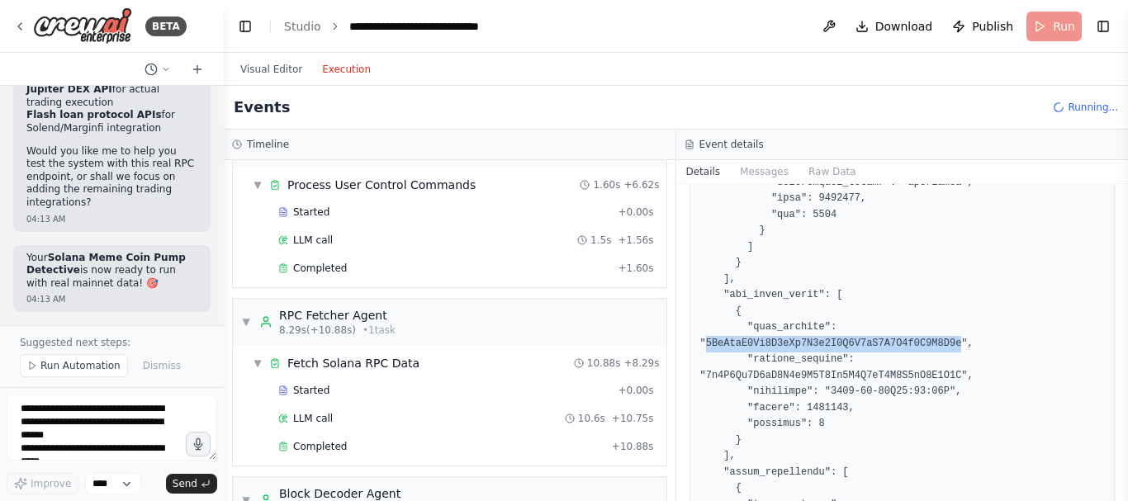
click at [886, 315] on pre at bounding box center [902, 464] width 405 height 1127
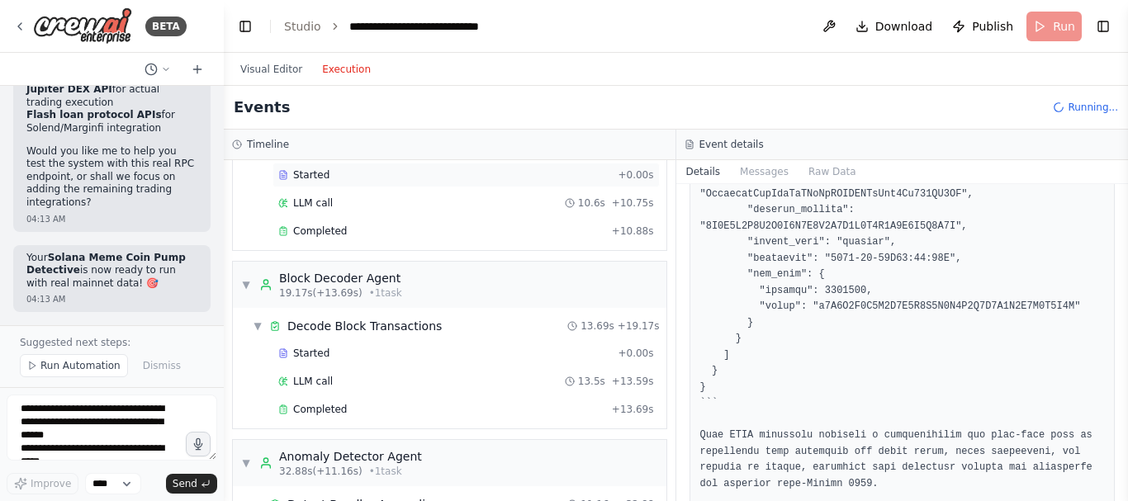
scroll to position [286, 0]
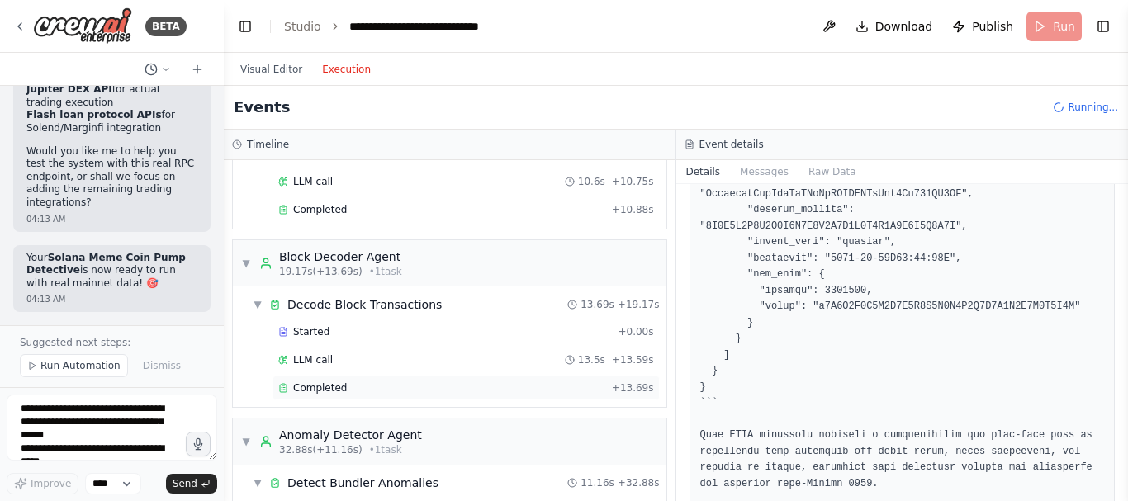
click at [443, 392] on div "Completed" at bounding box center [441, 387] width 327 height 13
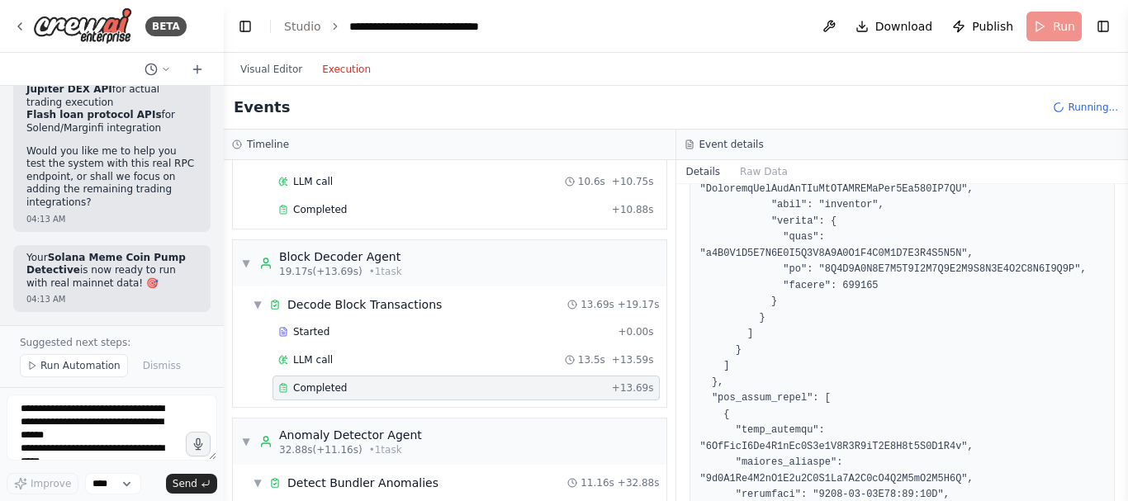
scroll to position [384, 0]
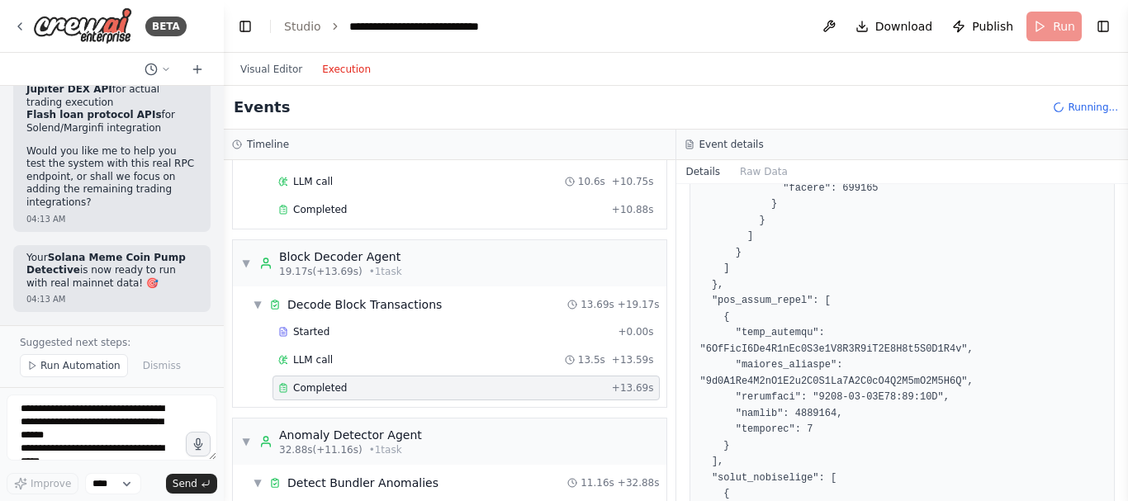
scroll to position [486, 0]
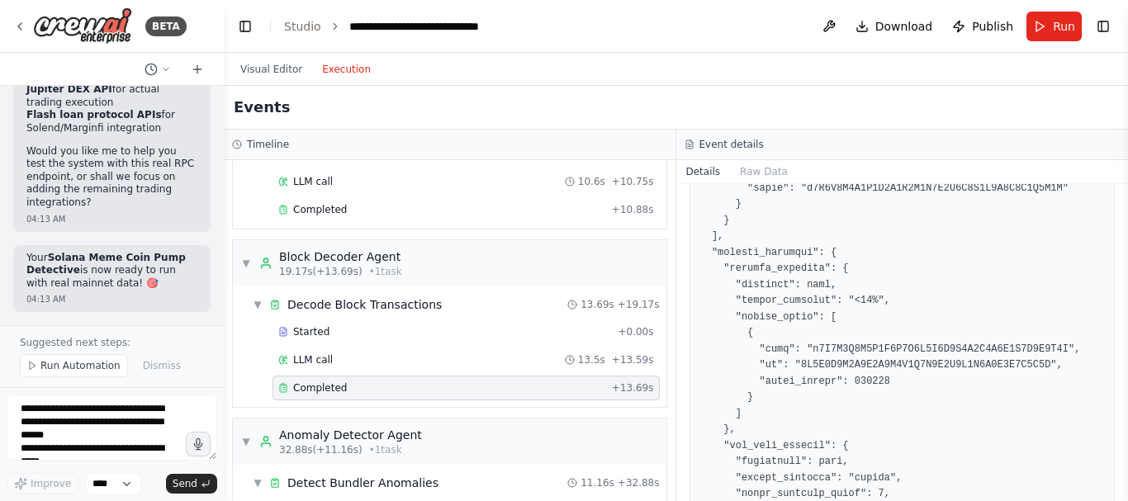
scroll to position [1121, 0]
click at [475, 258] on div "▼ Block Decoder Agent 19.17s (+13.69s) • 1 task" at bounding box center [449, 263] width 433 height 46
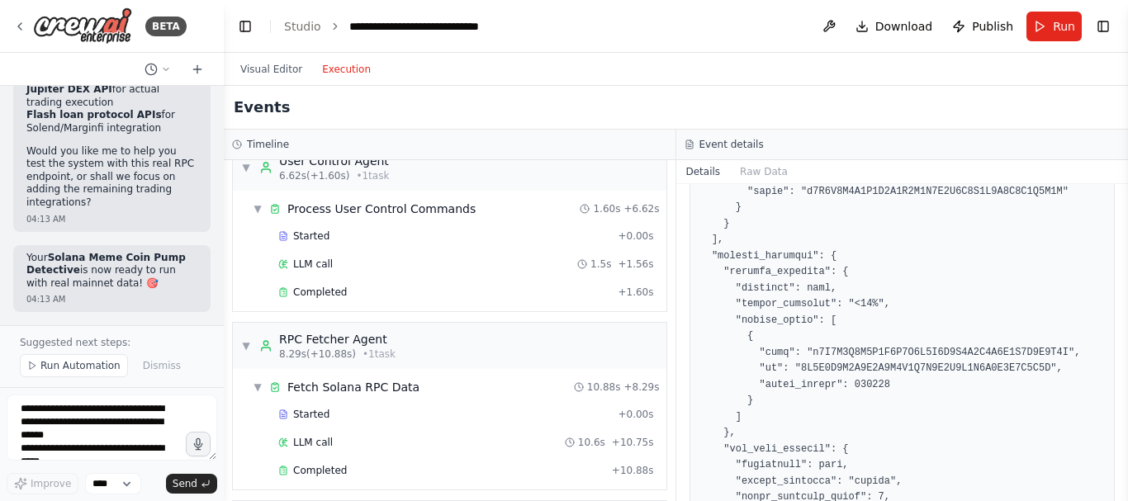
scroll to position [0, 0]
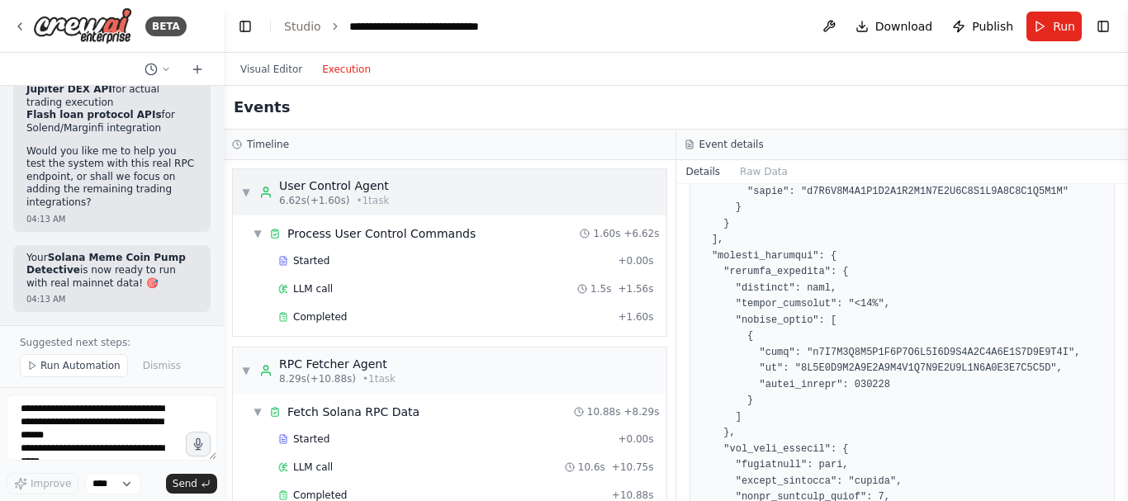
click at [386, 173] on div "▼ User Control Agent 6.62s (+1.60s) • 1 task" at bounding box center [449, 192] width 433 height 46
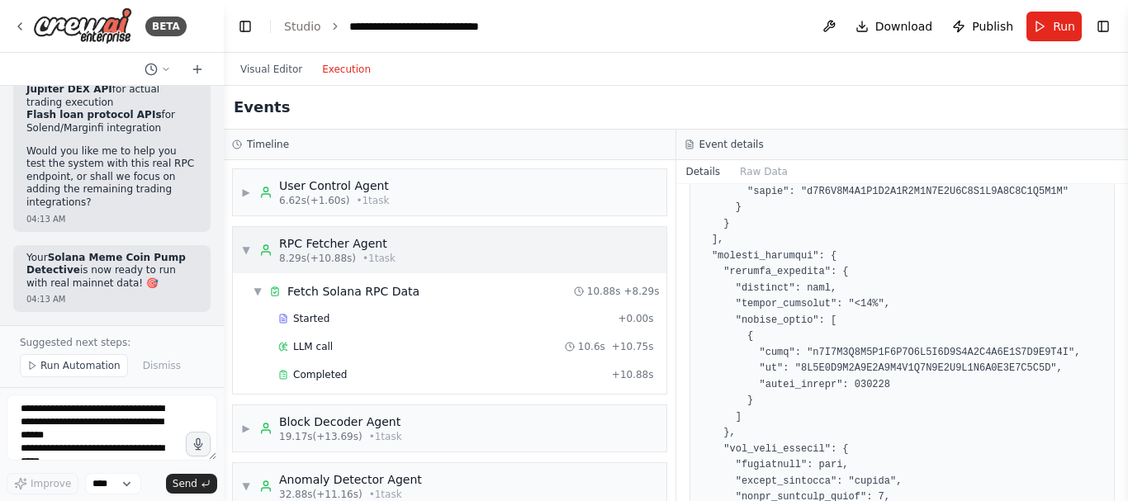
click at [364, 236] on div "RPC Fetcher Agent" at bounding box center [337, 243] width 116 height 17
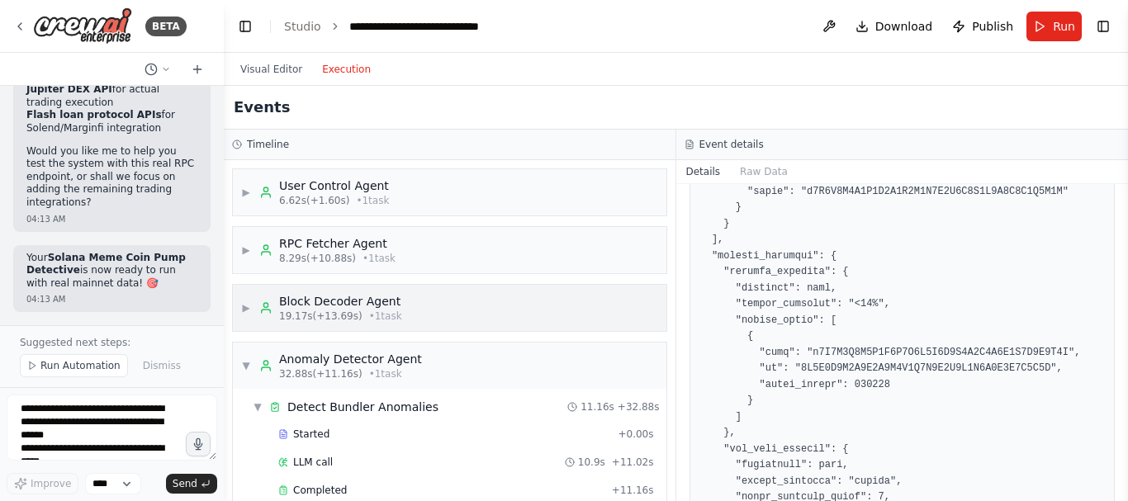
click at [367, 301] on div "Block Decoder Agent" at bounding box center [340, 301] width 123 height 17
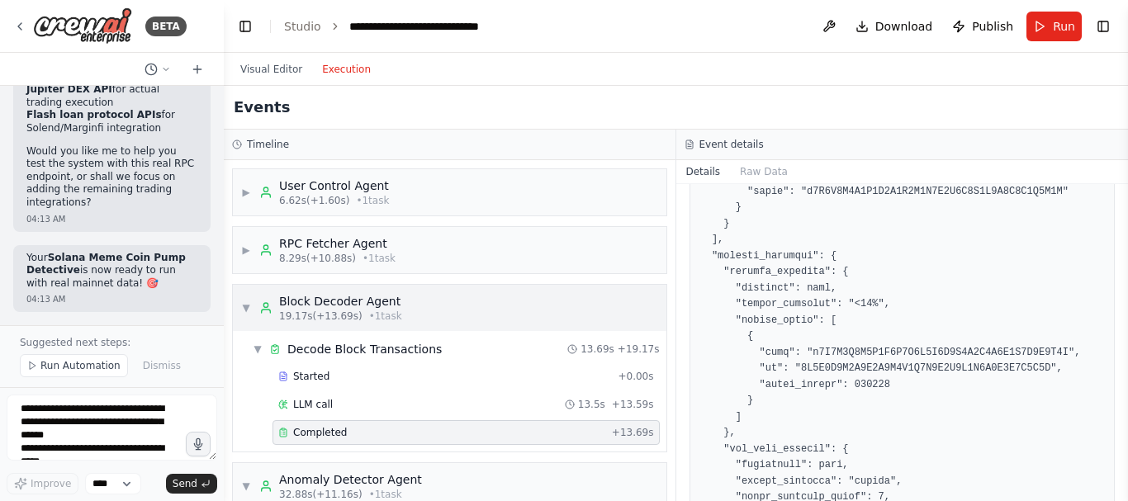
click at [367, 301] on div "Block Decoder Agent" at bounding box center [340, 301] width 123 height 17
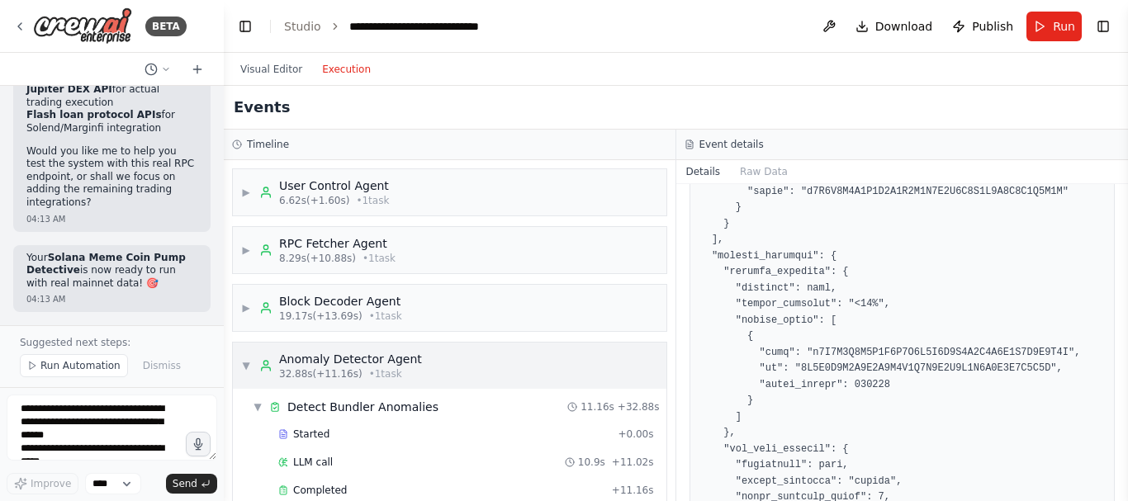
click at [386, 365] on div "Anomaly Detector Agent" at bounding box center [350, 359] width 143 height 17
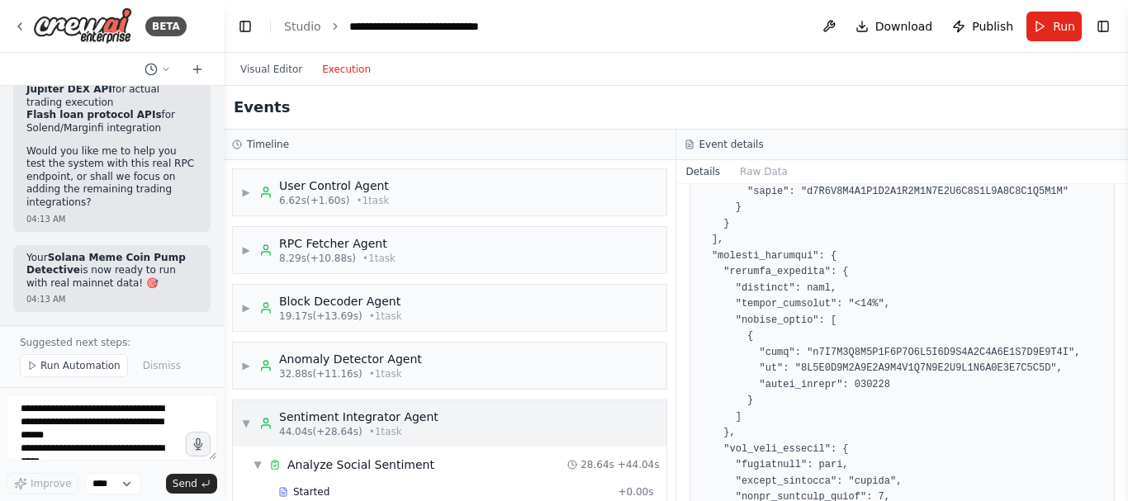
click at [391, 415] on div "Sentiment Integrator Agent" at bounding box center [358, 417] width 159 height 17
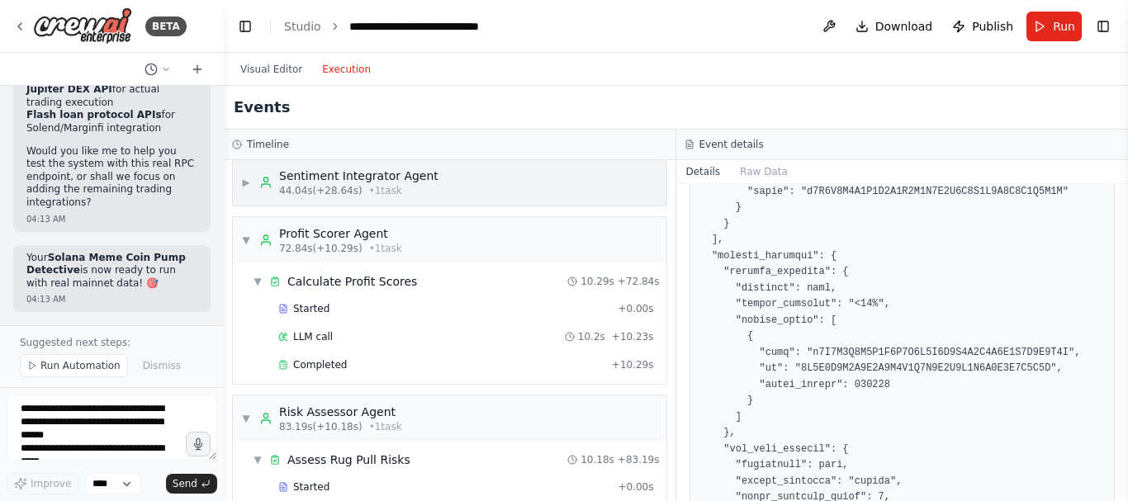
scroll to position [259, 0]
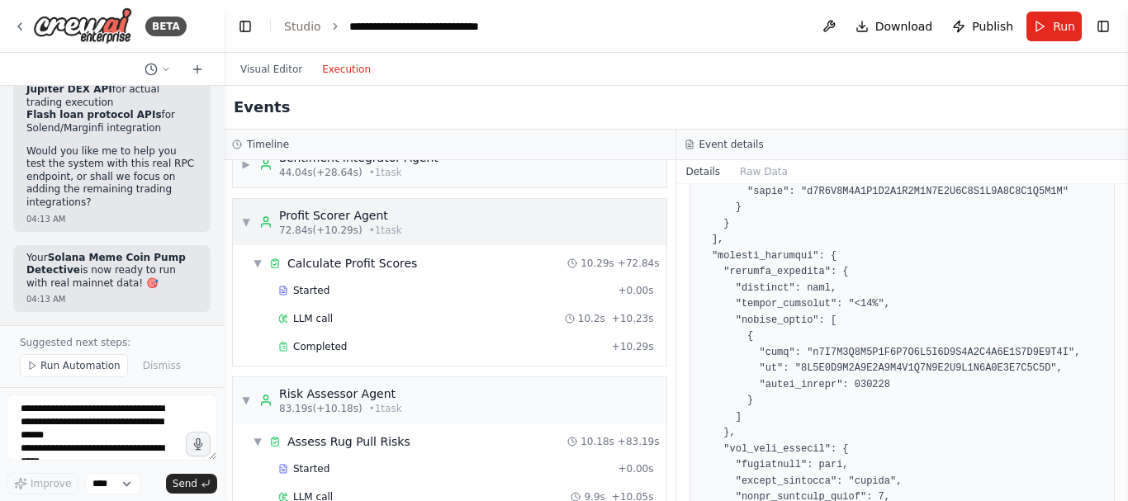
click at [381, 241] on div "▼ Profit Scorer Agent 72.84s (+10.29s) • 1 task" at bounding box center [449, 222] width 433 height 46
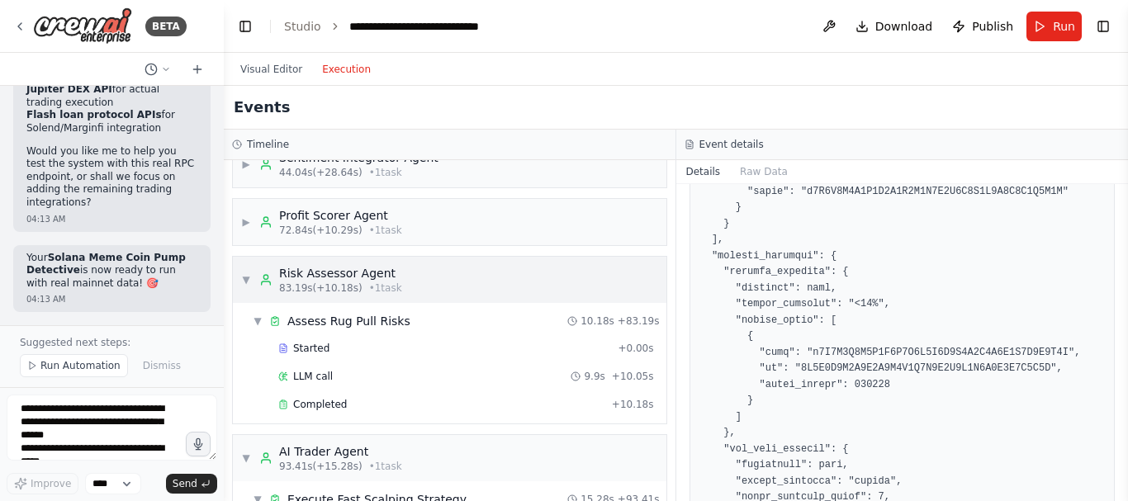
click at [375, 270] on div "Risk Assessor Agent" at bounding box center [340, 273] width 123 height 17
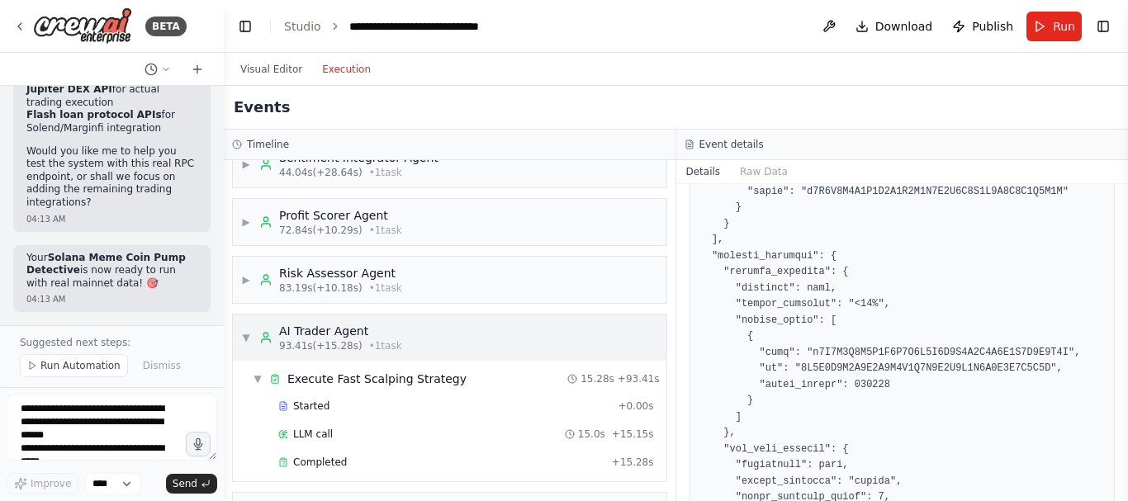
click at [364, 332] on div "AI Trader Agent" at bounding box center [340, 331] width 123 height 17
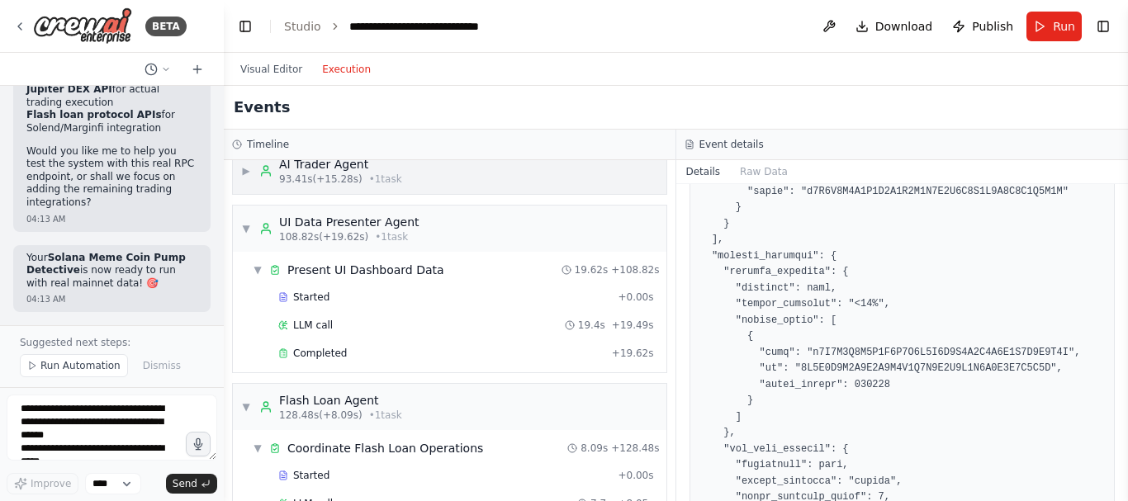
scroll to position [481, 0]
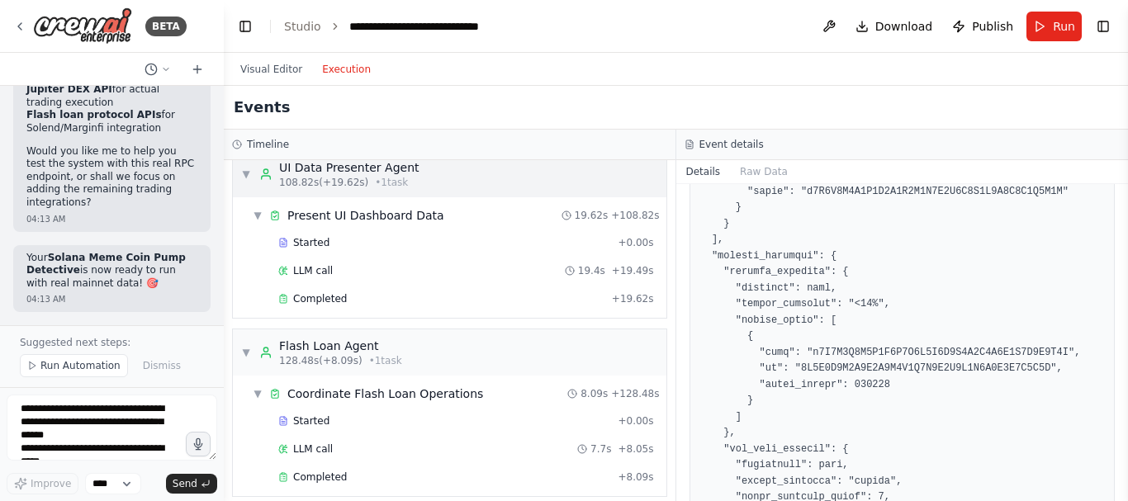
click at [341, 182] on span "108.82s (+19.62s)" at bounding box center [323, 182] width 89 height 13
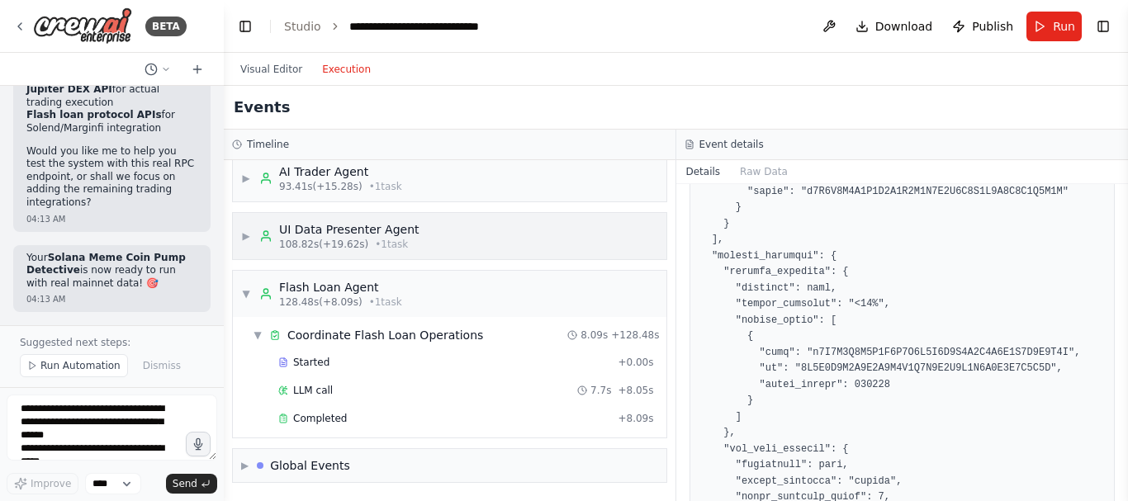
scroll to position [419, 0]
click at [253, 290] on div "▼ Flash Loan Agent 128.48s (+8.09s) • 1 task" at bounding box center [321, 294] width 161 height 30
